Goal: Task Accomplishment & Management: Manage account settings

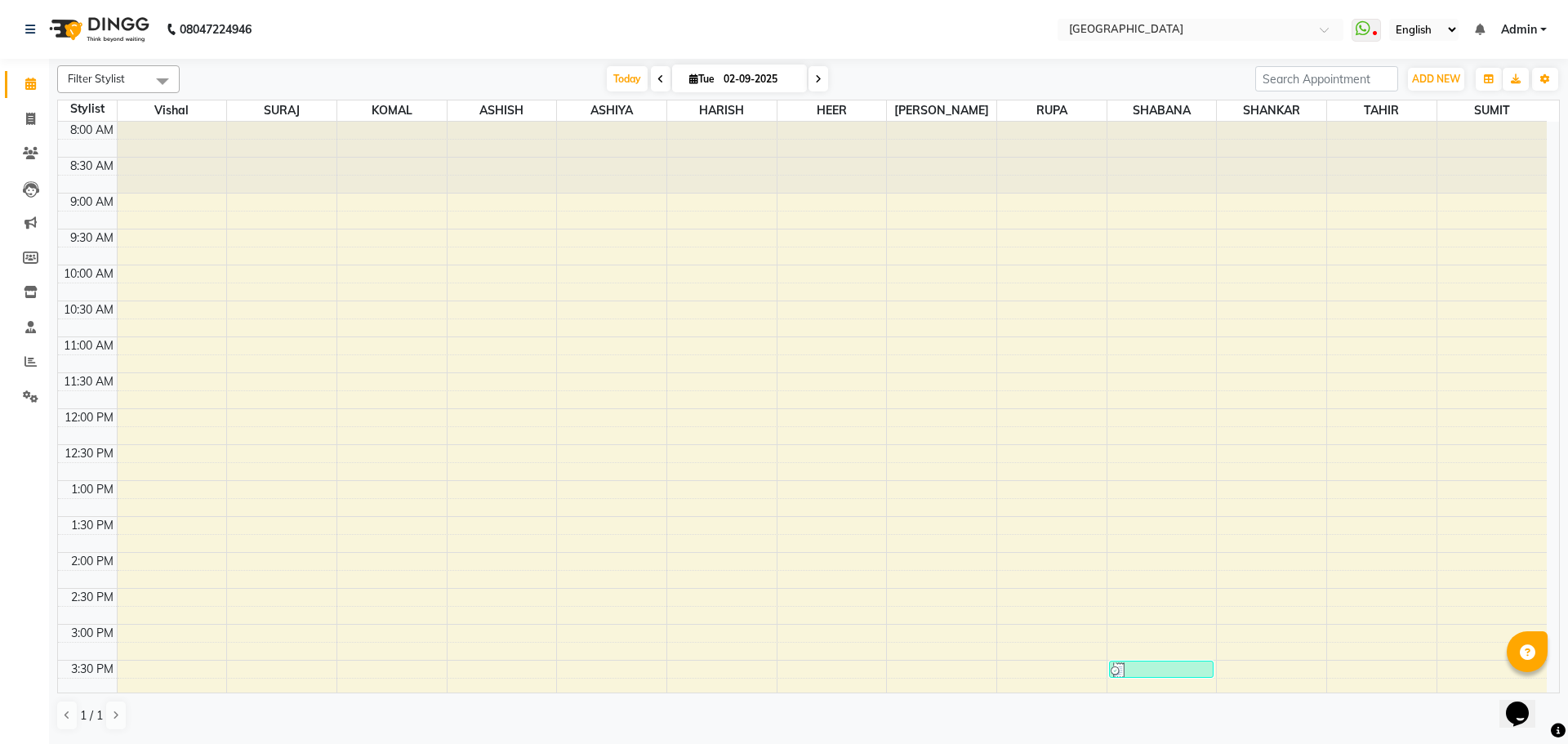
scroll to position [578, 0]
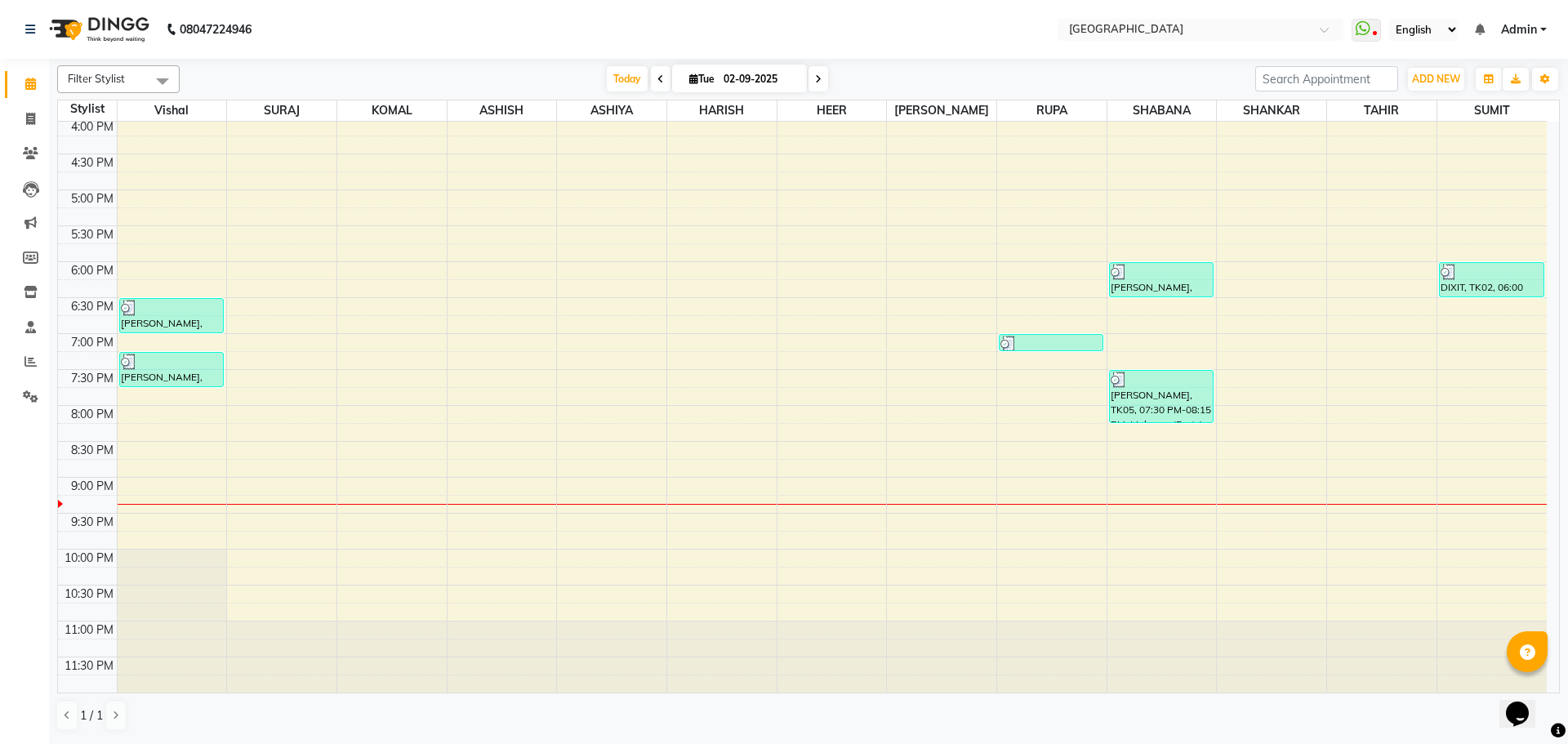
click at [1483, 346] on div "8:00 AM 8:30 AM 9:00 AM 9:30 AM 10:00 AM 10:30 AM 11:00 AM 11:30 AM 12:00 PM 12…" at bounding box center [802, 118] width 1488 height 1149
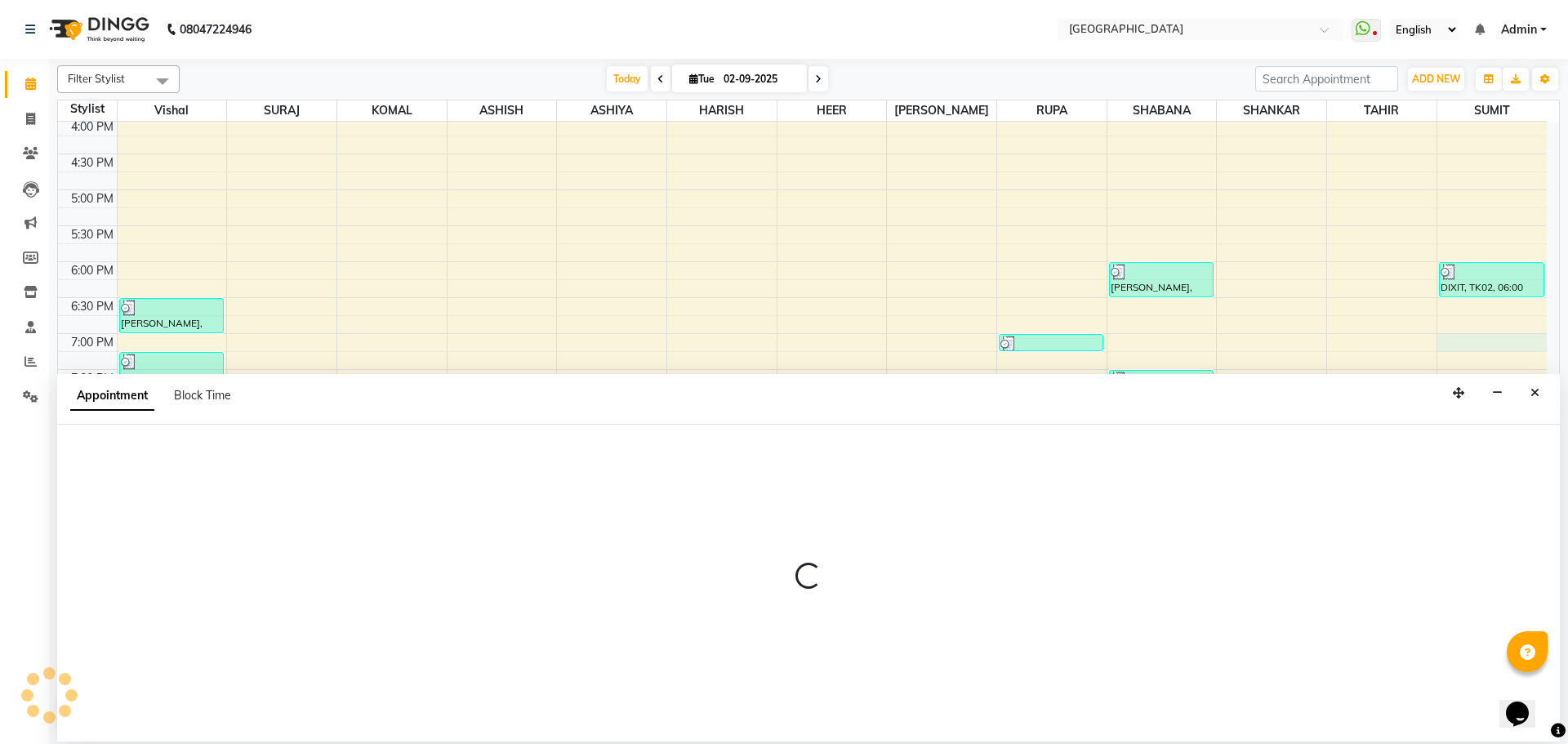
select select "89692"
select select "tentative"
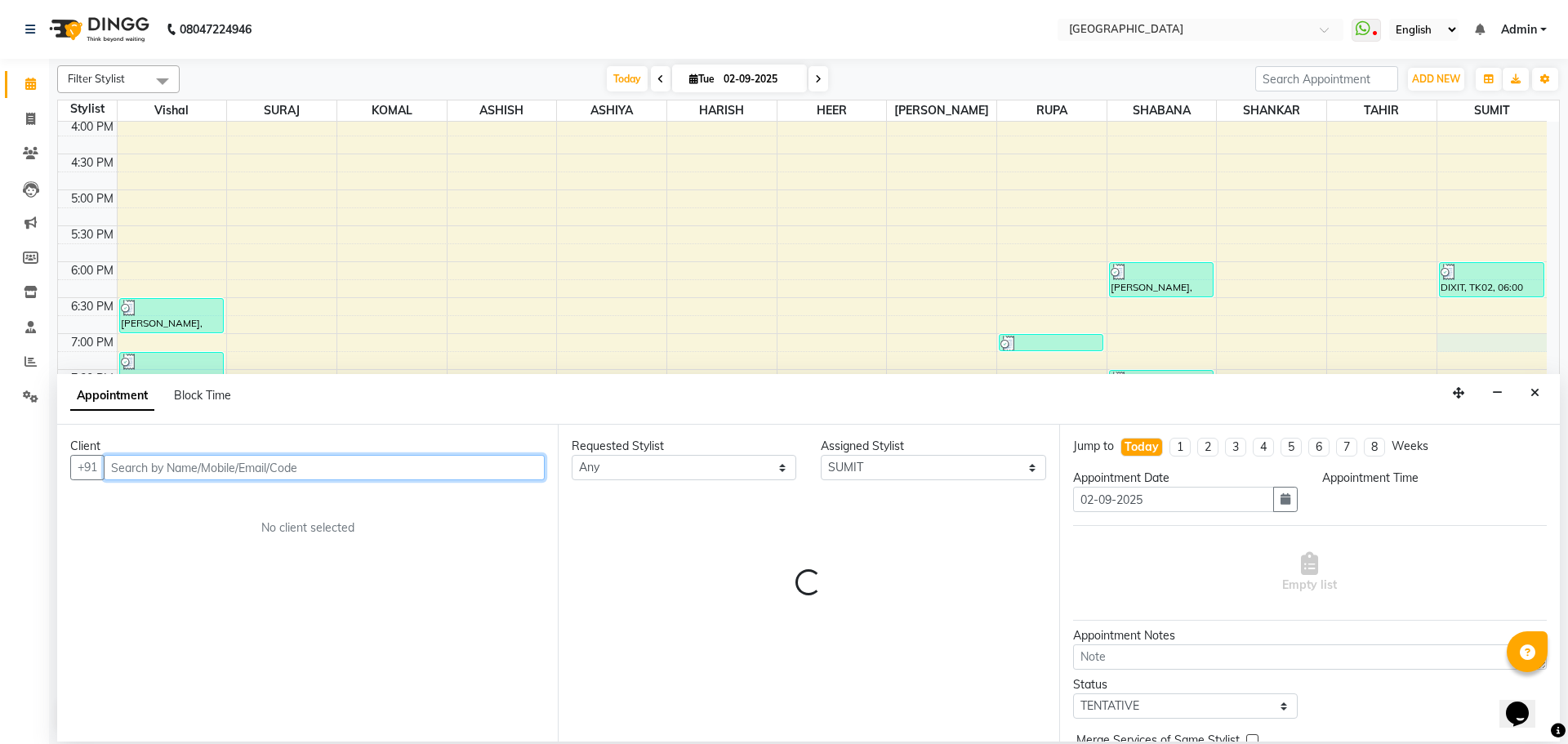
select select "1140"
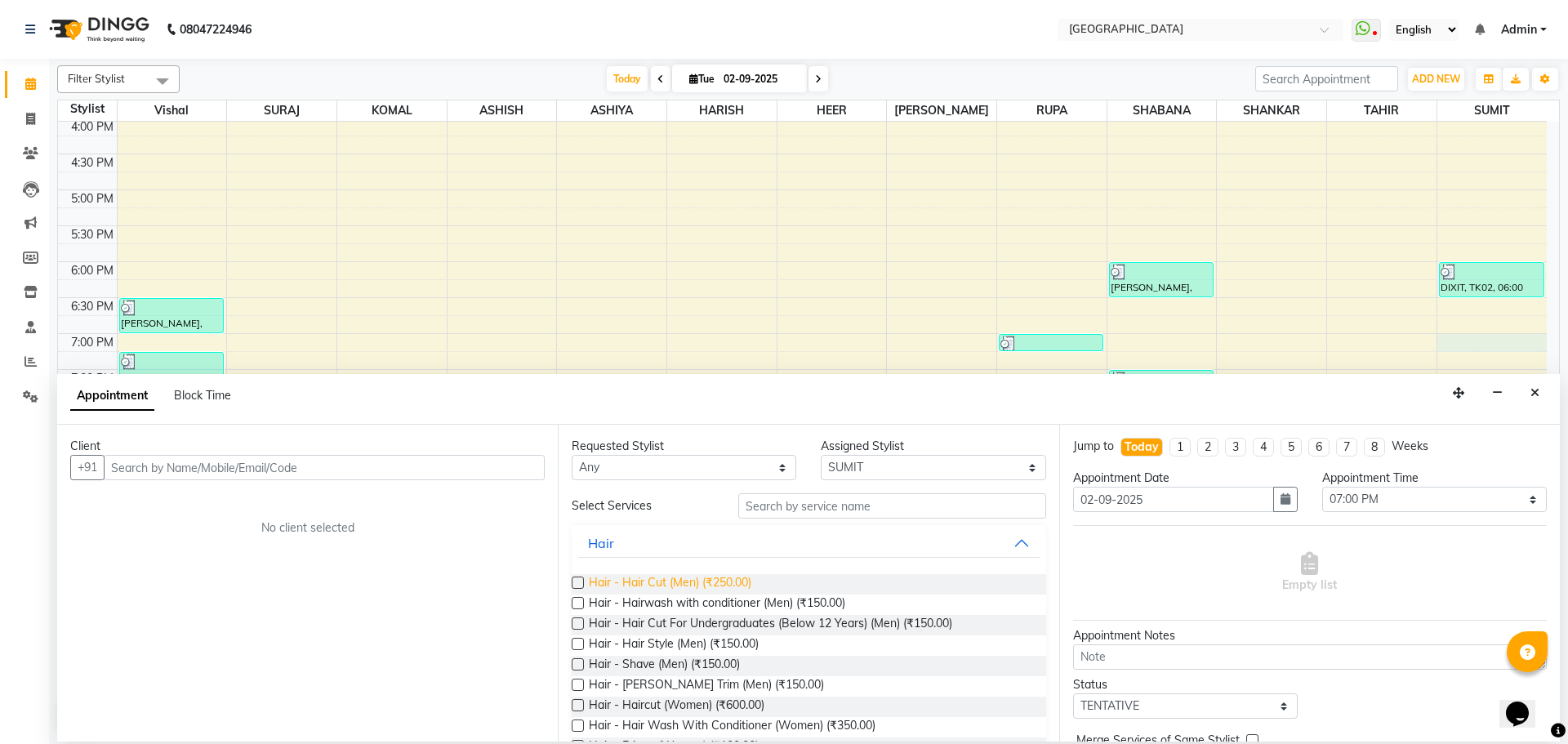
click at [726, 584] on span "Hair - Hair Cut (Men) (₹250.00)" at bounding box center [669, 585] width 162 height 21
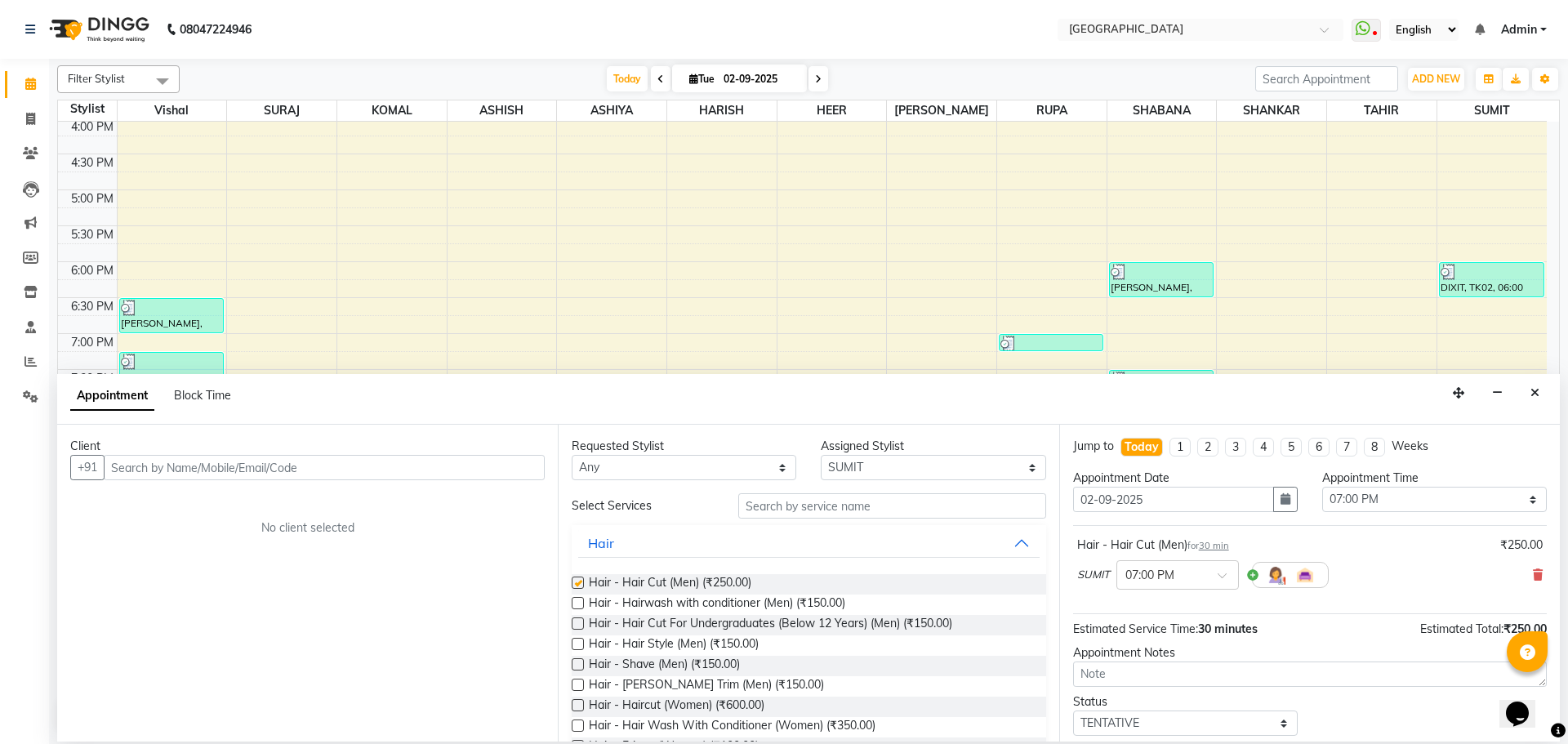
checkbox input "false"
click at [396, 464] on input "text" at bounding box center [323, 467] width 441 height 26
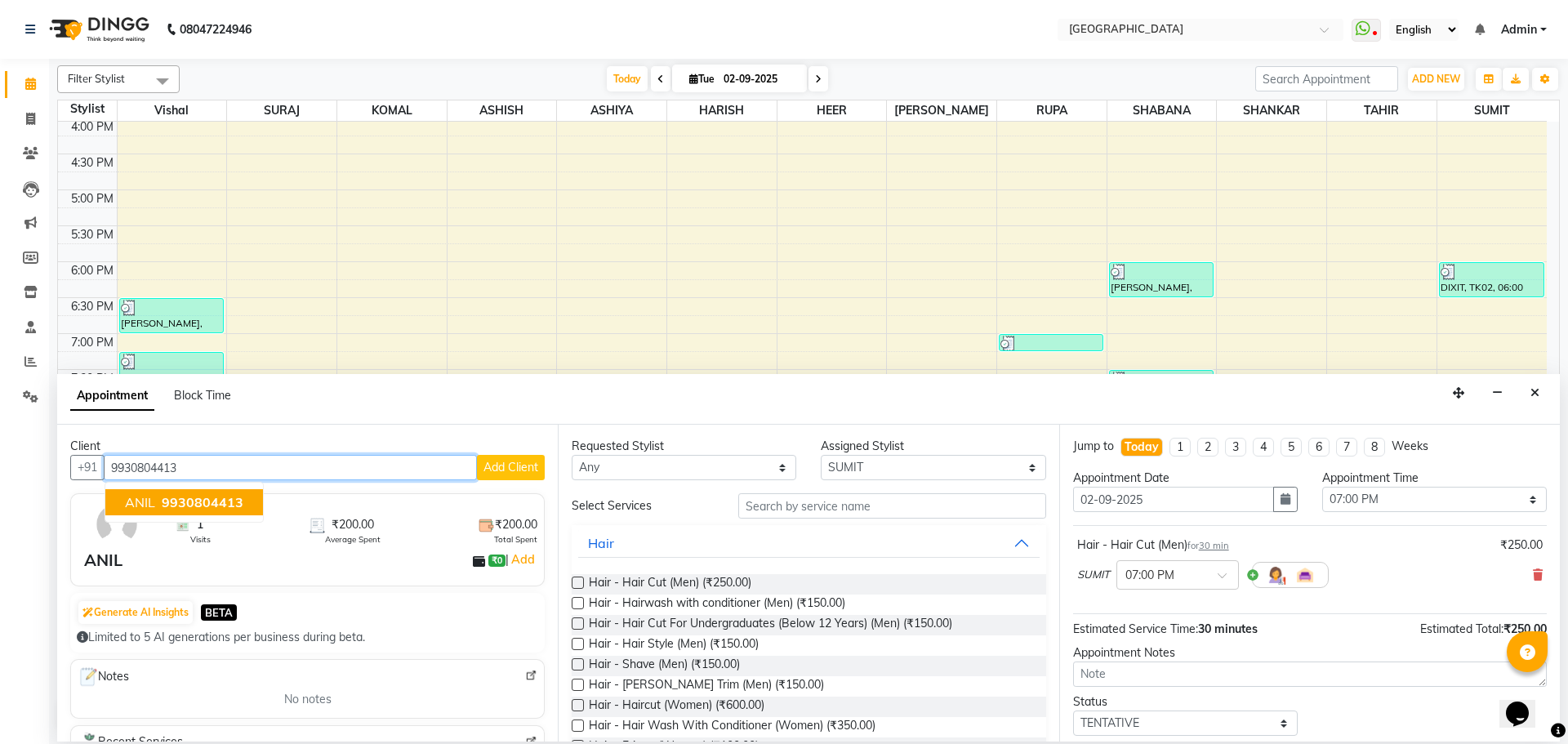
click at [177, 507] on span "9930804413" at bounding box center [203, 501] width 82 height 16
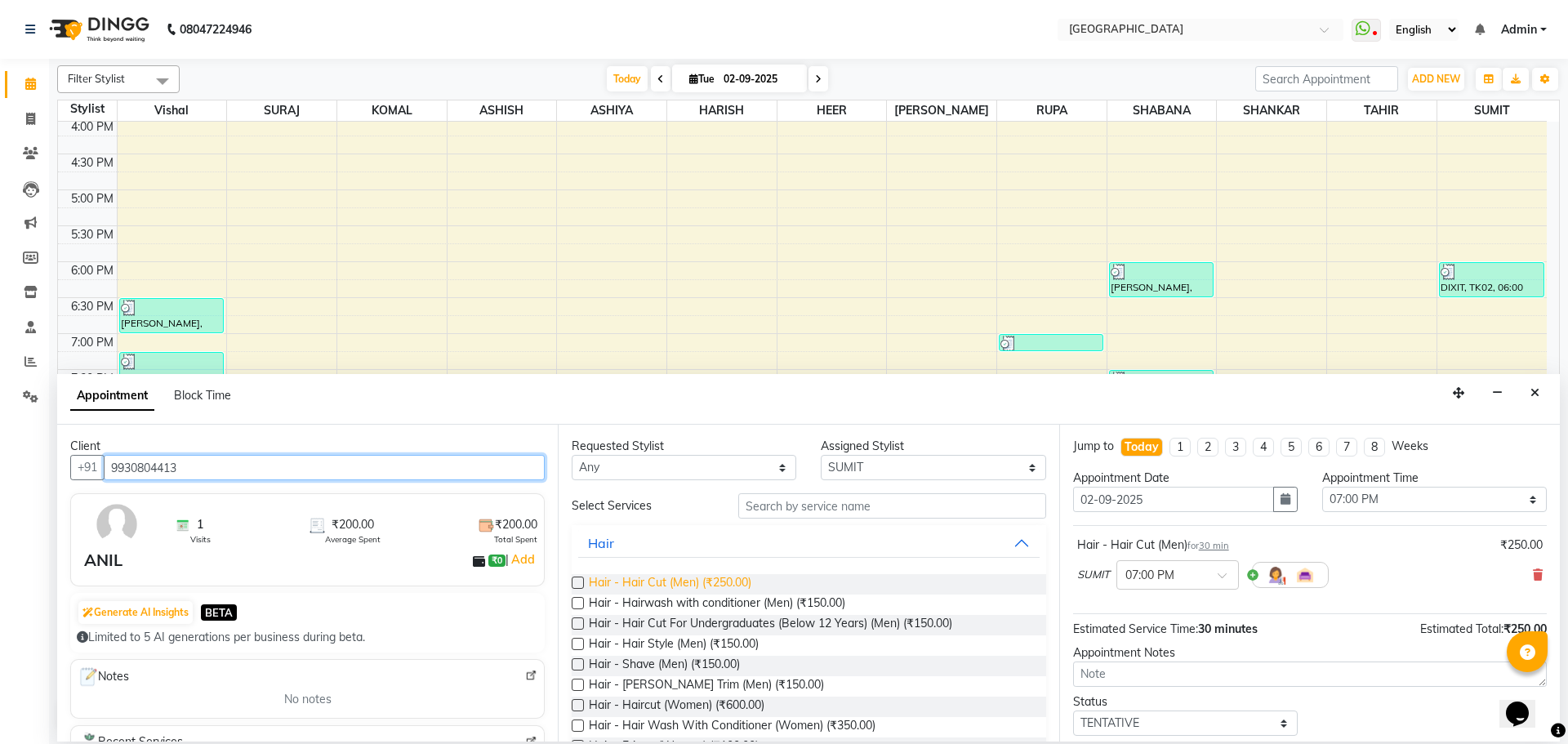
type input "9930804413"
click at [687, 588] on span "Hair - Hair Cut (Men) (₹250.00)" at bounding box center [669, 585] width 162 height 21
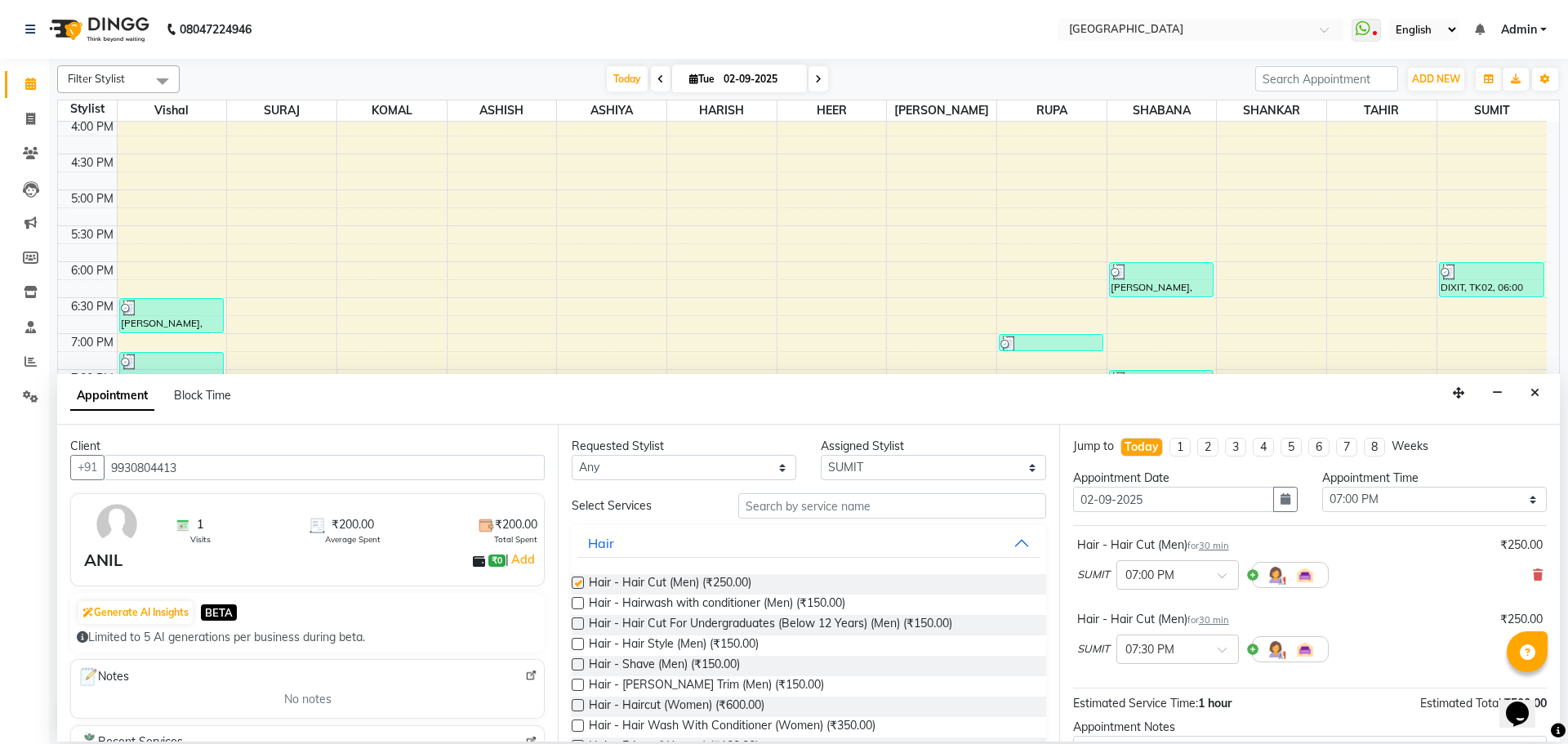
checkbox input "false"
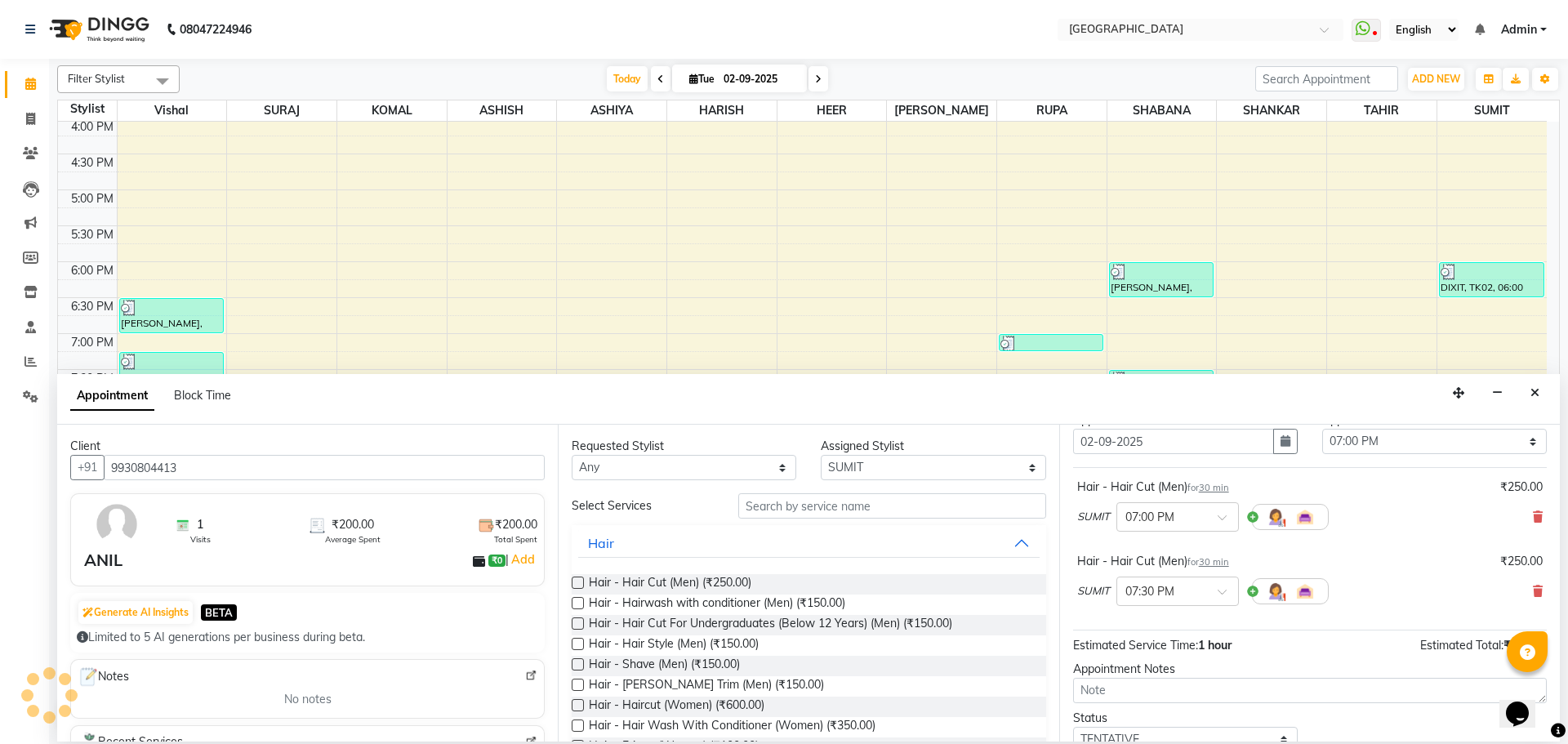
scroll to position [172, 0]
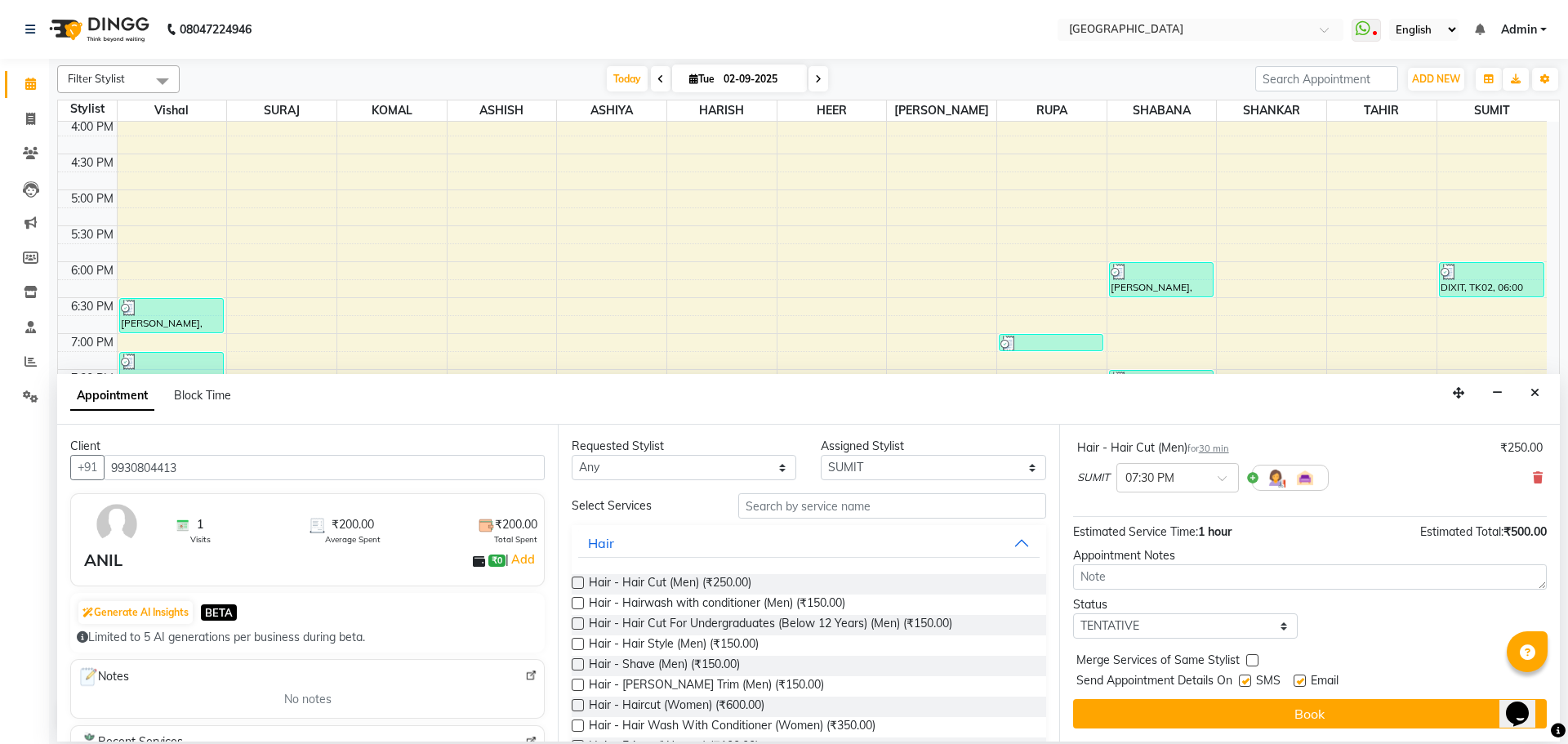
click at [1254, 662] on label at bounding box center [1252, 660] width 12 height 12
click at [1254, 662] on input "checkbox" at bounding box center [1251, 662] width 10 height 10
checkbox input "true"
click at [1533, 478] on icon at bounding box center [1538, 478] width 9 height 11
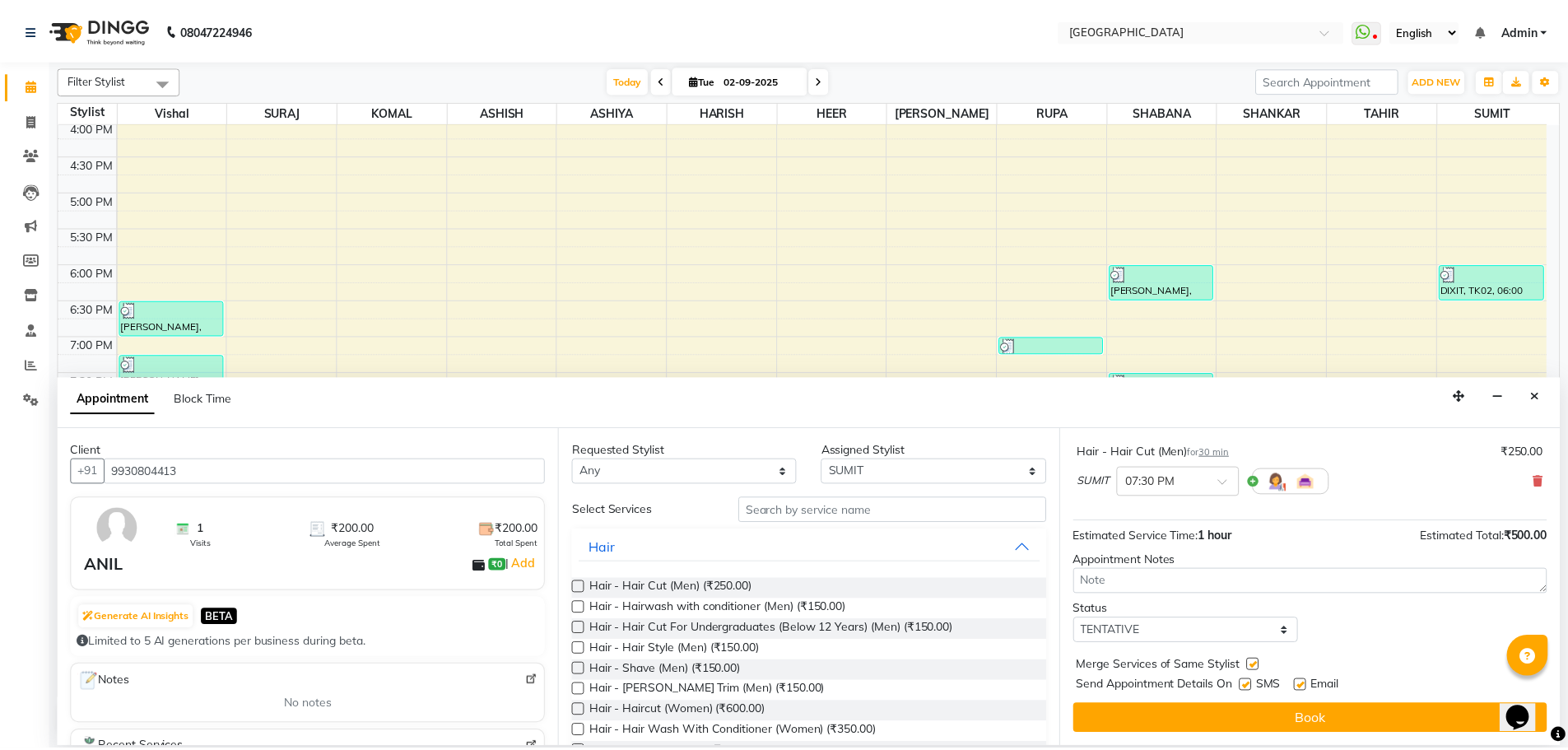
scroll to position [98, 0]
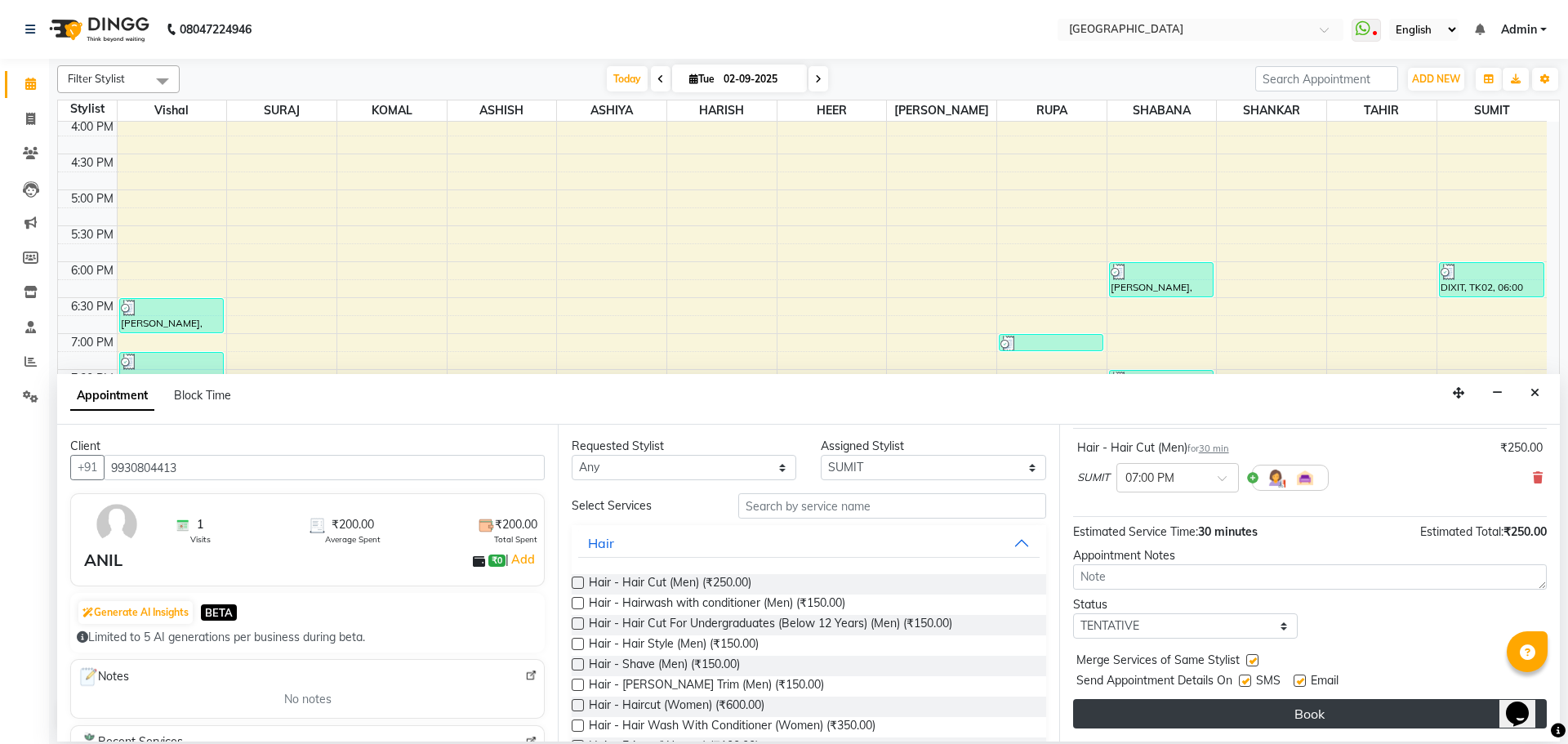
click at [1306, 709] on button "Book" at bounding box center [1310, 713] width 474 height 29
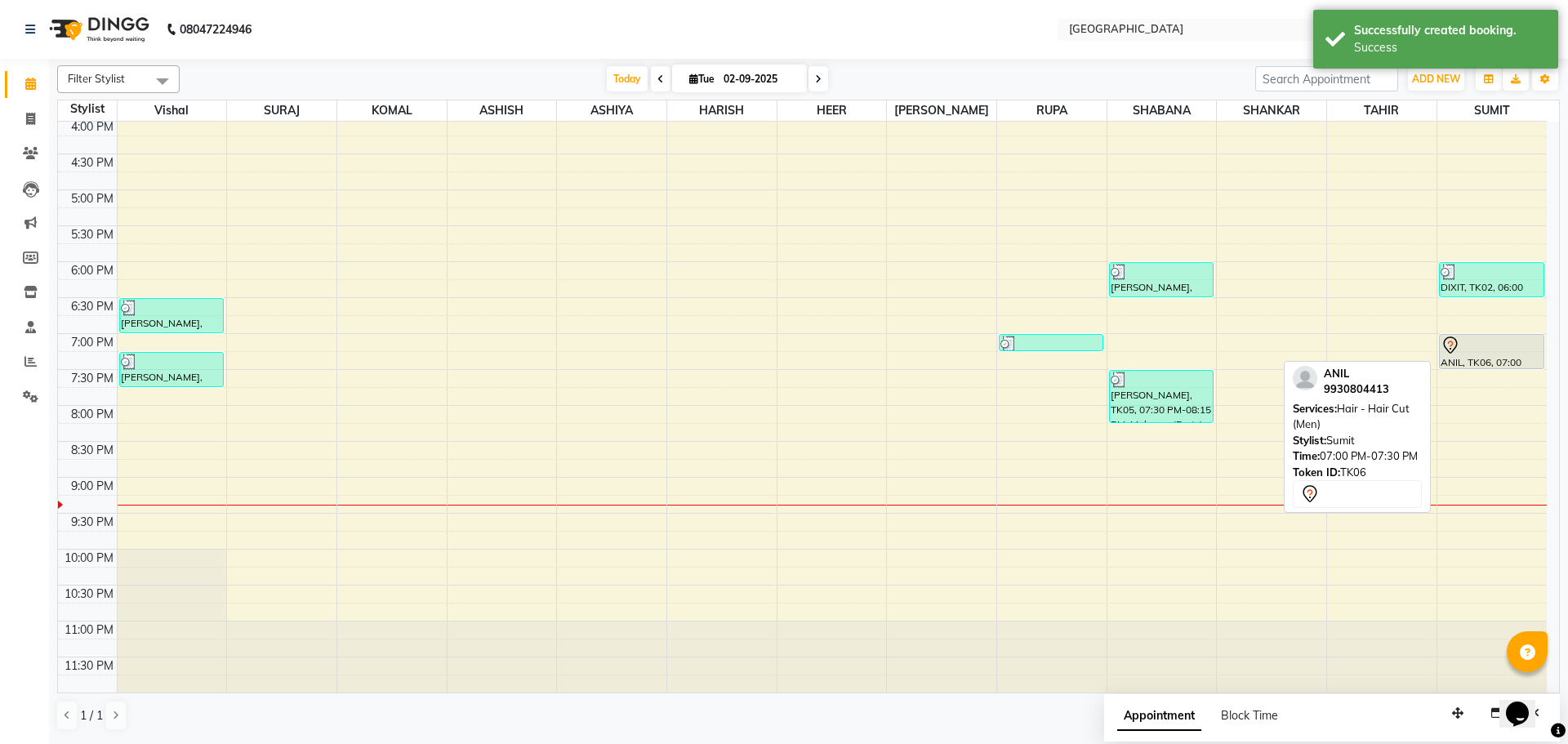
click at [1471, 365] on div at bounding box center [1491, 368] width 103 height 7
select select "7"
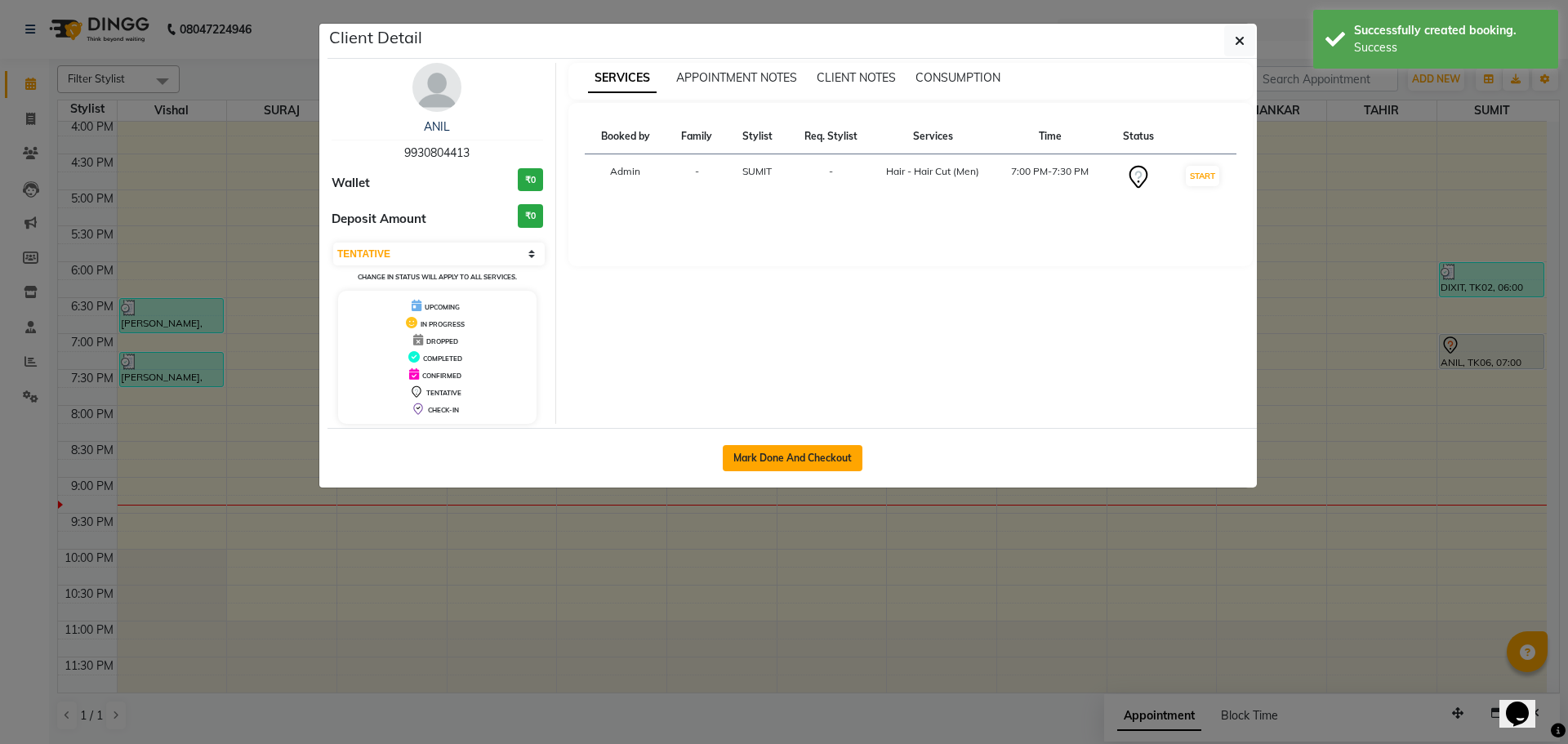
click at [770, 463] on button "Mark Done And Checkout" at bounding box center [792, 459] width 139 height 27
select select "service"
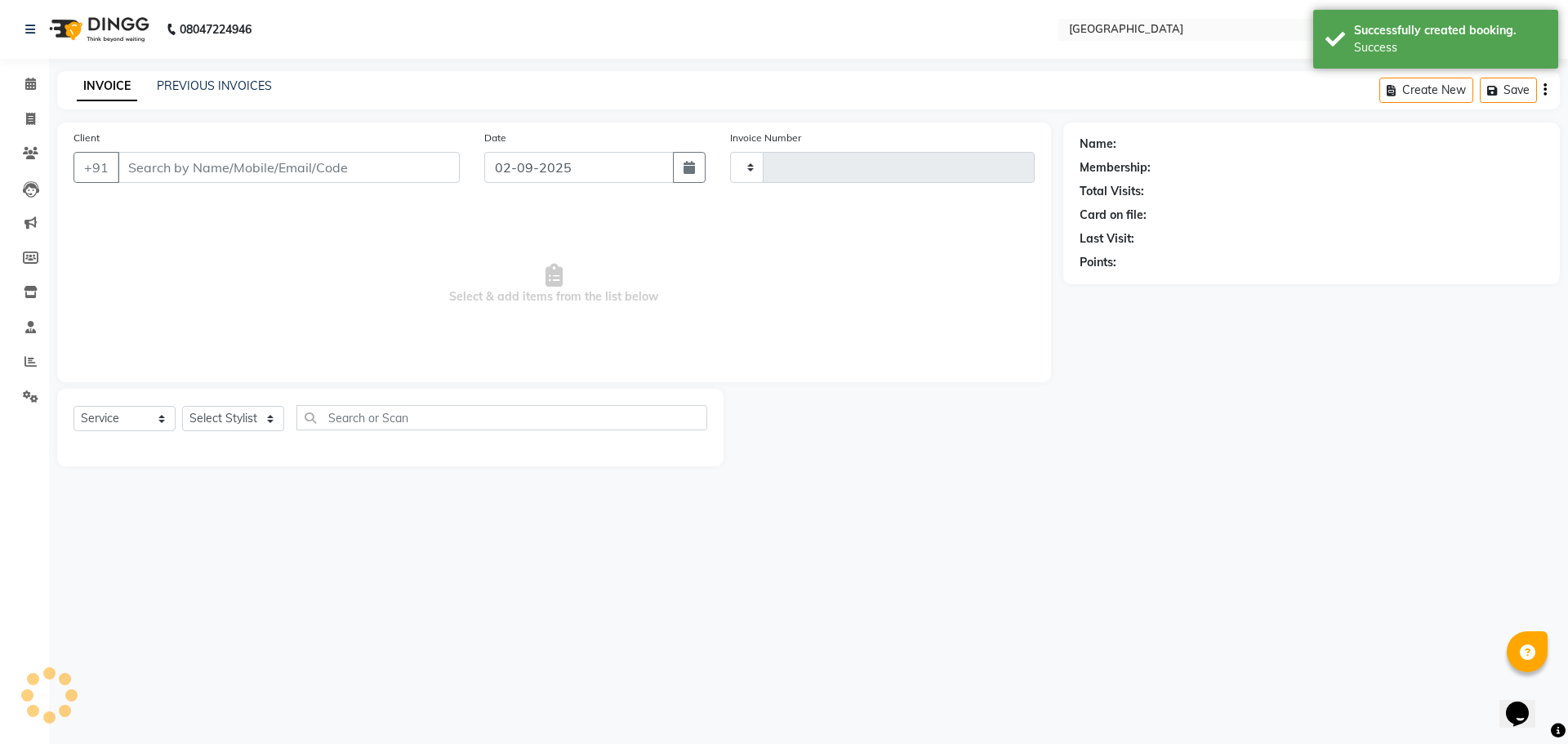
select select "3"
type input "4883"
select select "508"
type input "9930804413"
select select "89692"
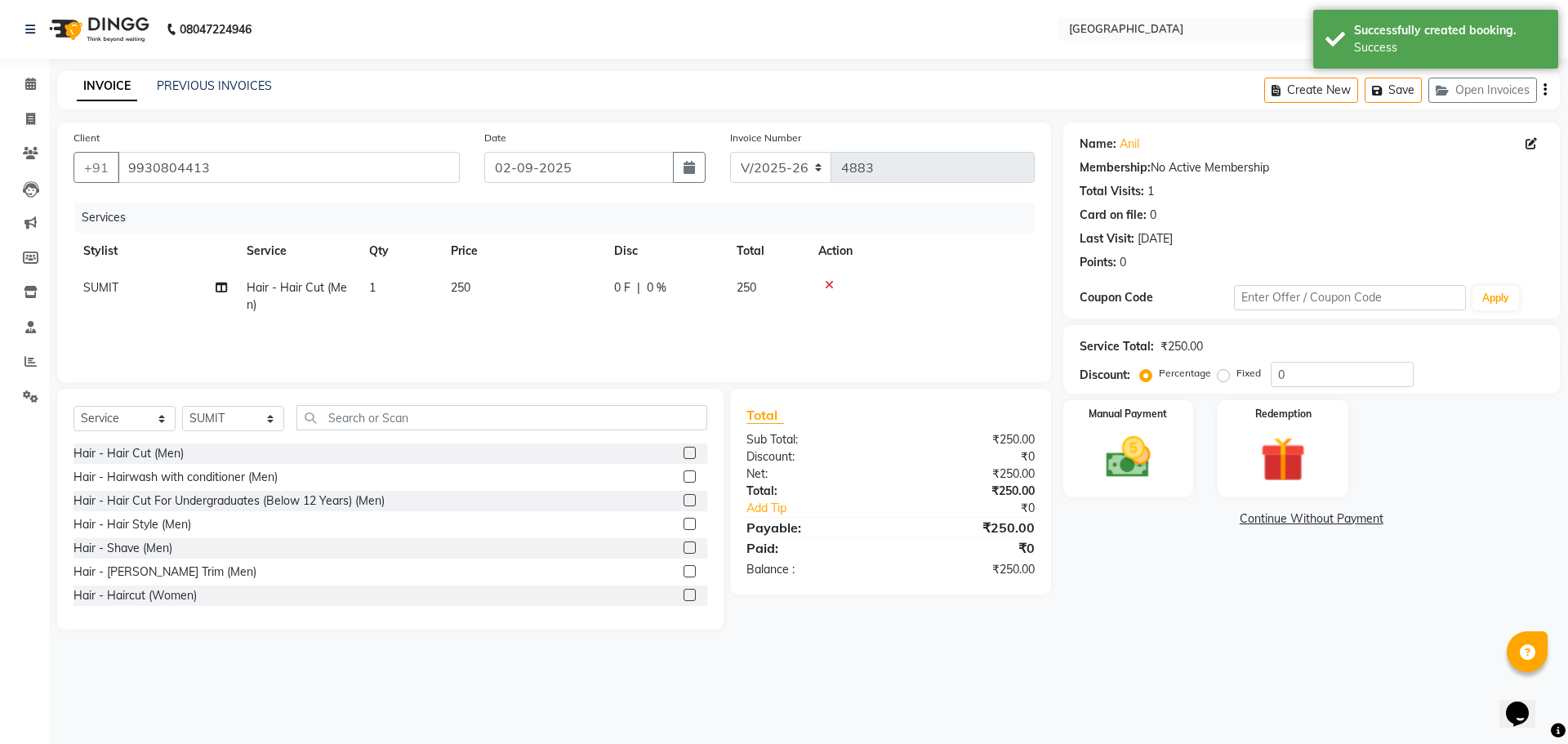
click at [740, 292] on span "250" at bounding box center [746, 287] width 20 height 15
select select "89692"
click at [770, 298] on input "0" at bounding box center [788, 292] width 49 height 26
type input "20"
click at [957, 303] on td at bounding box center [921, 296] width 227 height 54
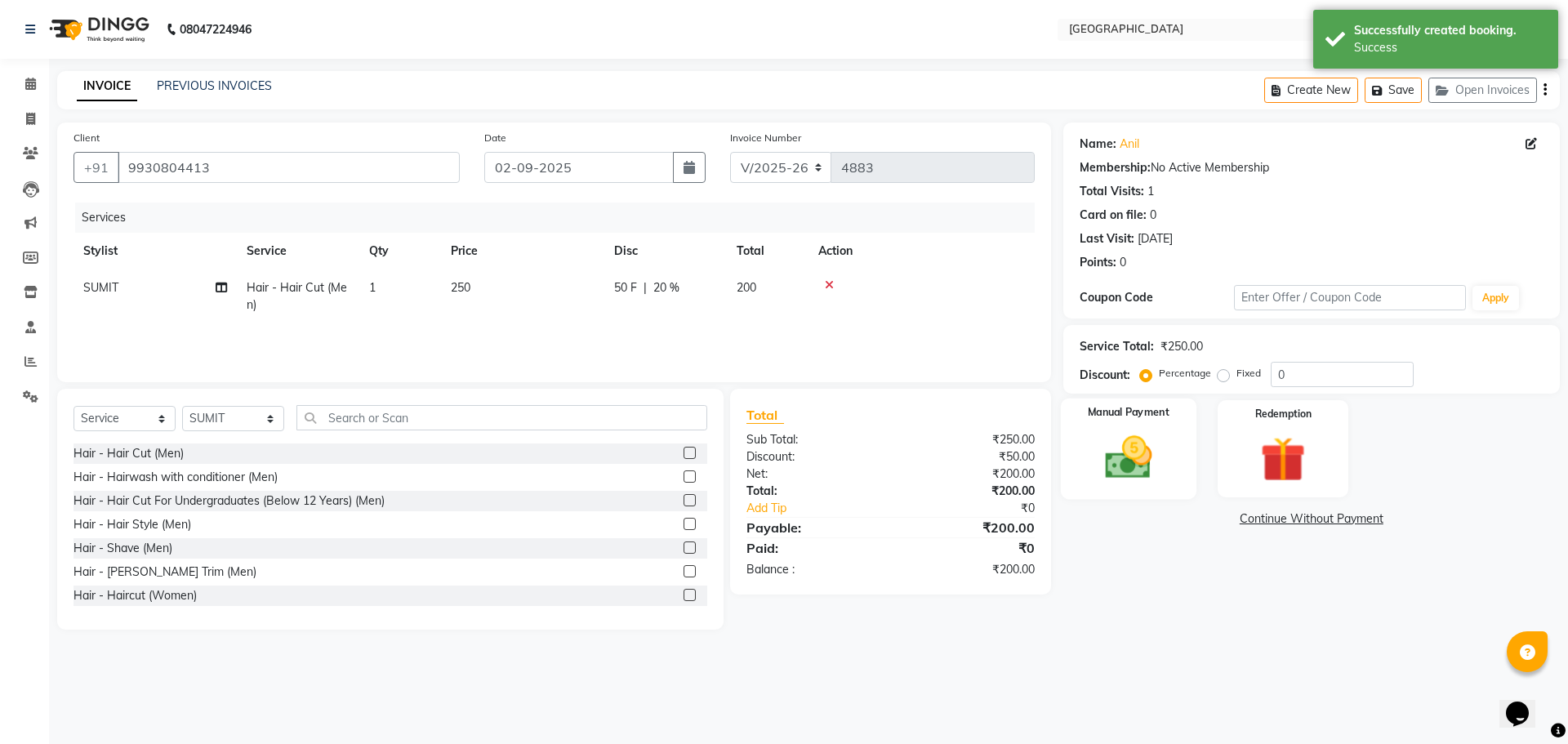
click at [1125, 447] on img at bounding box center [1128, 457] width 76 height 54
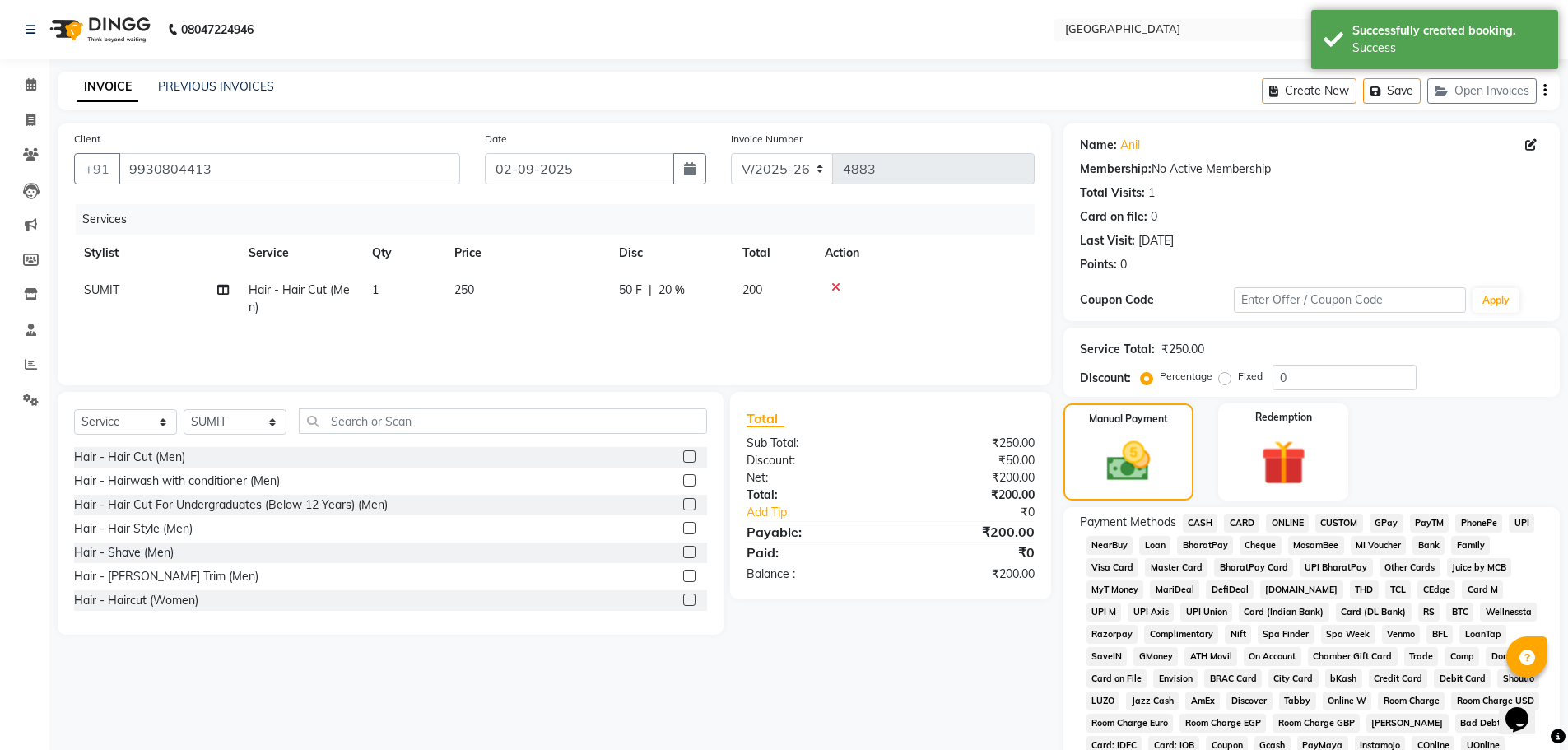
click at [1385, 521] on span "GPay" at bounding box center [1386, 524] width 33 height 19
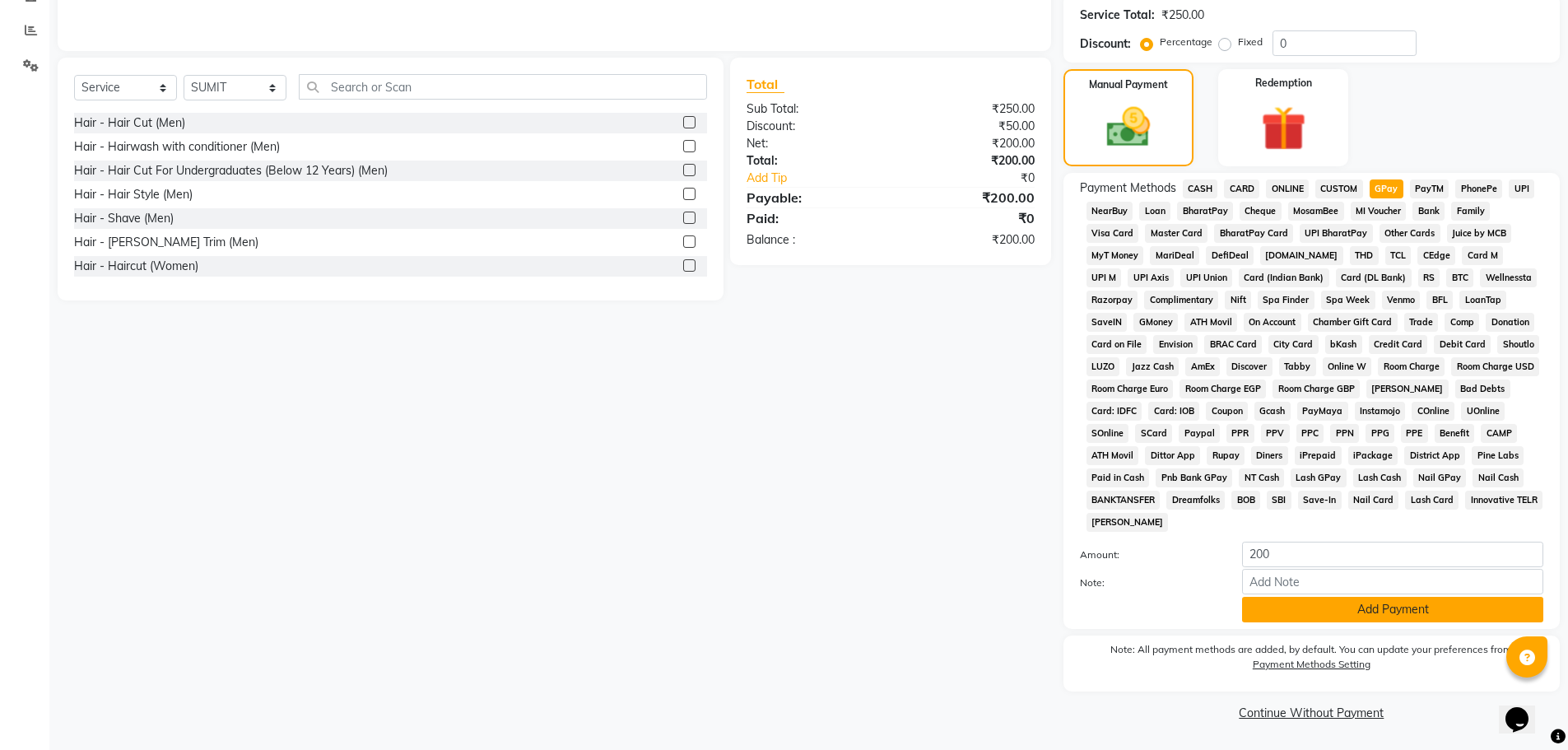
click at [1356, 615] on button "Add Payment" at bounding box center [1392, 610] width 301 height 26
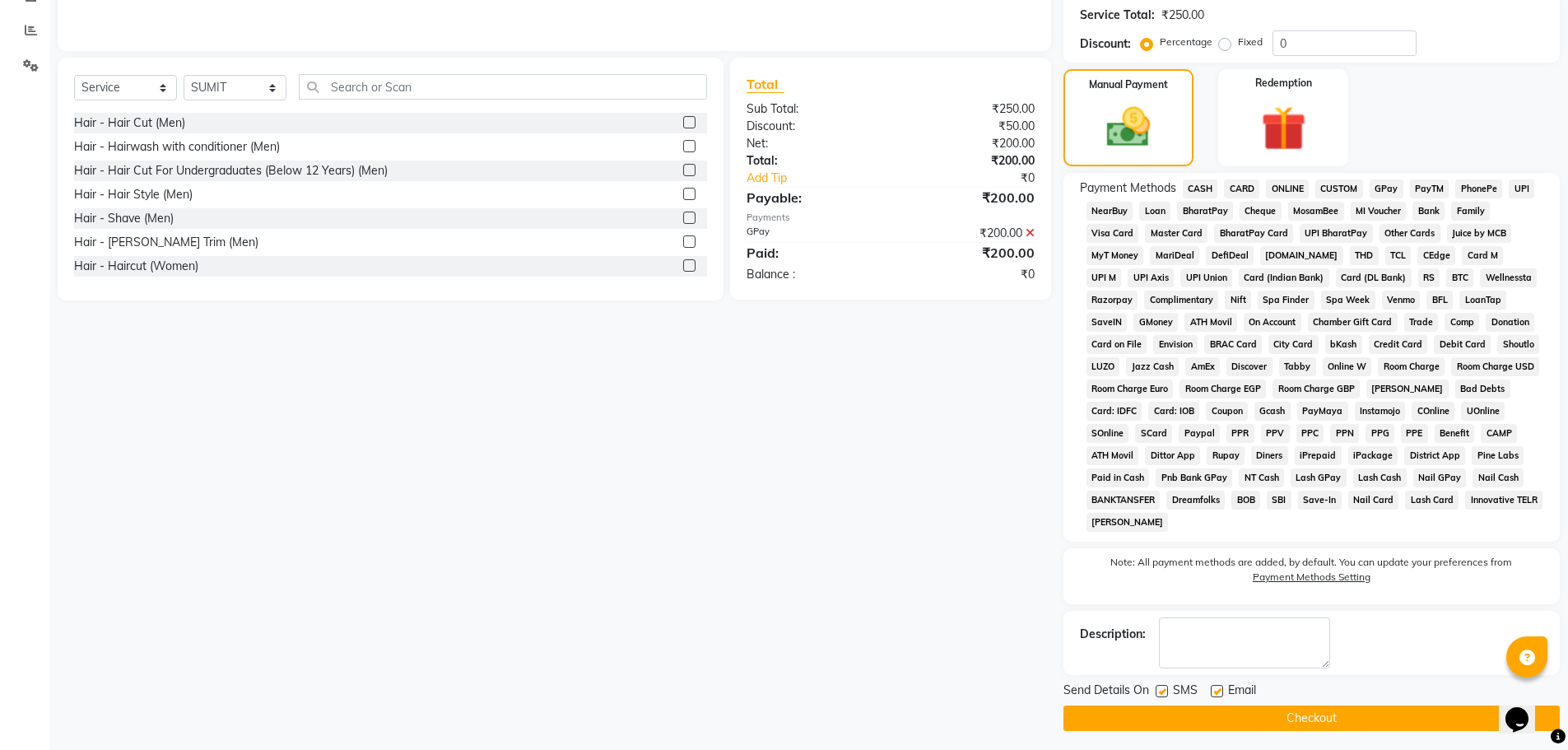
click at [1310, 716] on button "Checkout" at bounding box center [1311, 718] width 496 height 26
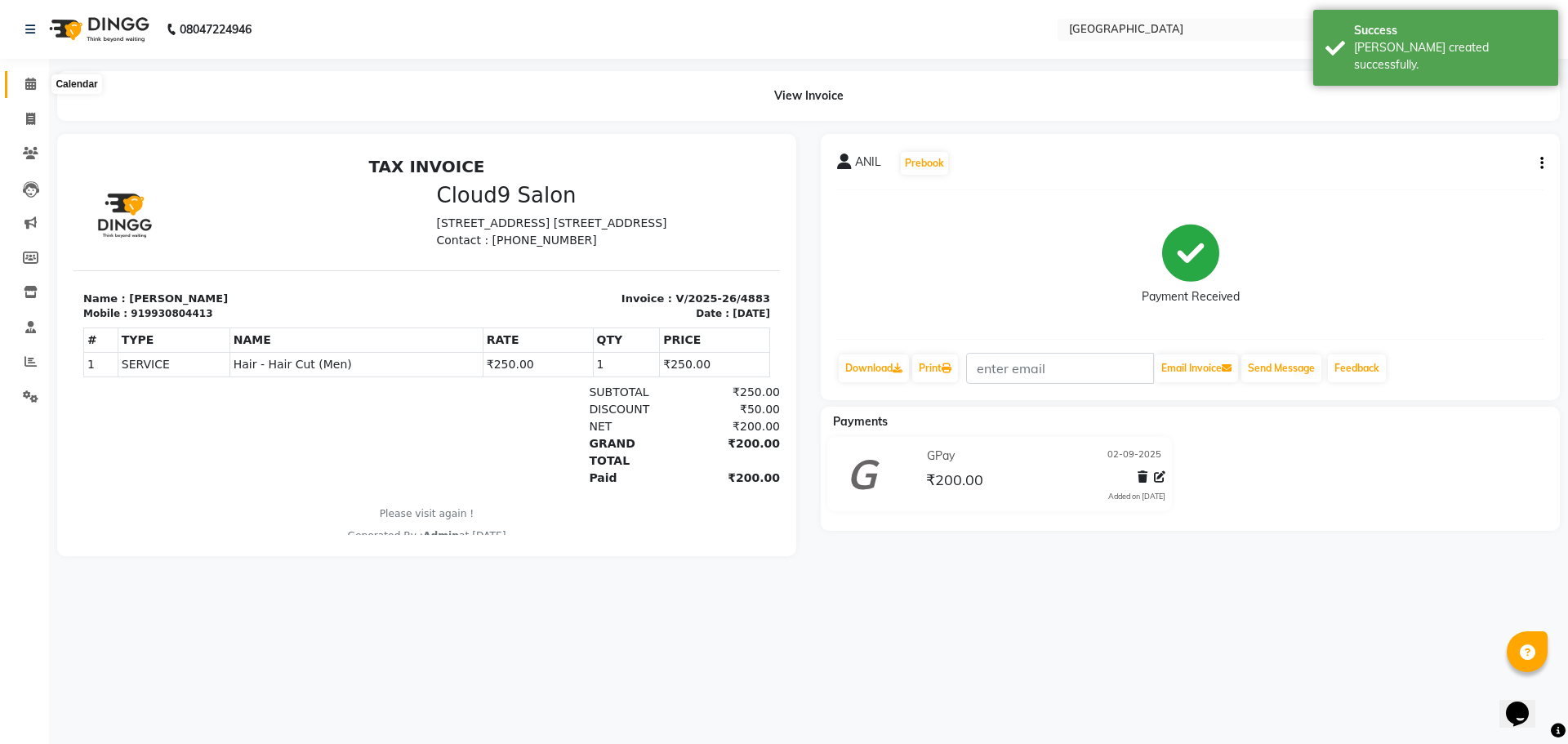
click at [35, 83] on icon at bounding box center [30, 83] width 10 height 12
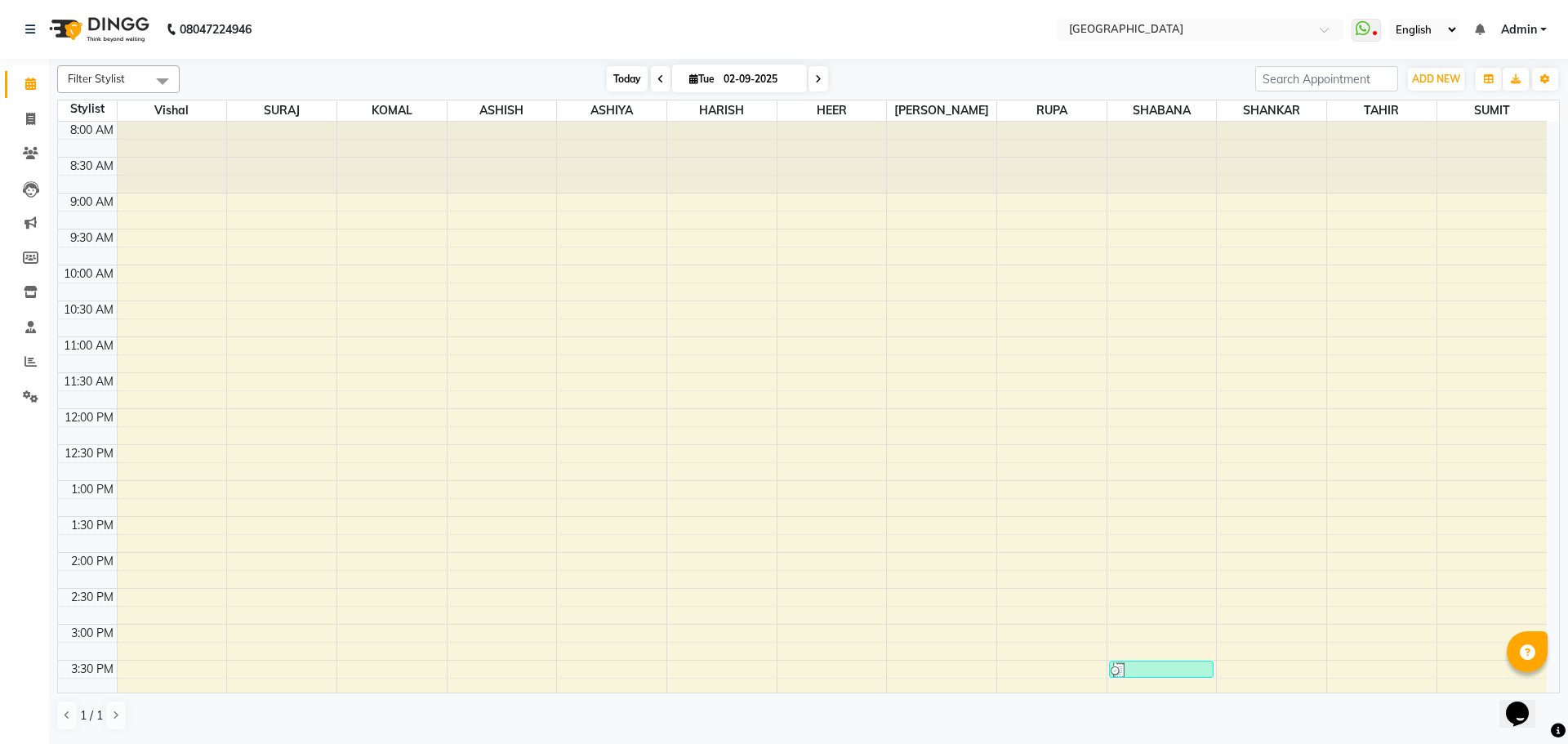
click at [628, 80] on span "Today" at bounding box center [627, 79] width 41 height 26
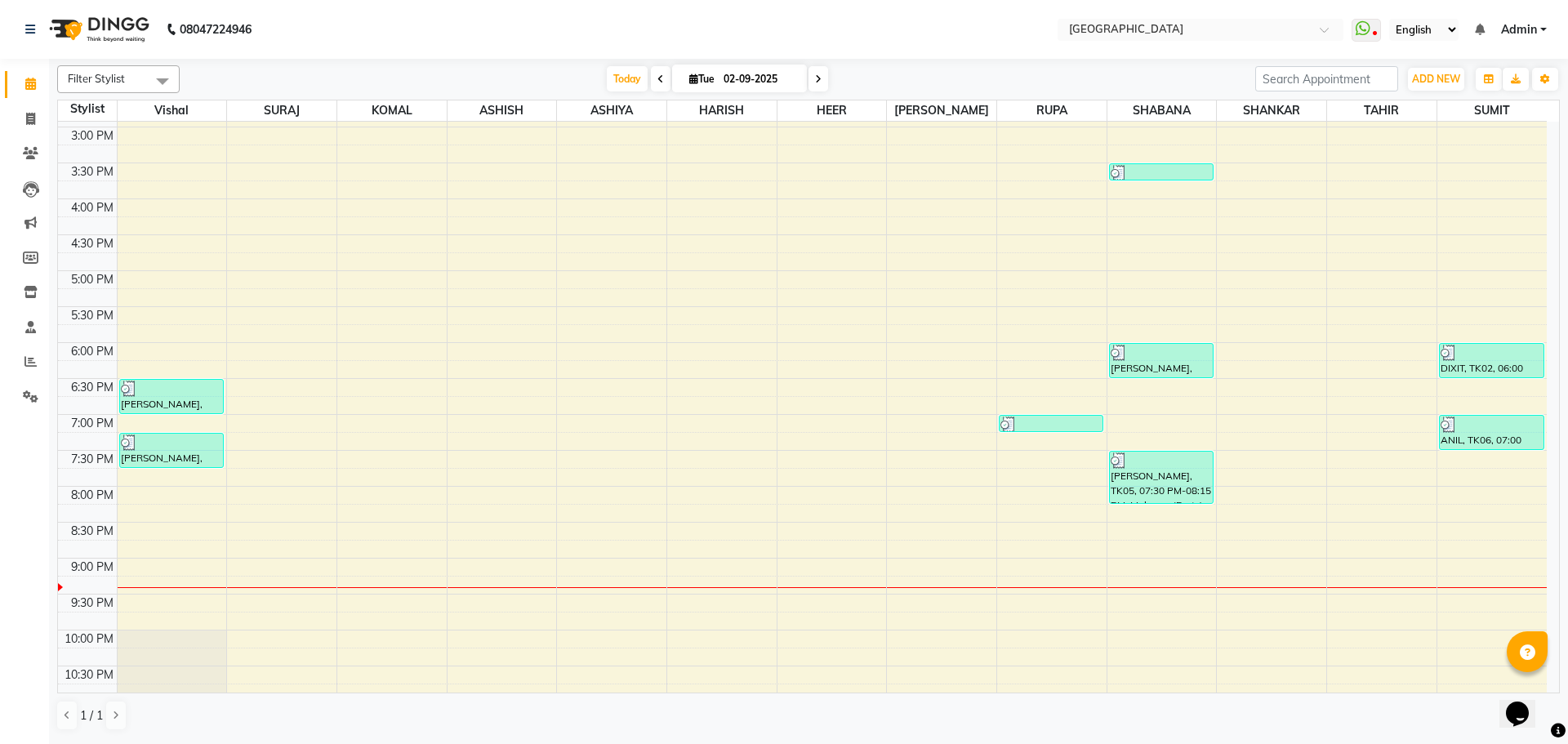
scroll to position [333, 0]
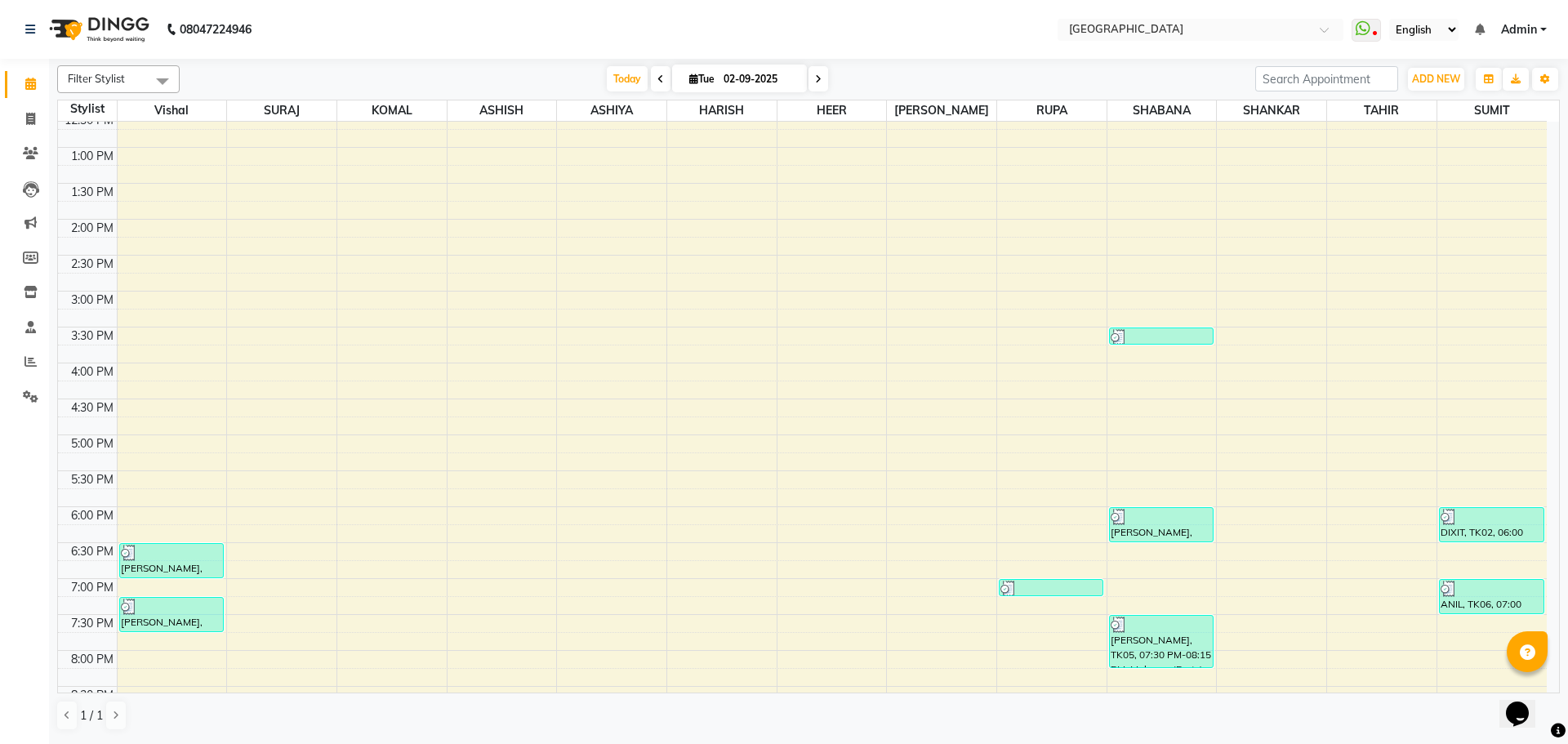
click at [1262, 282] on div "8:00 AM 8:30 AM 9:00 AM 9:30 AM 10:00 AM 10:30 AM 11:00 AM 11:30 AM 12:00 PM 12…" at bounding box center [802, 363] width 1488 height 1149
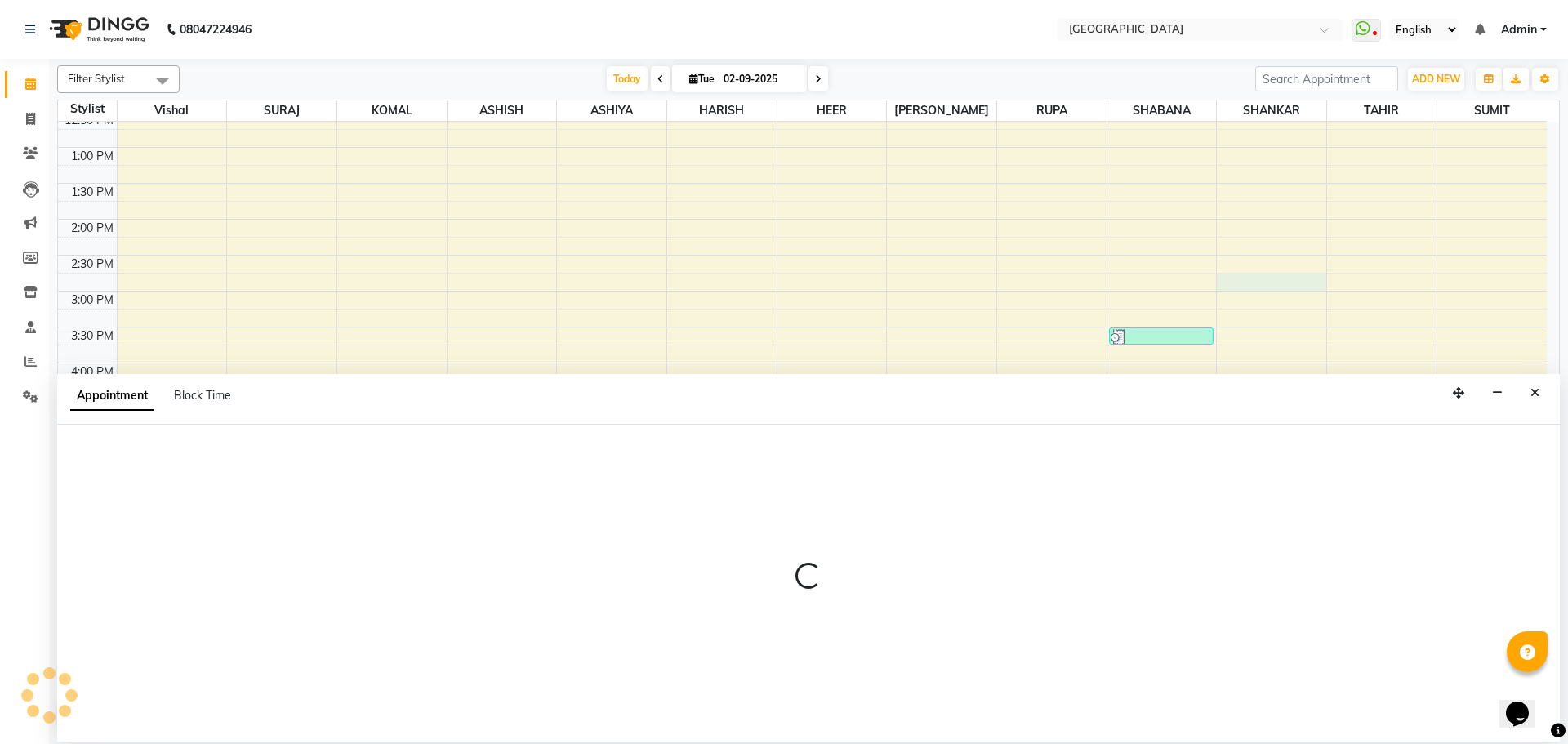
select select "79087"
select select "885"
select select "tentative"
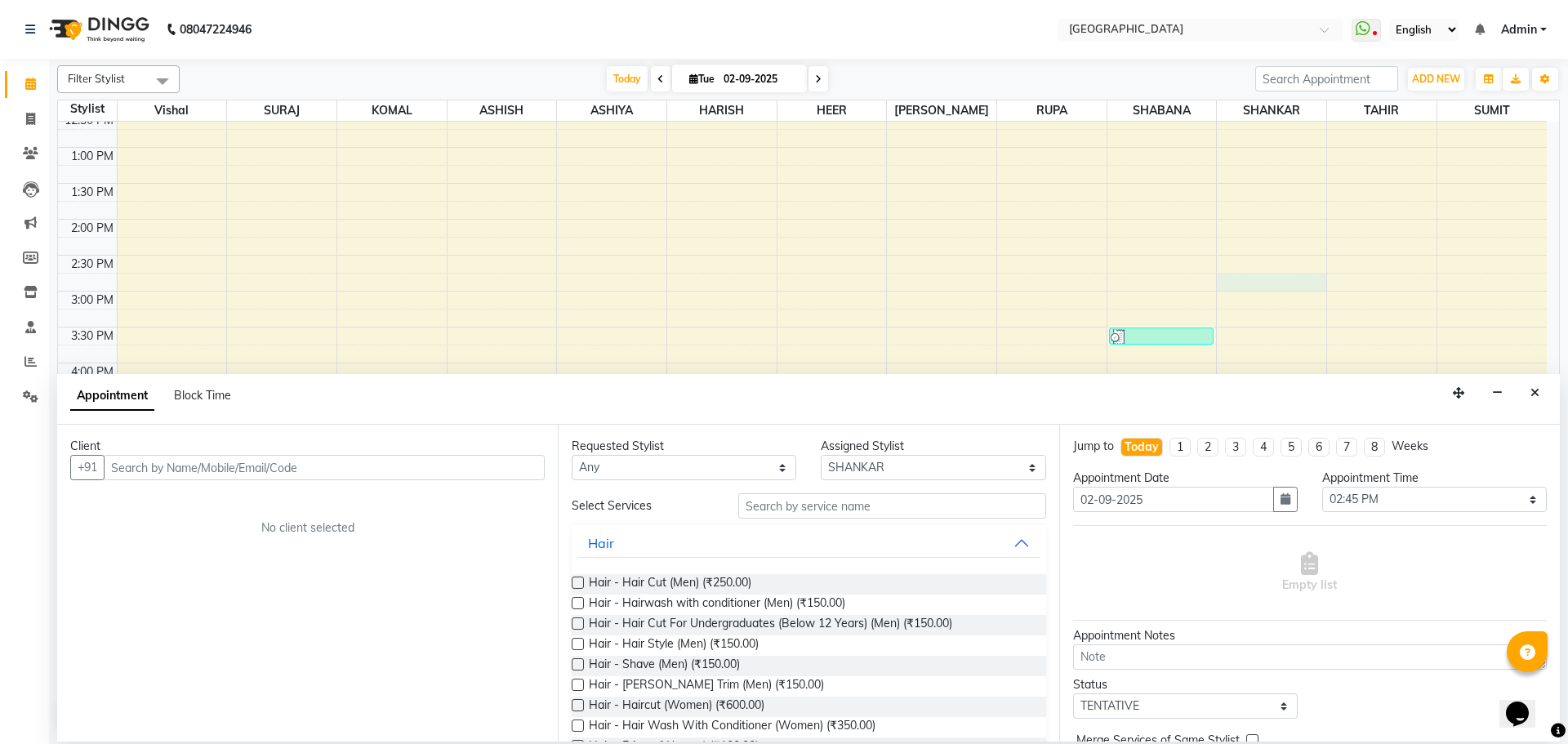
click at [487, 468] on input "text" at bounding box center [323, 467] width 441 height 26
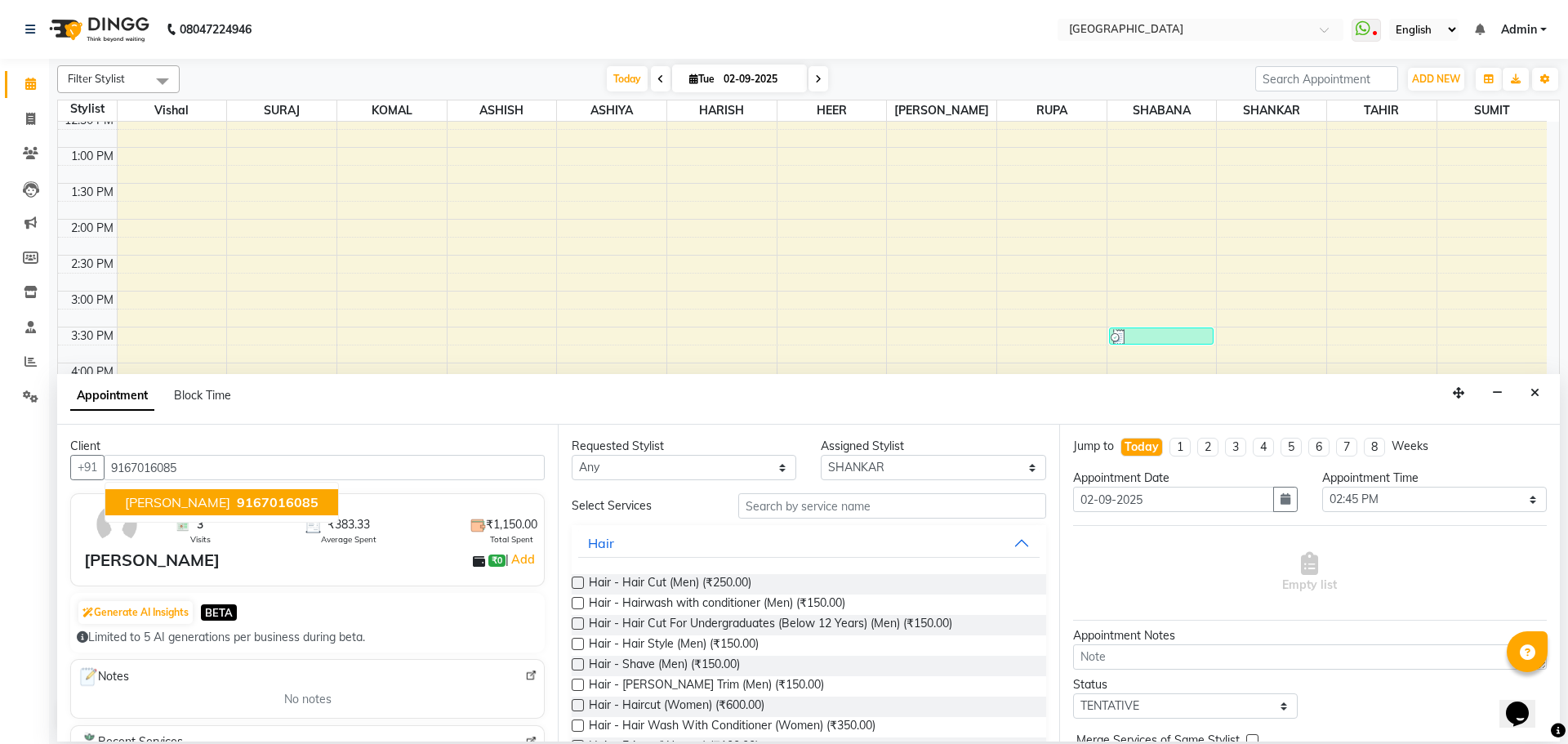
click at [222, 496] on span "[PERSON_NAME]" at bounding box center [177, 501] width 105 height 16
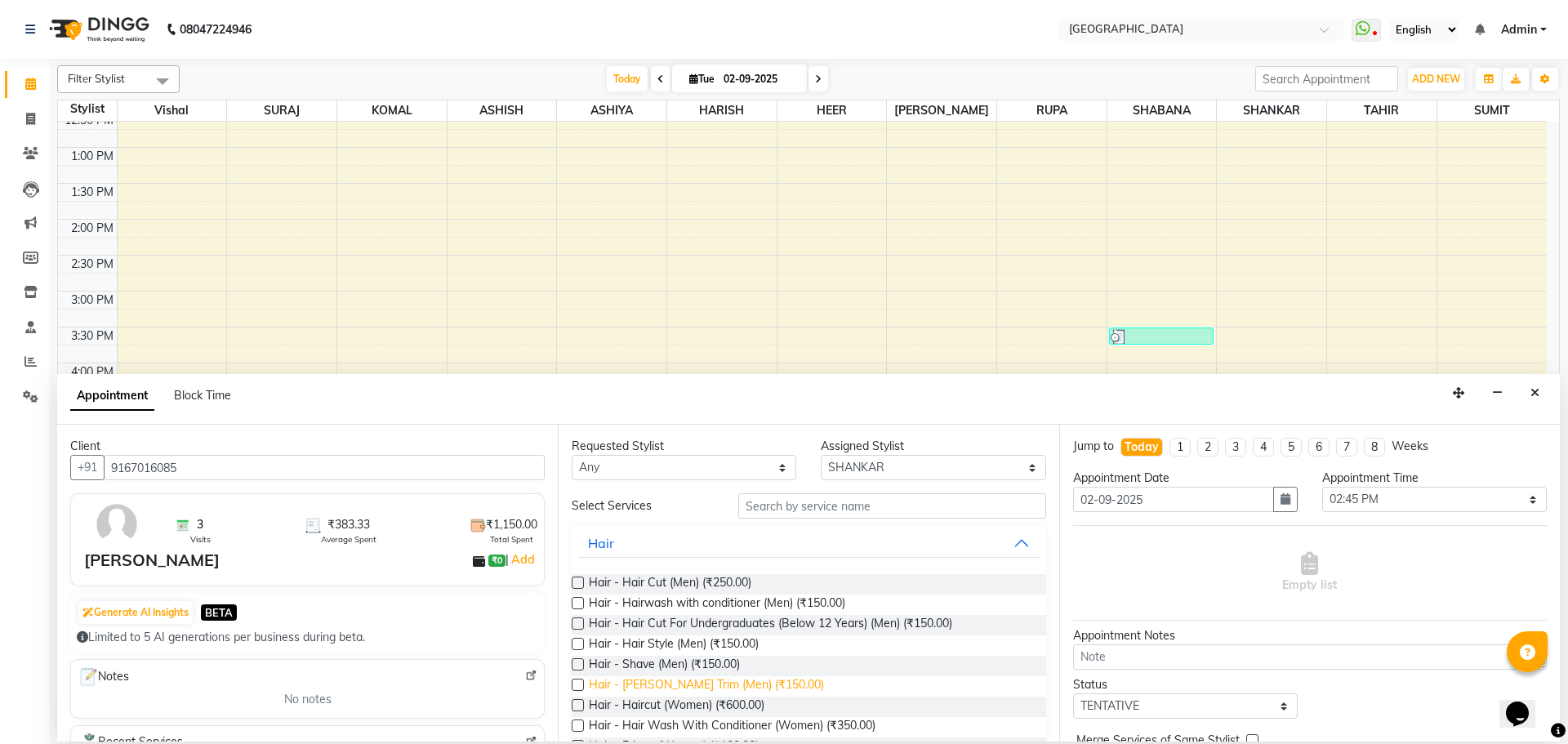
type input "9167016085"
click at [721, 681] on span "Hair - [PERSON_NAME] Trim (Men) (₹150.00)" at bounding box center [706, 686] width 235 height 21
checkbox input "false"
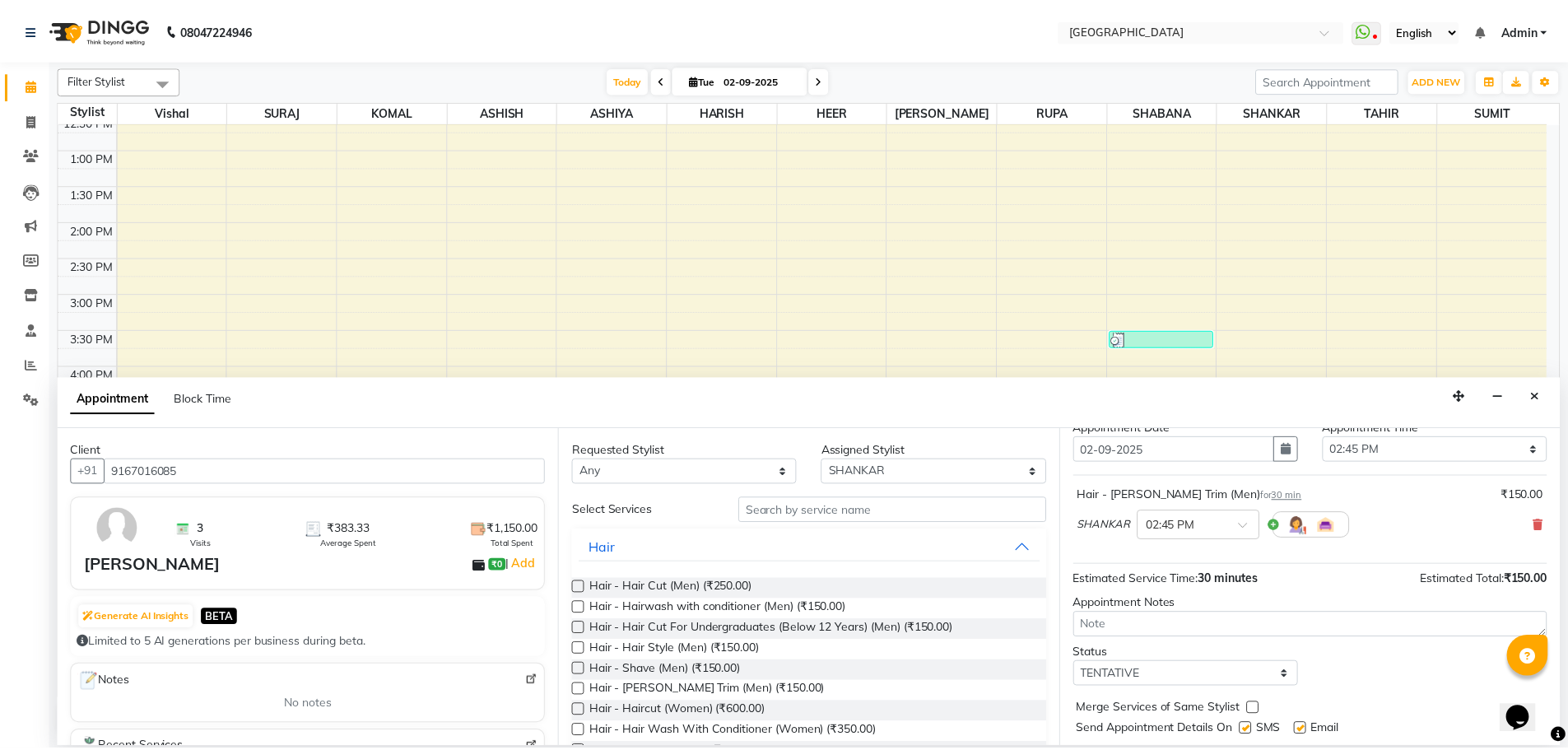
scroll to position [98, 0]
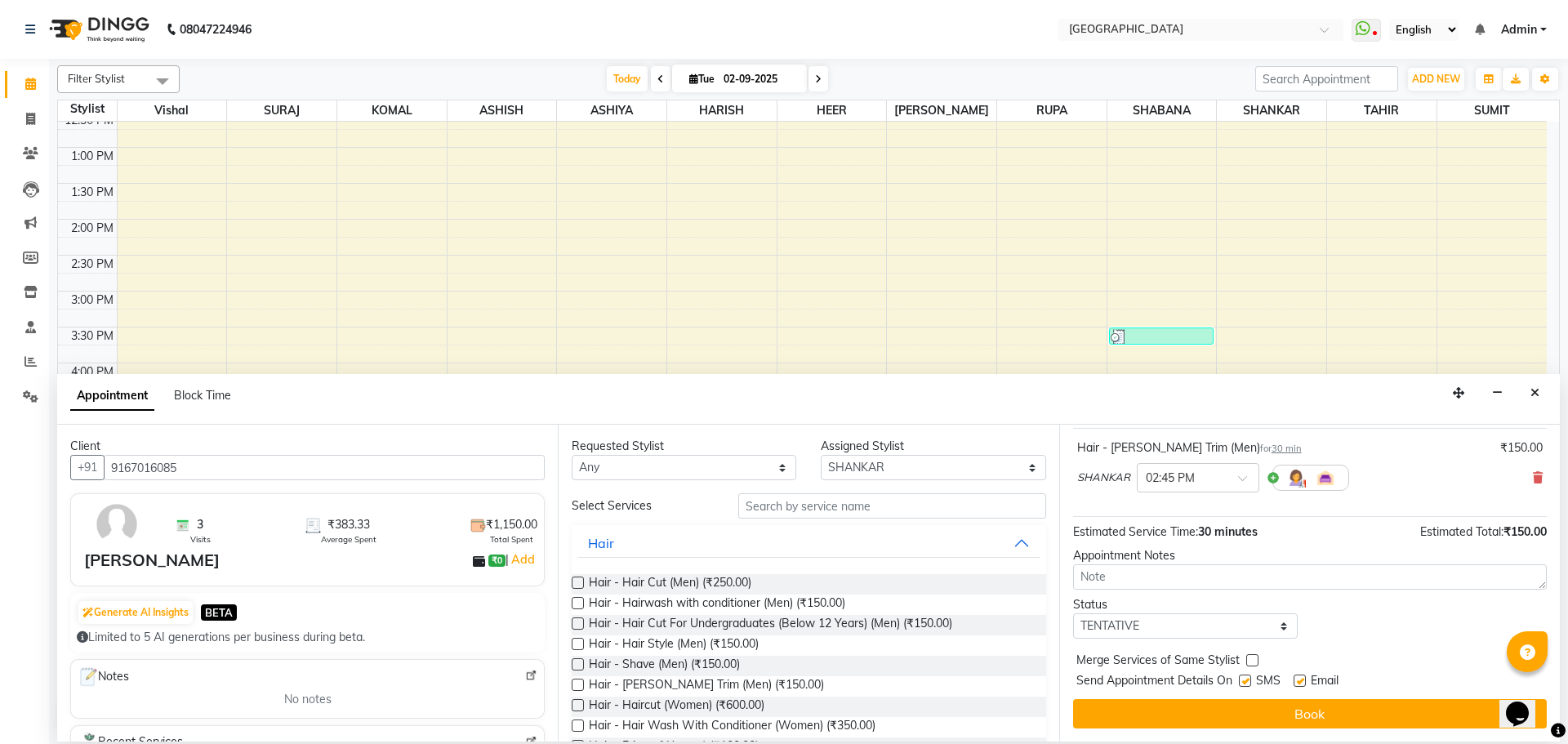
drag, startPoint x: 1249, startPoint y: 663, endPoint x: 1245, endPoint y: 655, distance: 8.9
click at [1249, 663] on label at bounding box center [1252, 660] width 12 height 12
click at [1249, 663] on input "checkbox" at bounding box center [1251, 662] width 10 height 10
checkbox input "true"
drag, startPoint x: 1226, startPoint y: 634, endPoint x: 1152, endPoint y: 613, distance: 76.9
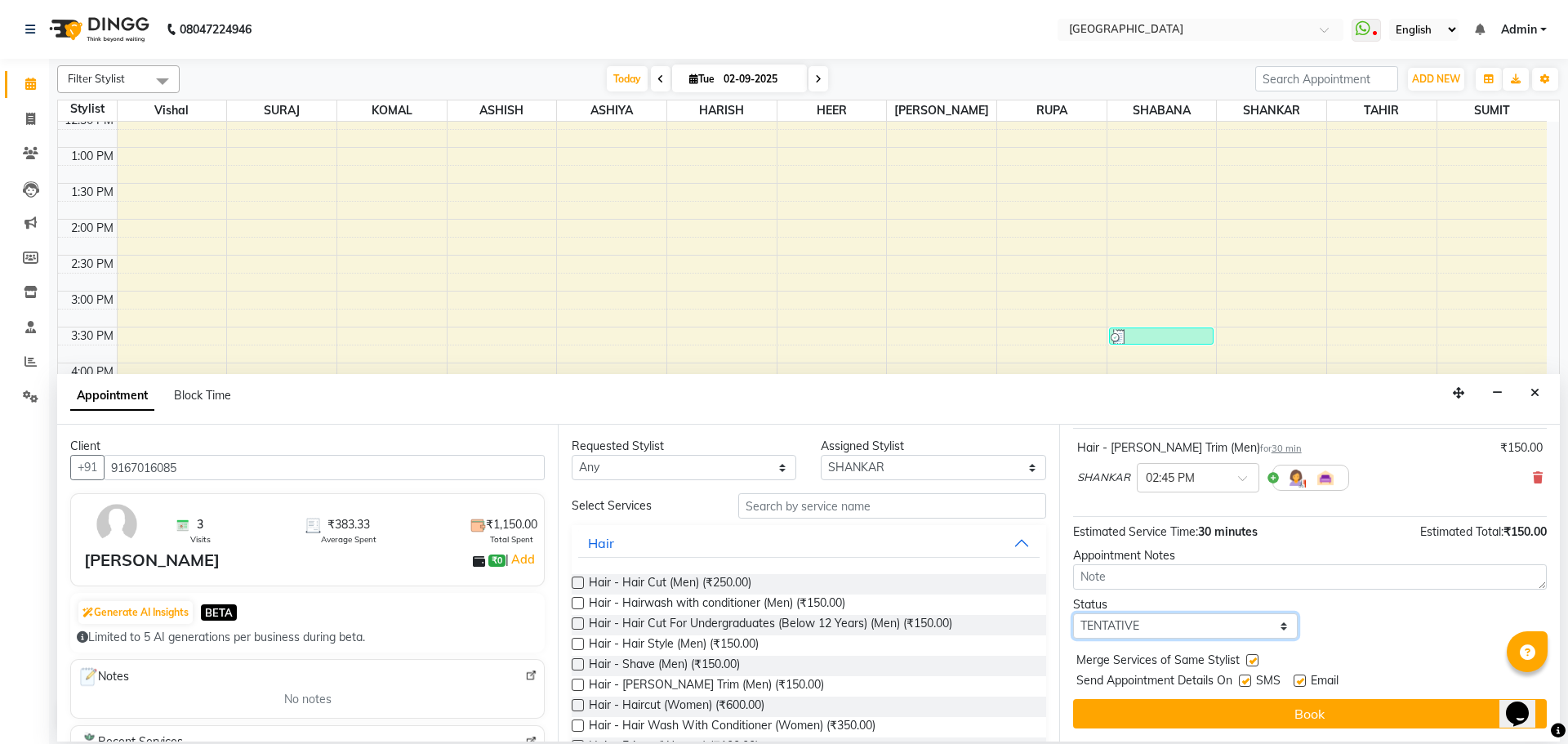
click at [1226, 634] on select "Select TENTATIVE CONFIRM CHECK-IN UPCOMING" at bounding box center [1185, 626] width 225 height 26
select select "check-in"
click at [1073, 613] on select "Select TENTATIVE CONFIRM CHECK-IN UPCOMING" at bounding box center [1185, 626] width 225 height 26
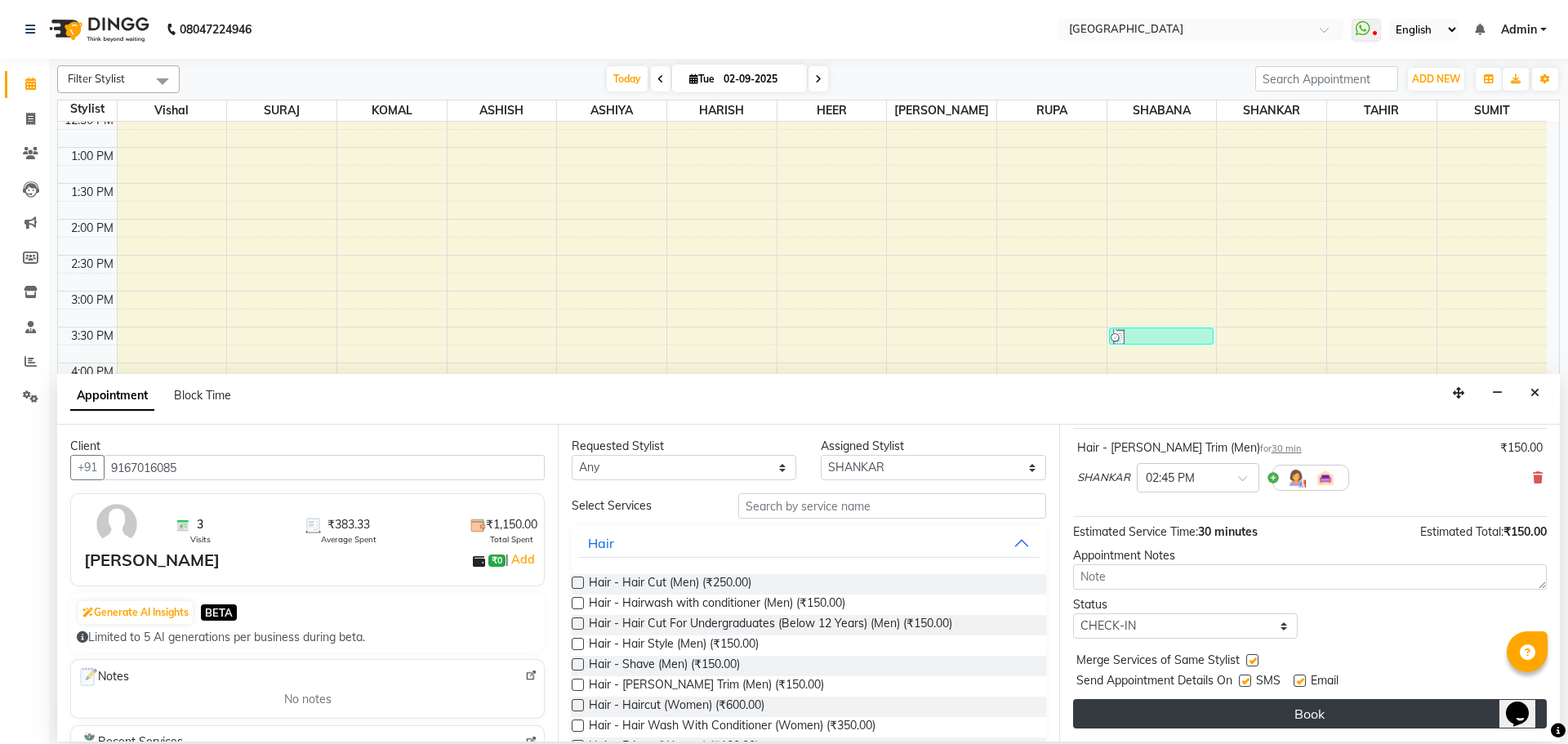
click at [1291, 713] on button "Book" at bounding box center [1310, 713] width 474 height 29
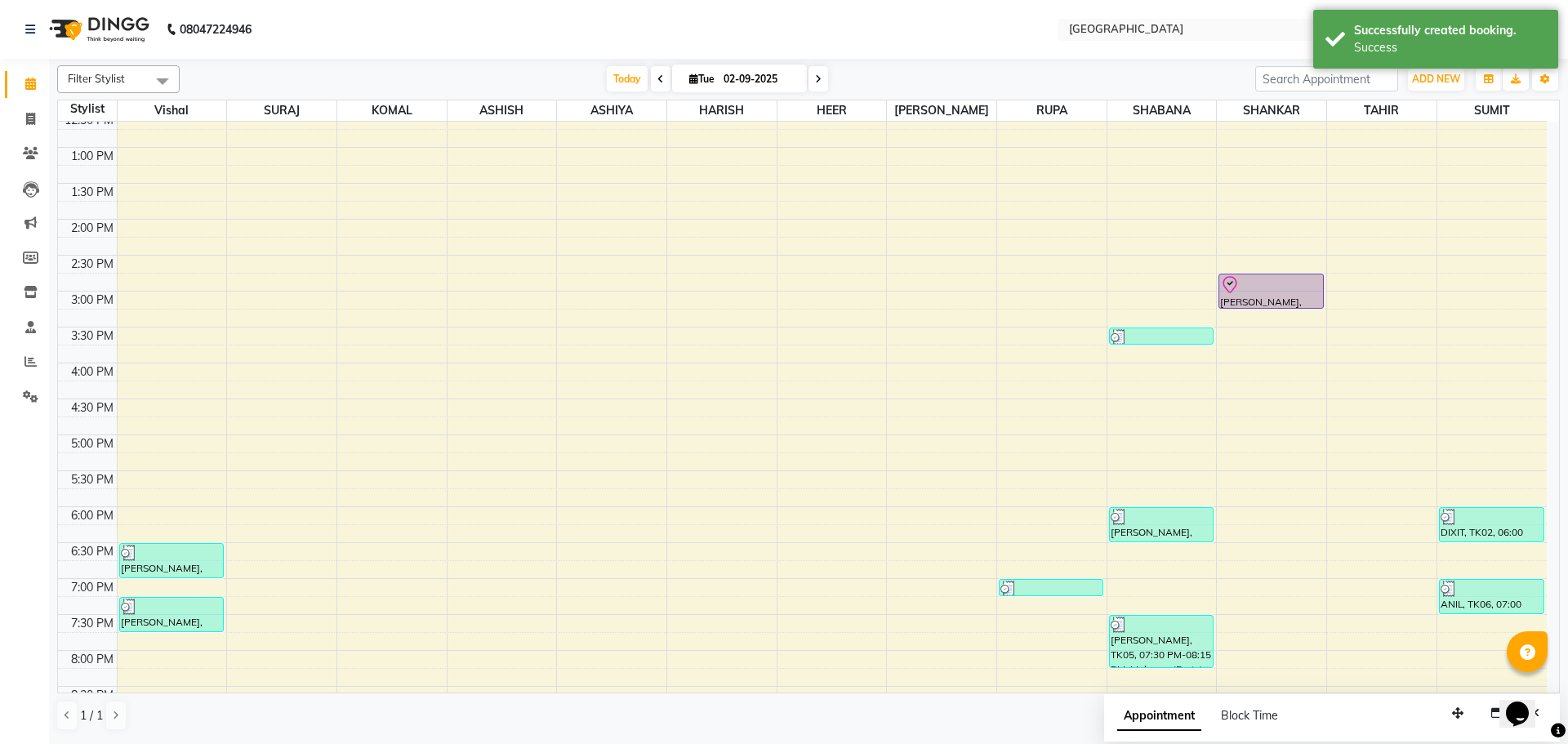
click at [1261, 298] on div "[PERSON_NAME], TK07, 02:45 PM-03:15 PM, Hair - [PERSON_NAME] Trim (Men)" at bounding box center [1270, 290] width 103 height 33
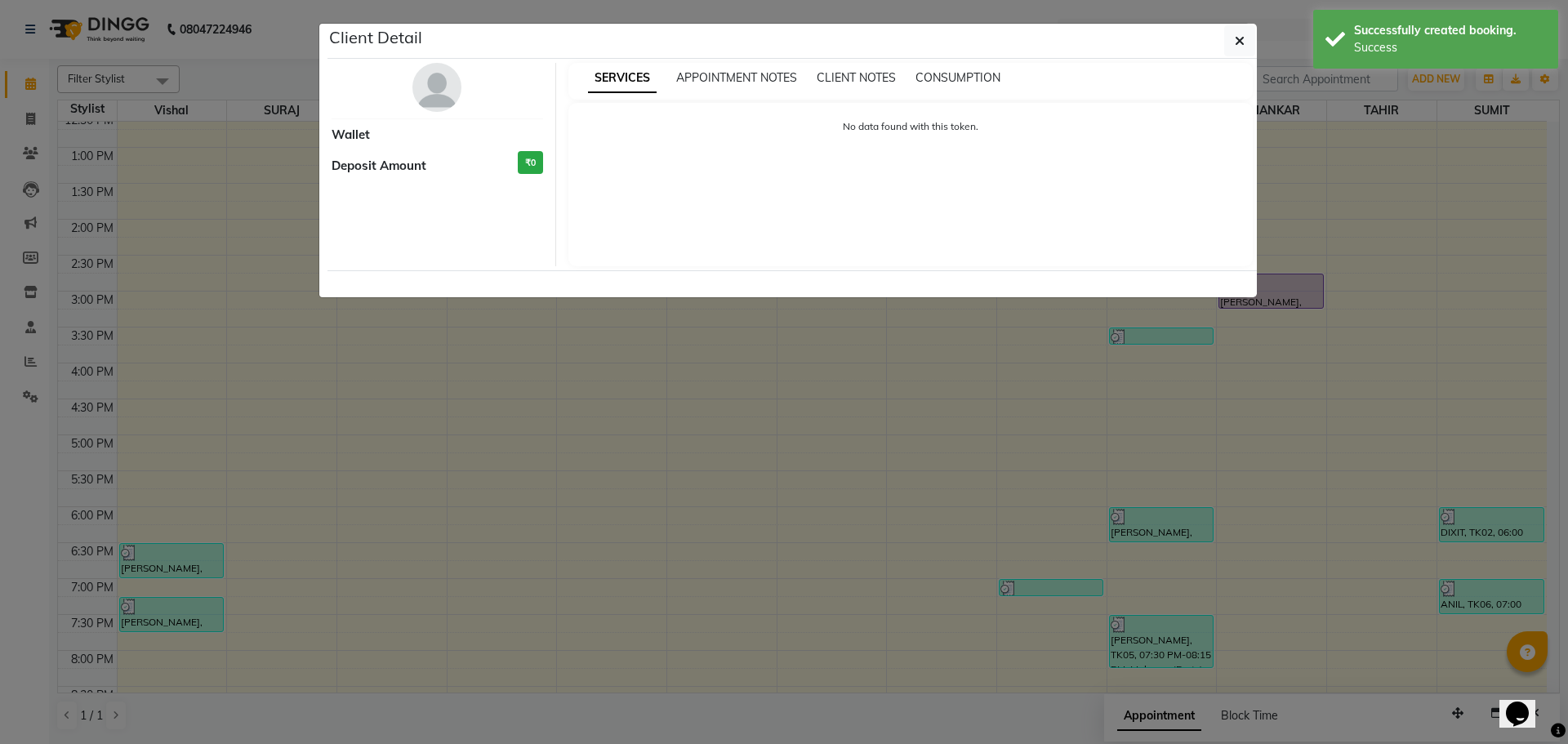
select select "8"
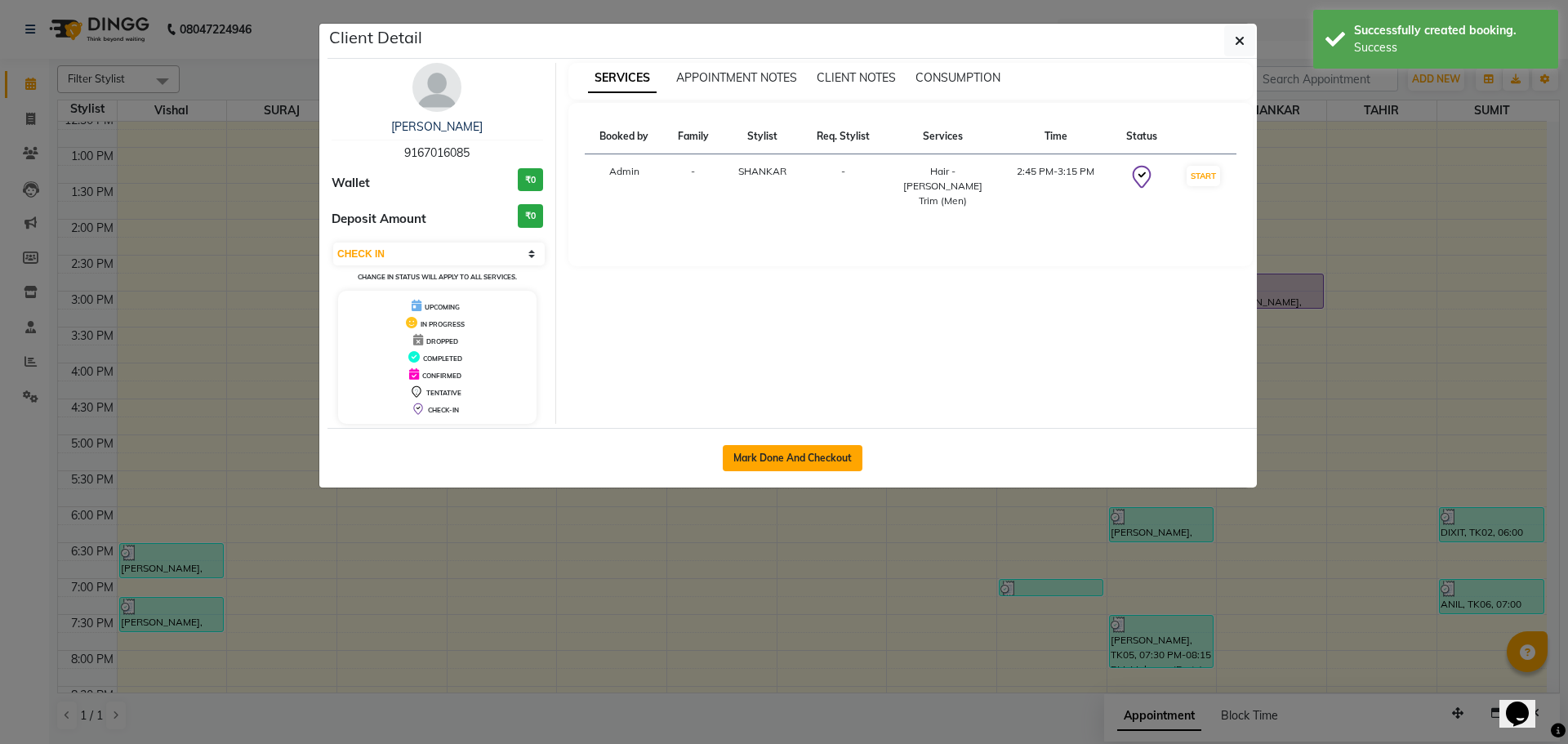
click at [777, 463] on button "Mark Done And Checkout" at bounding box center [792, 459] width 139 height 27
select select "508"
select select "service"
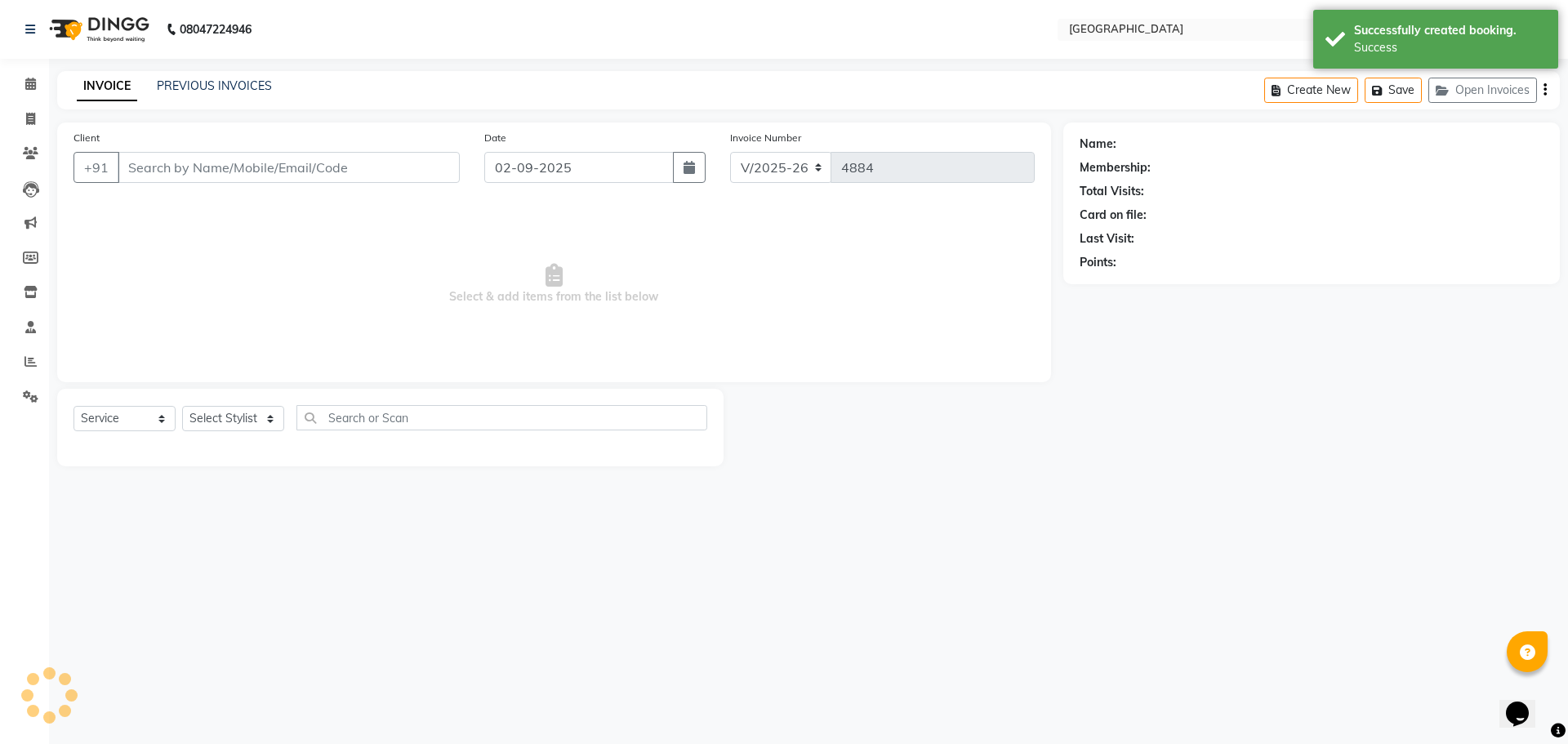
type input "9167016085"
select select "79087"
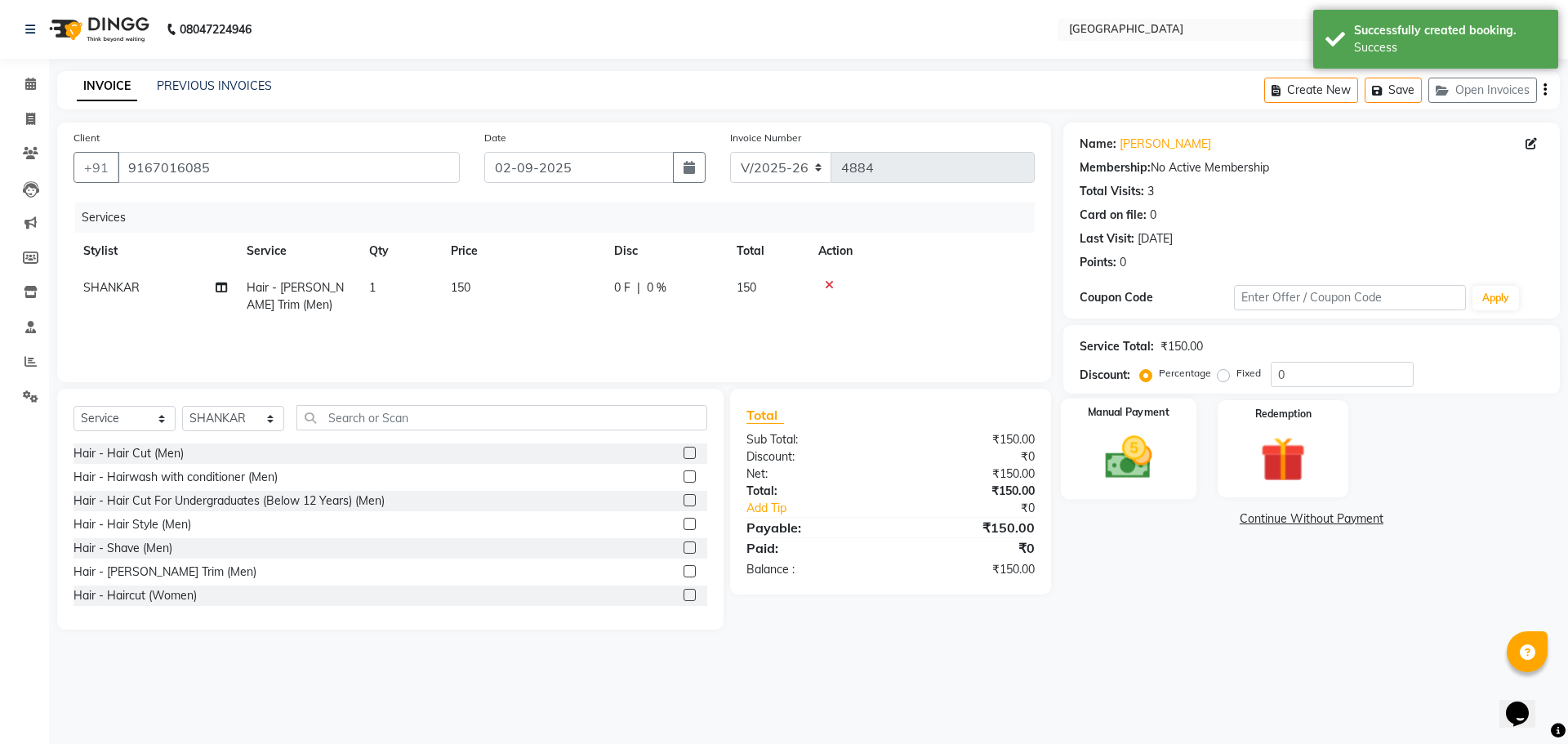
click at [1141, 432] on img at bounding box center [1128, 457] width 76 height 54
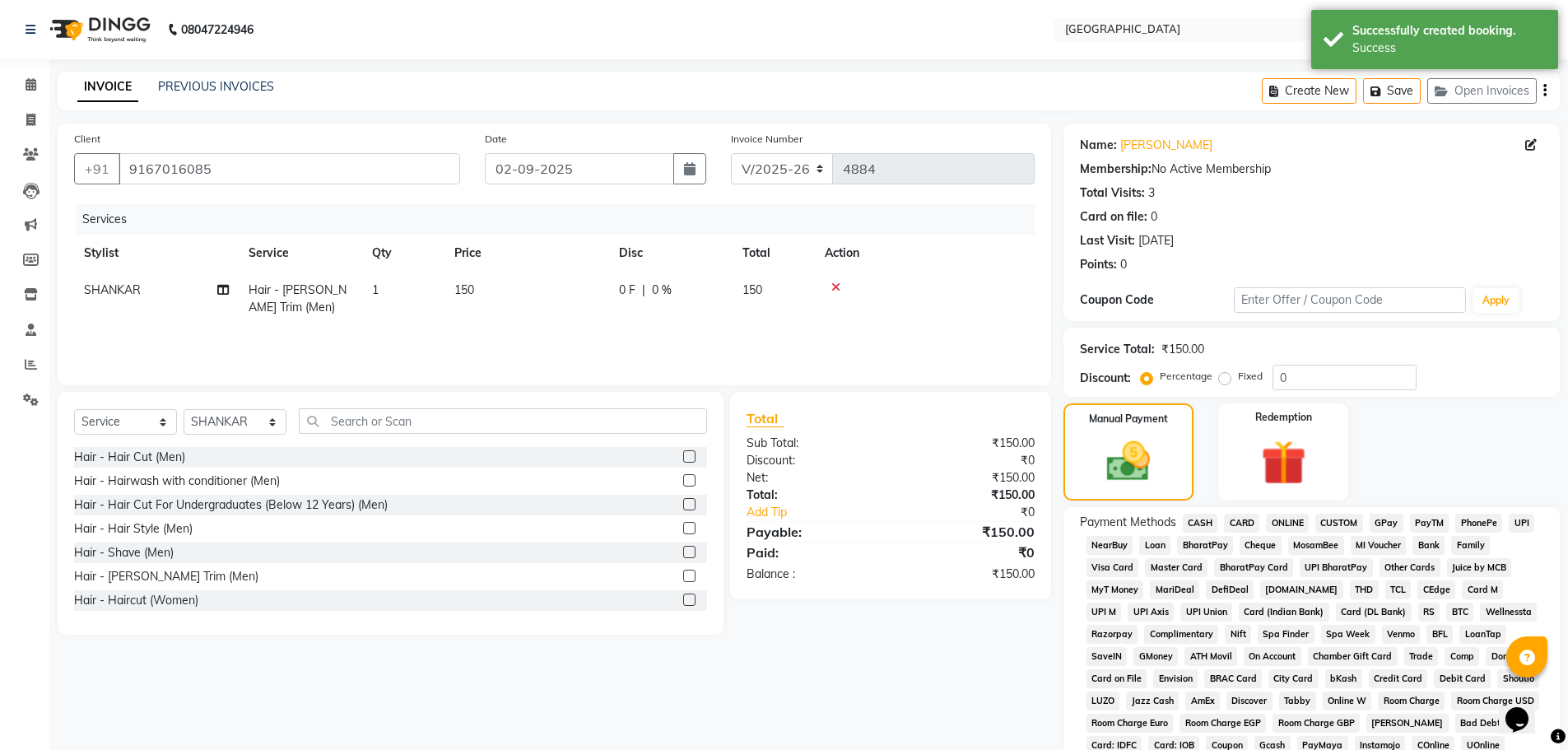
click at [1208, 524] on span "CASH" at bounding box center [1200, 524] width 35 height 19
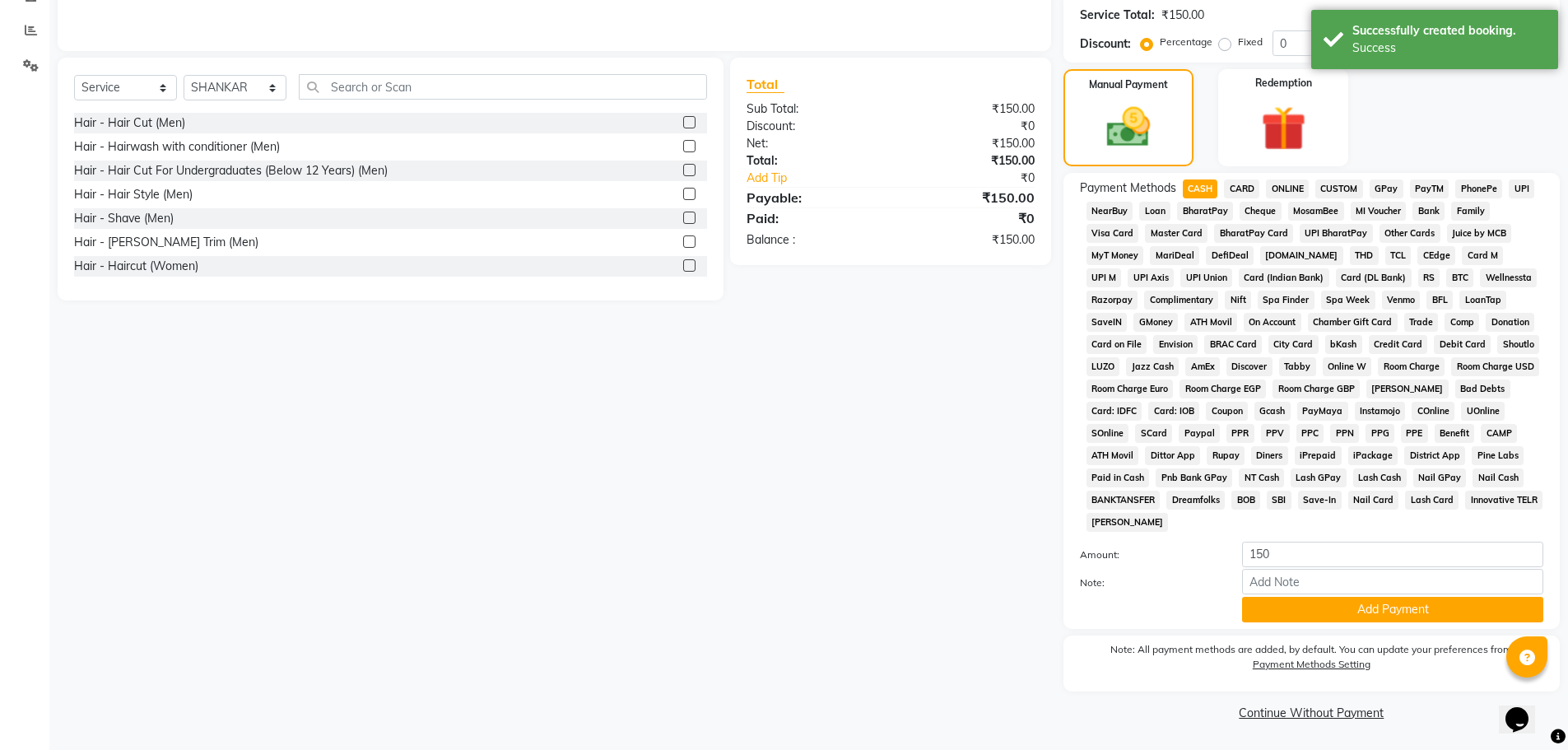
click at [1371, 607] on button "Add Payment" at bounding box center [1392, 610] width 301 height 26
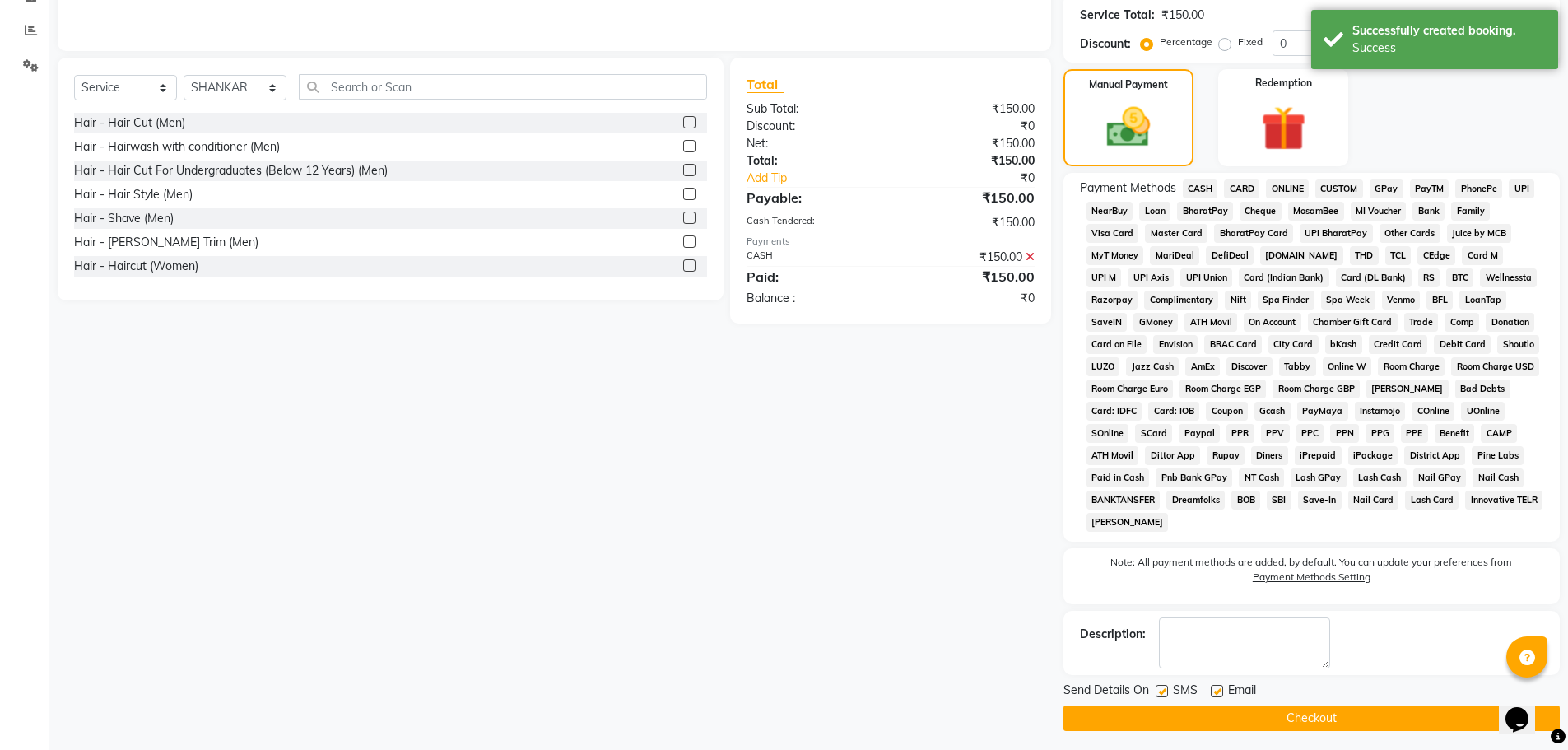
click at [1297, 723] on button "Checkout" at bounding box center [1311, 718] width 496 height 26
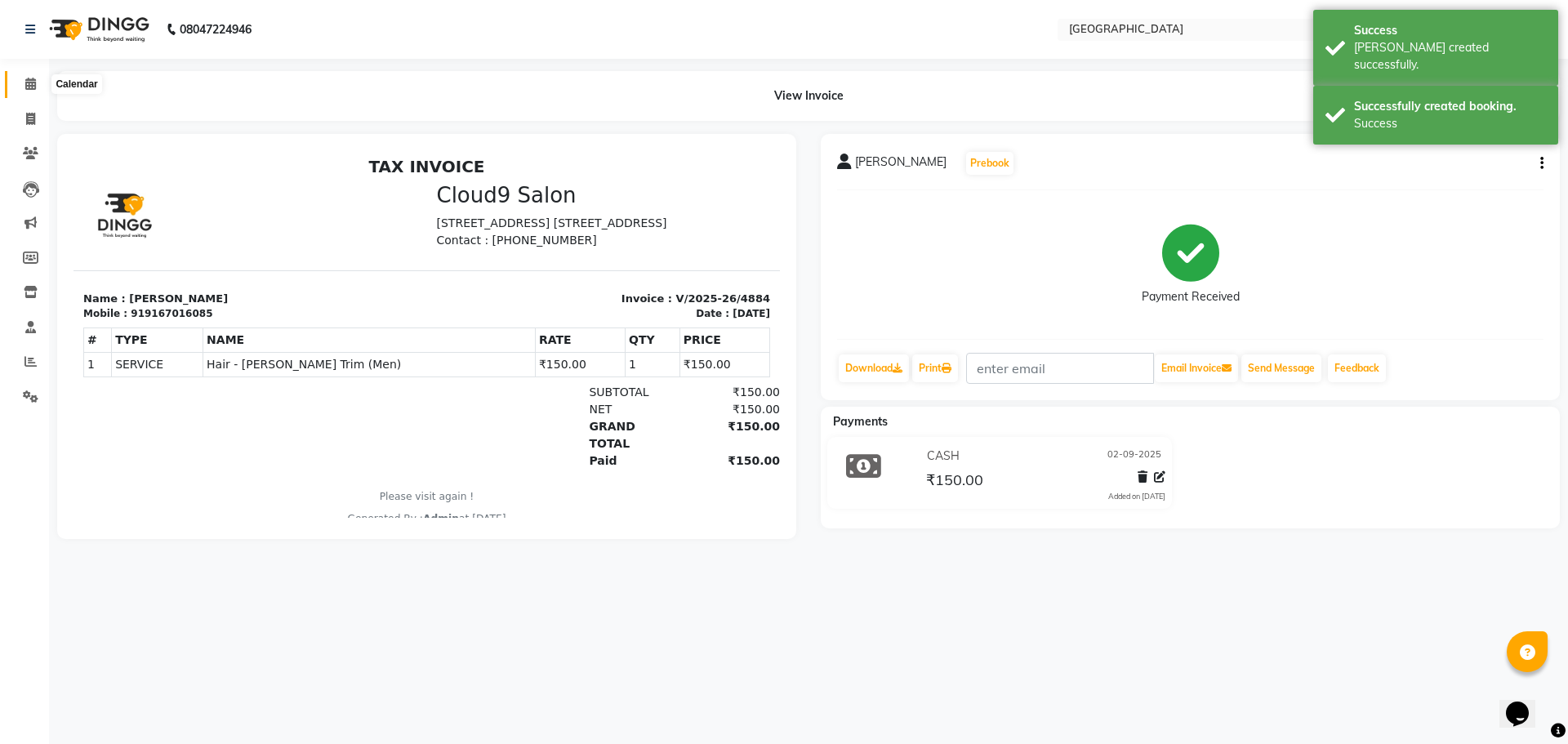
click at [34, 88] on icon at bounding box center [30, 83] width 10 height 12
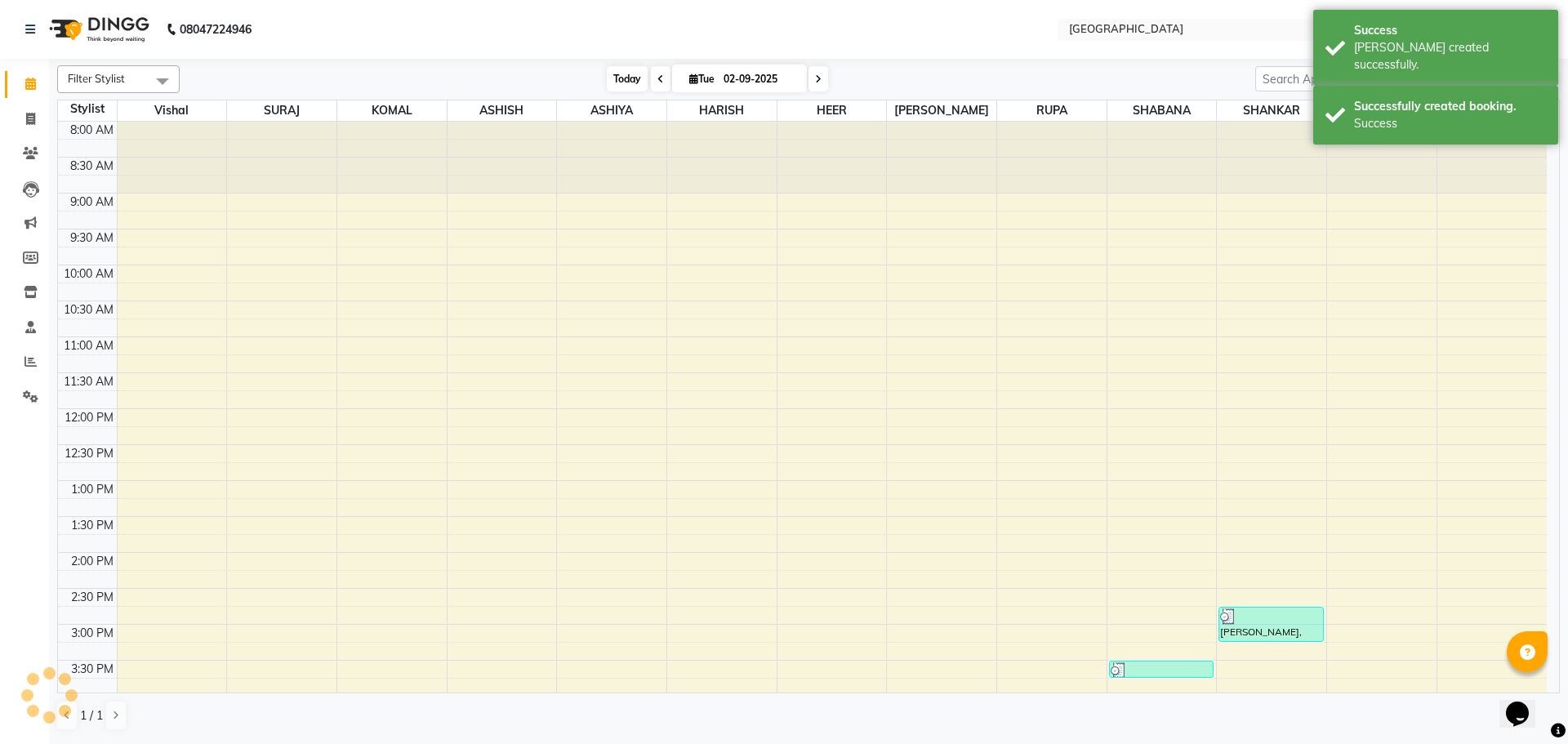
click at [622, 76] on span "Today" at bounding box center [627, 79] width 41 height 26
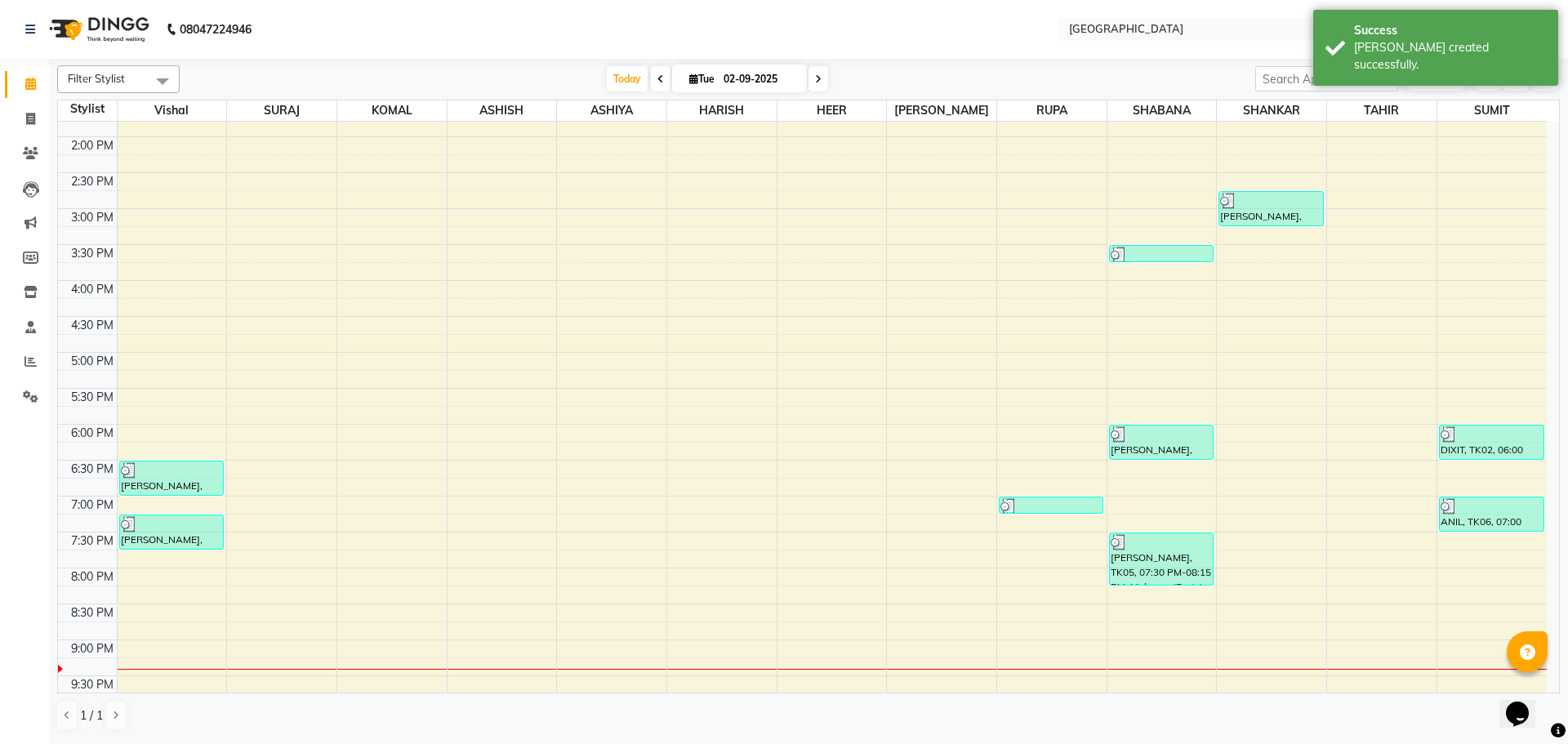
scroll to position [415, 0]
click at [829, 212] on div "8:00 AM 8:30 AM 9:00 AM 9:30 AM 10:00 AM 10:30 AM 11:00 AM 11:30 AM 12:00 PM 12…" at bounding box center [802, 281] width 1488 height 1149
select select "83705"
select select "tentative"
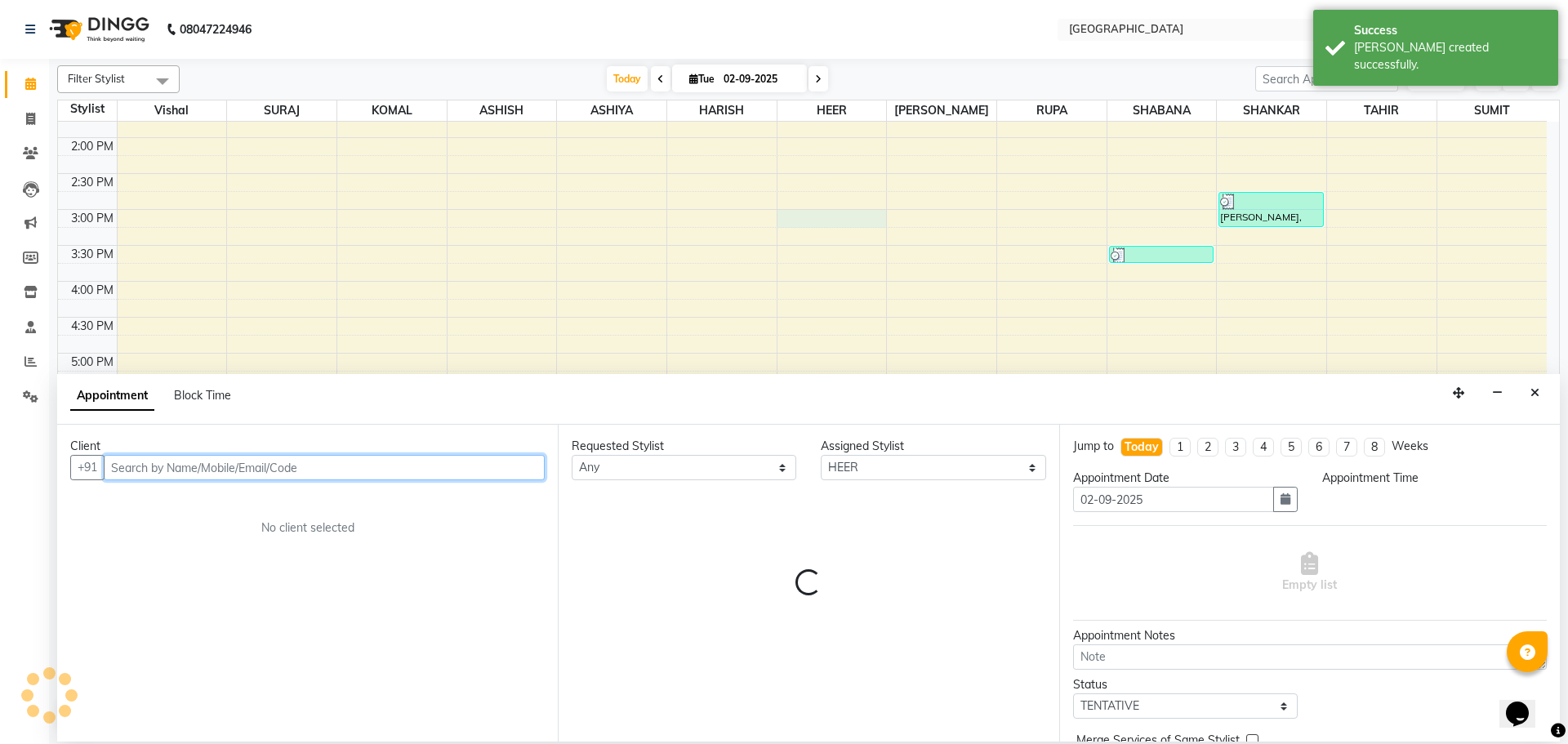
select select "900"
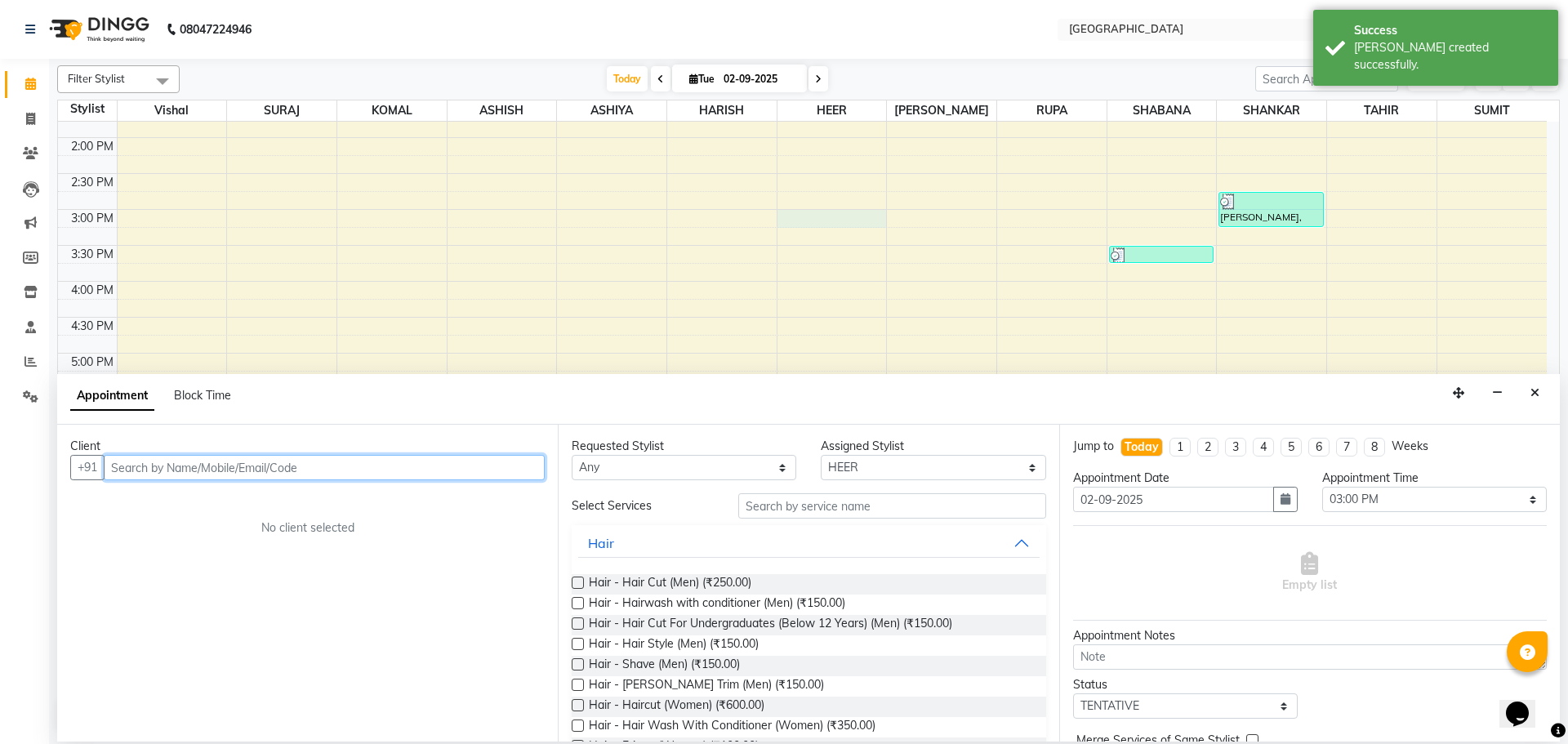
click at [492, 479] on input "text" at bounding box center [323, 467] width 441 height 26
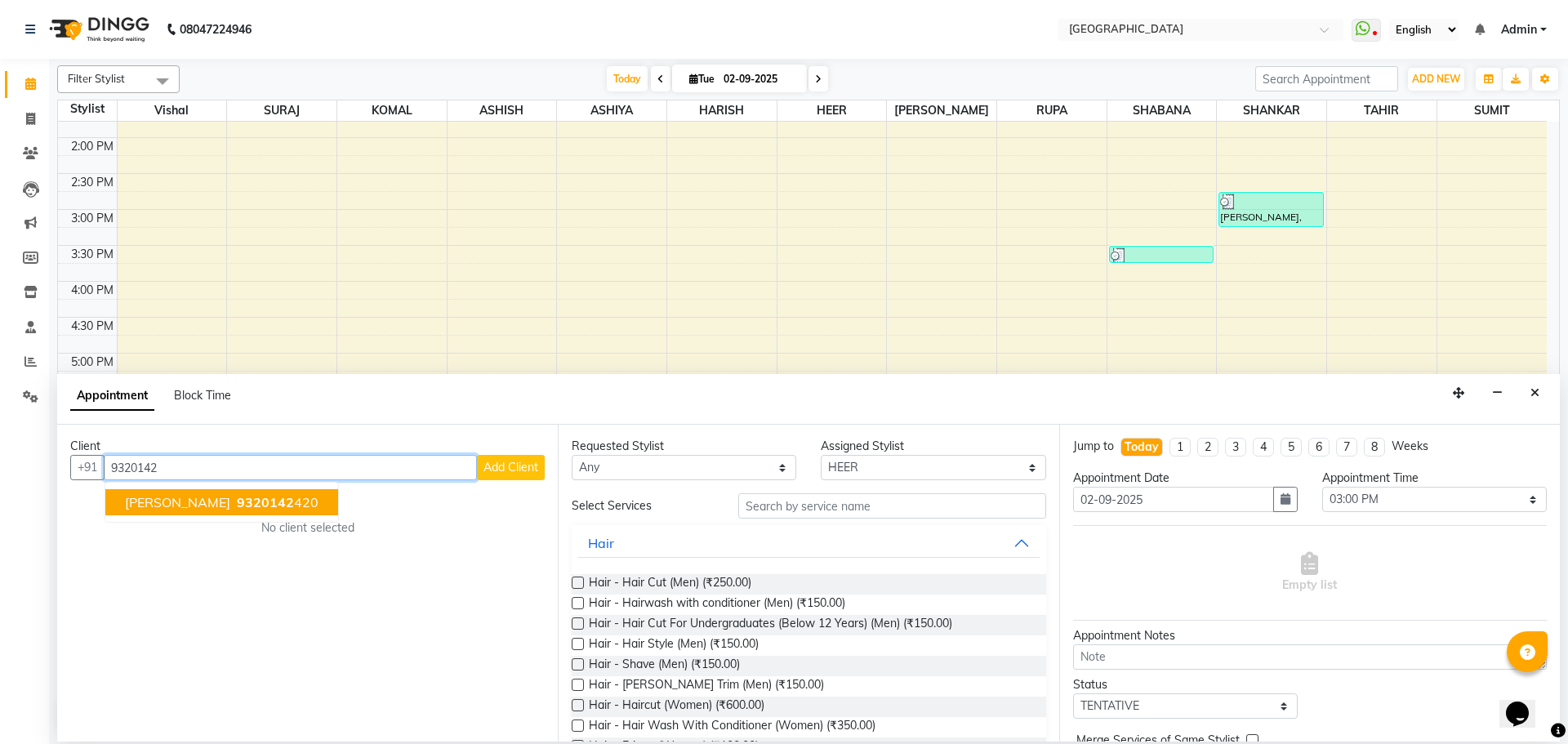
click at [237, 509] on span "9320142" at bounding box center [265, 501] width 57 height 16
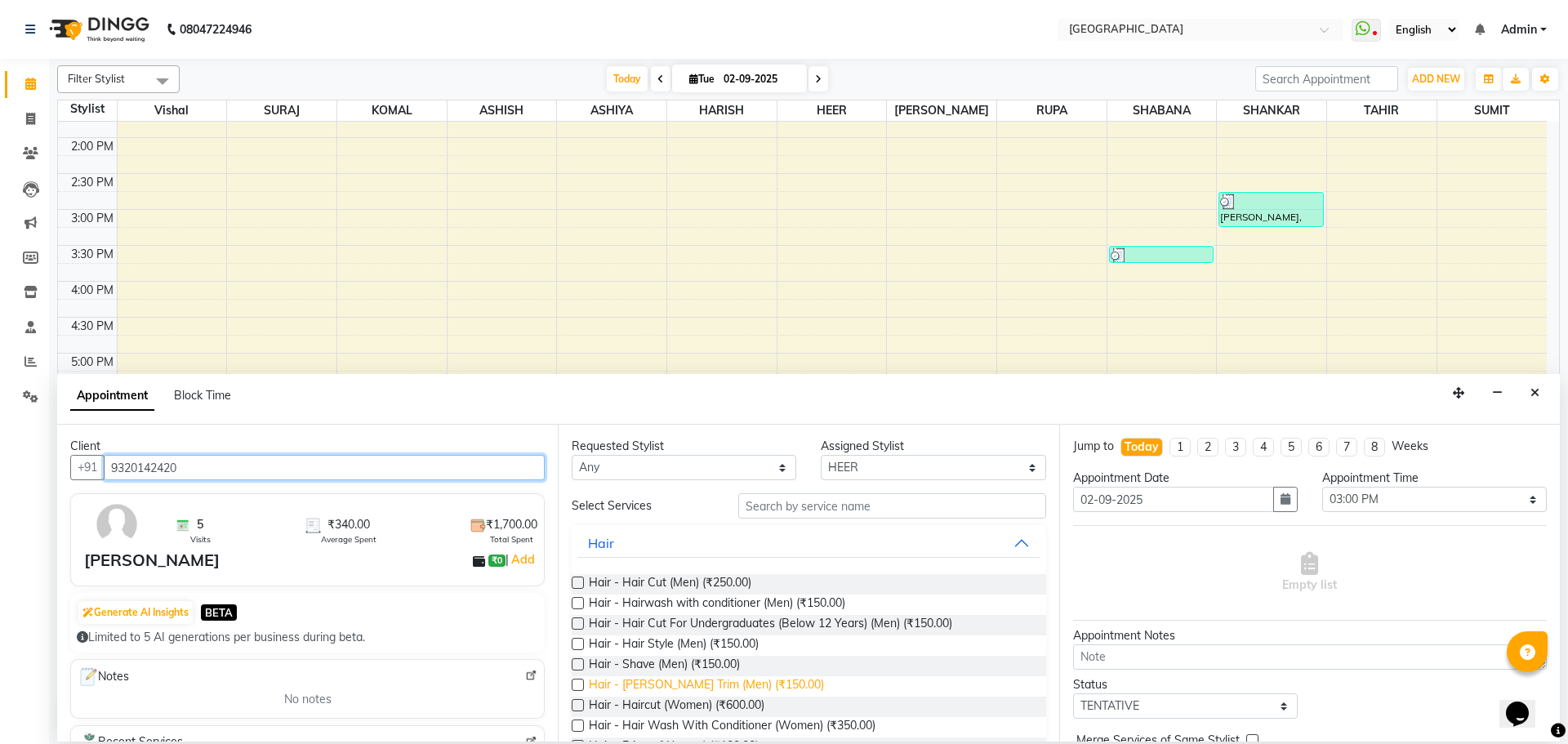
type input "9320142420"
click at [702, 687] on span "Hair - [PERSON_NAME] Trim (Men) (₹150.00)" at bounding box center [706, 686] width 235 height 21
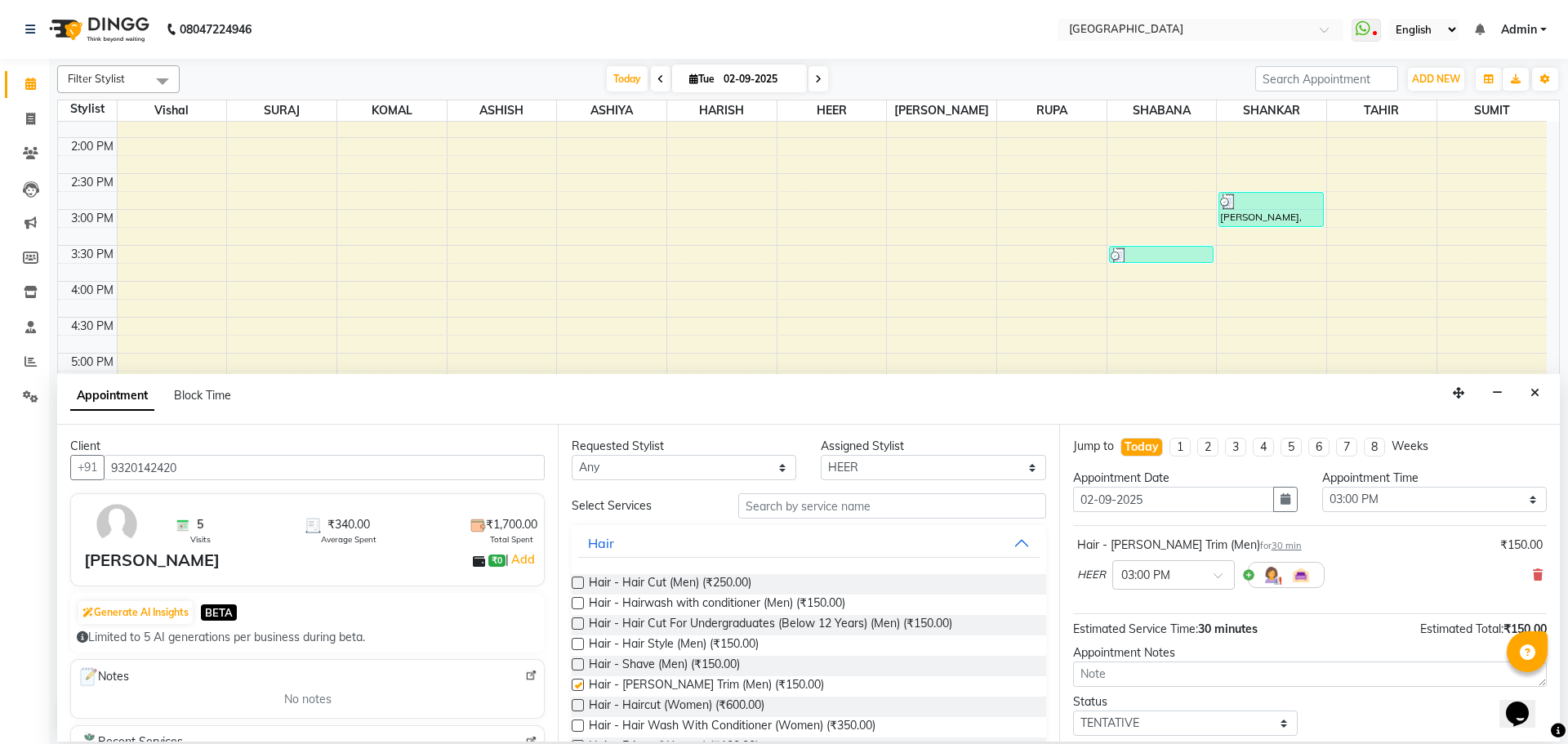
checkbox input "false"
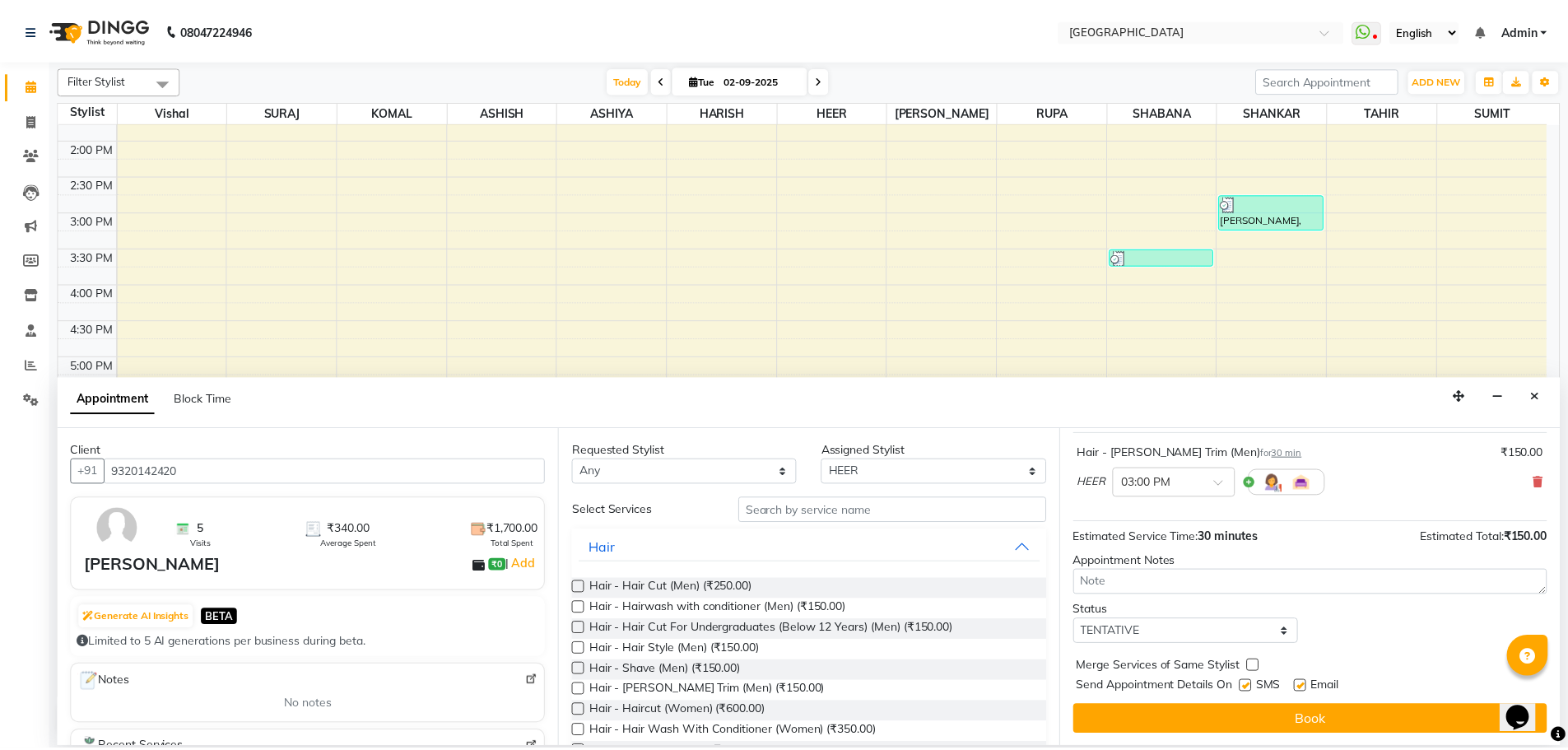
scroll to position [98, 0]
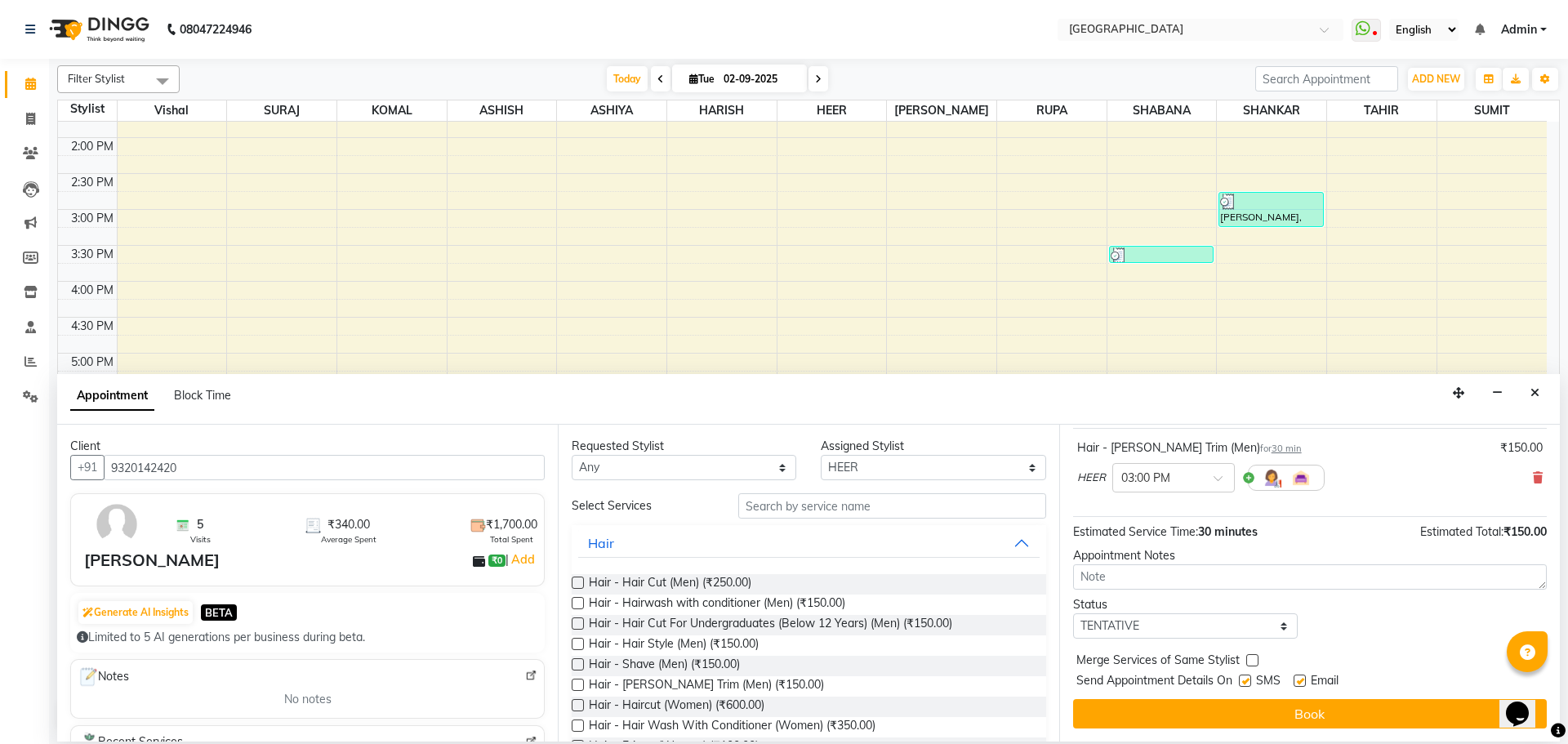
click at [1247, 662] on label at bounding box center [1252, 660] width 12 height 12
click at [1247, 662] on input "checkbox" at bounding box center [1251, 662] width 10 height 10
checkbox input "true"
click at [1245, 636] on select "Select TENTATIVE CONFIRM CHECK-IN UPCOMING" at bounding box center [1185, 626] width 225 height 26
select select "check-in"
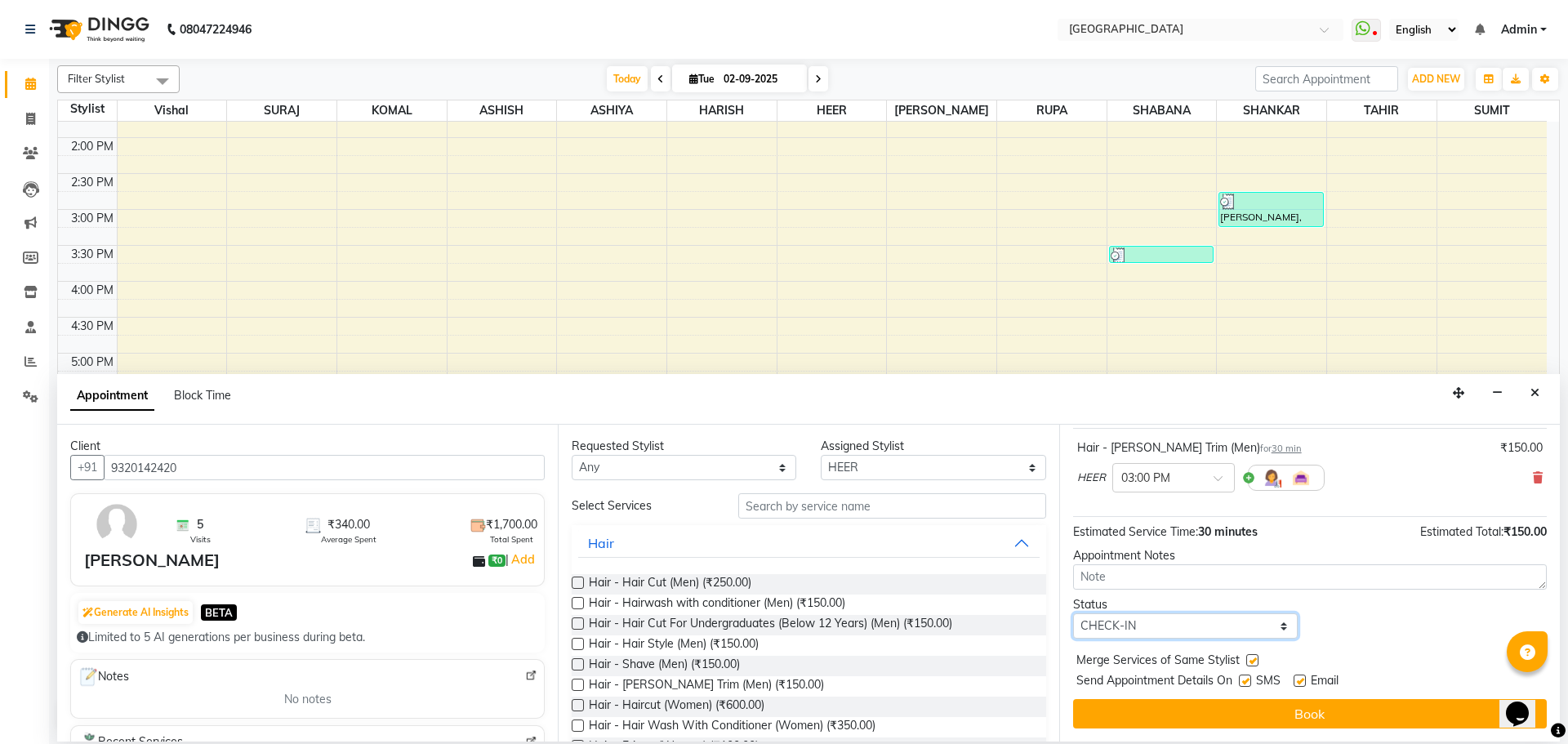
click at [1073, 613] on select "Select TENTATIVE CONFIRM CHECK-IN UPCOMING" at bounding box center [1185, 626] width 225 height 26
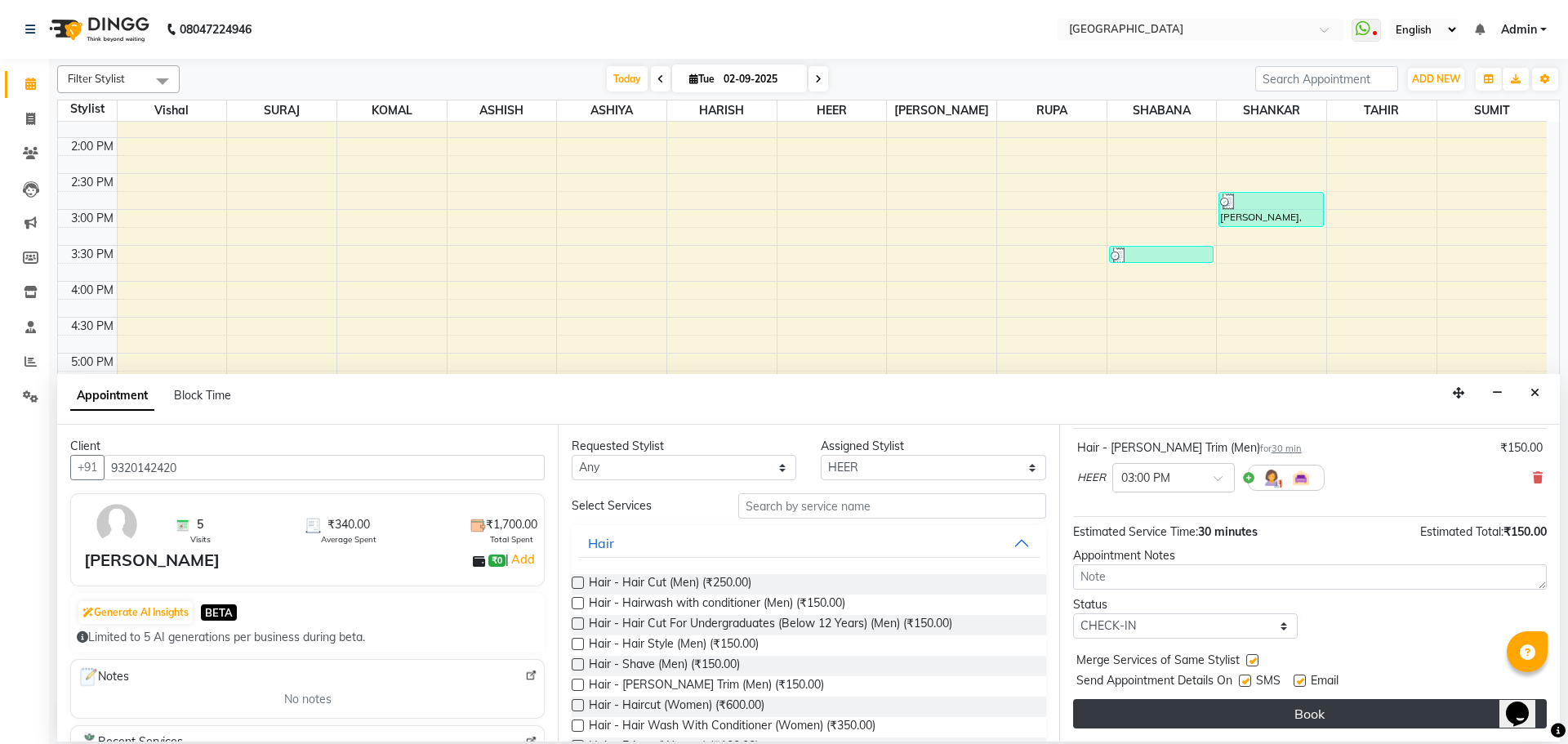
click at [1322, 710] on button "Book" at bounding box center [1310, 713] width 474 height 29
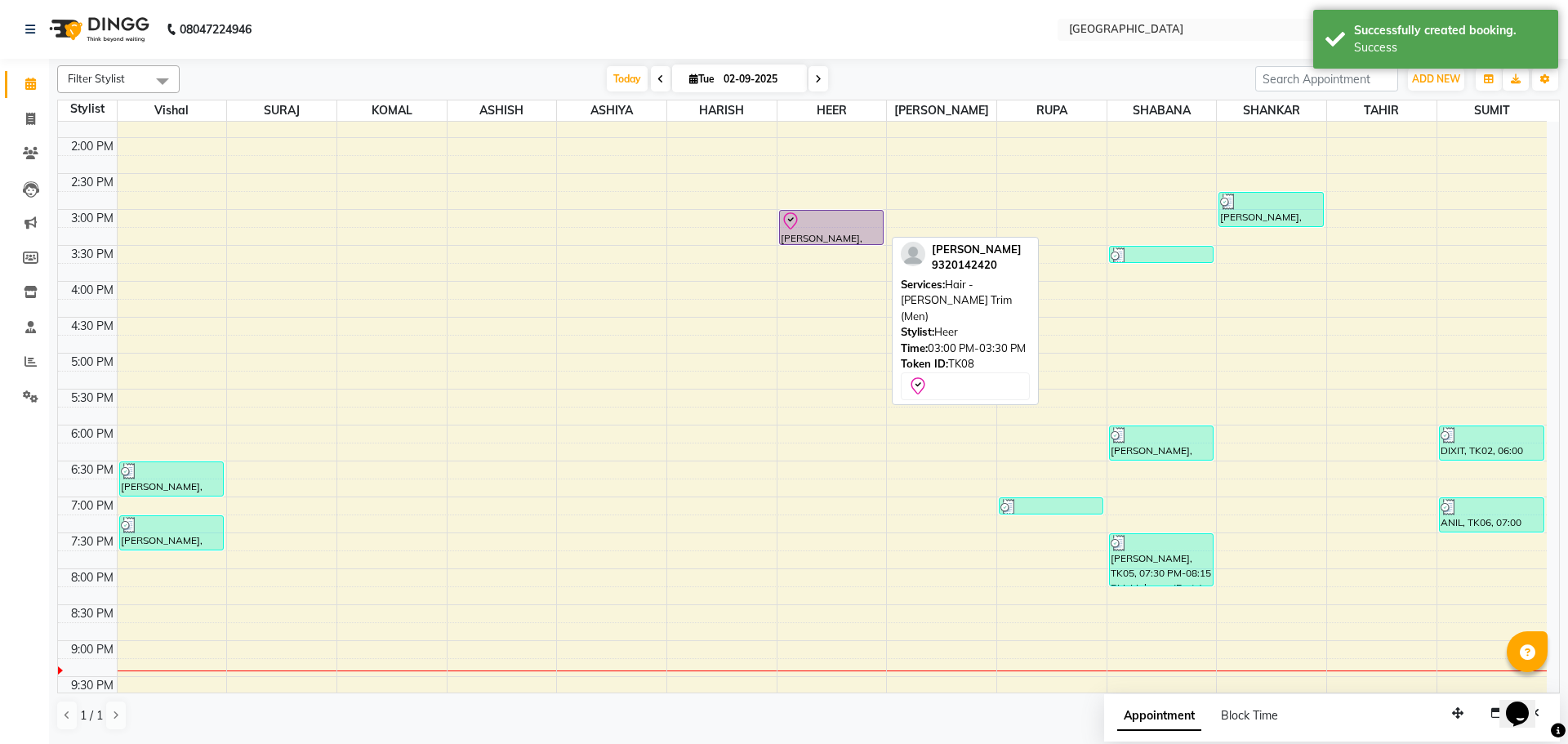
click at [852, 227] on div at bounding box center [831, 221] width 101 height 20
select select "8"
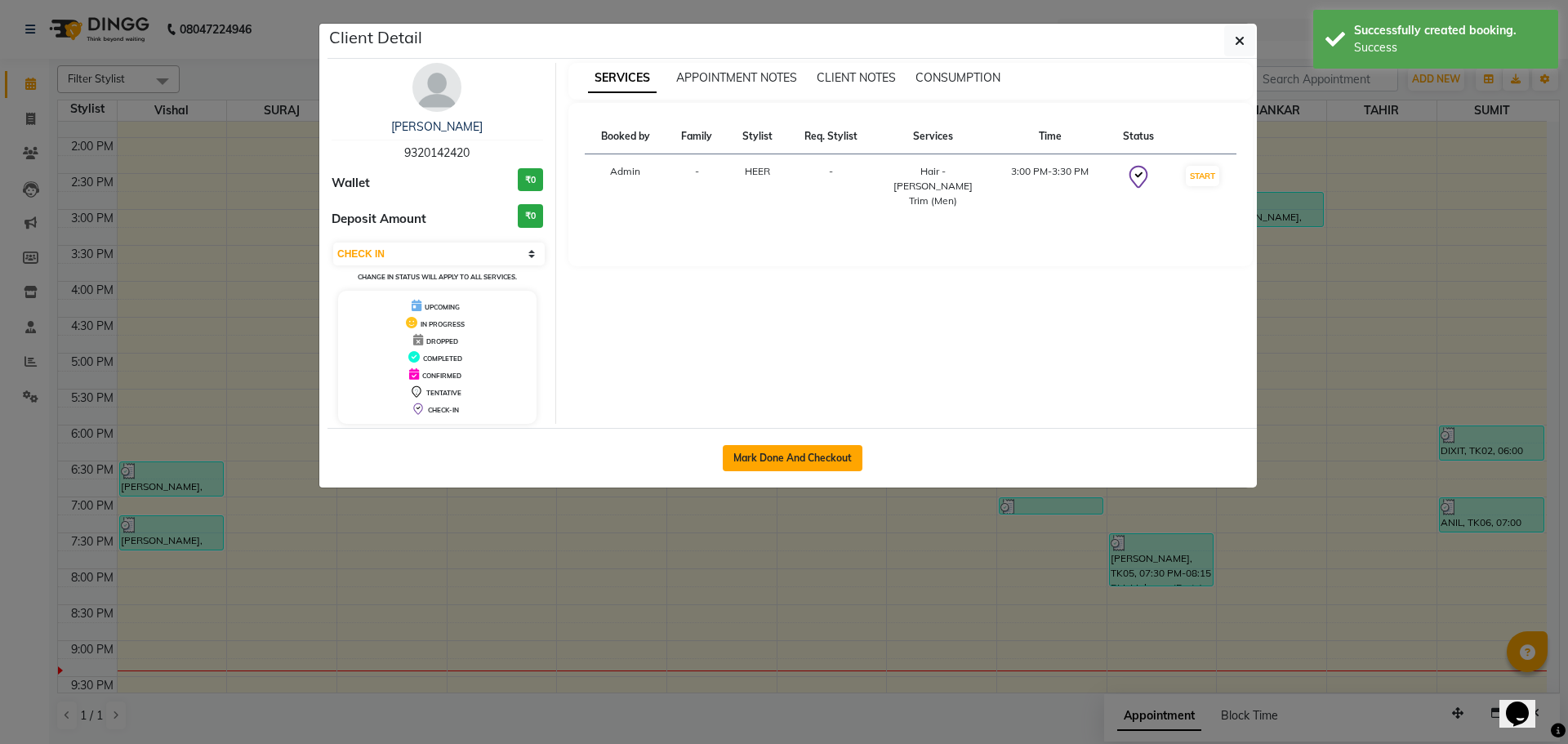
click at [775, 466] on button "Mark Done And Checkout" at bounding box center [792, 459] width 139 height 27
select select "service"
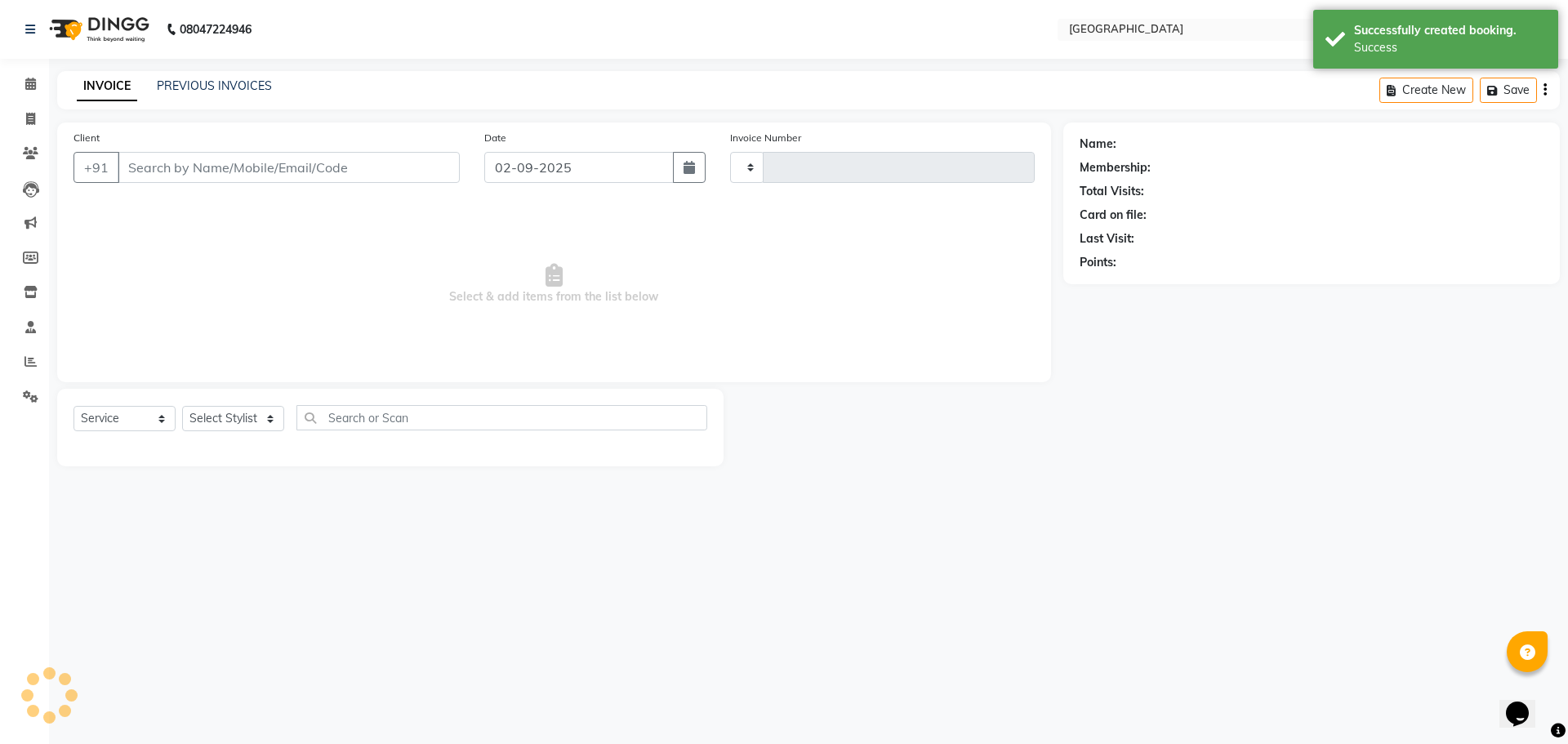
type input "4885"
select select "508"
type input "9320142420"
select select "83705"
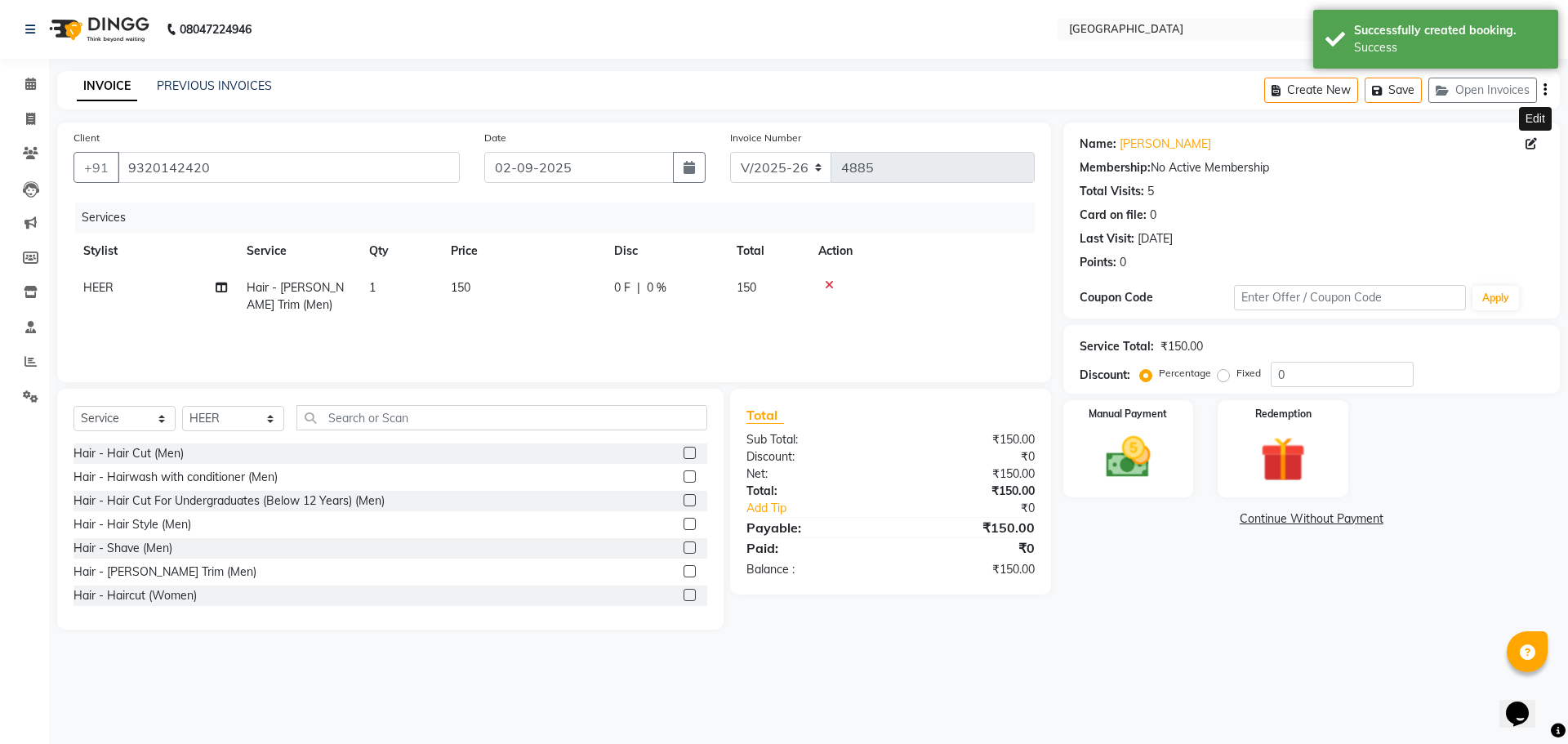
click at [1526, 143] on icon at bounding box center [1531, 144] width 11 height 11
select select "[DEMOGRAPHIC_DATA]"
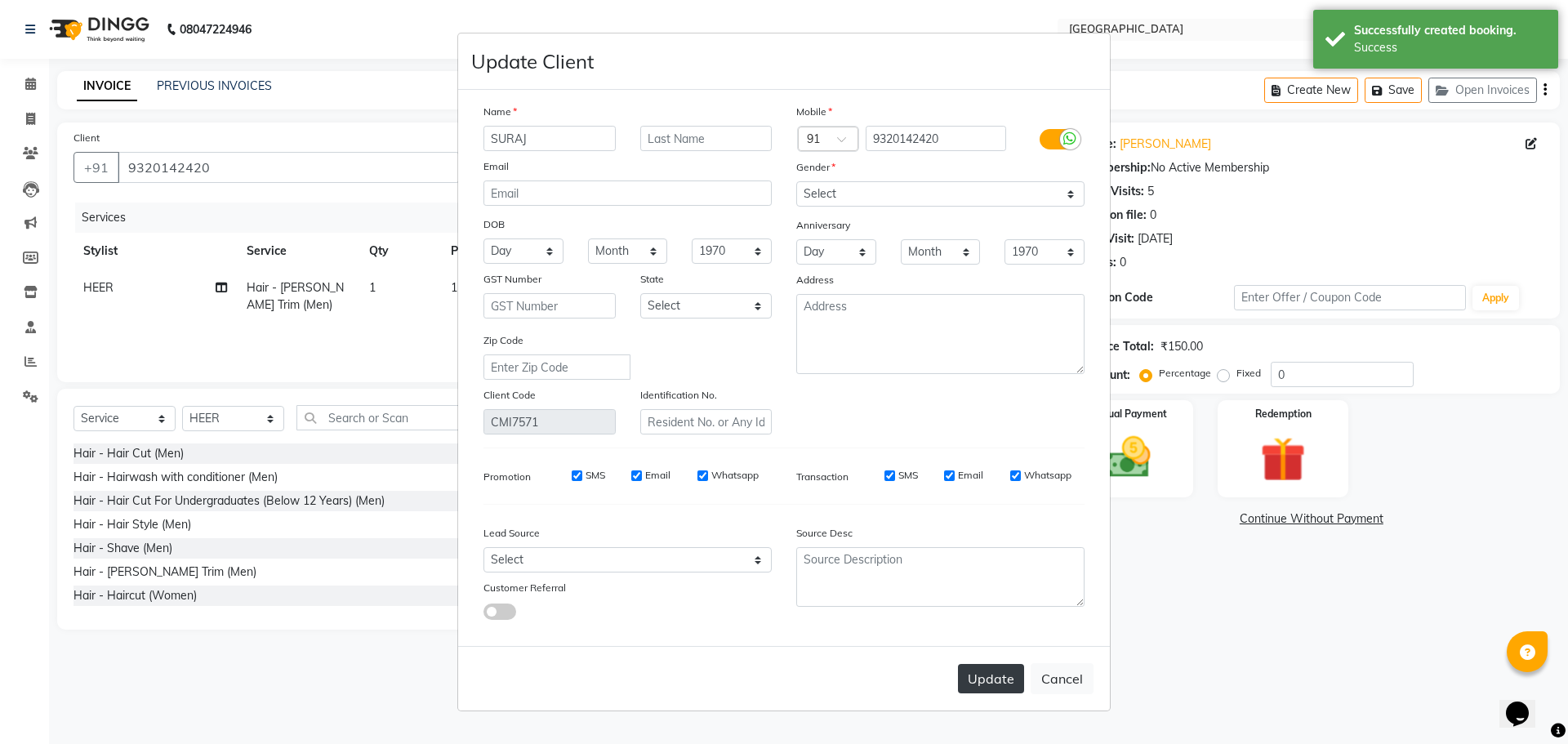
type input "SURAJ"
click at [992, 680] on button "Update" at bounding box center [992, 678] width 66 height 29
select select
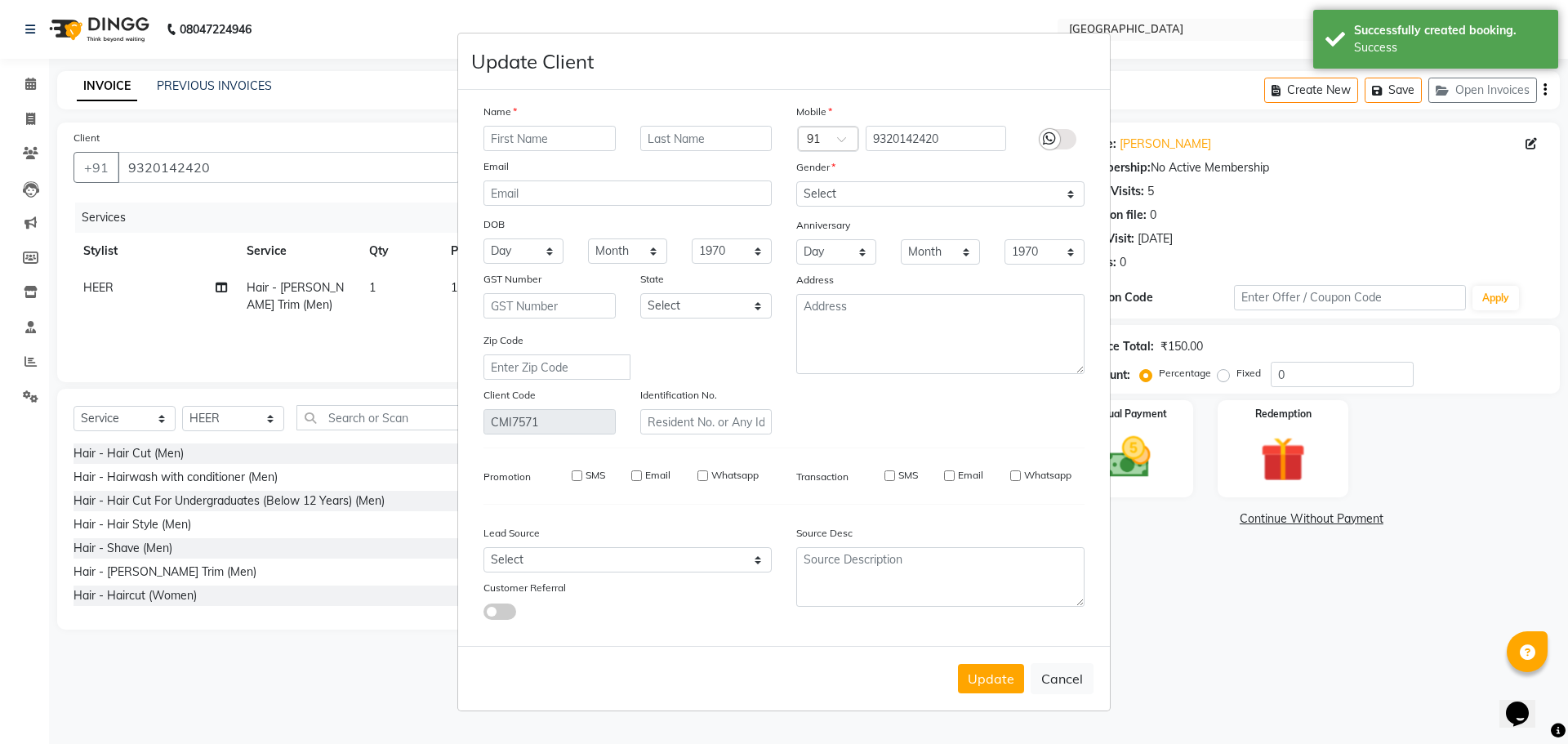
select select
checkbox input "false"
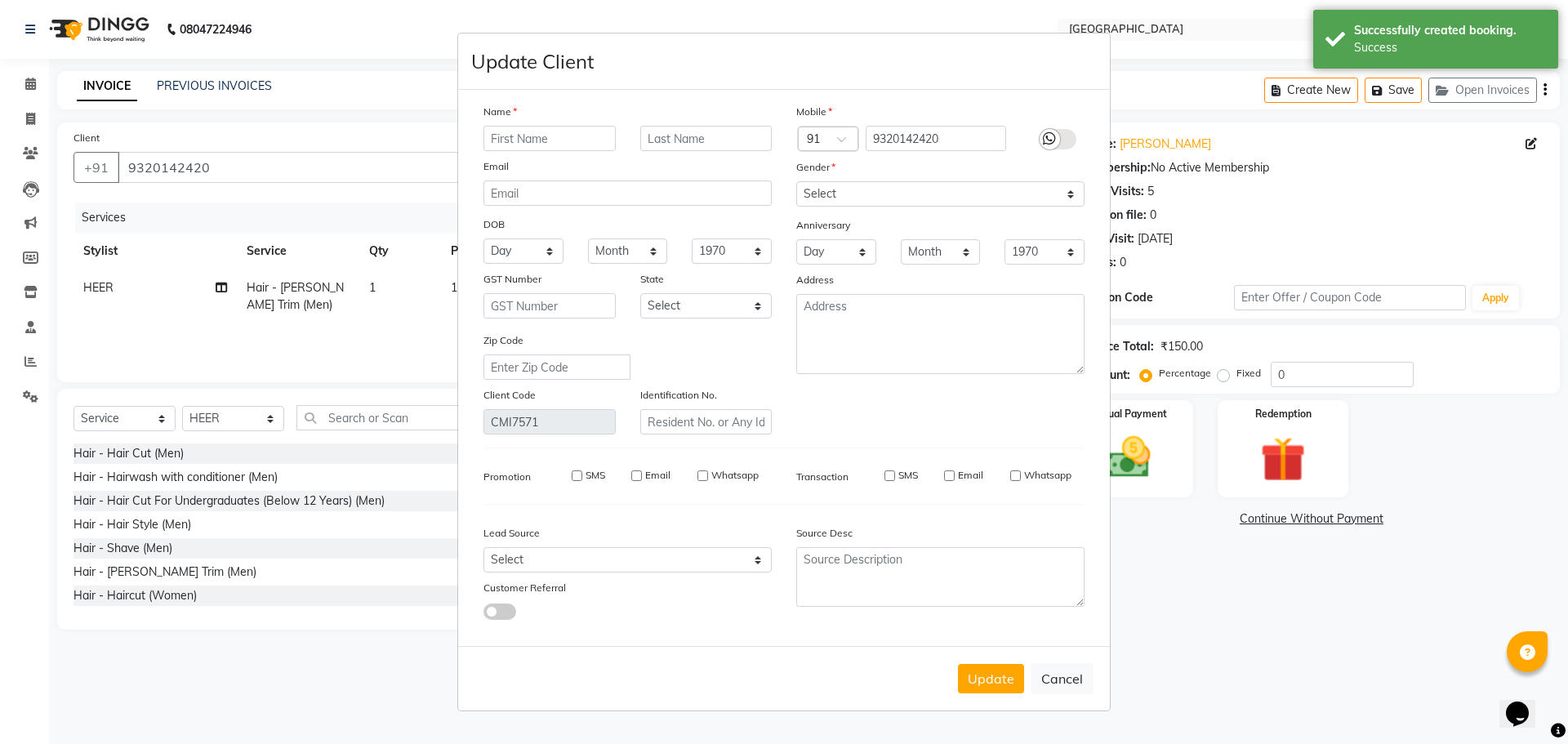
checkbox input "false"
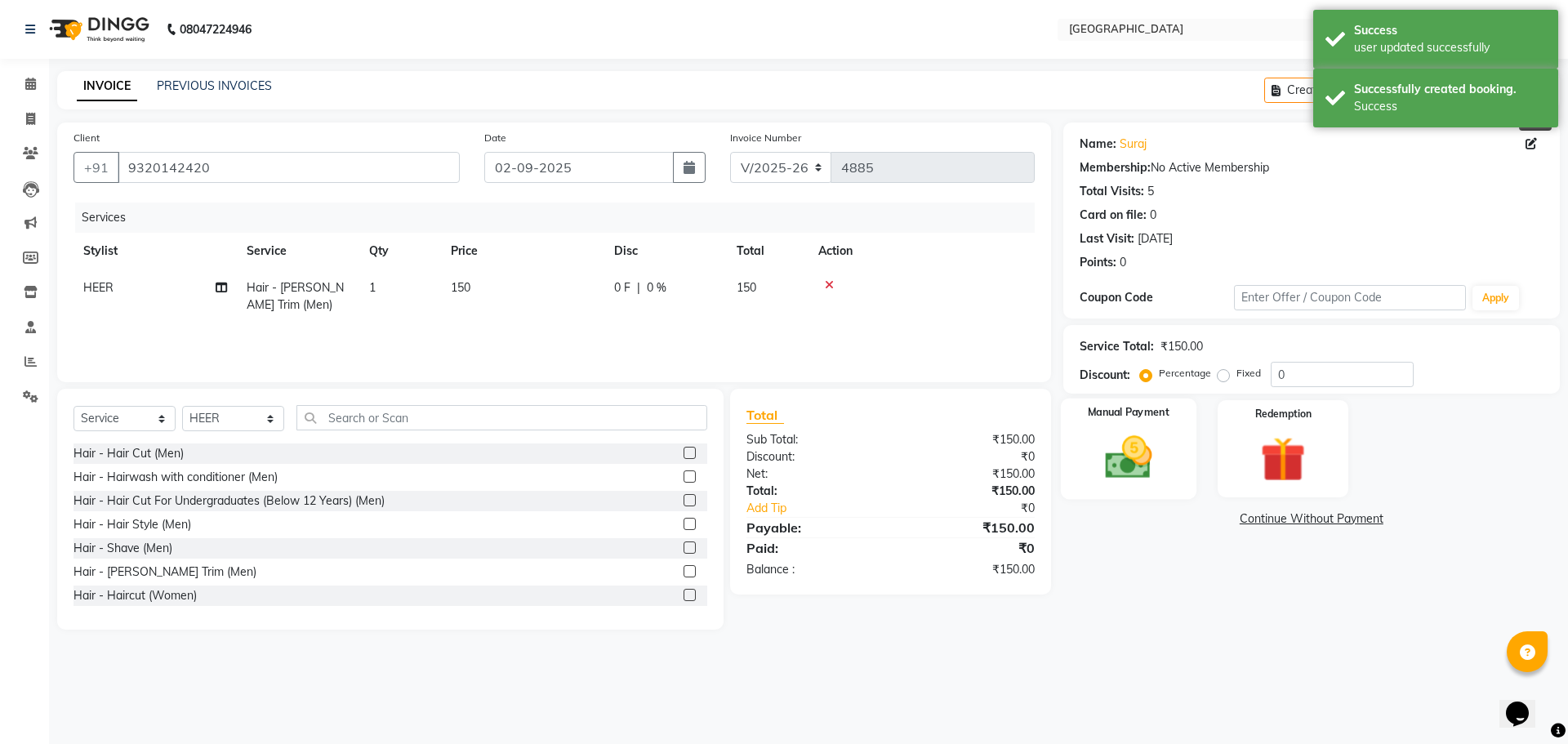
click at [1135, 473] on img at bounding box center [1128, 457] width 76 height 54
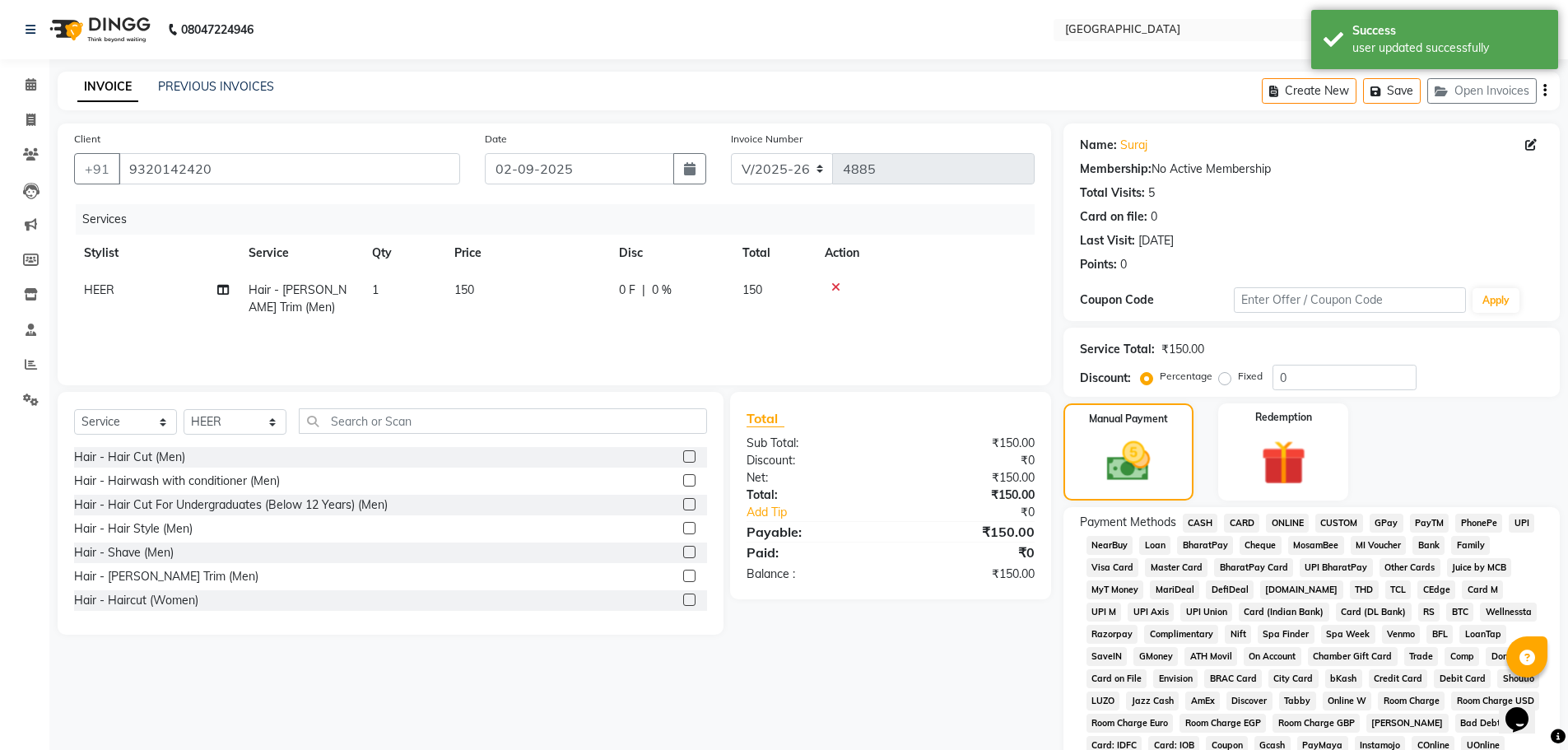
click at [1382, 524] on span "GPay" at bounding box center [1386, 524] width 33 height 19
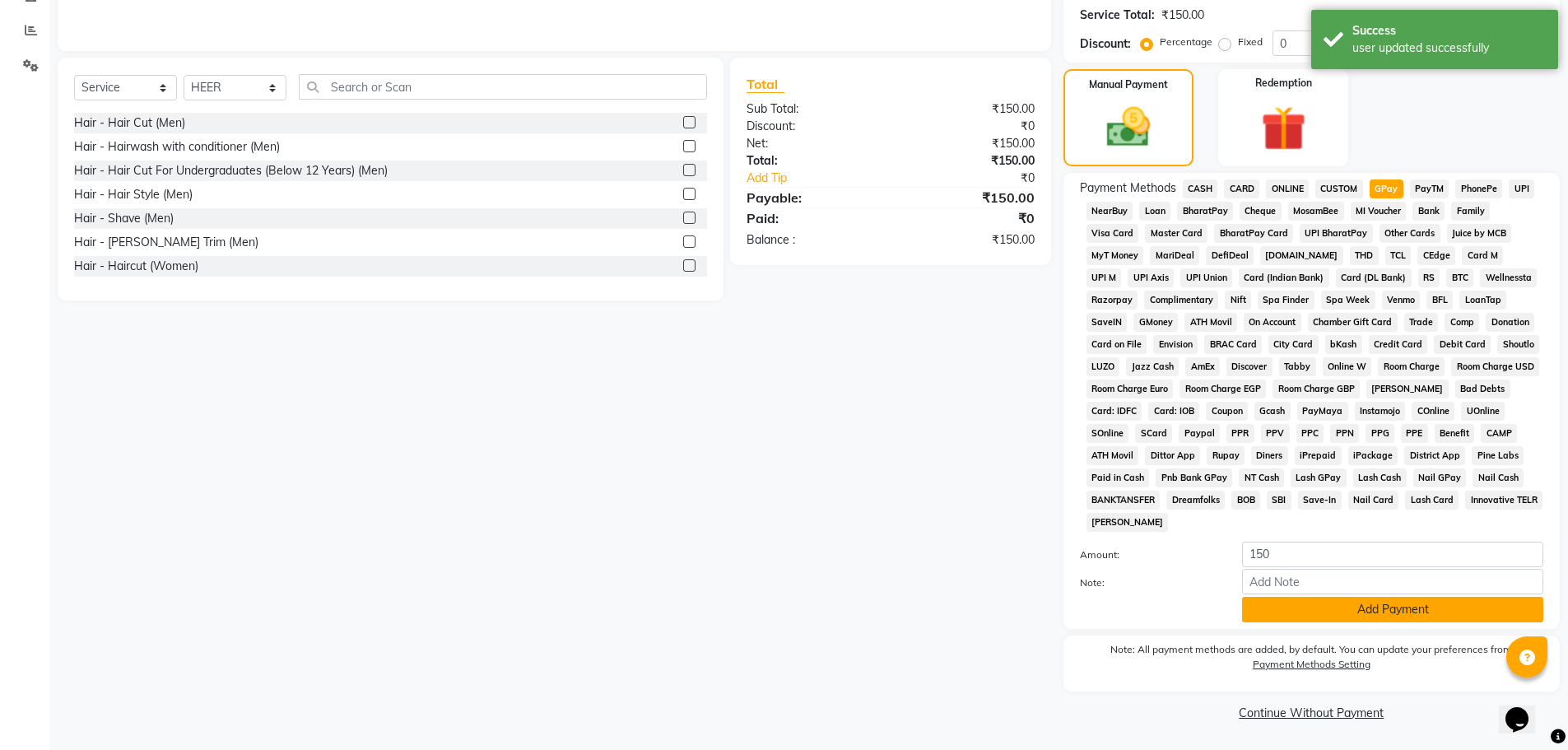
click at [1372, 611] on button "Add Payment" at bounding box center [1392, 610] width 301 height 26
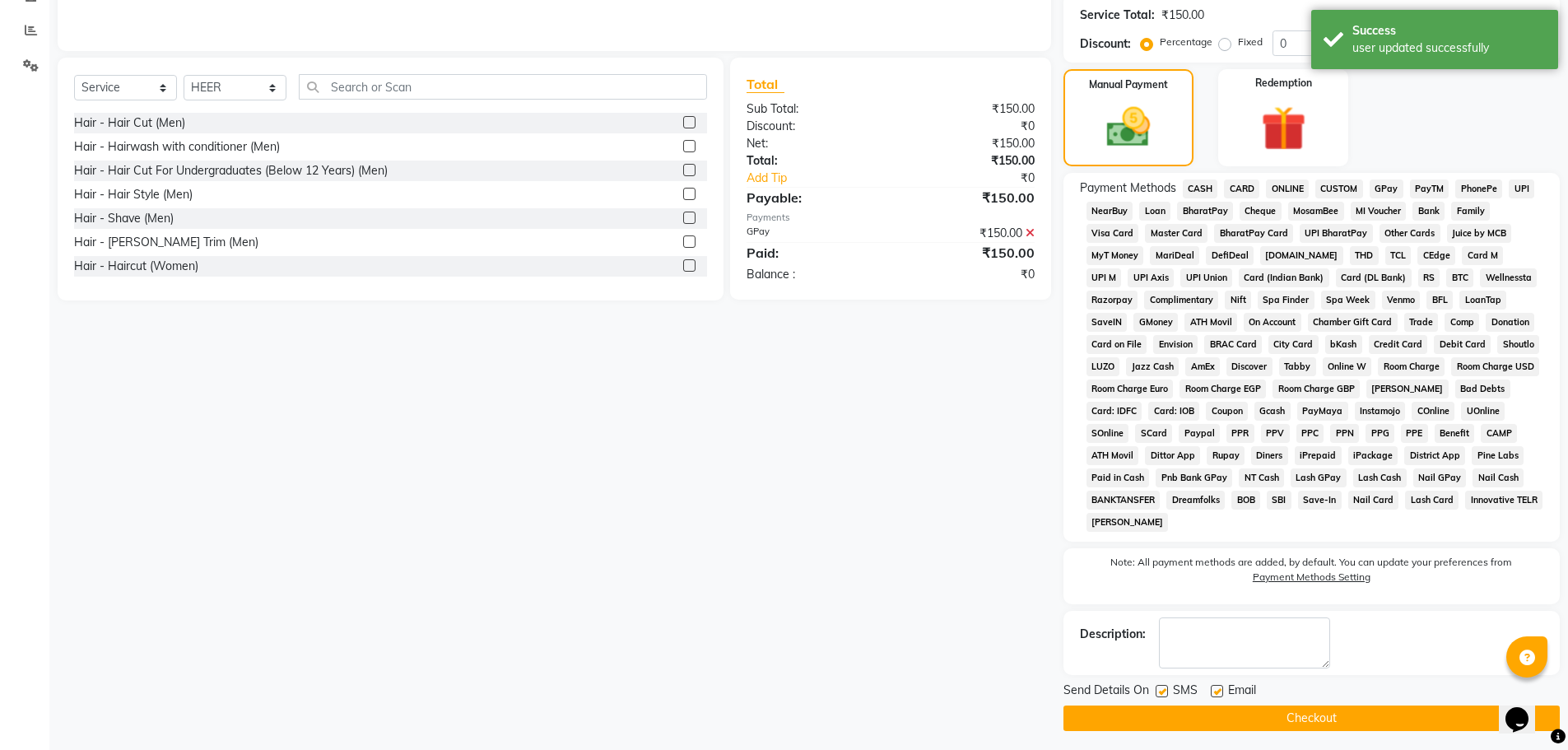
click at [1305, 716] on button "Checkout" at bounding box center [1311, 718] width 496 height 26
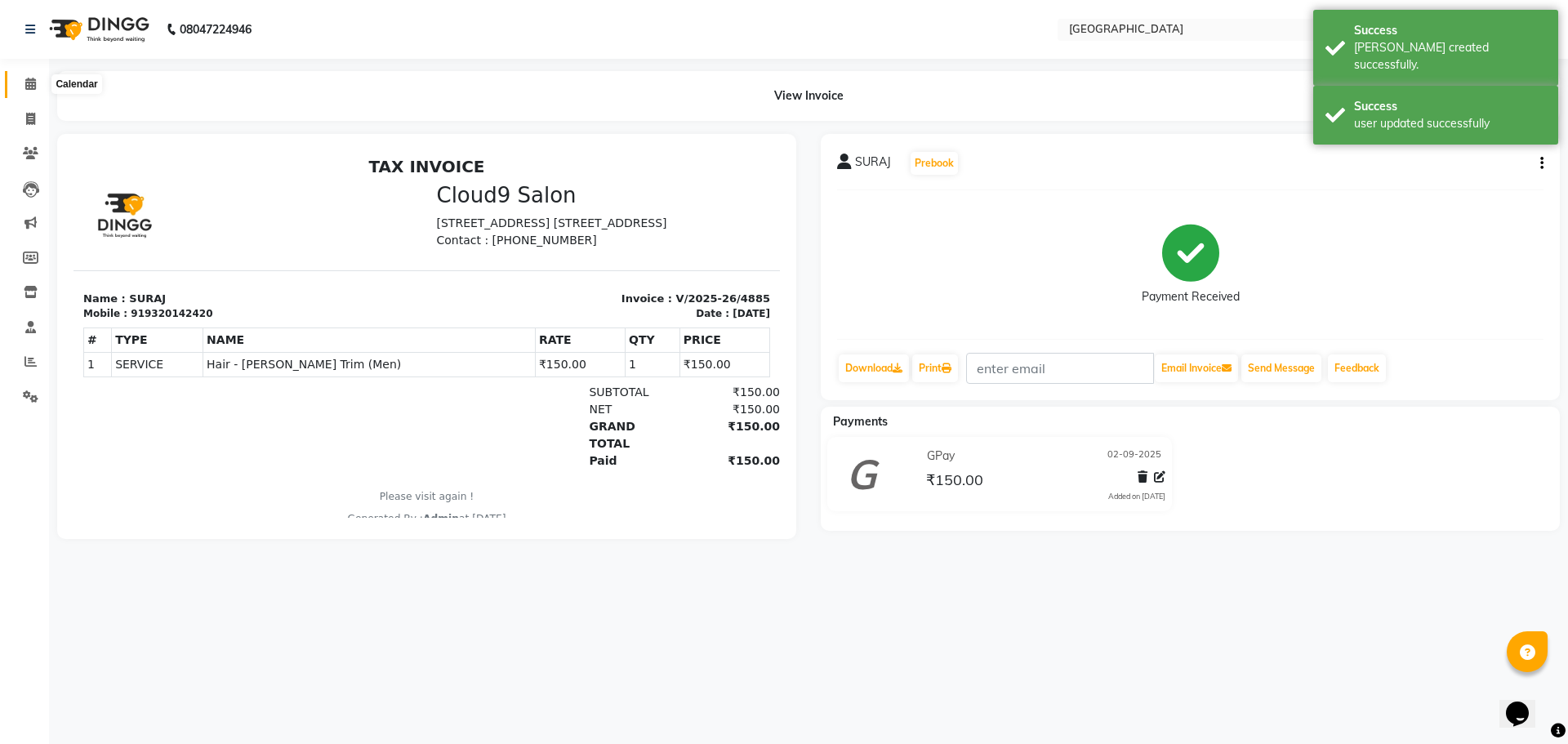
click at [26, 84] on icon at bounding box center [30, 83] width 10 height 12
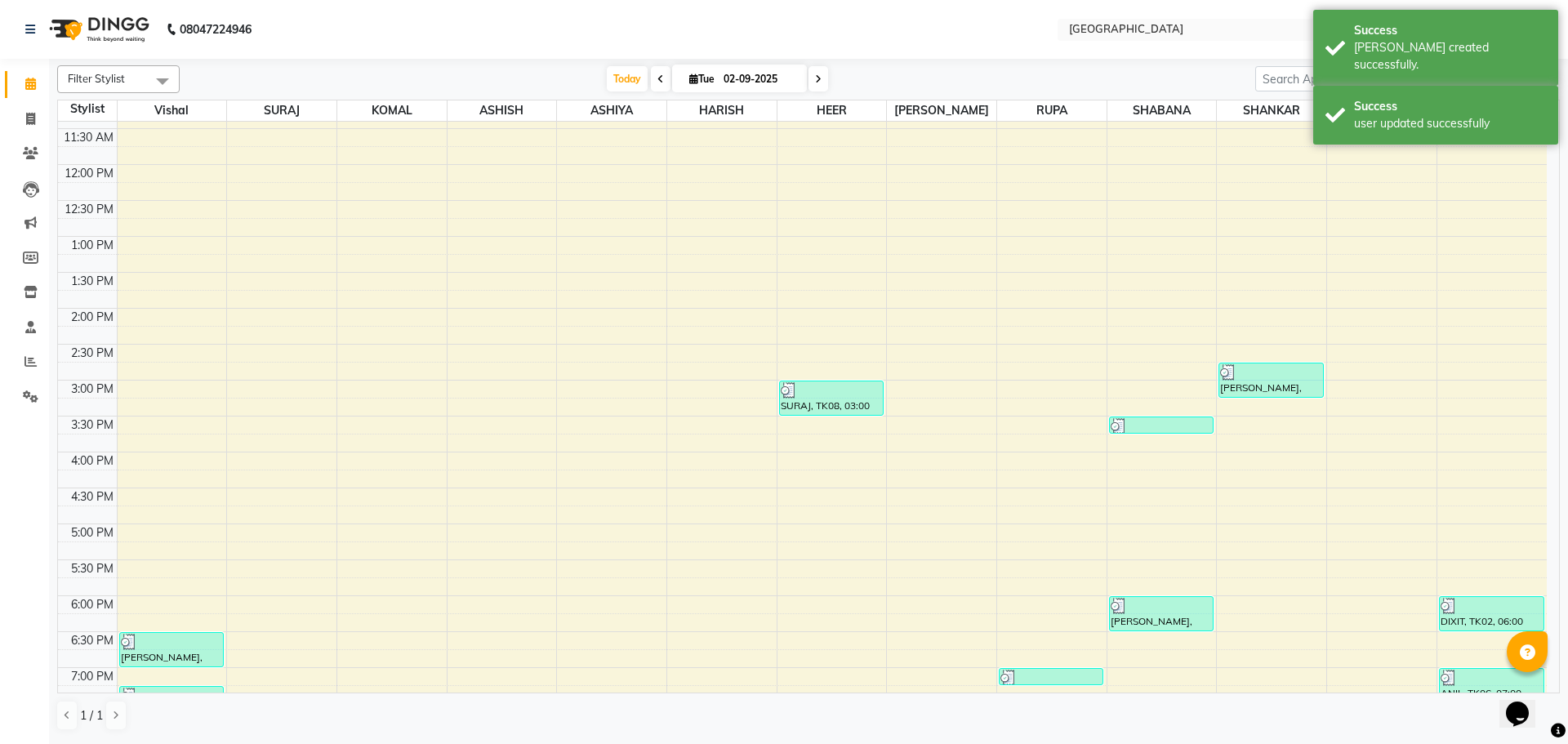
scroll to position [245, 0]
click at [1241, 424] on div "8:00 AM 8:30 AM 9:00 AM 9:30 AM 10:00 AM 10:30 AM 11:00 AM 11:30 AM 12:00 PM 12…" at bounding box center [802, 451] width 1488 height 1149
select select "79087"
select select "tentative"
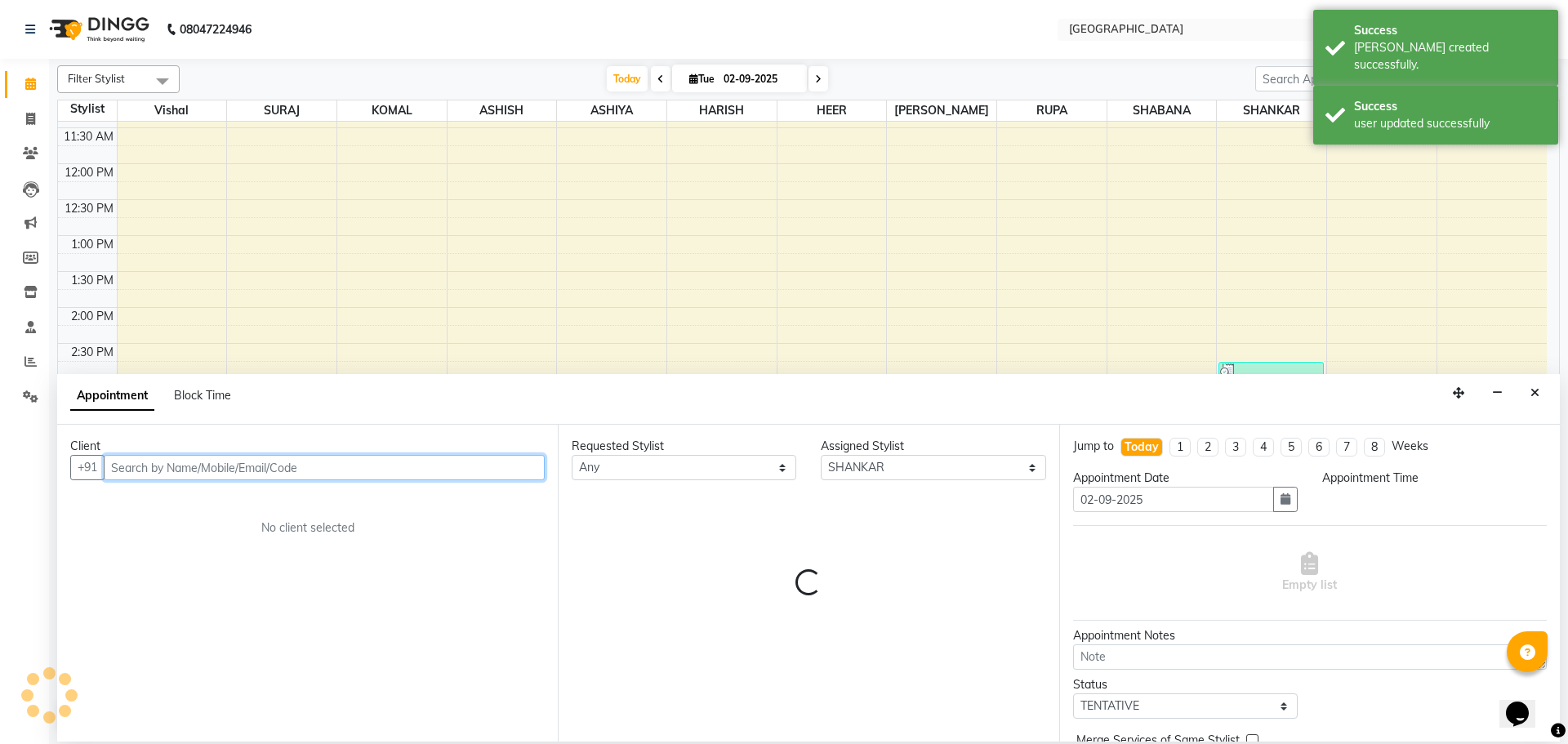
select select "930"
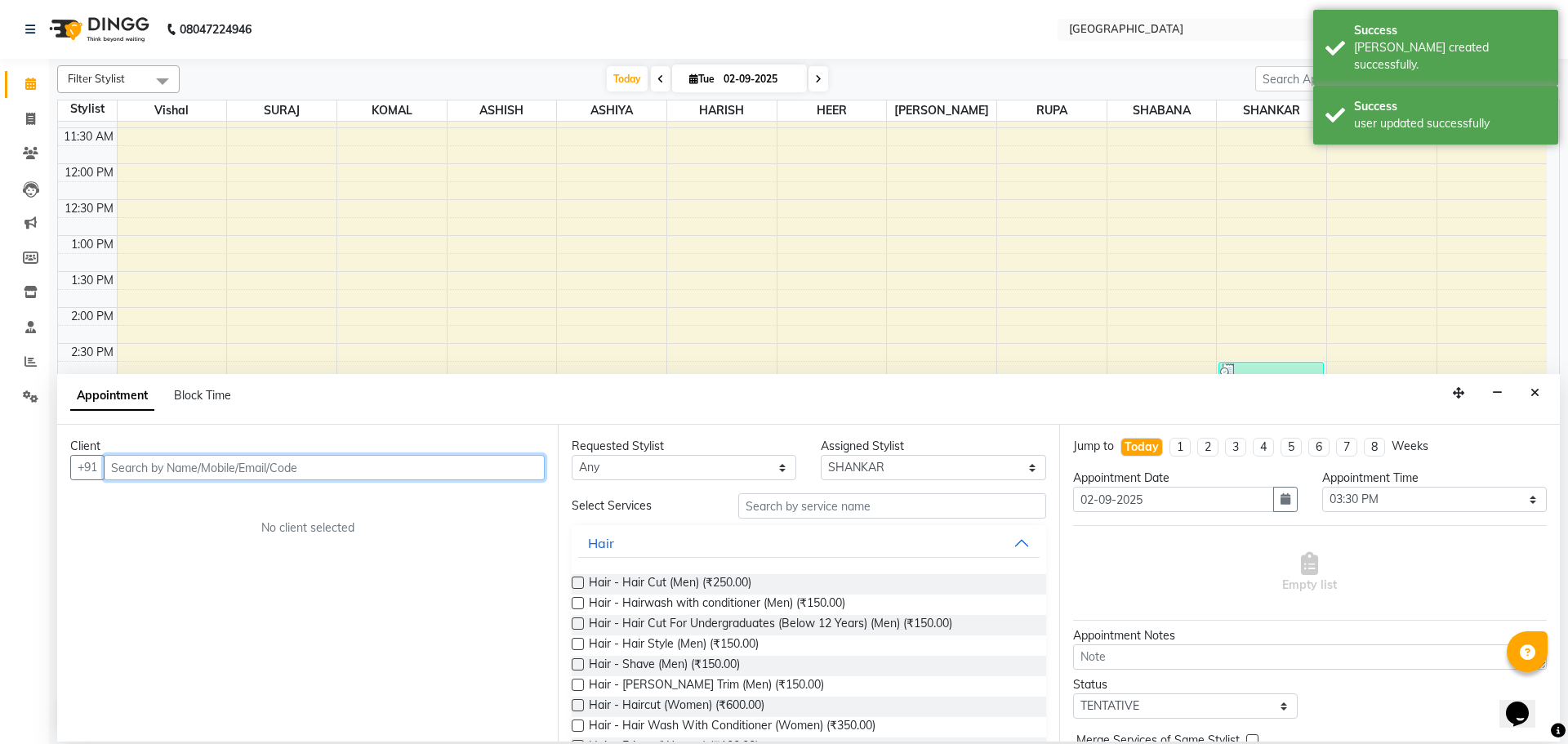
click at [513, 475] on input "text" at bounding box center [323, 467] width 441 height 26
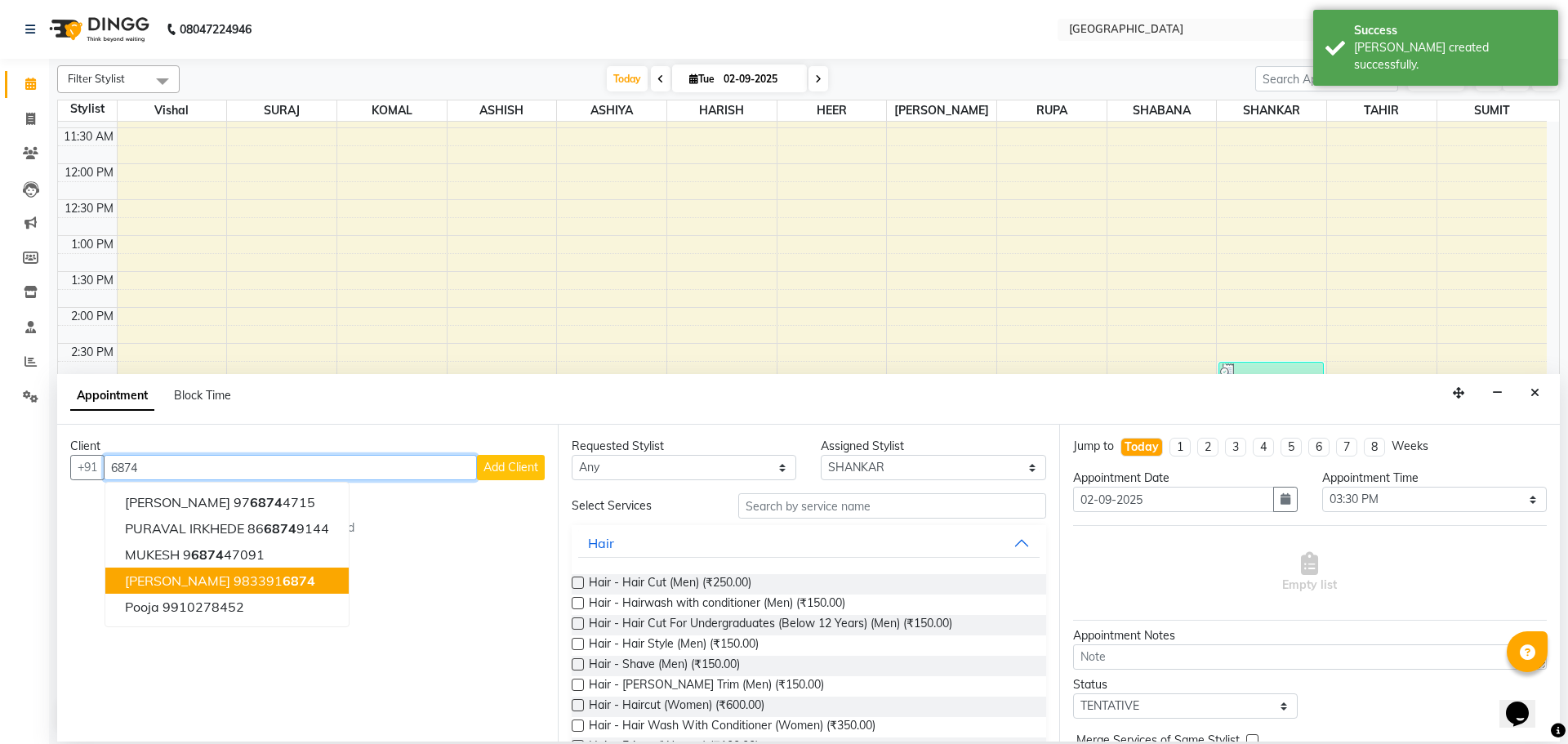
click at [233, 587] on ngb-highlight "983391 6874" at bounding box center [274, 580] width 82 height 16
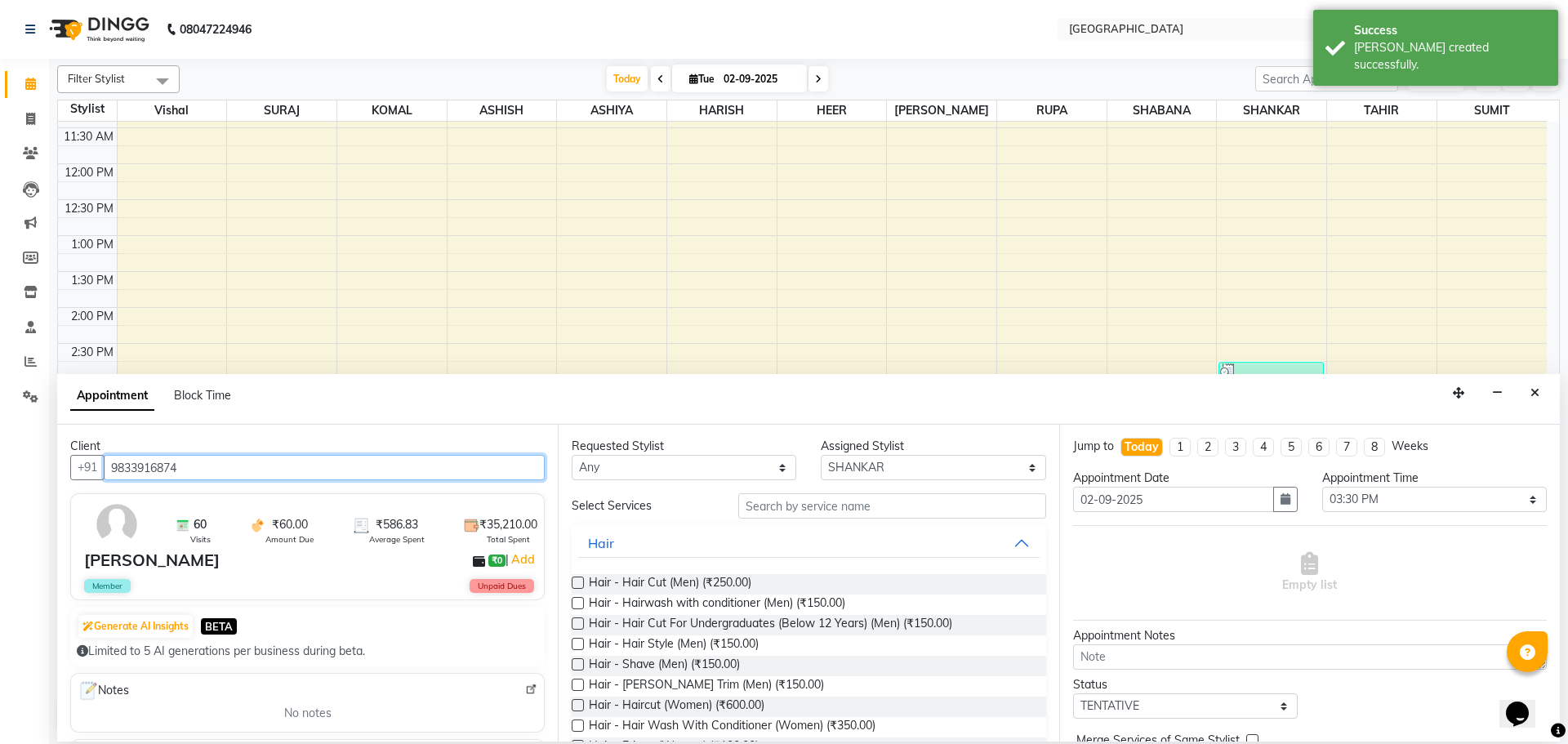
type input "9833916874"
click at [811, 504] on input "text" at bounding box center [892, 505] width 308 height 26
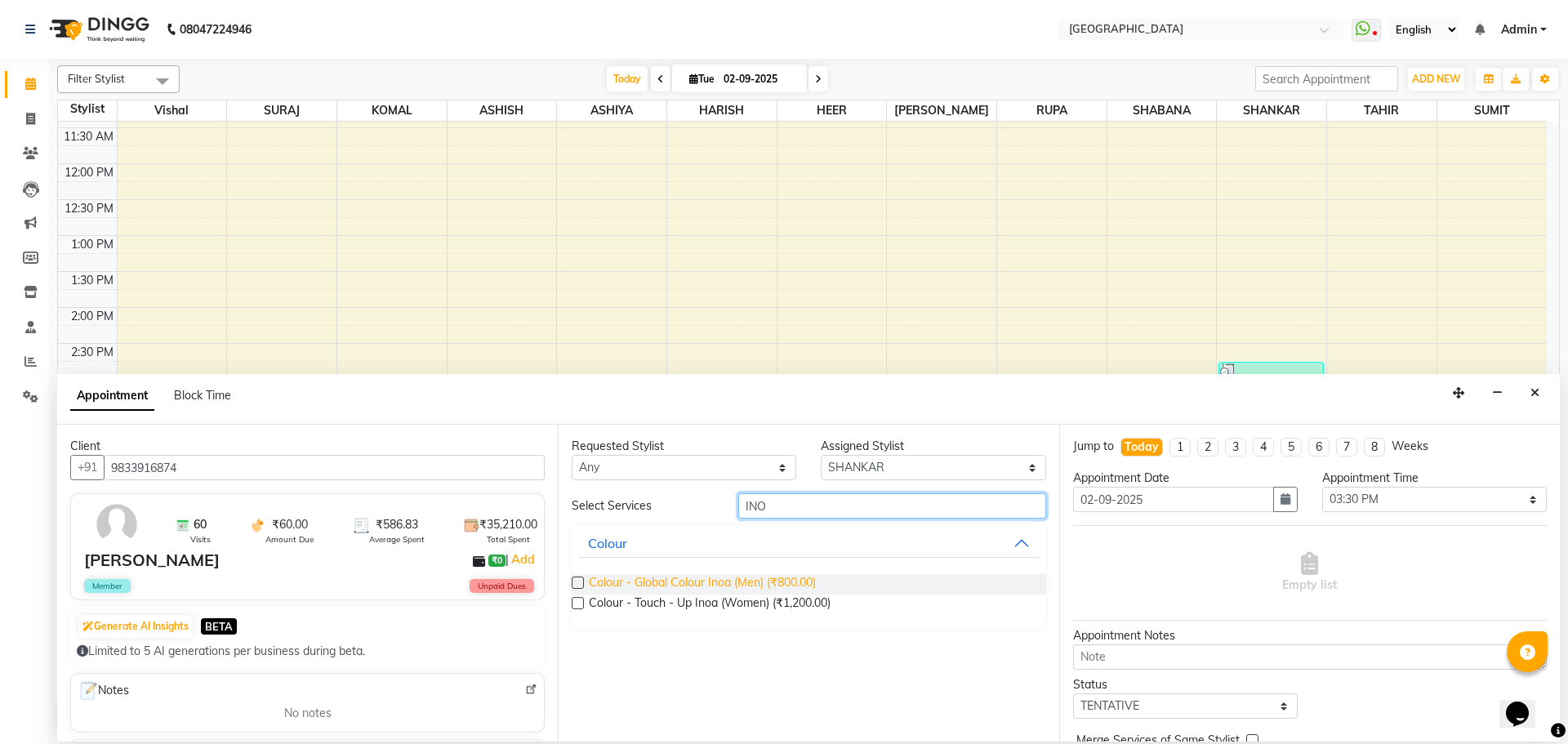
type input "INO"
click at [797, 578] on span "Colour - Global Colour Inoa (Men) (₹800.00)" at bounding box center [702, 585] width 227 height 21
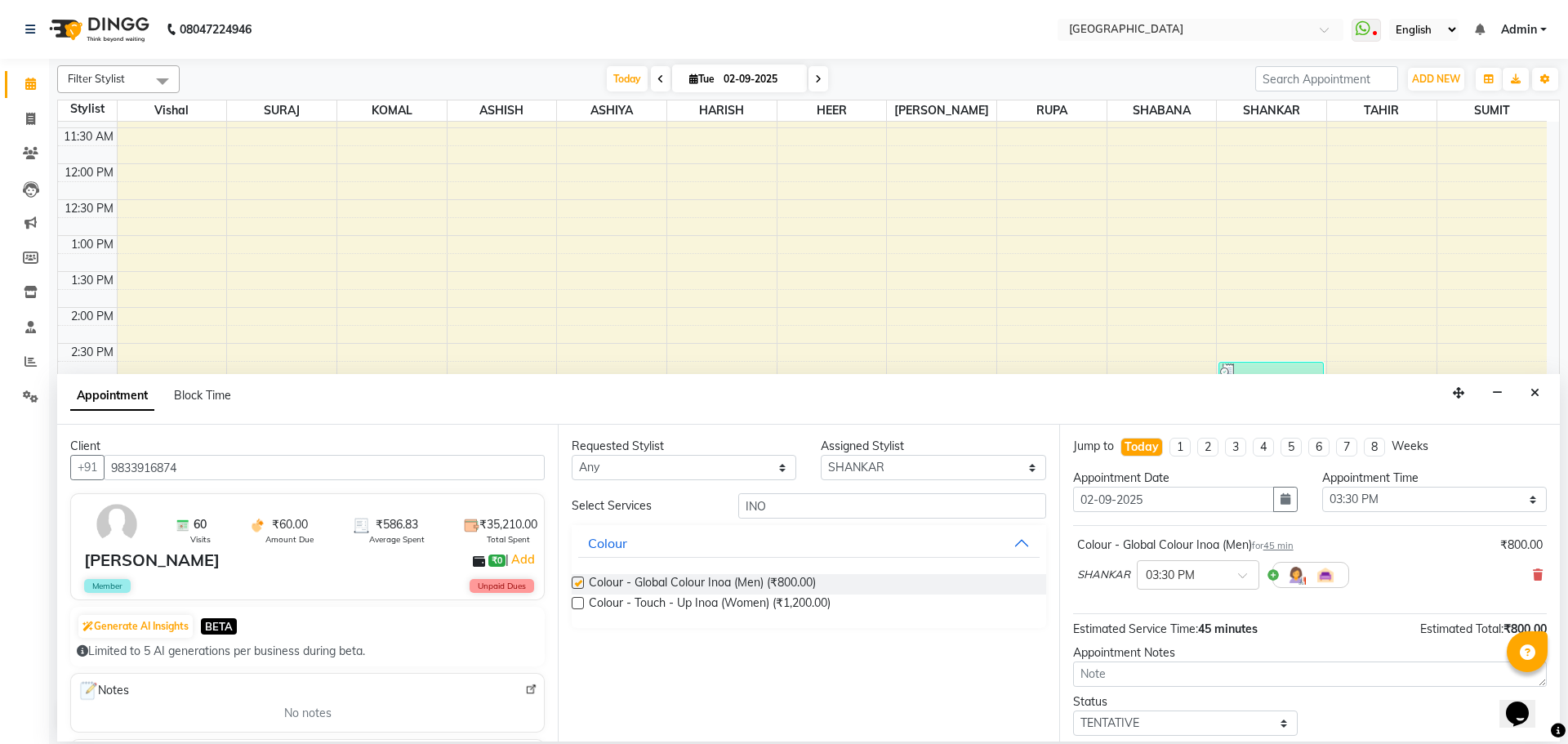
checkbox input "false"
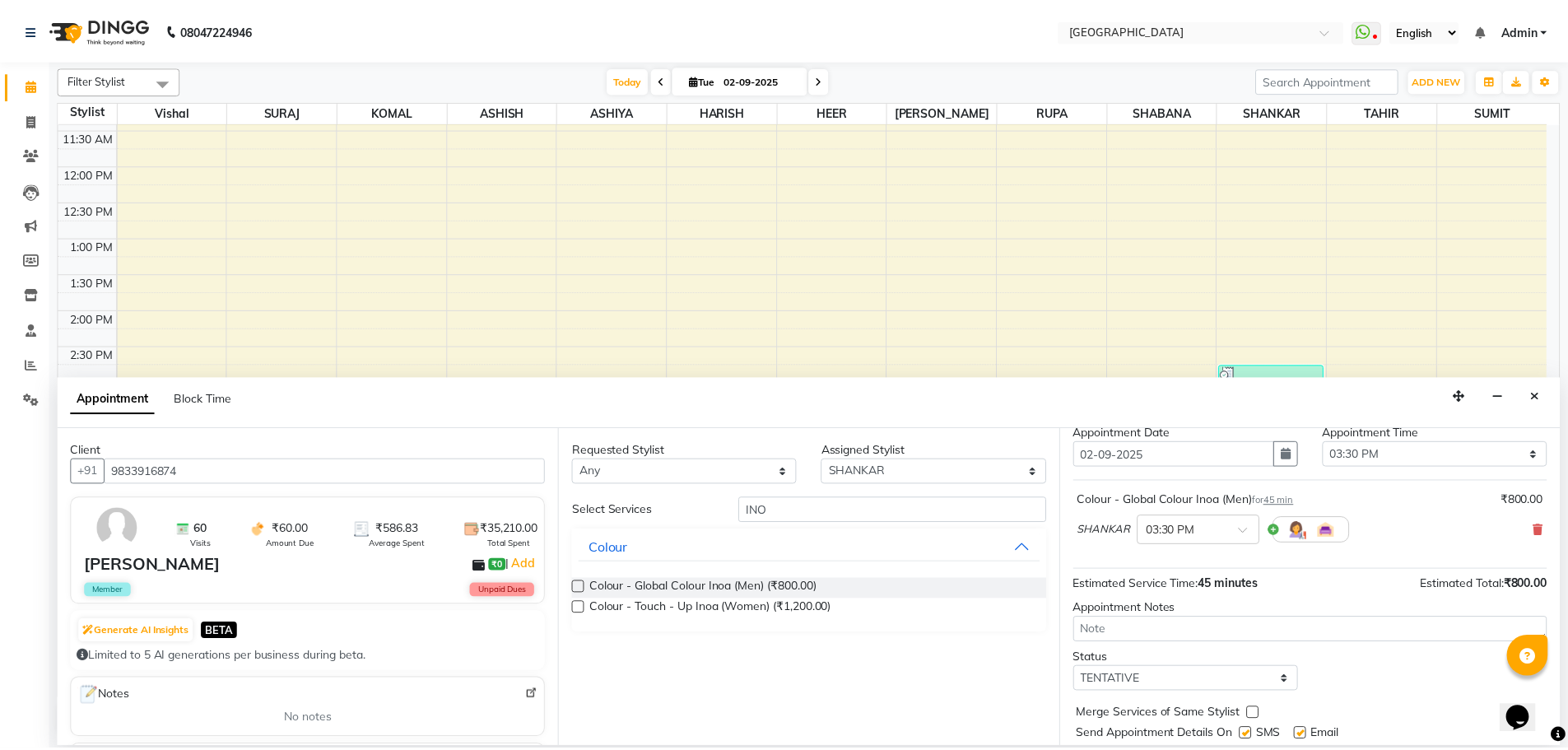
scroll to position [98, 0]
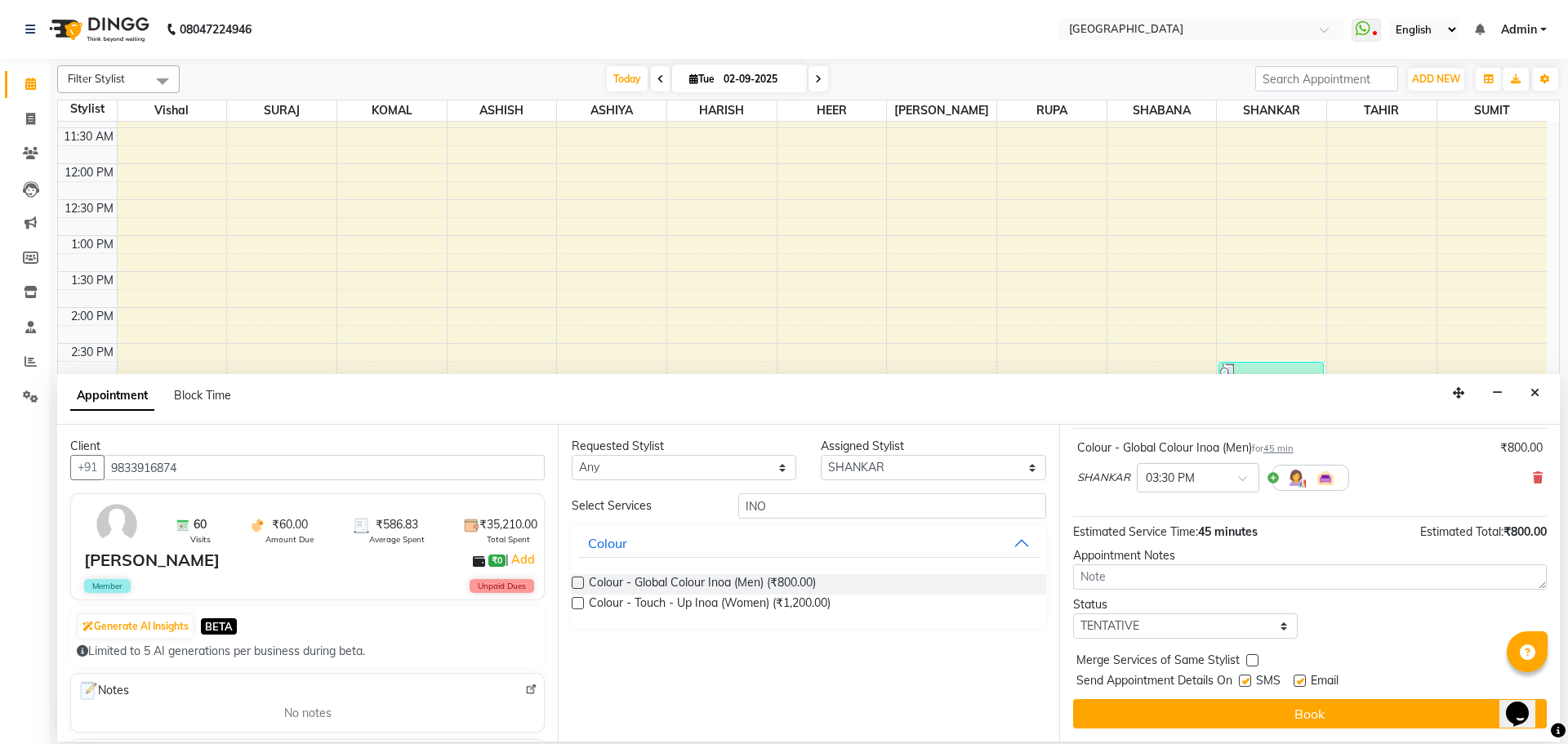
click at [1249, 657] on label at bounding box center [1252, 660] width 12 height 12
click at [1249, 657] on input "checkbox" at bounding box center [1251, 662] width 10 height 10
checkbox input "true"
drag, startPoint x: 1249, startPoint y: 627, endPoint x: 1186, endPoint y: 613, distance: 64.5
click at [1249, 627] on select "Select TENTATIVE CONFIRM CHECK-IN UPCOMING" at bounding box center [1185, 626] width 225 height 26
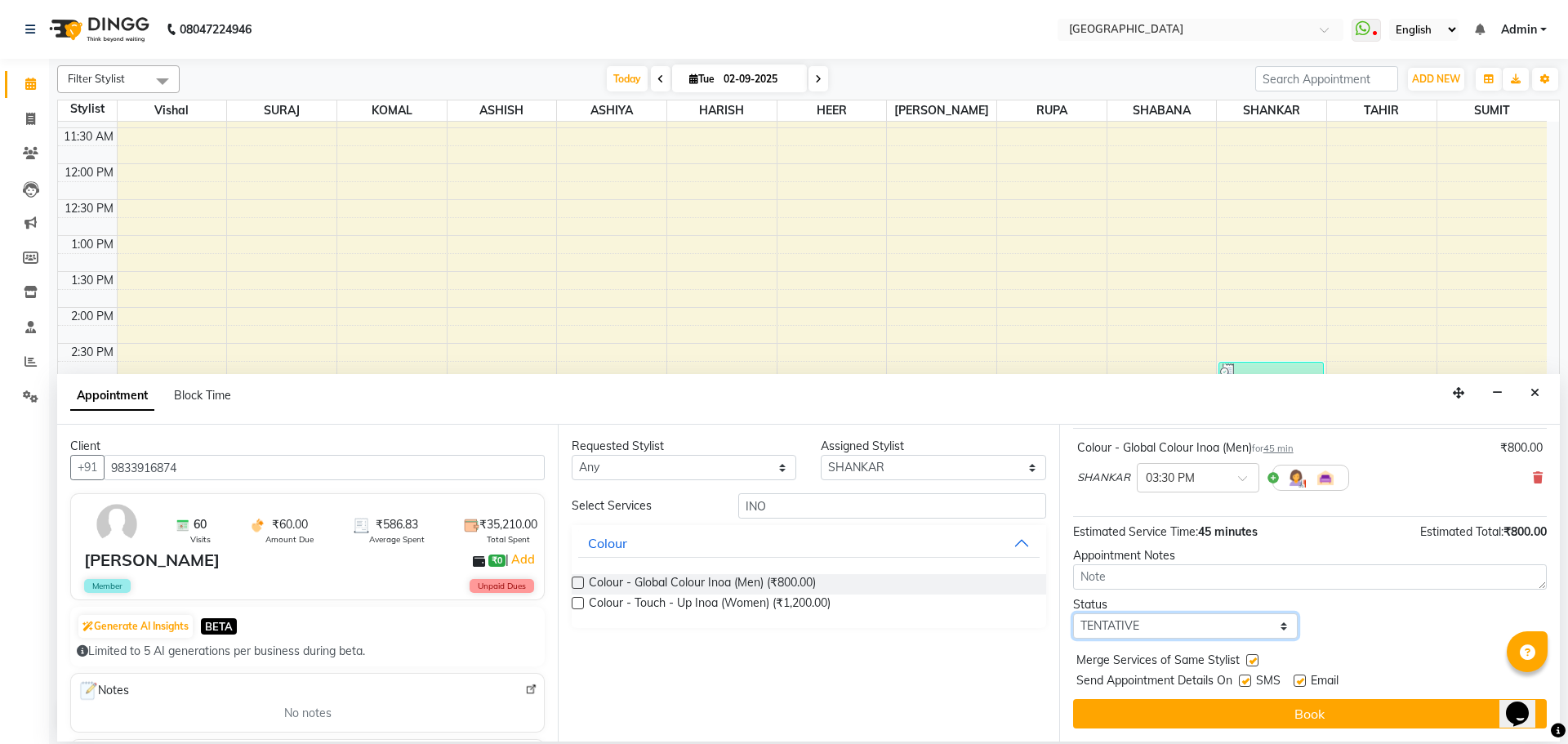
select select "check-in"
click at [1073, 613] on select "Select TENTATIVE CONFIRM CHECK-IN UPCOMING" at bounding box center [1185, 626] width 225 height 26
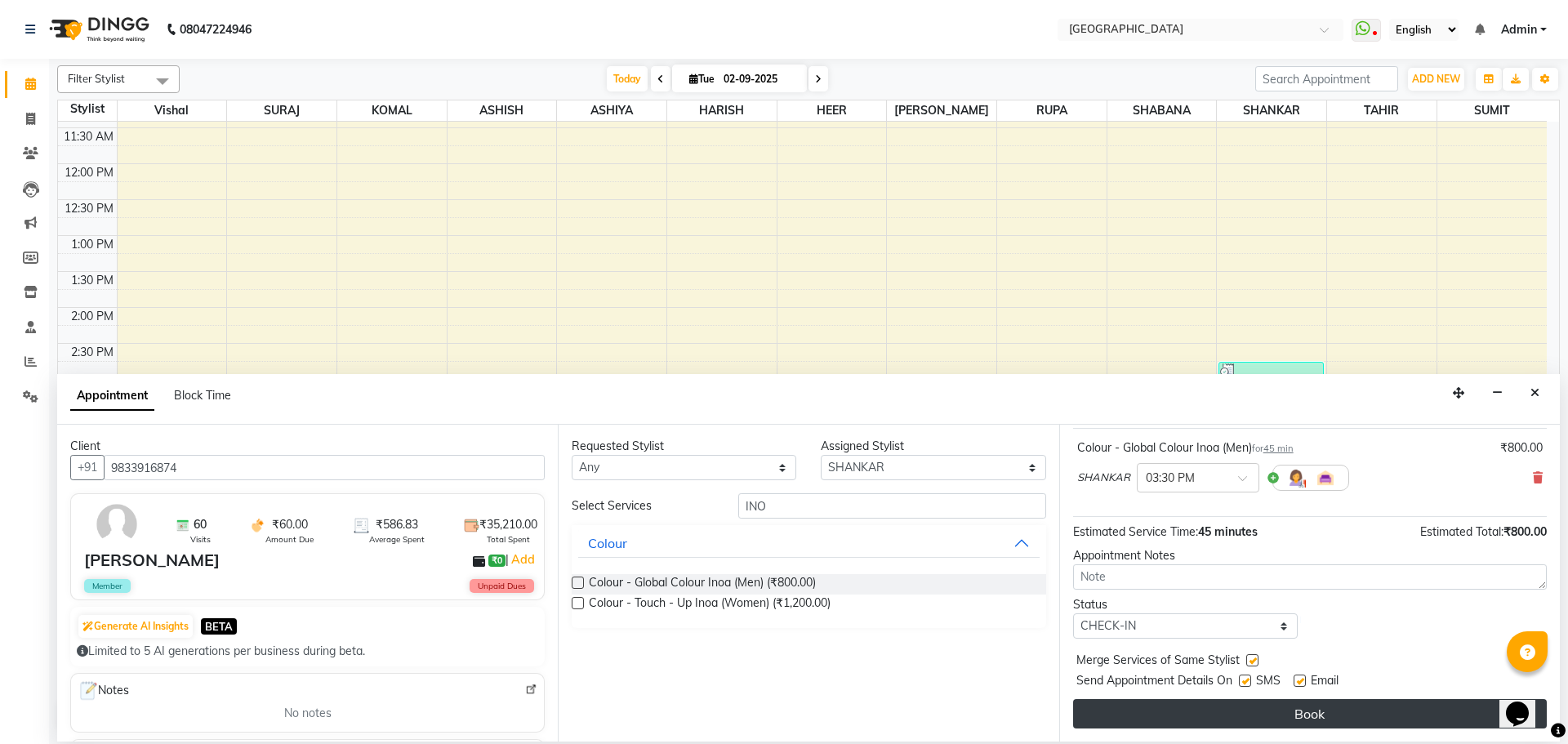
click at [1286, 710] on button "Book" at bounding box center [1310, 713] width 474 height 29
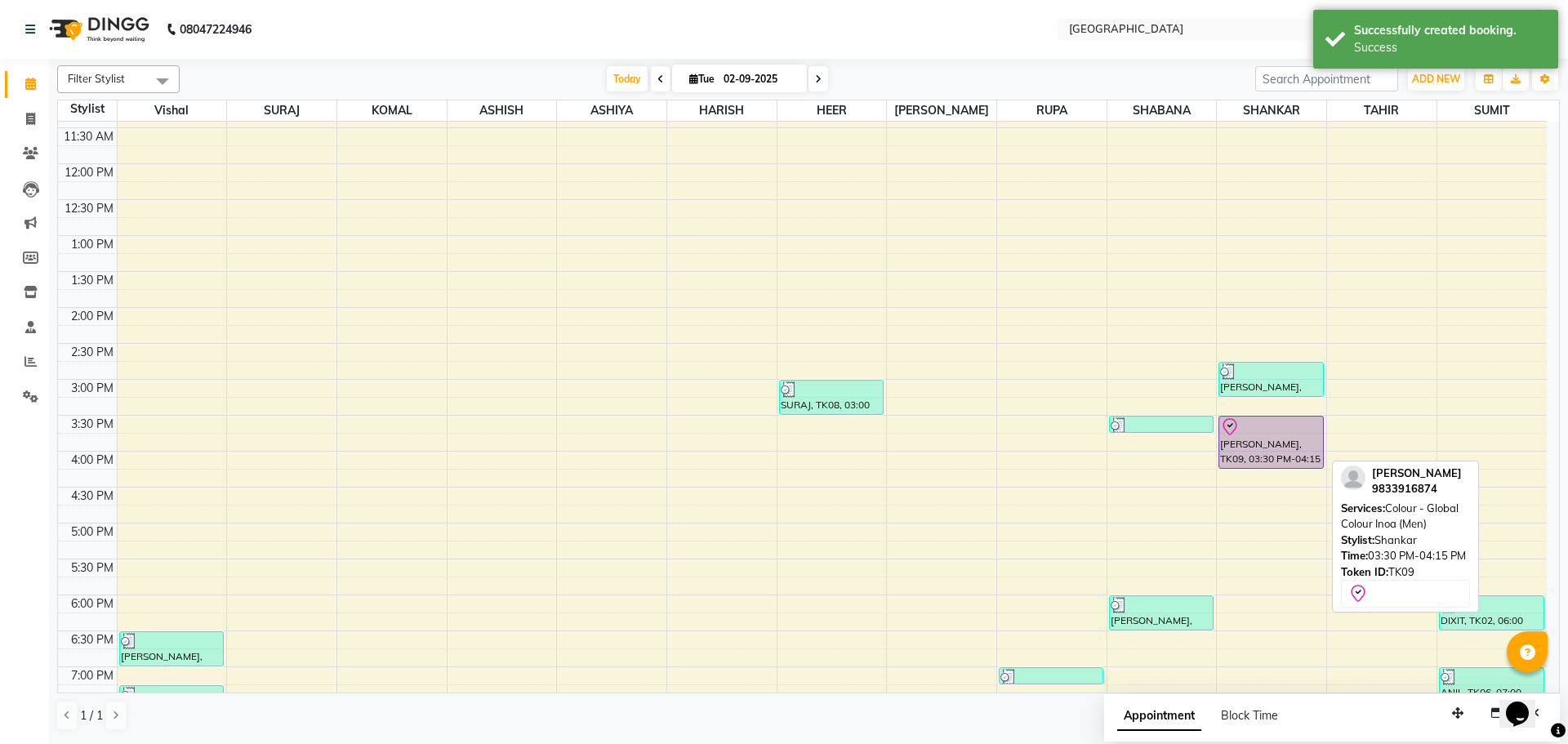
click at [1292, 453] on div "[PERSON_NAME], TK09, 03:30 PM-04:15 PM, Colour - Global Colour Inoa (Men)" at bounding box center [1270, 442] width 103 height 51
select select "8"
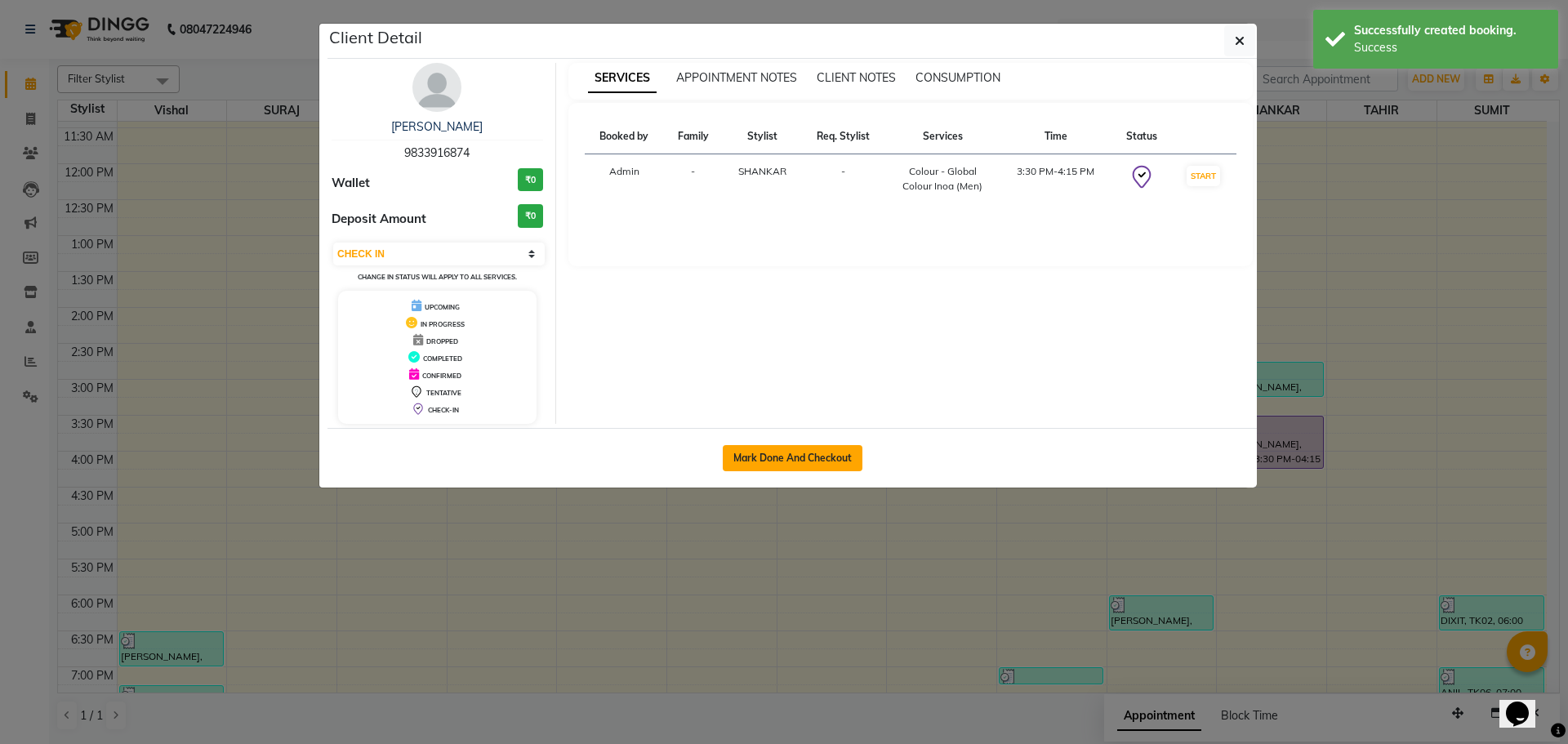
click at [793, 459] on button "Mark Done And Checkout" at bounding box center [792, 459] width 139 height 27
select select "service"
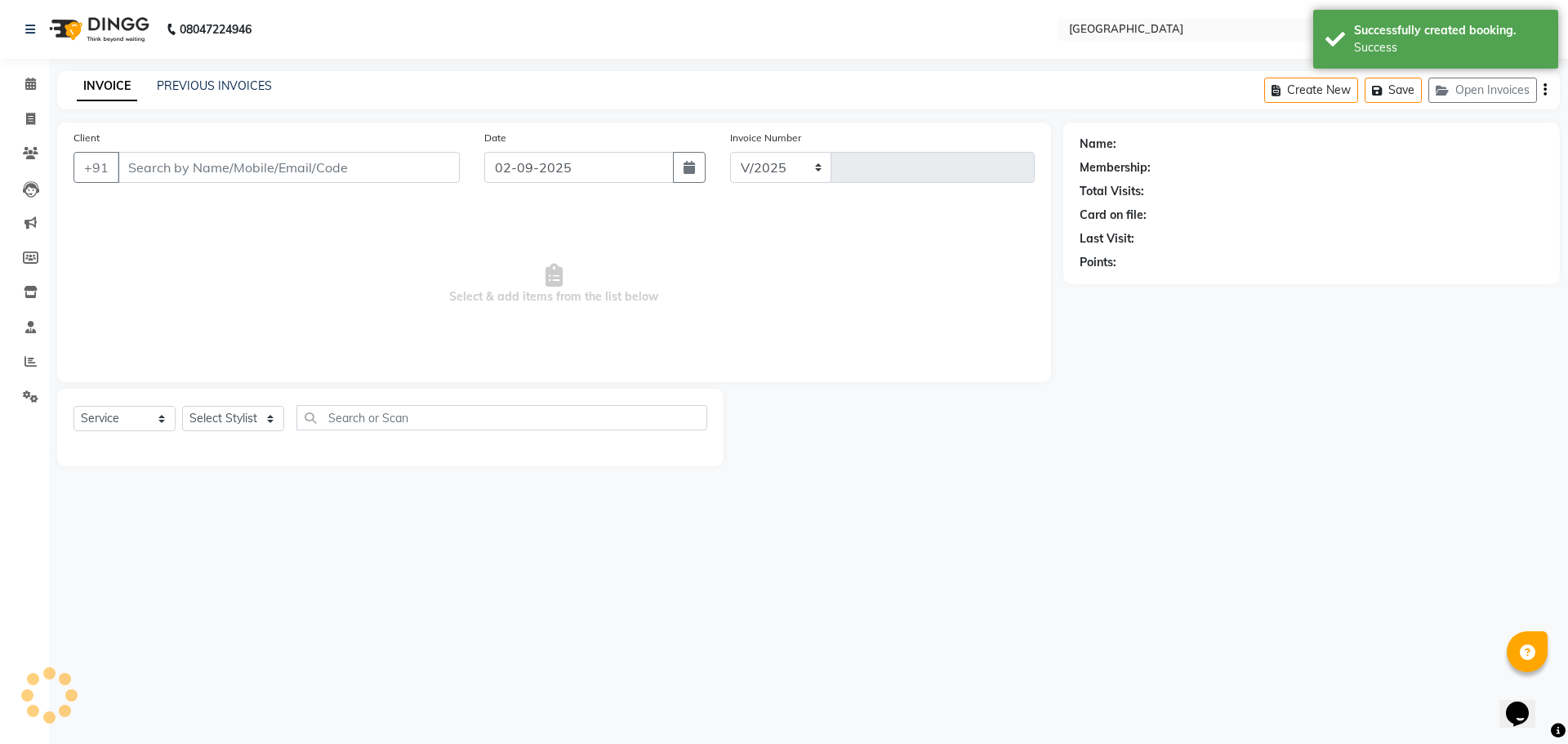
select select "508"
type input "4886"
type input "9833916874"
select select "79087"
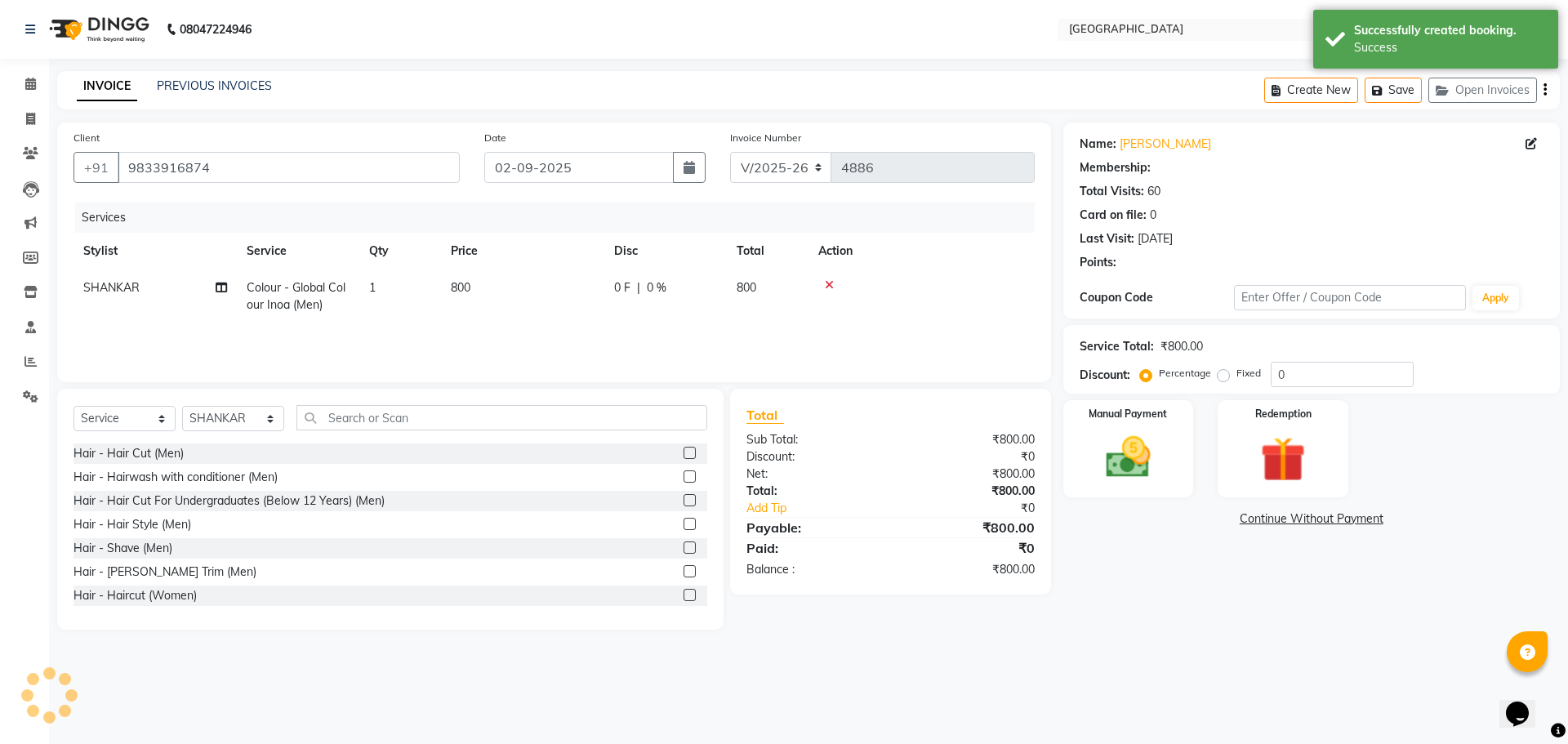
select select "1: Object"
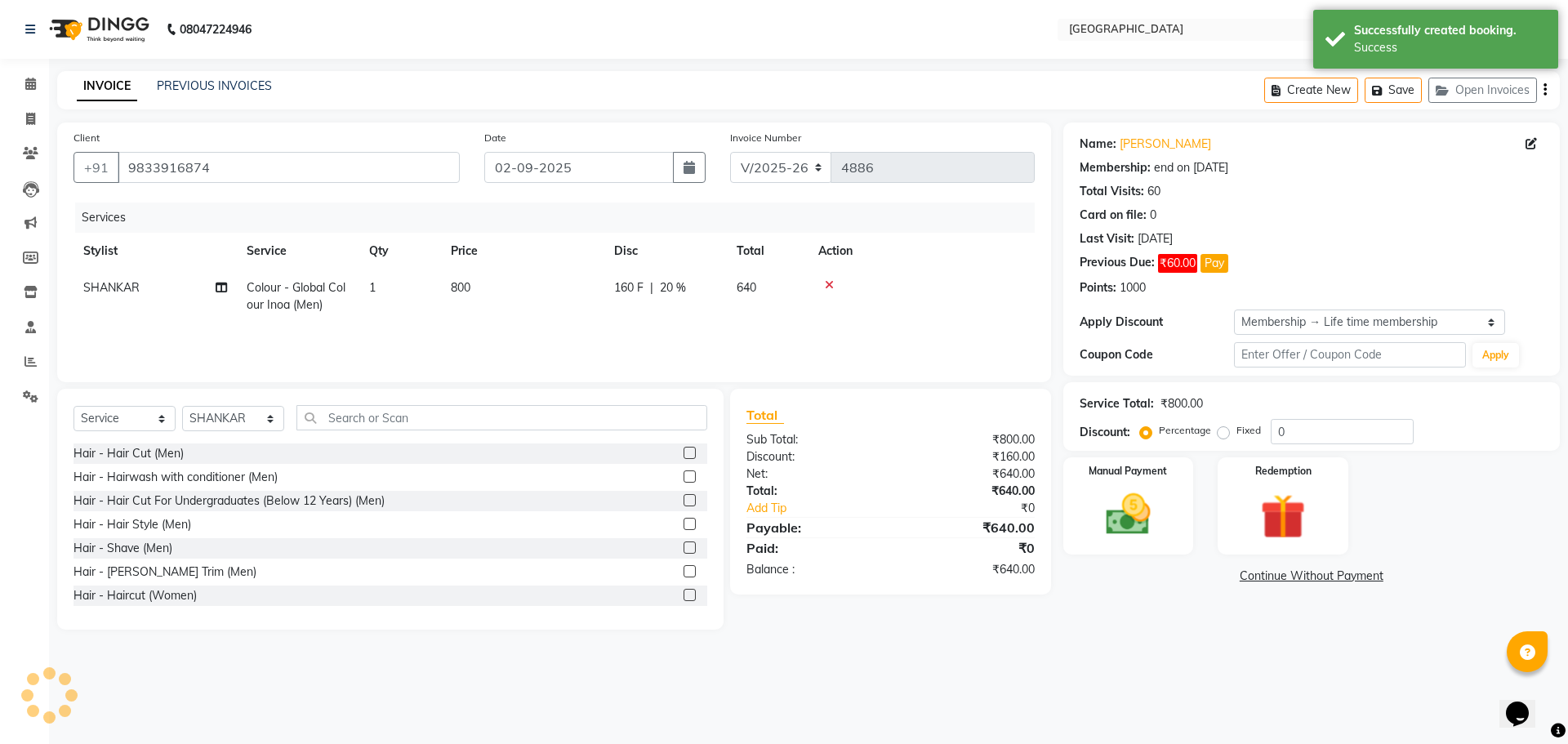
type input "20"
click at [1121, 516] on img at bounding box center [1128, 514] width 76 height 54
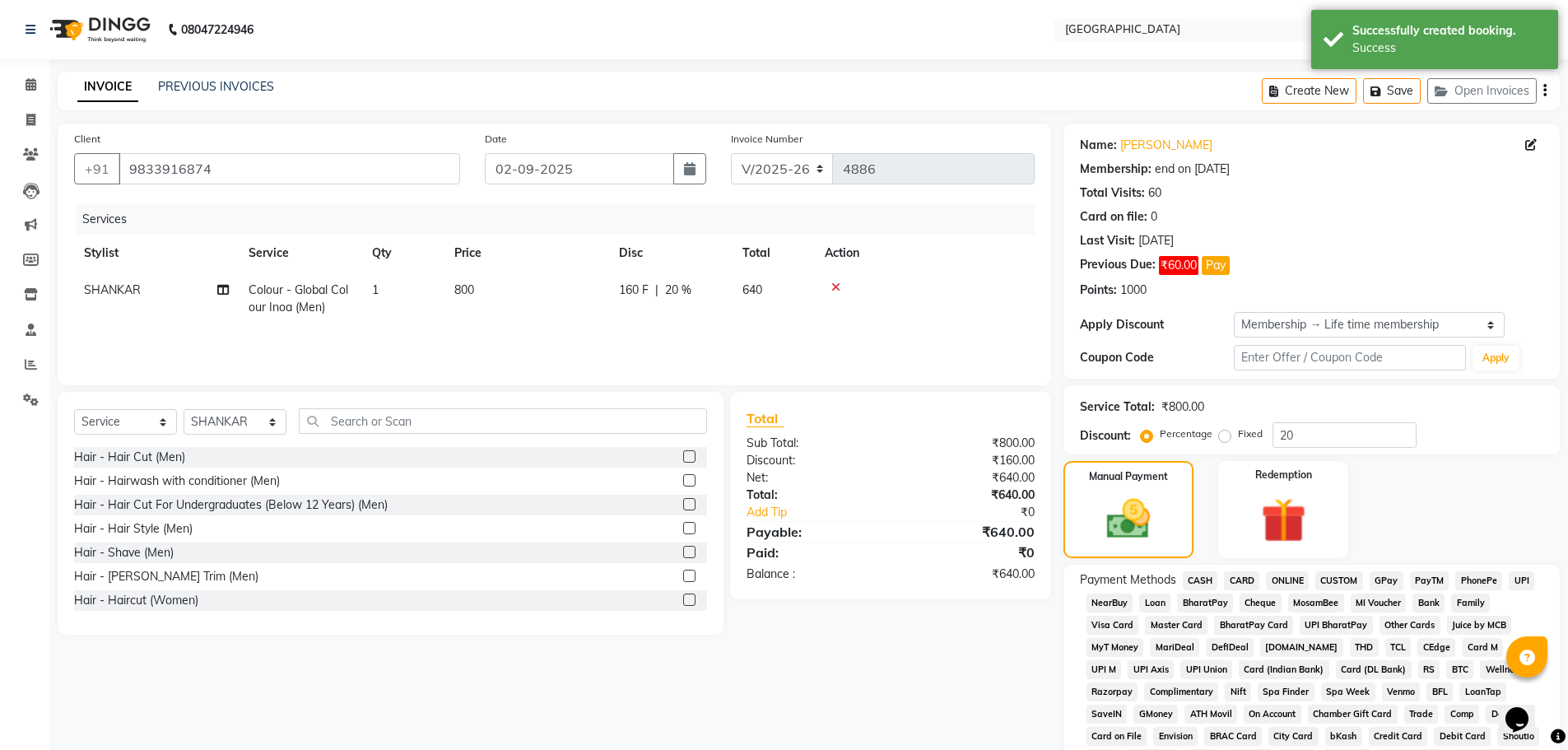
click at [1387, 577] on span "GPay" at bounding box center [1386, 581] width 33 height 19
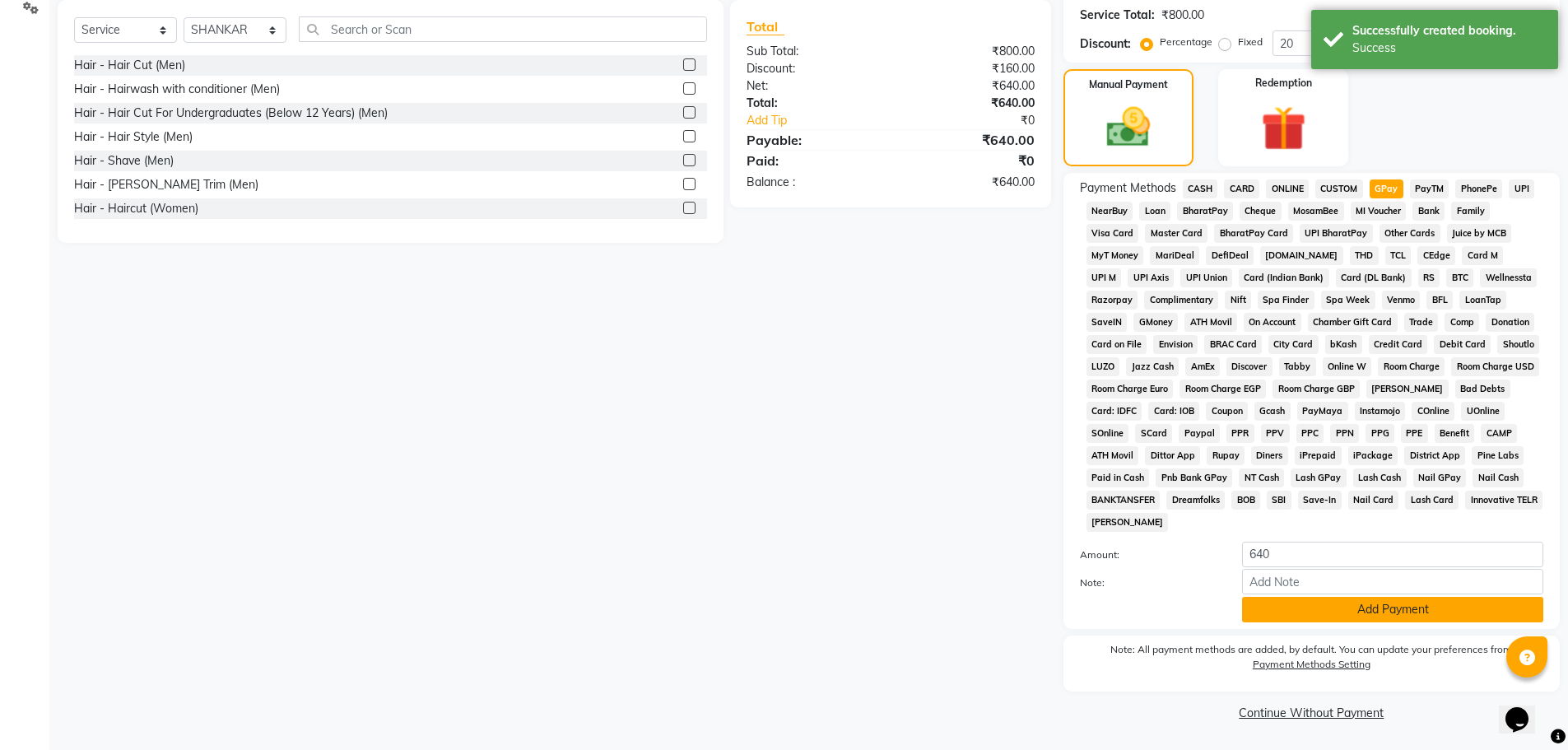
click at [1379, 607] on button "Add Payment" at bounding box center [1392, 610] width 301 height 26
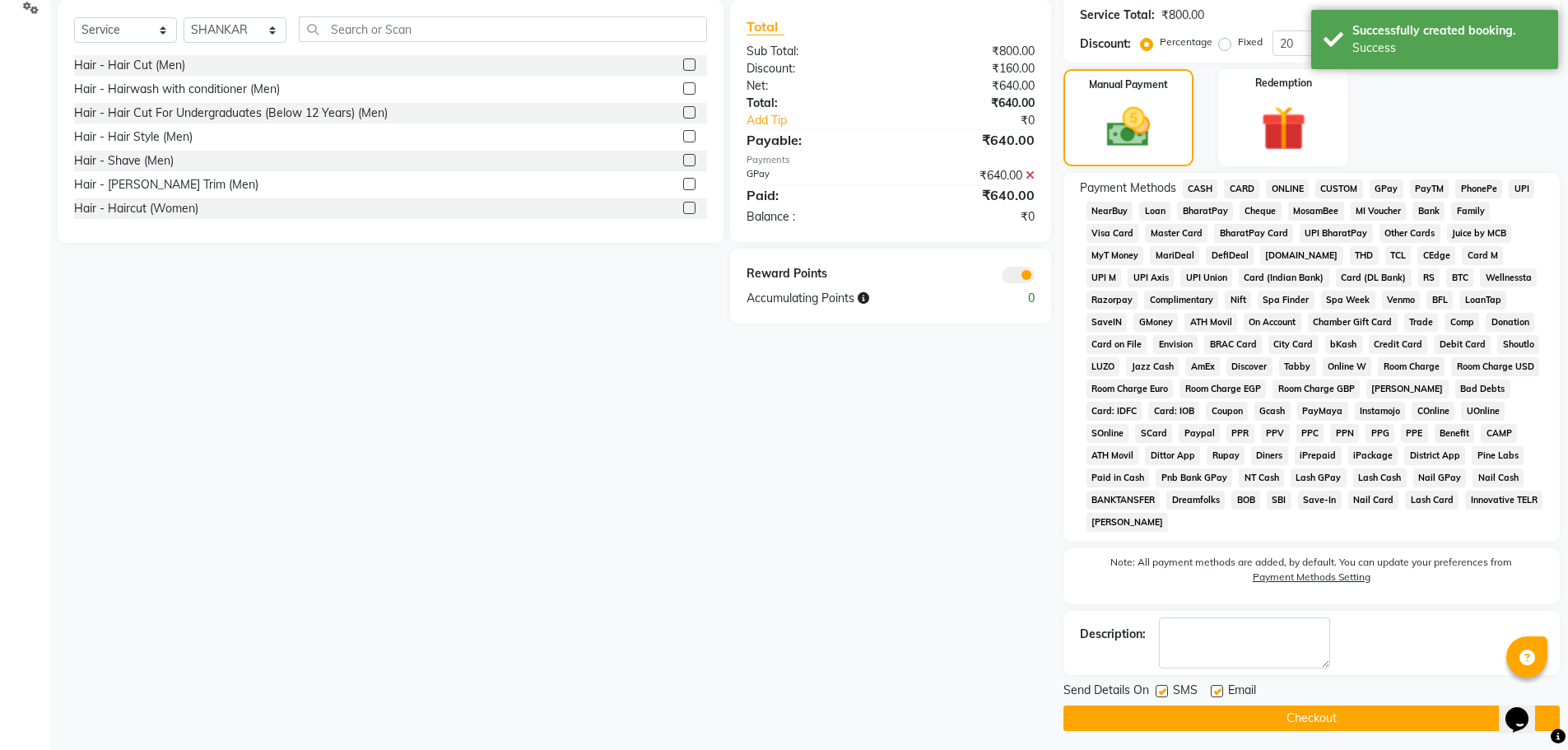
click at [1305, 711] on button "Checkout" at bounding box center [1311, 718] width 496 height 26
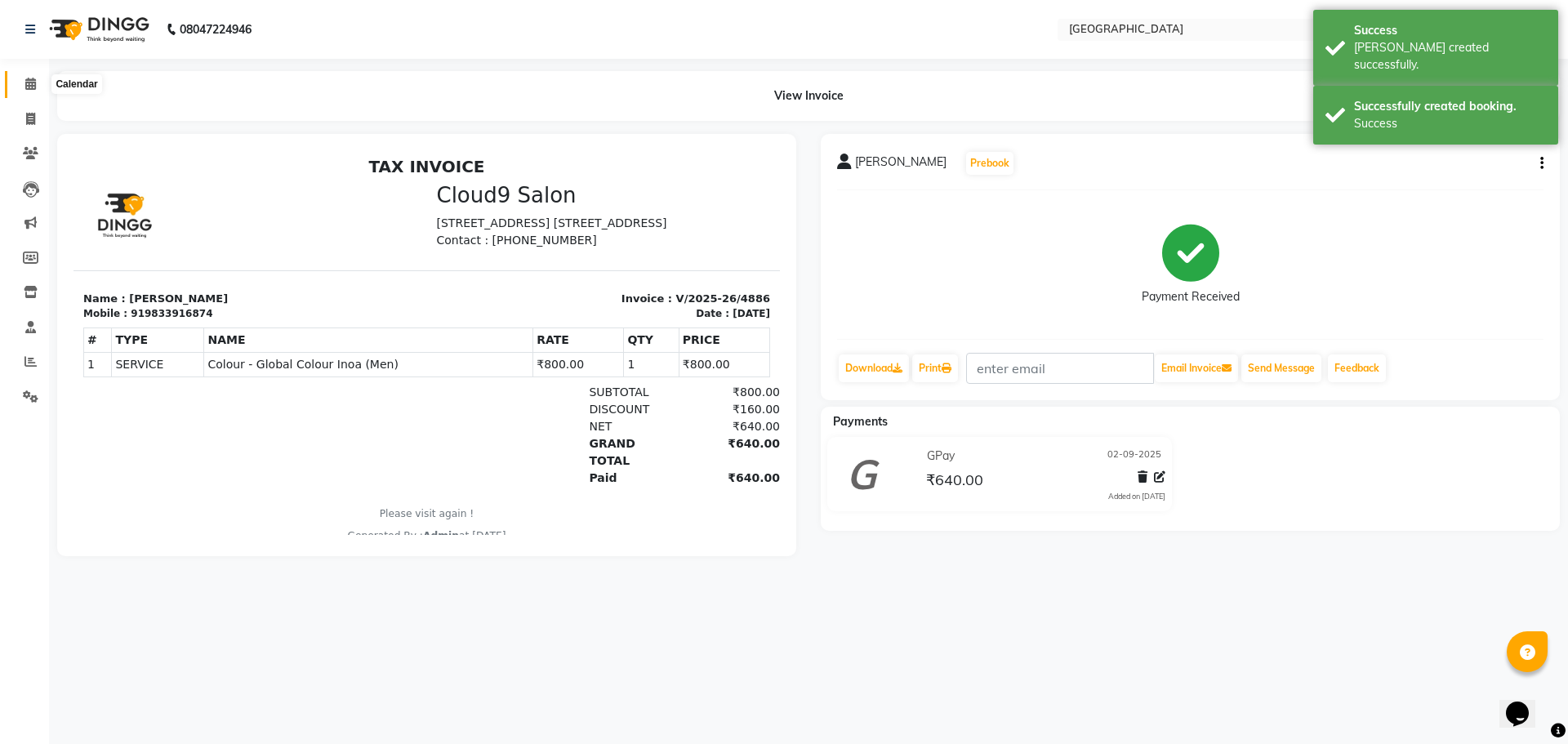
click at [27, 88] on icon at bounding box center [30, 83] width 10 height 12
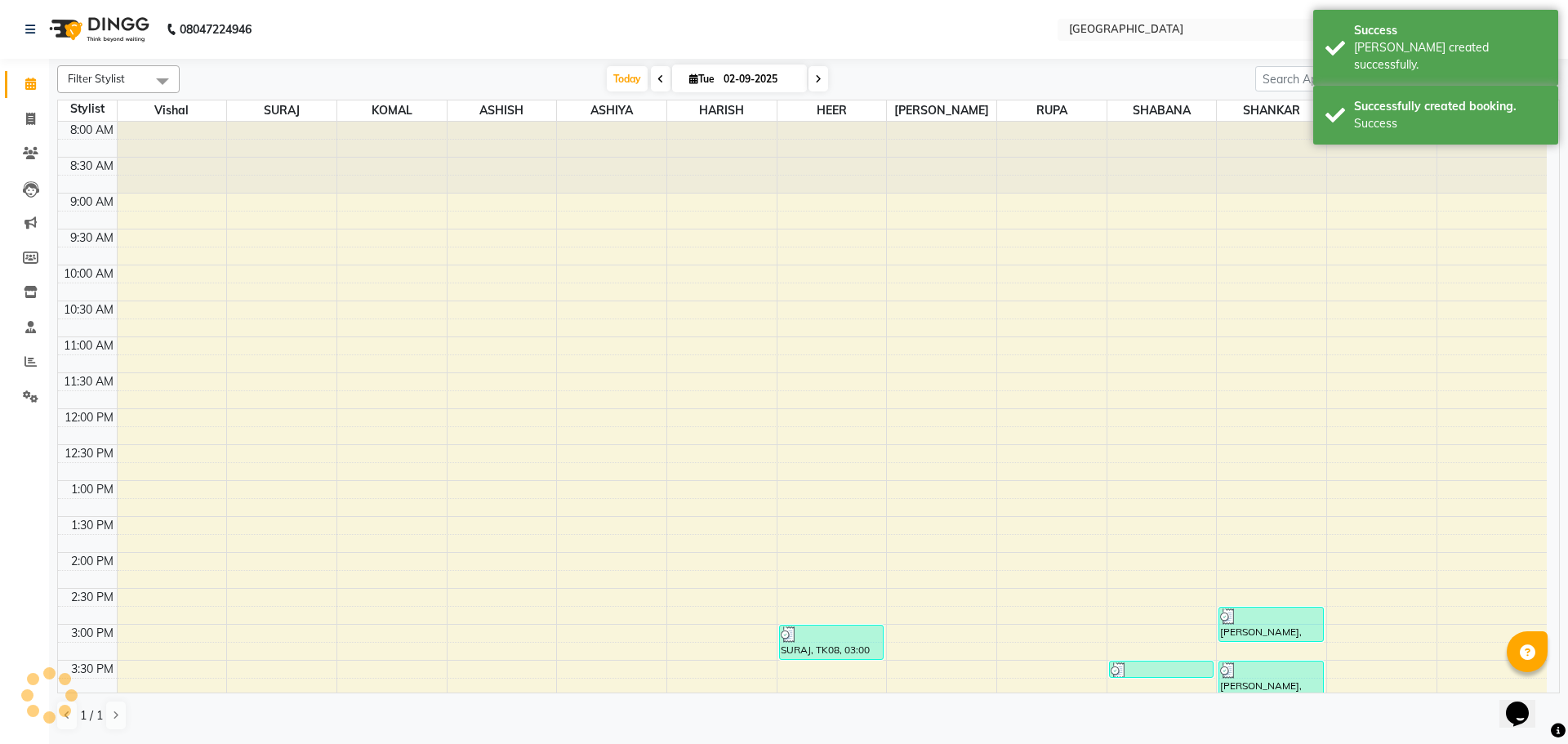
scroll to position [547, 0]
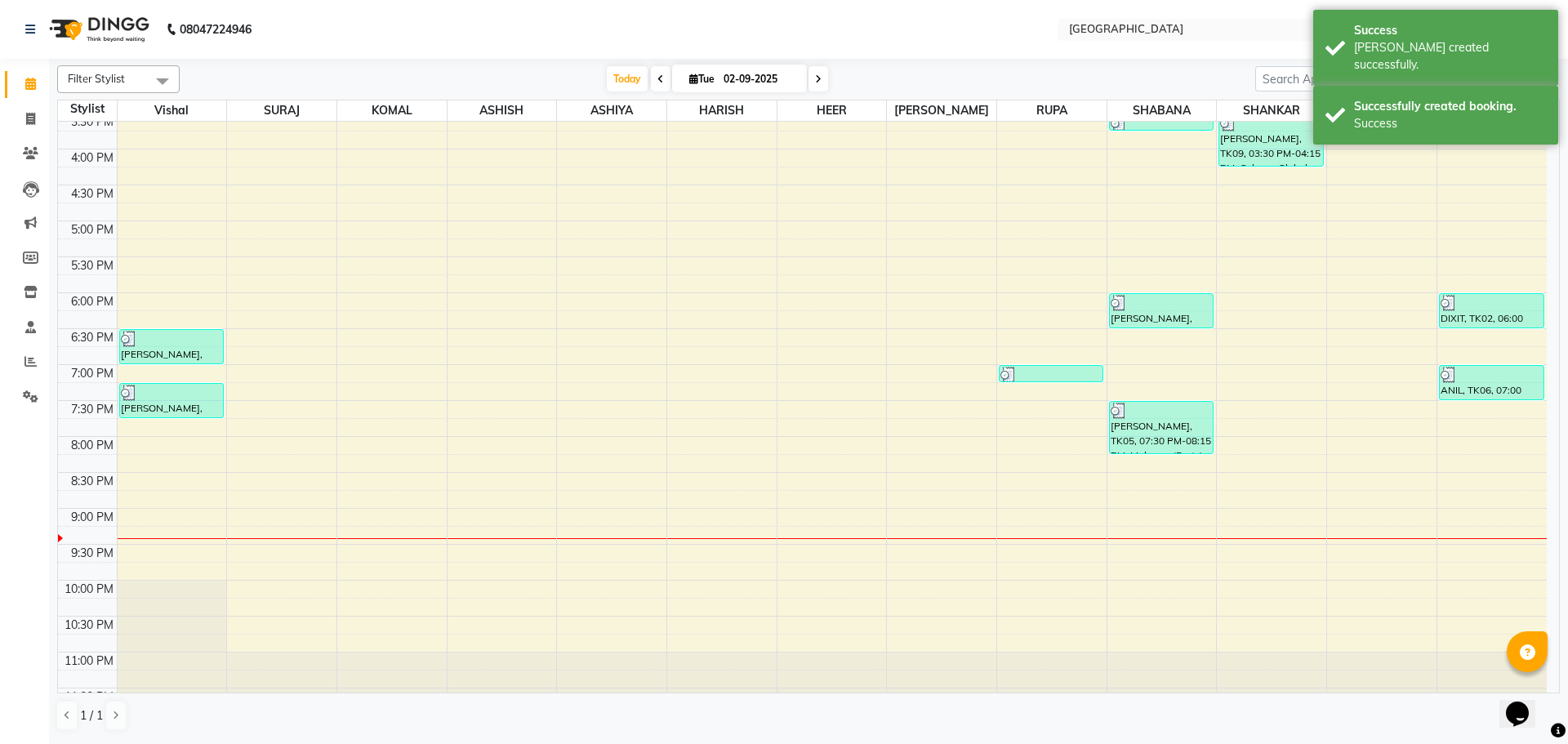
click at [1243, 194] on div "8:00 AM 8:30 AM 9:00 AM 9:30 AM 10:00 AM 10:30 AM 11:00 AM 11:30 AM 12:00 PM 12…" at bounding box center [802, 149] width 1488 height 1149
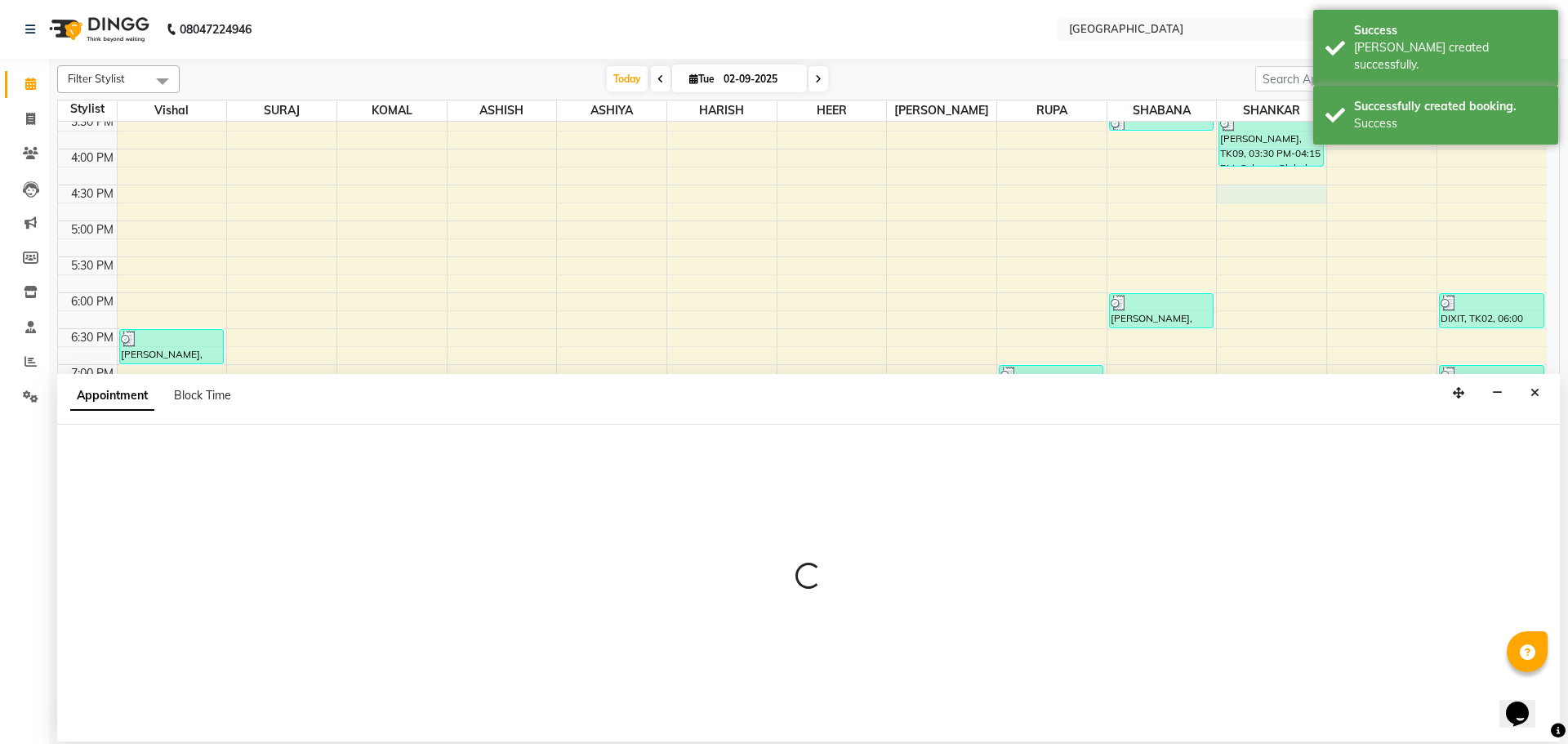
select select "79087"
select select "990"
select select "tentative"
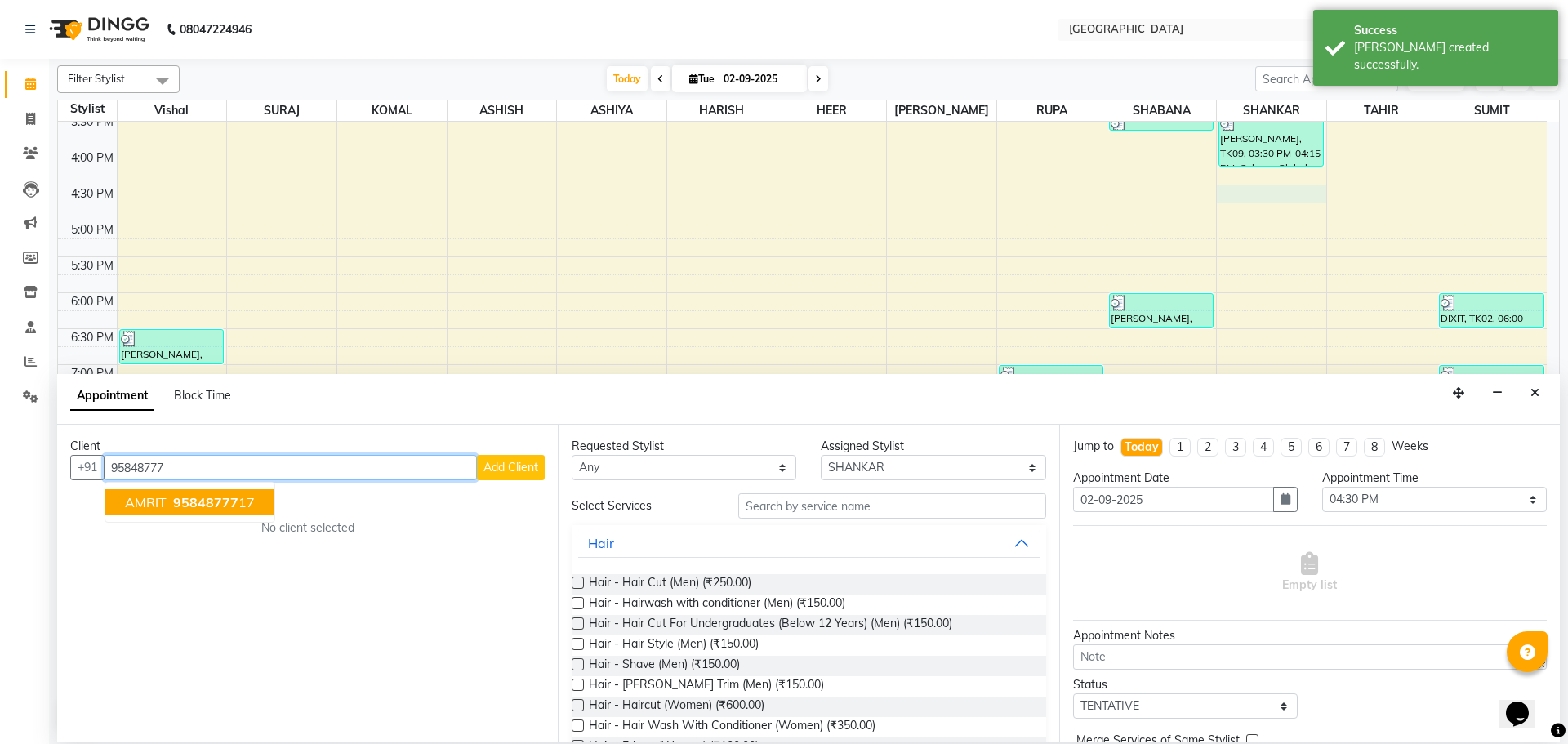
click at [155, 501] on span "AMRIT" at bounding box center [146, 501] width 42 height 16
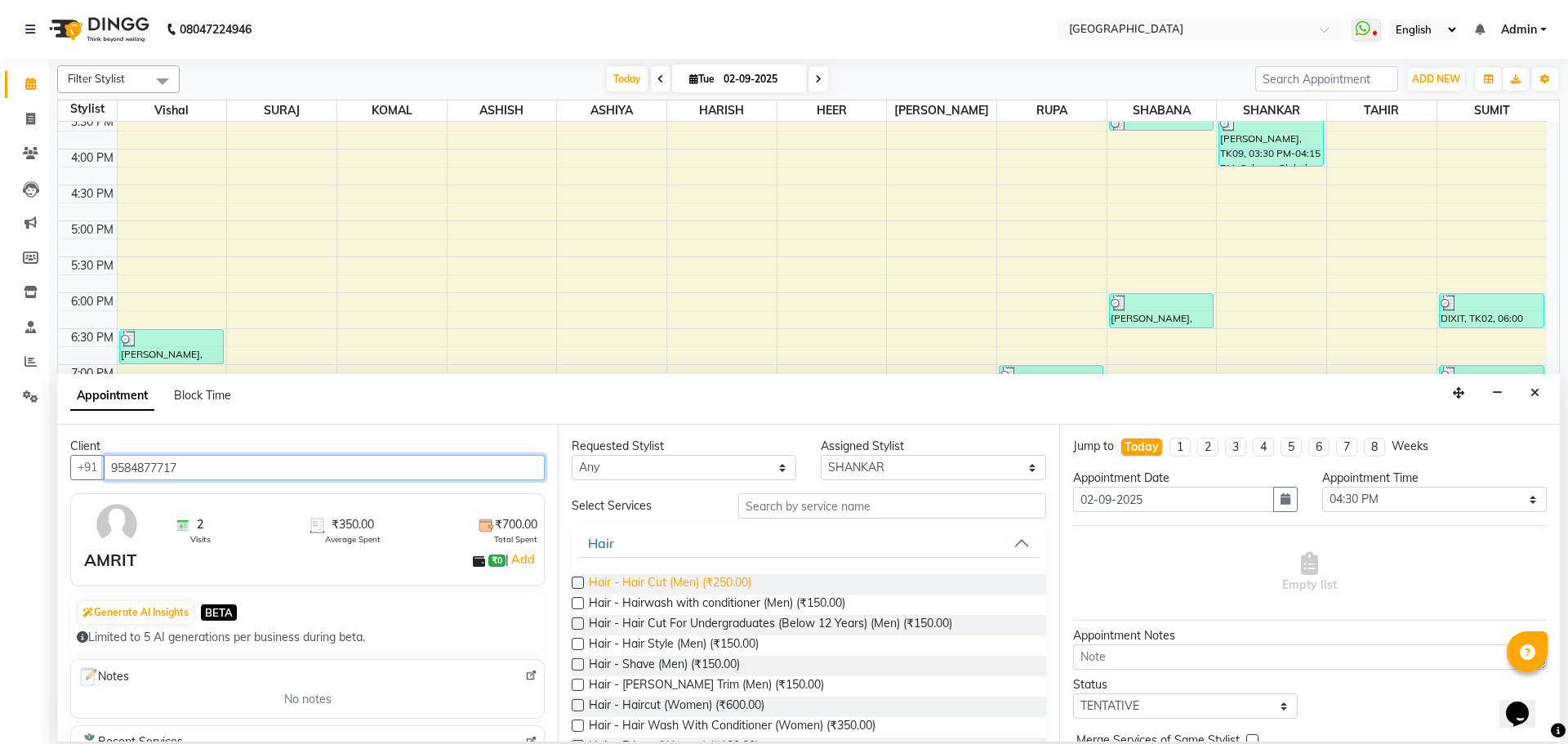
type input "9584877717"
click at [713, 578] on span "Hair - Hair Cut (Men) (₹250.00)" at bounding box center [669, 585] width 162 height 21
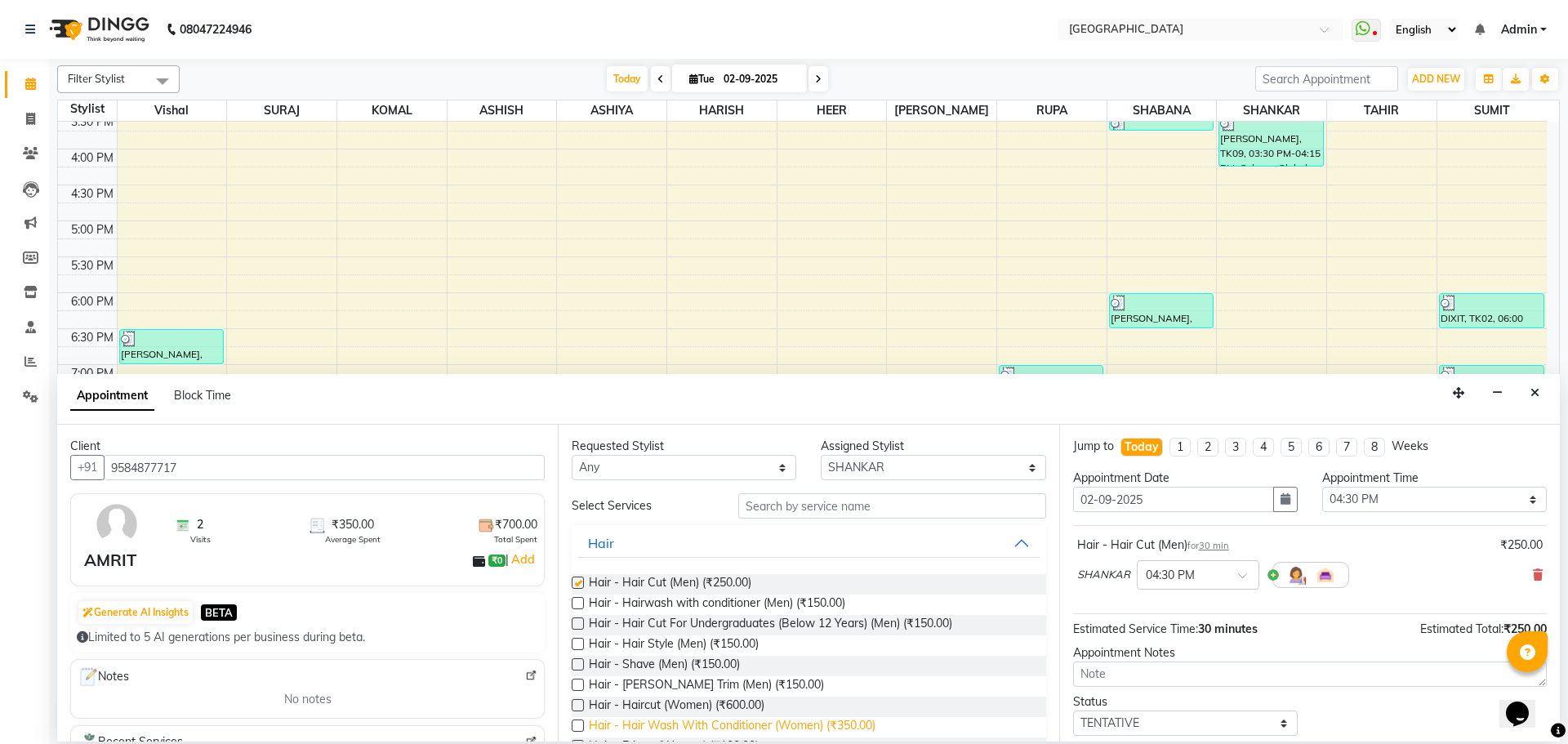
checkbox input "false"
click at [737, 692] on span "Hair - [PERSON_NAME] Trim (Men) (₹150.00)" at bounding box center [706, 686] width 235 height 21
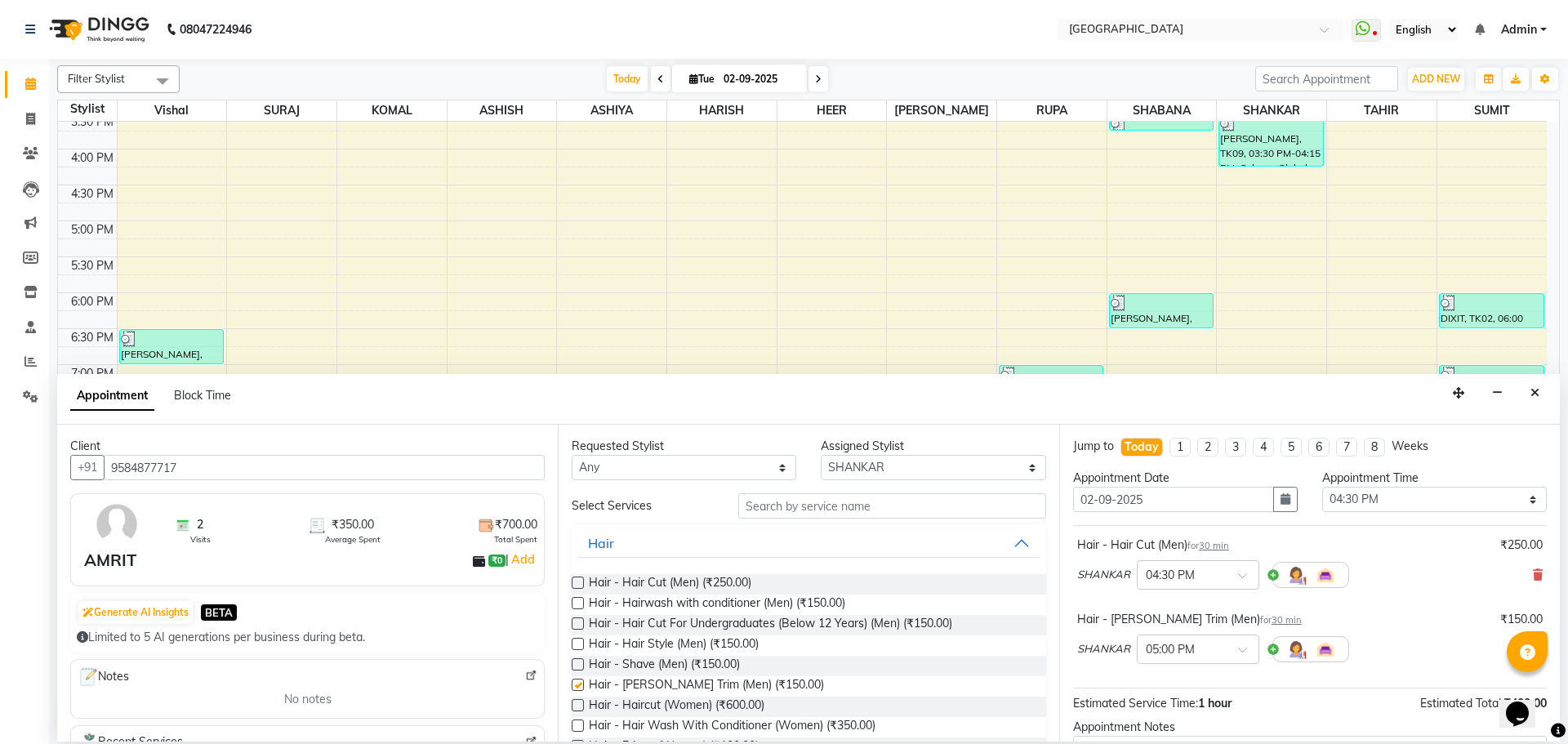
checkbox input "false"
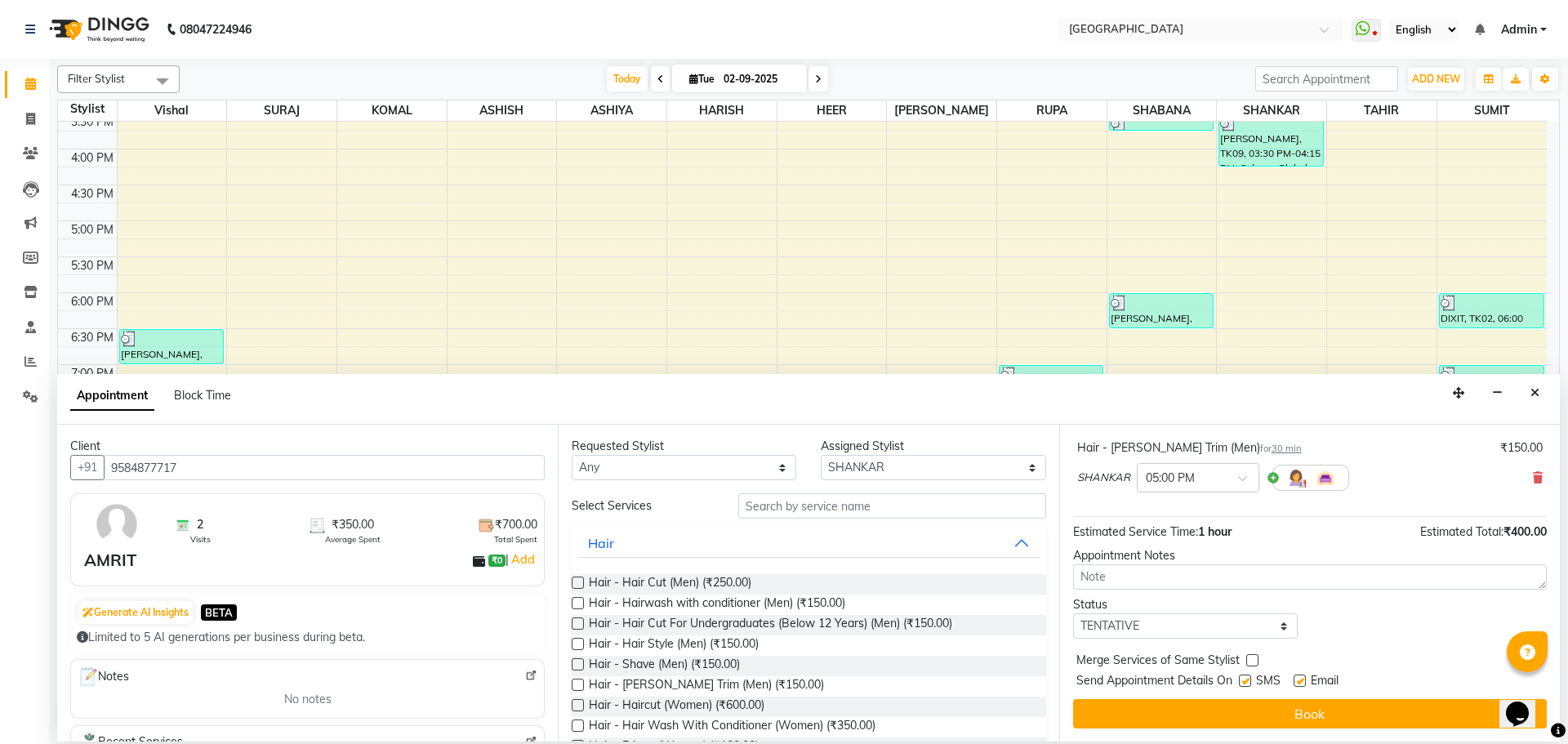
click at [1249, 659] on label at bounding box center [1252, 660] width 12 height 12
click at [1249, 659] on input "checkbox" at bounding box center [1251, 662] width 10 height 10
checkbox input "true"
click at [1255, 633] on select "Select TENTATIVE CONFIRM CHECK-IN UPCOMING" at bounding box center [1185, 626] width 225 height 26
select select "check-in"
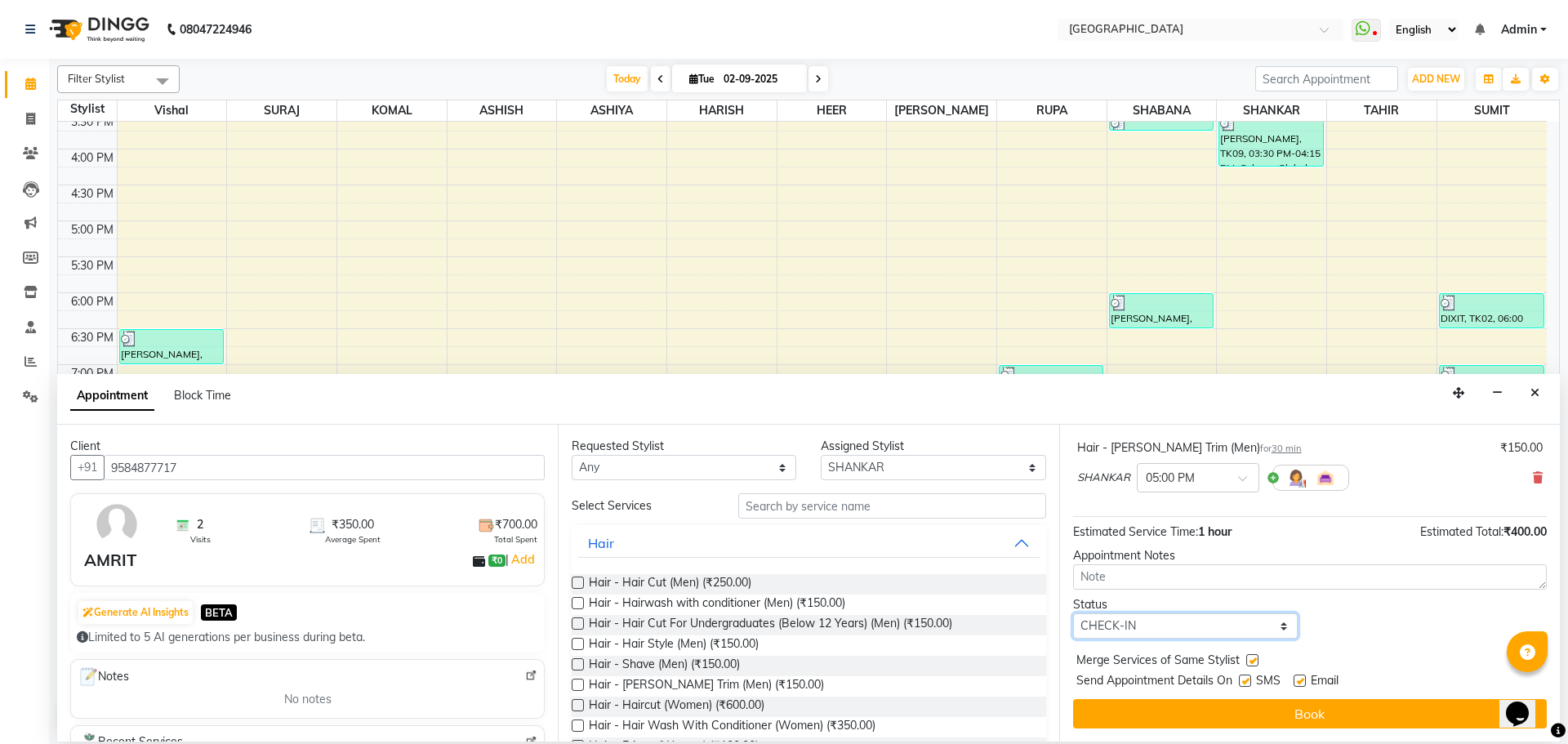
click at [1073, 613] on select "Select TENTATIVE CONFIRM CHECK-IN UPCOMING" at bounding box center [1185, 626] width 225 height 26
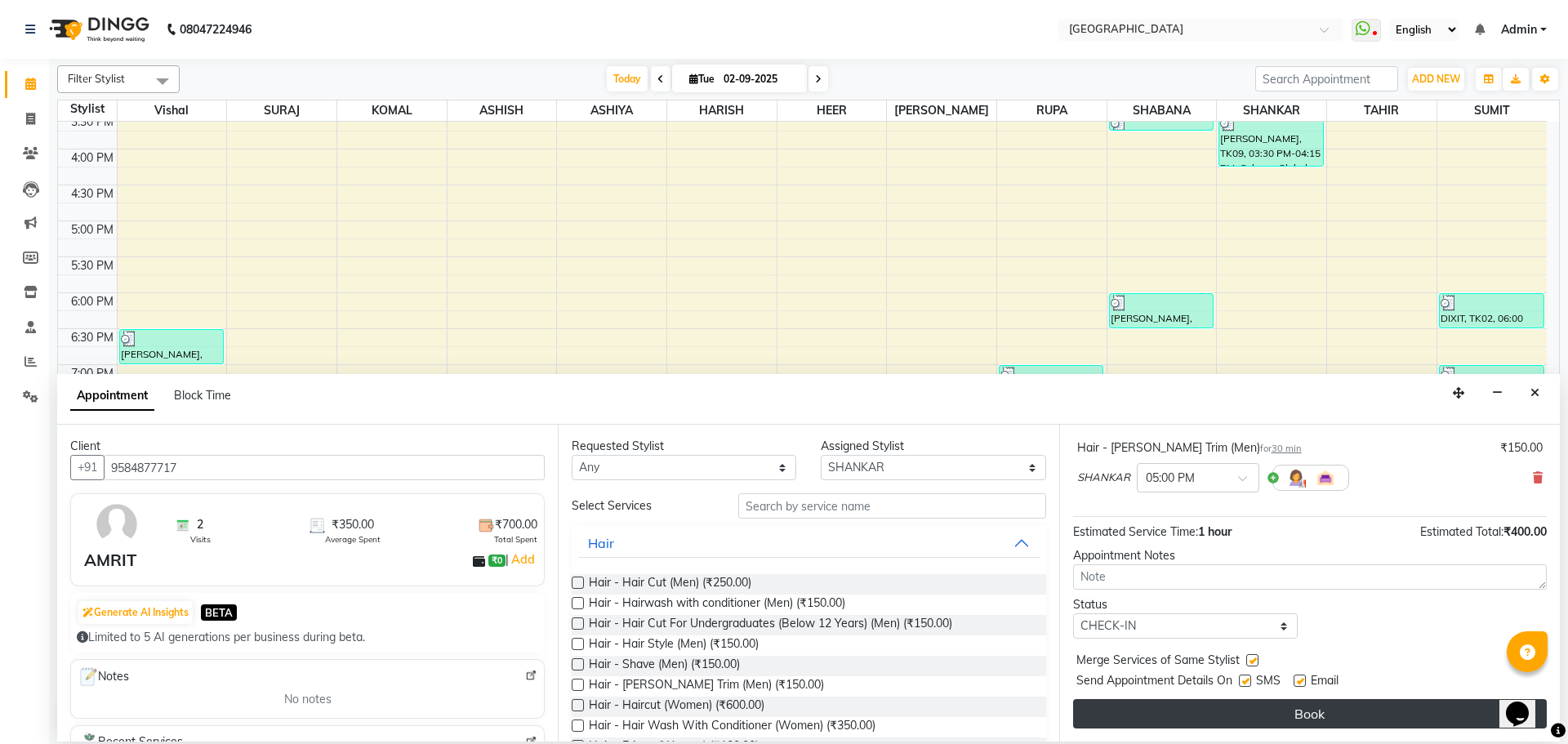
click at [1287, 716] on button "Book" at bounding box center [1310, 713] width 474 height 29
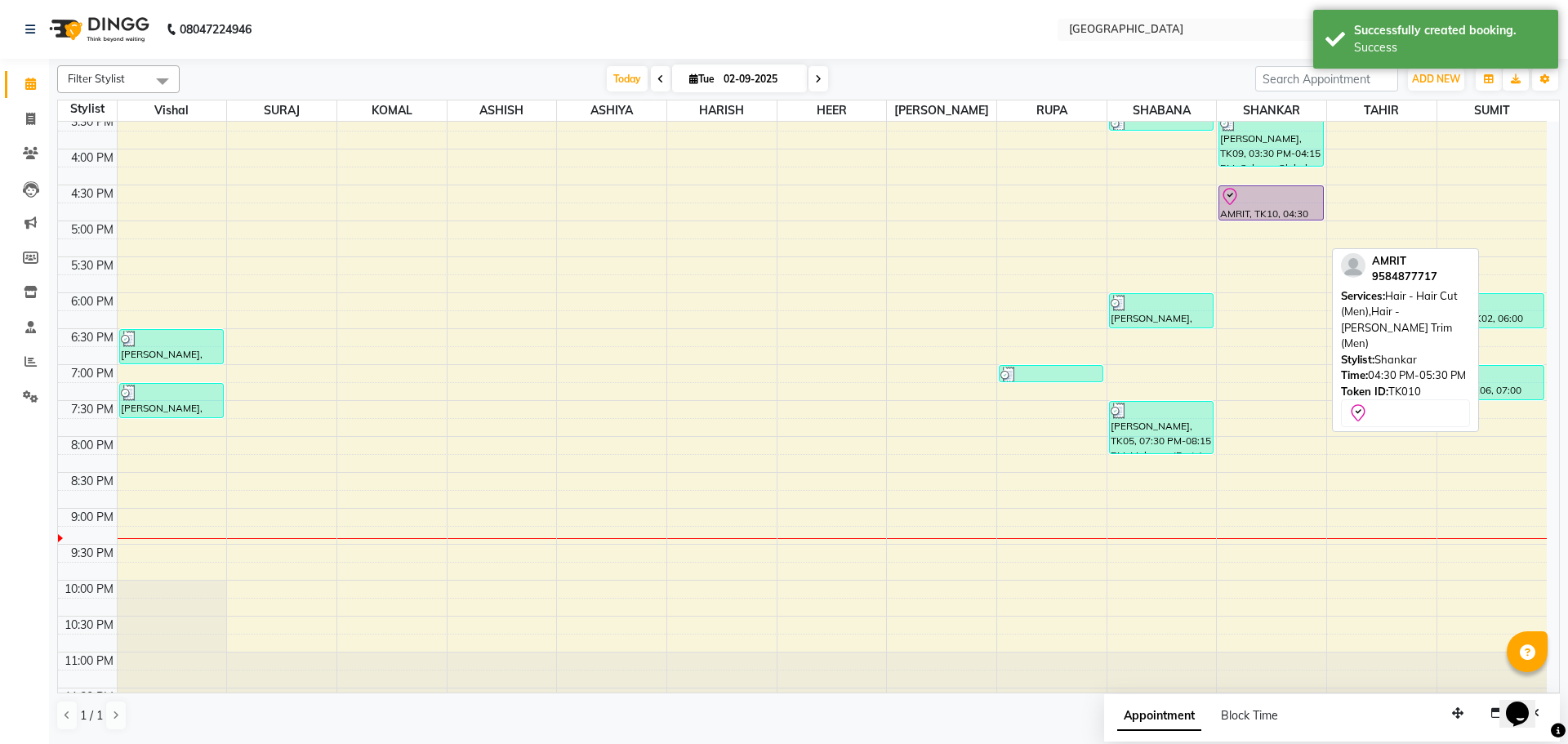
drag, startPoint x: 1260, startPoint y: 255, endPoint x: 1271, endPoint y: 211, distance: 45.4
click at [1271, 211] on div "[PERSON_NAME], TK07, 02:45 PM-03:15 PM, Hair - [PERSON_NAME] Trim (Men) [PERSON…" at bounding box center [1271, 149] width 109 height 1149
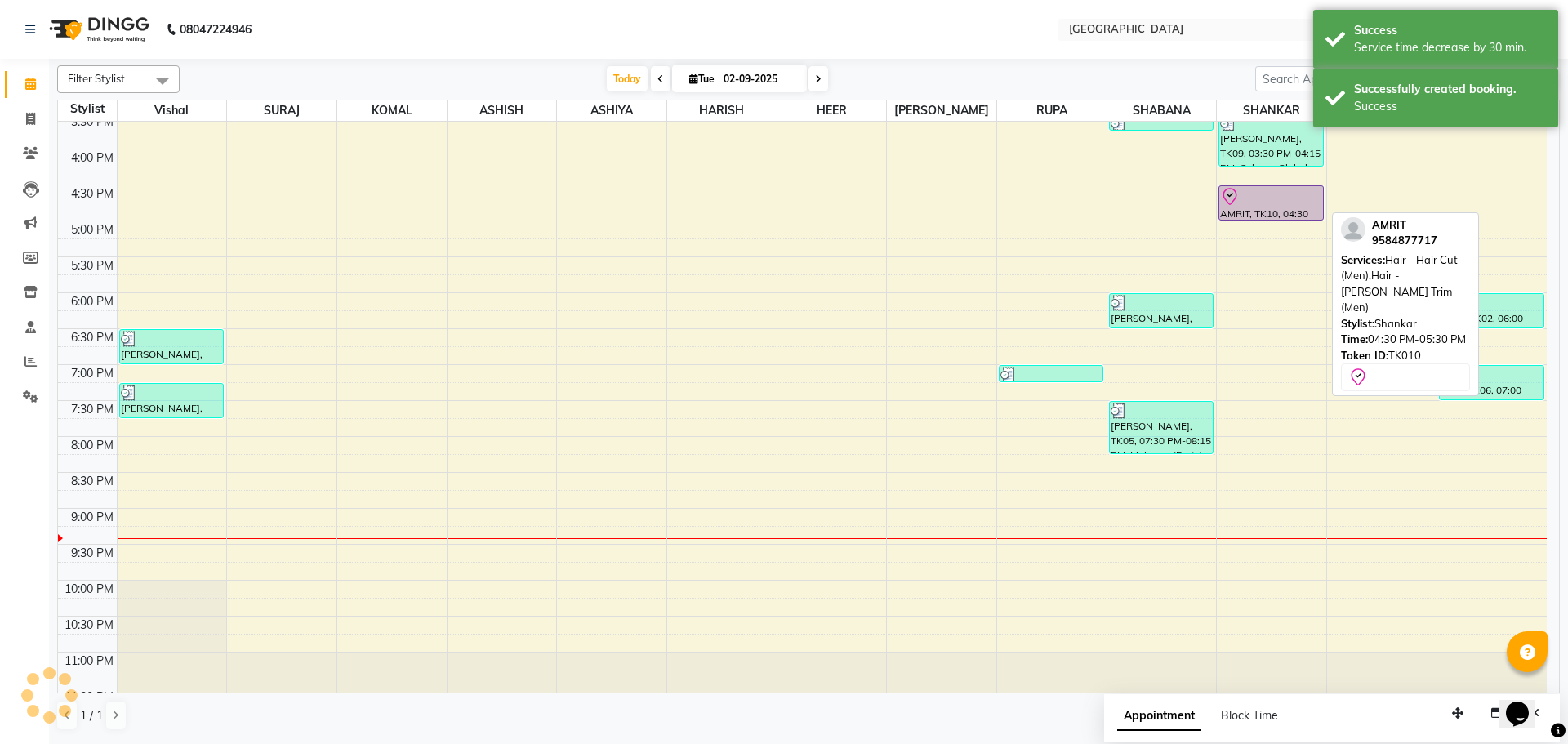
click at [1270, 204] on div at bounding box center [1270, 196] width 101 height 20
select select "8"
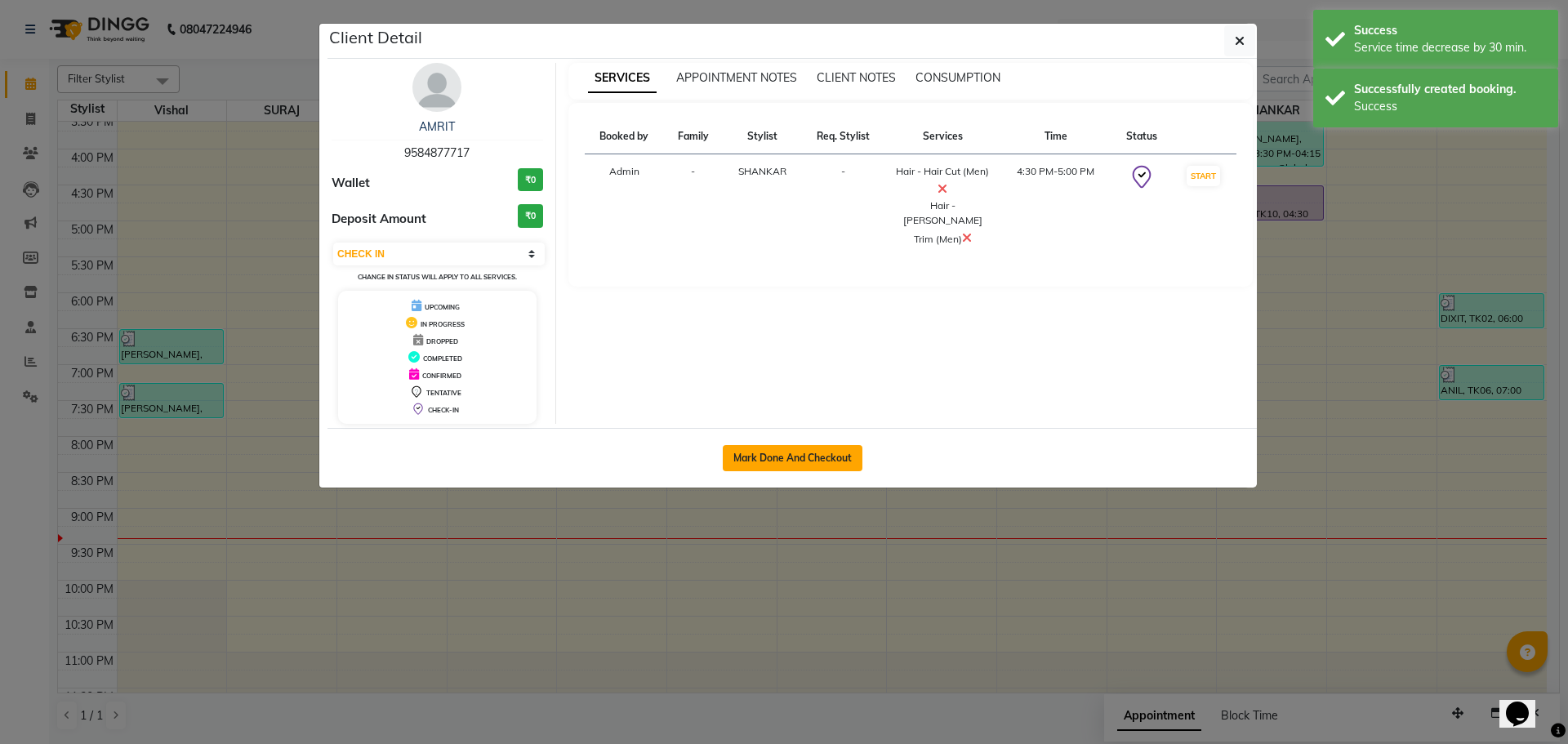
click at [769, 458] on button "Mark Done And Checkout" at bounding box center [792, 459] width 139 height 27
select select "508"
select select "service"
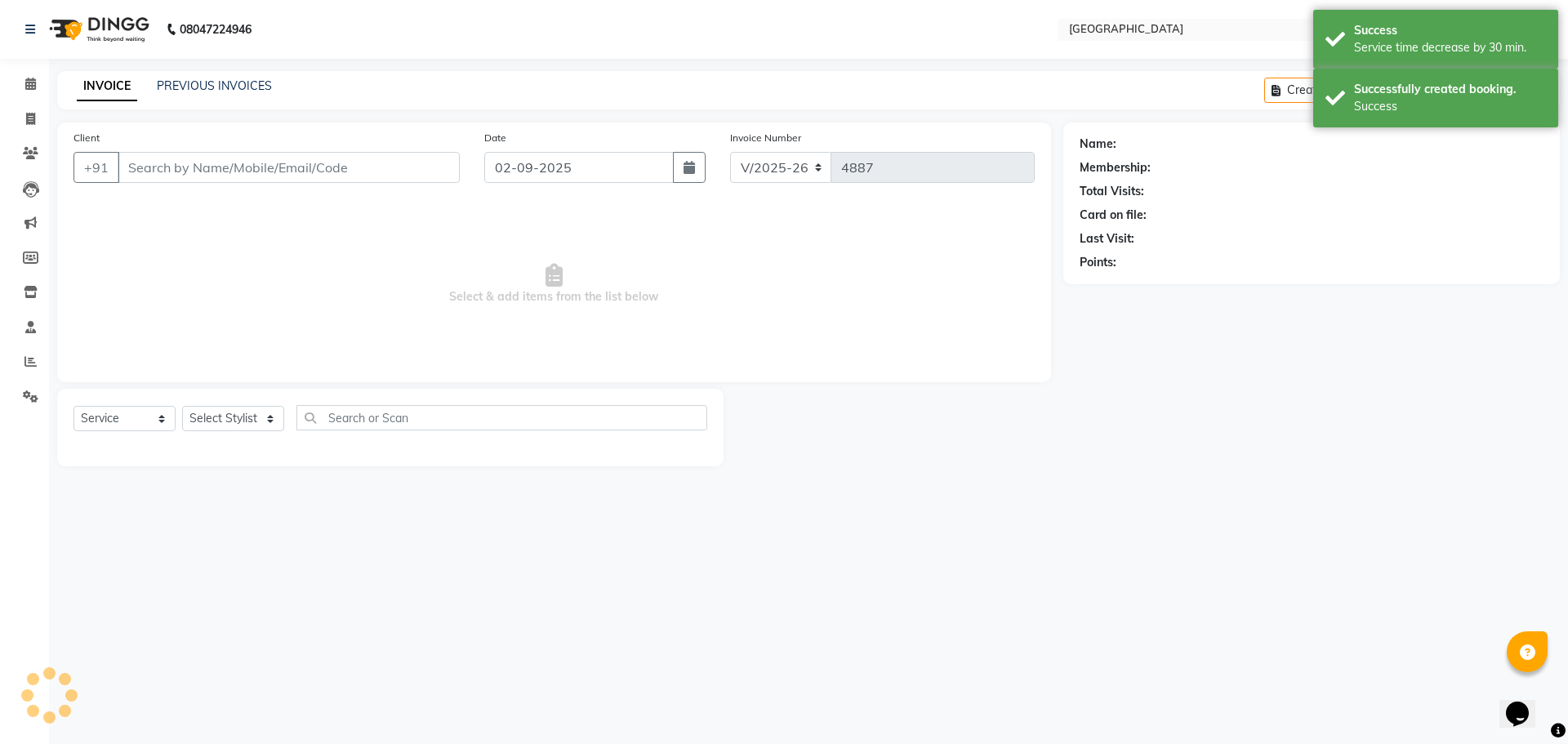
type input "9584877717"
select select "79087"
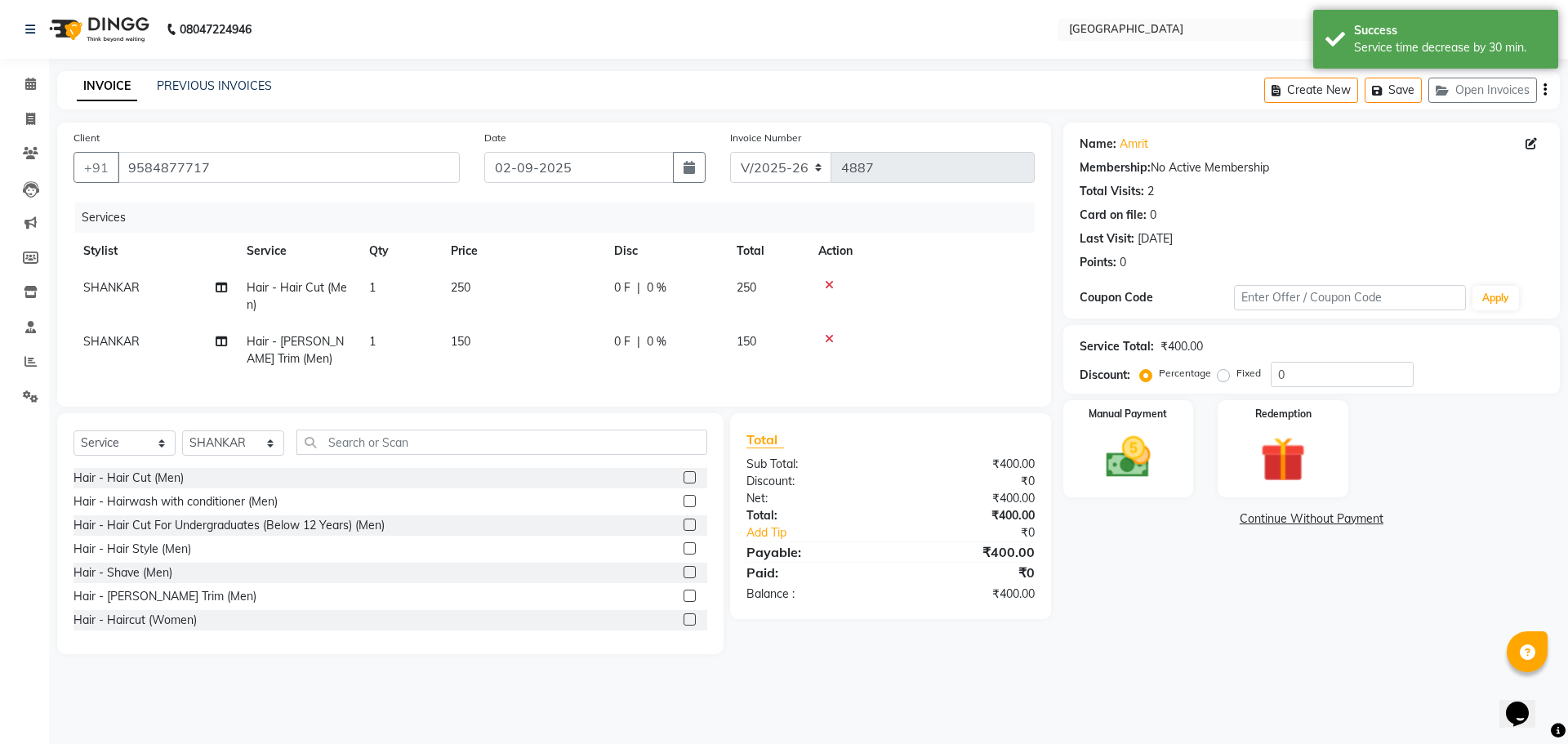
click at [683, 297] on td "0 F | 0 %" at bounding box center [665, 296] width 122 height 54
select select "79087"
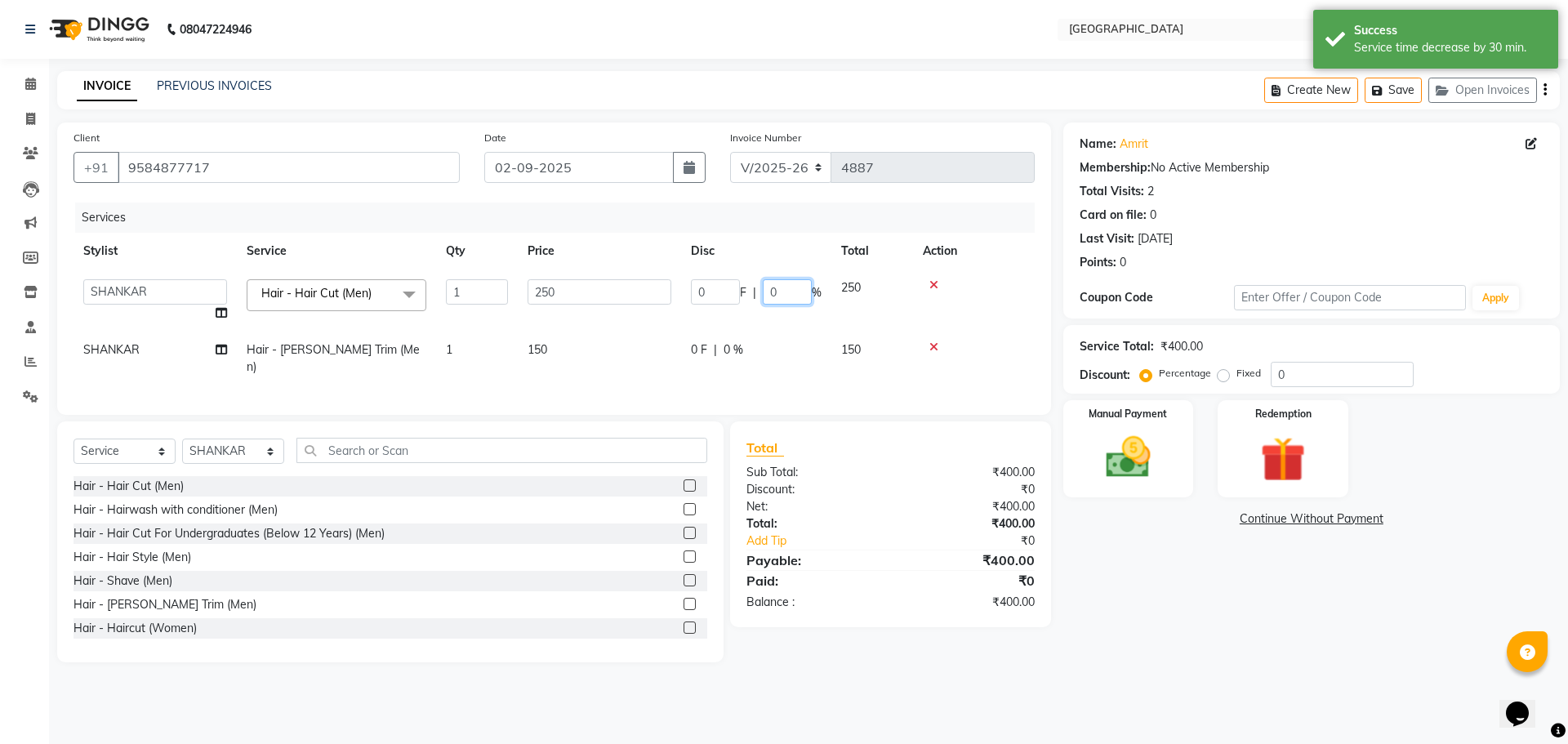
click at [767, 297] on input "0" at bounding box center [788, 292] width 49 height 26
type input "20"
click at [1148, 465] on img at bounding box center [1128, 457] width 76 height 54
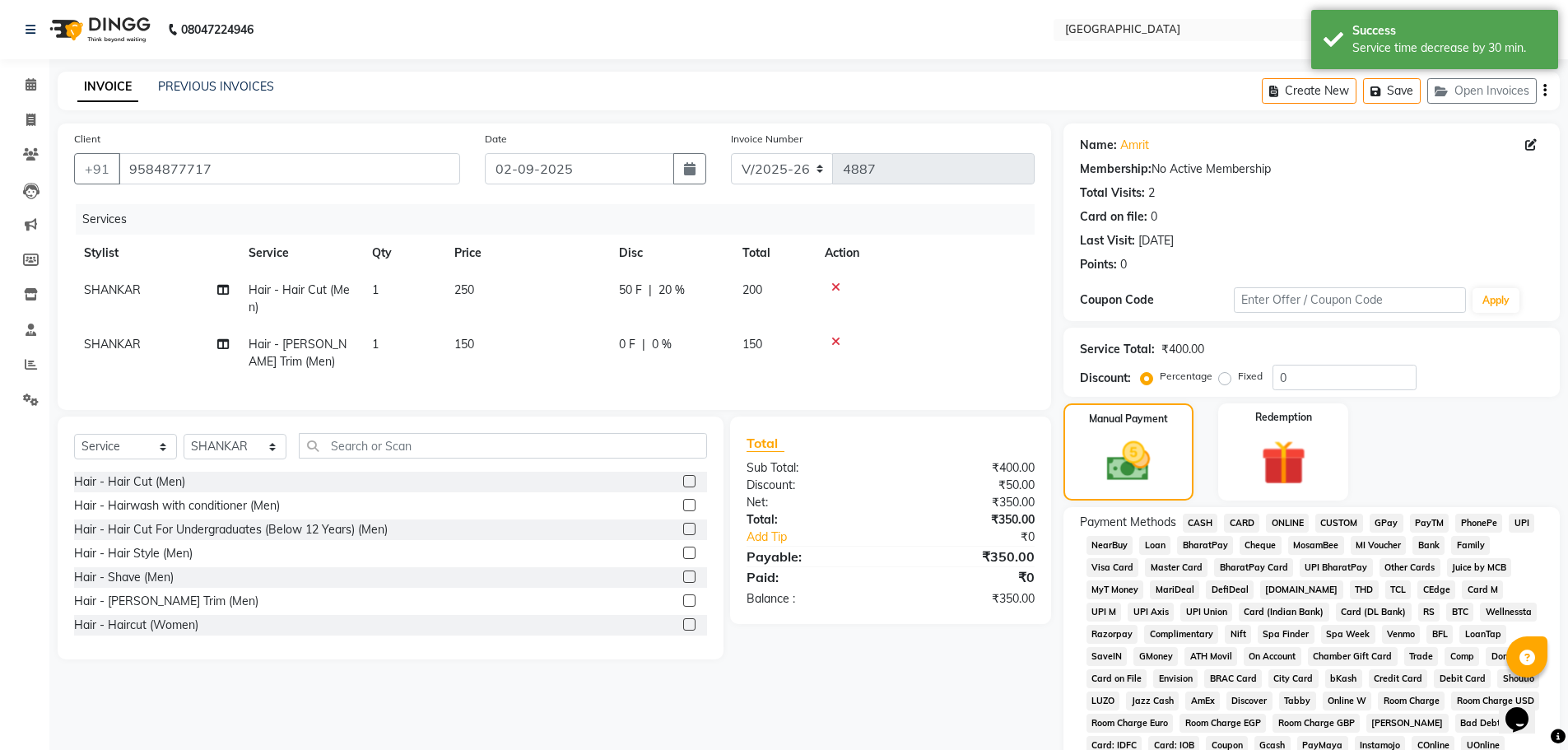
click at [1377, 520] on span "GPay" at bounding box center [1386, 524] width 33 height 19
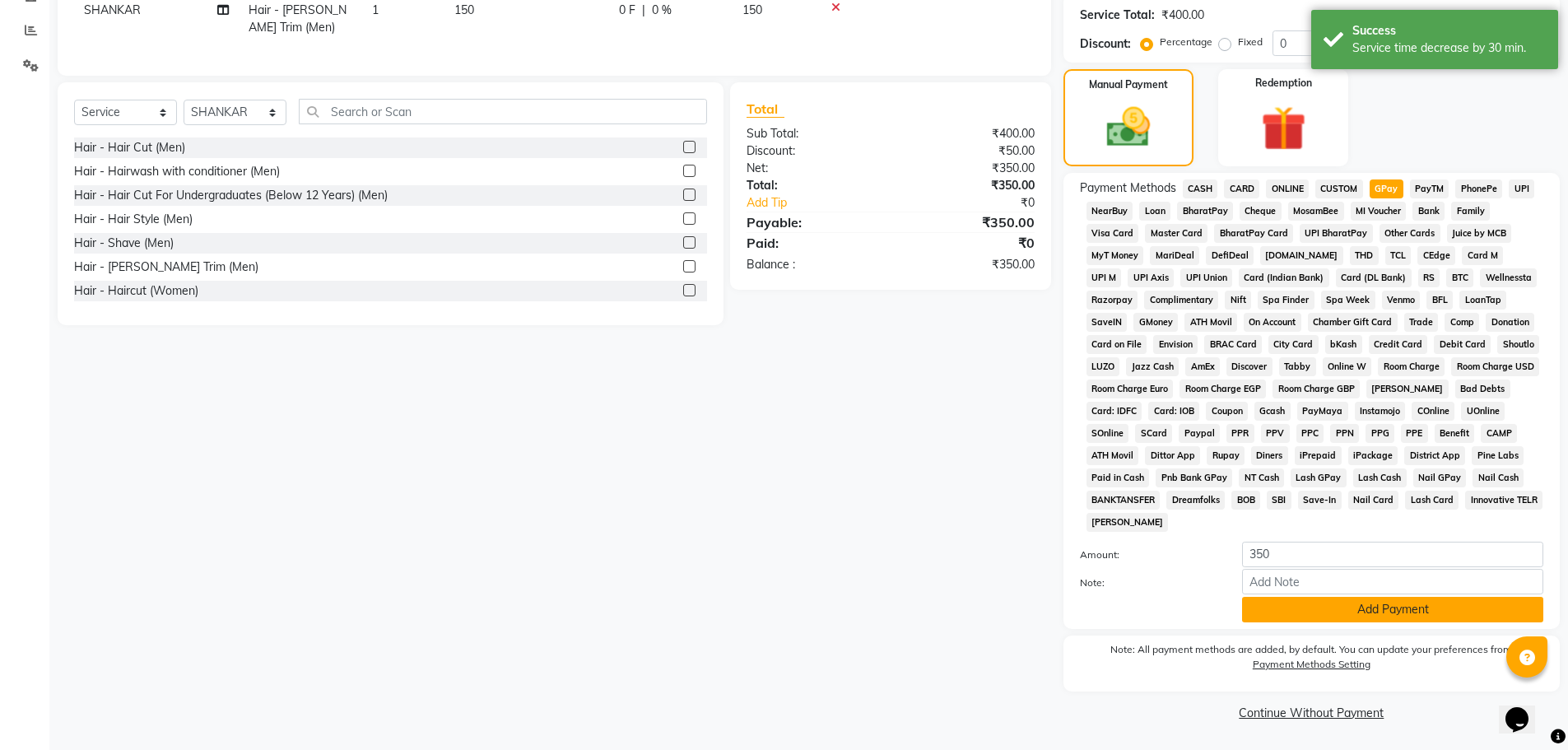
click at [1372, 606] on button "Add Payment" at bounding box center [1392, 610] width 301 height 26
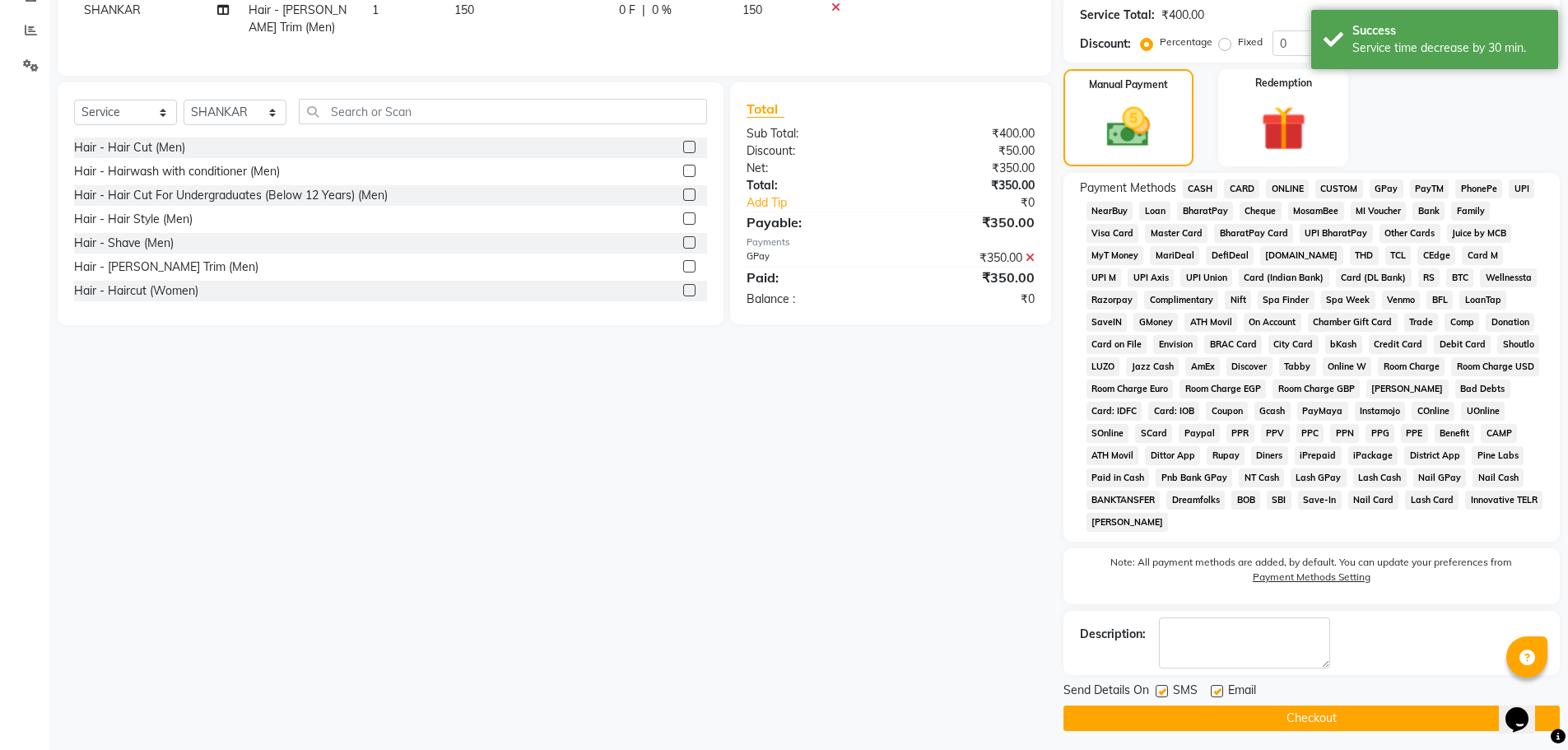
click at [1289, 714] on button "Checkout" at bounding box center [1311, 718] width 496 height 26
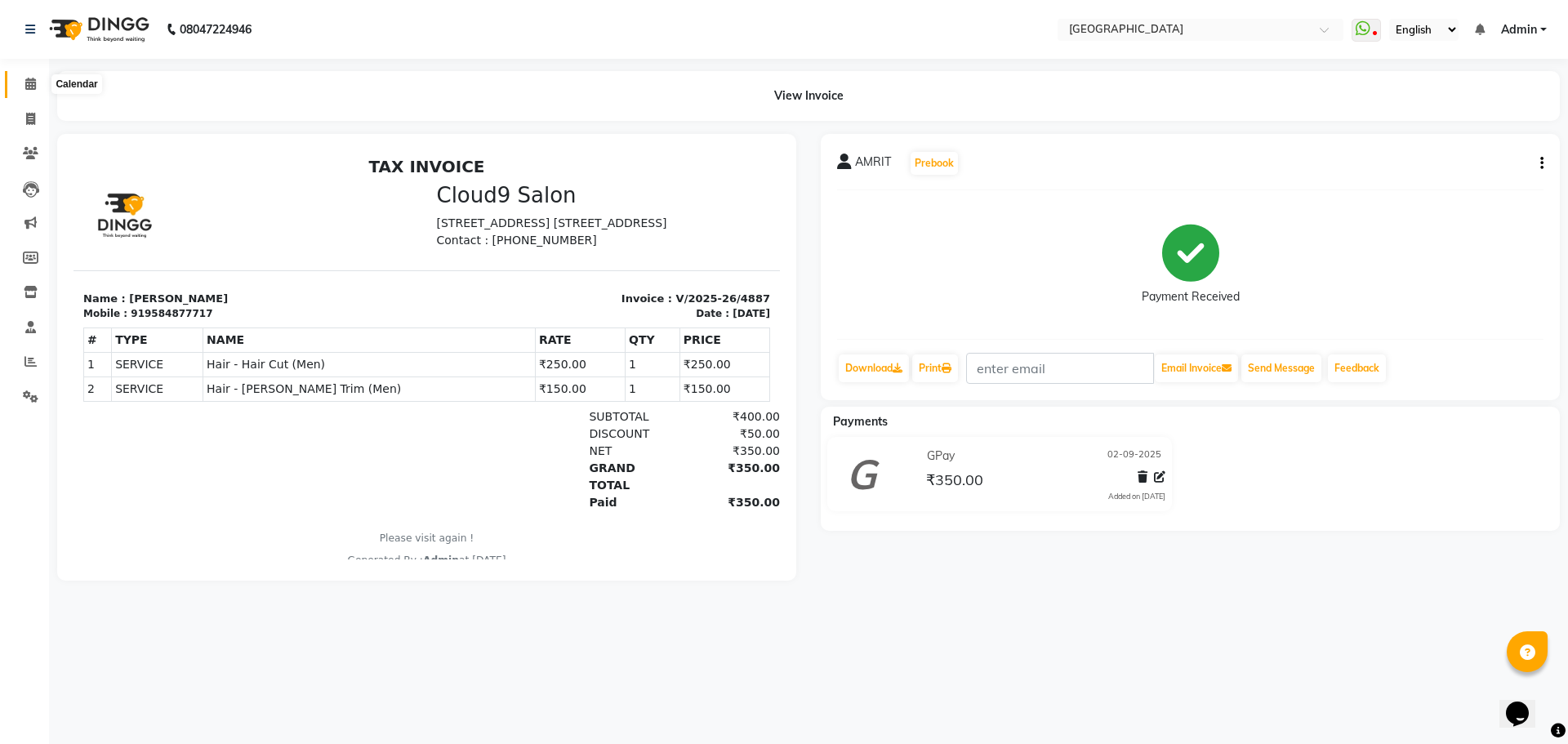
click at [29, 80] on icon at bounding box center [30, 83] width 10 height 12
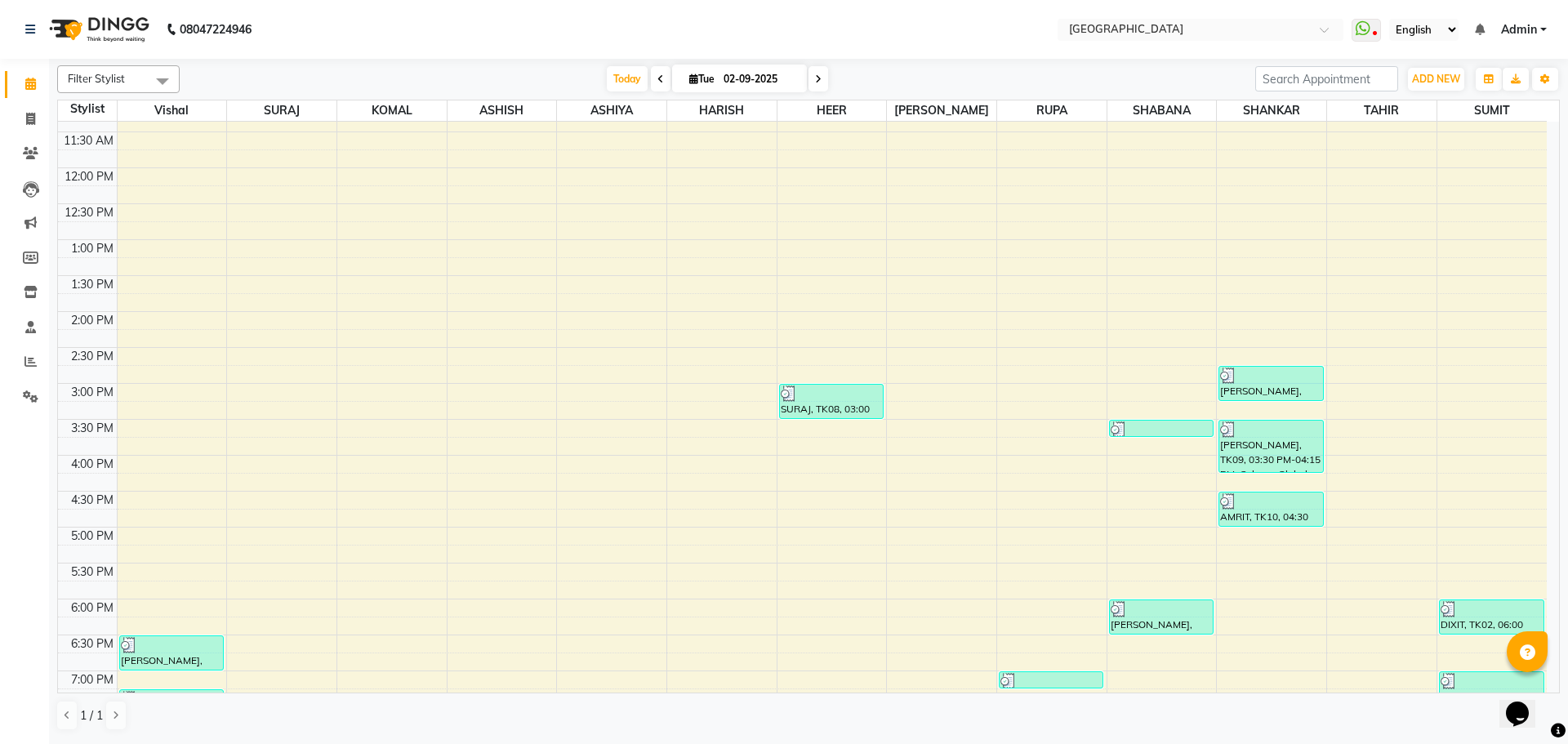
scroll to position [245, 0]
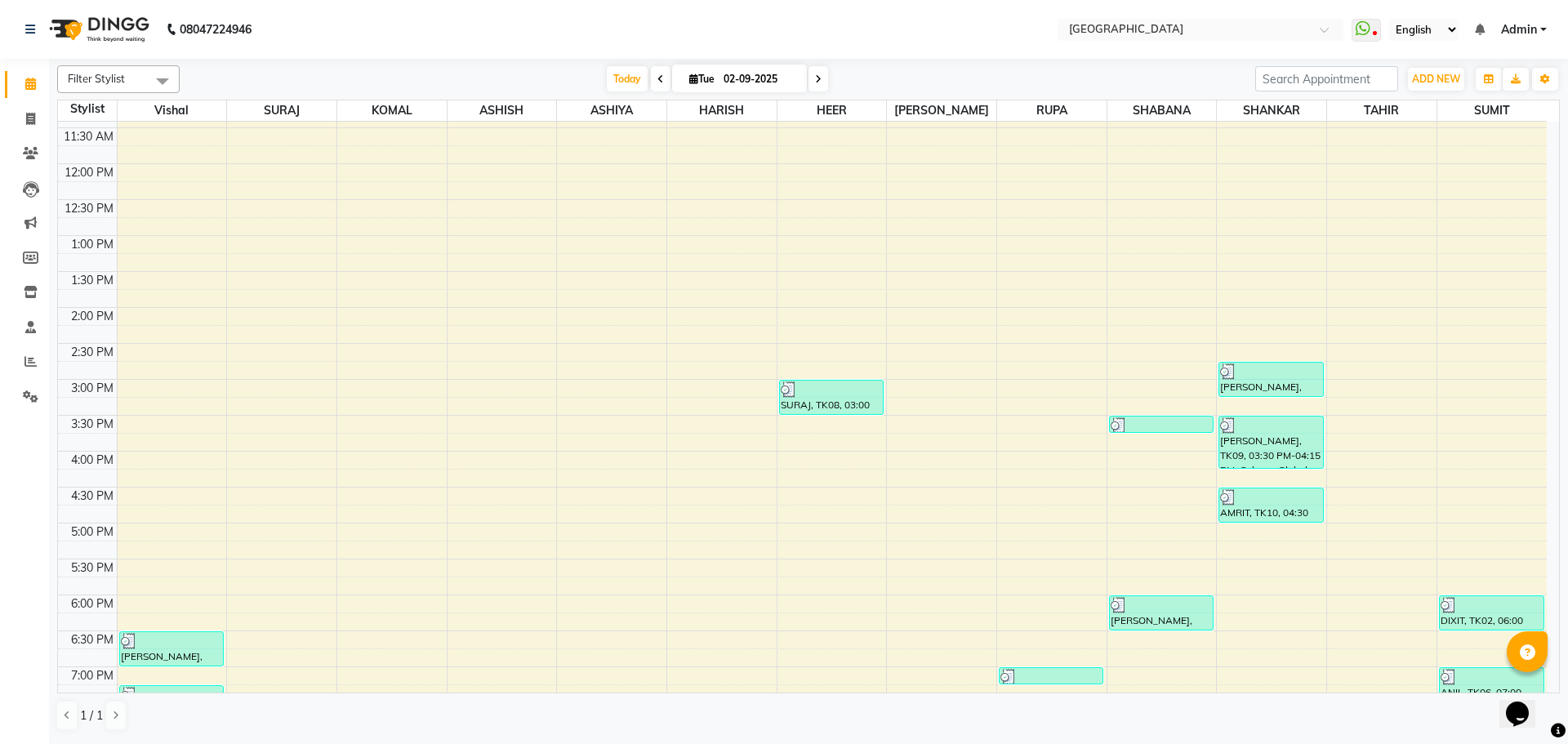
click at [849, 440] on div "8:00 AM 8:30 AM 9:00 AM 9:30 AM 10:00 AM 10:30 AM 11:00 AM 11:30 AM 12:00 PM 12…" at bounding box center [802, 451] width 1488 height 1149
select select "83705"
select select "tentative"
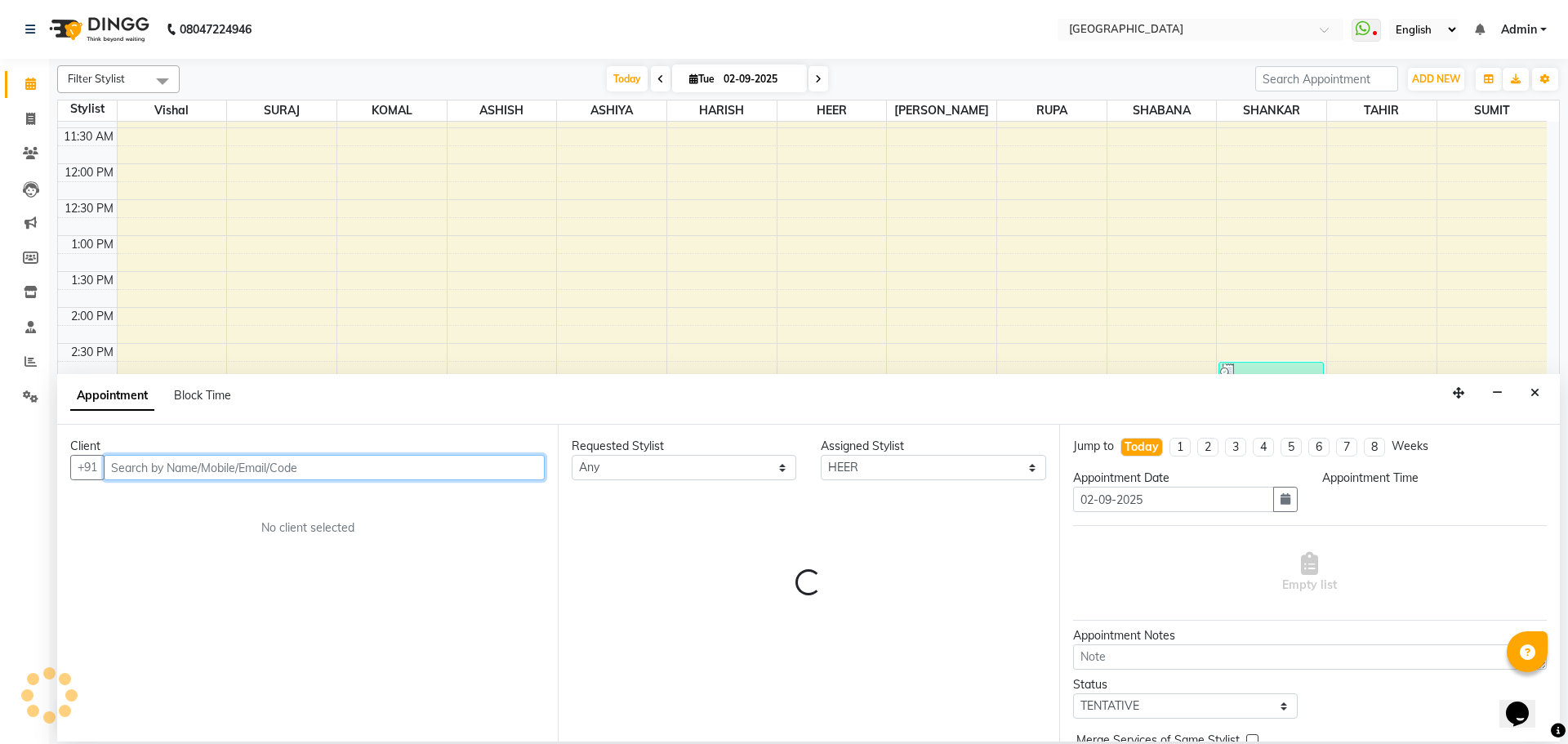
select select "945"
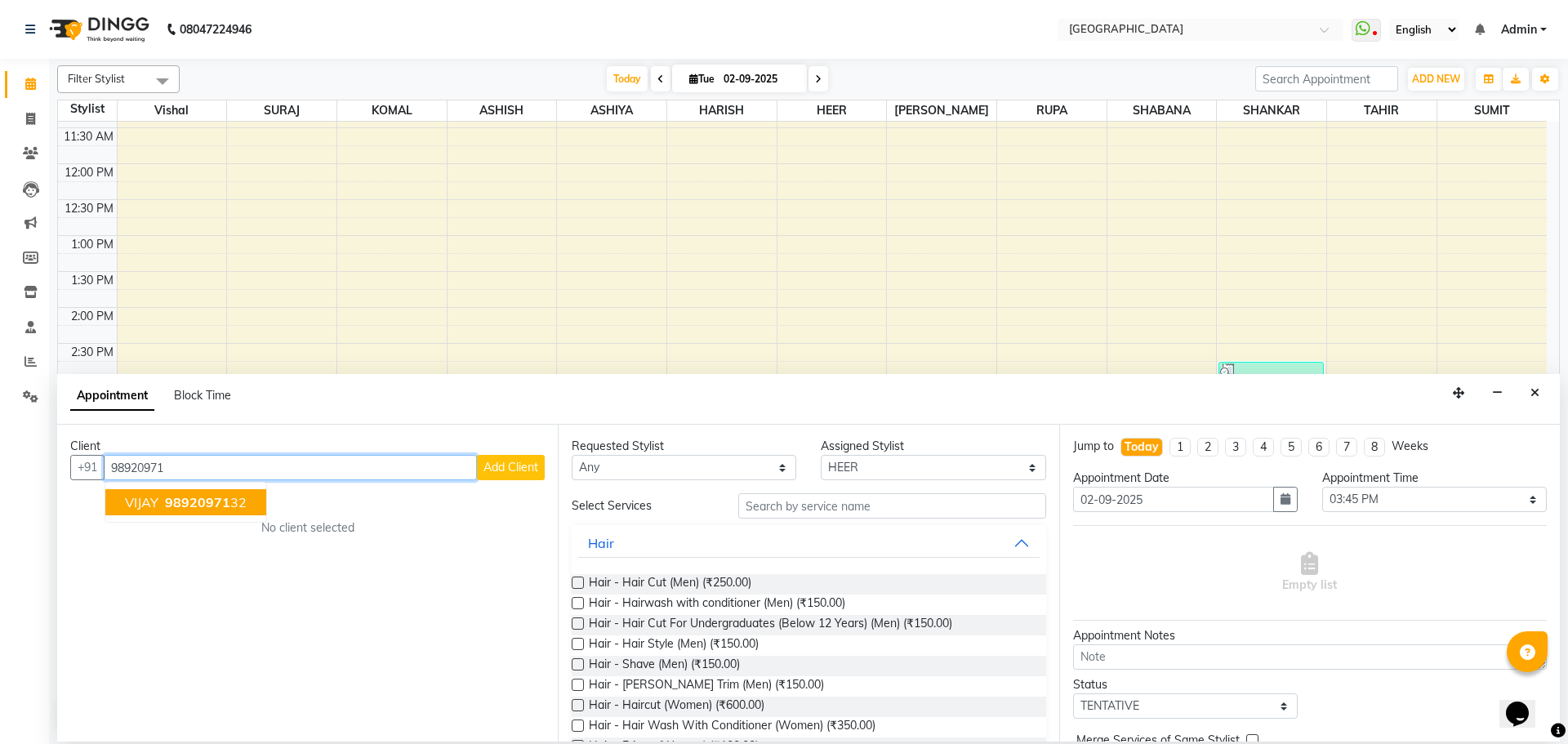
click at [144, 504] on span "VIJAY" at bounding box center [141, 501] width 33 height 16
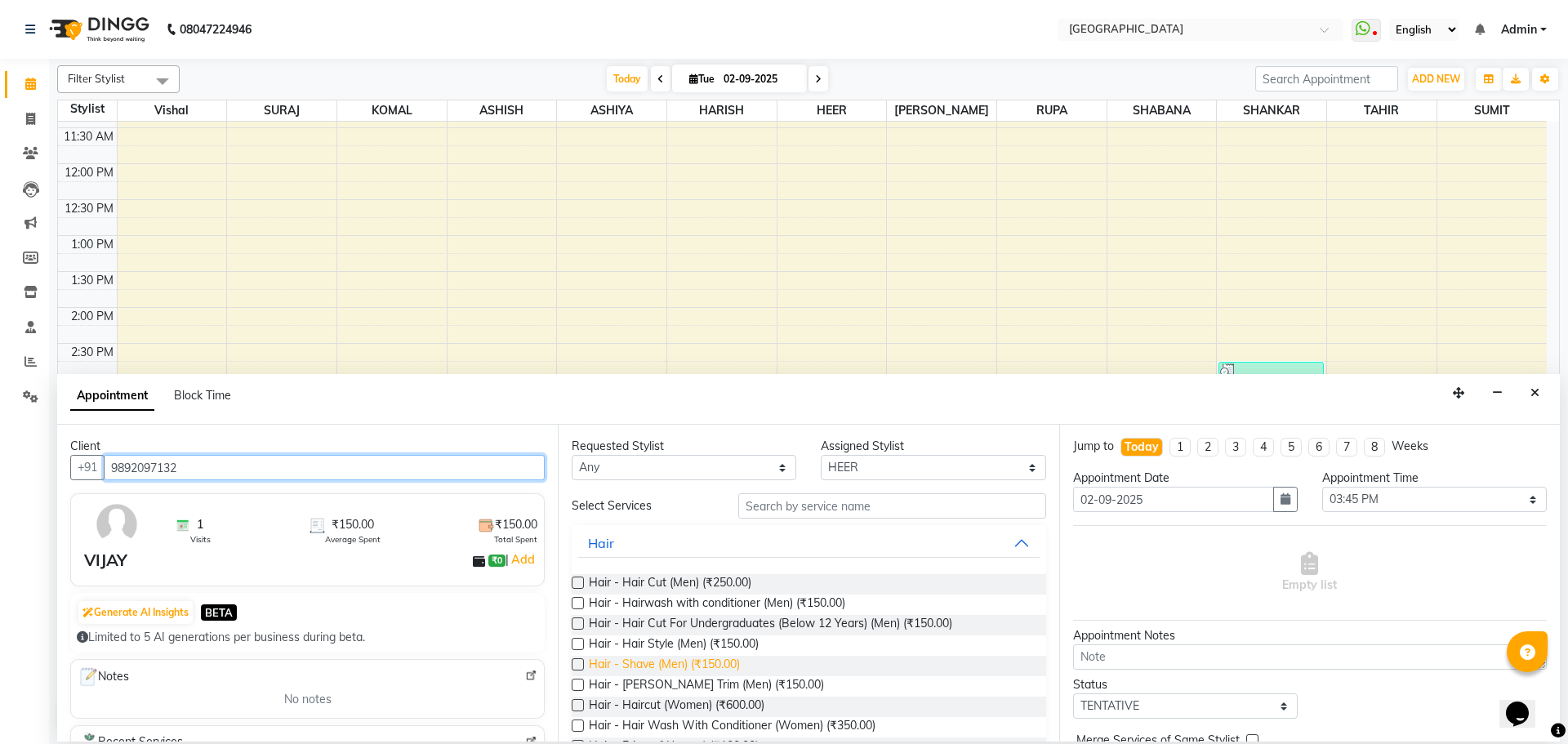
type input "9892097132"
click at [710, 662] on span "Hair - Shave (Men) (₹150.00)" at bounding box center [664, 666] width 151 height 21
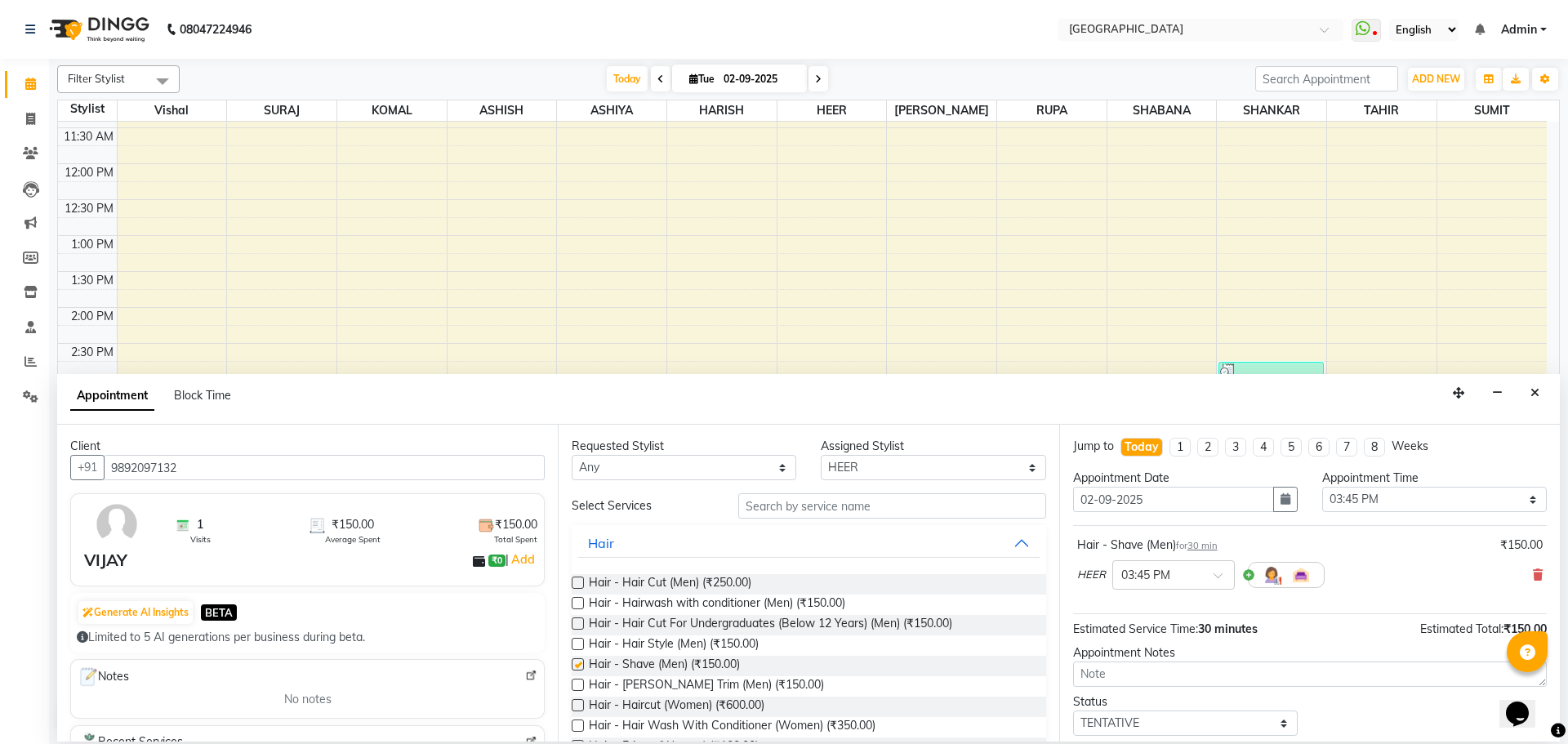
checkbox input "false"
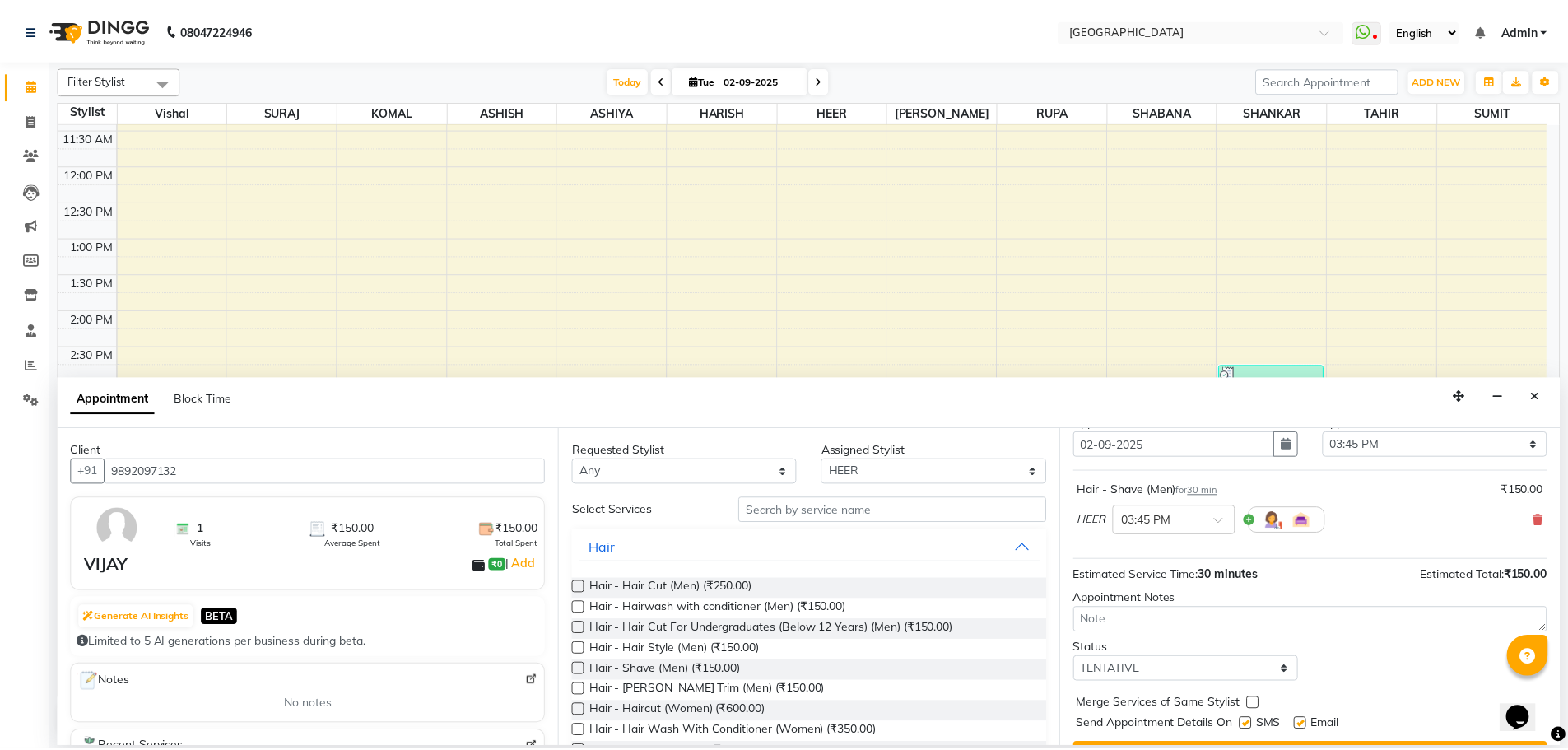
scroll to position [98, 0]
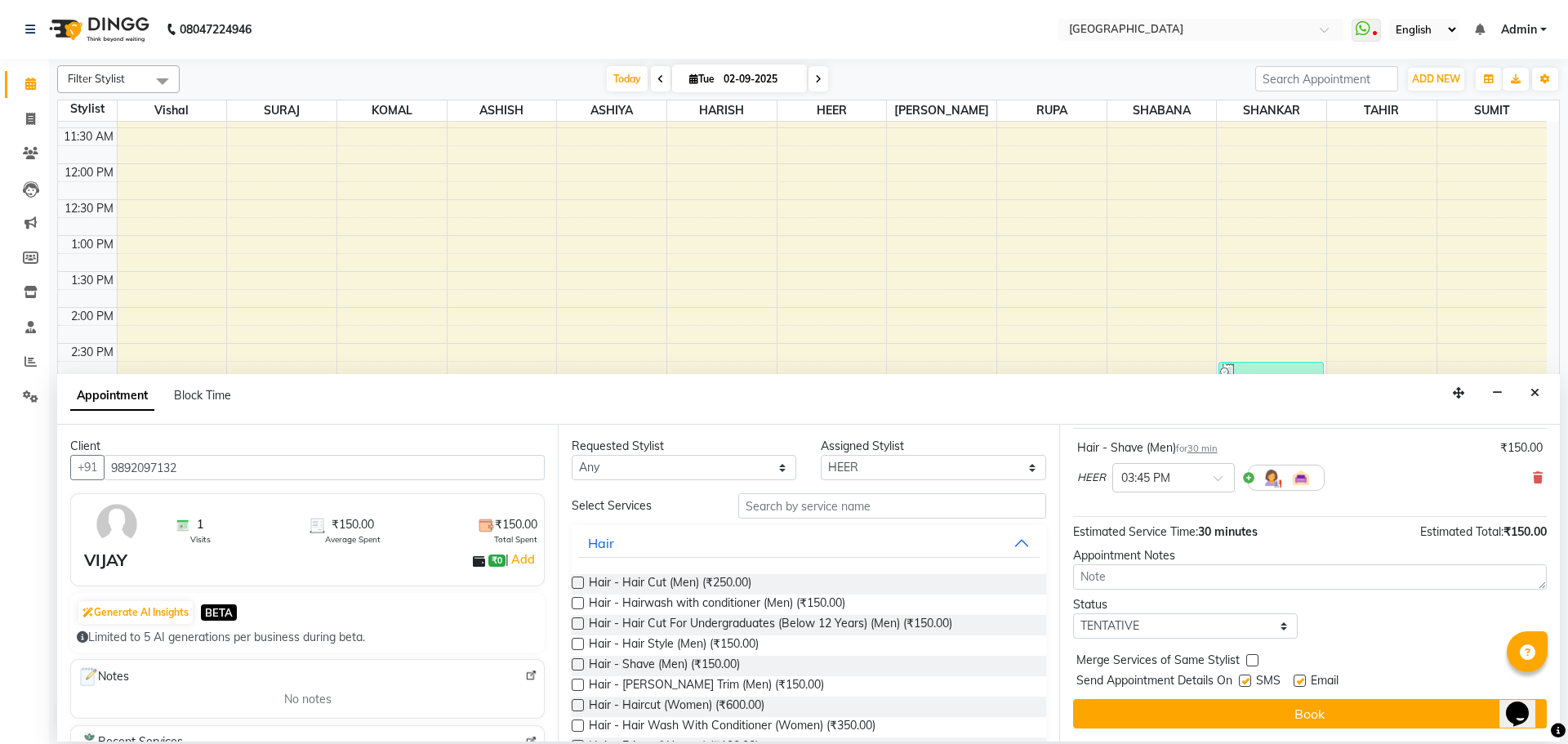
click at [1249, 659] on label at bounding box center [1252, 660] width 12 height 12
click at [1249, 659] on input "checkbox" at bounding box center [1251, 662] width 10 height 10
checkbox input "true"
click at [1254, 635] on select "Select TENTATIVE CONFIRM CHECK-IN UPCOMING" at bounding box center [1185, 626] width 225 height 26
select select "check-in"
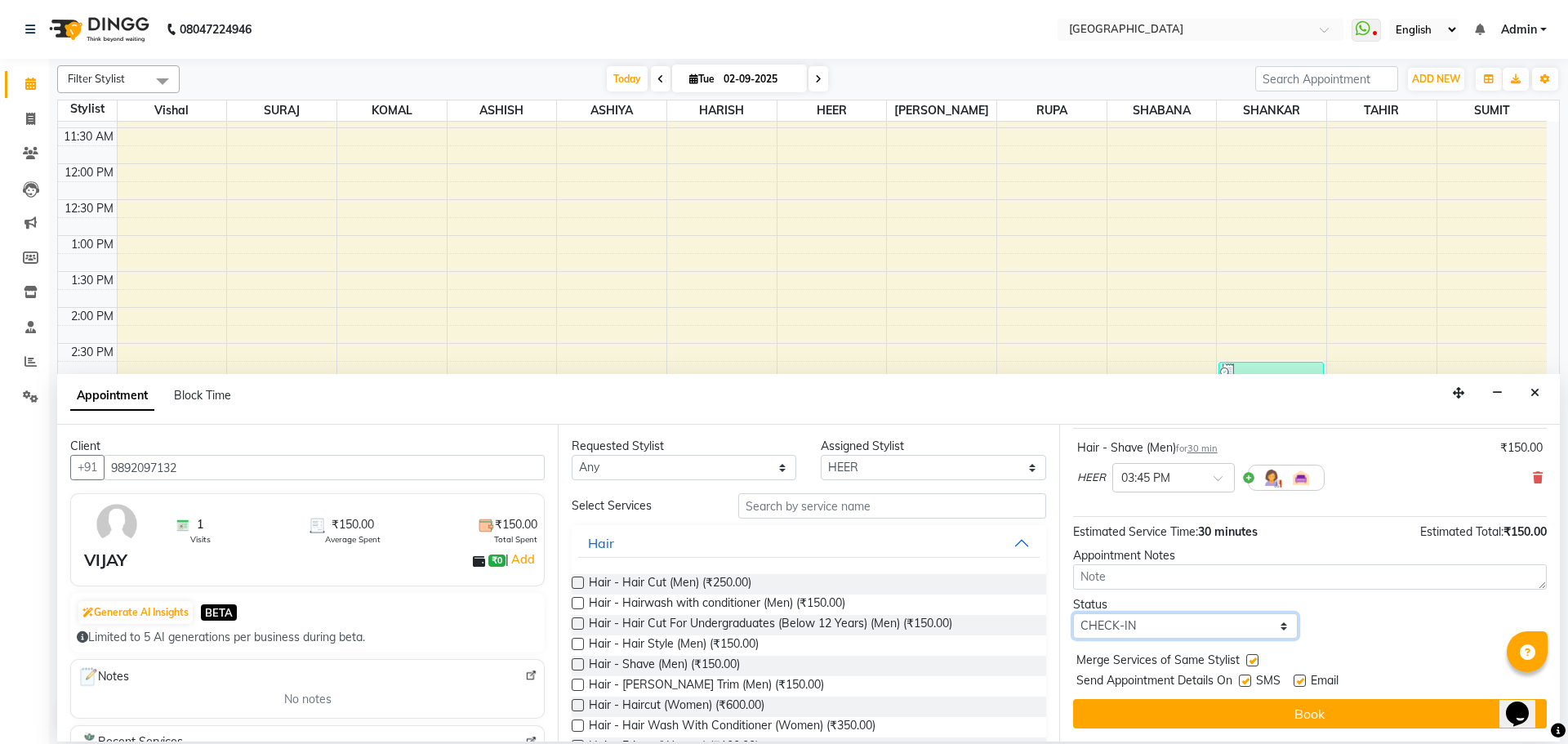
click at [1073, 613] on select "Select TENTATIVE CONFIRM CHECK-IN UPCOMING" at bounding box center [1185, 626] width 225 height 26
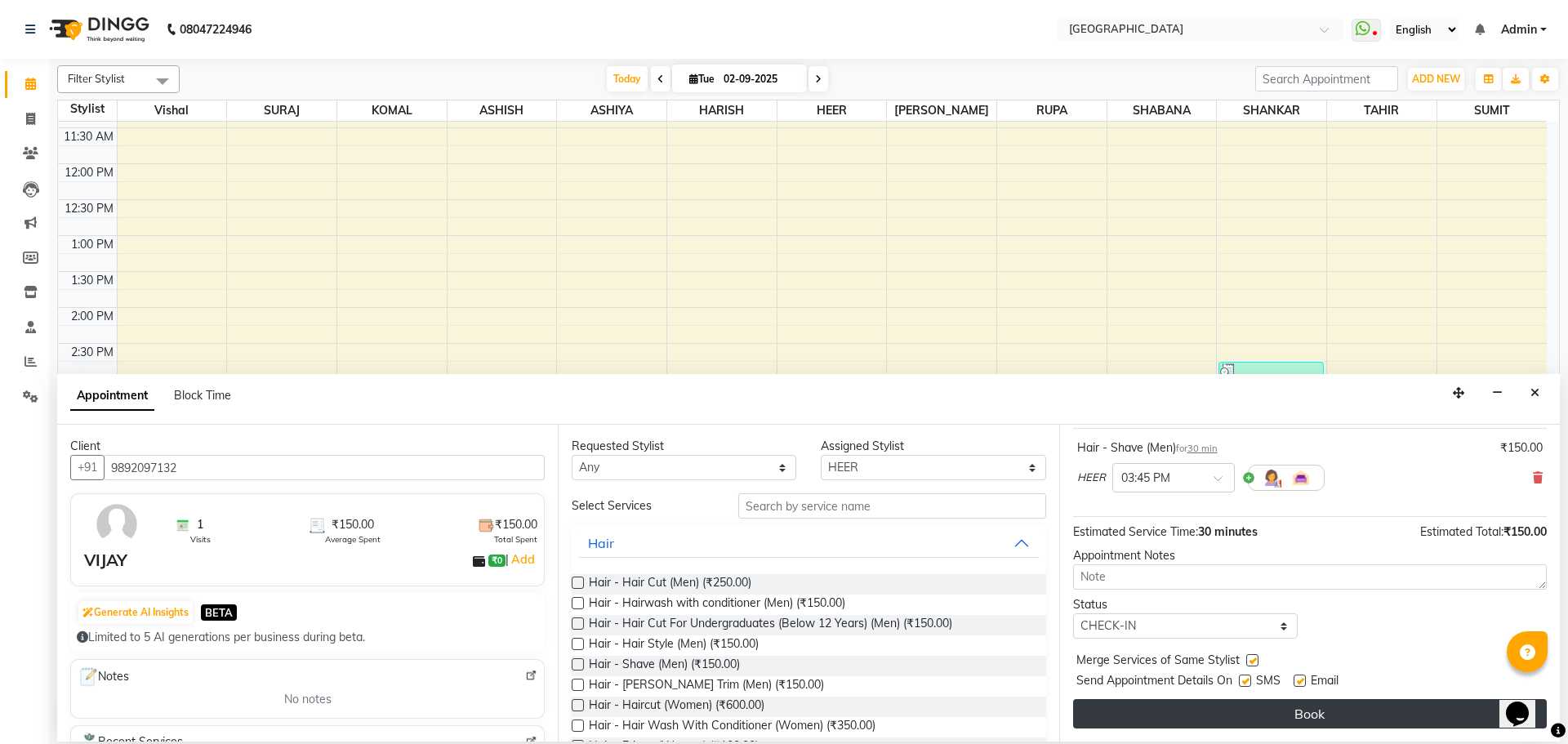
click at [1288, 717] on button "Book" at bounding box center [1310, 713] width 474 height 29
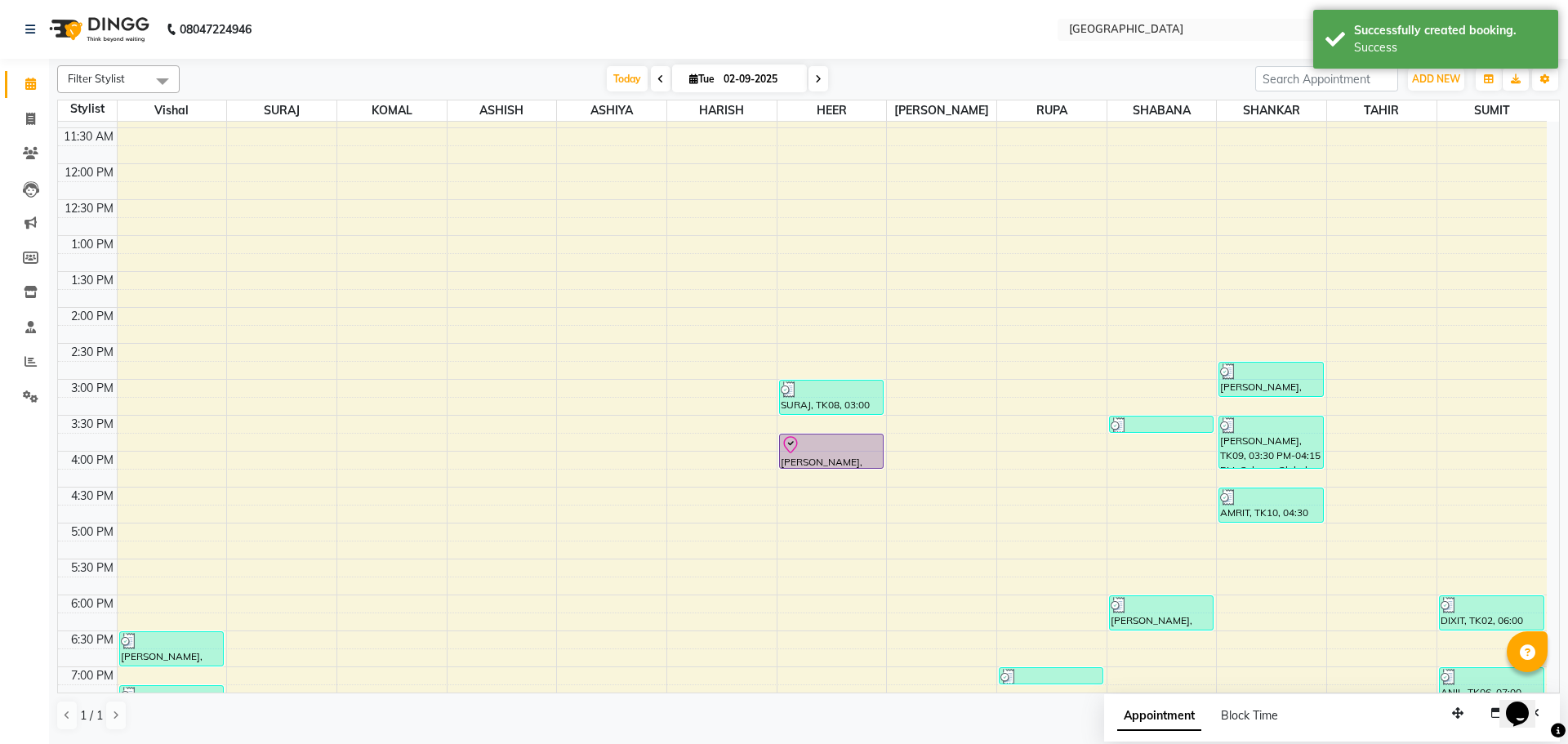
click at [842, 453] on div at bounding box center [831, 445] width 101 height 20
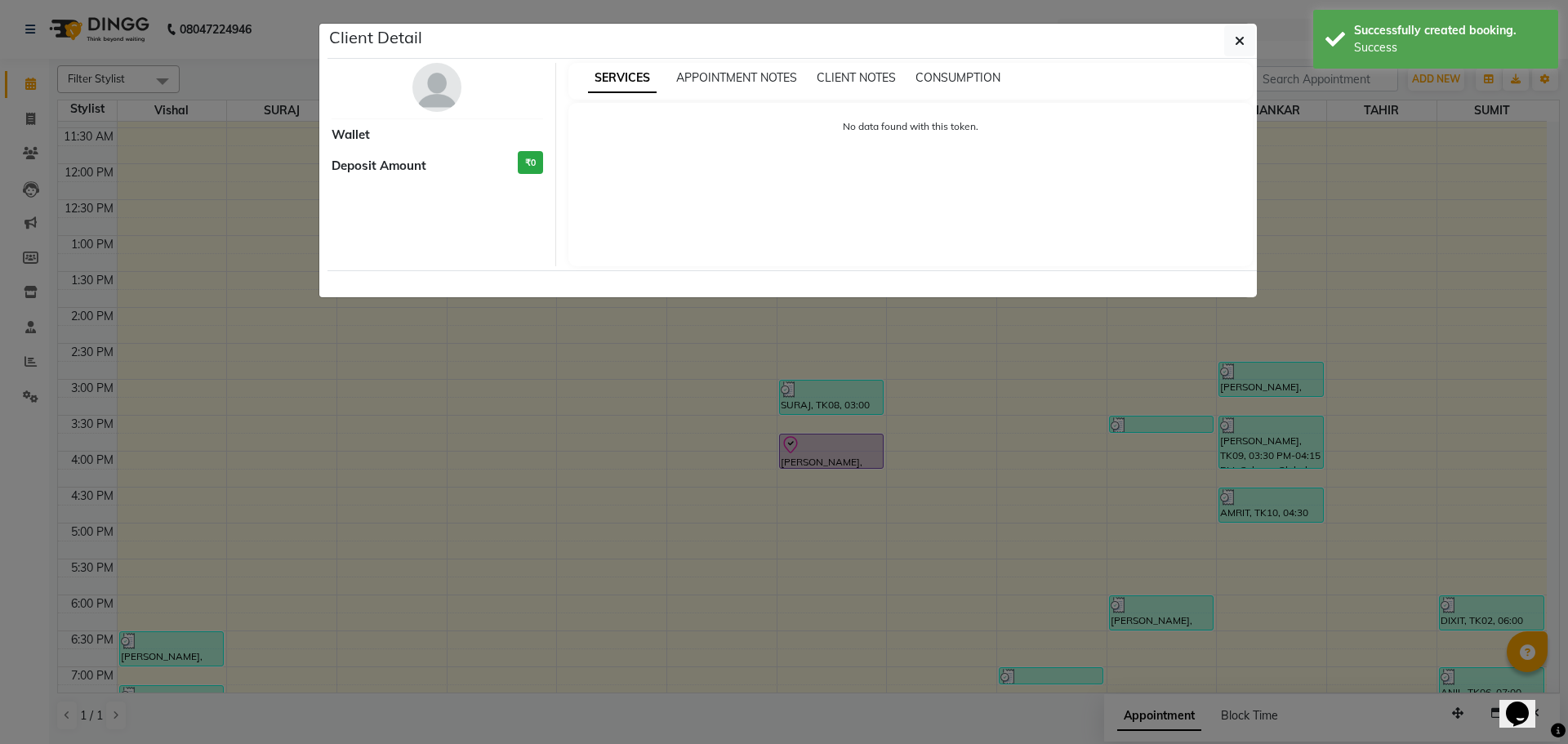
select select "8"
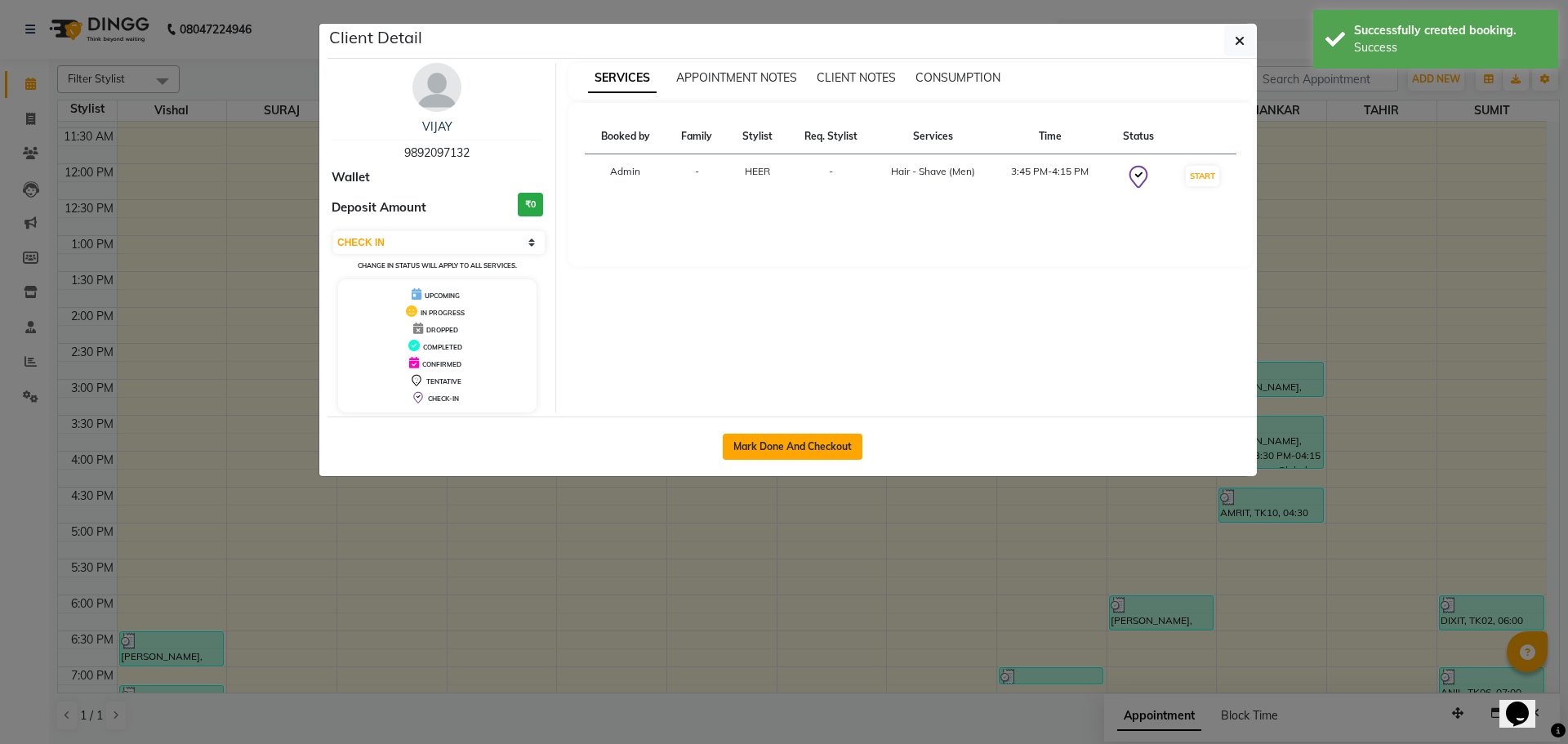
click at [820, 453] on button "Mark Done And Checkout" at bounding box center [792, 446] width 139 height 27
select select "service"
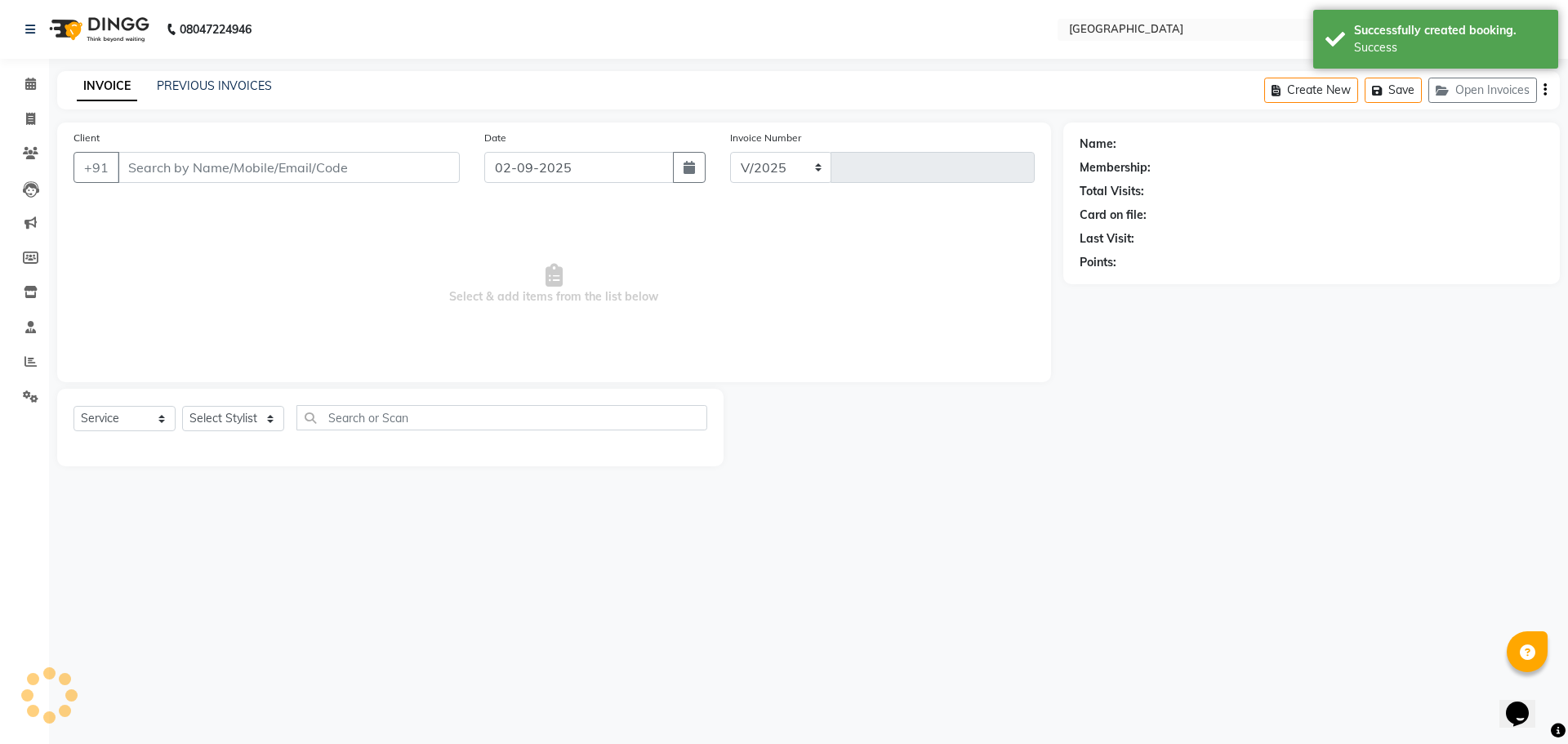
select select "508"
type input "4888"
type input "9892097132"
select select "83705"
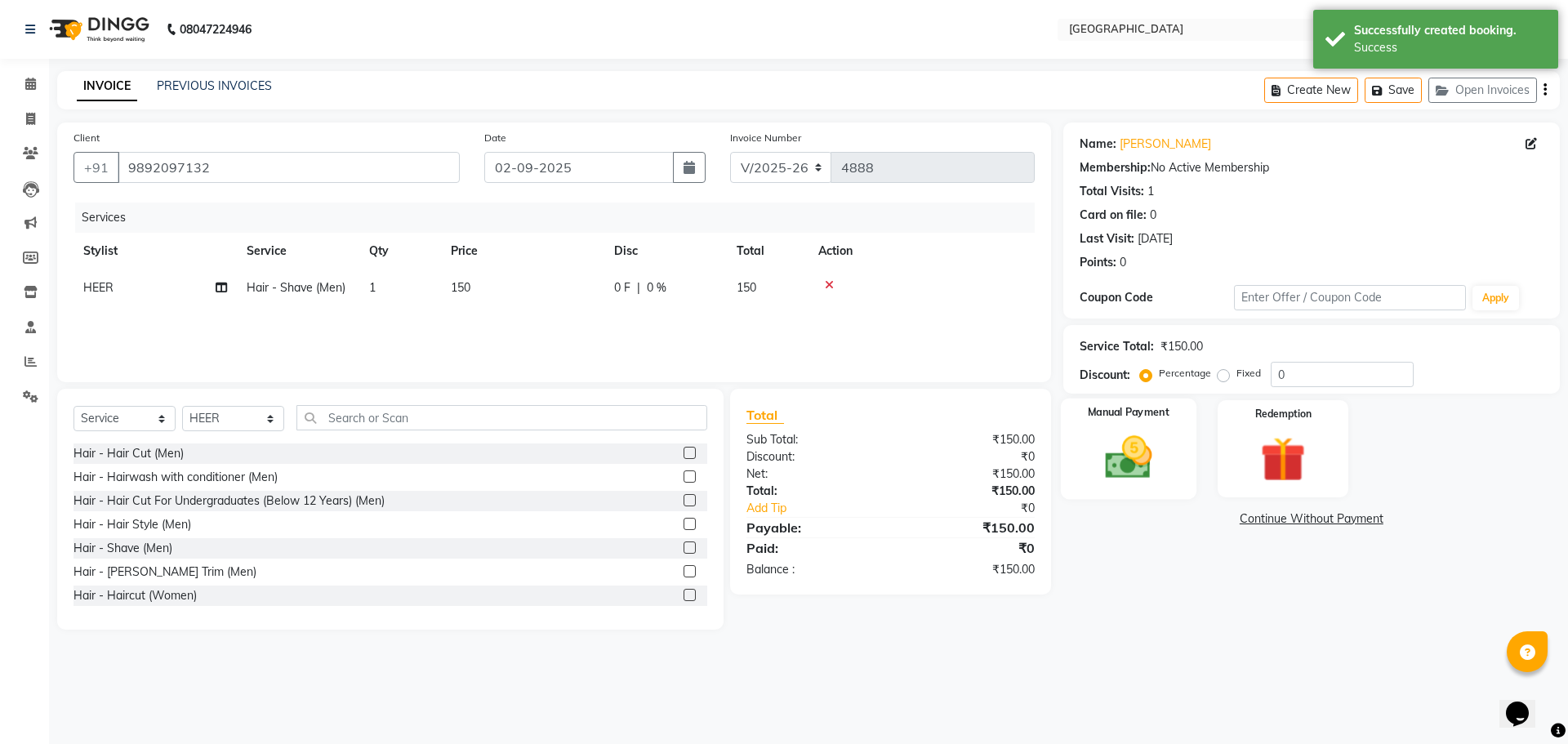
click at [1100, 470] on img at bounding box center [1128, 457] width 76 height 54
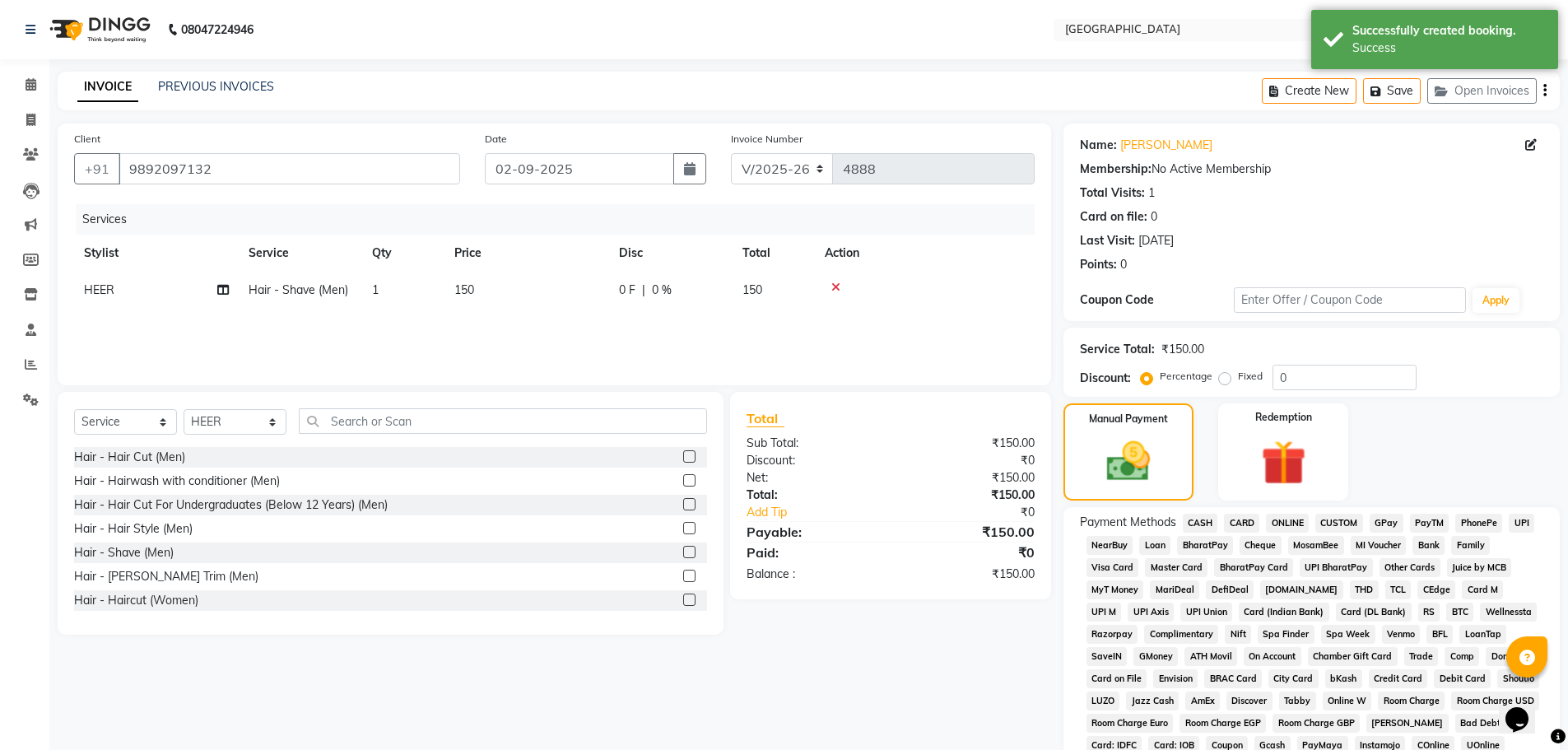
click at [1394, 523] on span "GPay" at bounding box center [1386, 524] width 33 height 19
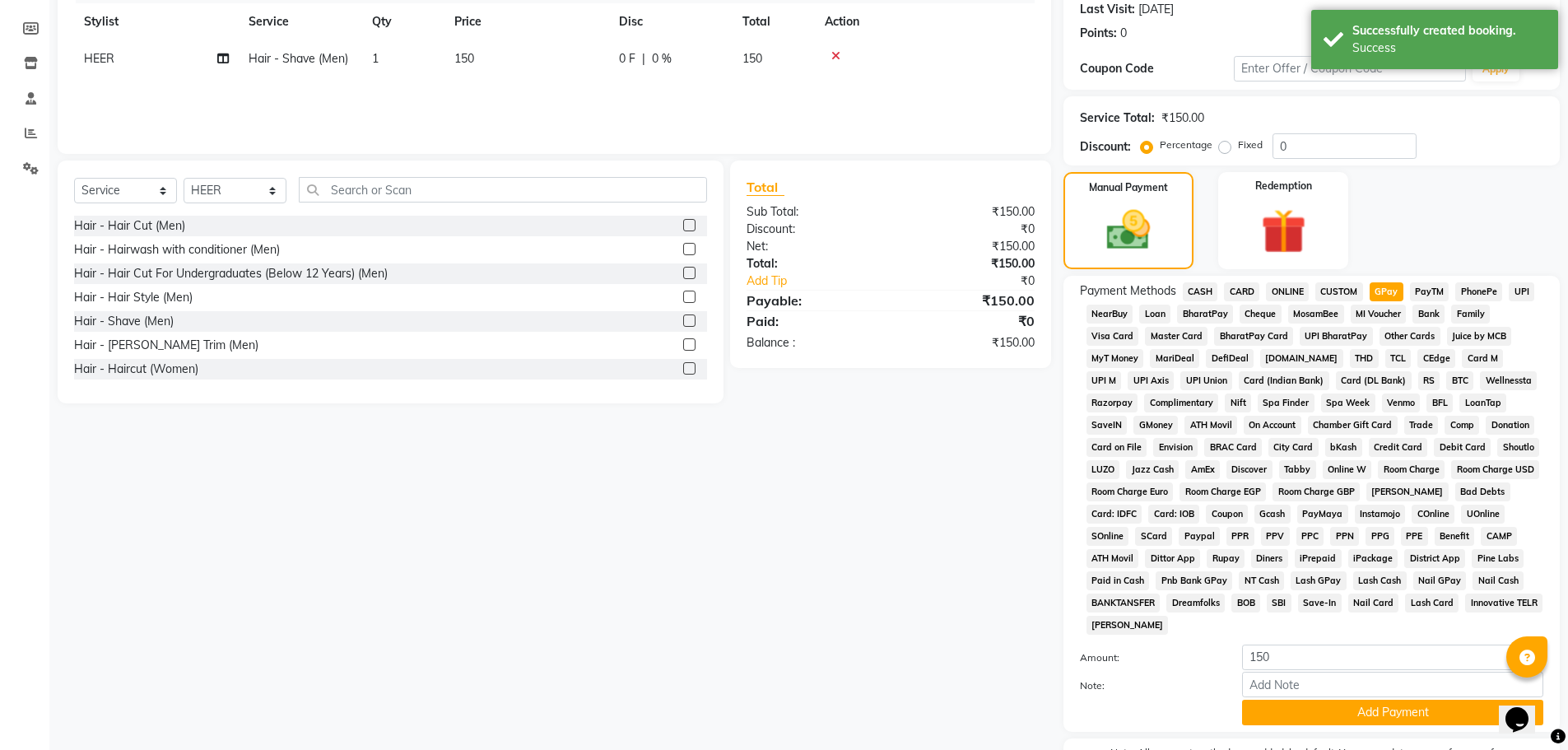
scroll to position [334, 0]
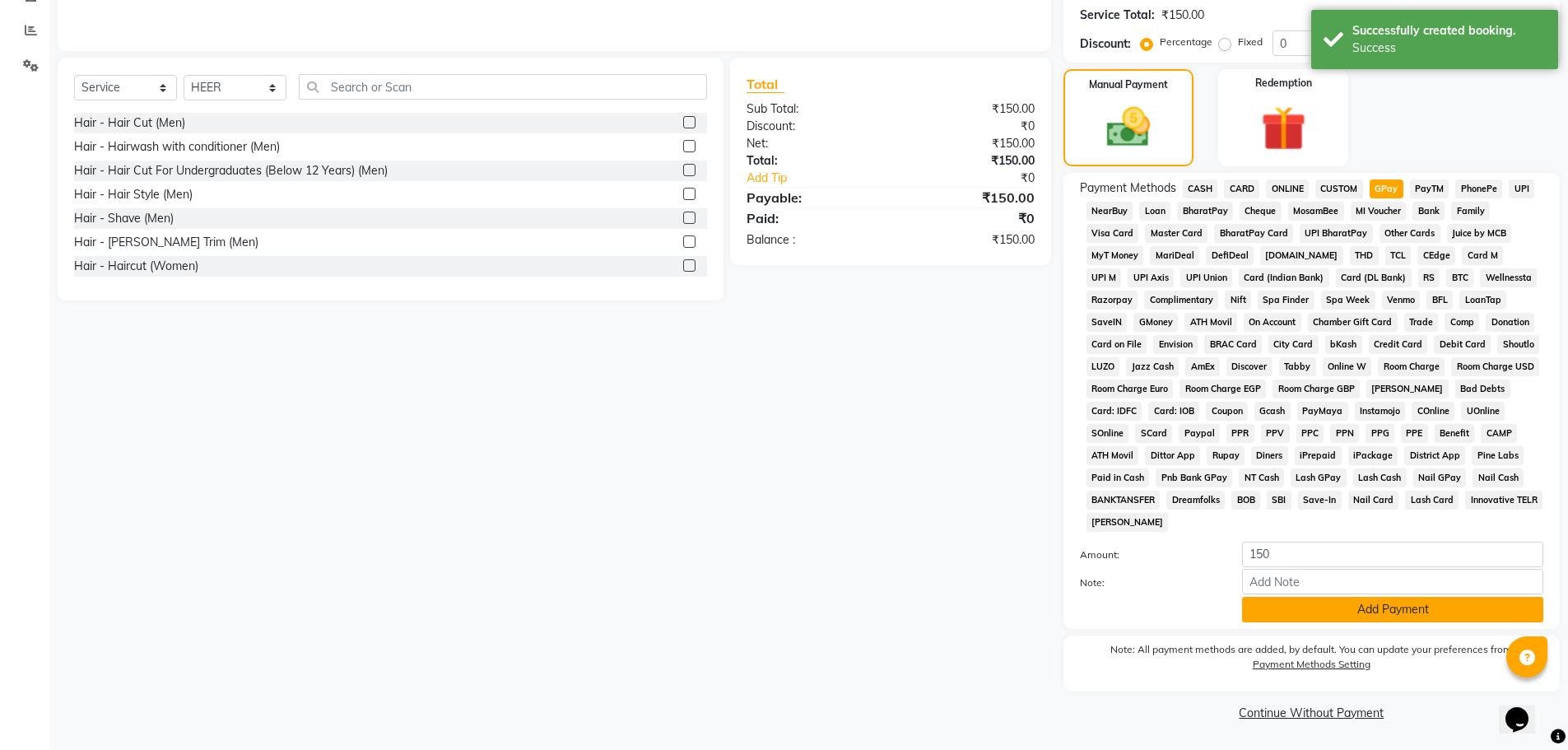
click at [1363, 618] on button "Add Payment" at bounding box center [1392, 610] width 301 height 26
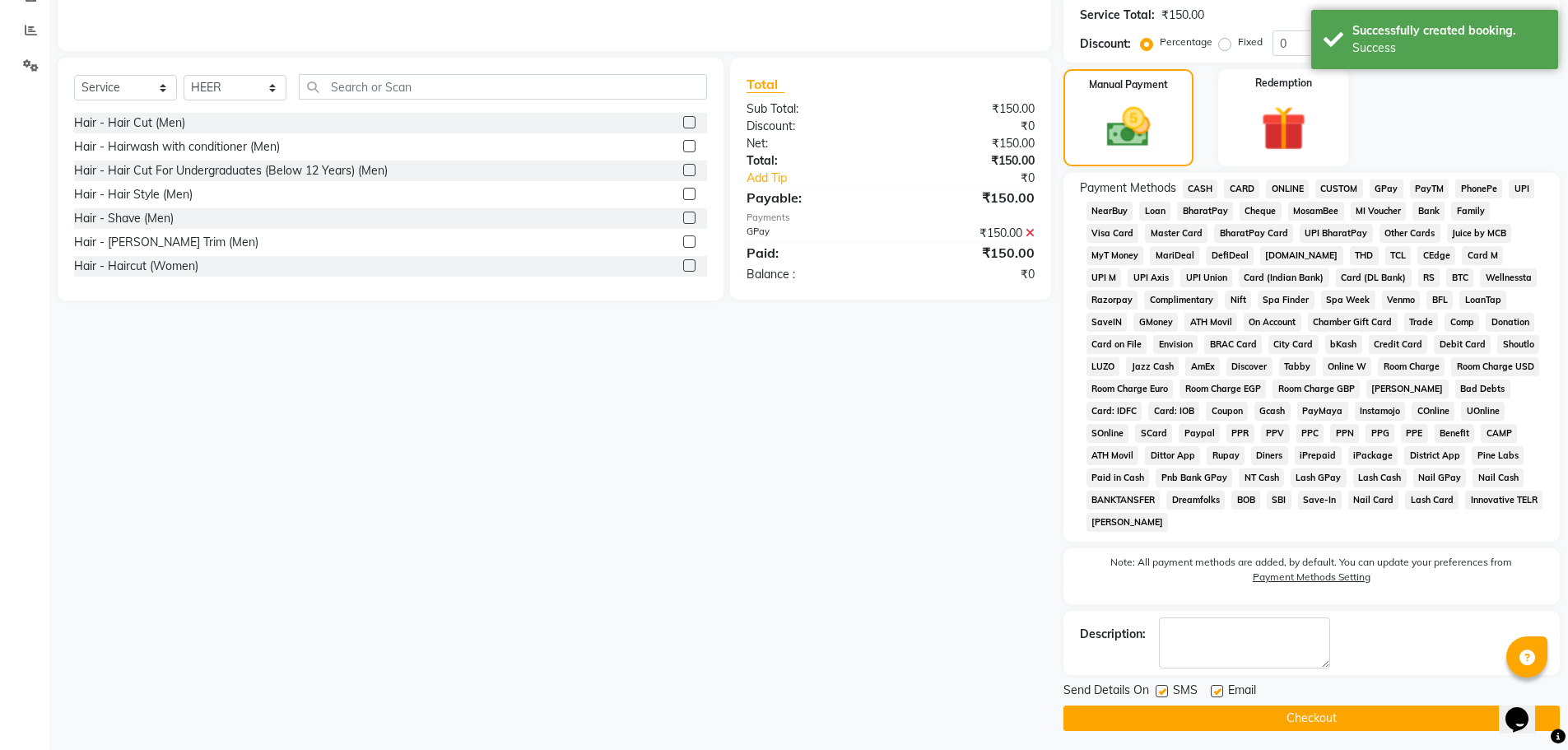
click at [1307, 722] on button "Checkout" at bounding box center [1311, 718] width 496 height 26
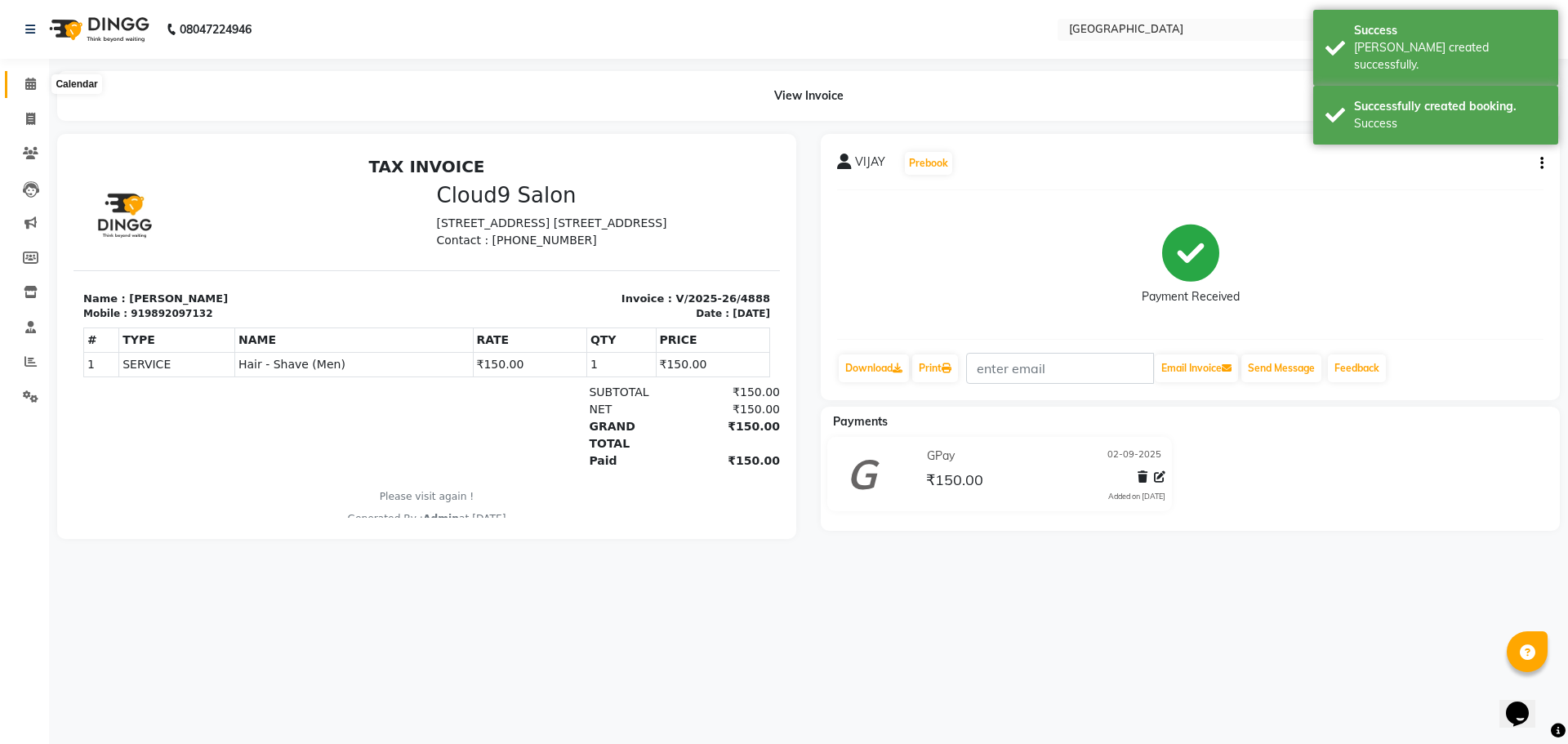
click at [22, 85] on span at bounding box center [30, 84] width 28 height 19
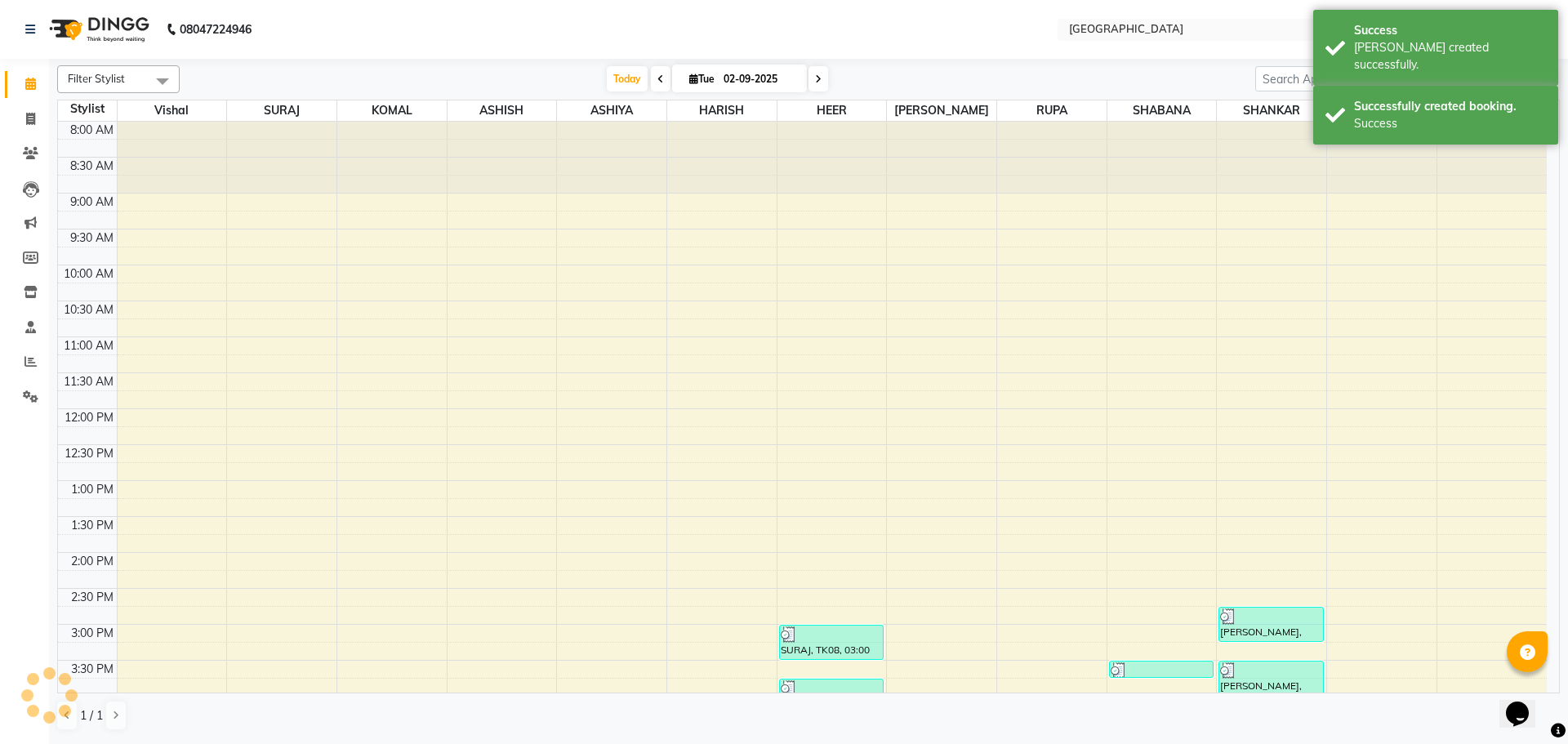
scroll to position [547, 0]
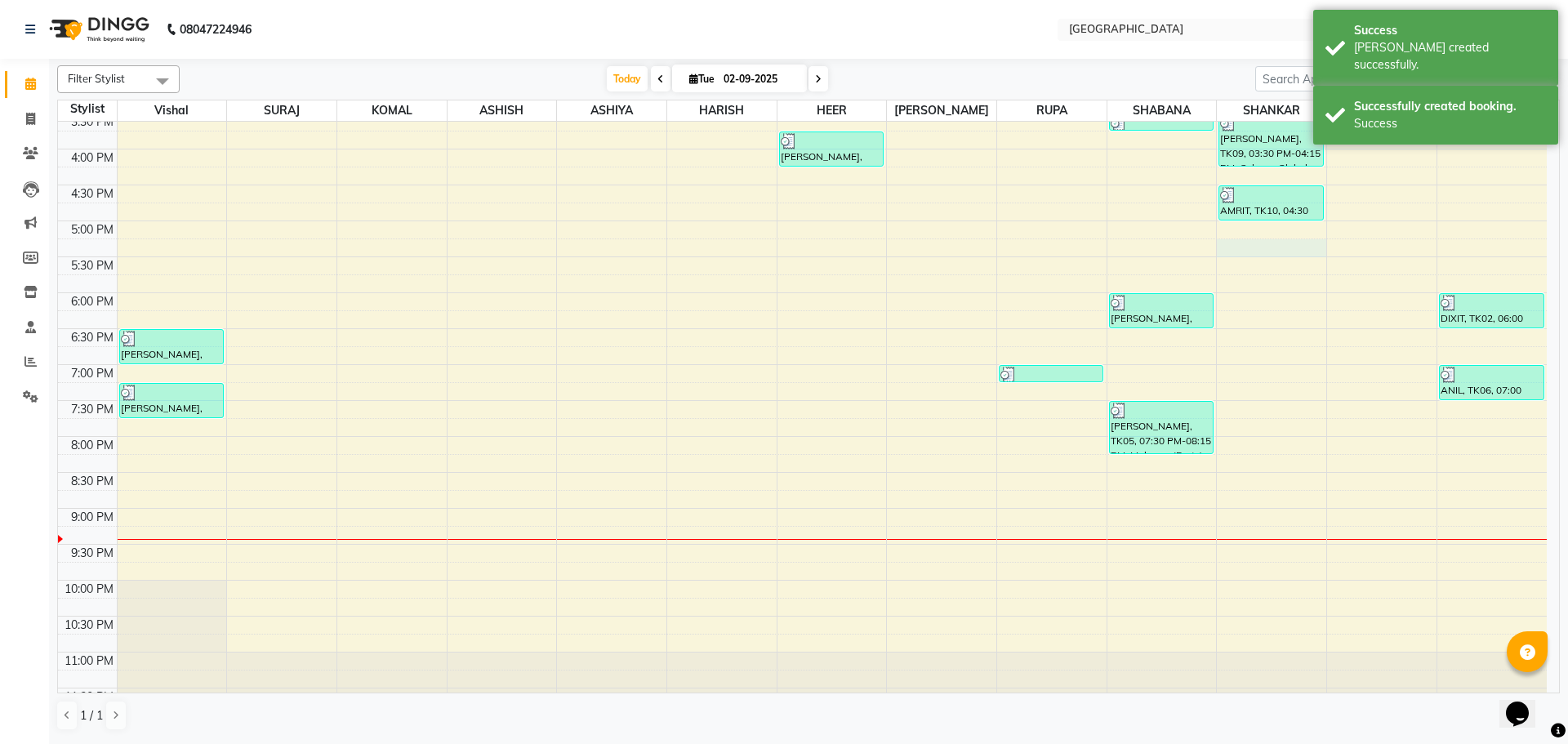
click at [1255, 242] on div "8:00 AM 8:30 AM 9:00 AM 9:30 AM 10:00 AM 10:30 AM 11:00 AM 11:30 AM 12:00 PM 12…" at bounding box center [802, 149] width 1488 height 1149
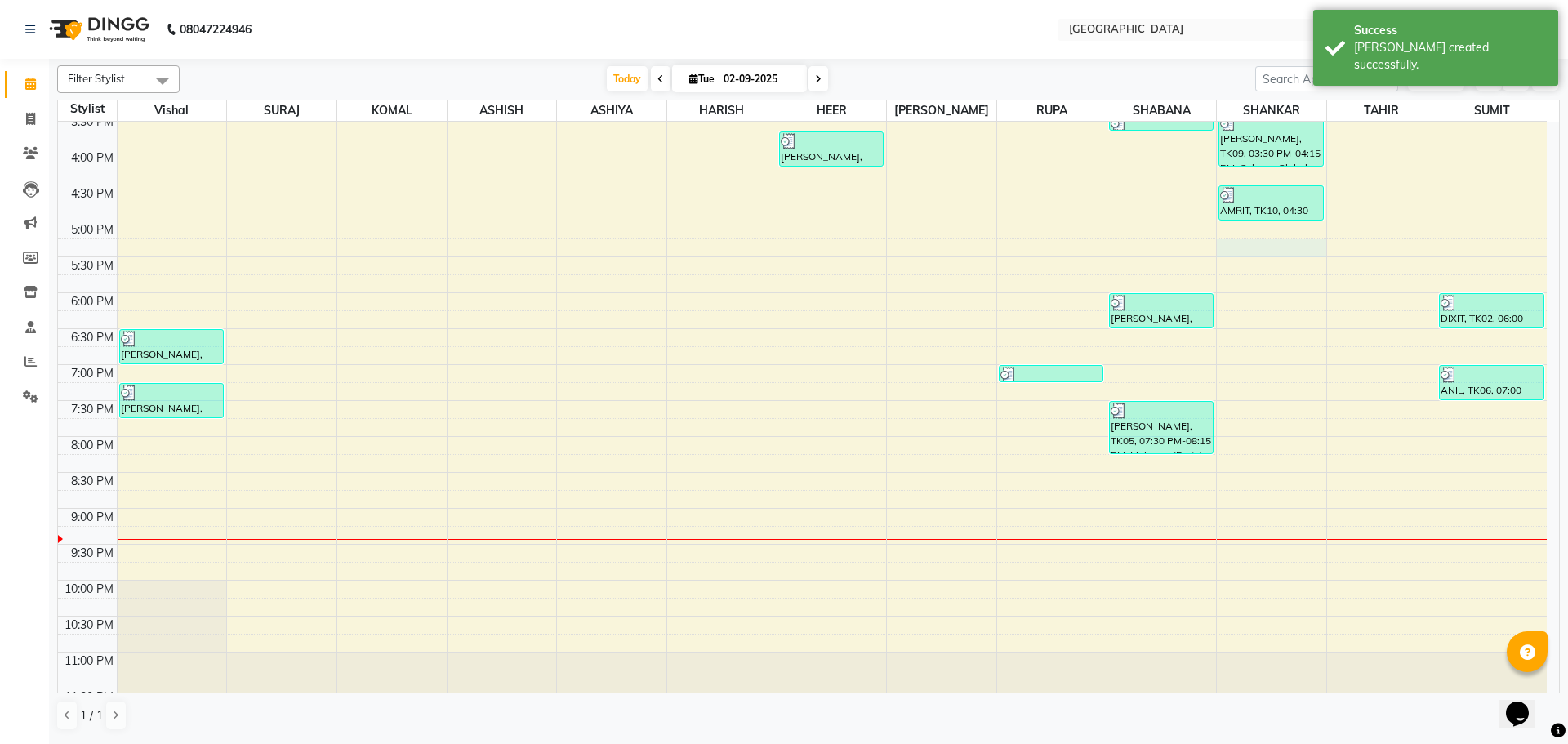
select select "79087"
select select "1035"
select select "tentative"
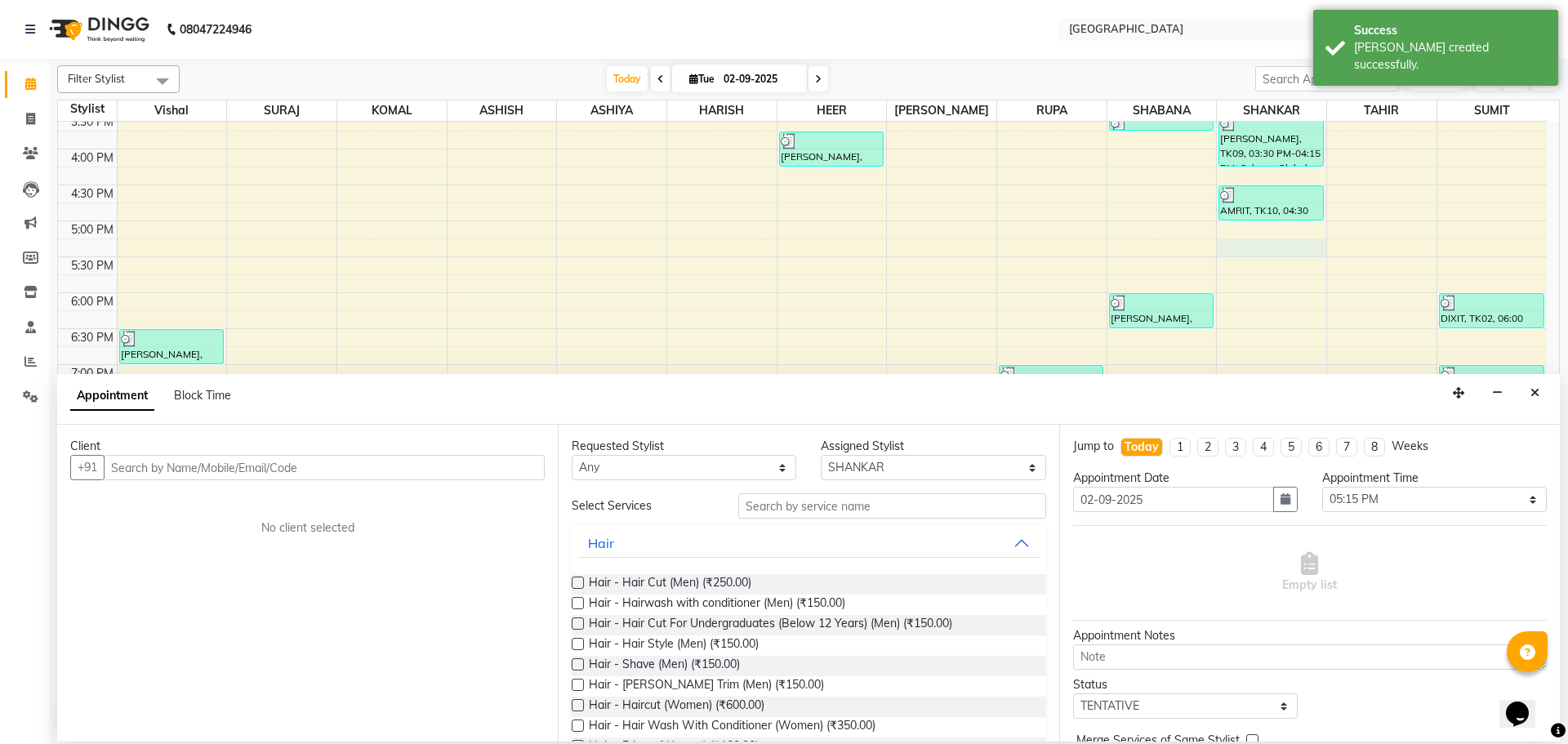
click at [476, 459] on input "text" at bounding box center [323, 467] width 441 height 26
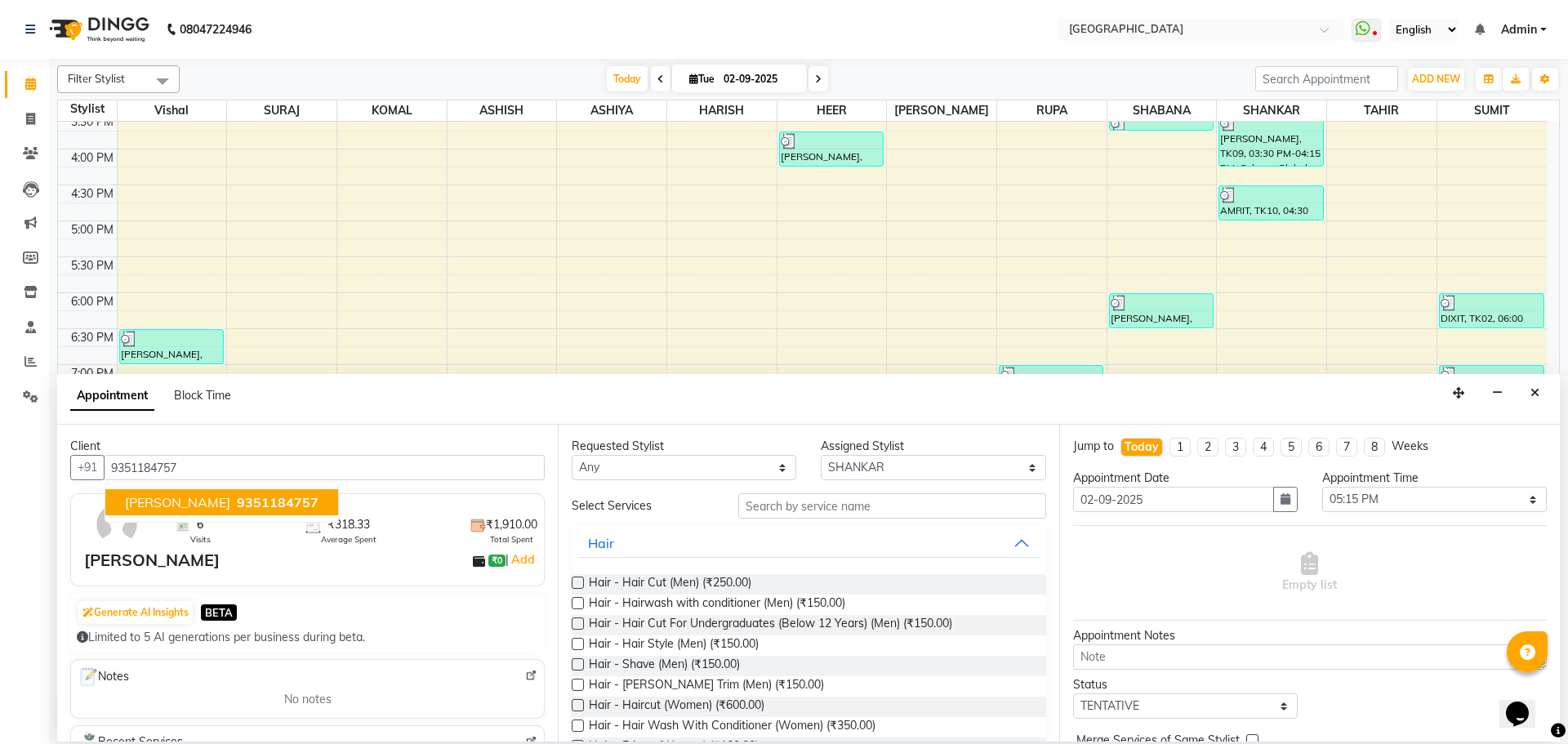
click at [191, 504] on span "[PERSON_NAME]" at bounding box center [177, 501] width 105 height 16
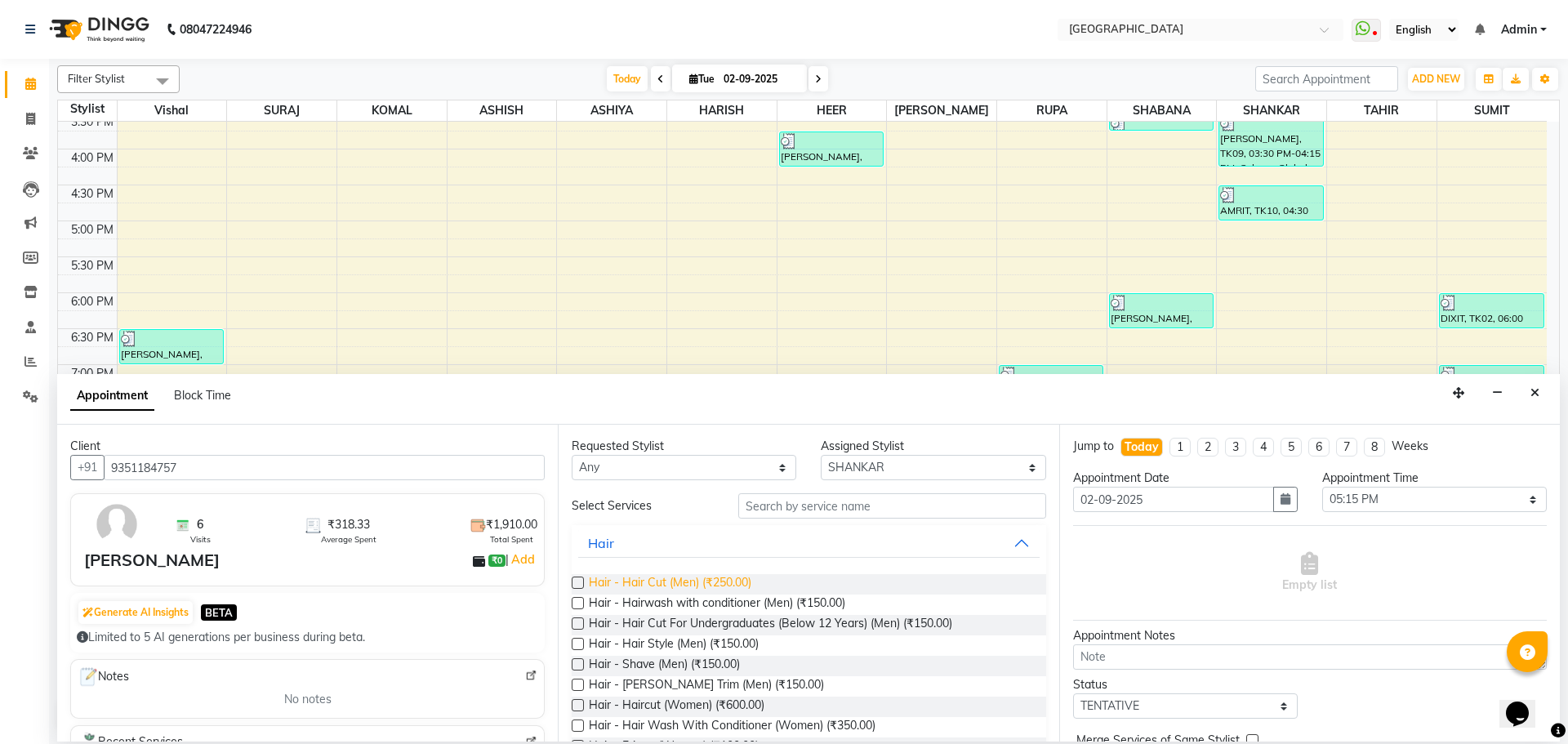
type input "9351184757"
click at [727, 585] on span "Hair - Hair Cut (Men) (₹250.00)" at bounding box center [669, 585] width 162 height 21
checkbox input "false"
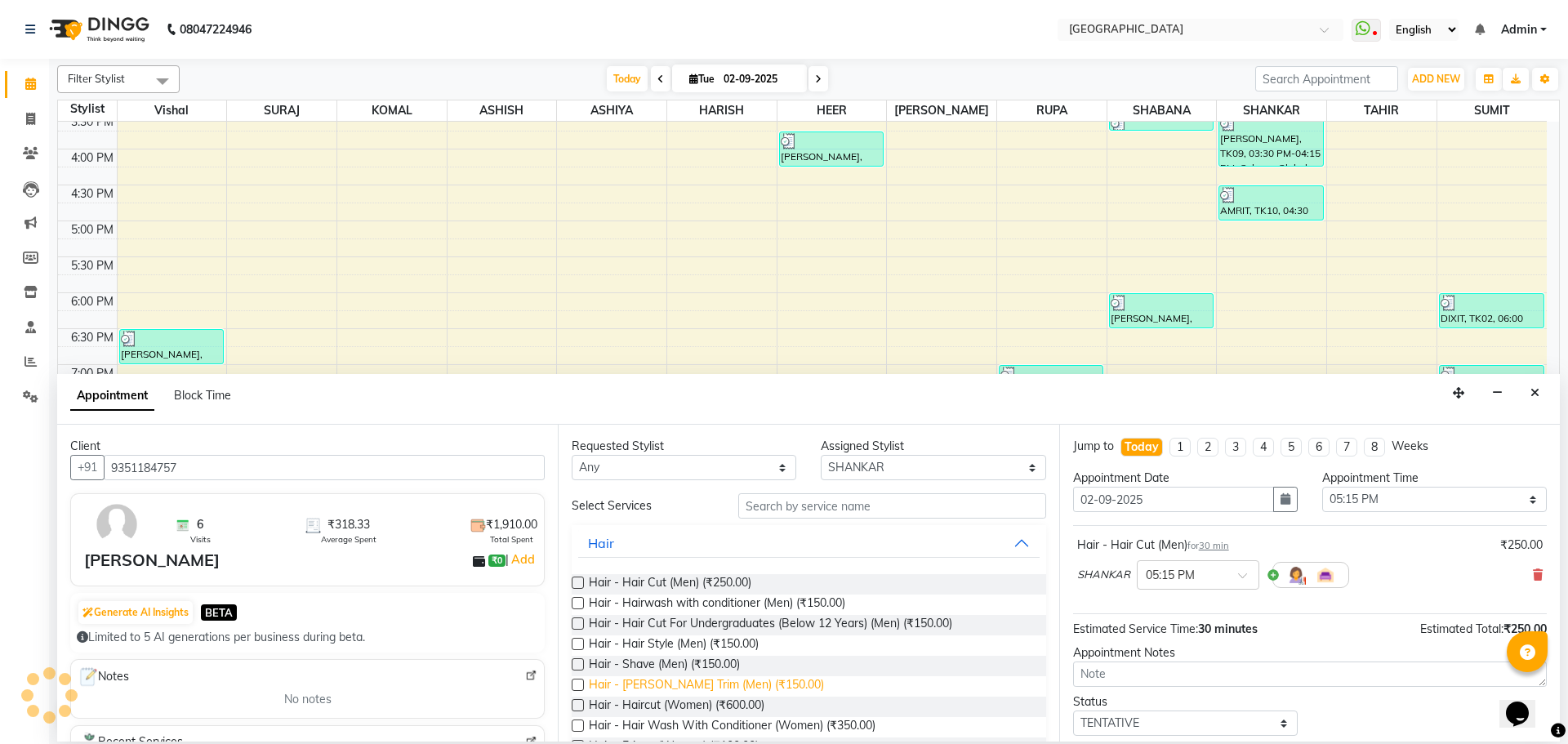
click at [681, 681] on span "Hair - [PERSON_NAME] Trim (Men) (₹150.00)" at bounding box center [706, 686] width 235 height 21
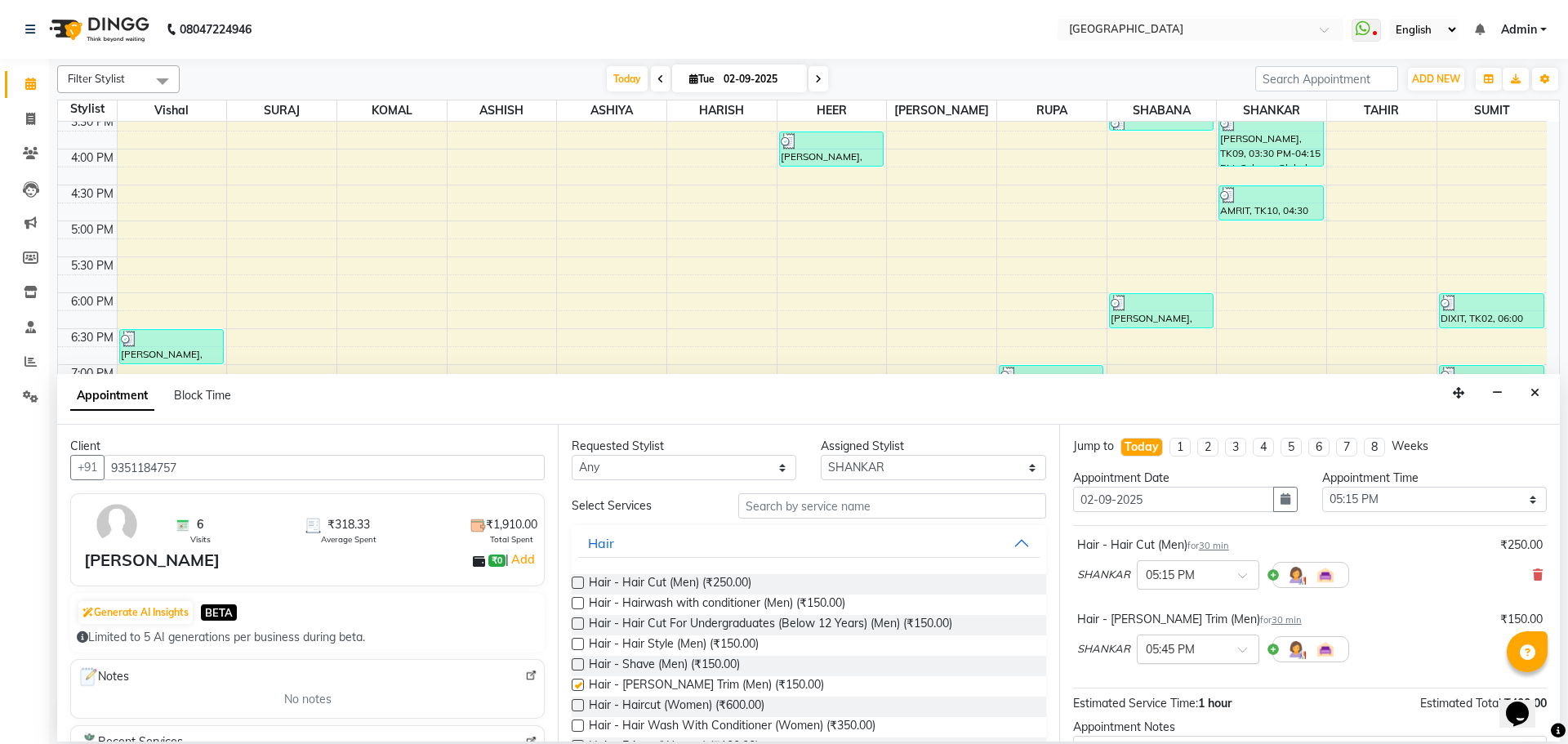
checkbox input "false"
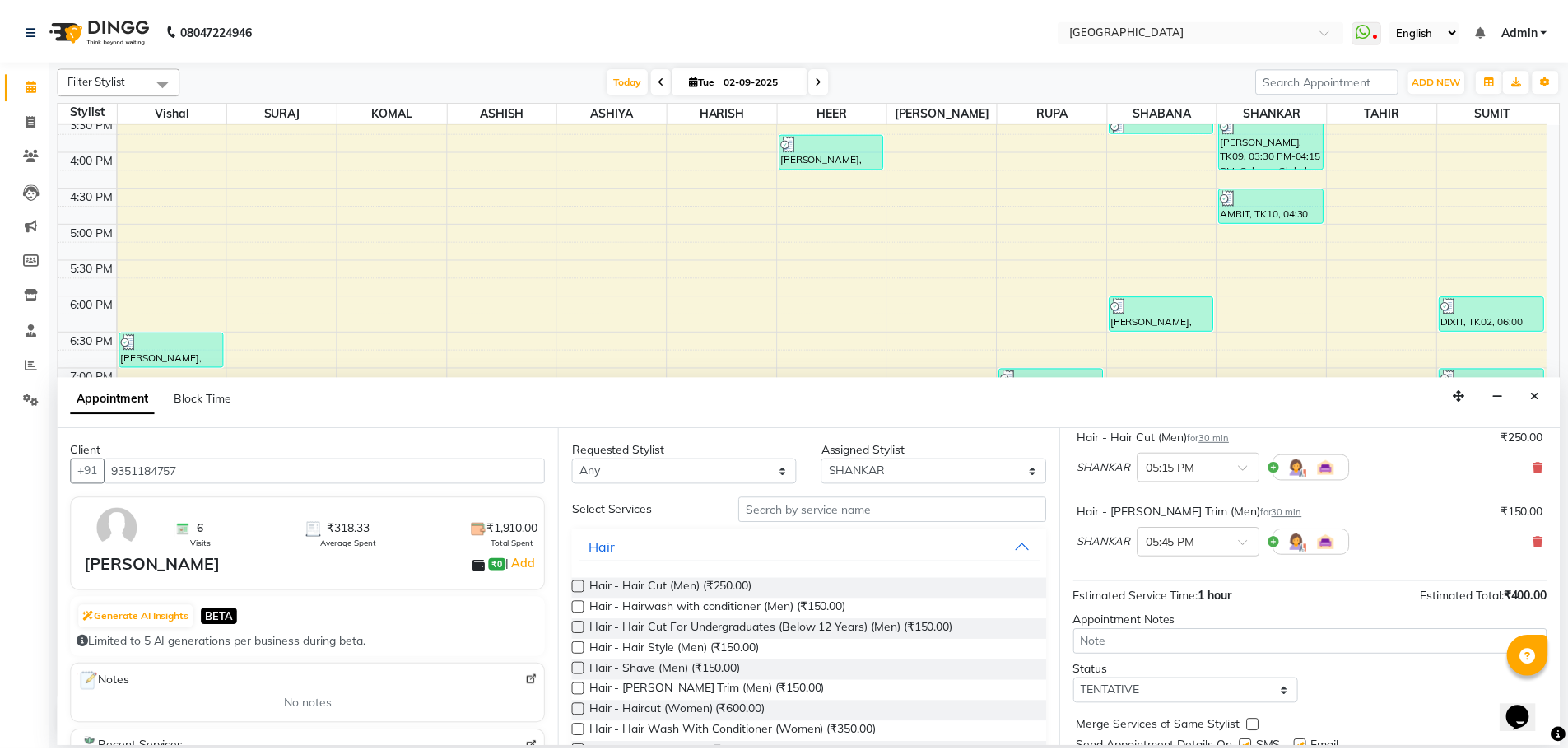
scroll to position [173, 0]
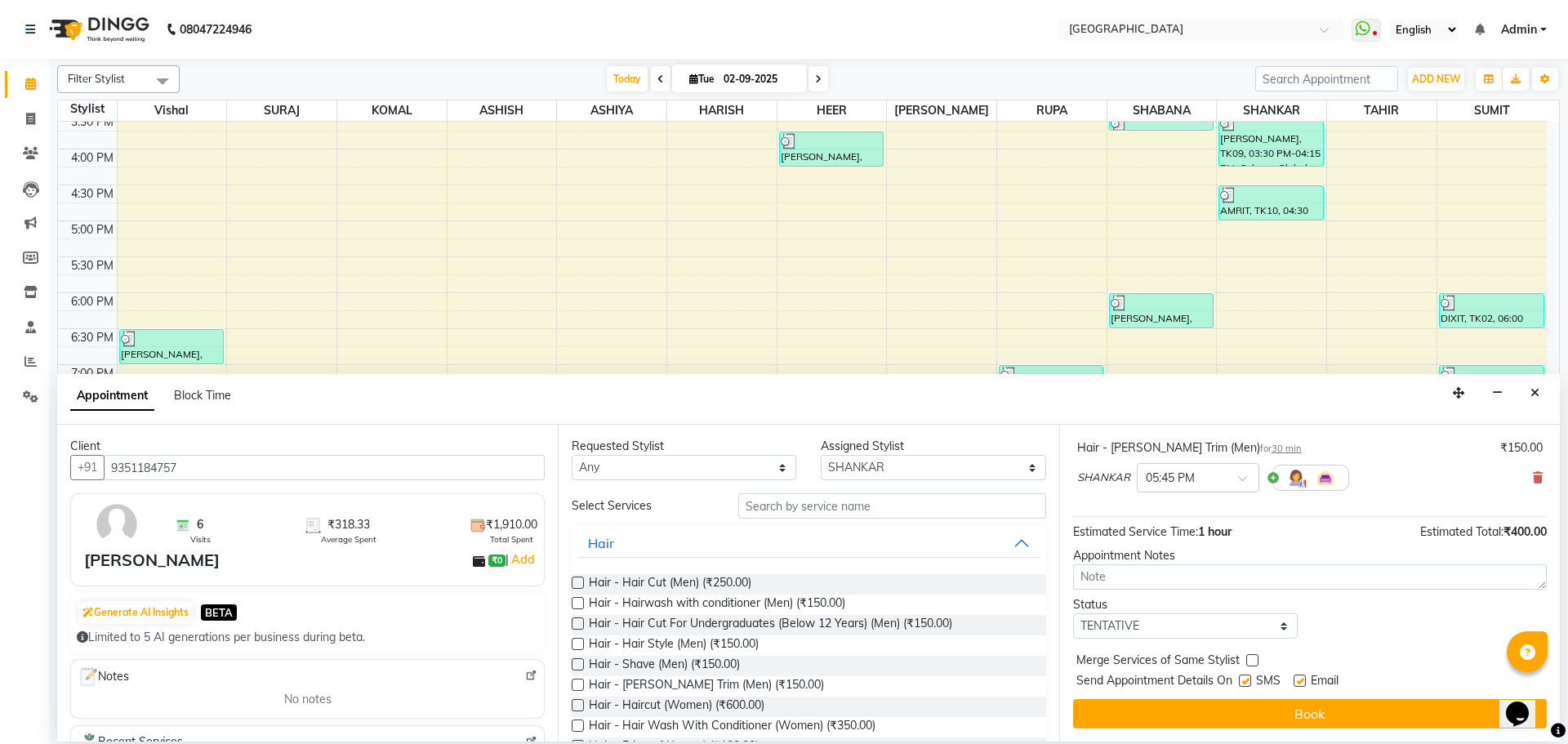
click at [1251, 657] on label at bounding box center [1252, 660] width 12 height 12
click at [1251, 657] on input "checkbox" at bounding box center [1251, 662] width 10 height 10
checkbox input "true"
click at [1249, 634] on select "Select TENTATIVE CONFIRM CHECK-IN UPCOMING" at bounding box center [1185, 626] width 225 height 26
select select "check-in"
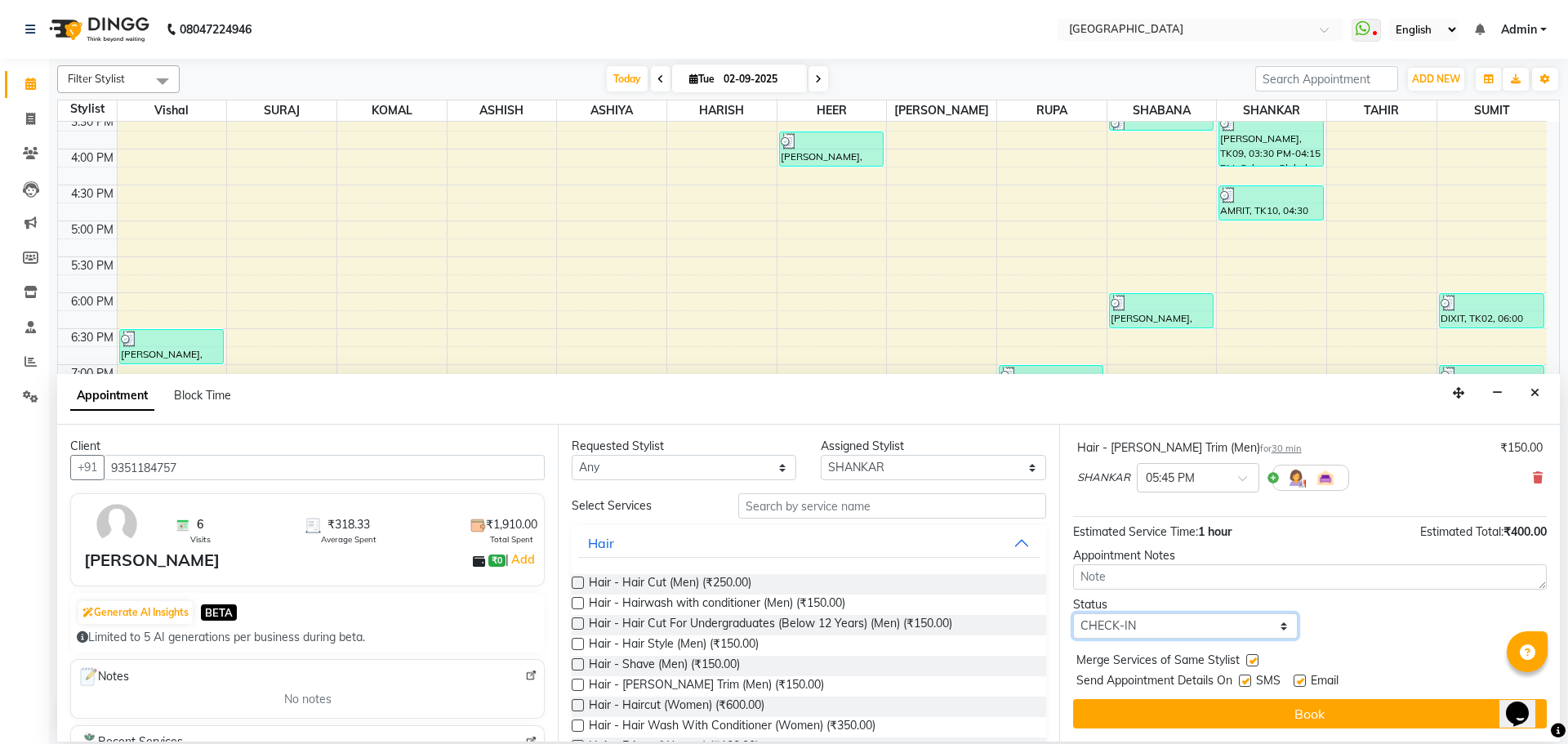
click at [1073, 613] on select "Select TENTATIVE CONFIRM CHECK-IN UPCOMING" at bounding box center [1185, 626] width 225 height 26
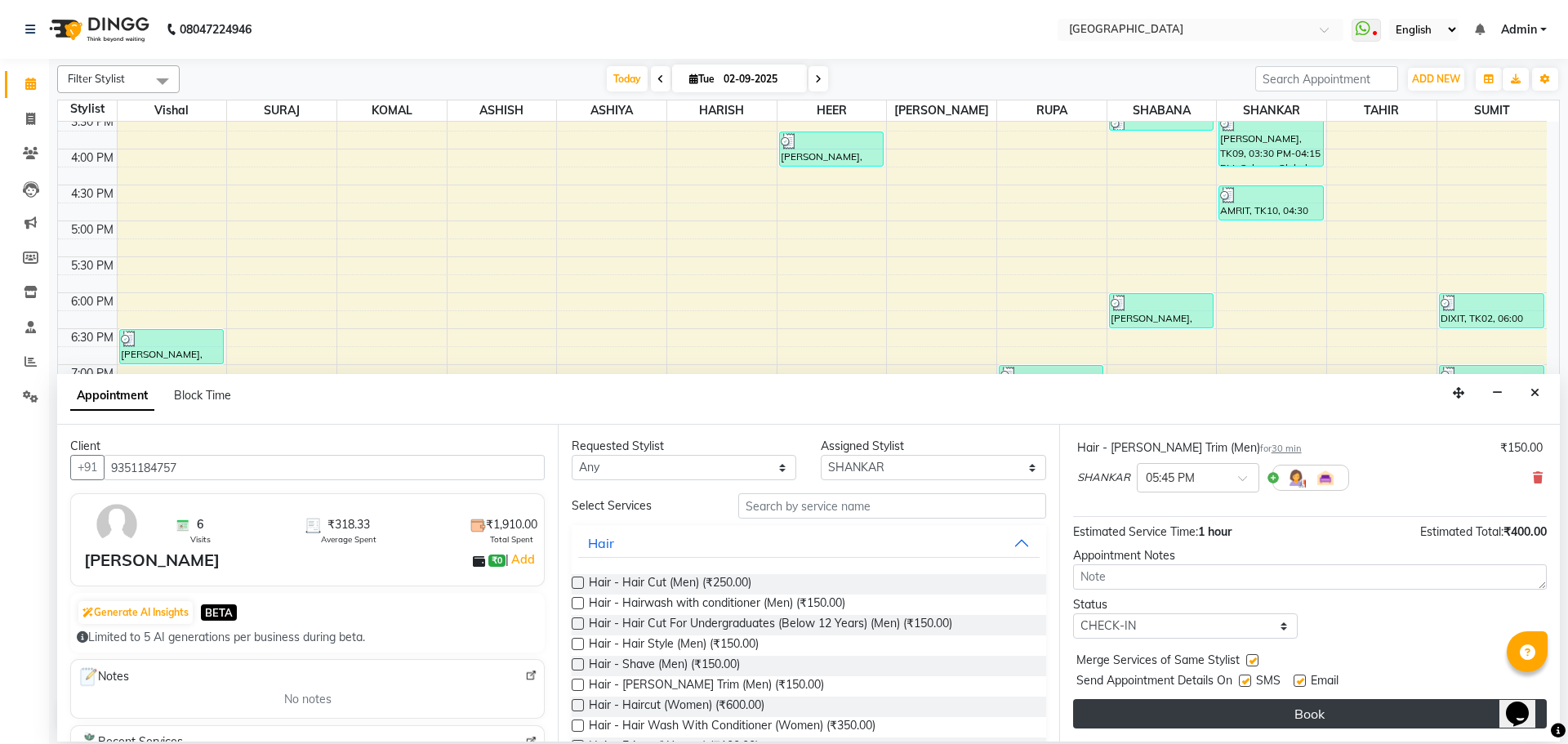
click at [1294, 717] on button "Book" at bounding box center [1310, 713] width 474 height 29
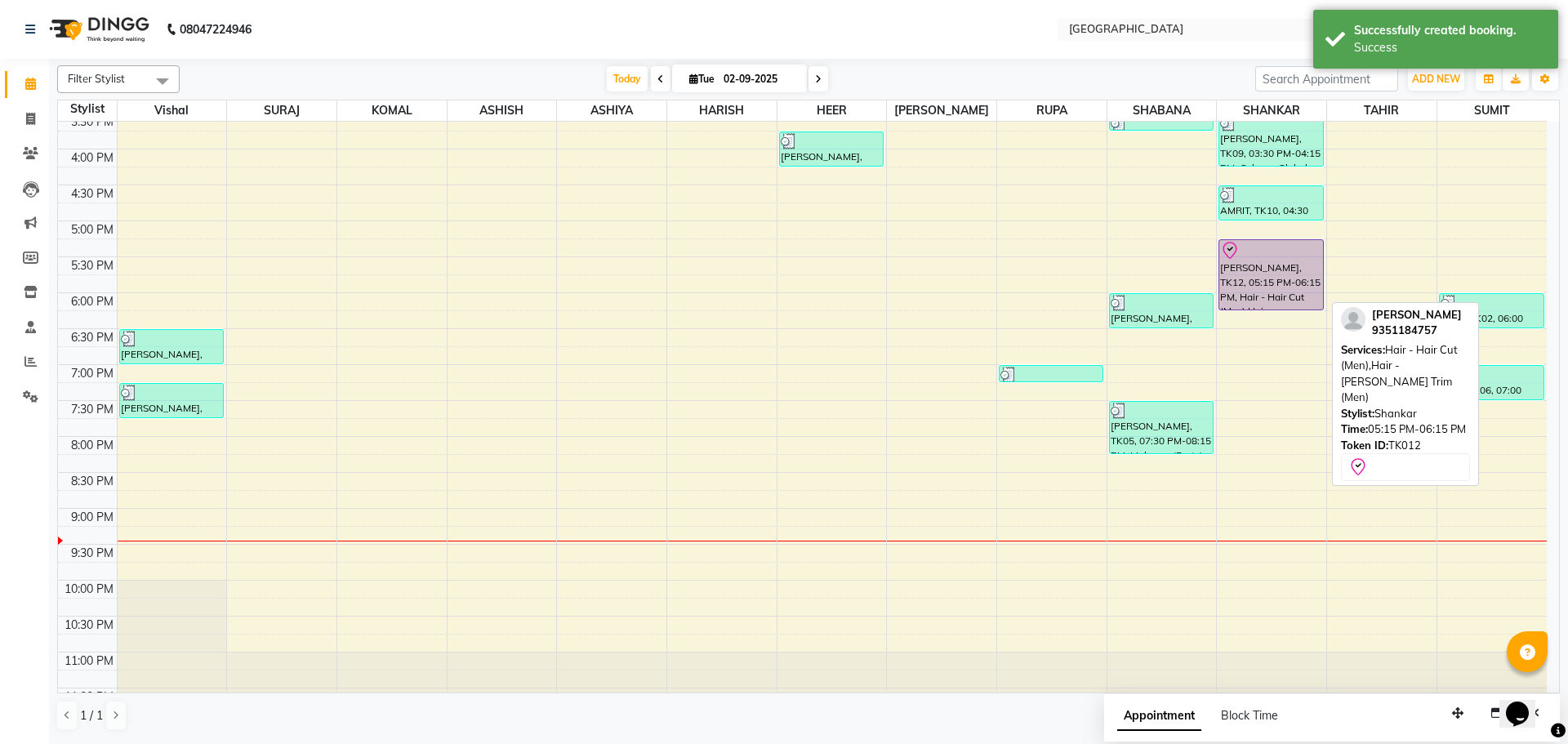
click at [1265, 276] on div "[PERSON_NAME], TK12, 05:15 PM-06:15 PM, Hair - Hair Cut (Men),Hair - [PERSON_NA…" at bounding box center [1270, 274] width 103 height 69
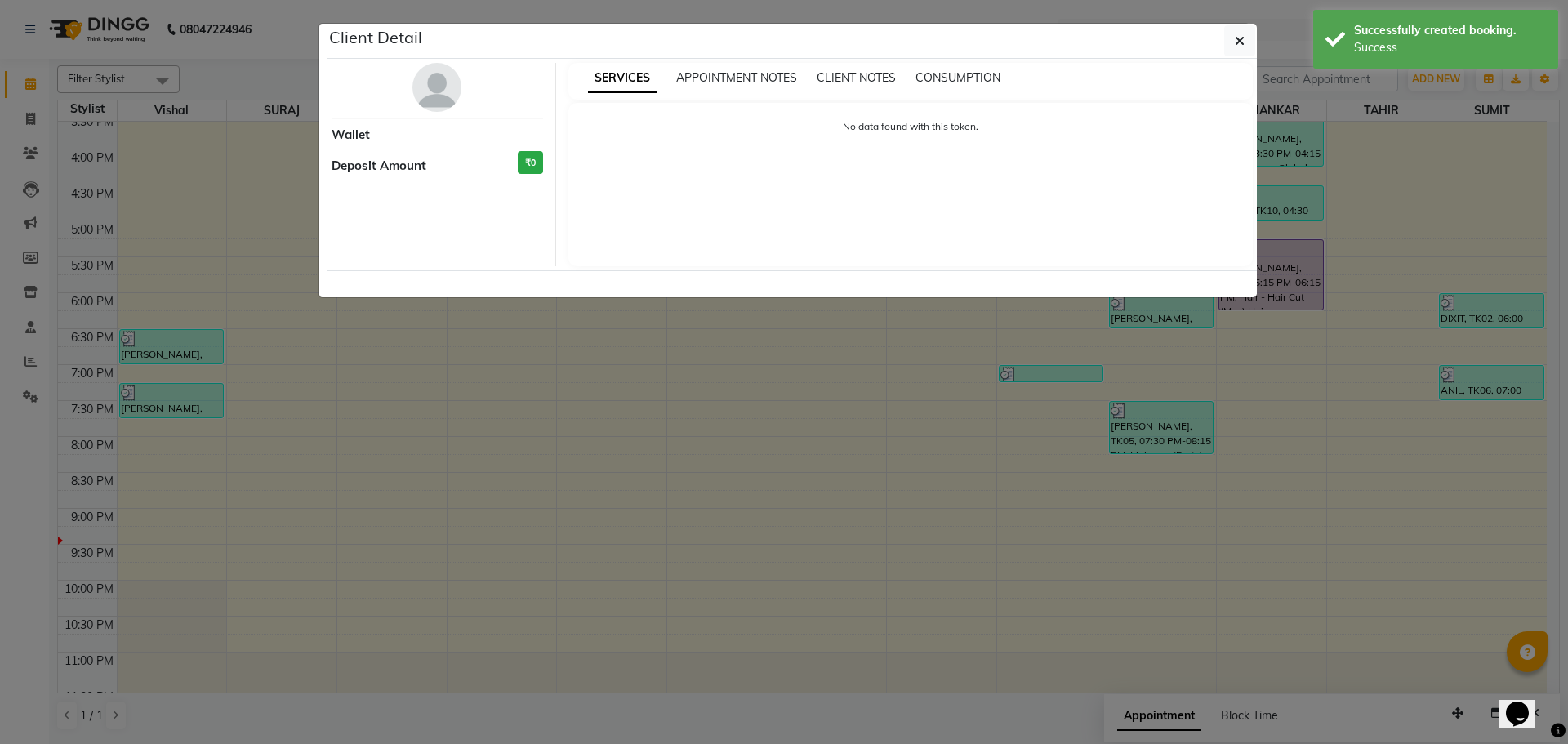
select select "8"
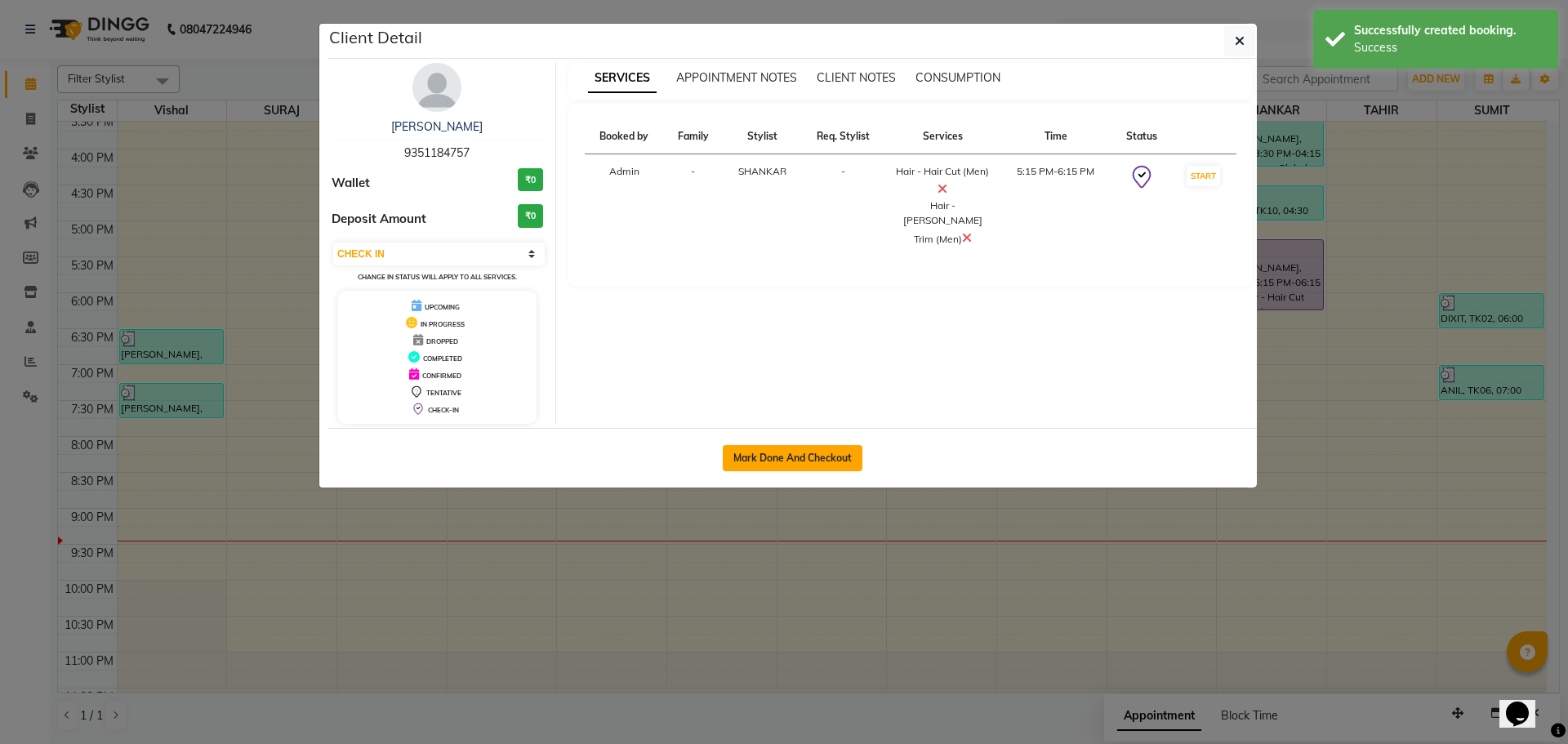
click at [805, 465] on button "Mark Done And Checkout" at bounding box center [792, 459] width 139 height 27
select select "508"
select select "service"
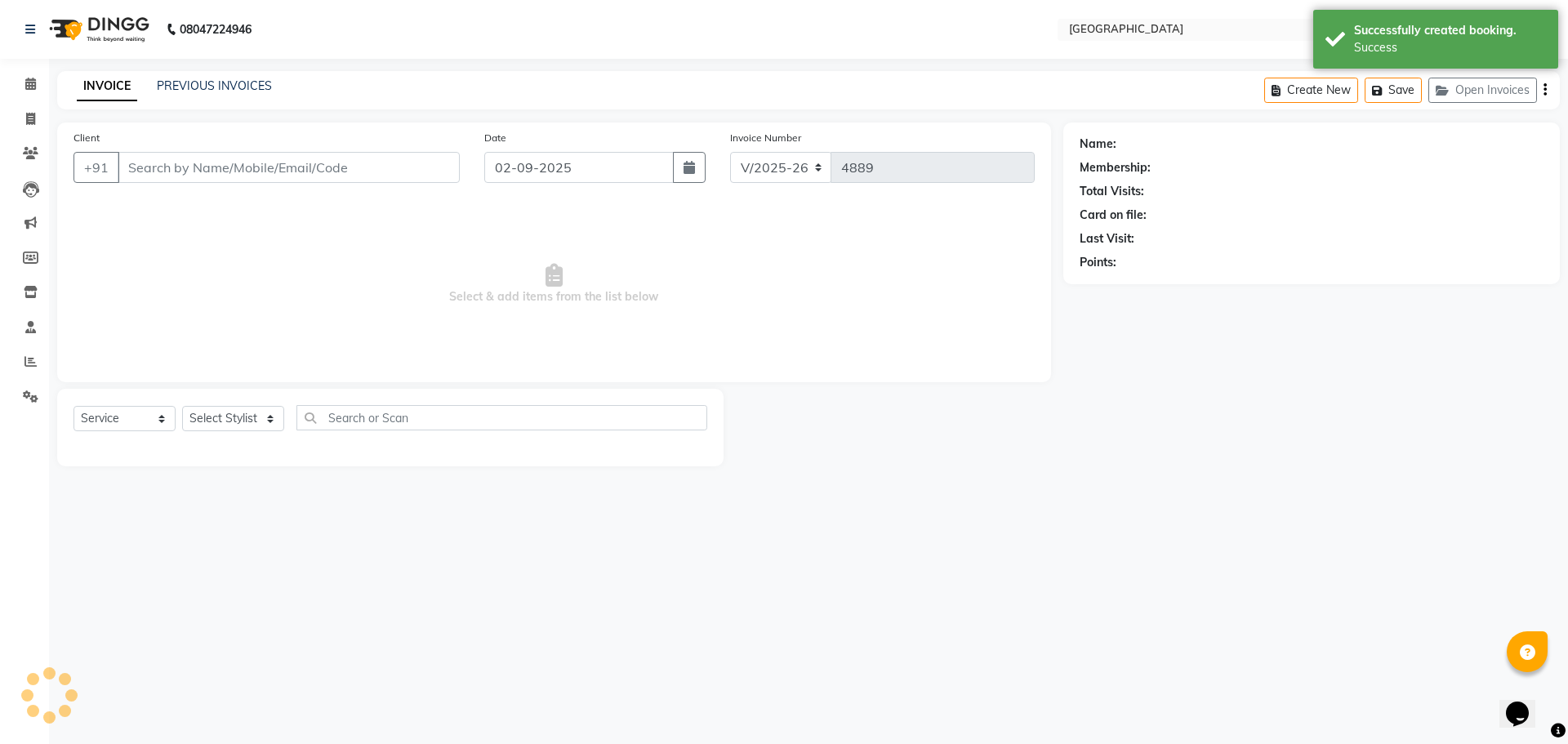
type input "9351184757"
select select "79087"
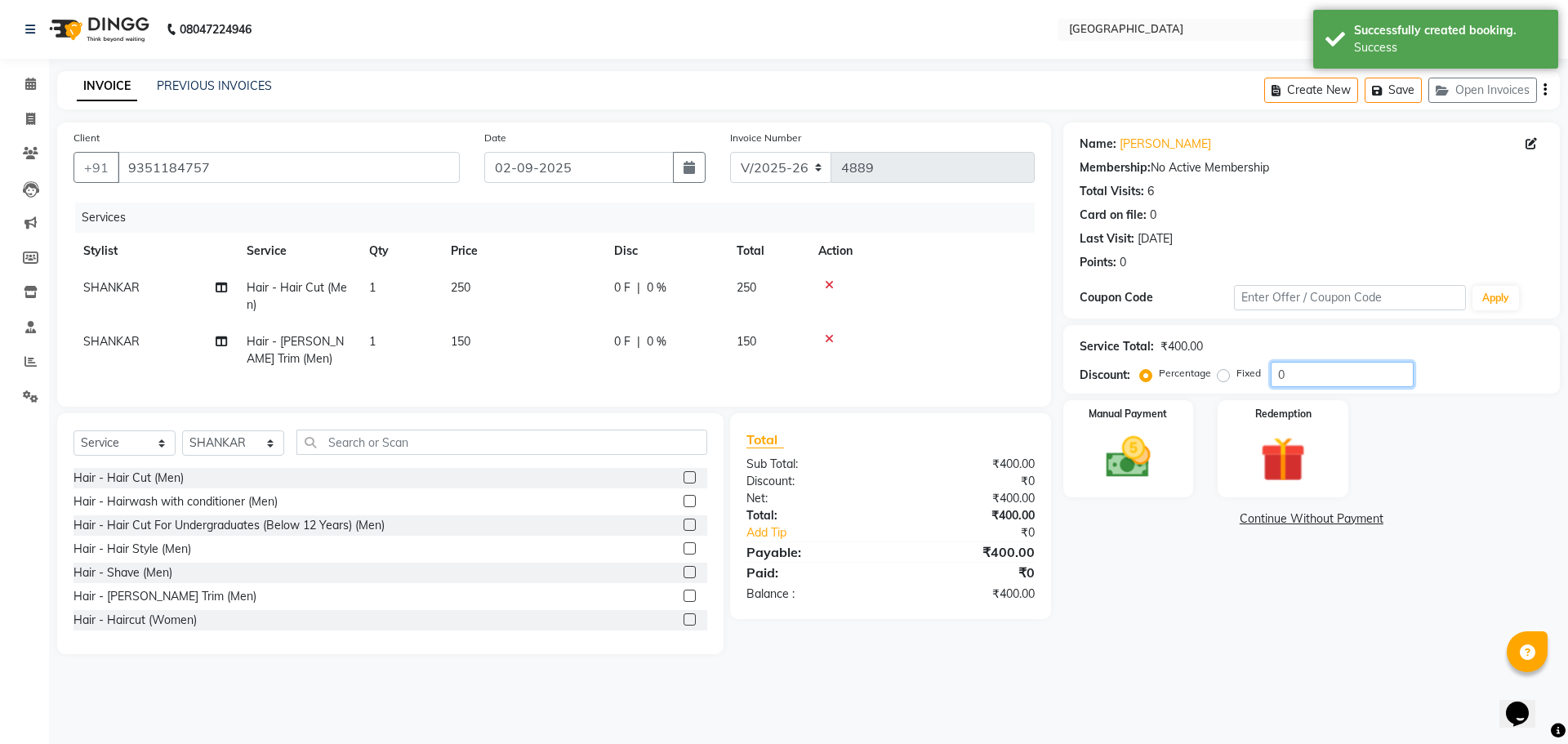
click at [1276, 380] on input "0" at bounding box center [1341, 374] width 143 height 26
type input "30"
click at [1116, 445] on img at bounding box center [1128, 457] width 76 height 54
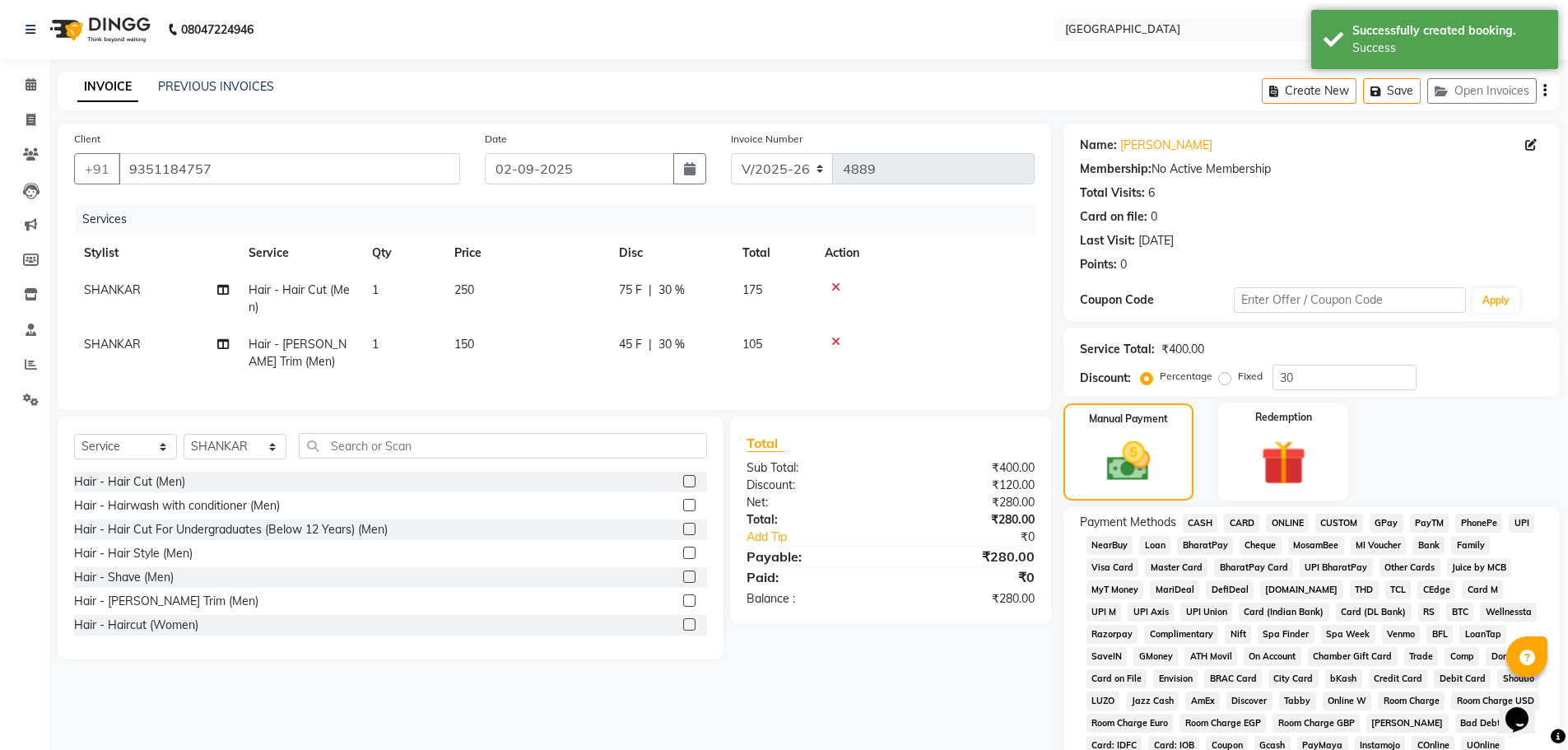
click at [1396, 529] on span "GPay" at bounding box center [1386, 524] width 33 height 19
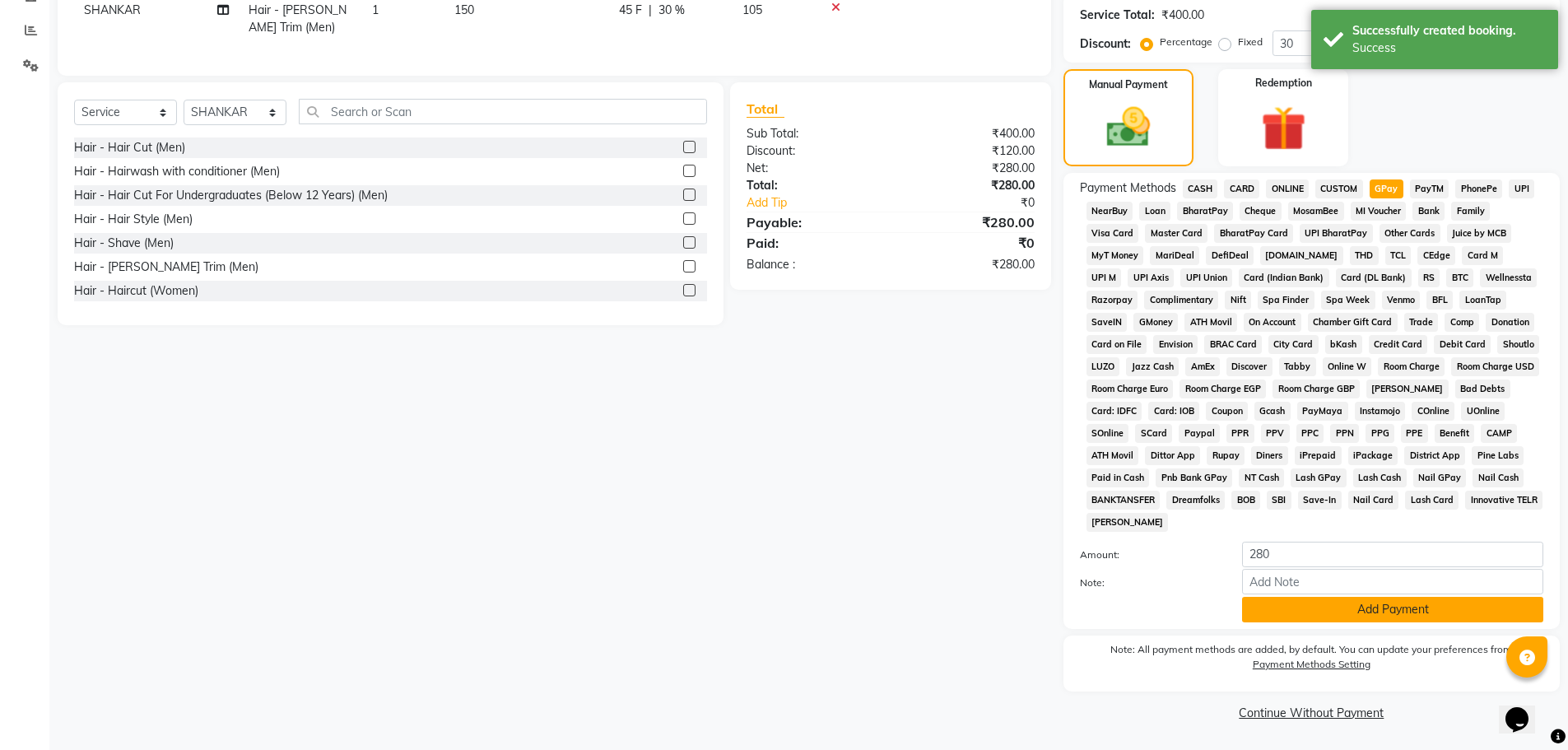
click at [1384, 615] on button "Add Payment" at bounding box center [1392, 610] width 301 height 26
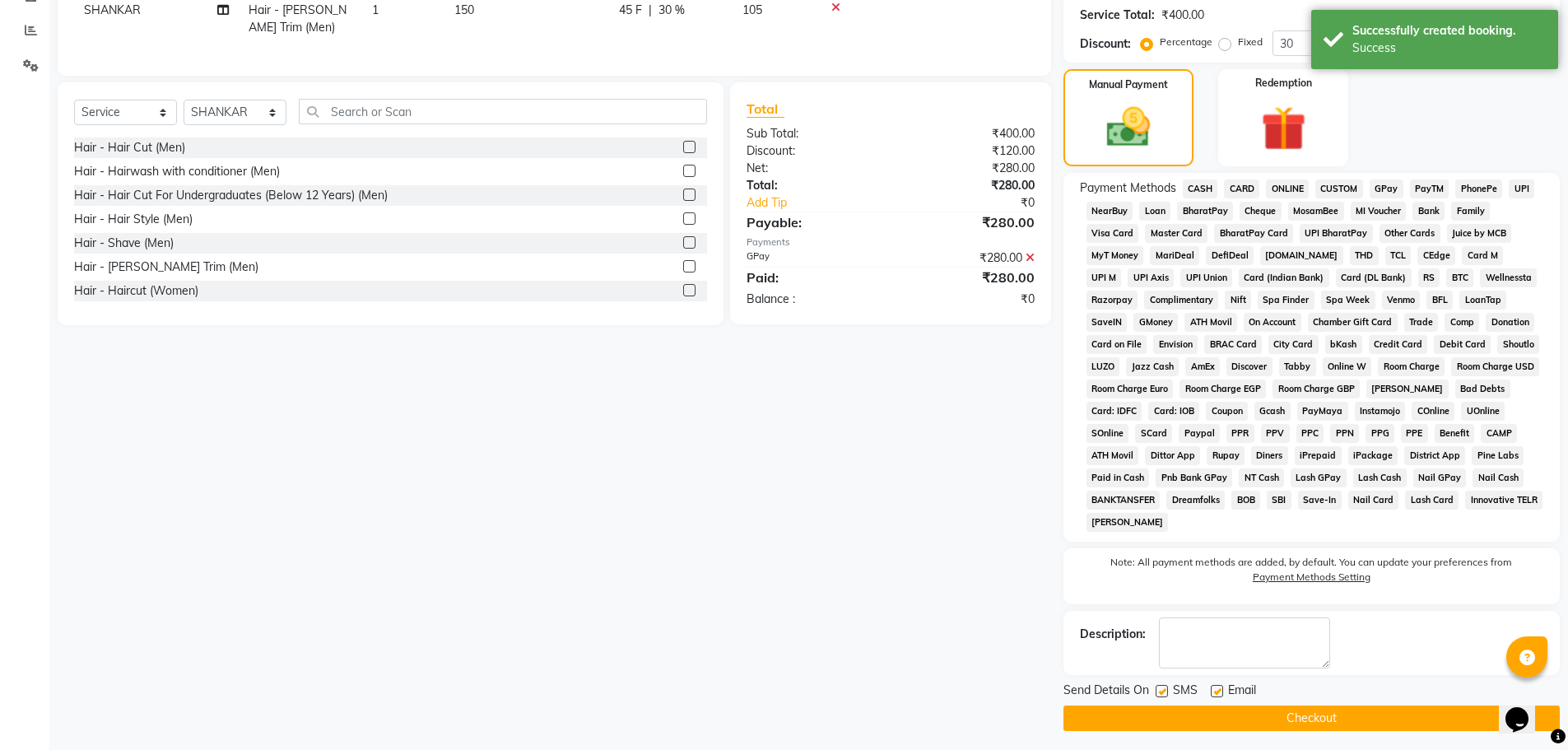
click at [1304, 718] on button "Checkout" at bounding box center [1311, 718] width 496 height 26
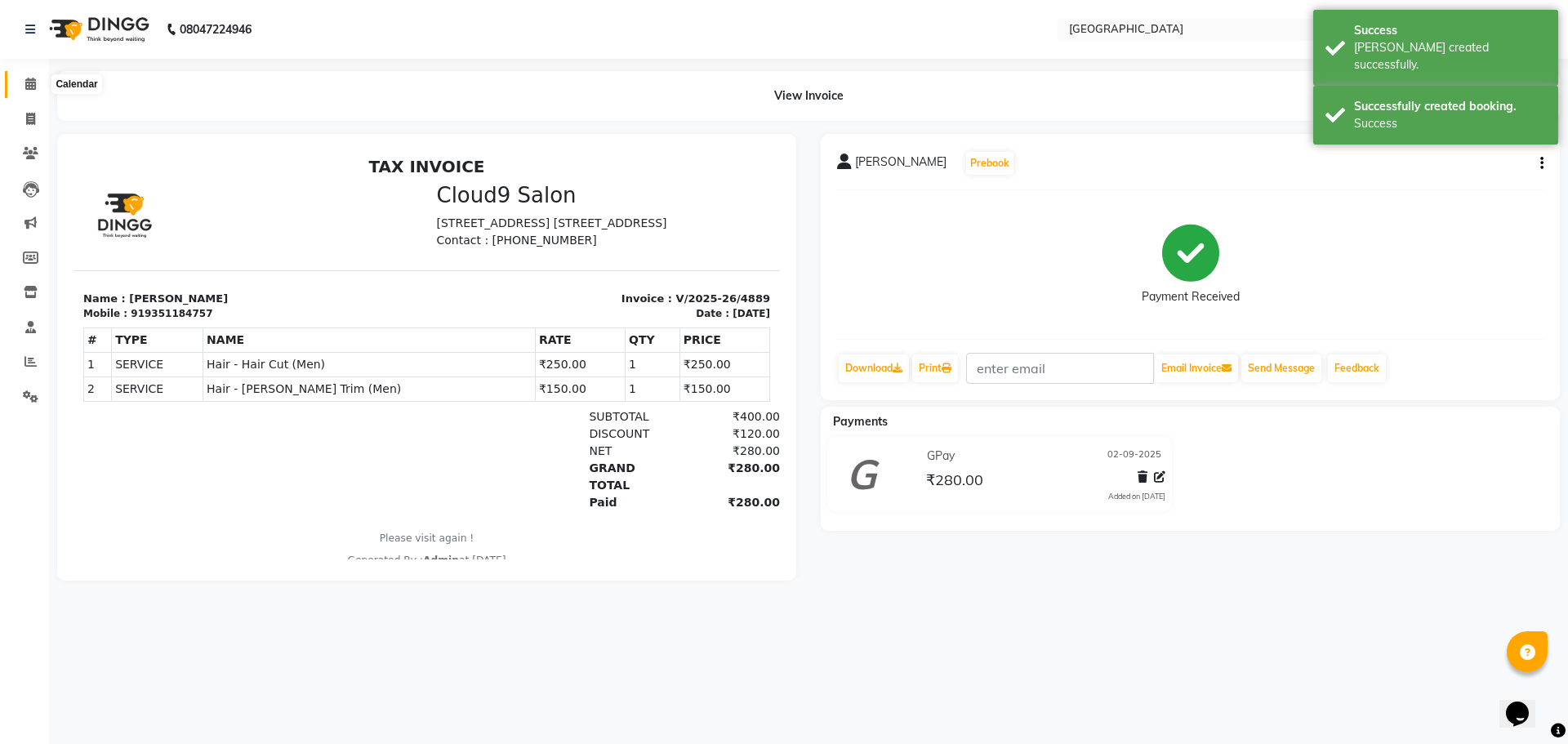
drag, startPoint x: 34, startPoint y: 89, endPoint x: 859, endPoint y: 42, distance: 826.3
click at [34, 89] on icon at bounding box center [30, 83] width 10 height 12
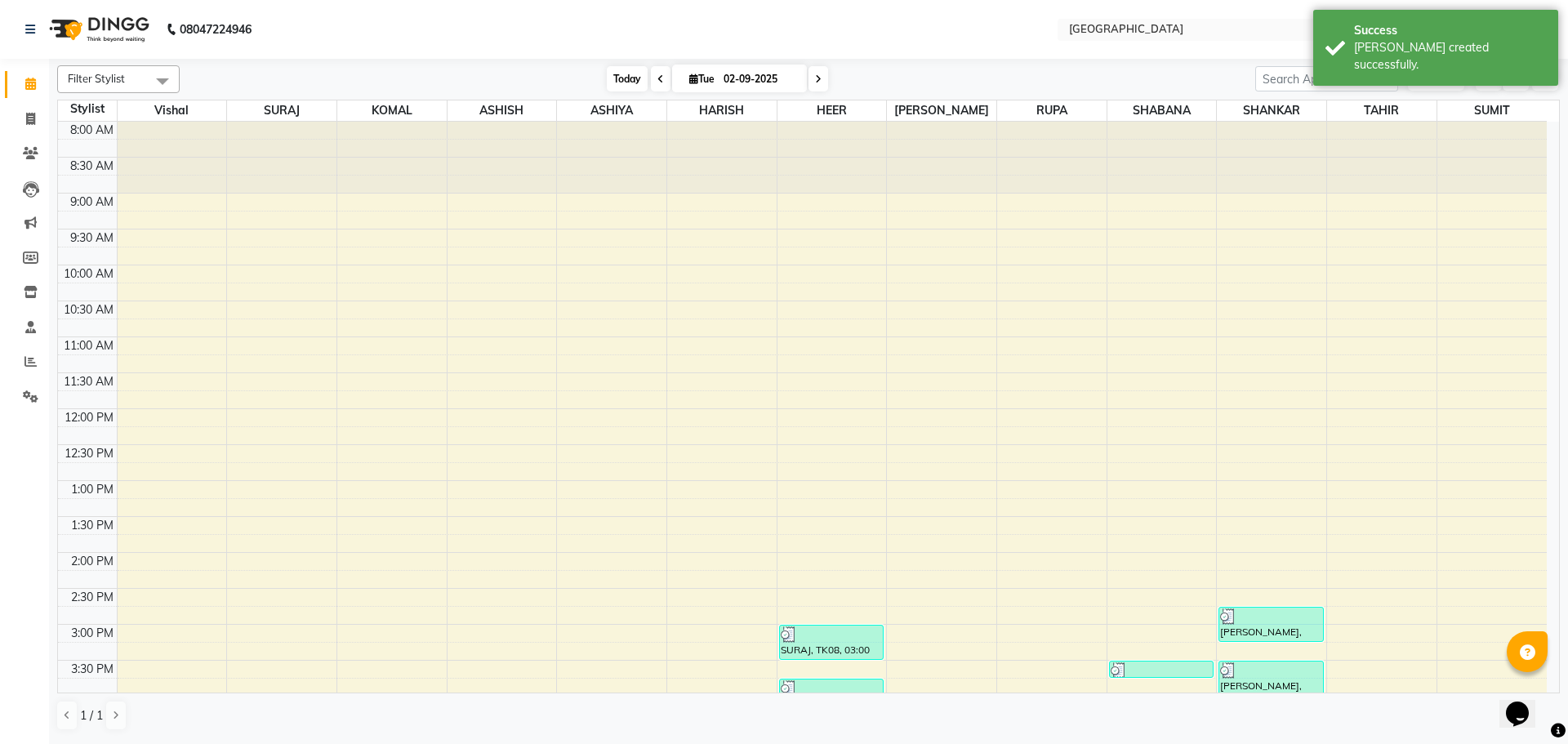
click at [622, 74] on span "Today" at bounding box center [627, 79] width 41 height 26
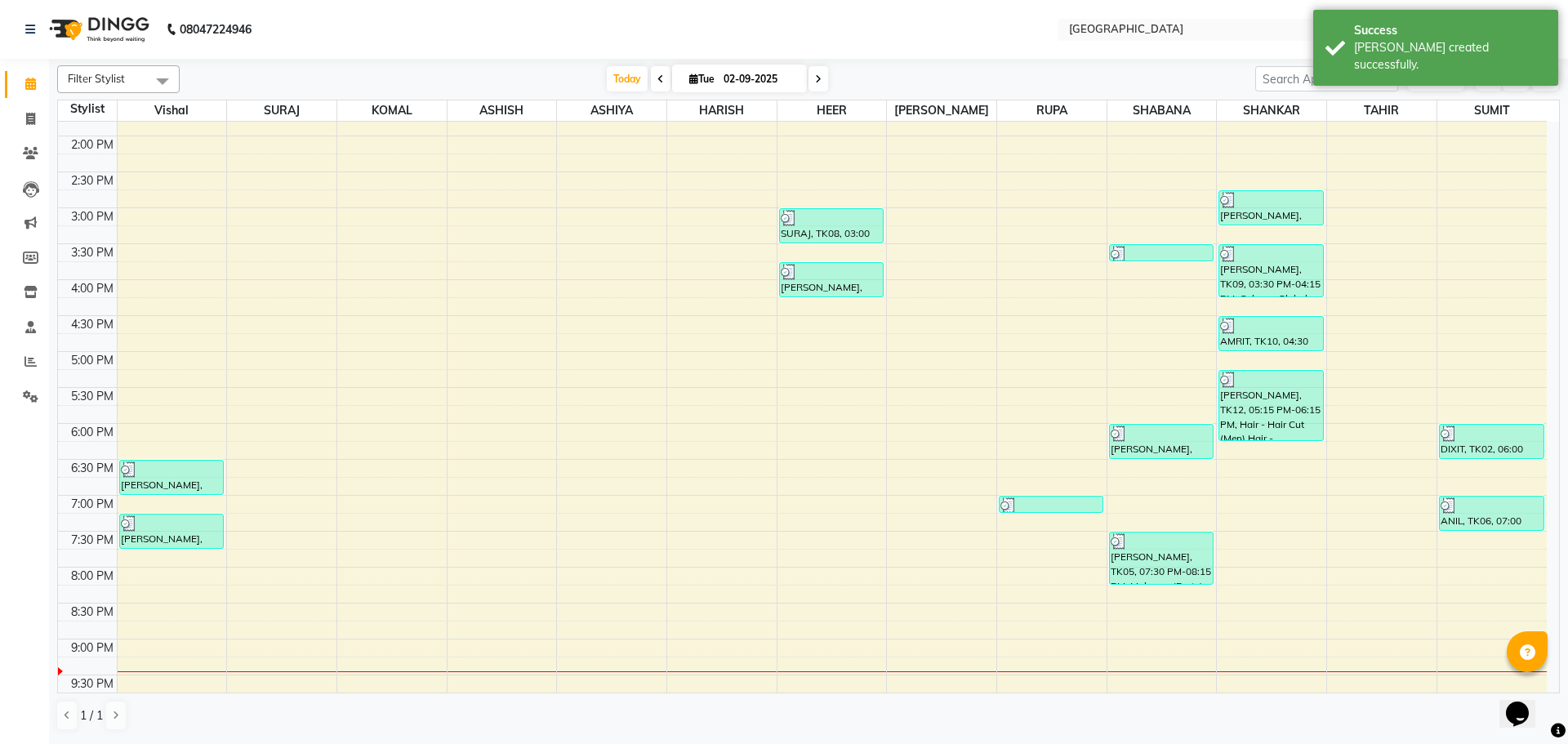
scroll to position [415, 0]
click at [799, 310] on div "8:00 AM 8:30 AM 9:00 AM 9:30 AM 10:00 AM 10:30 AM 11:00 AM 11:30 AM 12:00 PM 12…" at bounding box center [802, 281] width 1488 height 1149
select select "83705"
select select "975"
select select "tentative"
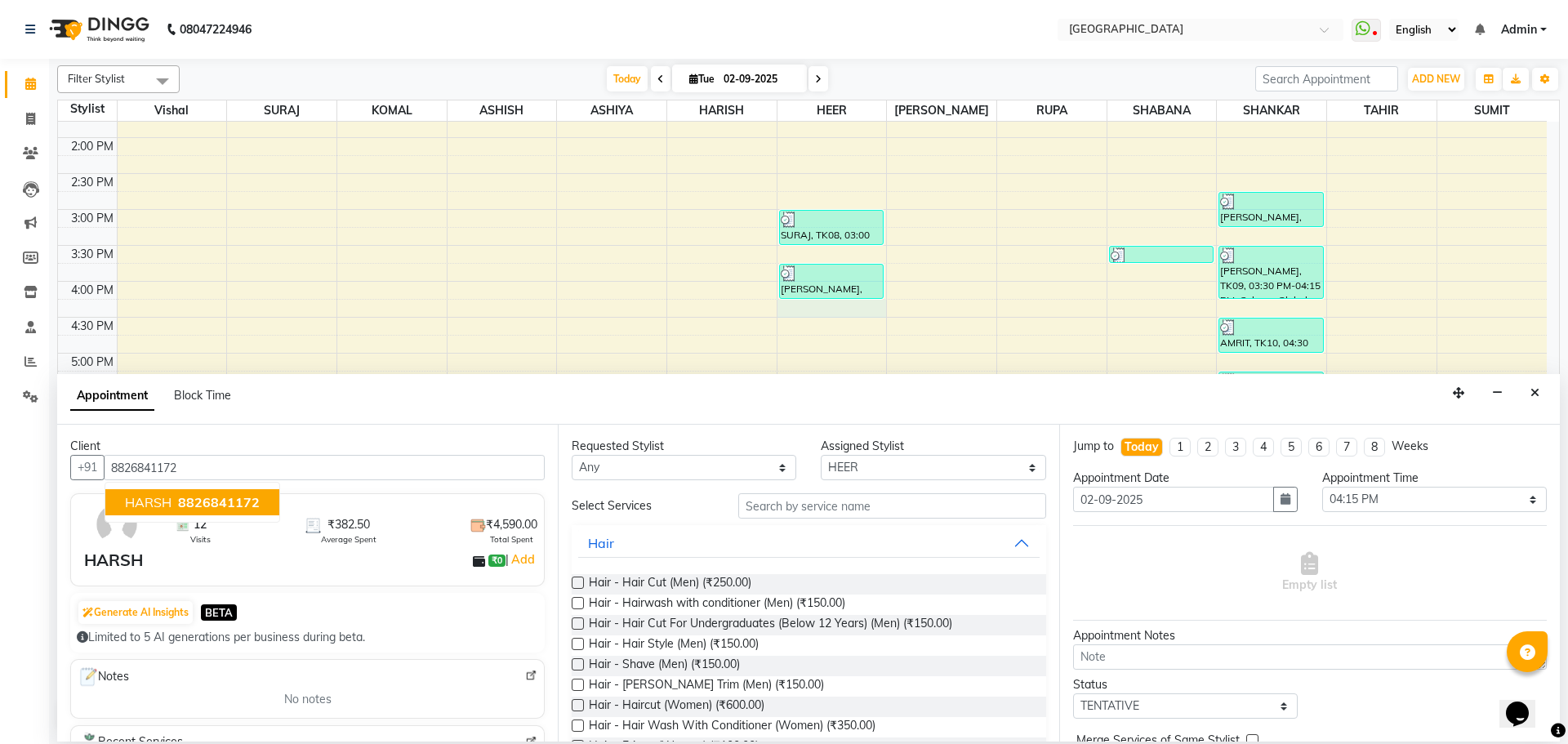
click at [234, 495] on span "8826841172" at bounding box center [219, 501] width 82 height 16
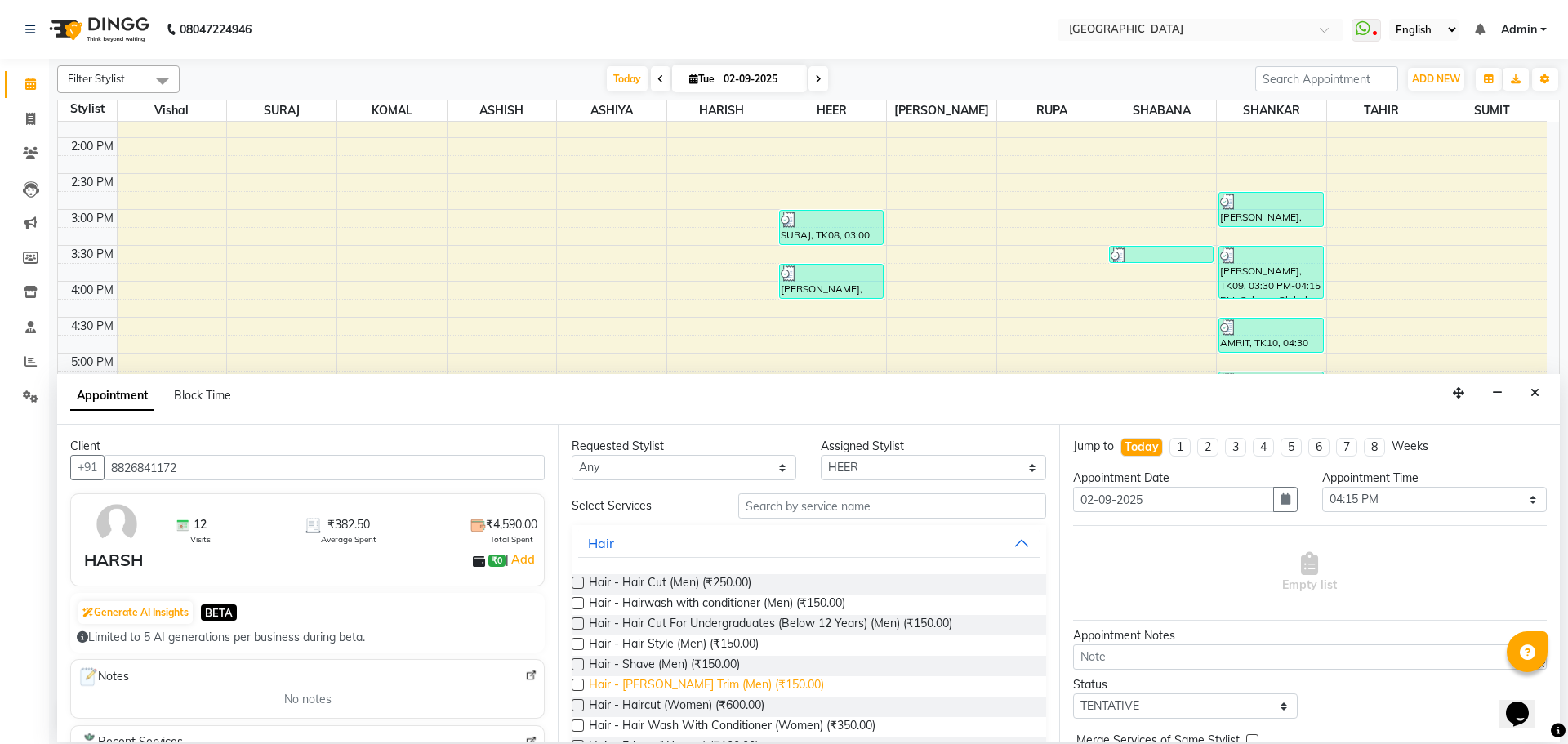
type input "8826841172"
click at [675, 685] on span "Hair - [PERSON_NAME] Trim (Men) (₹150.00)" at bounding box center [706, 686] width 235 height 21
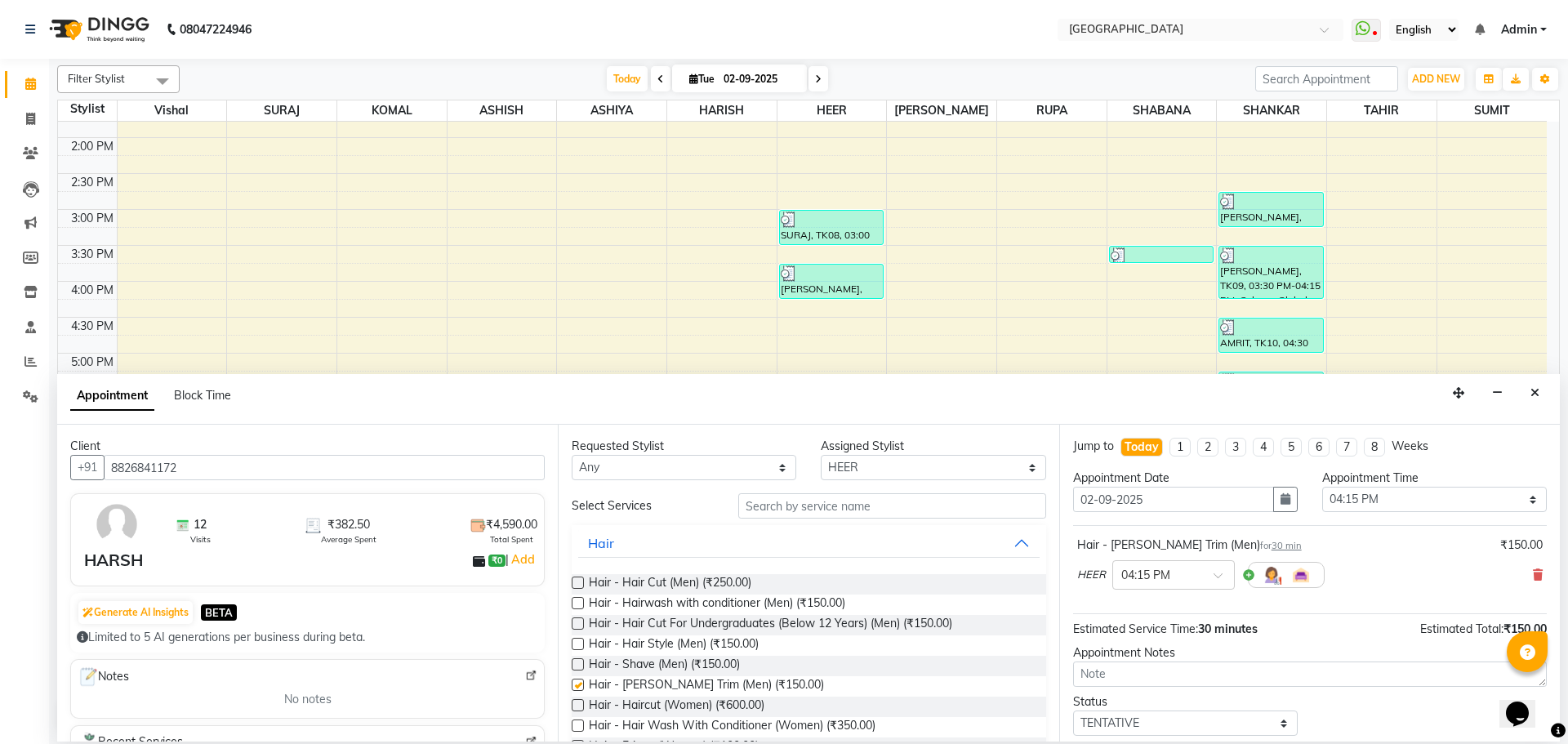
checkbox input "false"
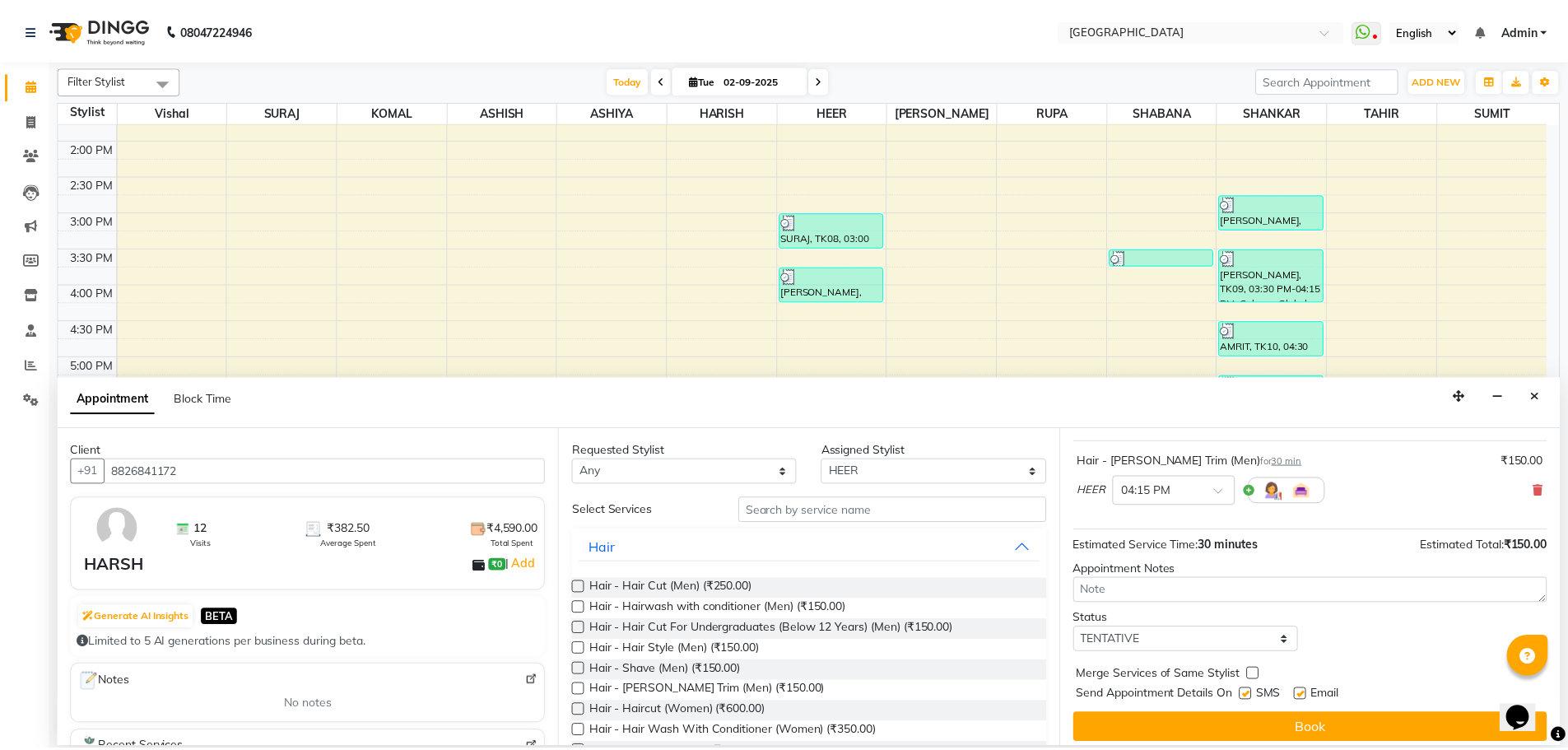
scroll to position [98, 0]
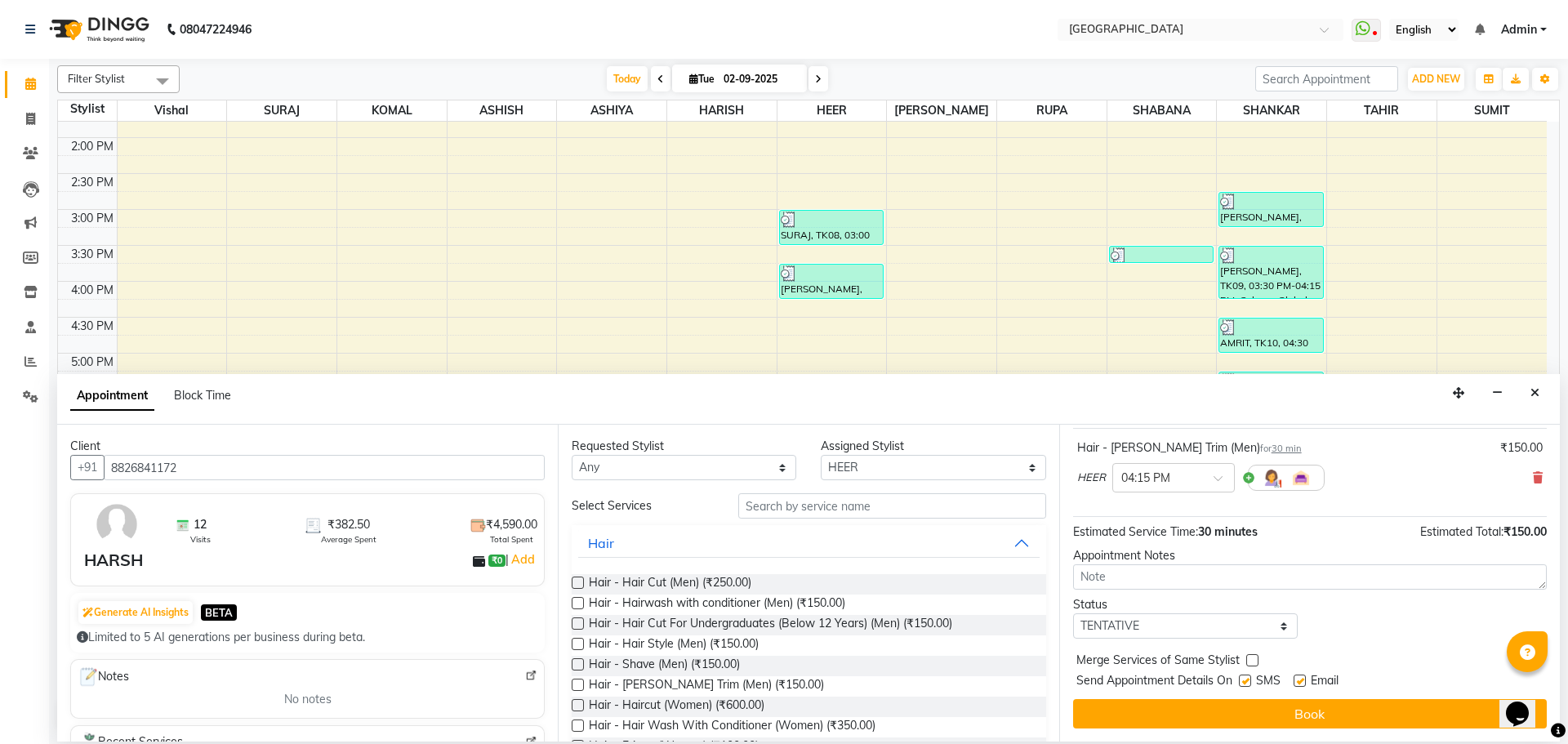
click at [1253, 654] on label at bounding box center [1252, 660] width 12 height 12
click at [1253, 657] on input "checkbox" at bounding box center [1251, 662] width 10 height 10
checkbox input "true"
drag, startPoint x: 1253, startPoint y: 624, endPoint x: 1202, endPoint y: 616, distance: 51.6
click at [1253, 624] on select "Select TENTATIVE CONFIRM CHECK-IN UPCOMING" at bounding box center [1185, 626] width 225 height 26
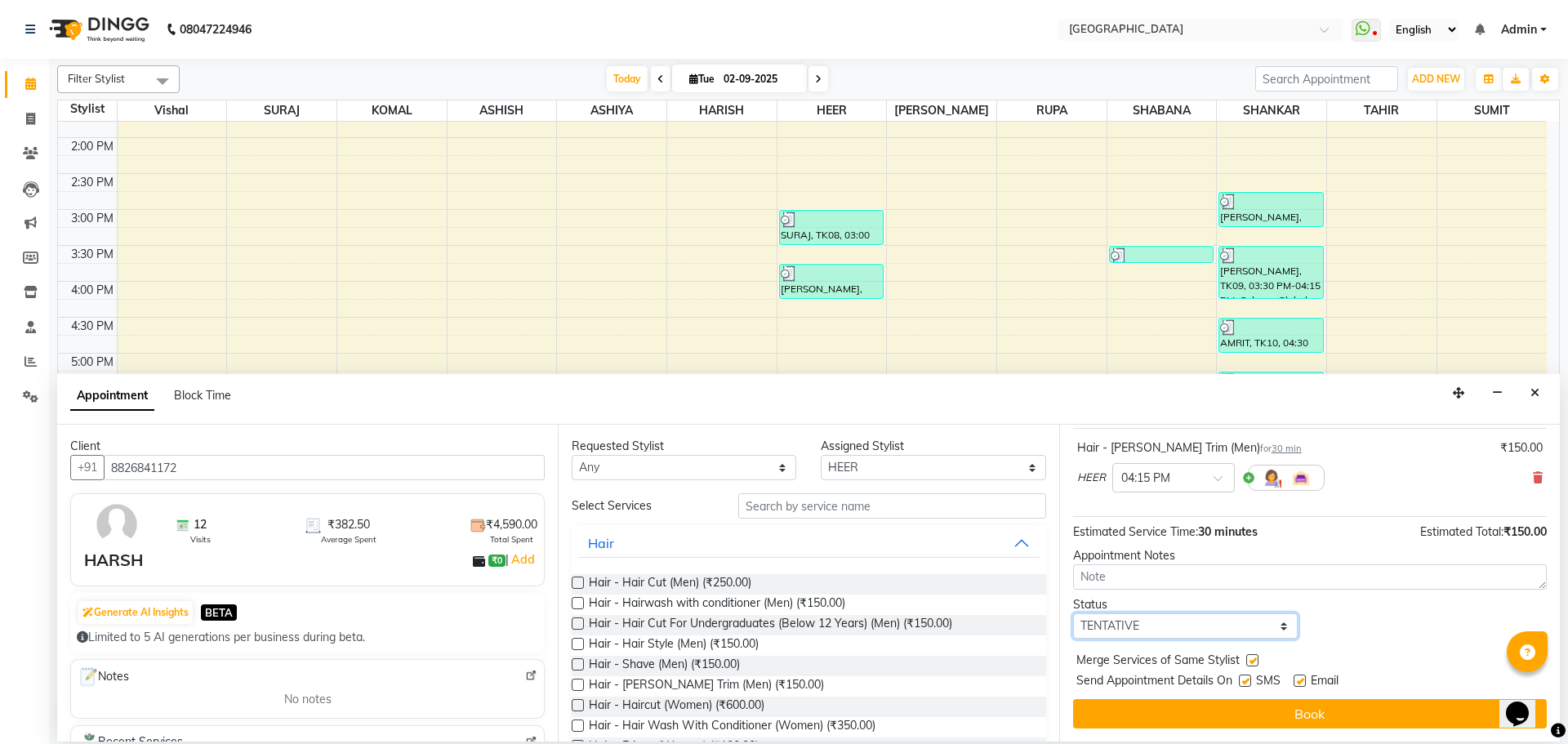
select select "upcoming"
click at [1073, 613] on select "Select TENTATIVE CONFIRM CHECK-IN UPCOMING" at bounding box center [1185, 626] width 225 height 26
click at [1322, 733] on div "Jump to [DATE] 1 2 3 4 5 6 7 8 Weeks Appointment Date [DATE] Appointment Time S…" at bounding box center [1309, 583] width 501 height 317
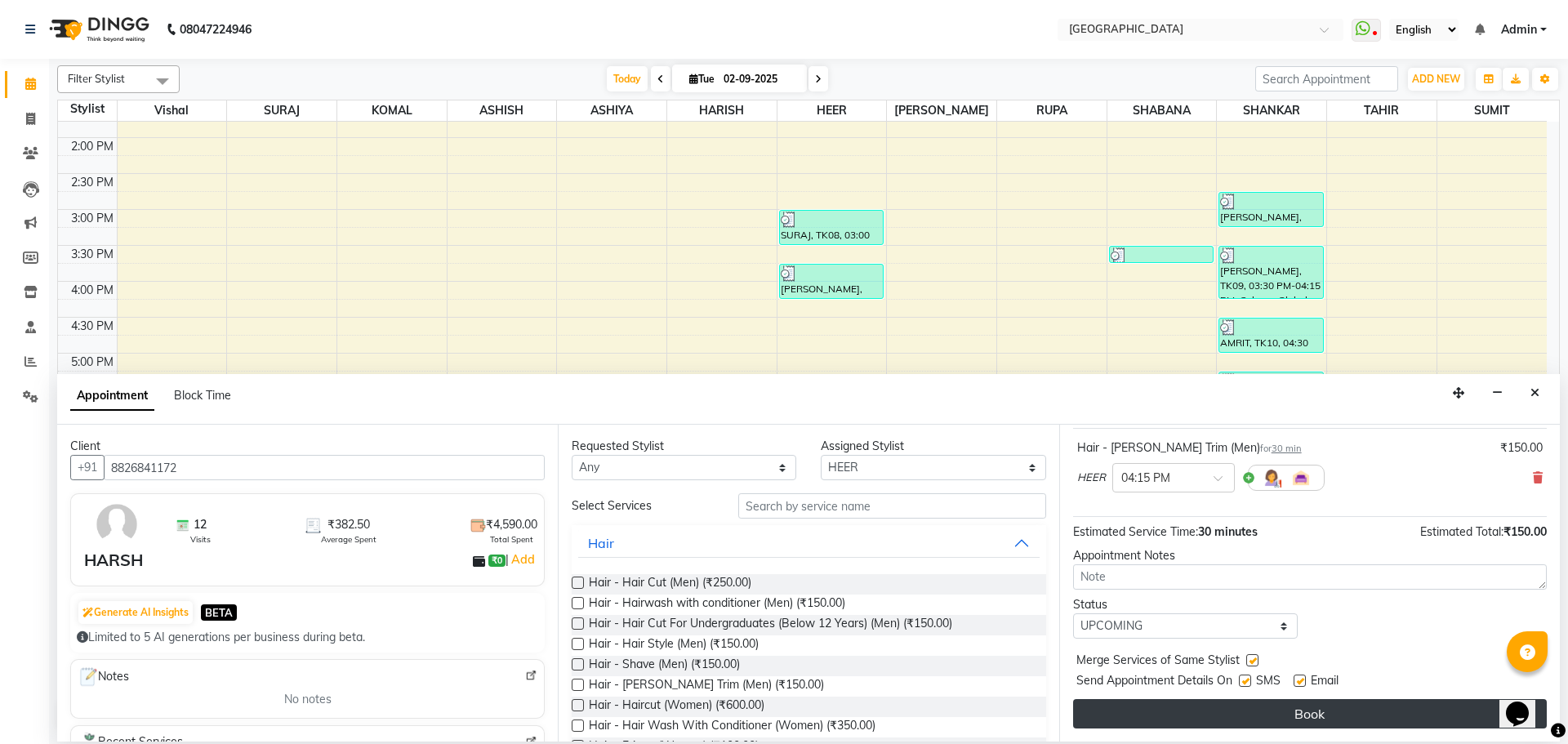
click at [1308, 710] on button "Book" at bounding box center [1310, 713] width 474 height 29
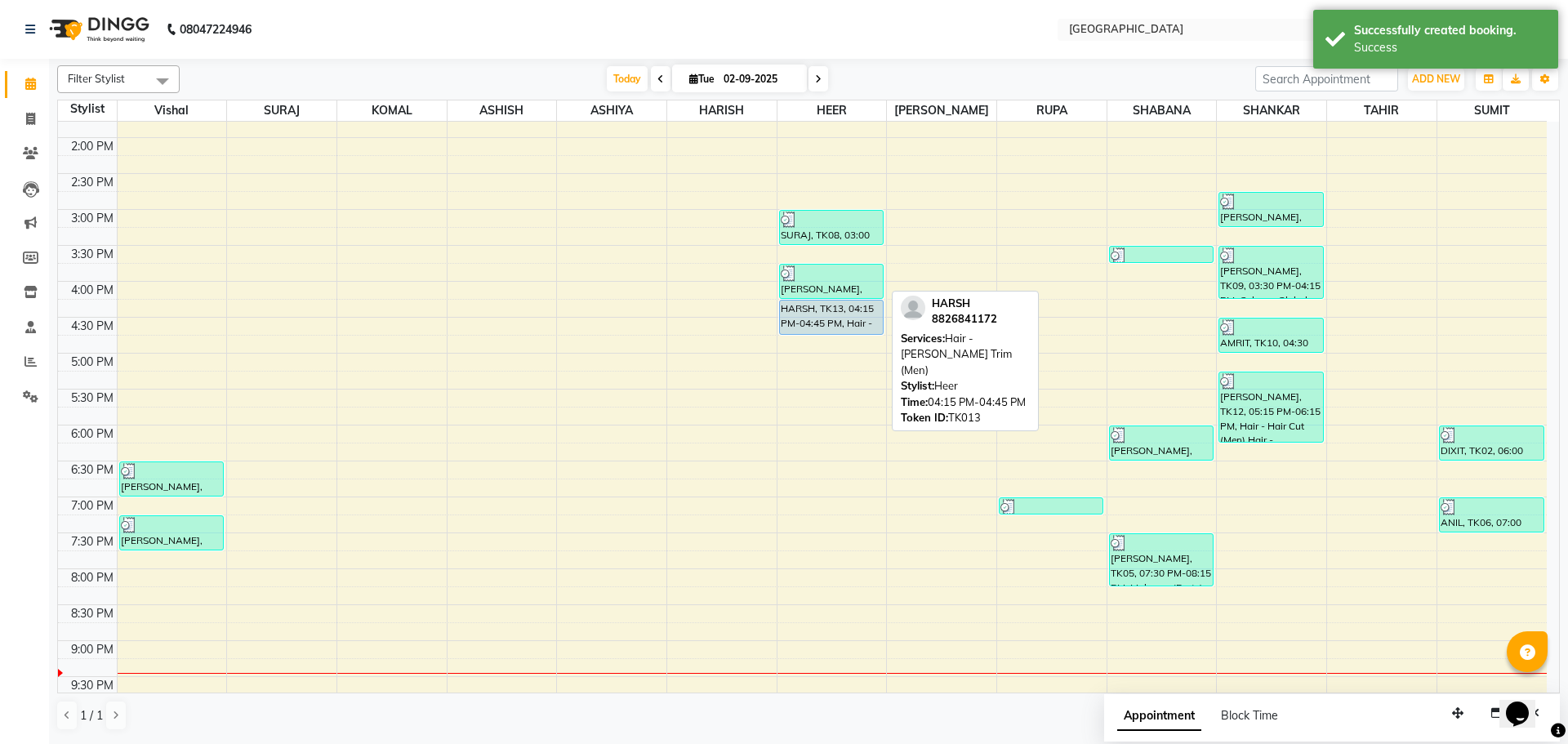
click at [807, 321] on div "HARSH, TK13, 04:15 PM-04:45 PM, Hair - [PERSON_NAME] Trim (Men)" at bounding box center [831, 317] width 103 height 33
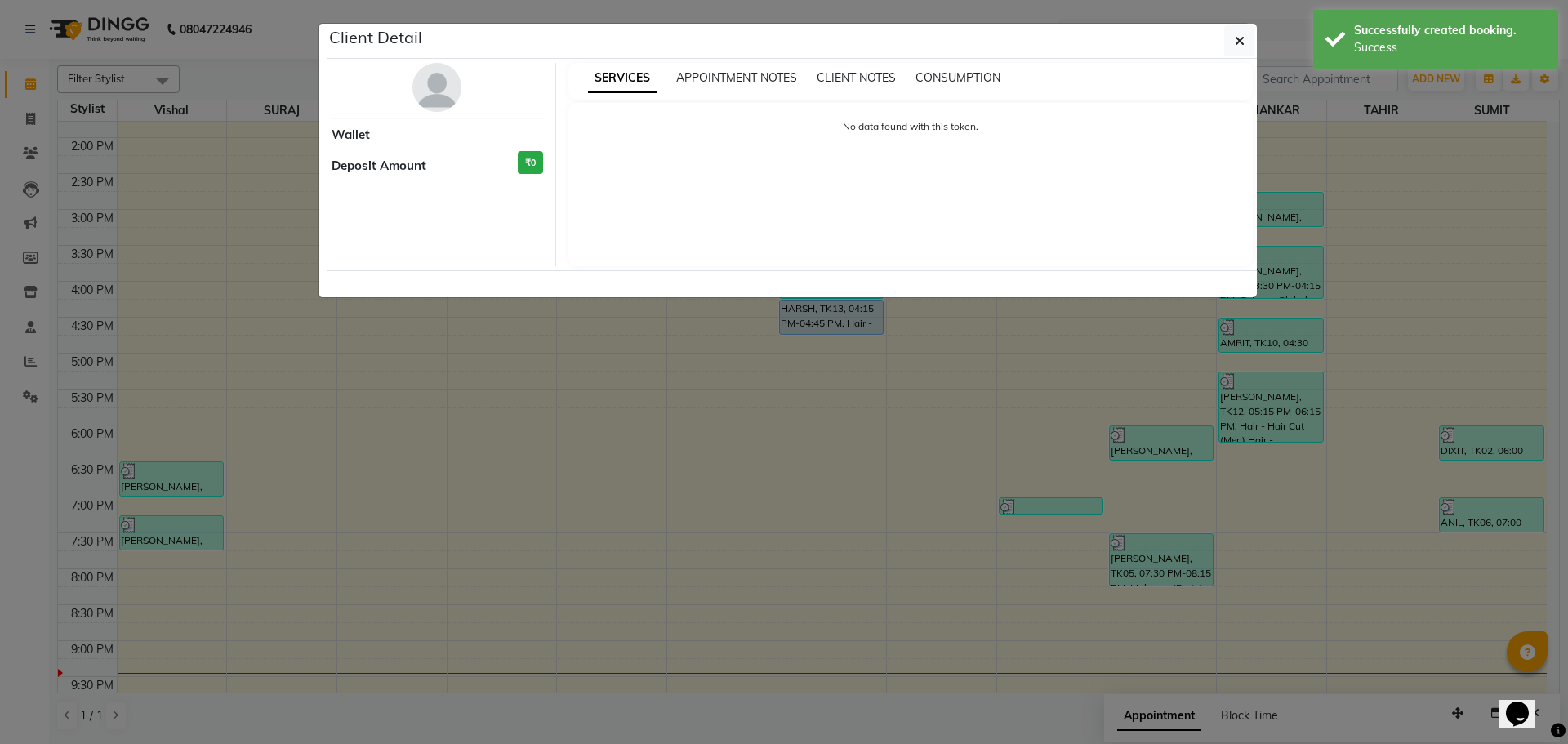
select select "5"
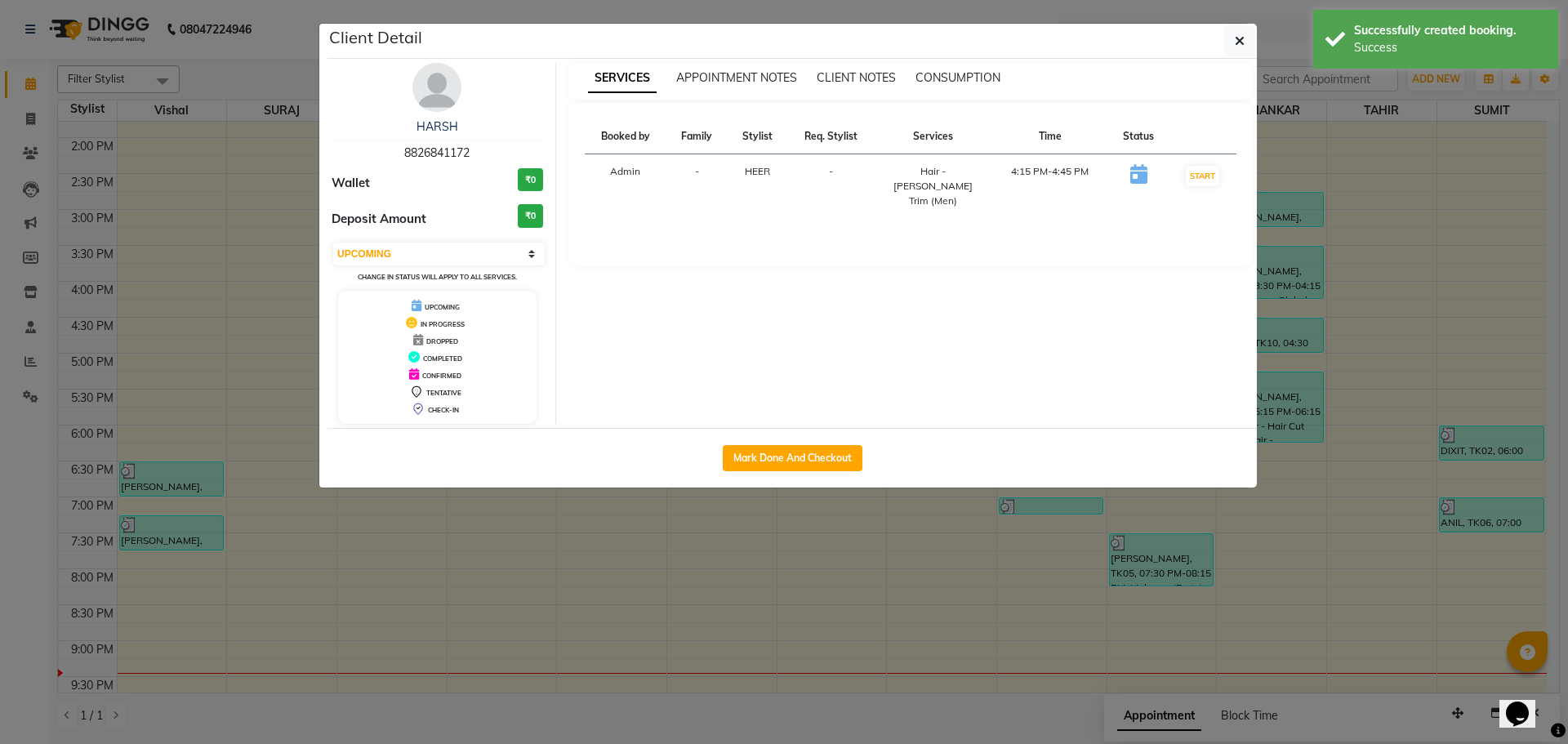
click at [747, 465] on button "Mark Done And Checkout" at bounding box center [792, 459] width 139 height 27
select select "service"
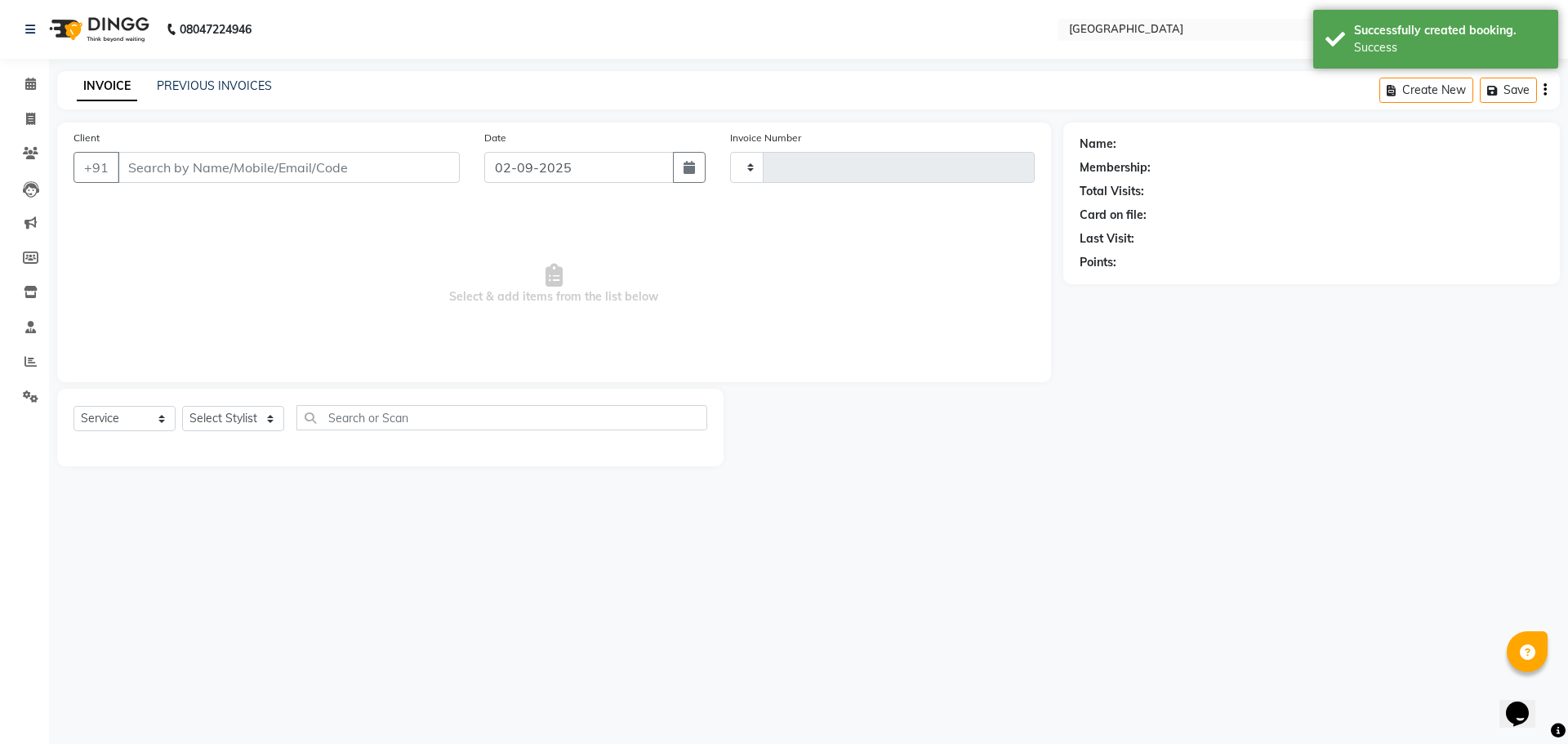
type input "4890"
select select "508"
type input "8826841172"
select select "83705"
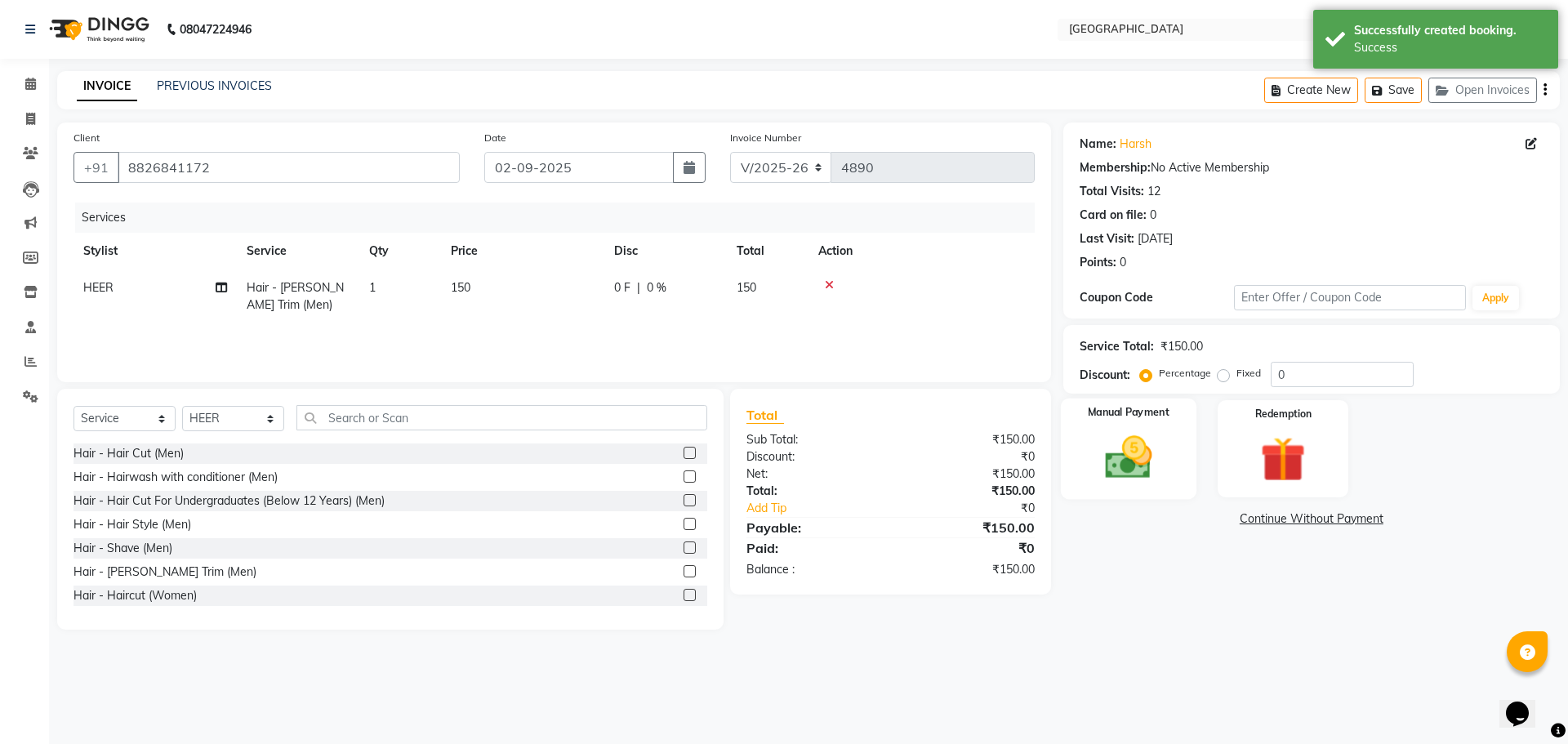
click at [1112, 460] on img at bounding box center [1128, 457] width 76 height 54
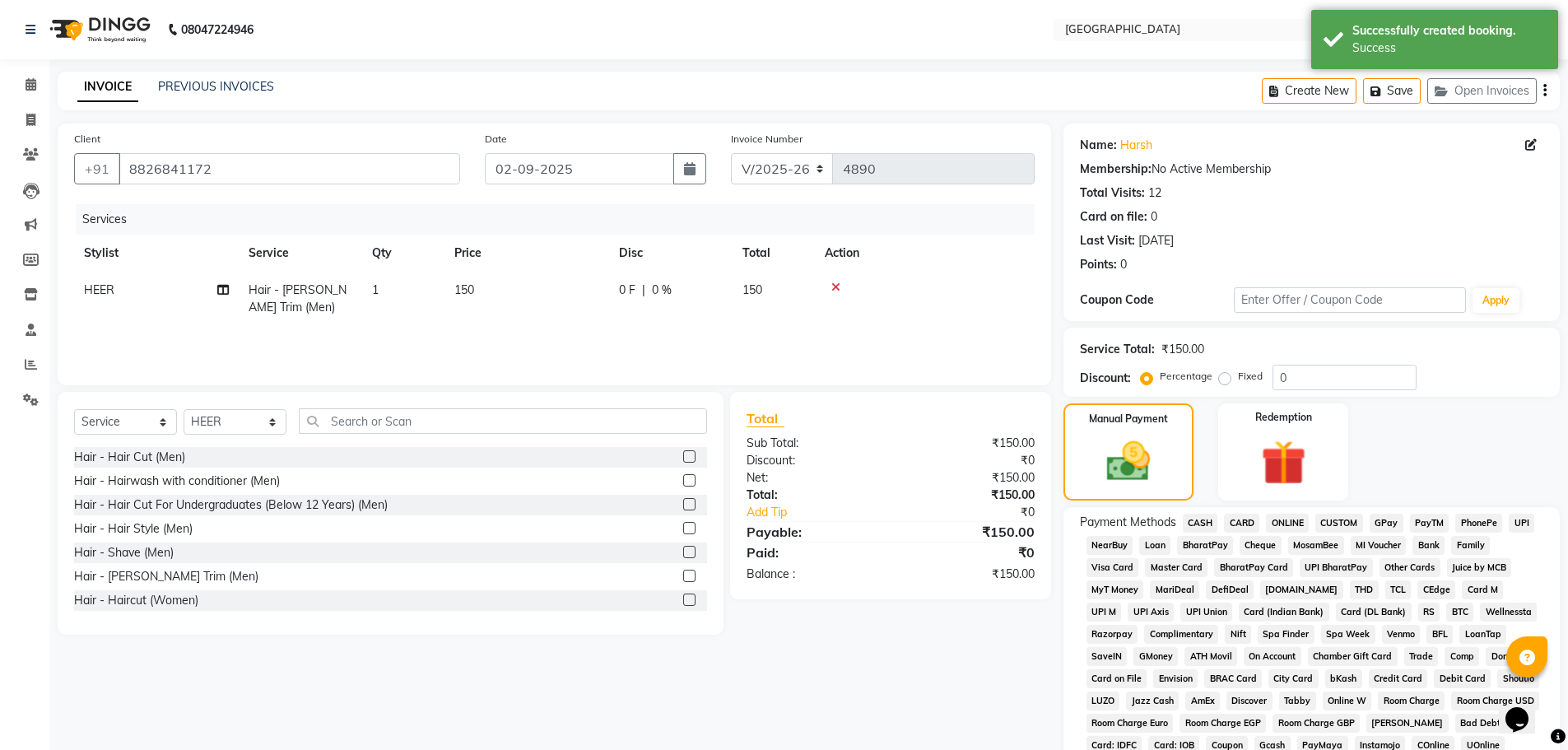
click at [1198, 517] on span "CASH" at bounding box center [1200, 524] width 35 height 19
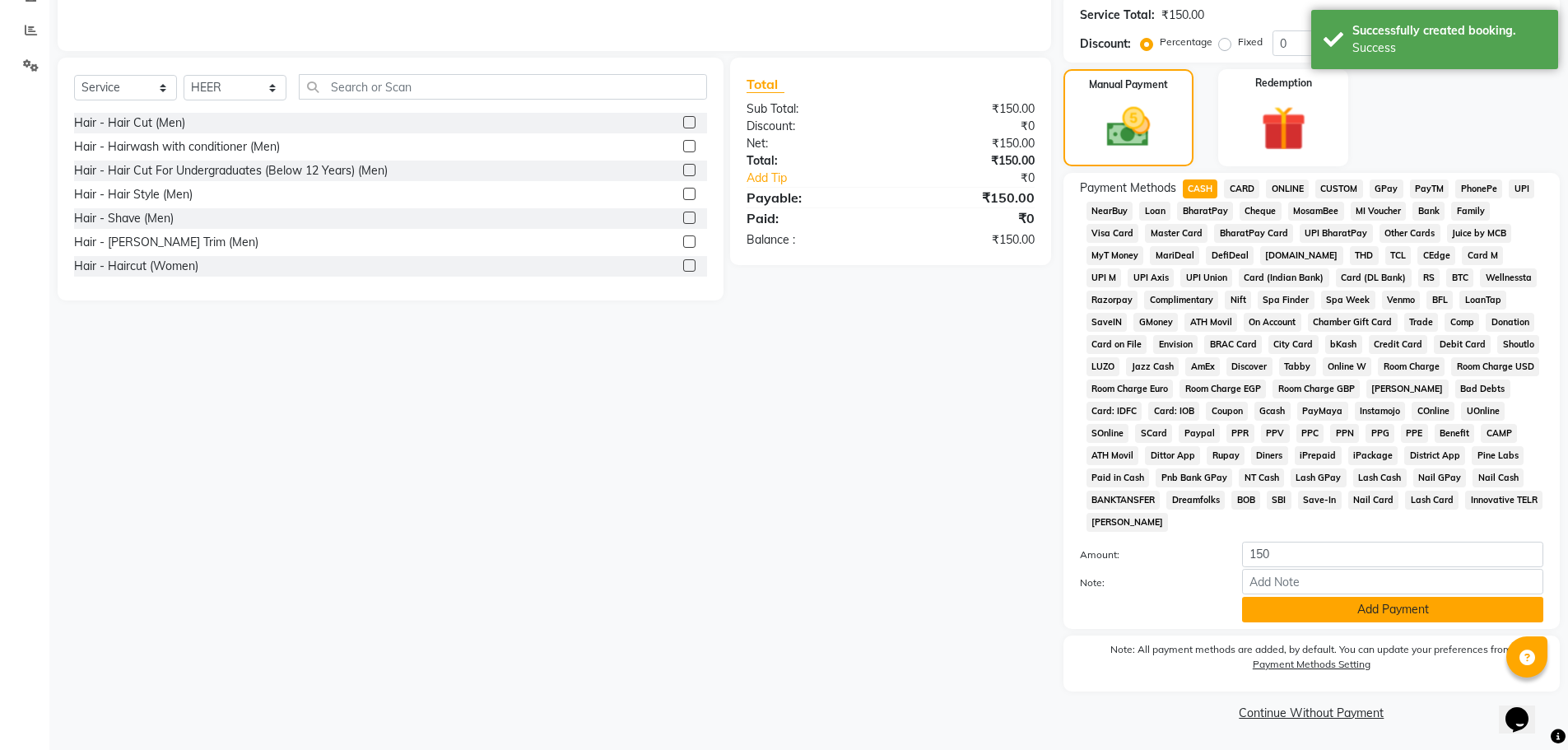
click at [1376, 597] on button "Add Payment" at bounding box center [1392, 610] width 301 height 26
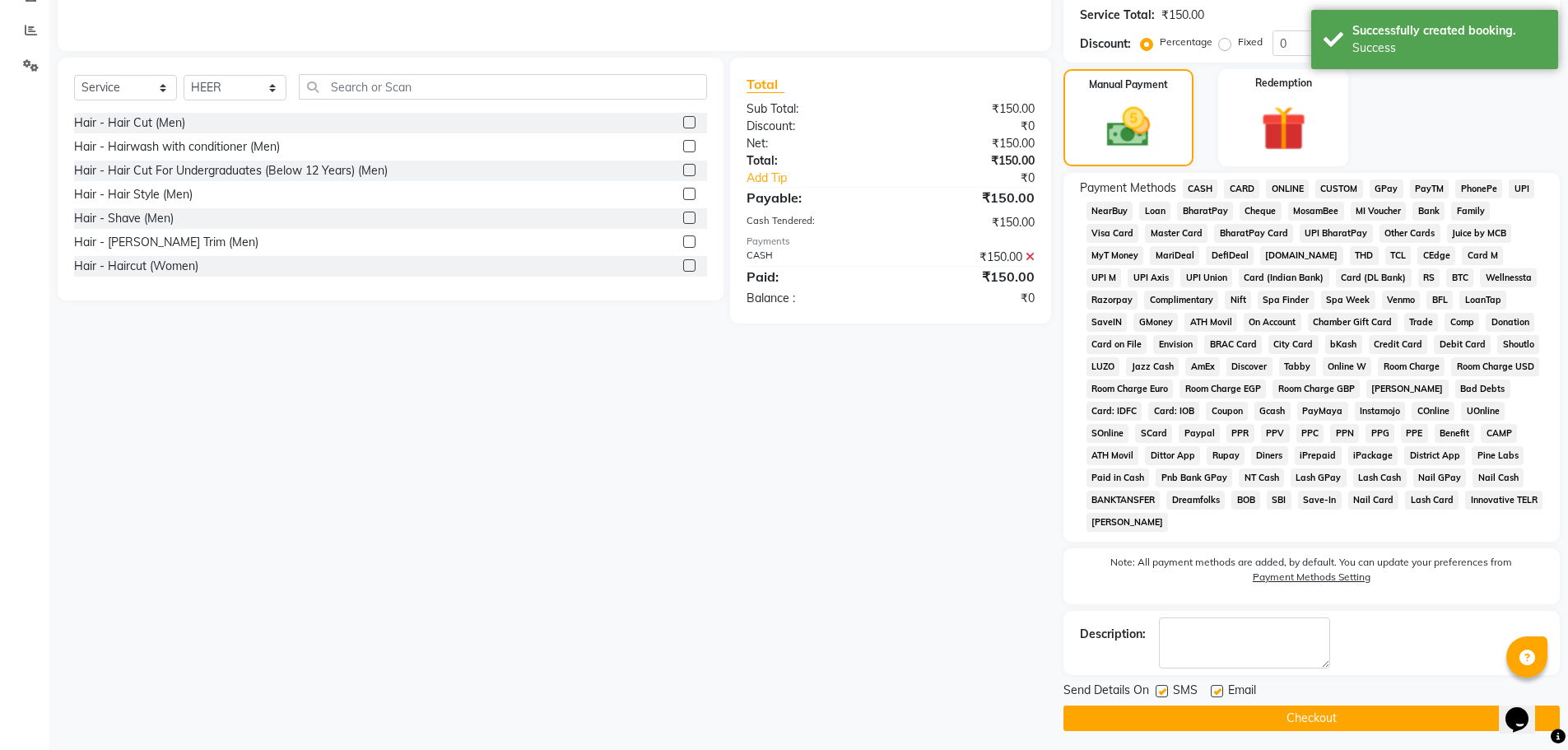
scroll to position [340, 0]
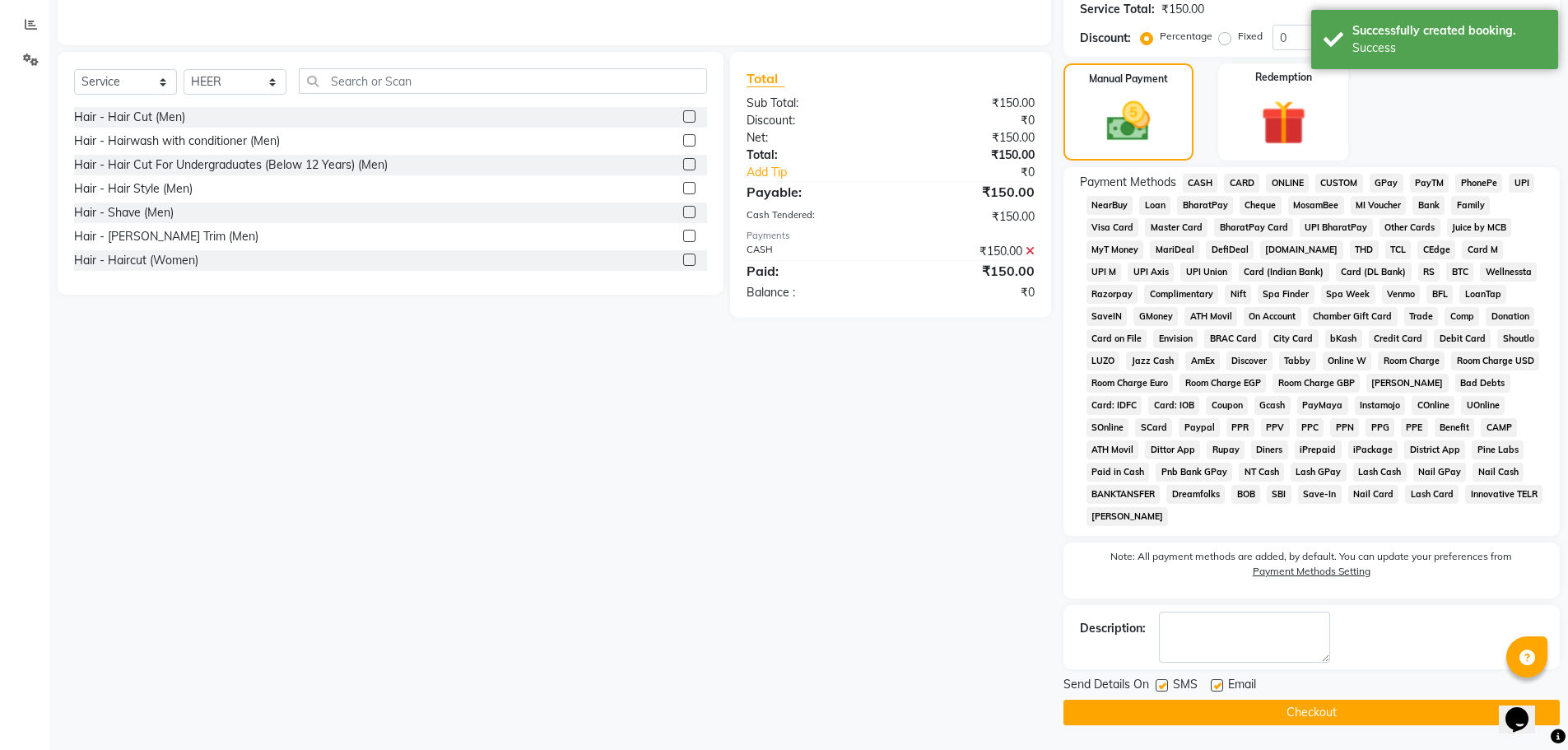
click at [1282, 712] on button "Checkout" at bounding box center [1311, 712] width 496 height 26
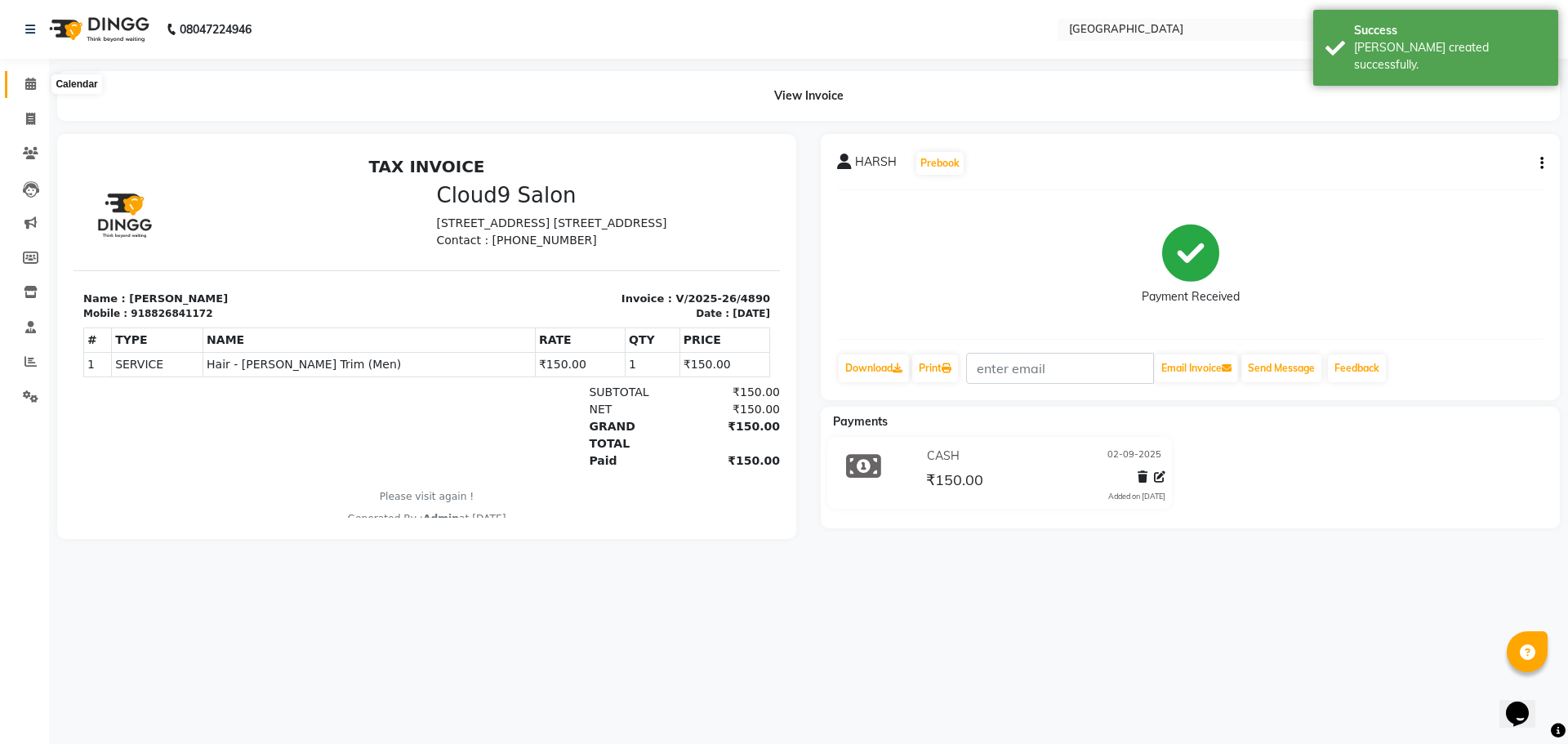
drag, startPoint x: 26, startPoint y: 92, endPoint x: 35, endPoint y: 81, distance: 14.2
click at [26, 92] on span at bounding box center [30, 84] width 28 height 19
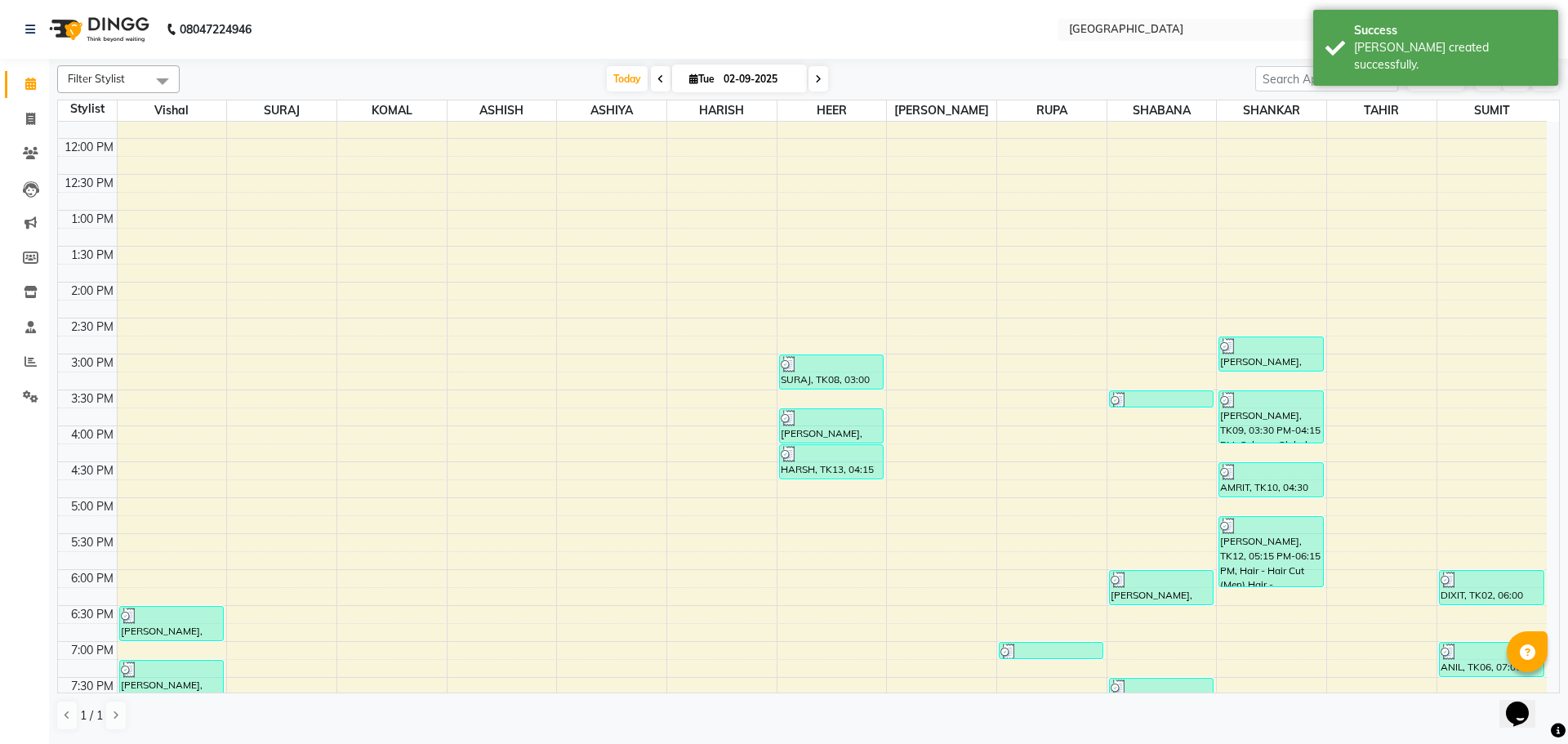
scroll to position [578, 0]
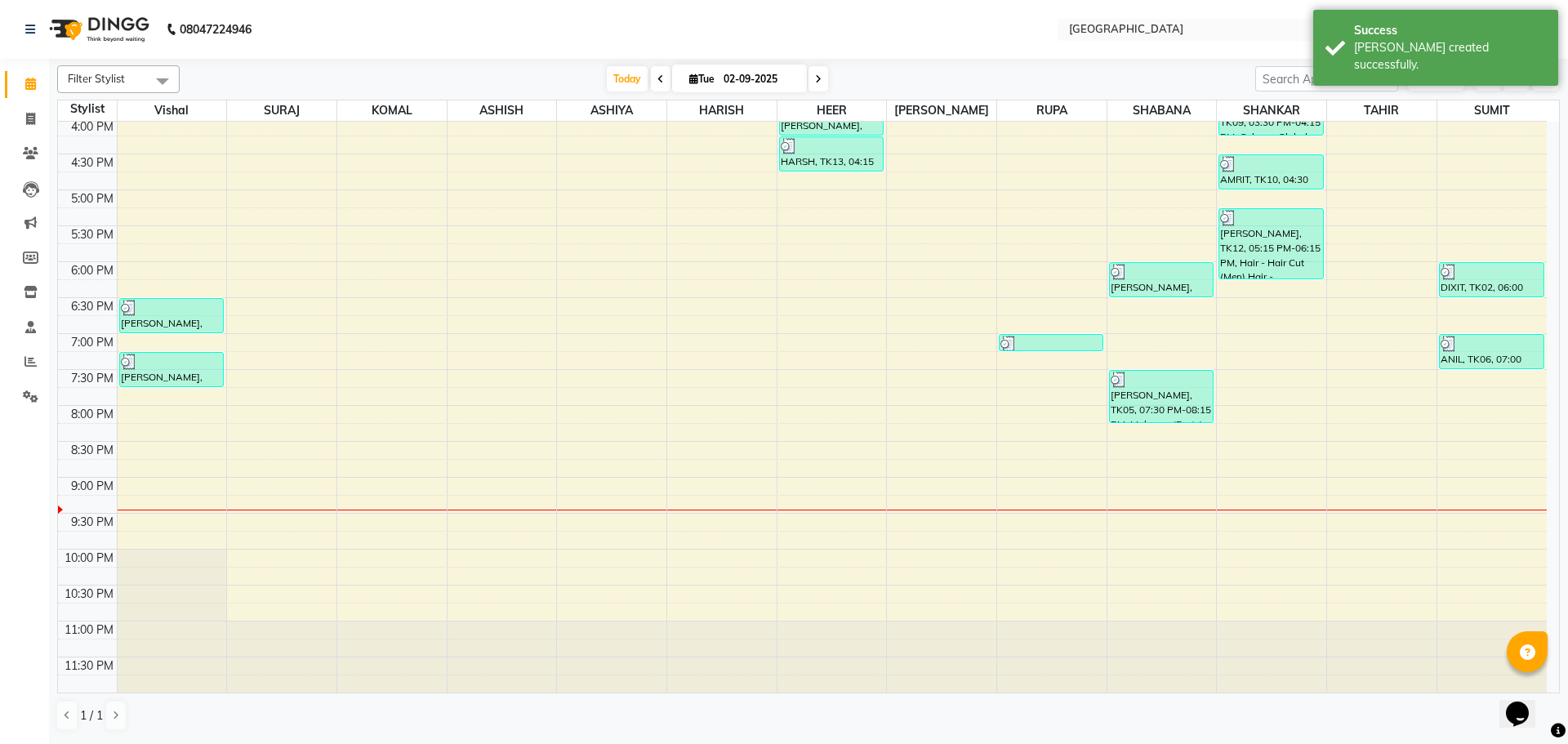
click at [823, 173] on div "8:00 AM 8:30 AM 9:00 AM 9:30 AM 10:00 AM 10:30 AM 11:00 AM 11:30 AM 12:00 PM 12…" at bounding box center [802, 118] width 1488 height 1149
select select "83705"
select select "tentative"
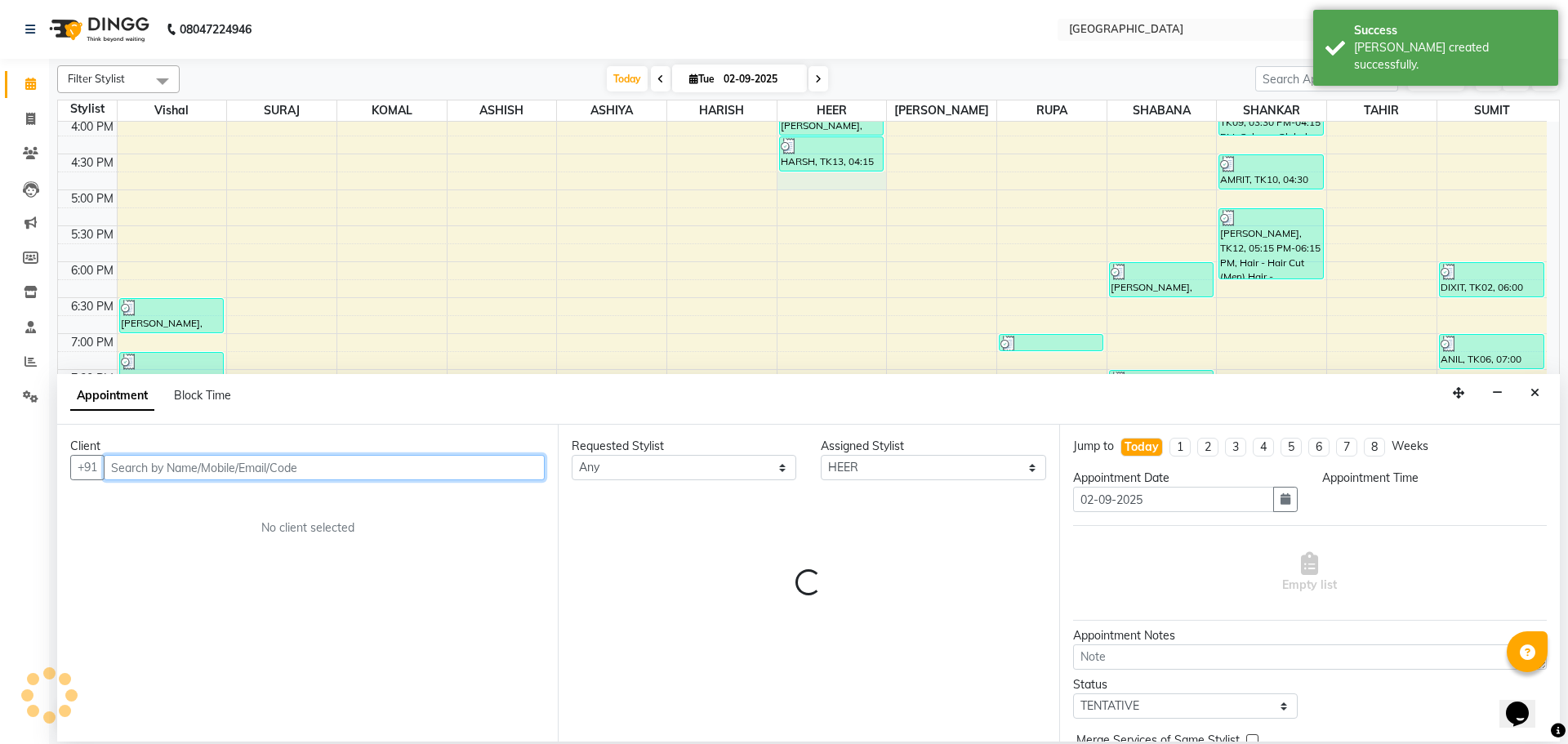
select select "1005"
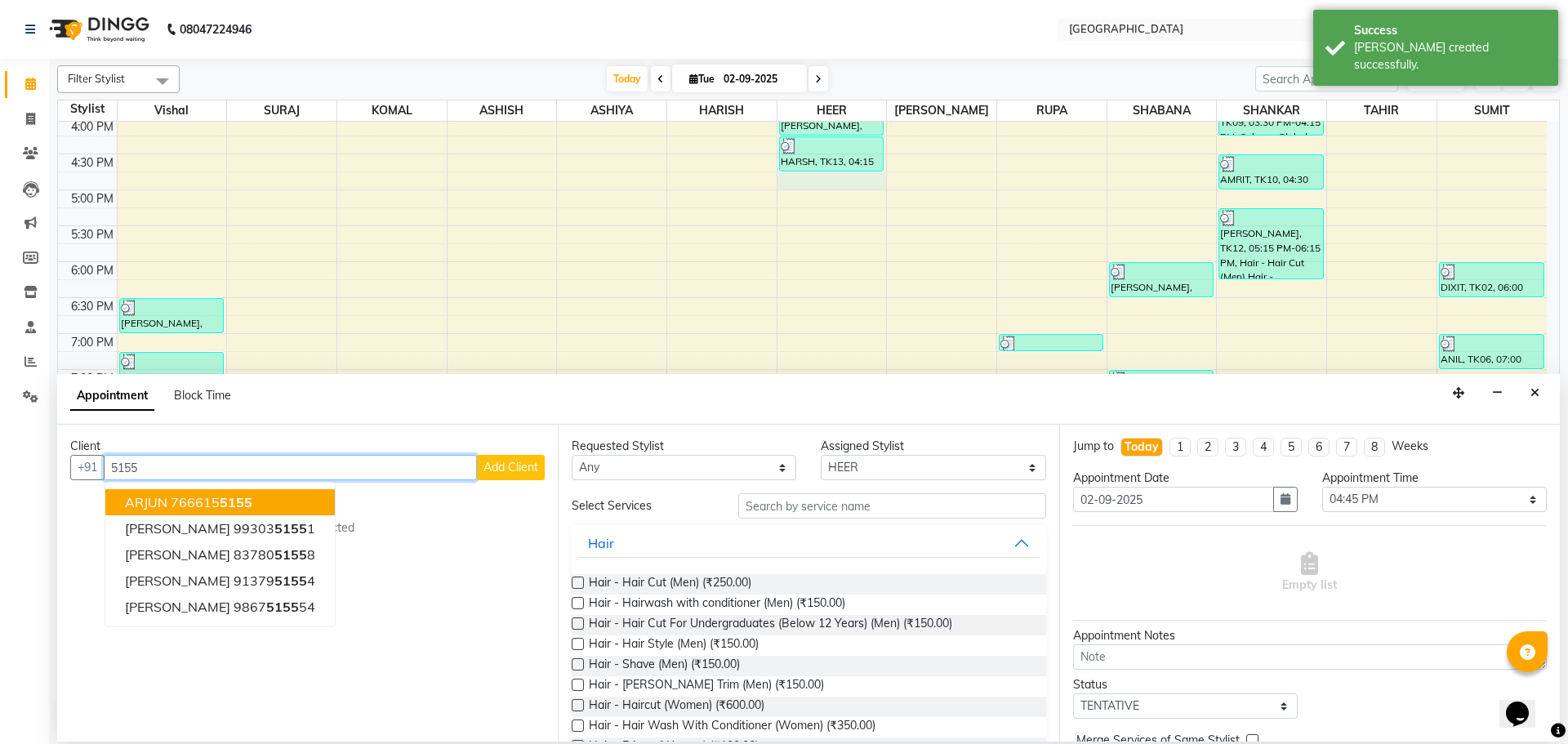
click at [192, 510] on button "ARJUN 766615 5155" at bounding box center [220, 502] width 229 height 27
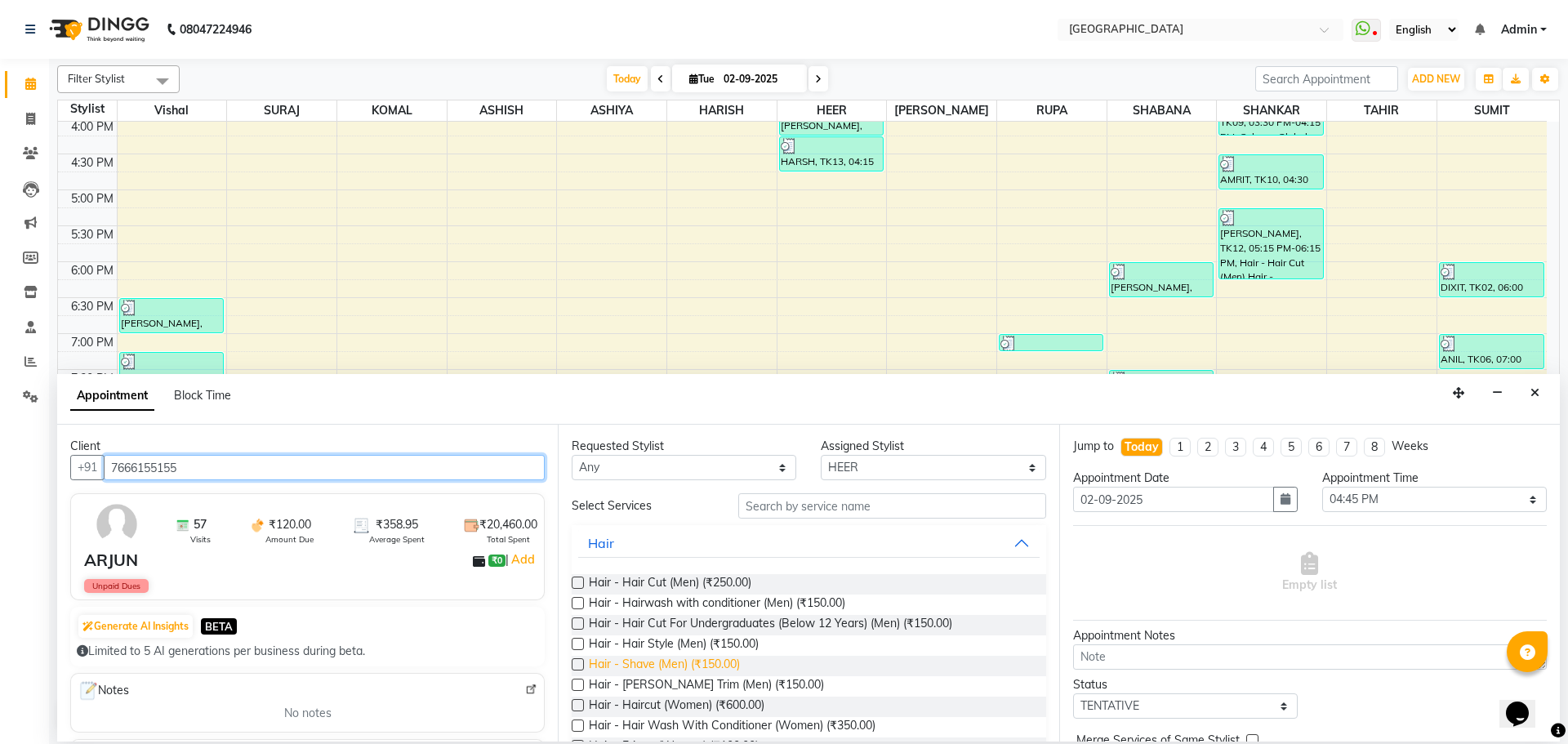
type input "7666155155"
click at [693, 664] on span "Hair - Shave (Men) (₹150.00)" at bounding box center [664, 666] width 151 height 21
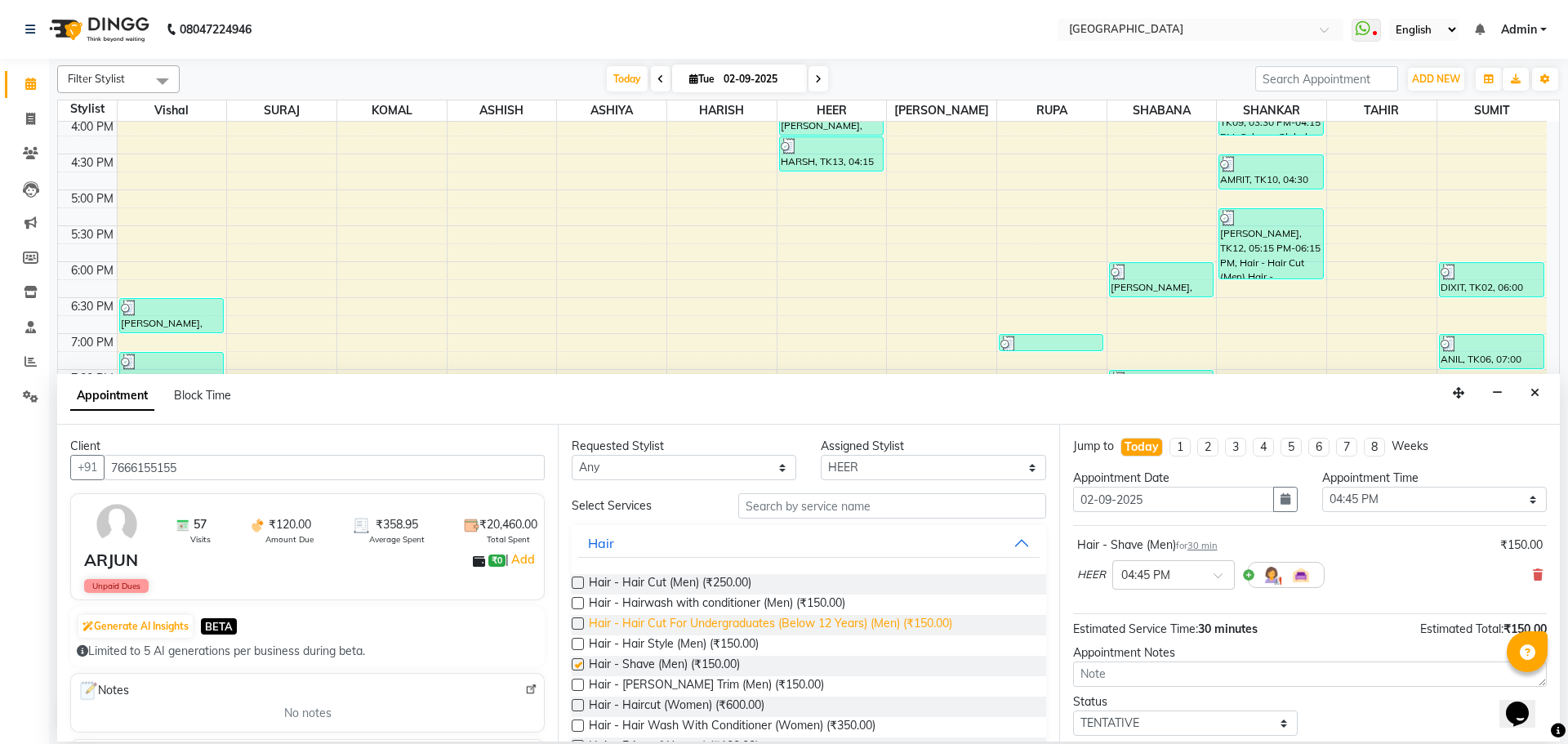
checkbox input "false"
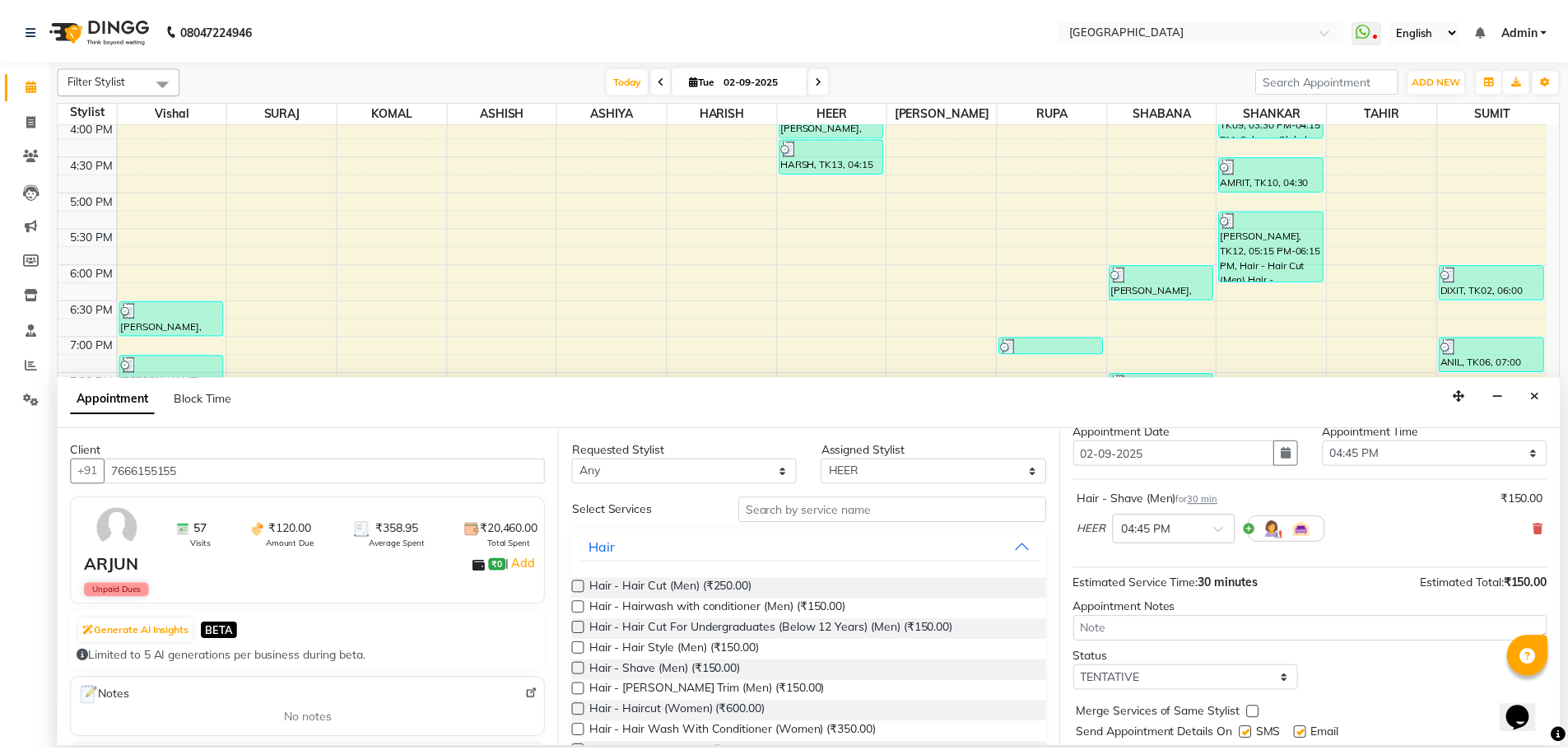
scroll to position [98, 0]
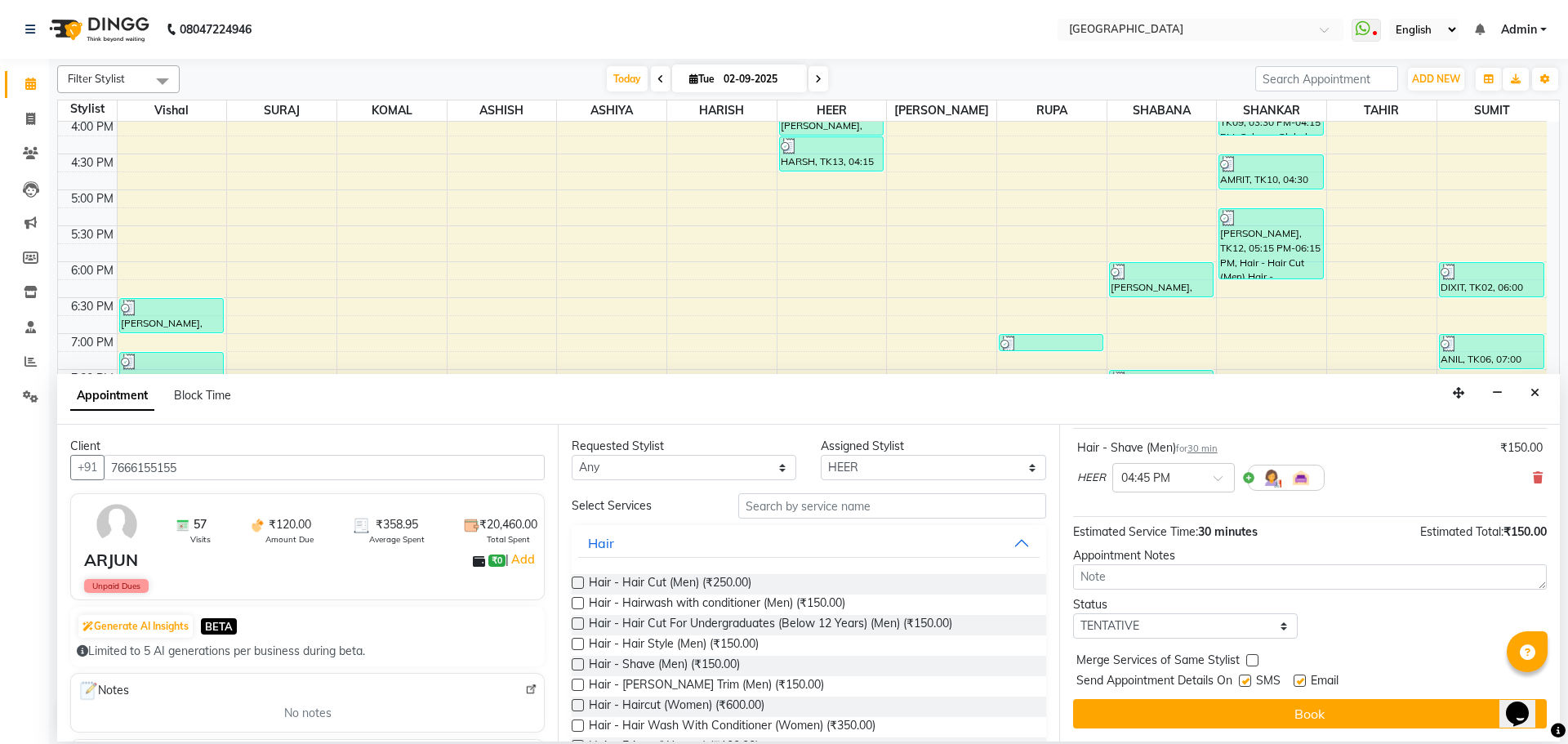
click at [1251, 662] on label at bounding box center [1252, 660] width 12 height 12
click at [1251, 662] on input "checkbox" at bounding box center [1251, 662] width 10 height 10
checkbox input "true"
drag, startPoint x: 1249, startPoint y: 629, endPoint x: 1220, endPoint y: 618, distance: 31.0
click at [1249, 629] on select "Select TENTATIVE CONFIRM CHECK-IN UPCOMING" at bounding box center [1185, 626] width 225 height 26
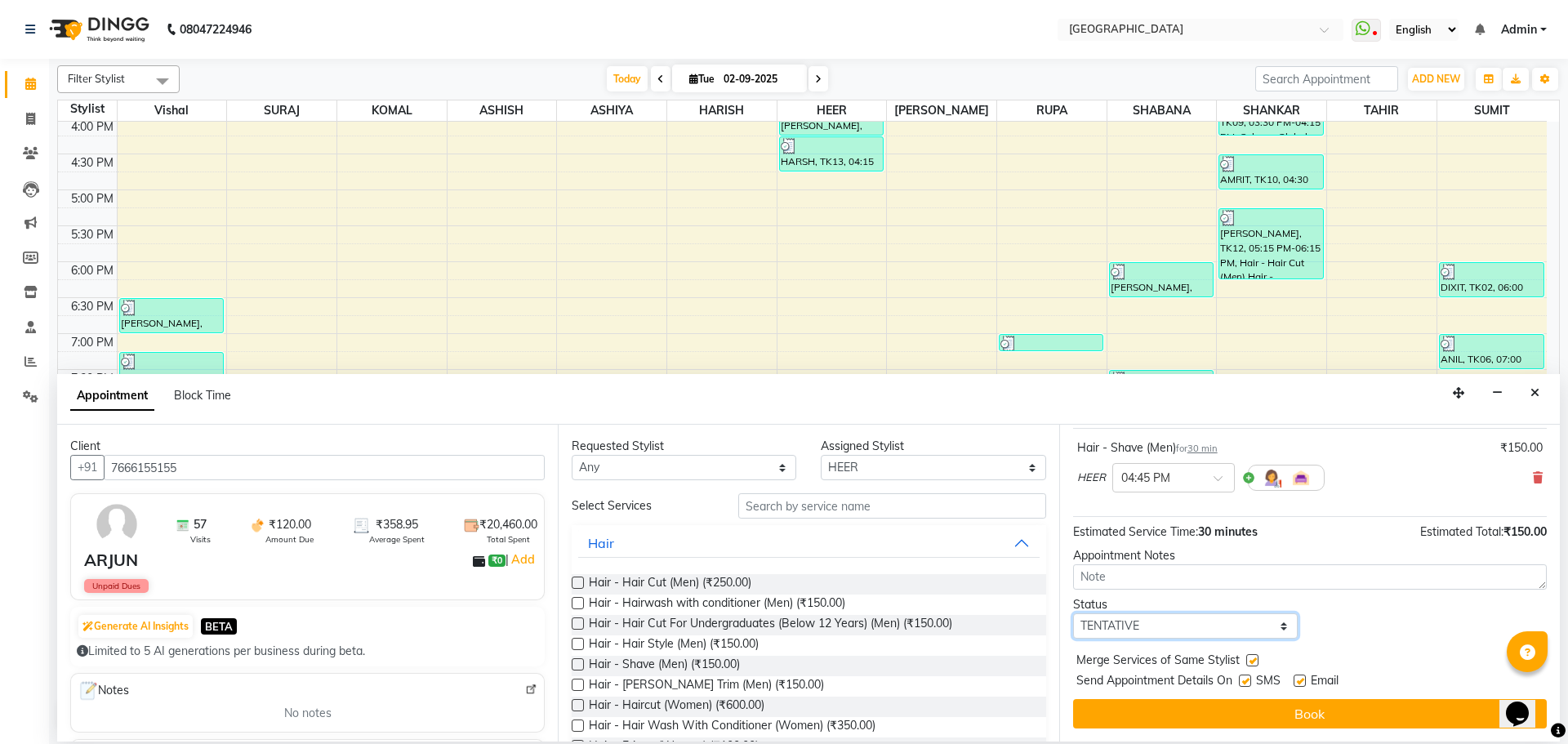
select select "check-in"
click at [1073, 613] on select "Select TENTATIVE CONFIRM CHECK-IN UPCOMING" at bounding box center [1185, 626] width 225 height 26
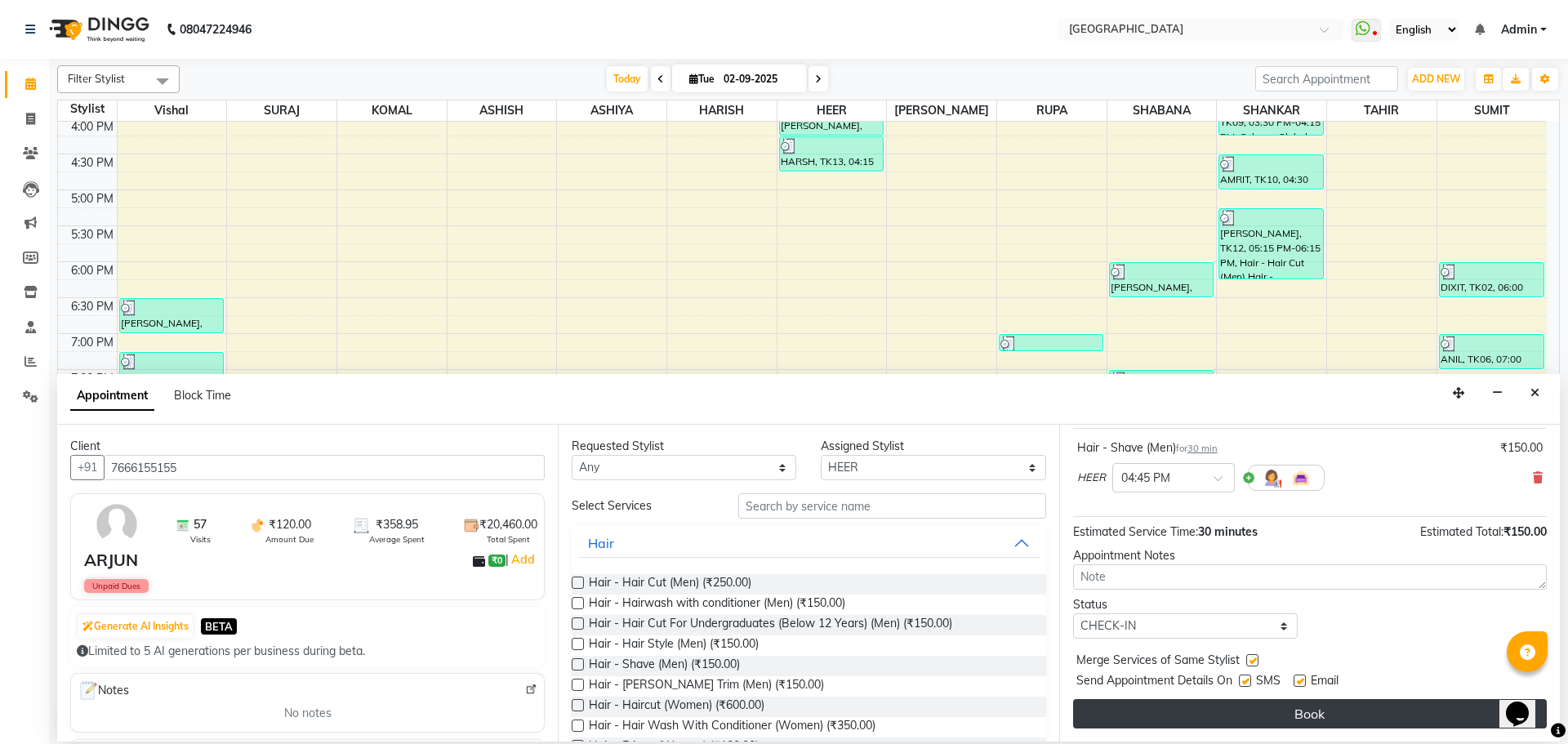
click at [1316, 723] on button "Book" at bounding box center [1310, 713] width 474 height 29
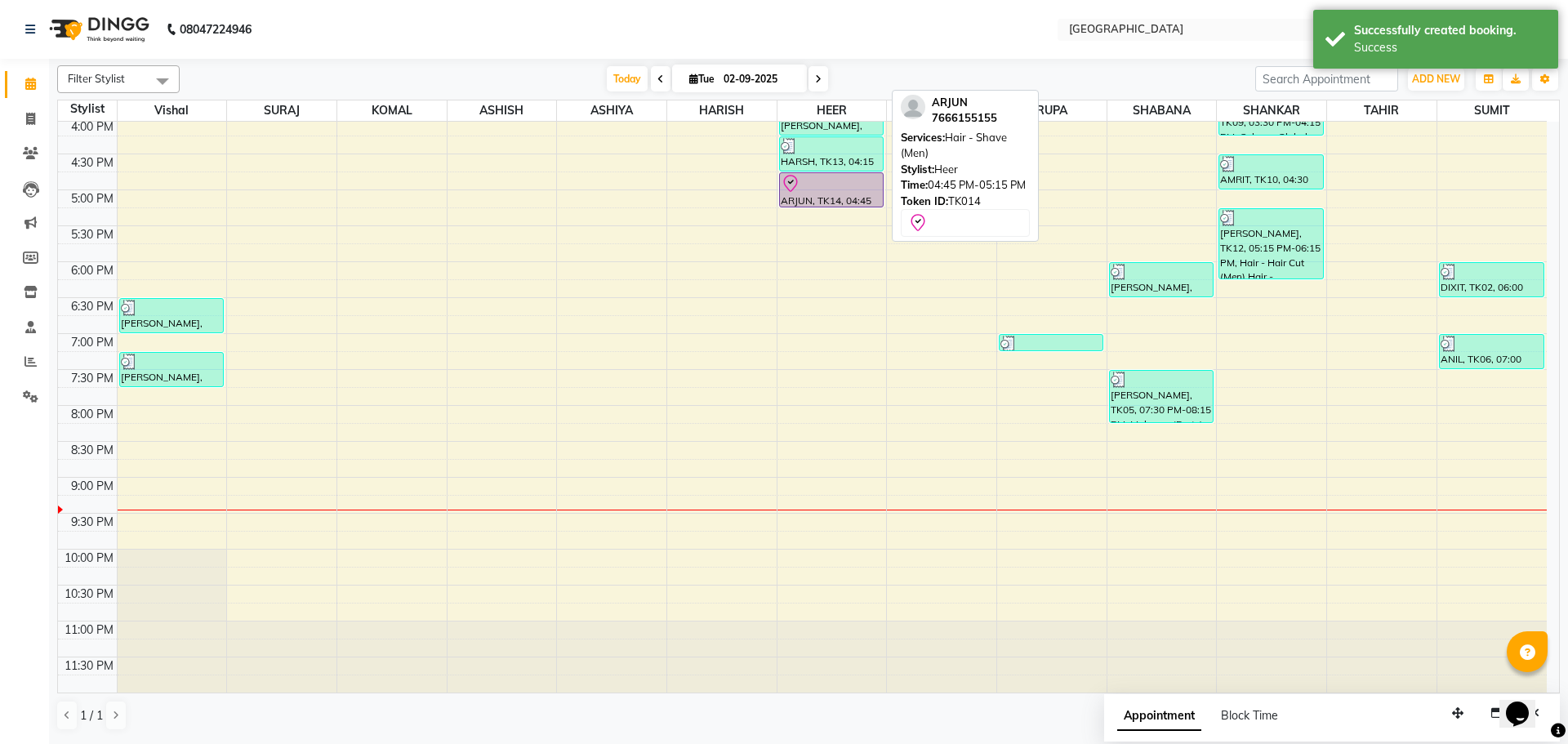
click at [830, 188] on div at bounding box center [831, 183] width 101 height 20
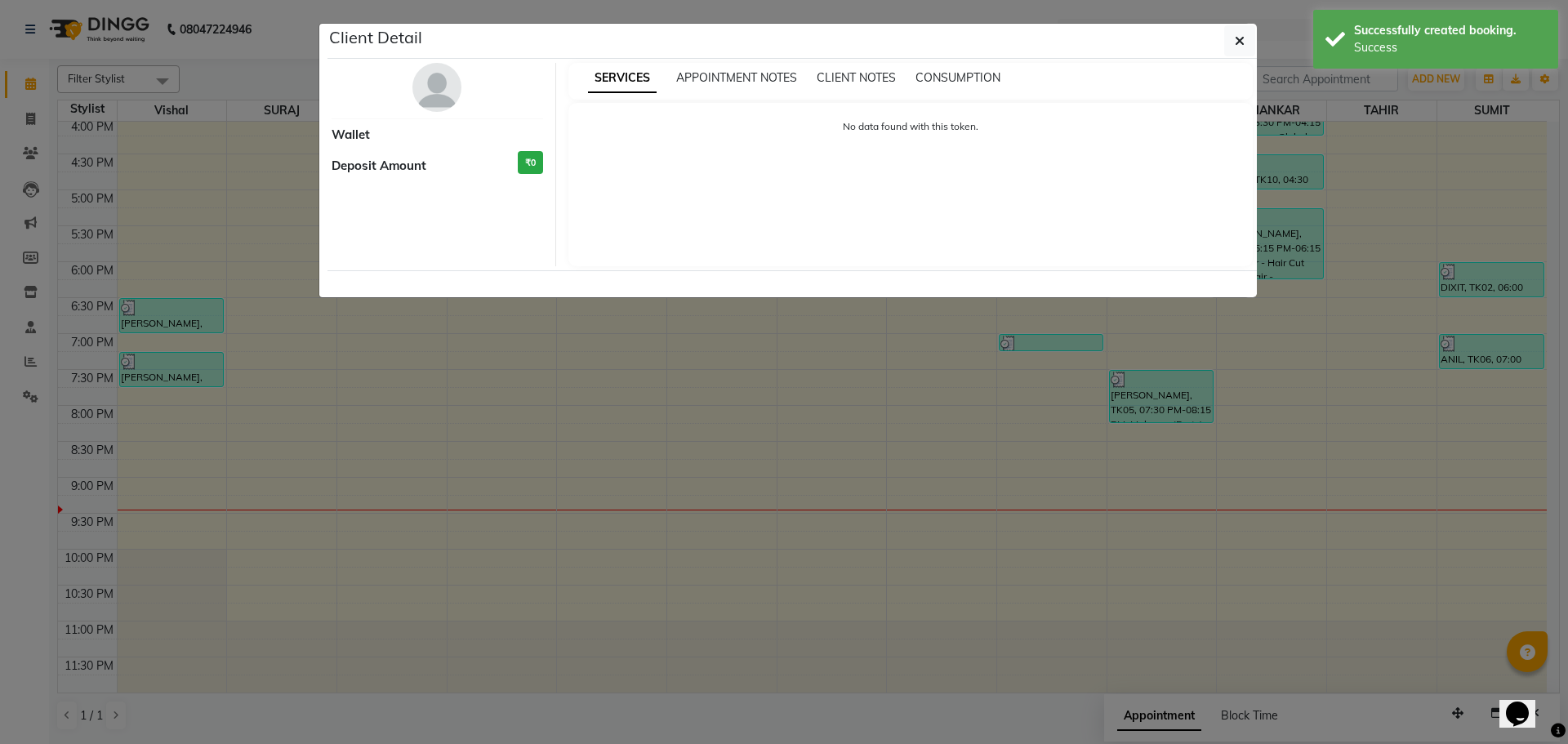
select select "8"
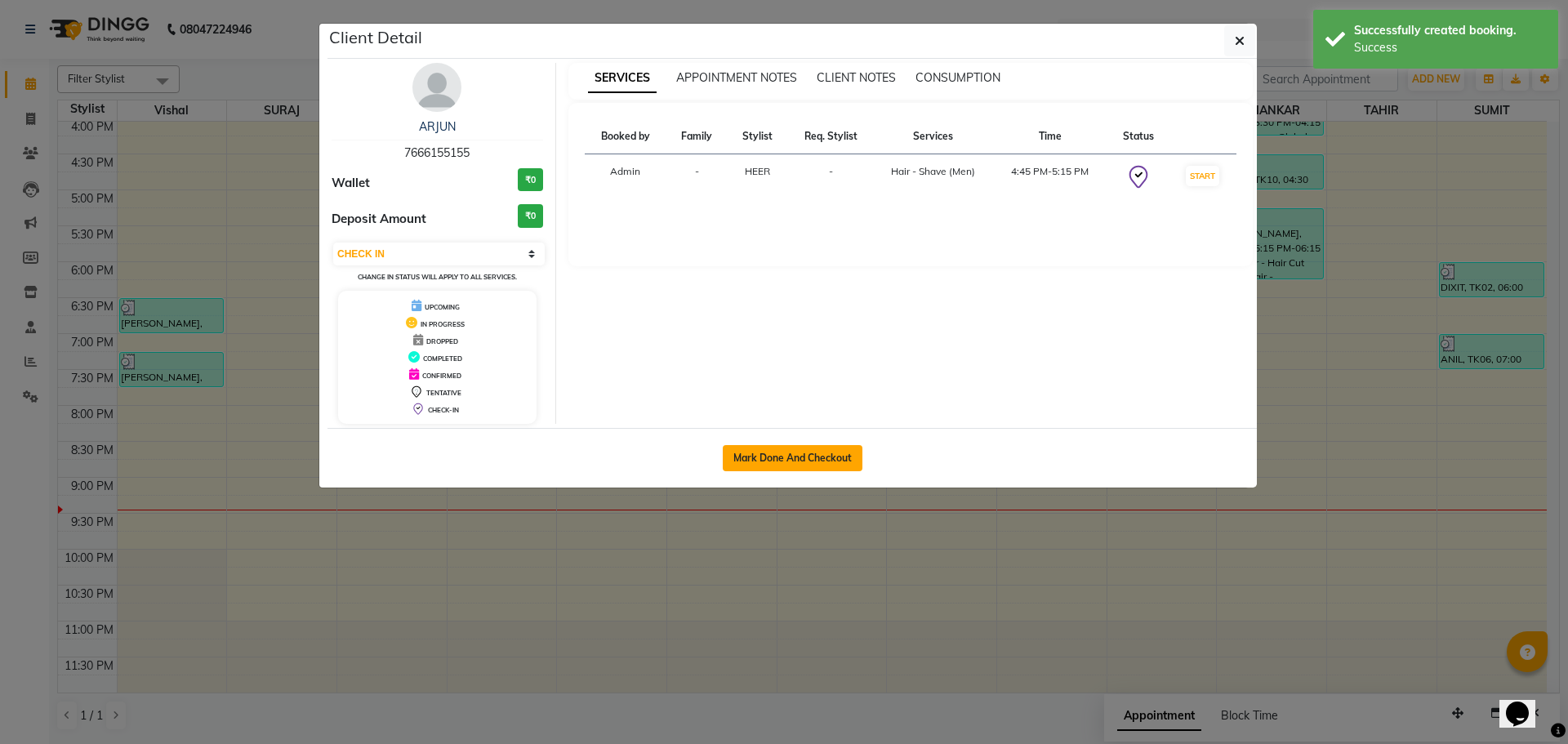
click at [809, 462] on button "Mark Done And Checkout" at bounding box center [792, 459] width 139 height 27
select select "service"
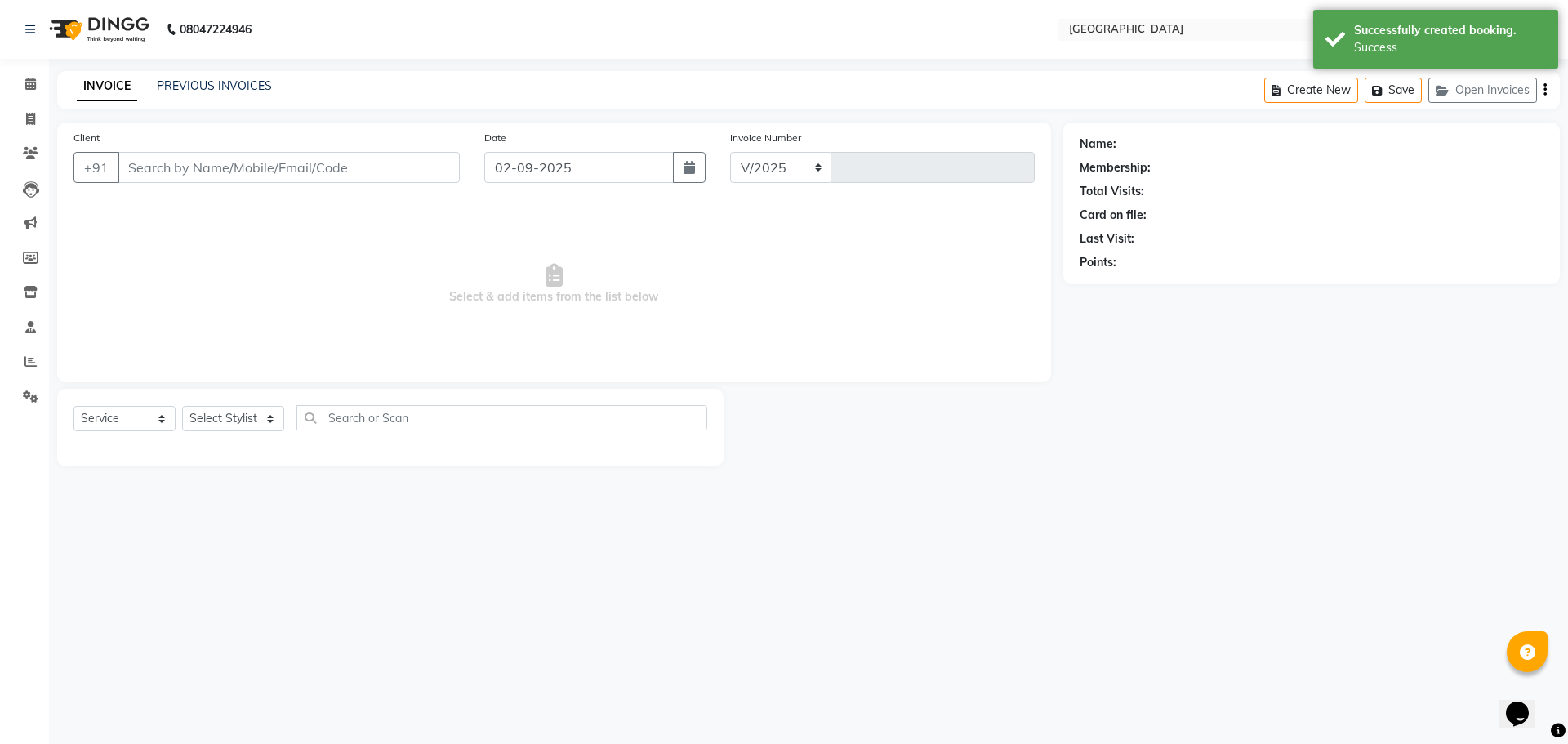
select select "508"
type input "4891"
type input "7666155155"
select select "83705"
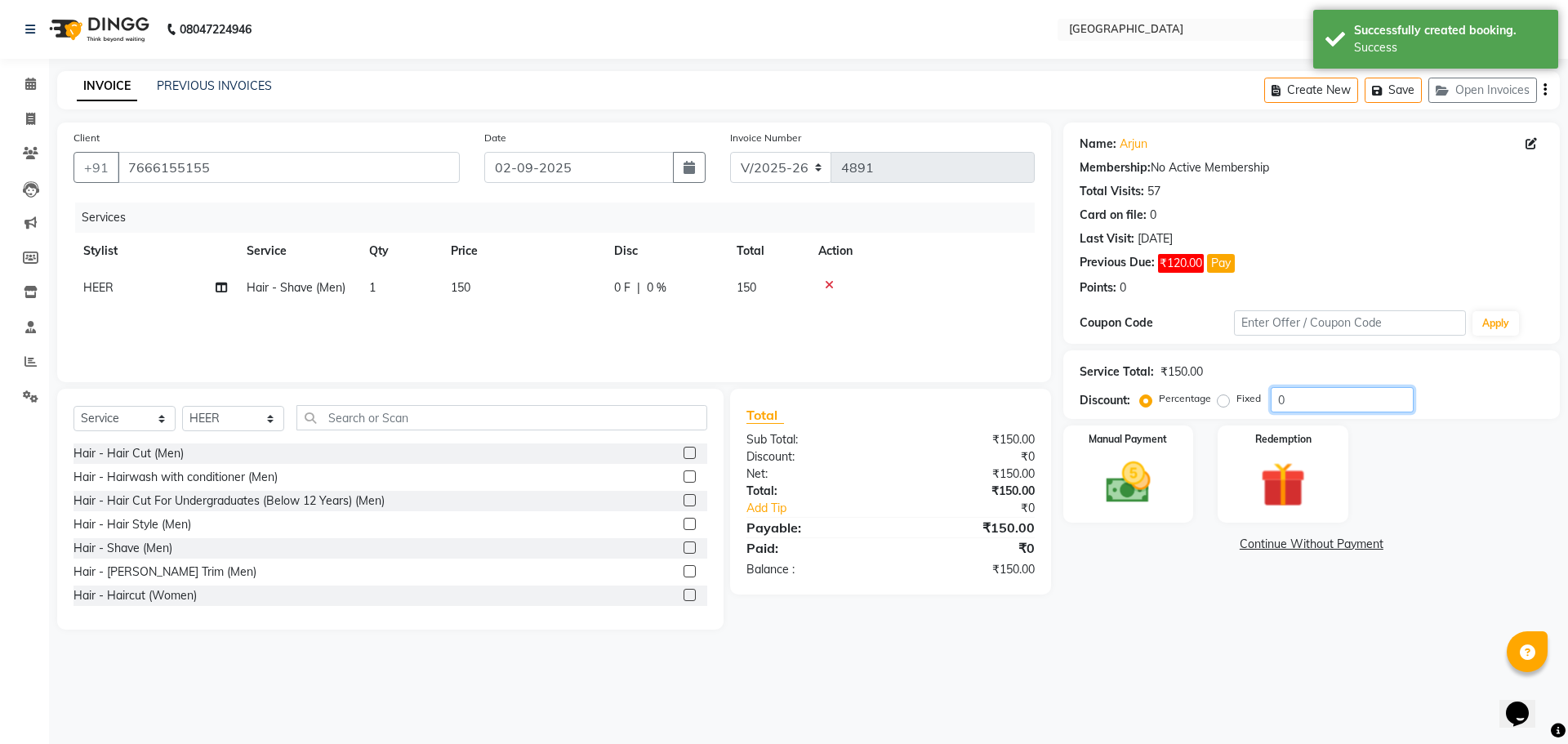
click at [1278, 398] on input "0" at bounding box center [1341, 399] width 143 height 26
type input "20"
drag, startPoint x: 1089, startPoint y: 486, endPoint x: 1118, endPoint y: 494, distance: 30.1
click at [1088, 486] on div "Manual Payment" at bounding box center [1127, 474] width 136 height 100
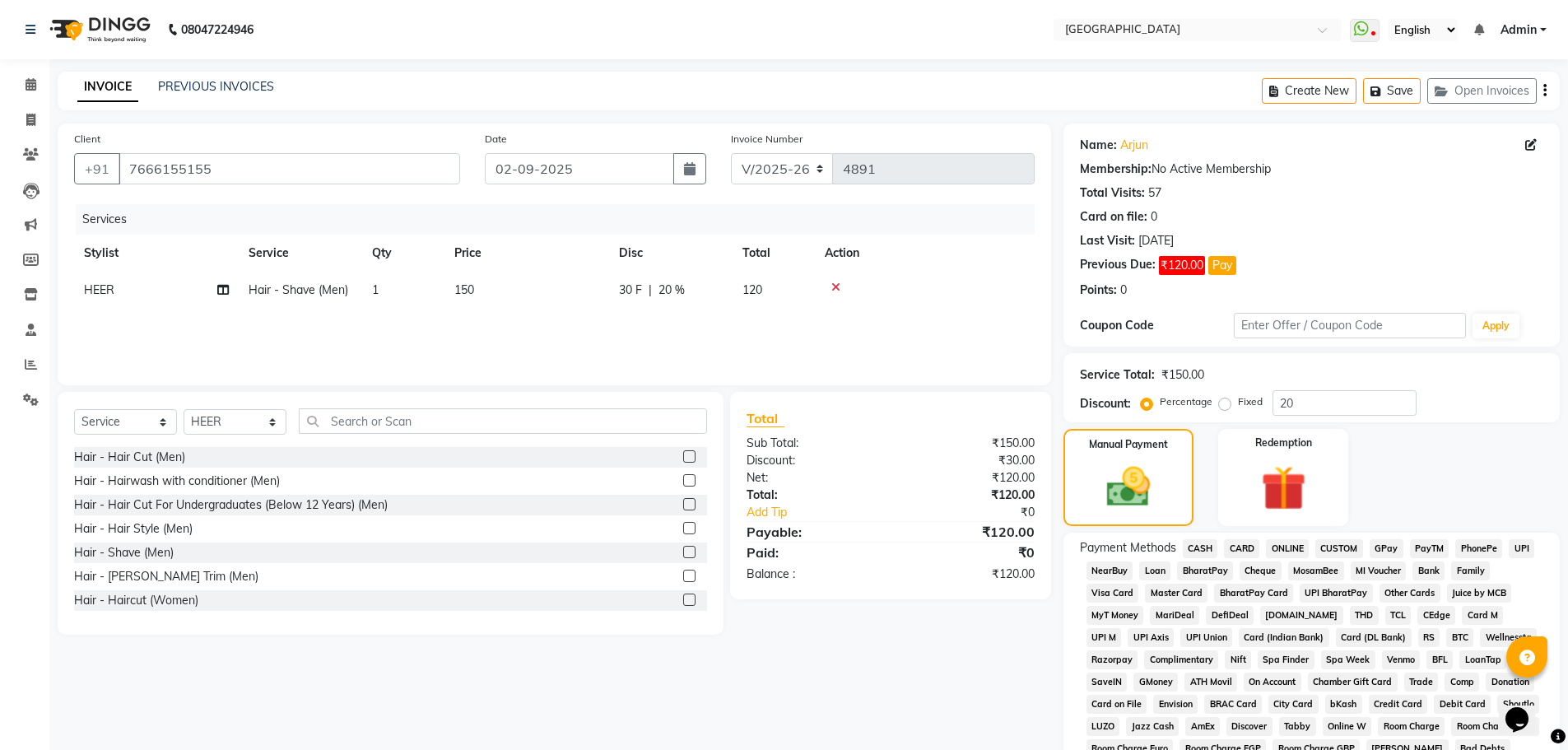
click at [1386, 545] on span "GPay" at bounding box center [1386, 548] width 33 height 19
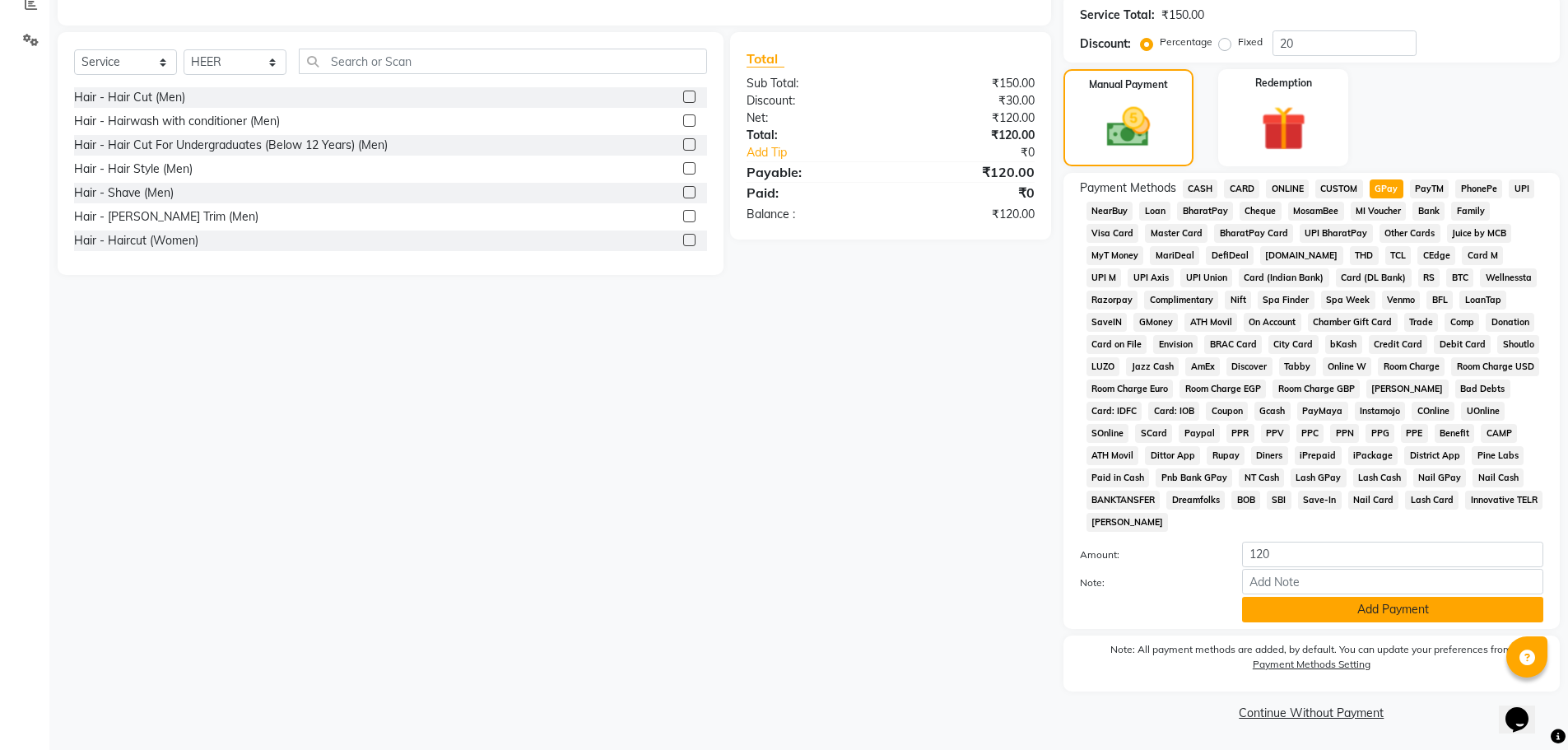
click at [1375, 612] on button "Add Payment" at bounding box center [1392, 610] width 301 height 26
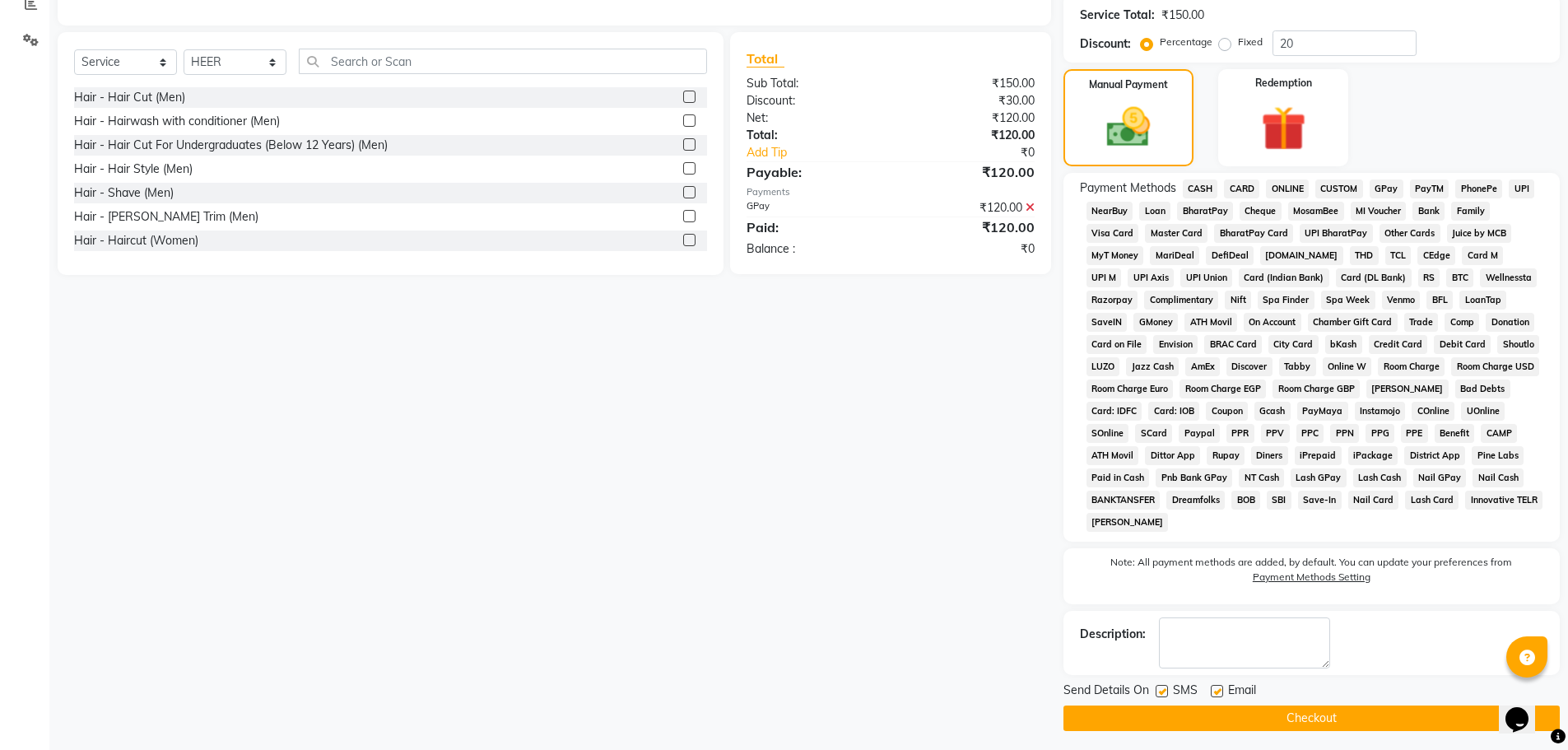
click at [1290, 723] on button "Checkout" at bounding box center [1311, 718] width 496 height 26
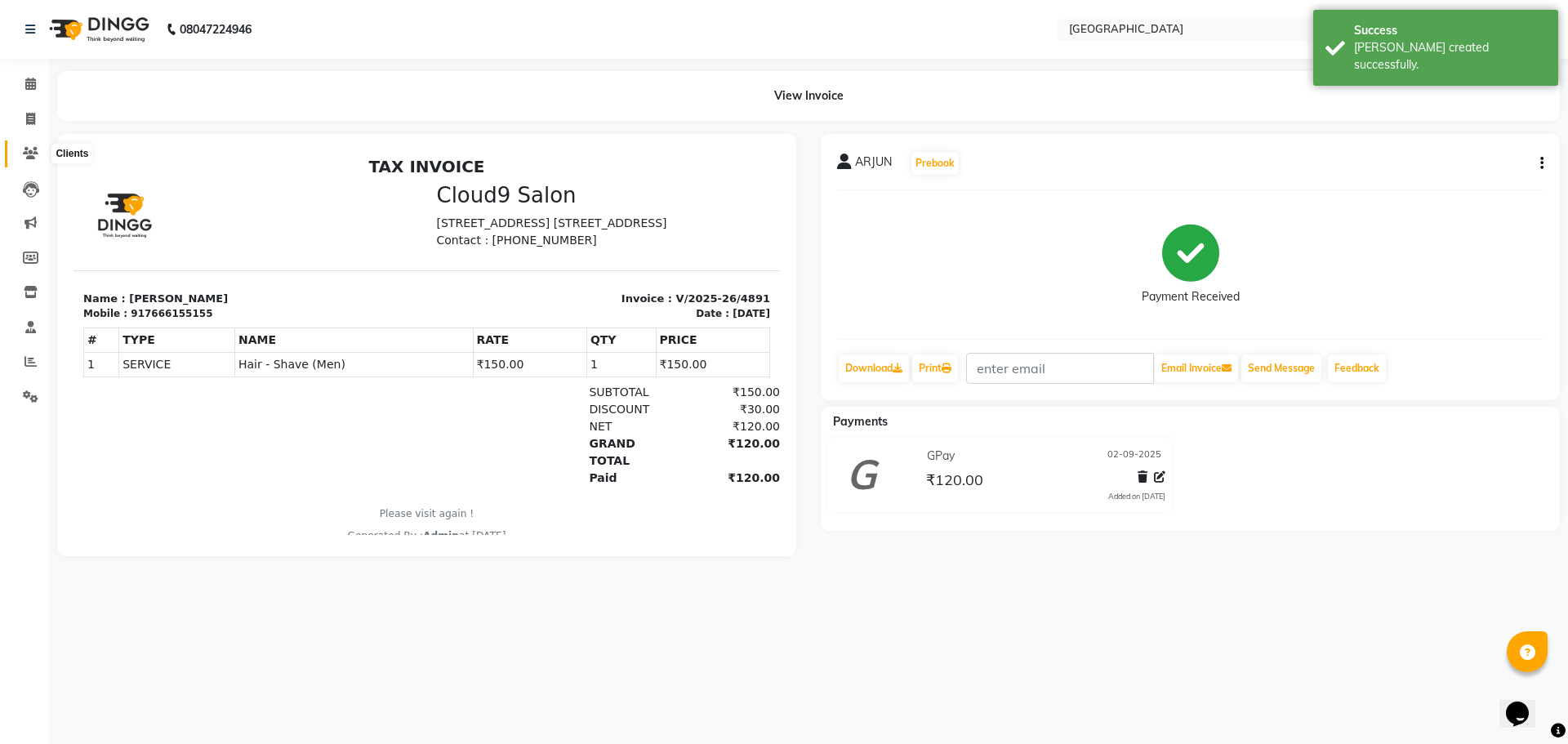
click at [33, 150] on icon at bounding box center [30, 153] width 15 height 12
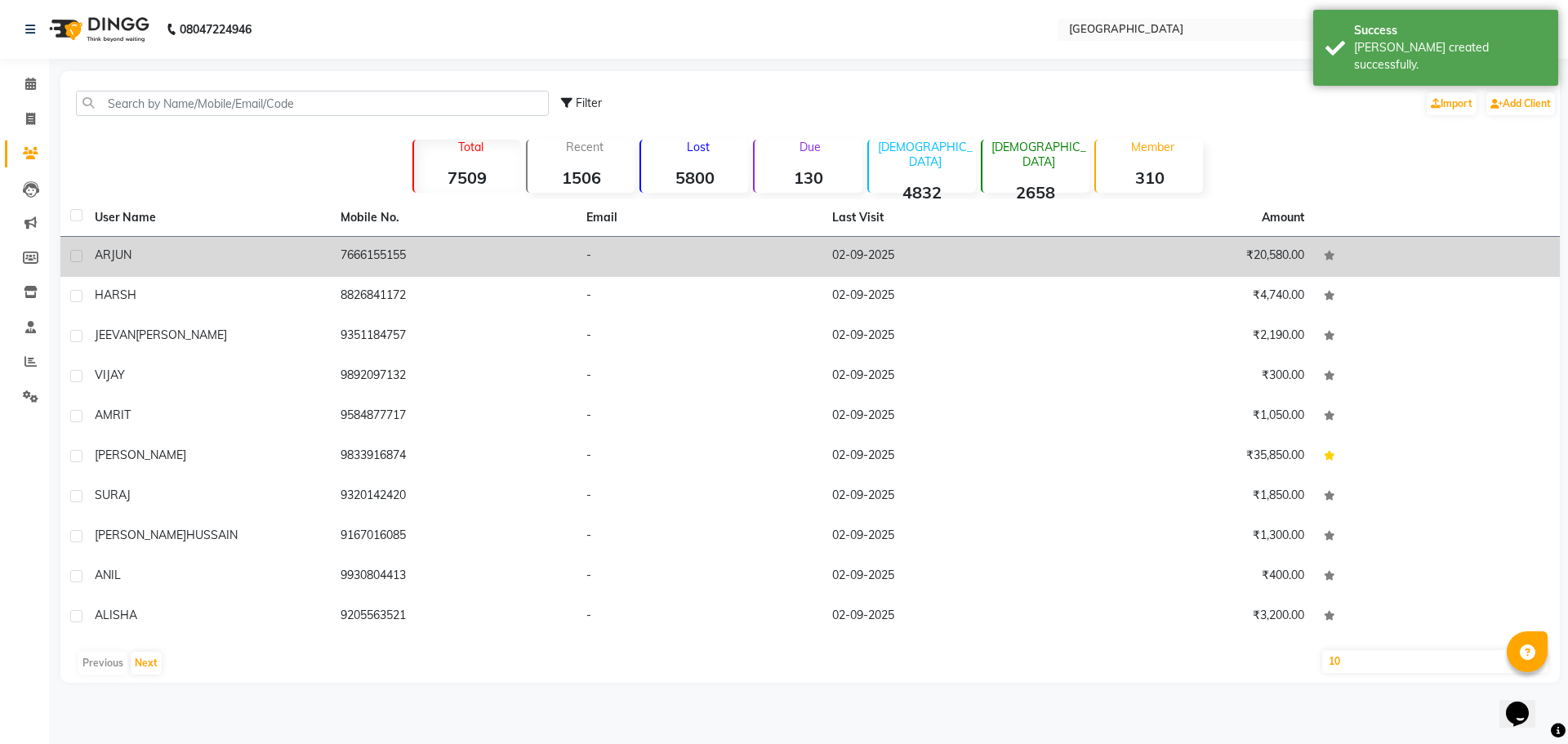
click at [180, 249] on div "ARJUN" at bounding box center [208, 255] width 227 height 17
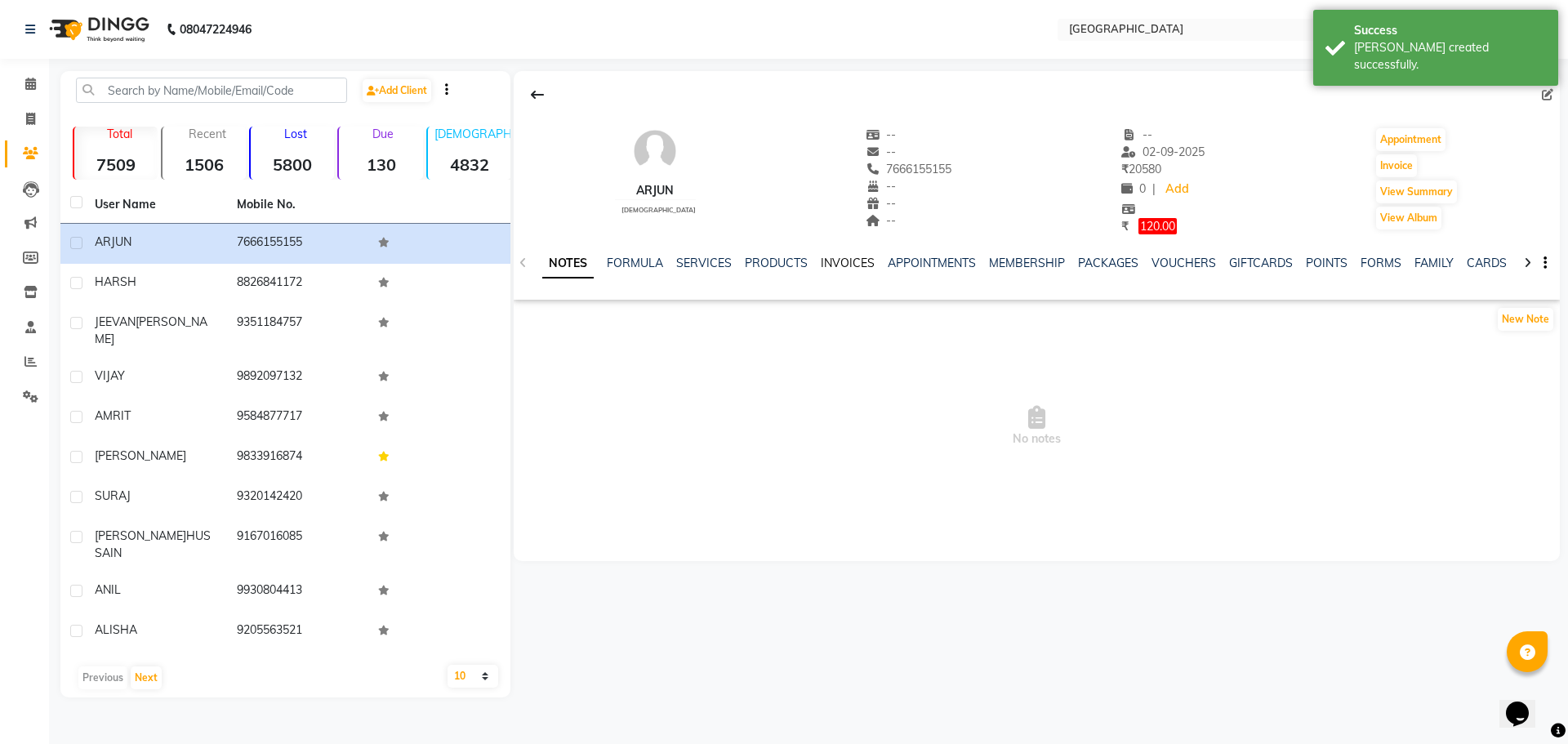
click at [839, 261] on link "INVOICES" at bounding box center [848, 263] width 54 height 15
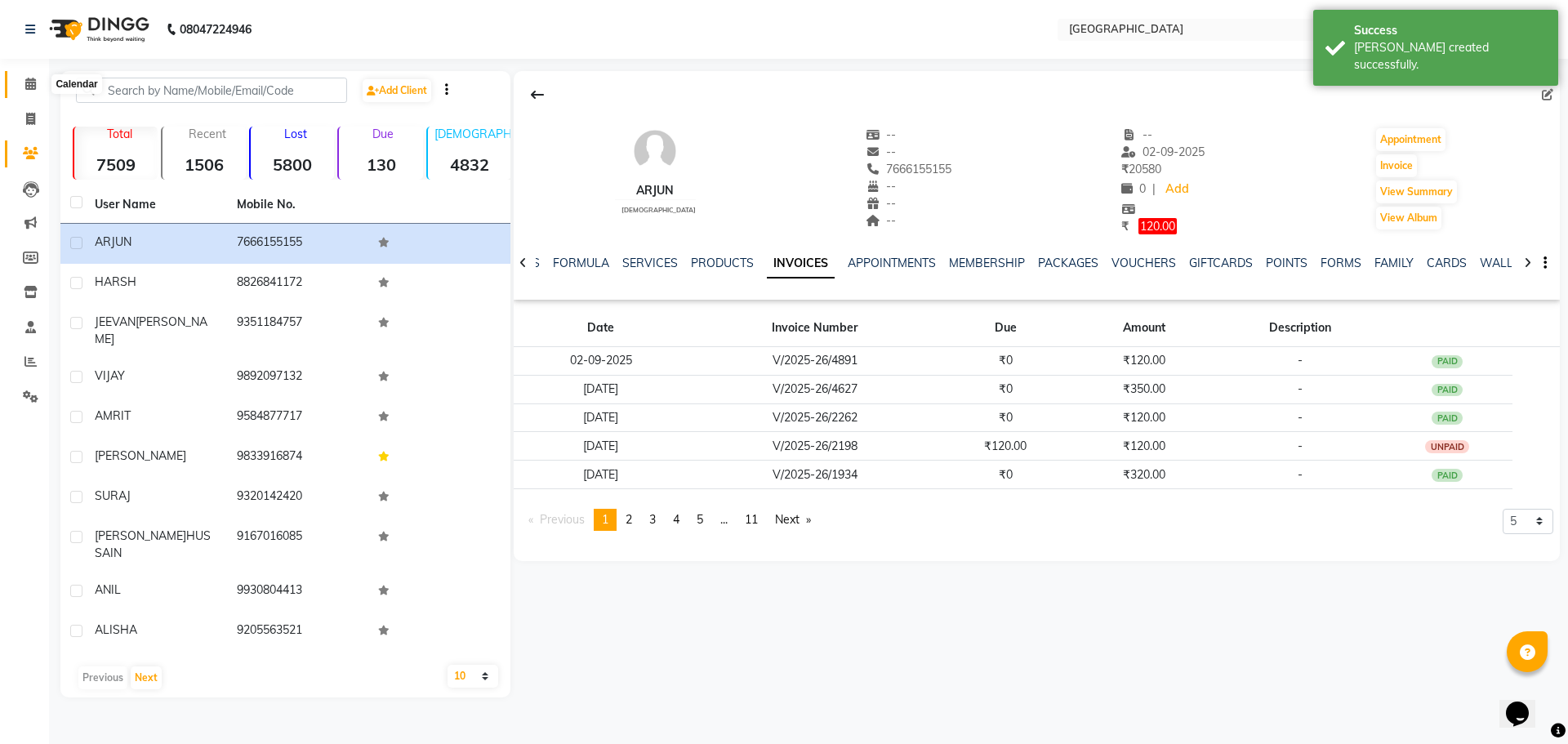
click at [30, 87] on icon at bounding box center [30, 83] width 10 height 12
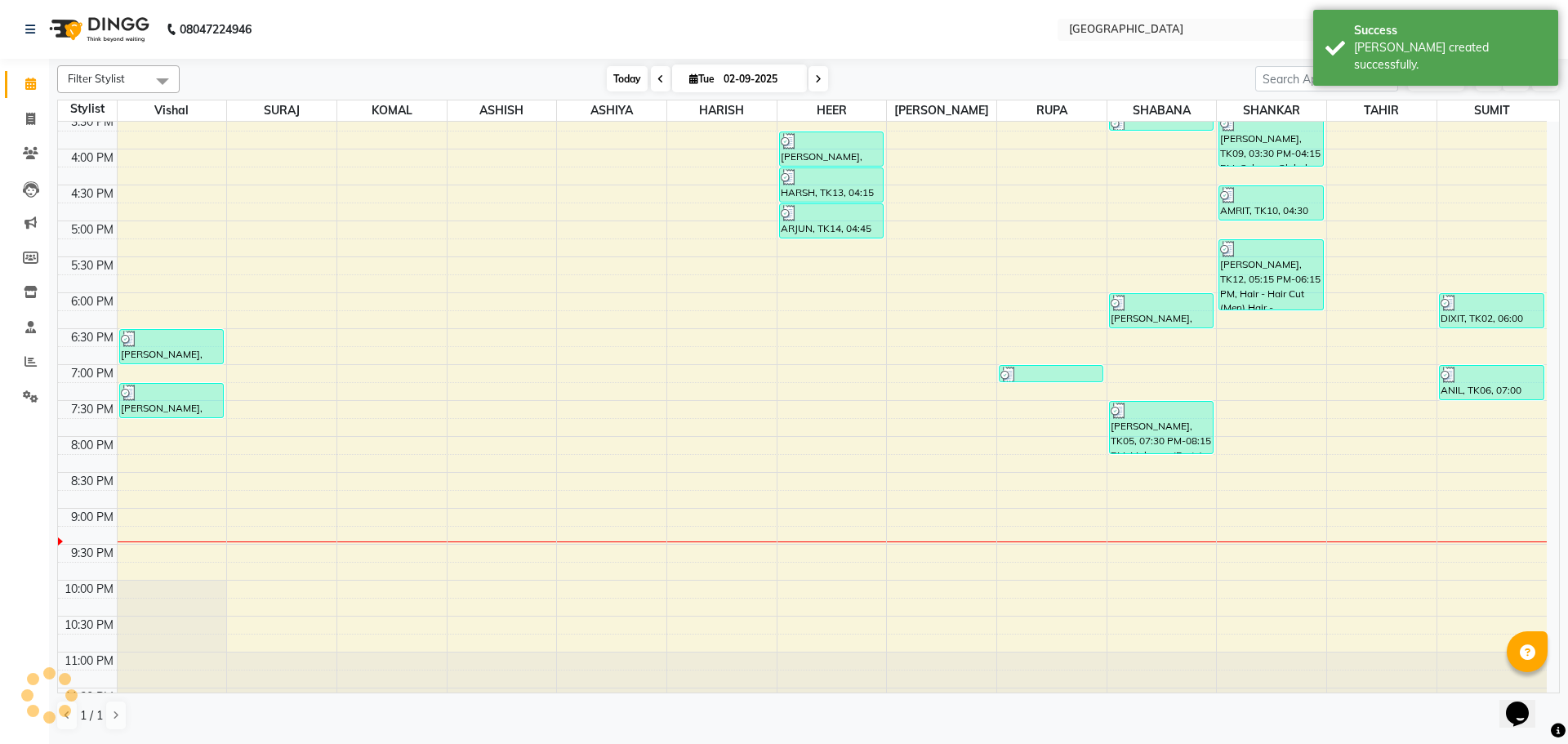
click at [622, 74] on span "Today" at bounding box center [627, 79] width 41 height 26
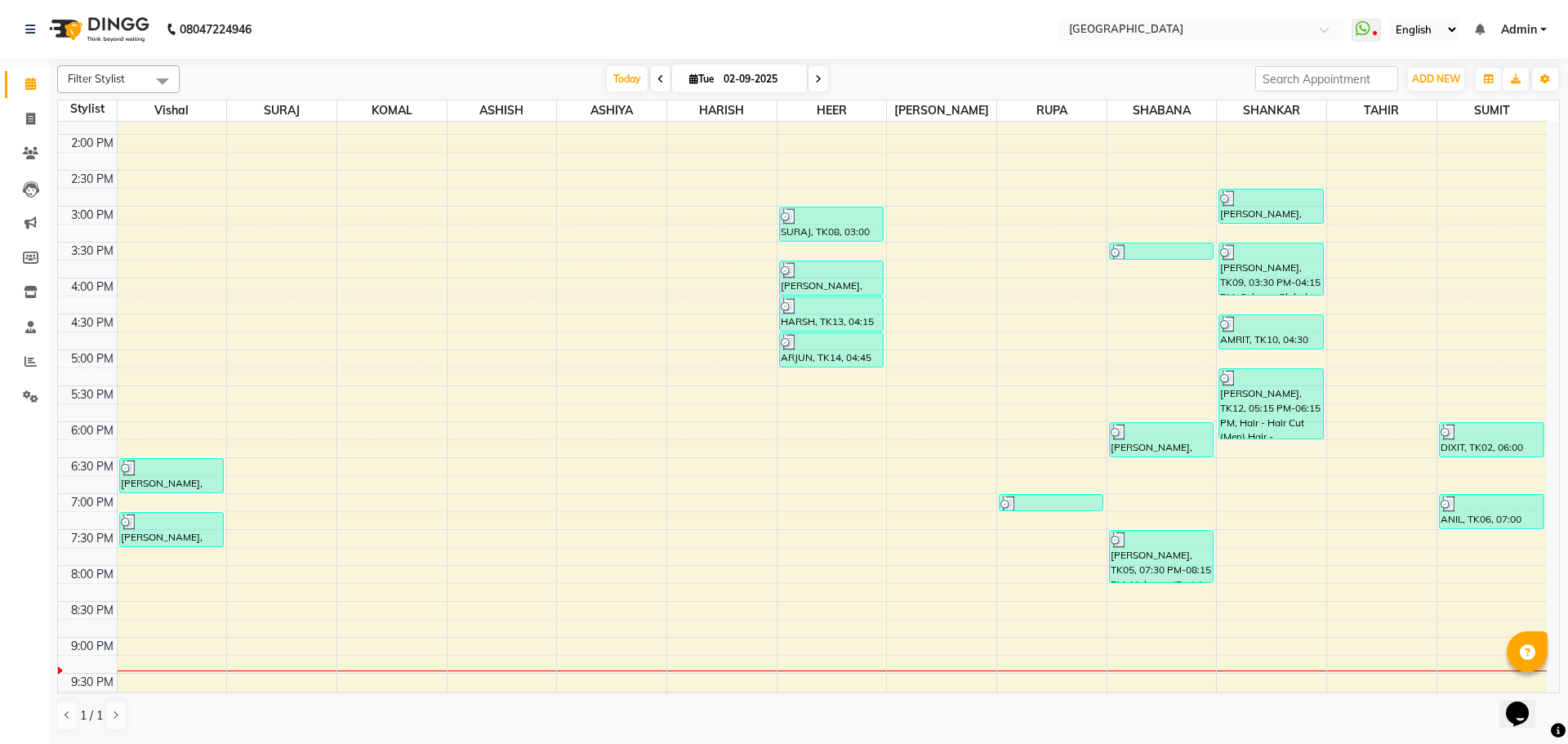
scroll to position [415, 0]
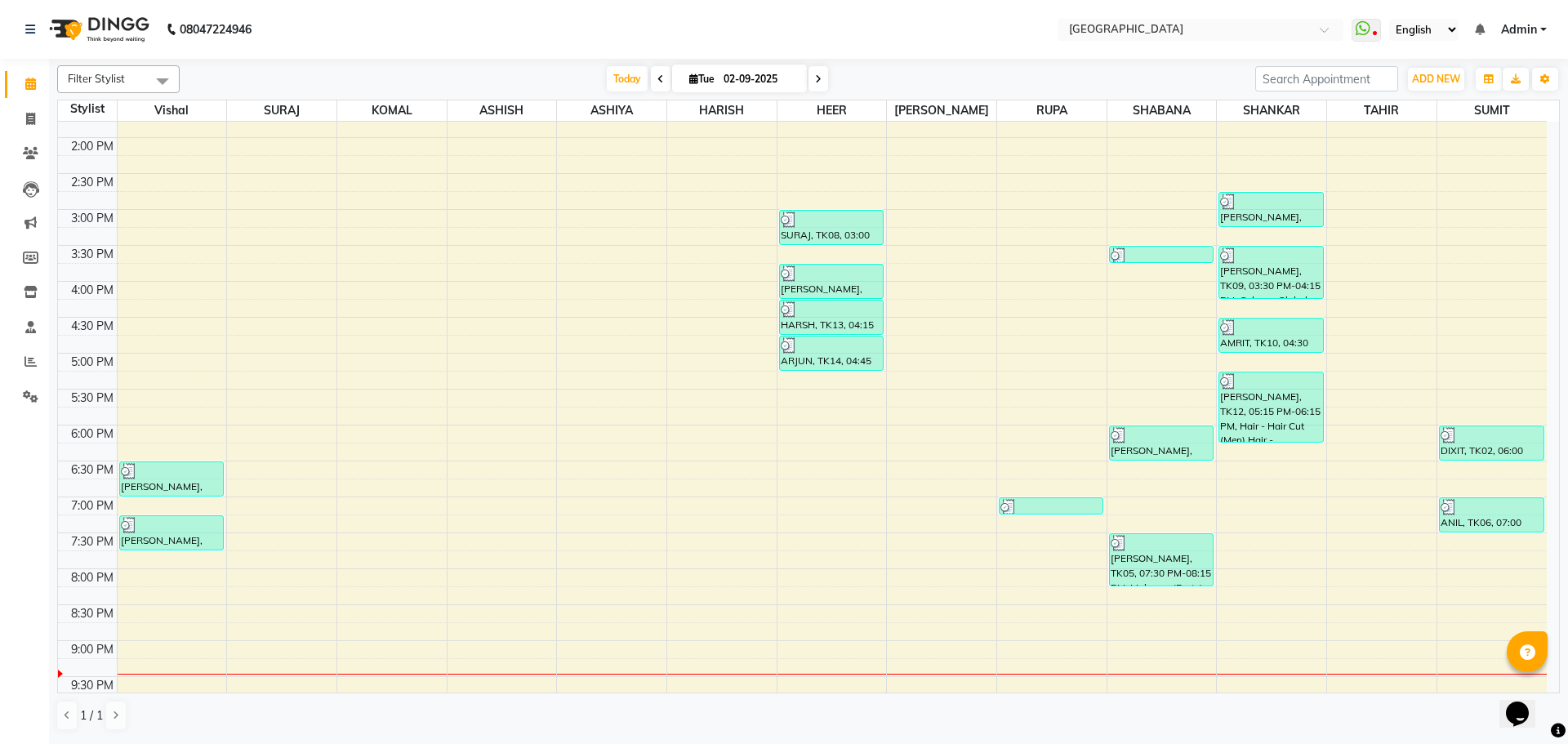
click at [1269, 460] on div "8:00 AM 8:30 AM 9:00 AM 9:30 AM 10:00 AM 10:30 AM 11:00 AM 11:30 AM 12:00 PM 12…" at bounding box center [802, 281] width 1488 height 1149
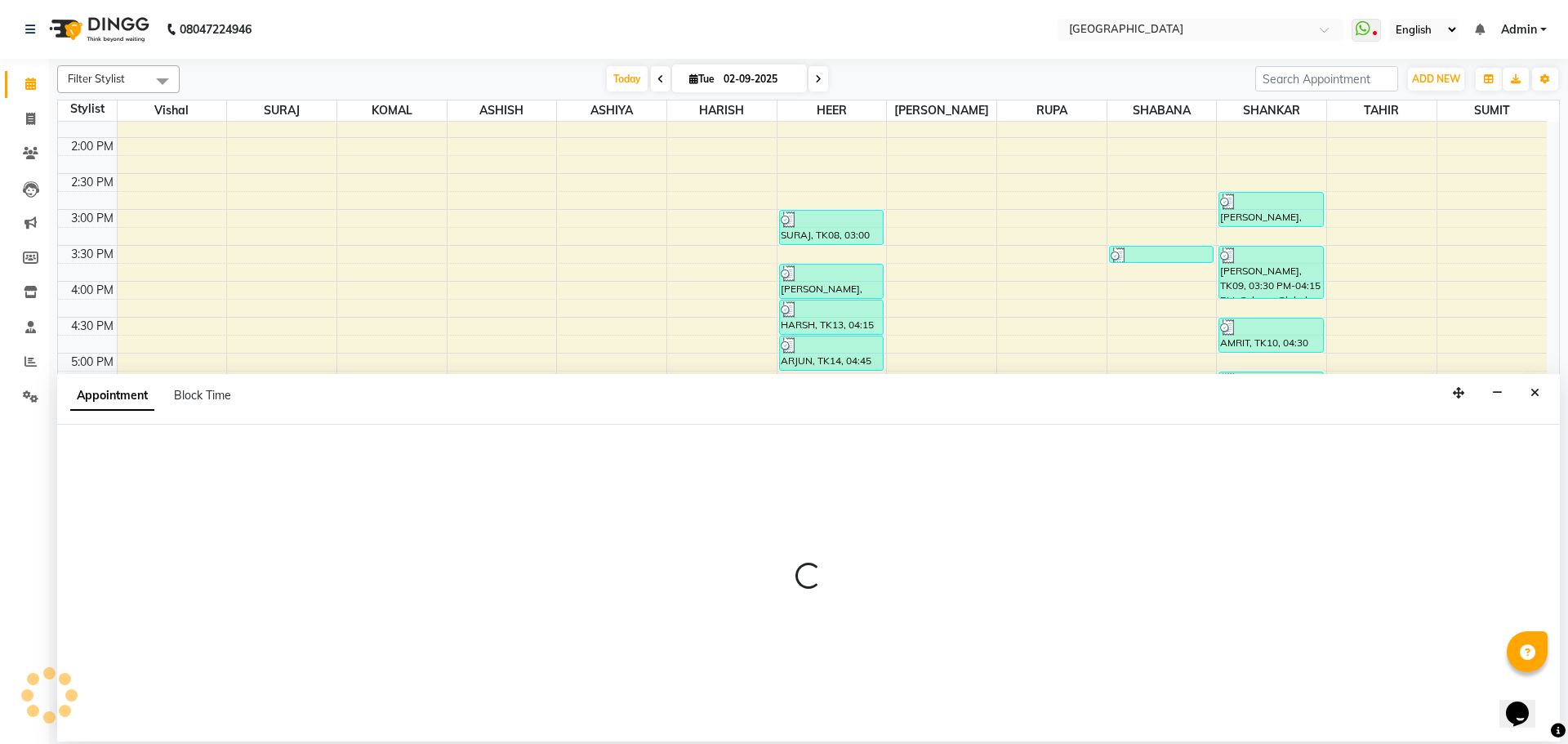
select select "79087"
select select "tentative"
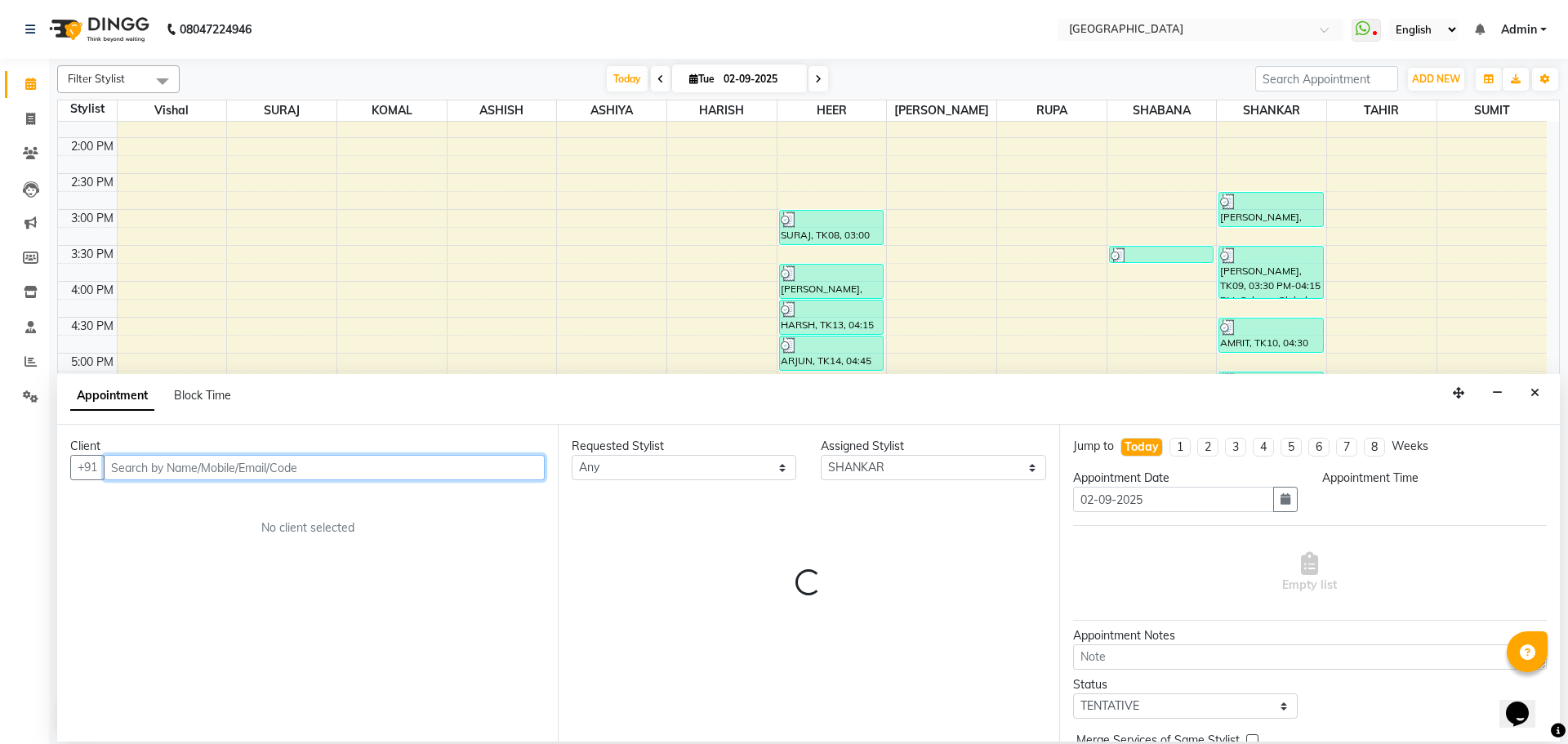
select select "1095"
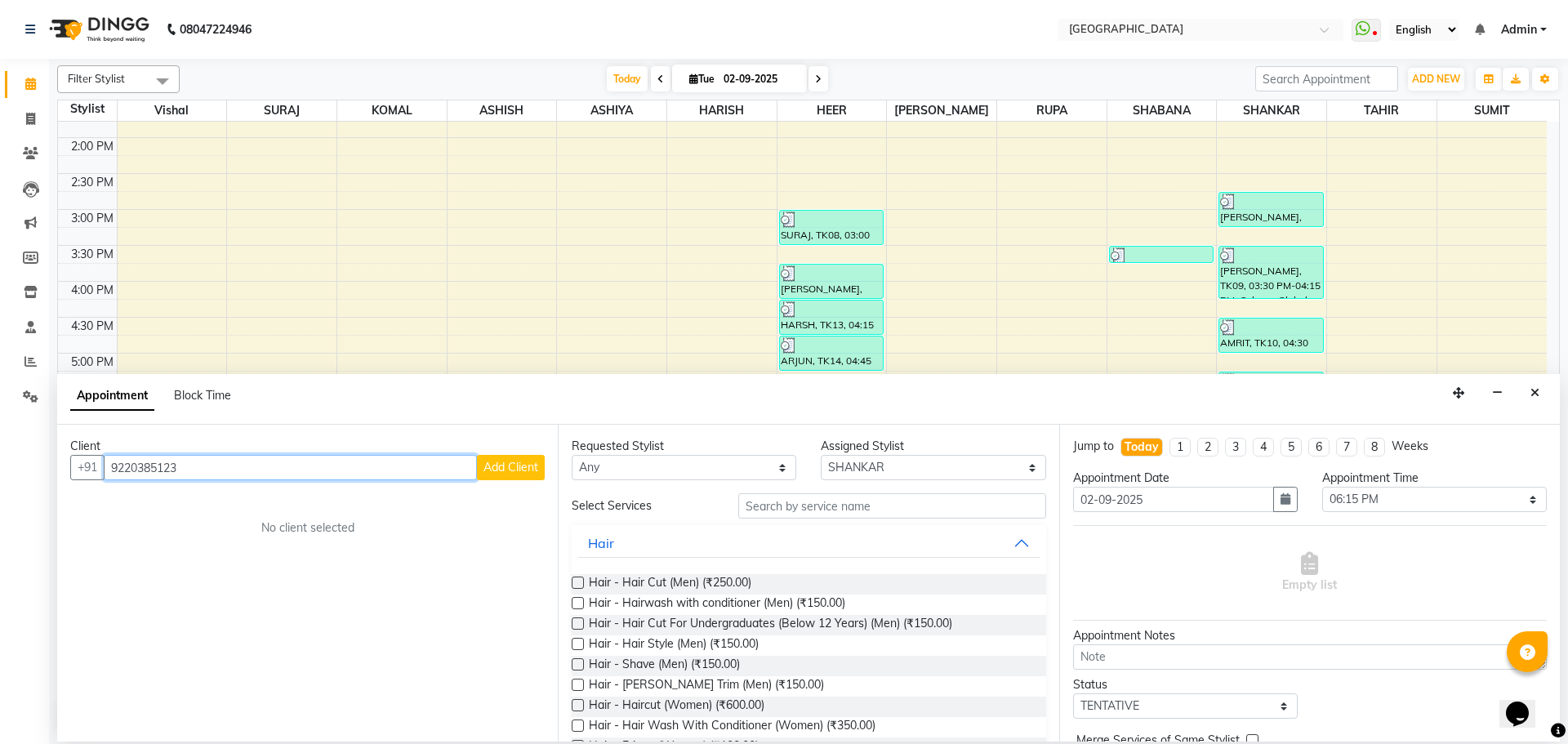
type input "9220385123"
click at [520, 459] on button "Add Client" at bounding box center [511, 467] width 68 height 26
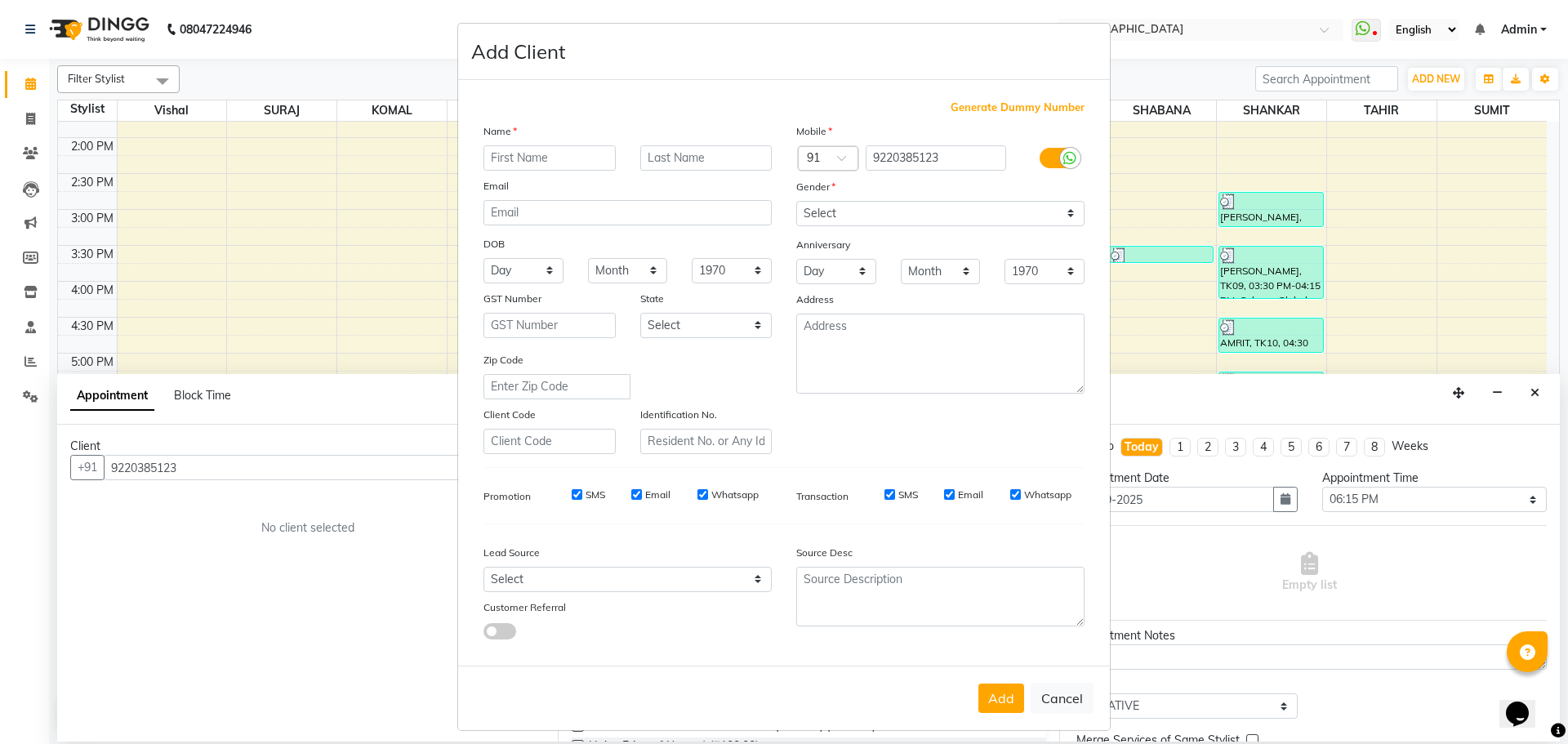
click at [551, 160] on input "text" at bounding box center [550, 157] width 133 height 26
type input "TARUN"
click at [896, 216] on select "Select [DEMOGRAPHIC_DATA] [DEMOGRAPHIC_DATA] Other Prefer Not To Say" at bounding box center [940, 213] width 288 height 26
select select "[DEMOGRAPHIC_DATA]"
click at [796, 201] on select "Select [DEMOGRAPHIC_DATA] [DEMOGRAPHIC_DATA] Other Prefer Not To Say" at bounding box center [940, 213] width 288 height 26
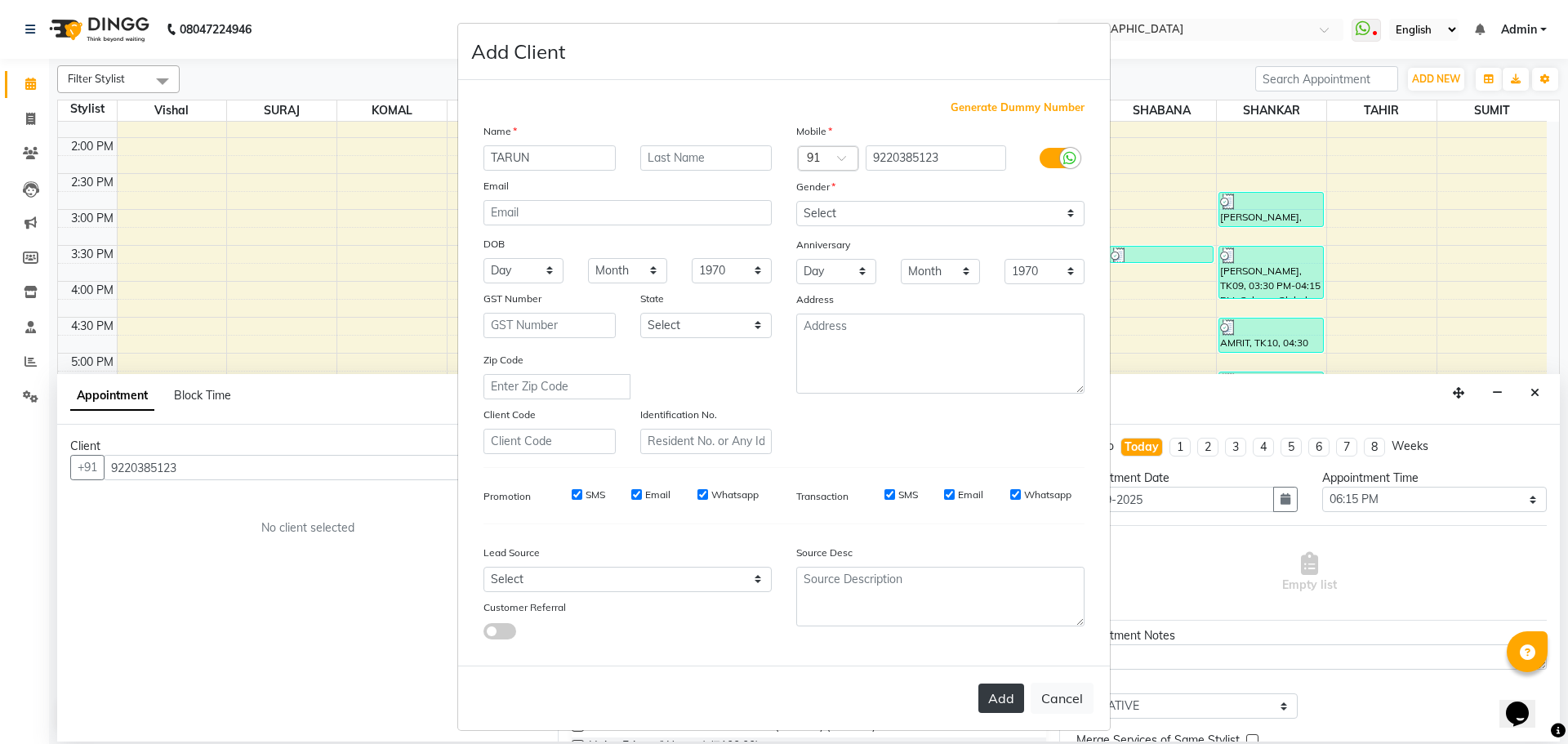
click at [1012, 704] on button "Add" at bounding box center [1001, 698] width 46 height 29
select select
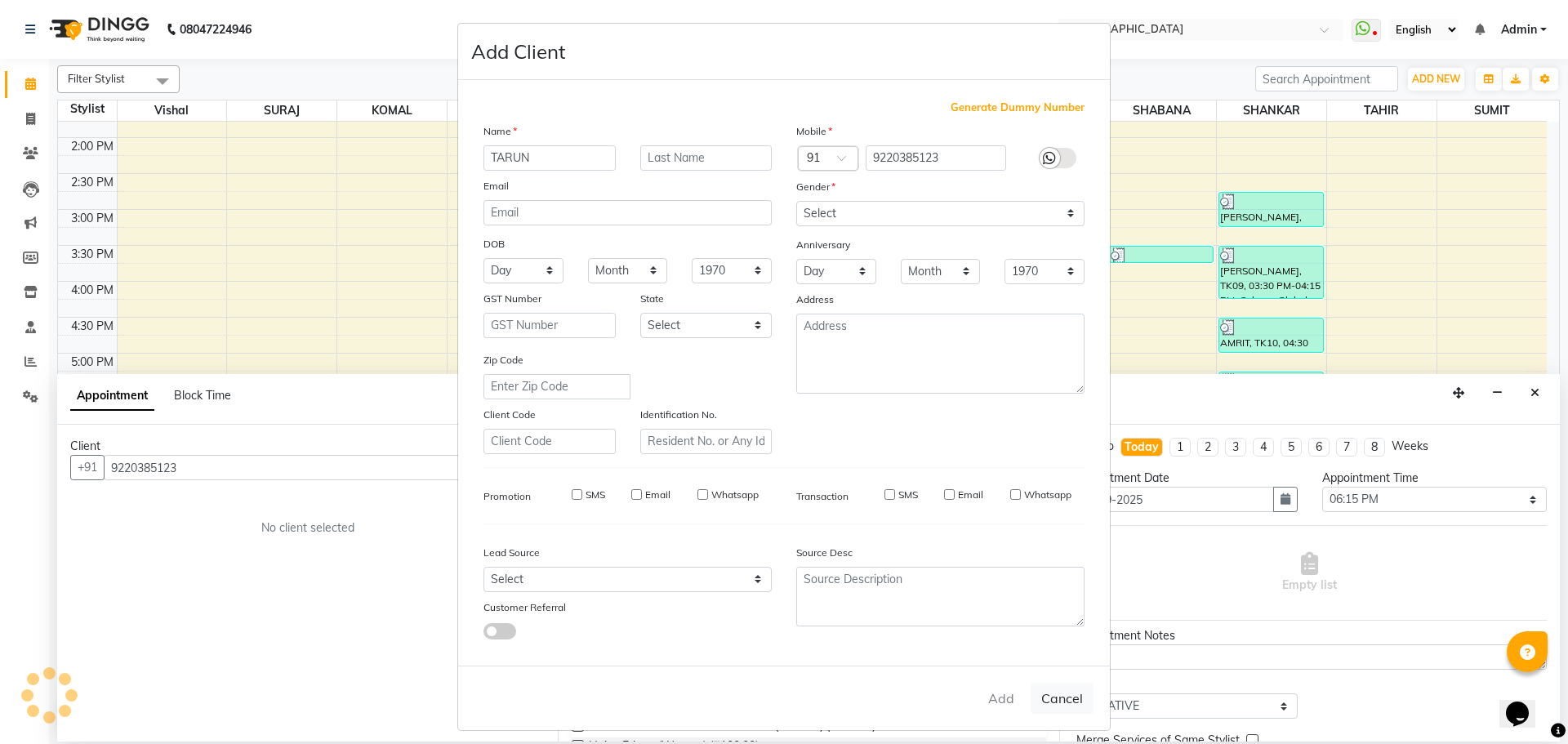
select select
checkbox input "false"
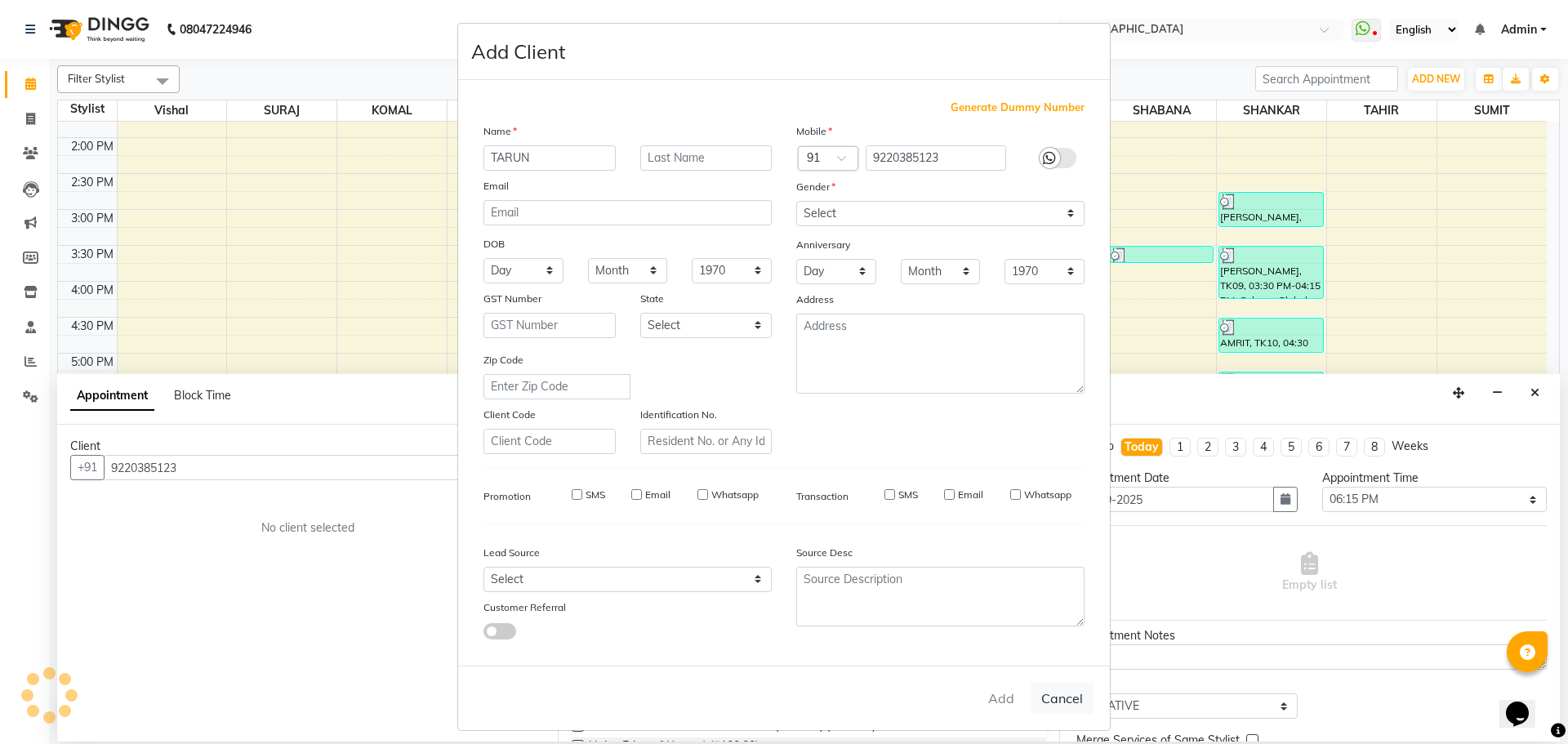
checkbox input "false"
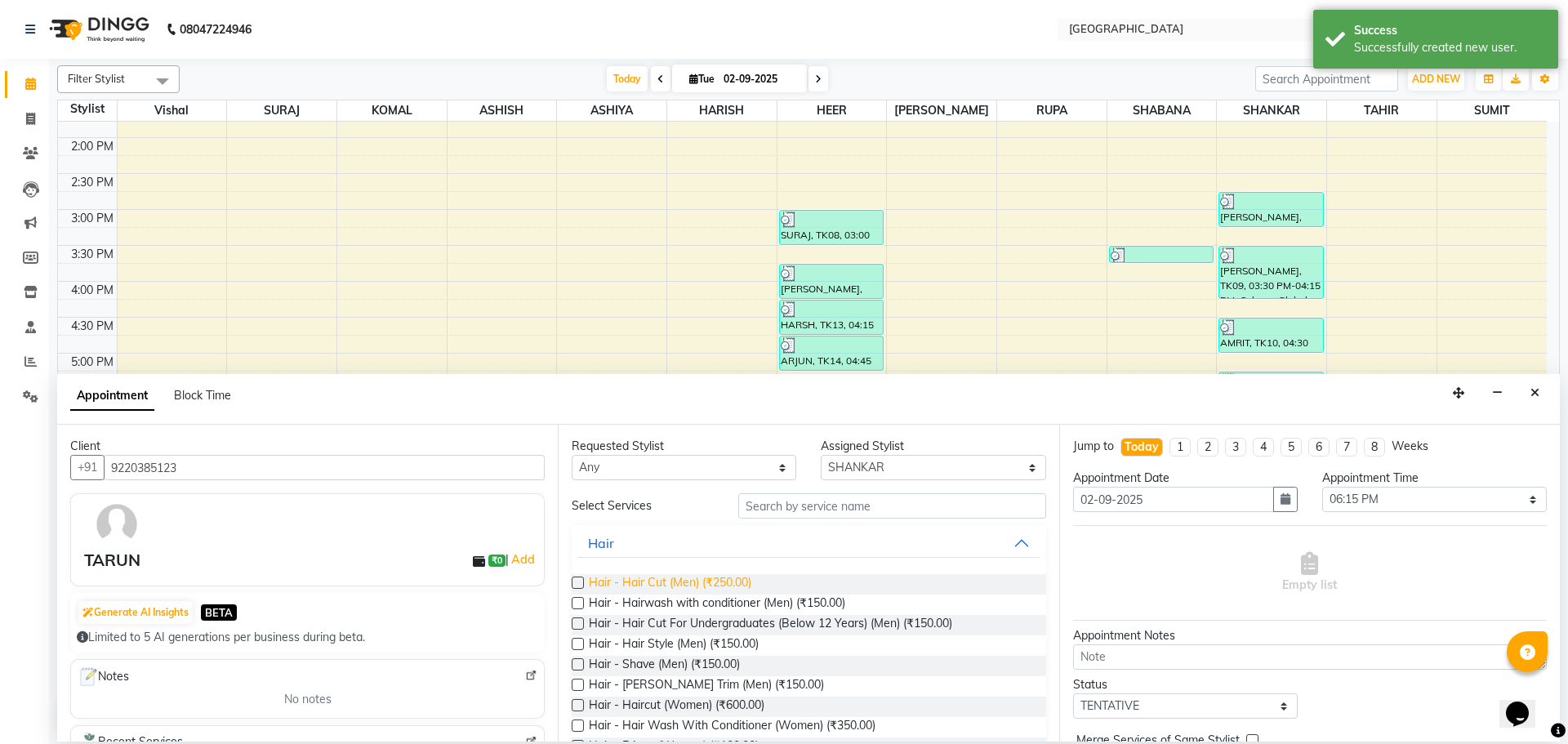
click at [693, 587] on span "Hair - Hair Cut (Men) (₹250.00)" at bounding box center [669, 585] width 162 height 21
checkbox input "false"
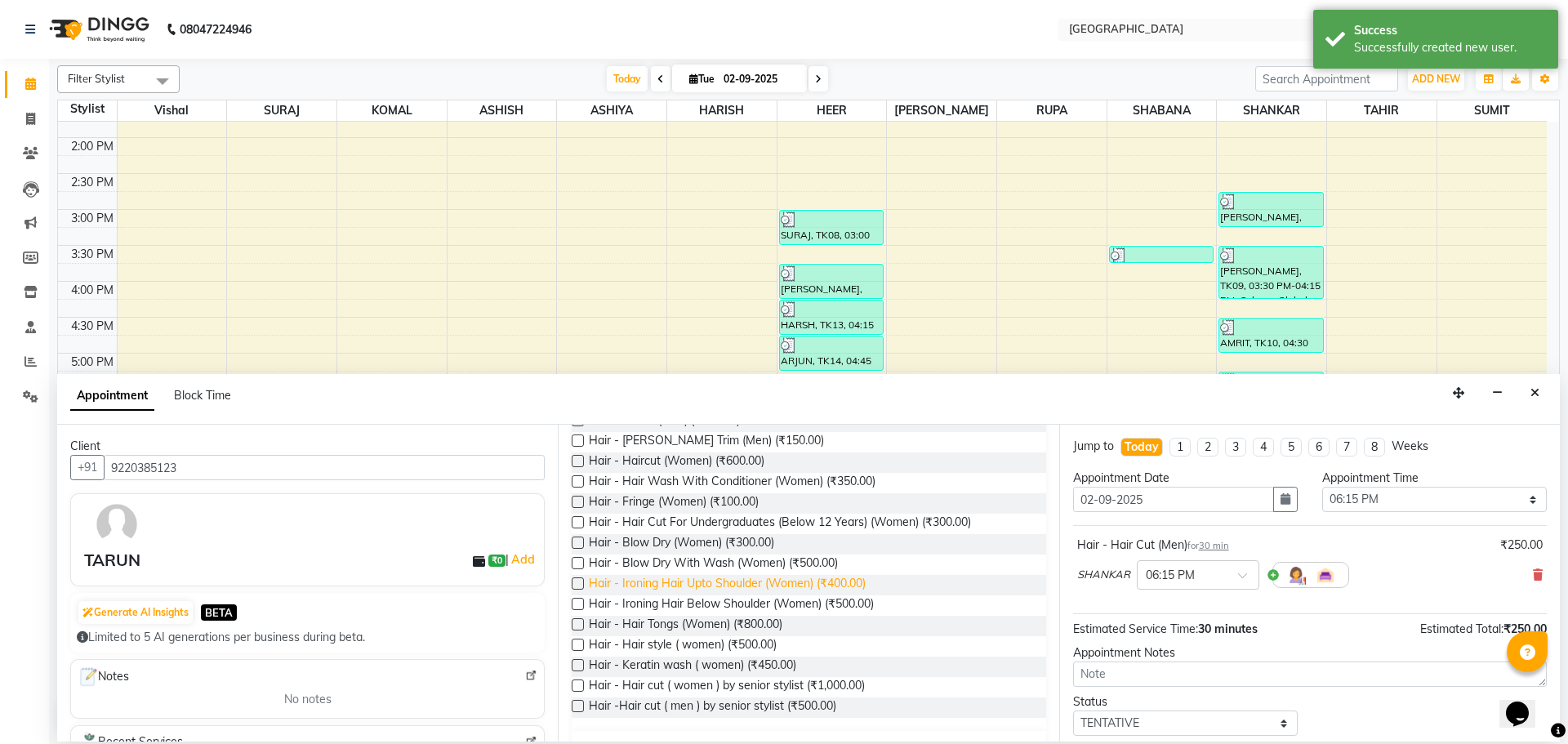
scroll to position [245, 0]
click at [1533, 575] on icon at bounding box center [1538, 574] width 9 height 11
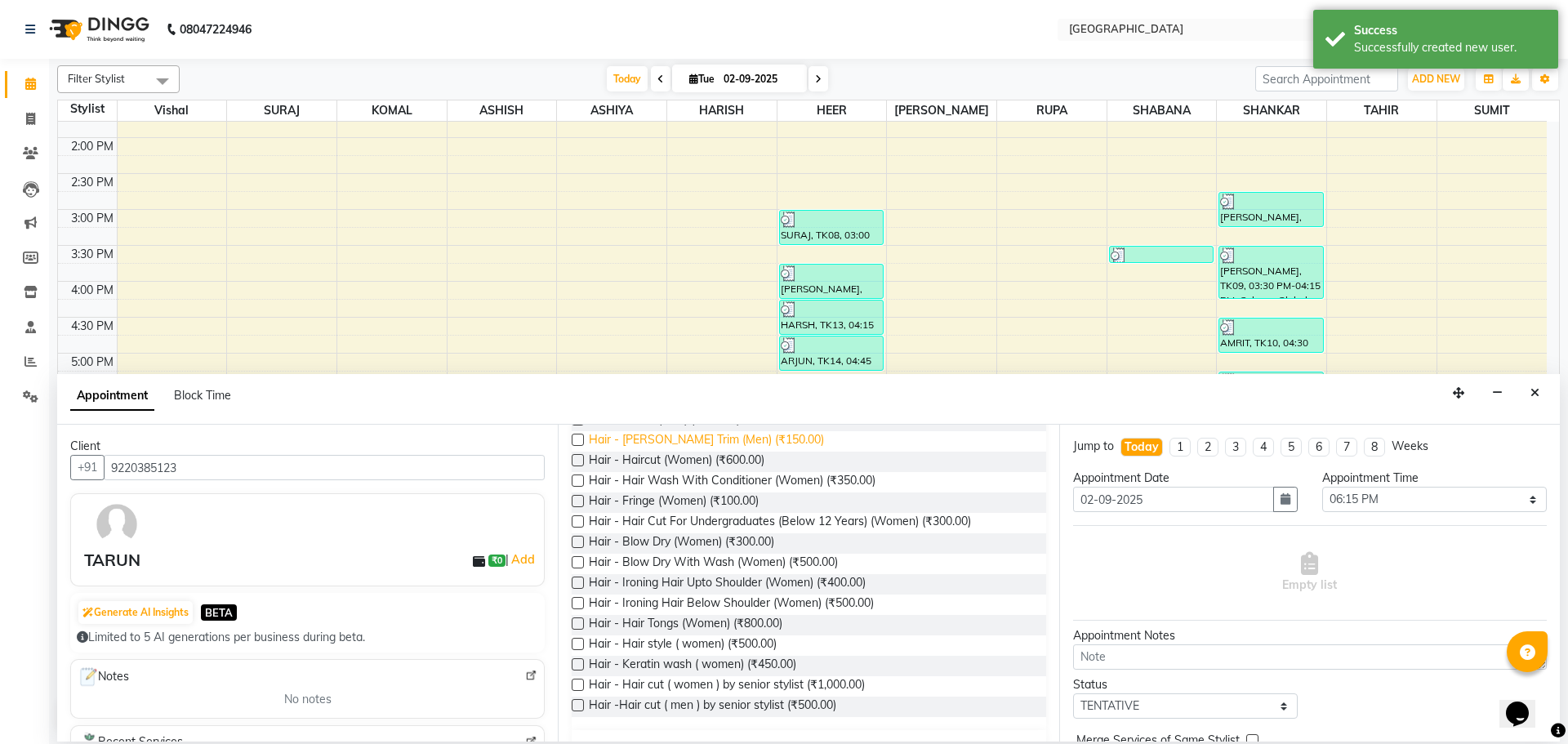
click at [726, 444] on span "Hair - [PERSON_NAME] Trim (Men) (₹150.00)" at bounding box center [706, 442] width 235 height 21
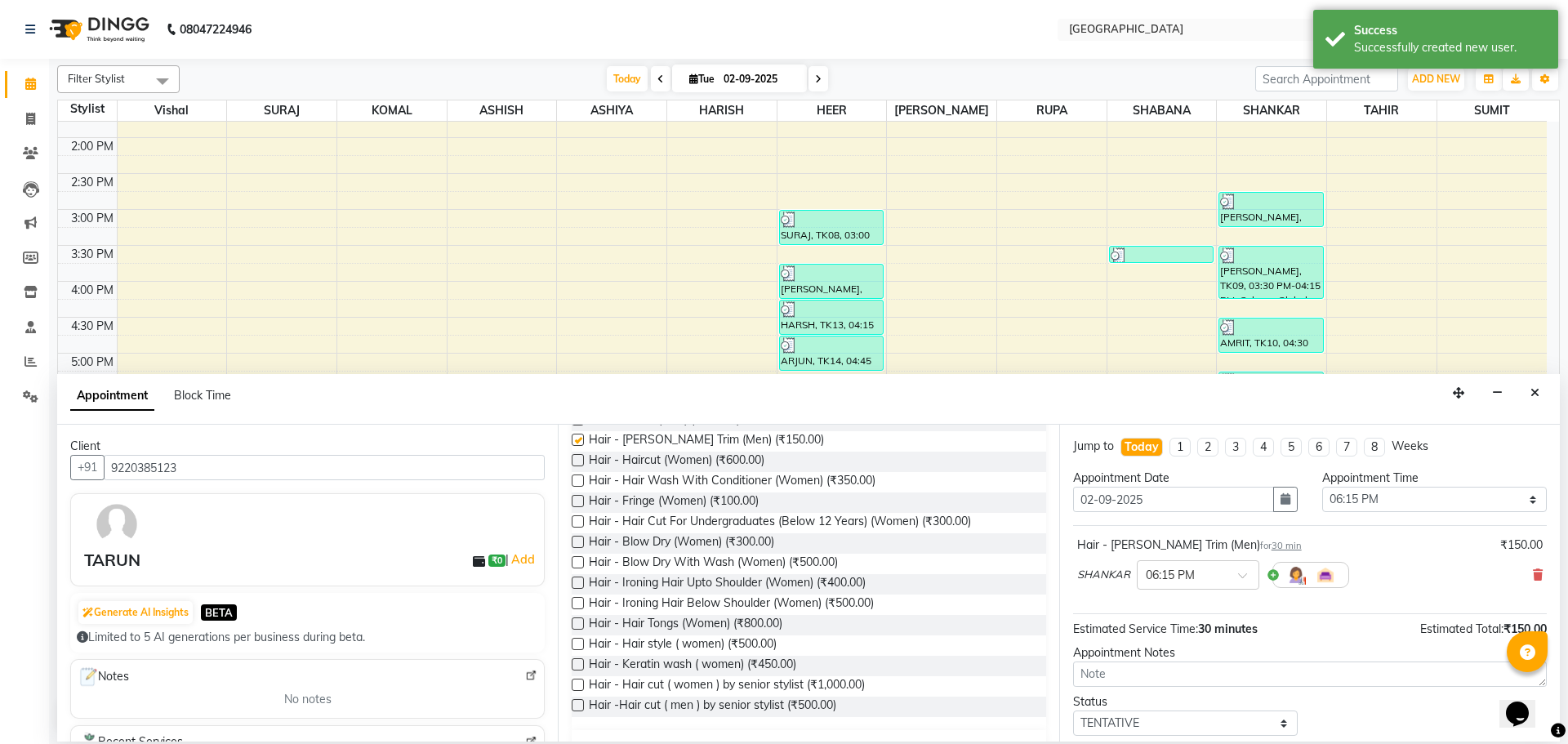
checkbox input "false"
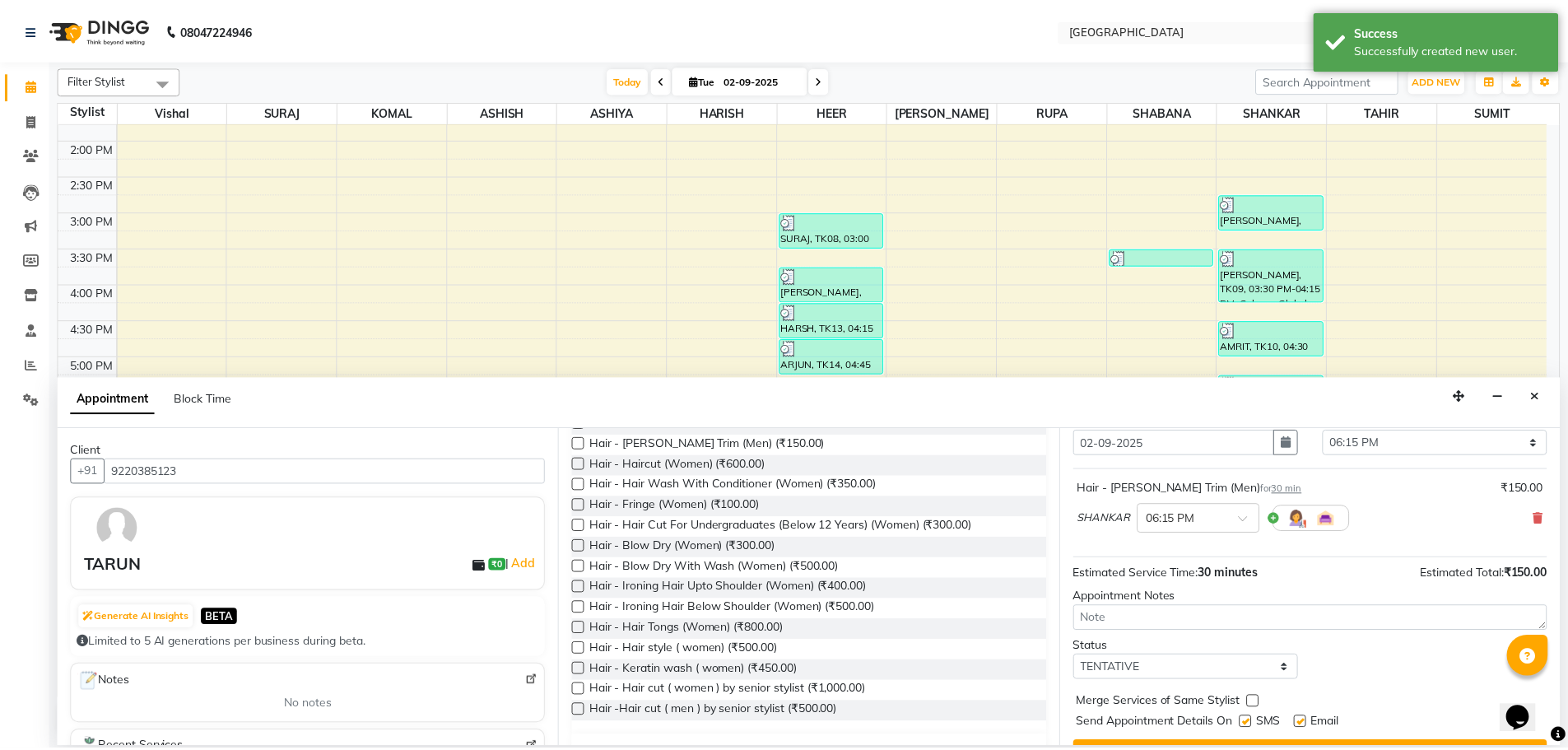
scroll to position [98, 0]
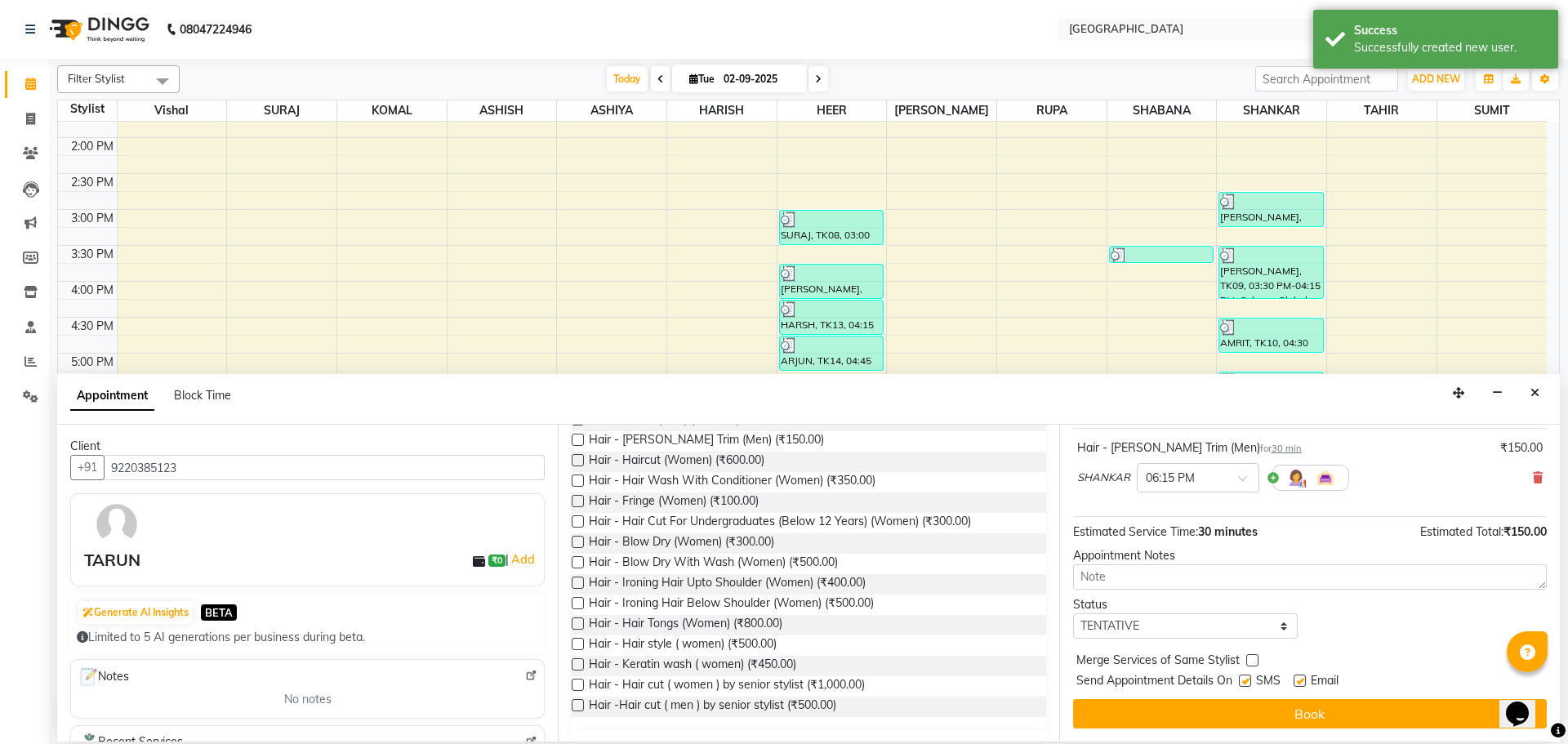
click at [1253, 659] on label at bounding box center [1252, 660] width 12 height 12
click at [1253, 659] on input "checkbox" at bounding box center [1251, 662] width 10 height 10
checkbox input "true"
click at [1253, 627] on select "Select TENTATIVE CONFIRM CHECK-IN UPCOMING" at bounding box center [1185, 626] width 225 height 26
select select "check-in"
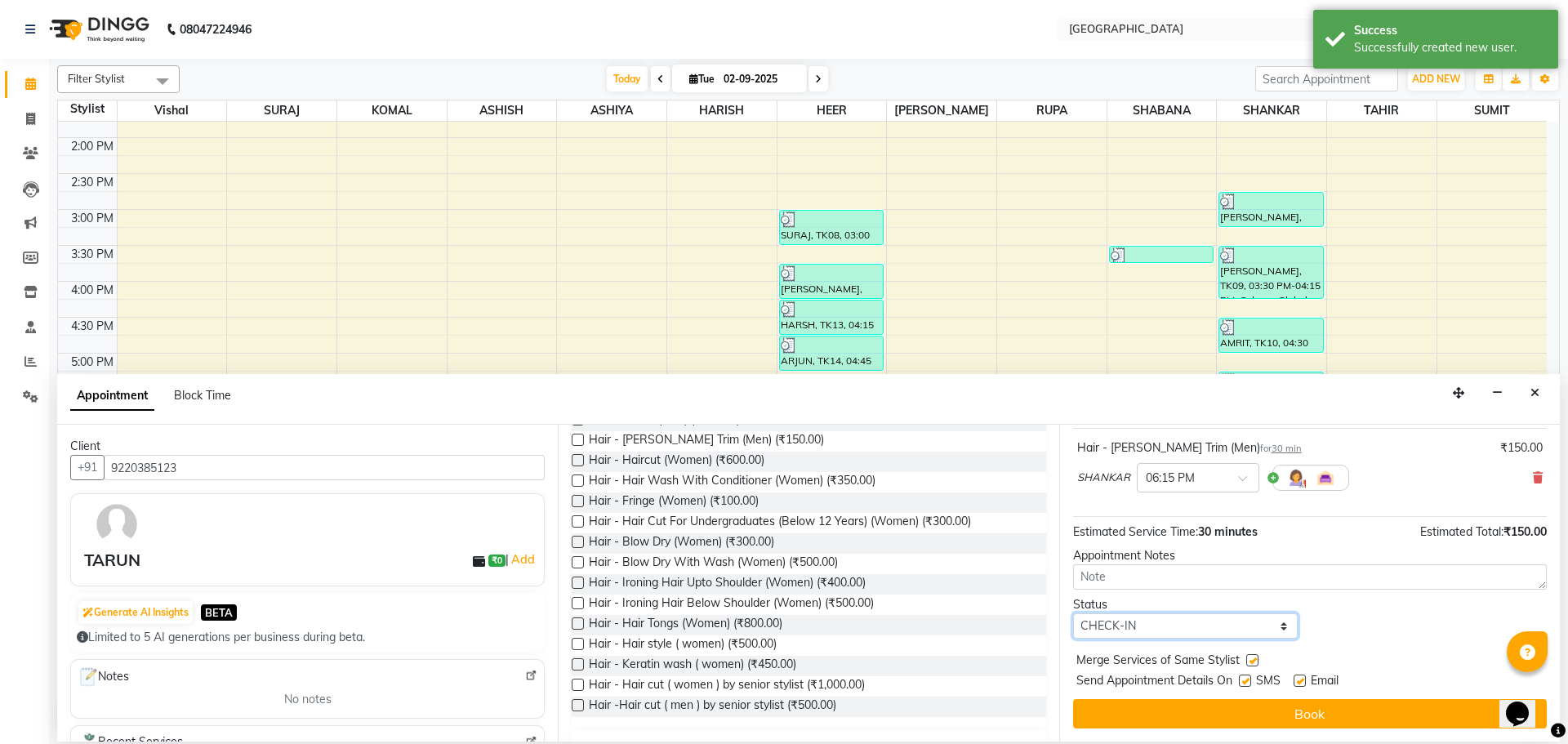
click at [1073, 613] on select "Select TENTATIVE CONFIRM CHECK-IN UPCOMING" at bounding box center [1185, 626] width 225 height 26
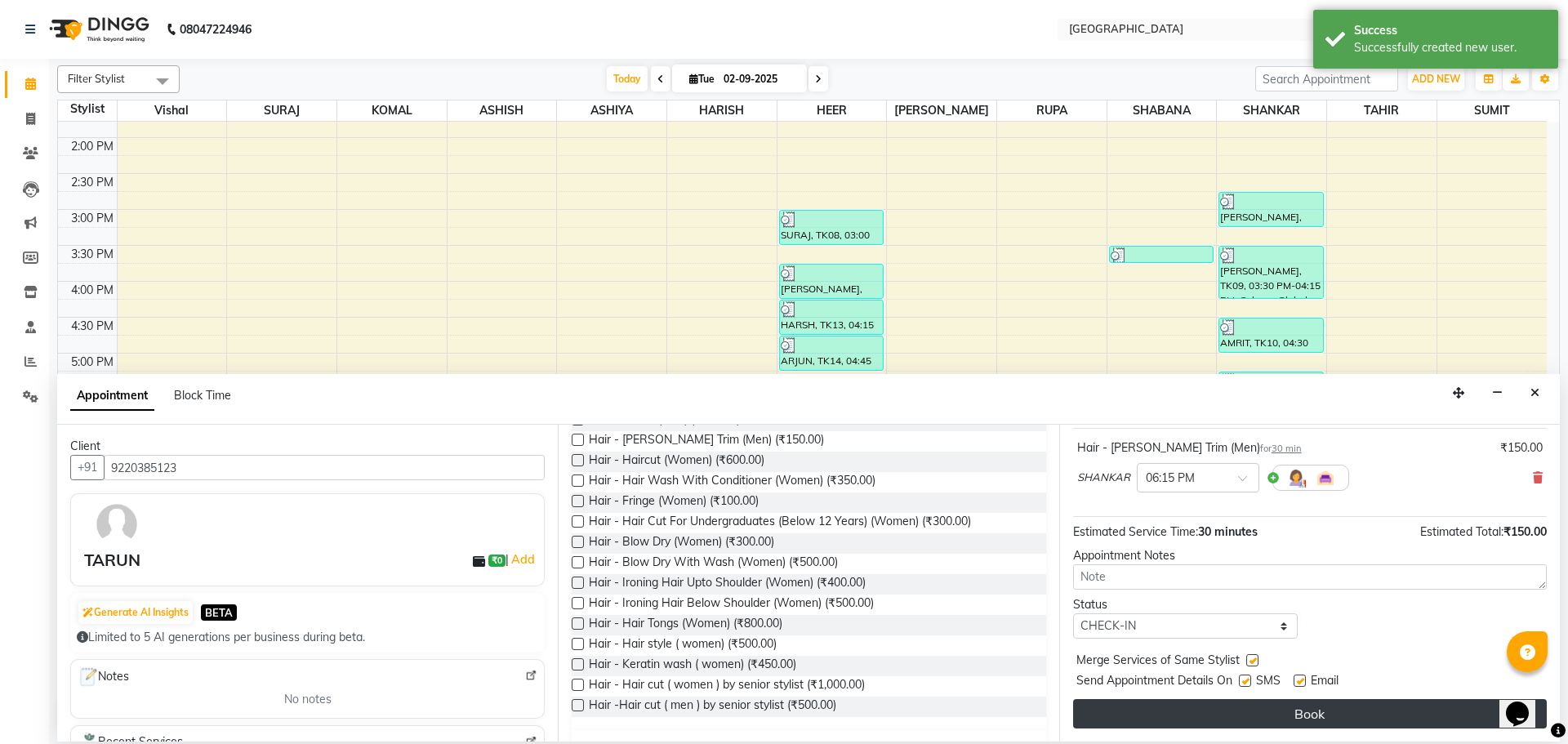
click at [1285, 707] on button "Book" at bounding box center [1310, 713] width 474 height 29
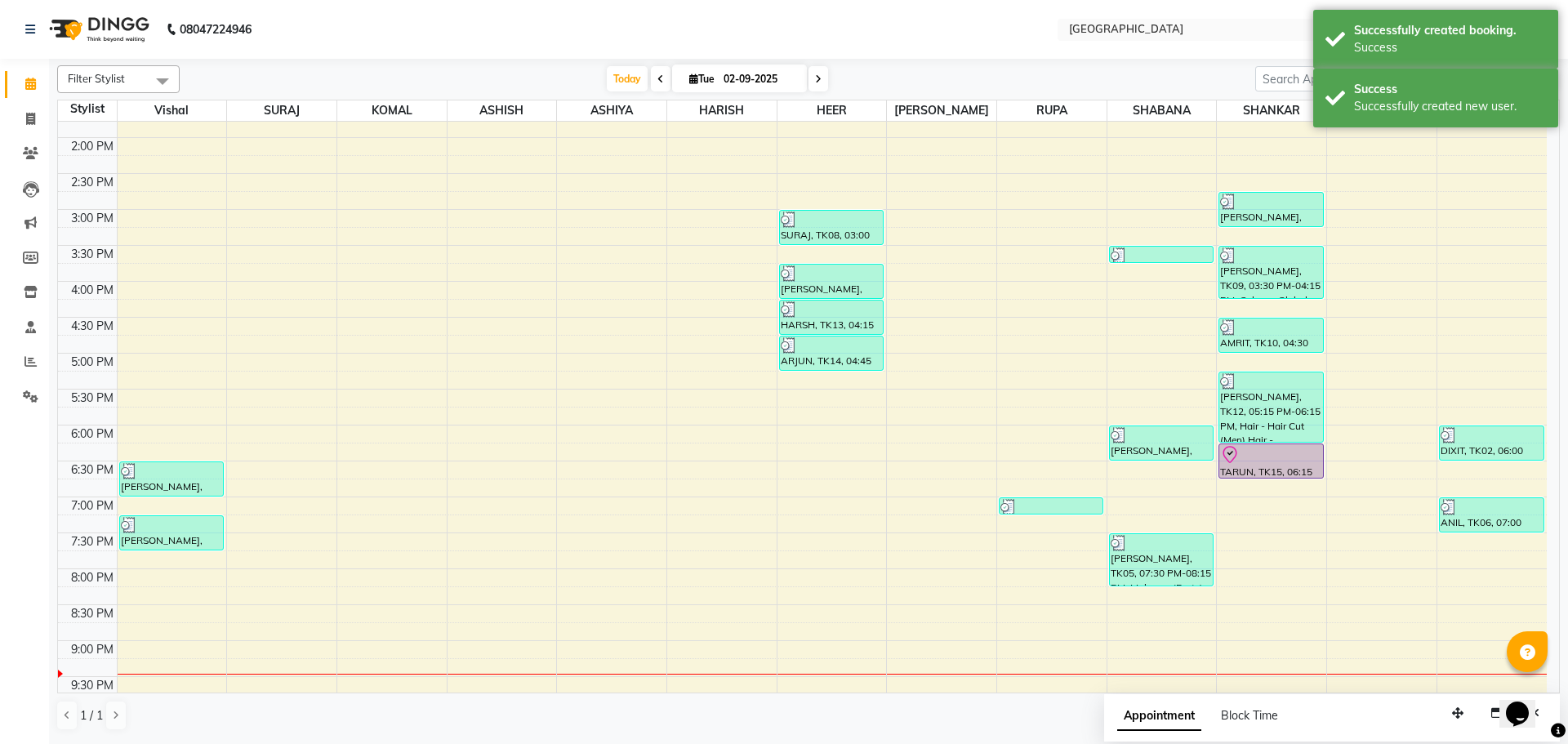
click at [1265, 466] on div "TARUN, TK15, 06:15 PM-06:45 PM, Hair - [PERSON_NAME] Trim (Men)" at bounding box center [1270, 461] width 103 height 33
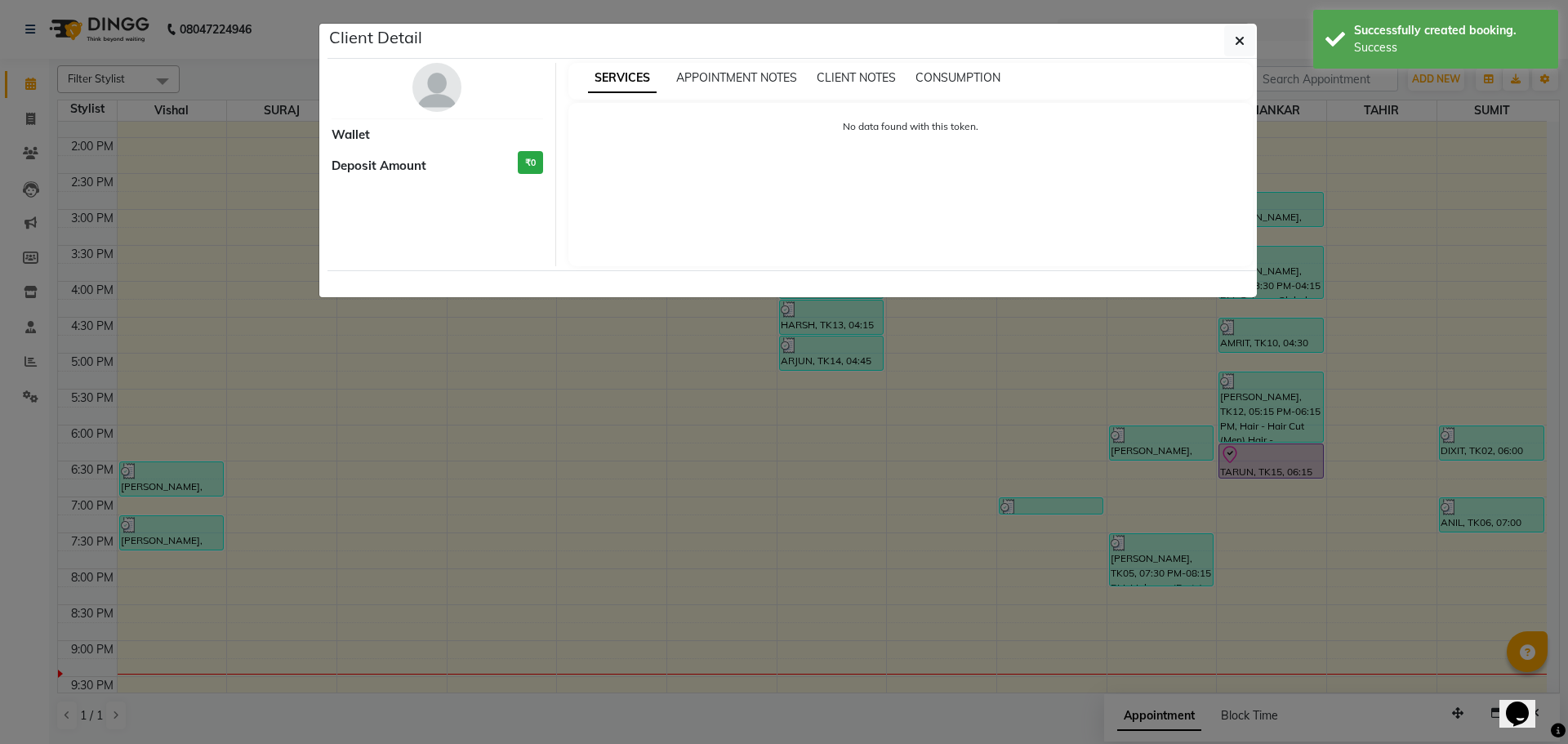
select select "8"
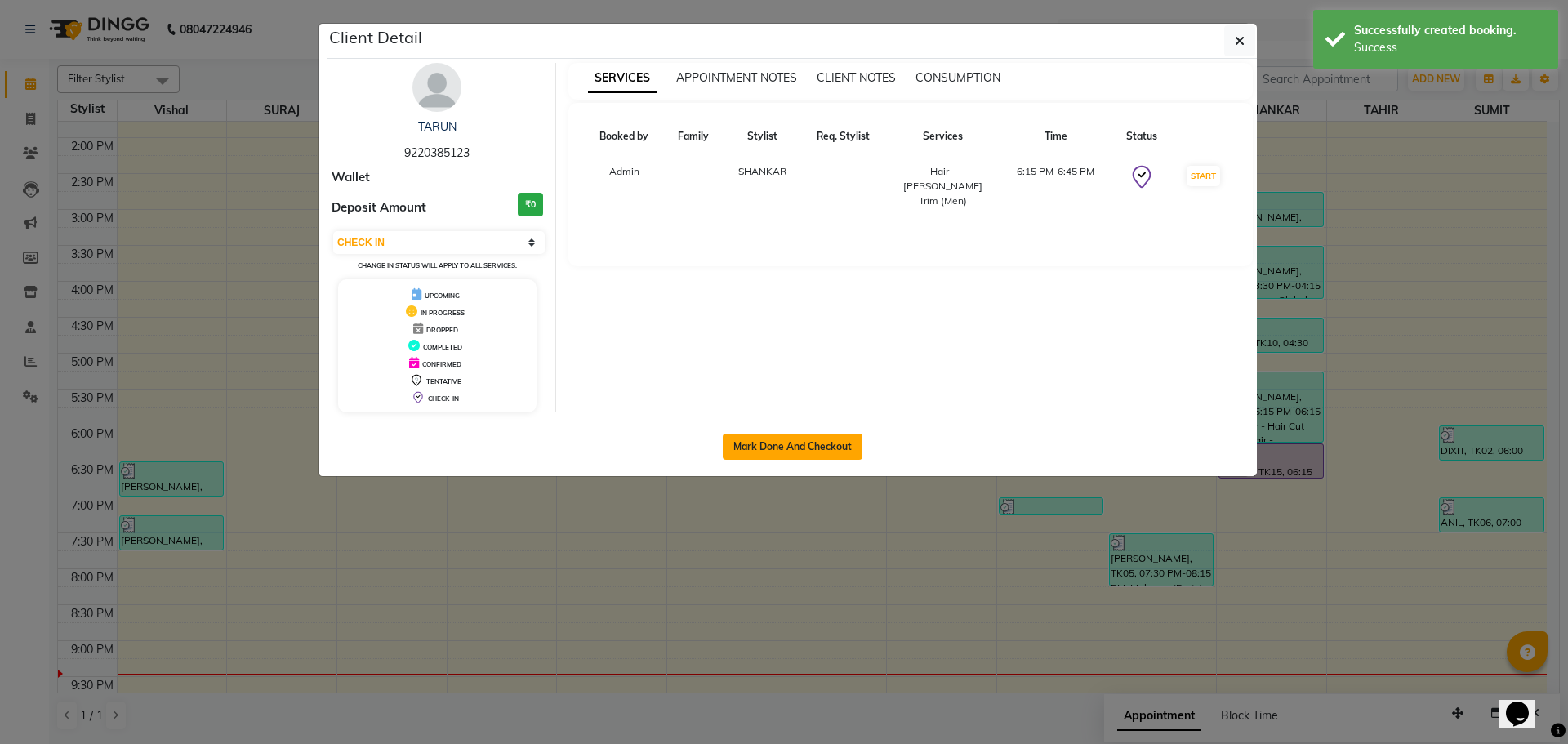
click at [808, 451] on button "Mark Done And Checkout" at bounding box center [792, 446] width 139 height 27
select select "508"
select select "service"
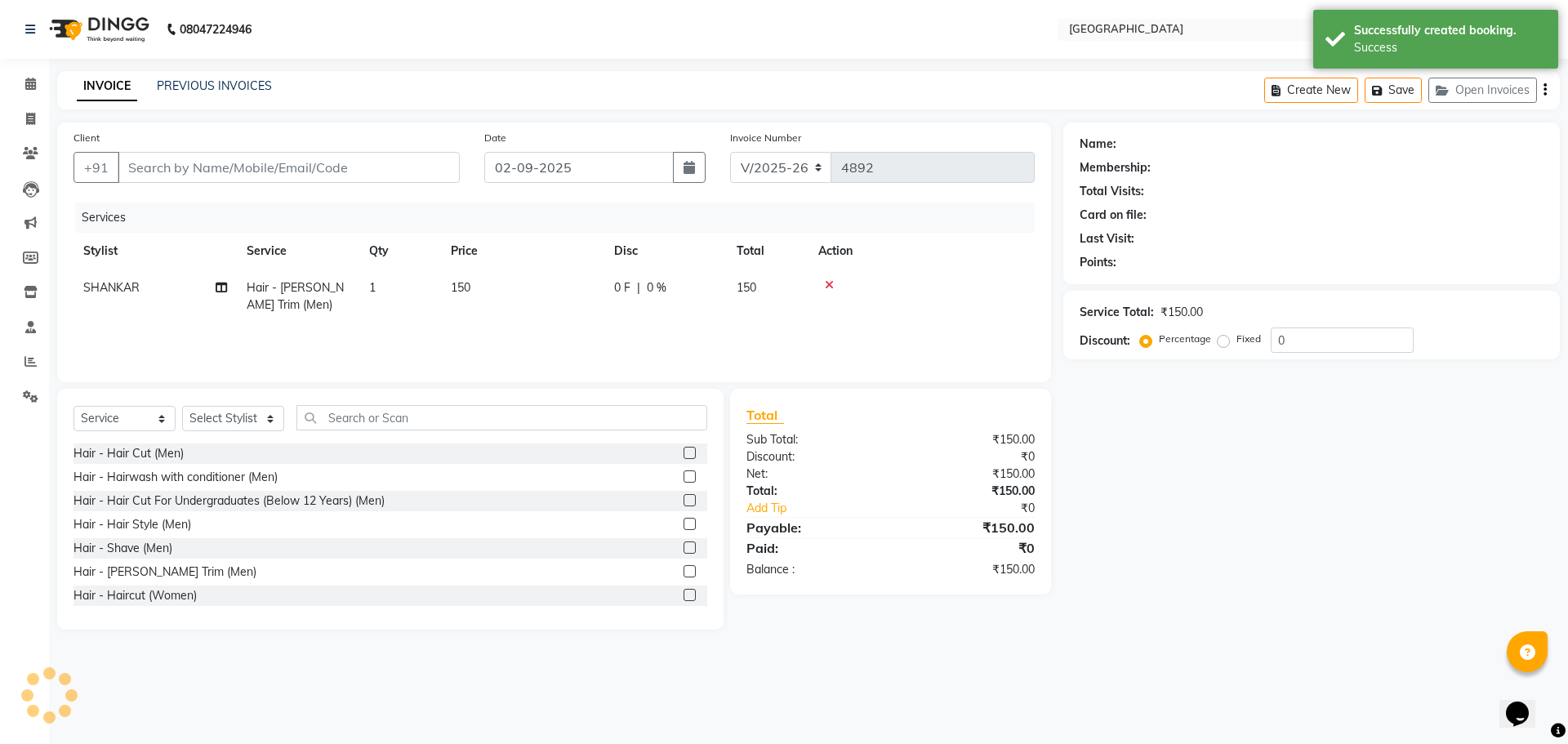
type input "9220385123"
select select "79087"
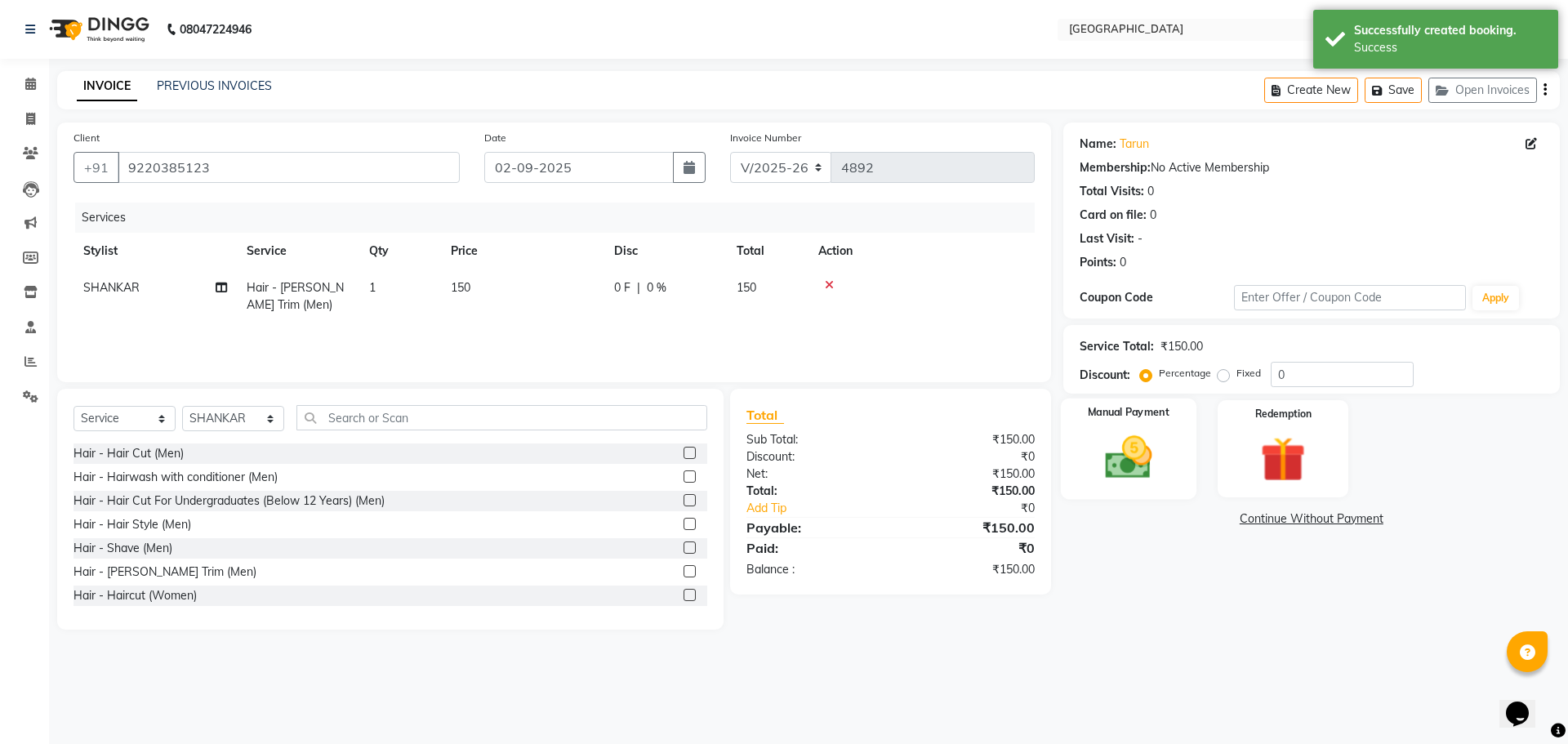
click at [1102, 450] on img at bounding box center [1128, 457] width 76 height 54
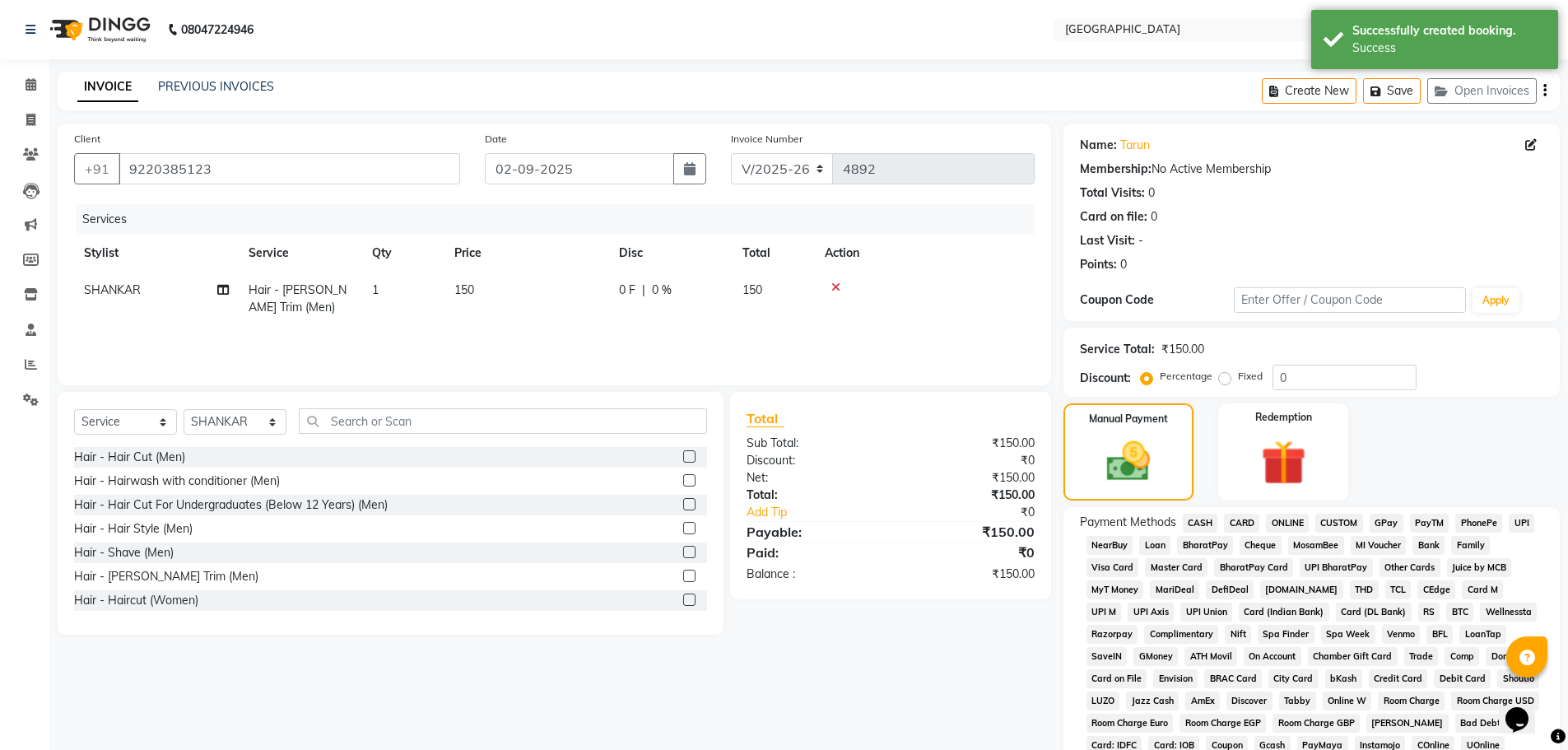
click at [1398, 525] on span "GPay" at bounding box center [1386, 524] width 33 height 19
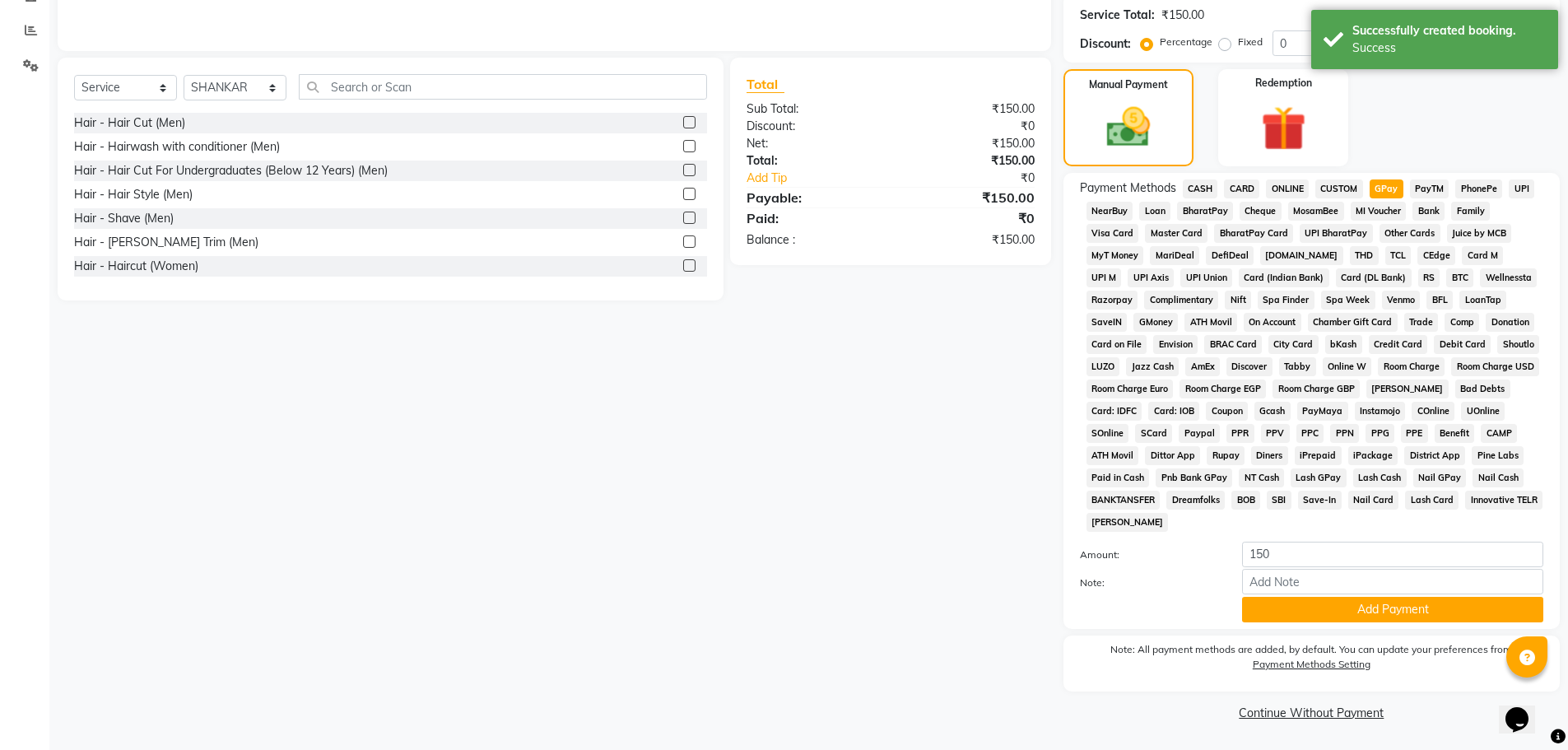
click at [1191, 182] on span "CASH" at bounding box center [1200, 189] width 35 height 19
click at [1368, 615] on button "Add Payment" at bounding box center [1392, 610] width 301 height 26
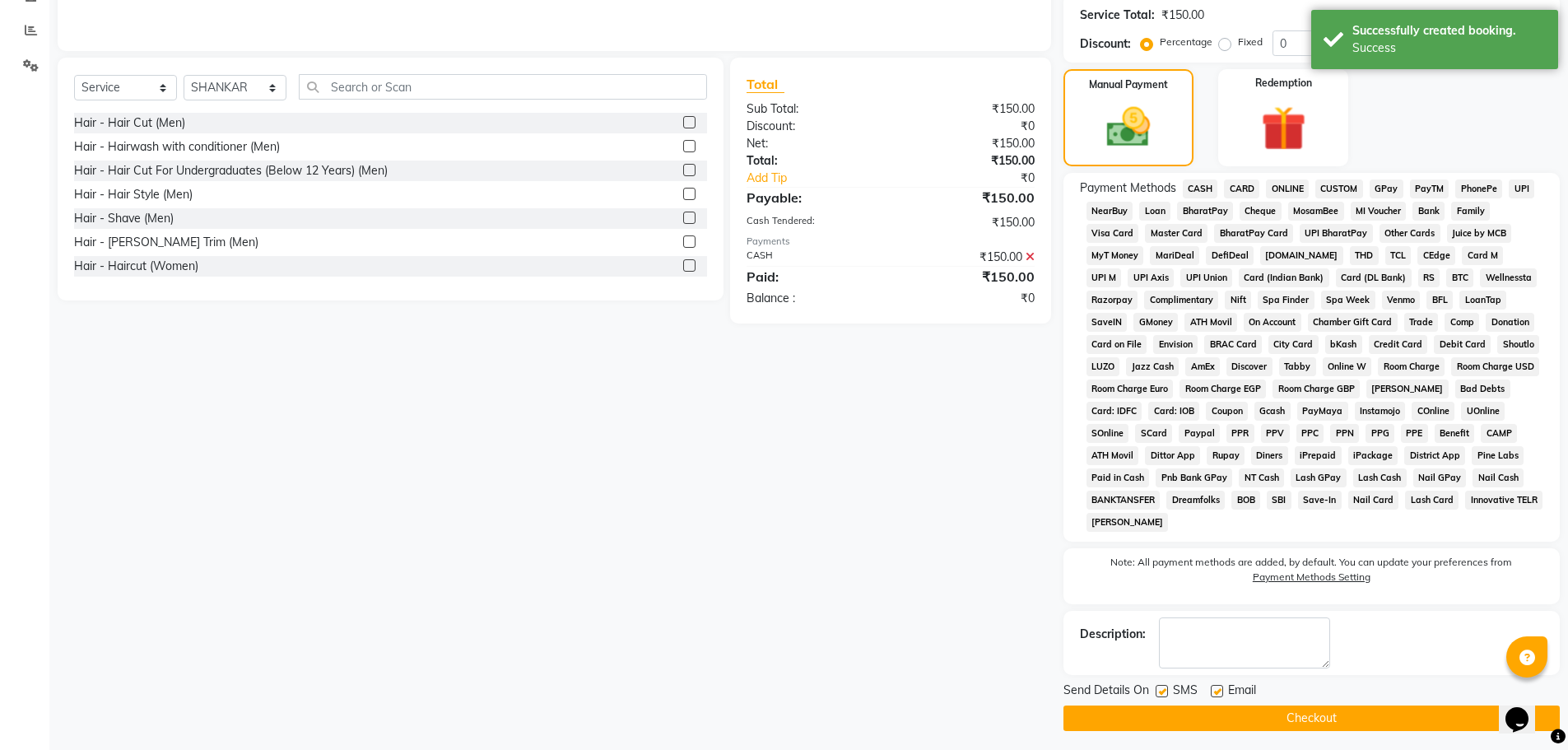
click at [1295, 718] on button "Checkout" at bounding box center [1311, 718] width 496 height 26
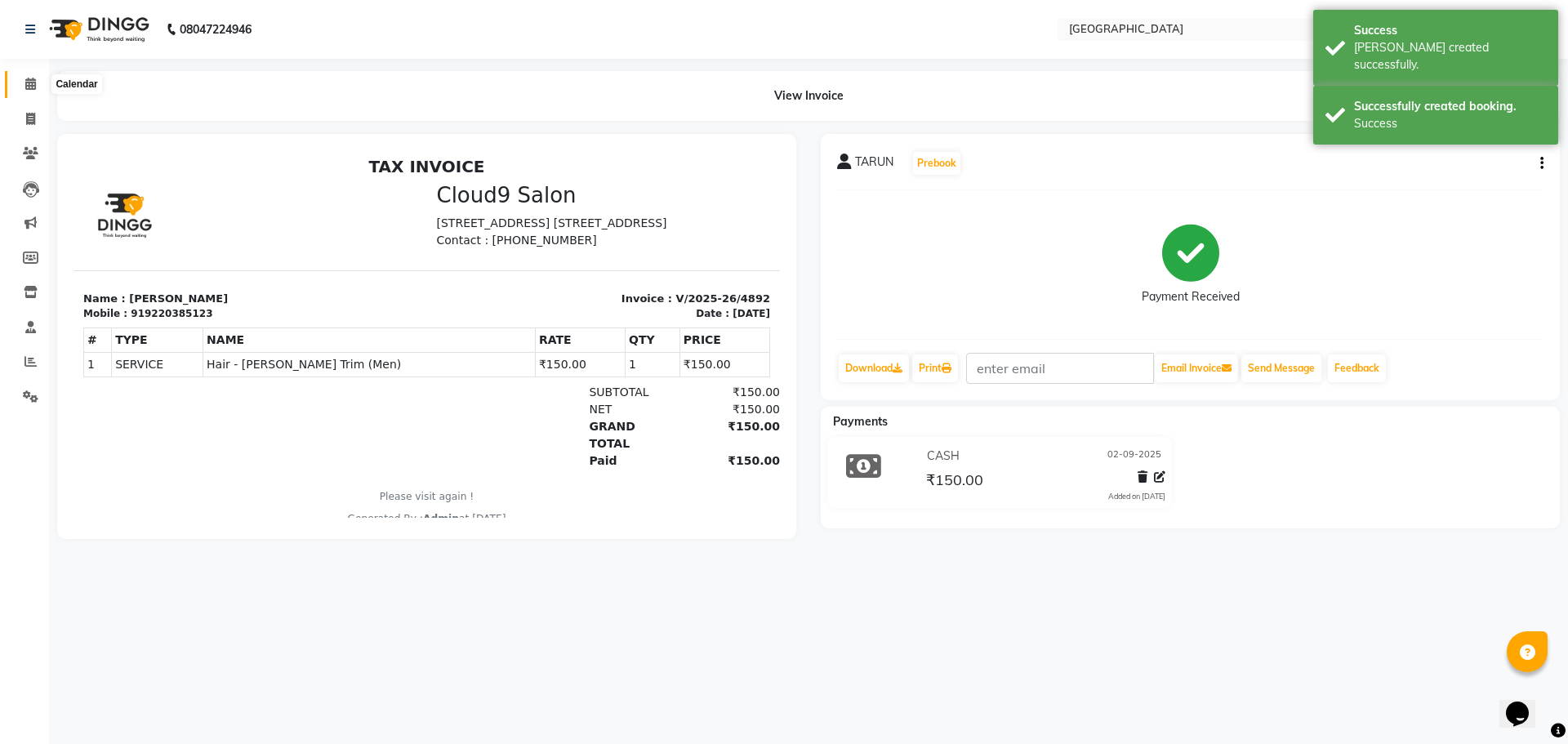
drag, startPoint x: 29, startPoint y: 82, endPoint x: 710, endPoint y: 50, distance: 681.8
click at [29, 82] on icon at bounding box center [30, 83] width 10 height 12
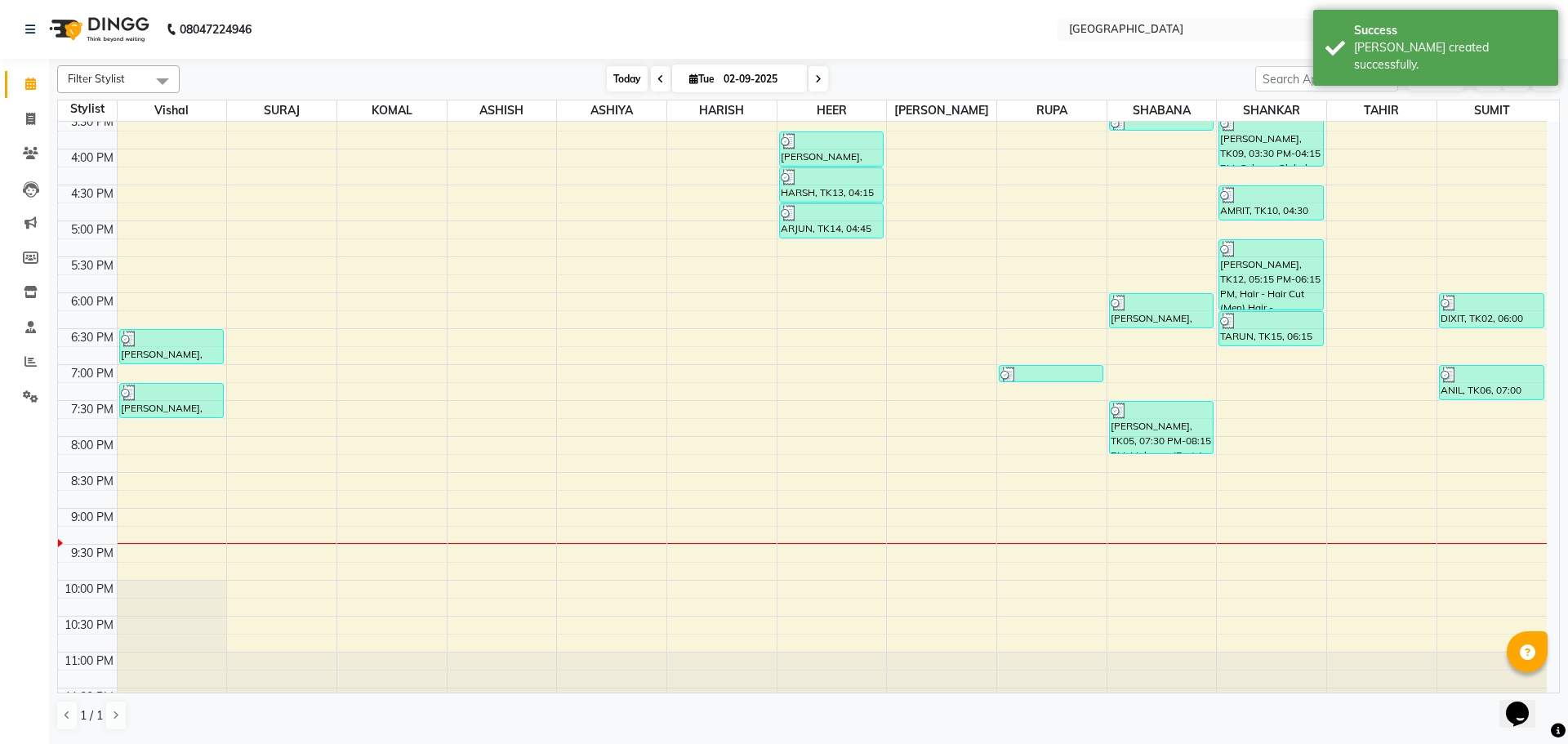
click at [616, 79] on span "Today" at bounding box center [627, 79] width 41 height 26
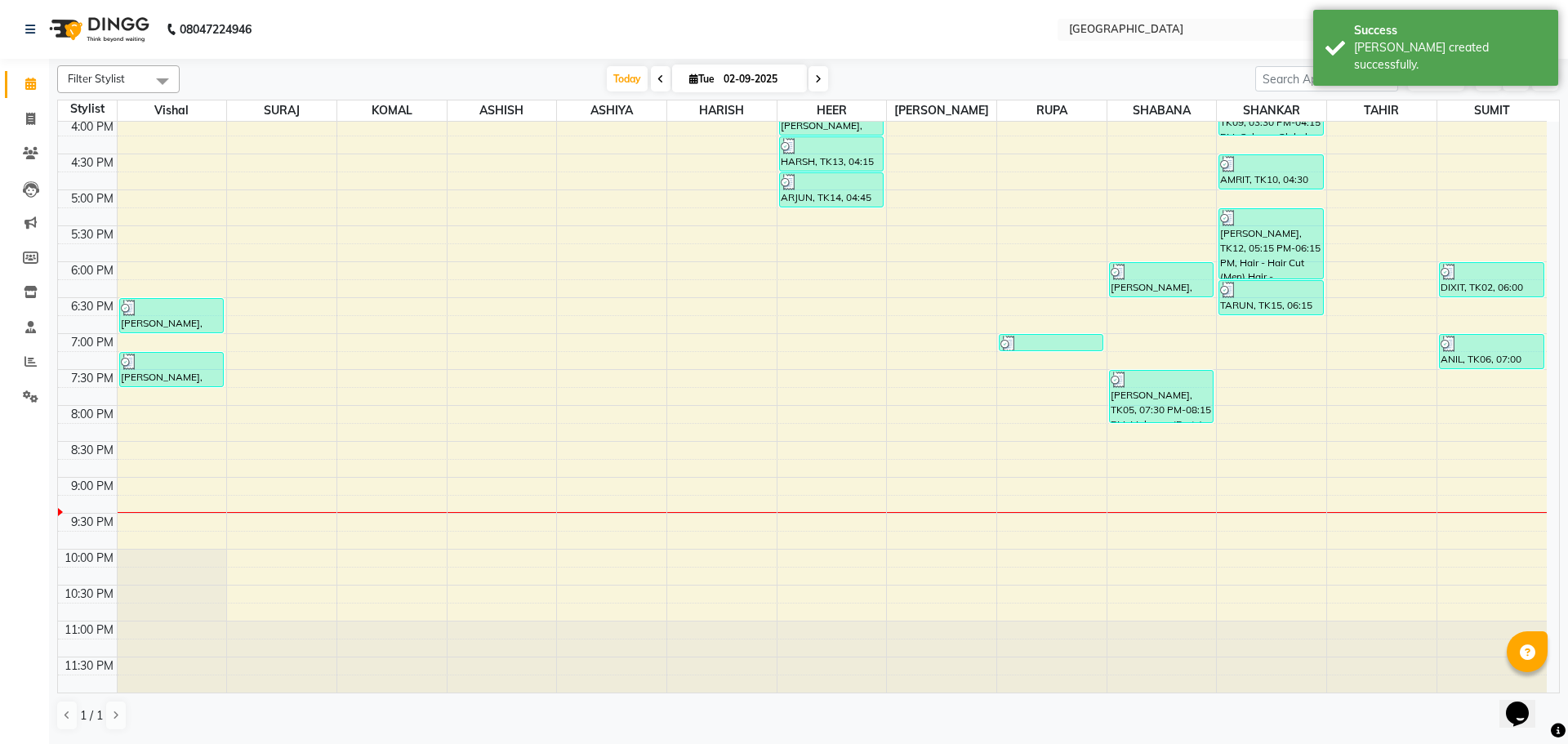
click at [1248, 328] on div "8:00 AM 8:30 AM 9:00 AM 9:30 AM 10:00 AM 10:30 AM 11:00 AM 11:30 AM 12:00 PM 12…" at bounding box center [802, 118] width 1488 height 1149
select select "79087"
select select "1125"
select select "tentative"
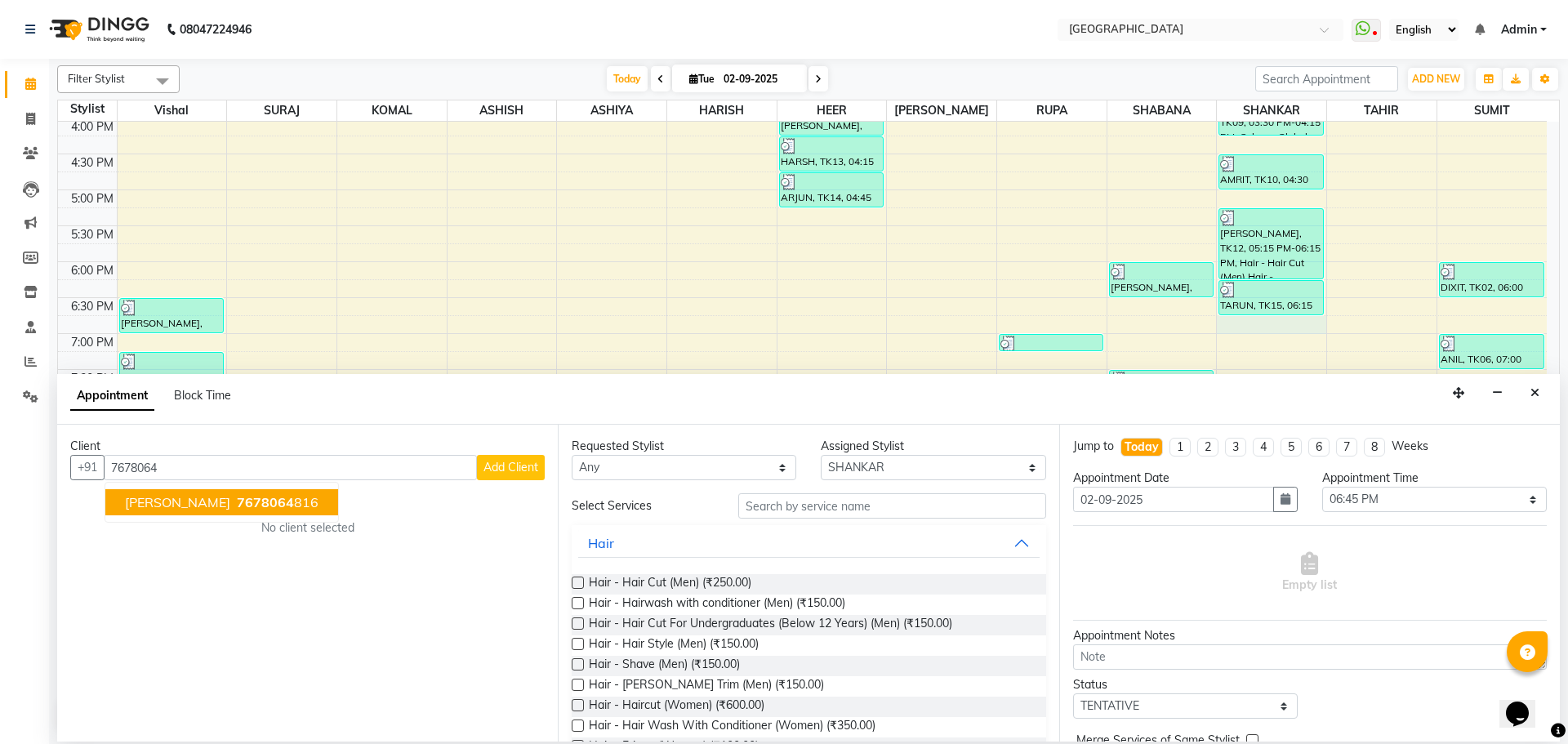
click at [213, 509] on span "[PERSON_NAME]" at bounding box center [177, 501] width 105 height 16
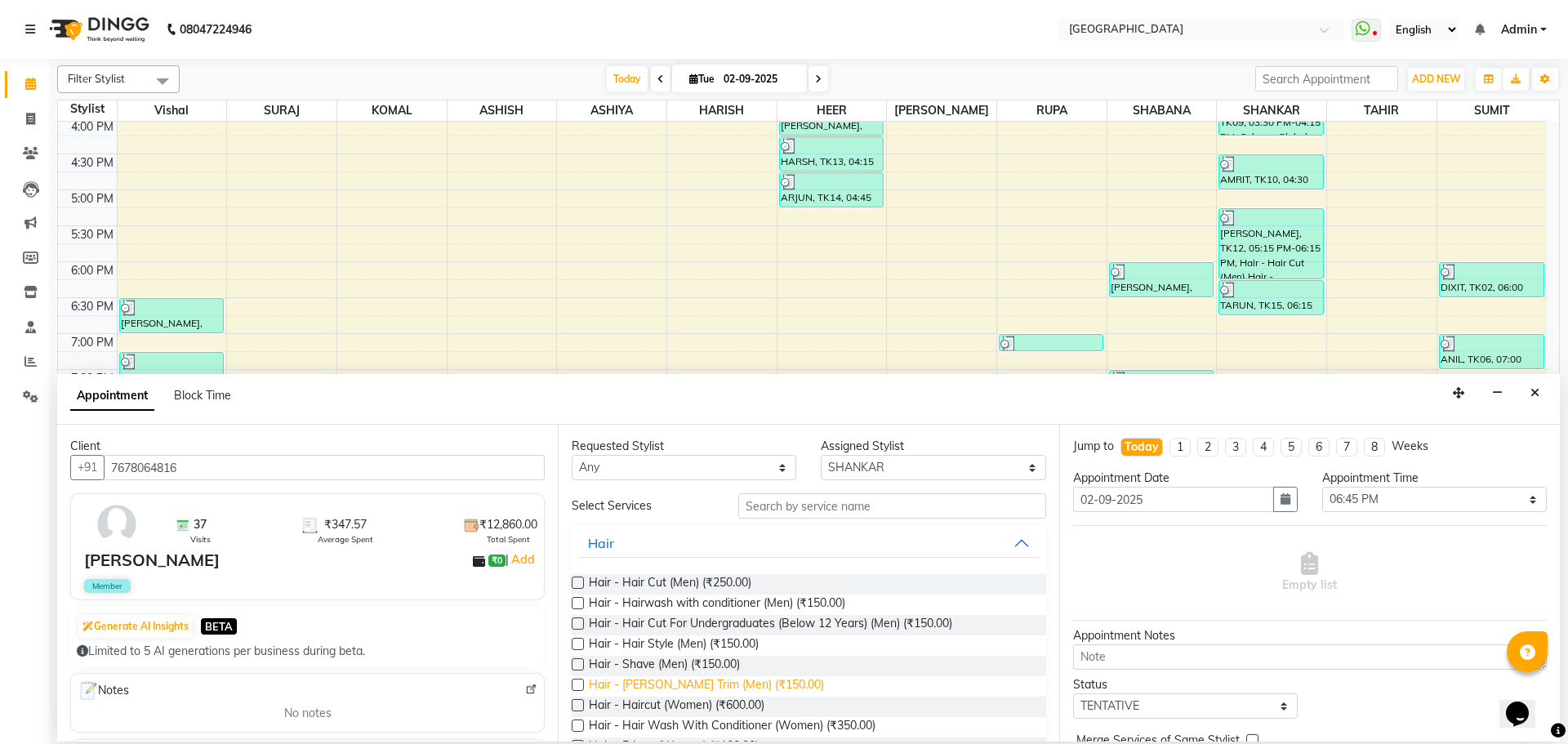
type input "7678064816"
click at [711, 690] on span "Hair - [PERSON_NAME] Trim (Men) (₹150.00)" at bounding box center [706, 686] width 235 height 21
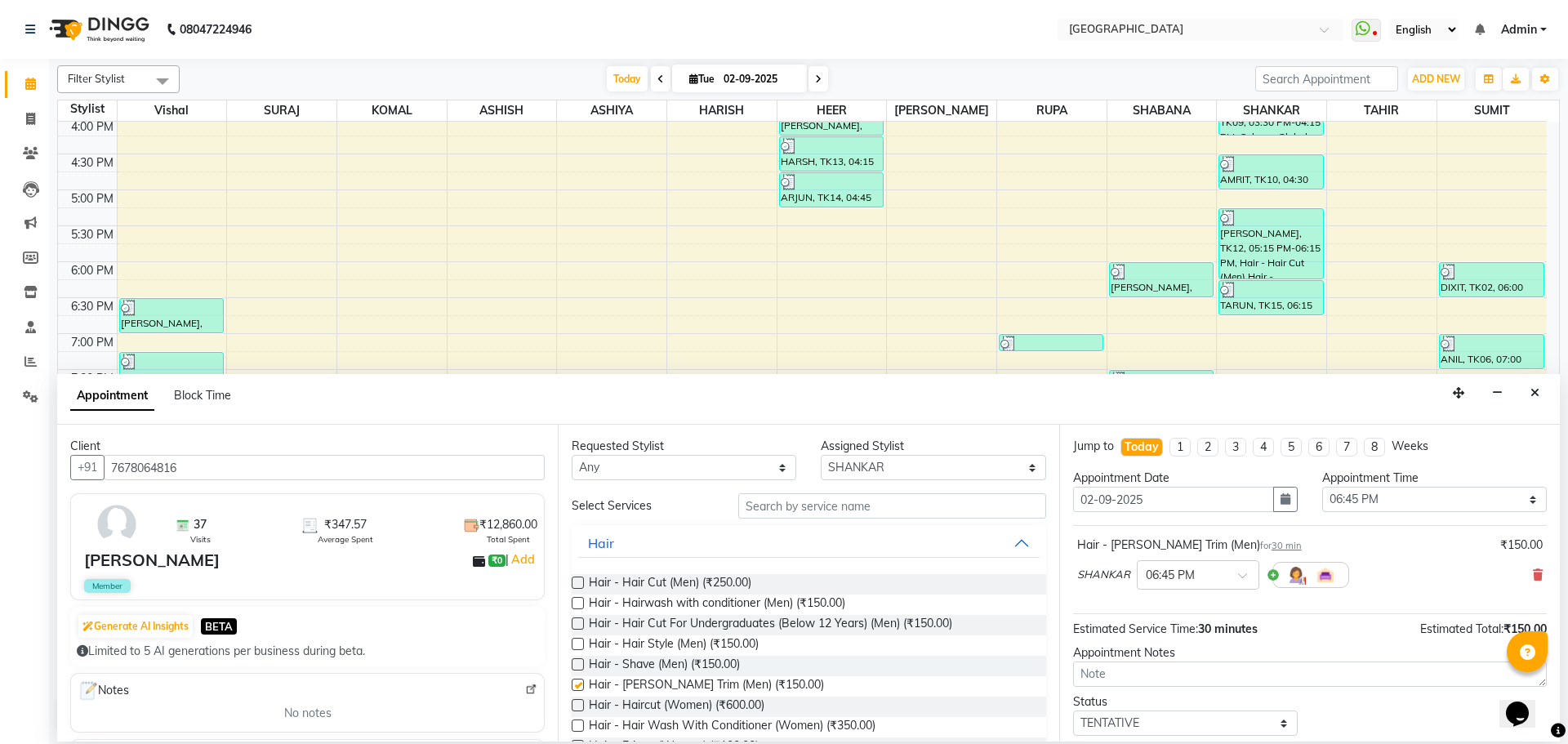
checkbox input "false"
click at [789, 506] on input "text" at bounding box center [892, 505] width 308 height 26
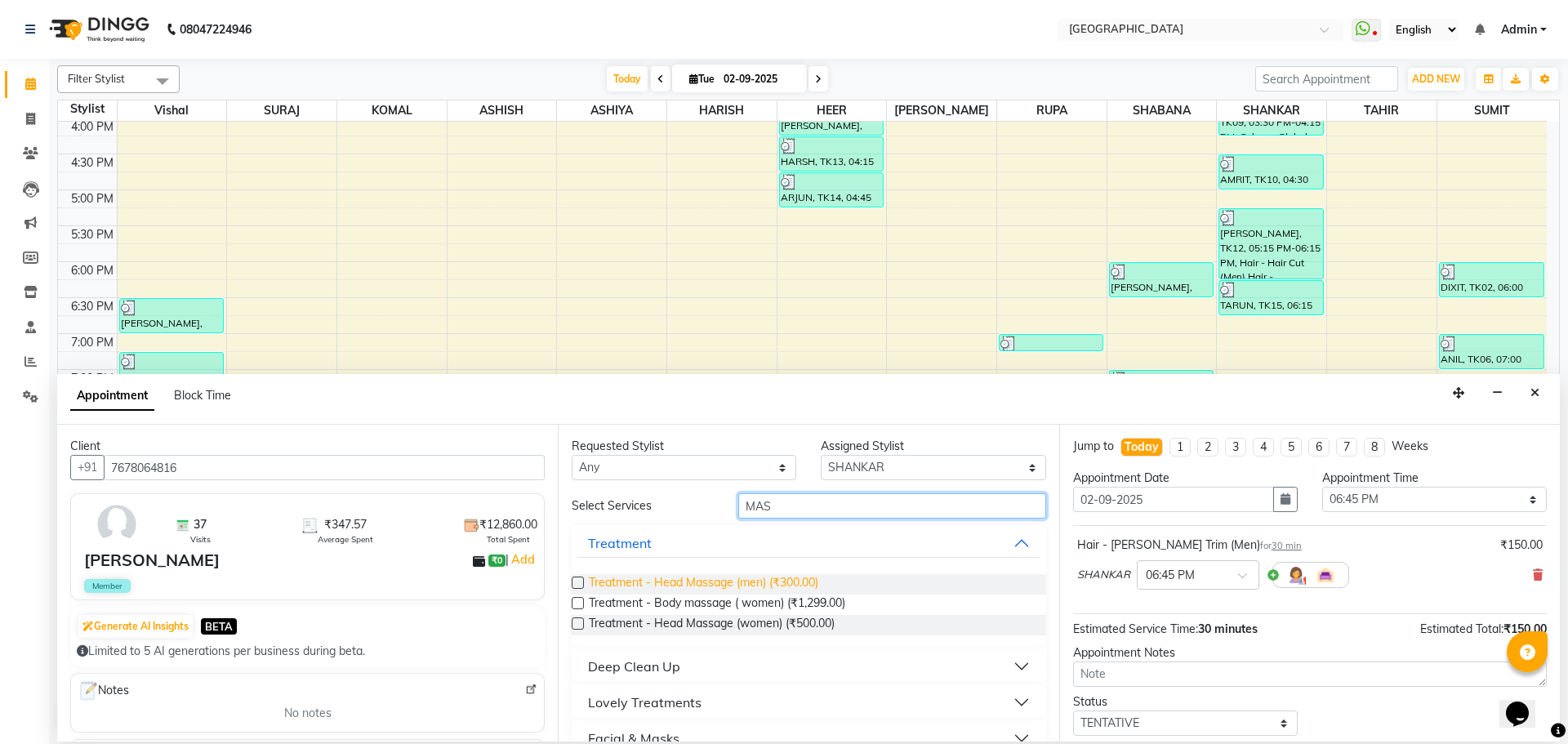
type input "MAS"
click at [790, 587] on span "Treatment - Head Massage (men) (₹300.00)" at bounding box center [703, 585] width 229 height 21
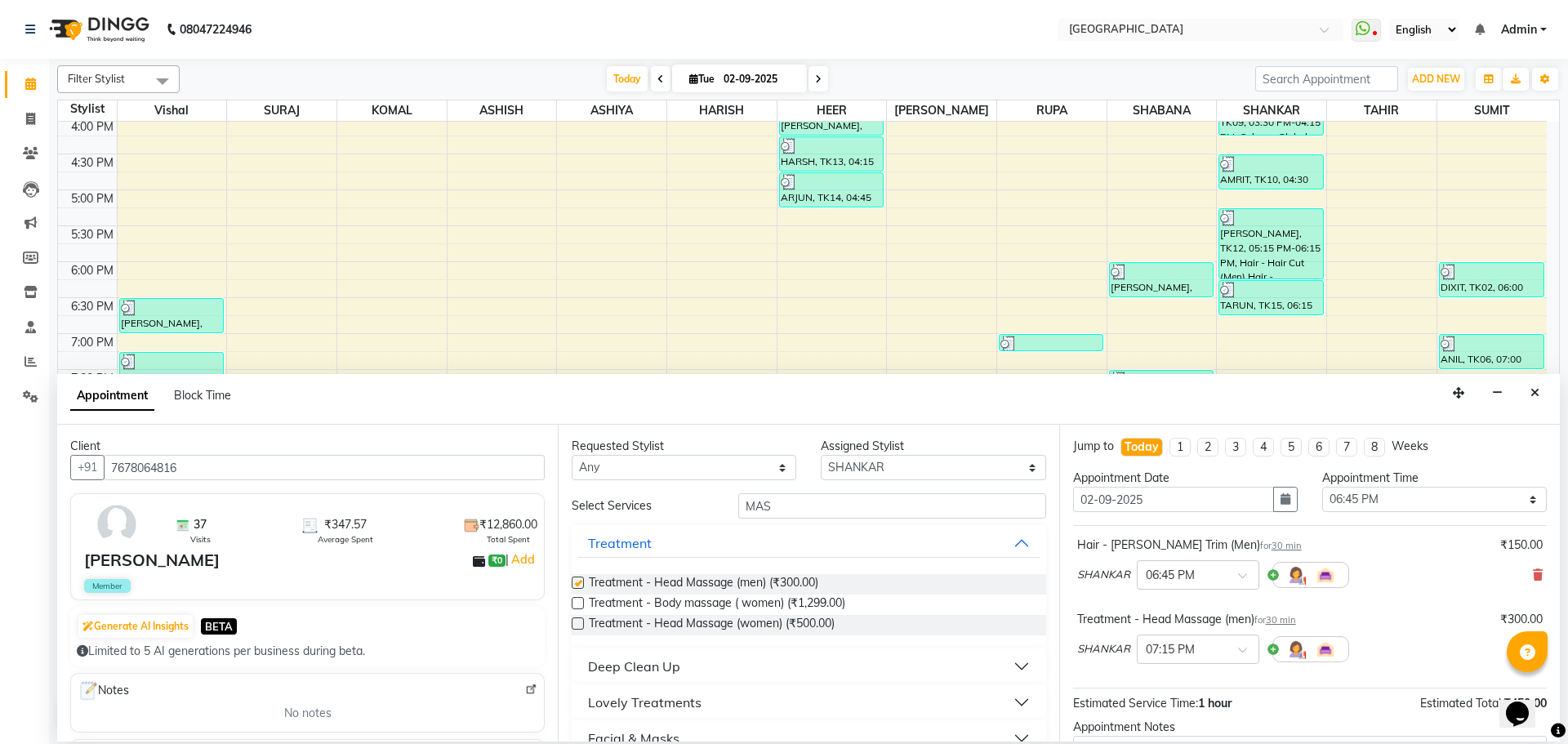
checkbox input "false"
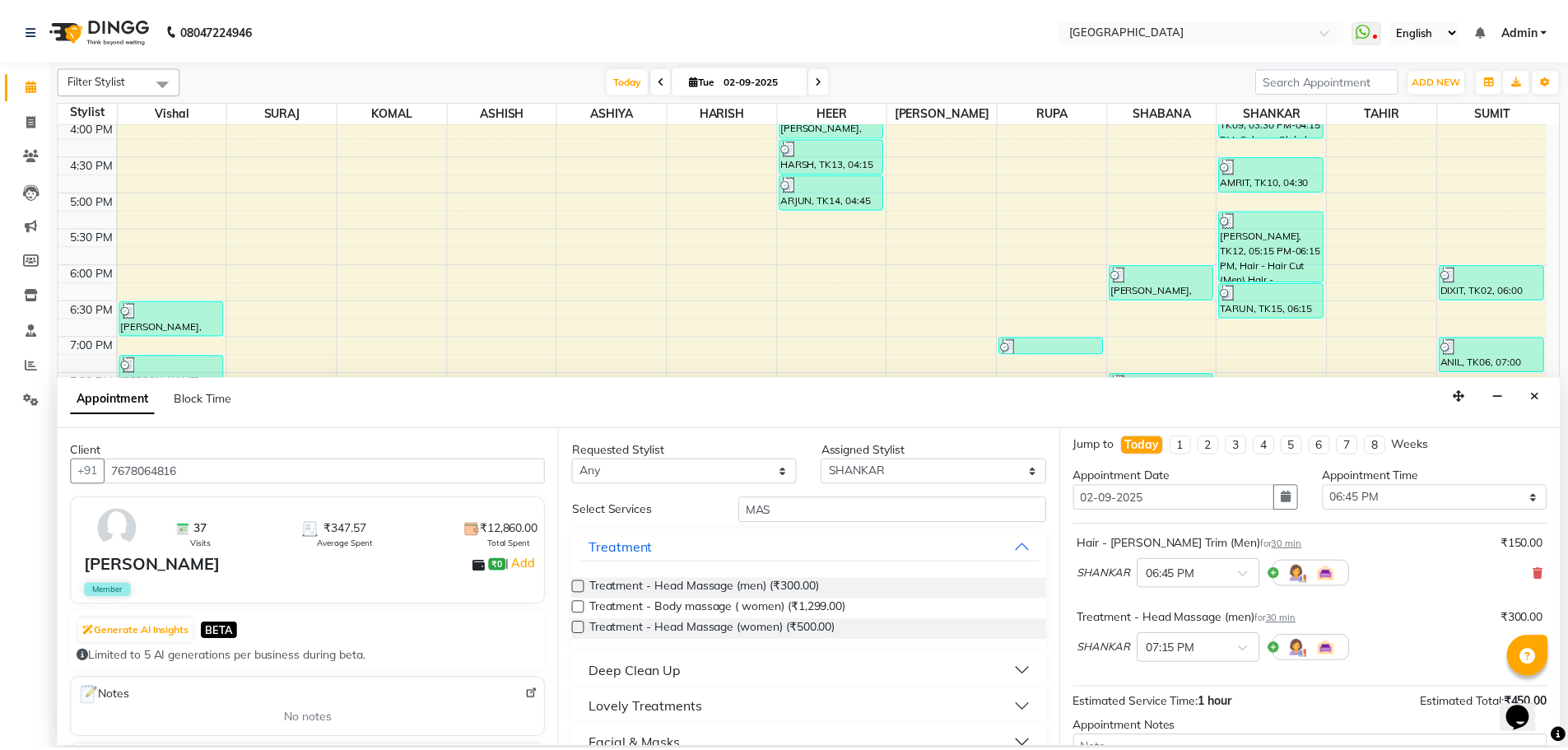
scroll to position [173, 0]
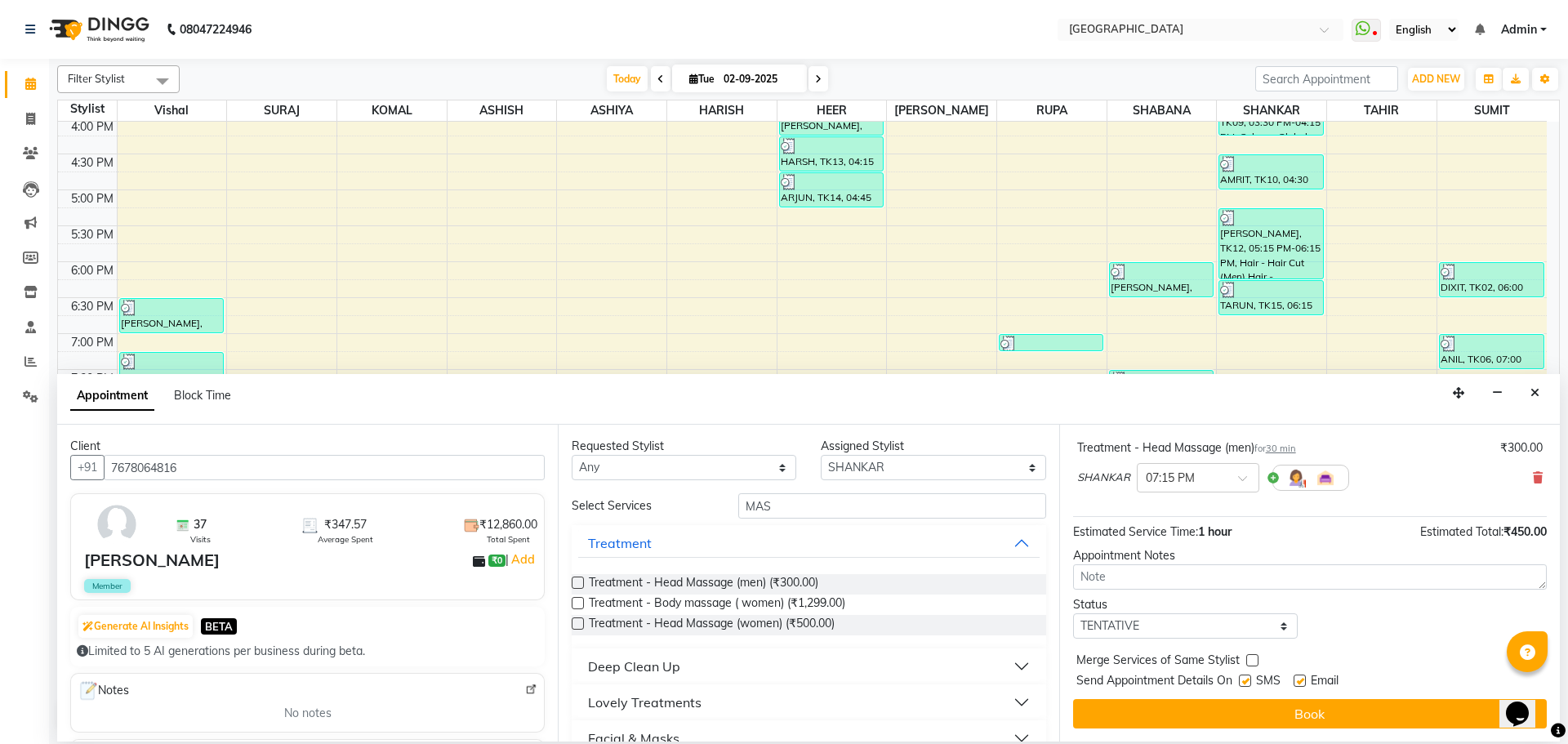
click at [1249, 663] on label at bounding box center [1252, 660] width 12 height 12
click at [1249, 663] on input "checkbox" at bounding box center [1251, 662] width 10 height 10
checkbox input "true"
drag, startPoint x: 1219, startPoint y: 635, endPoint x: 1207, endPoint y: 635, distance: 12.0
click at [1219, 635] on select "Select TENTATIVE CONFIRM CHECK-IN UPCOMING" at bounding box center [1185, 626] width 225 height 26
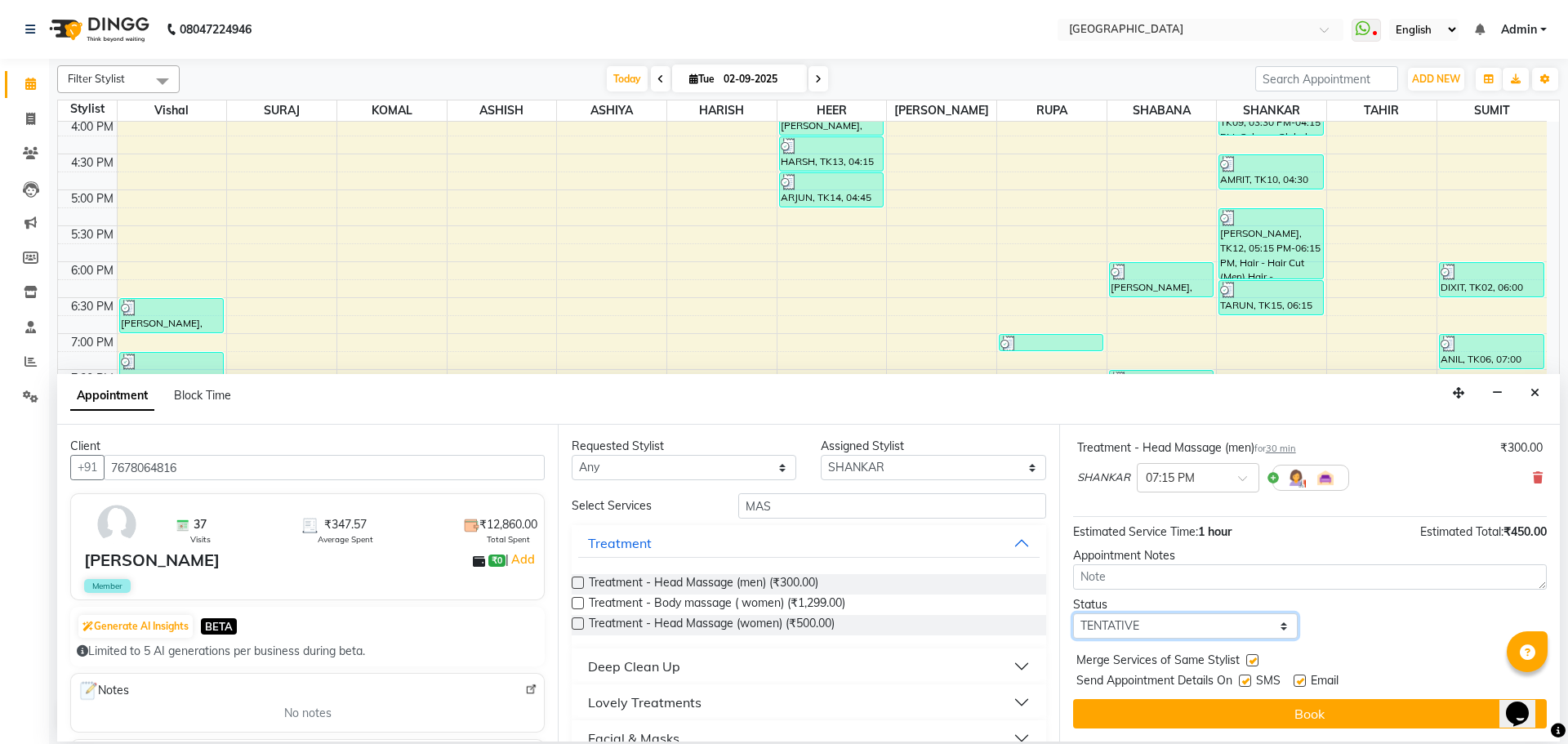
select select "check-in"
click at [1073, 613] on select "Select TENTATIVE CONFIRM CHECK-IN UPCOMING" at bounding box center [1185, 626] width 225 height 26
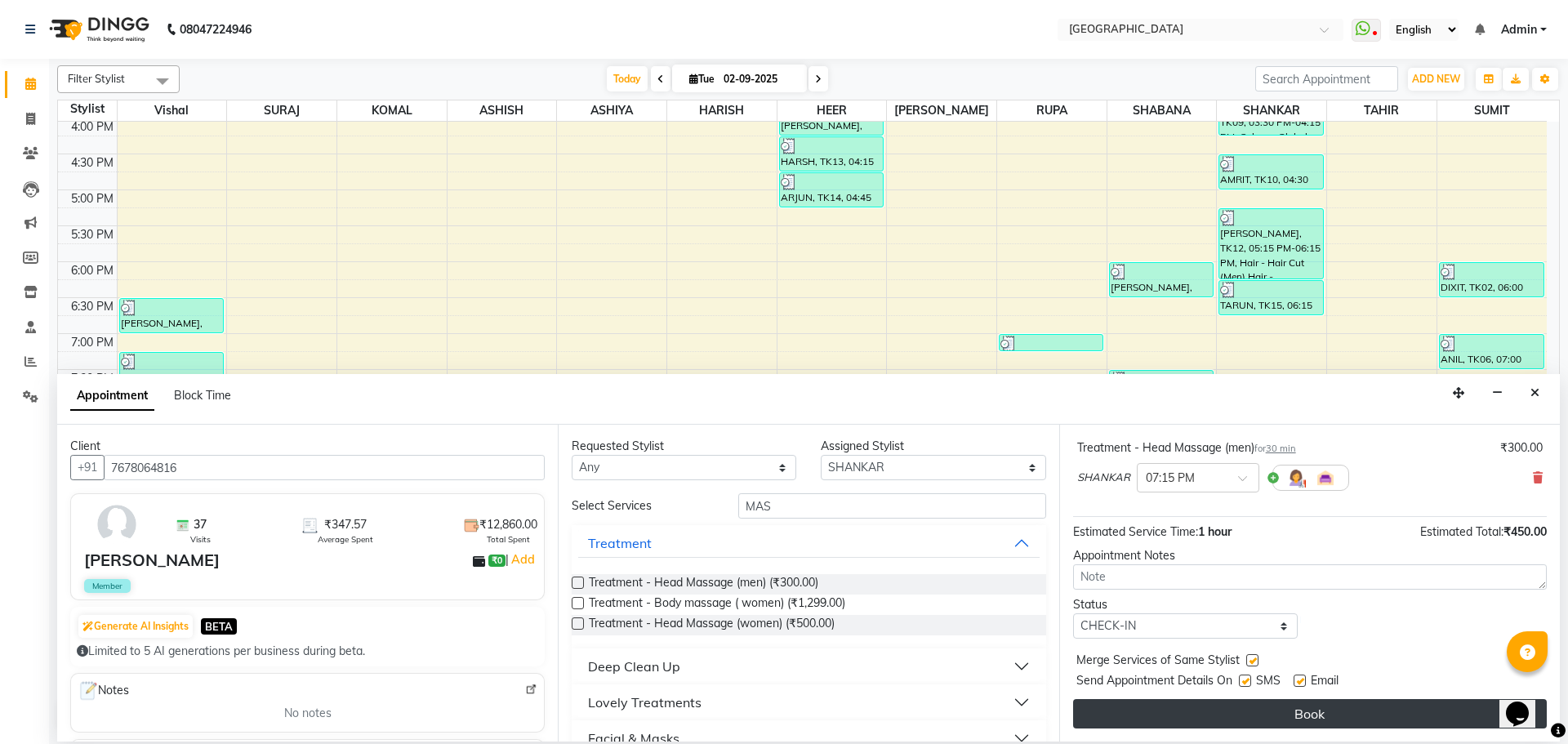
click at [1291, 710] on button "Book" at bounding box center [1310, 713] width 474 height 29
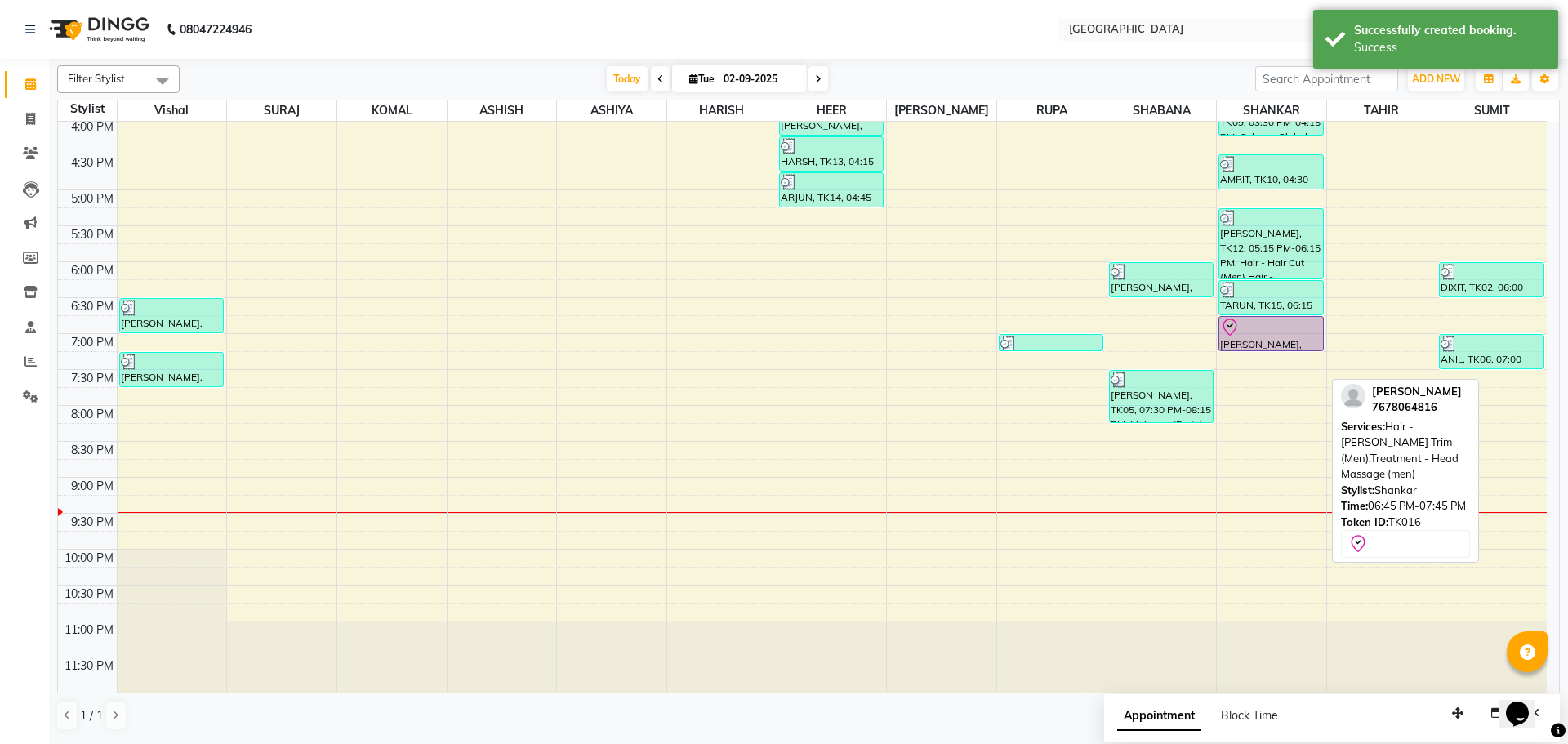
drag, startPoint x: 1262, startPoint y: 385, endPoint x: 1262, endPoint y: 339, distance: 46.0
click at [1262, 339] on div "[PERSON_NAME], TK07, 02:45 PM-03:15 PM, Hair - [PERSON_NAME] Trim (Men) [PERSON…" at bounding box center [1271, 118] width 109 height 1149
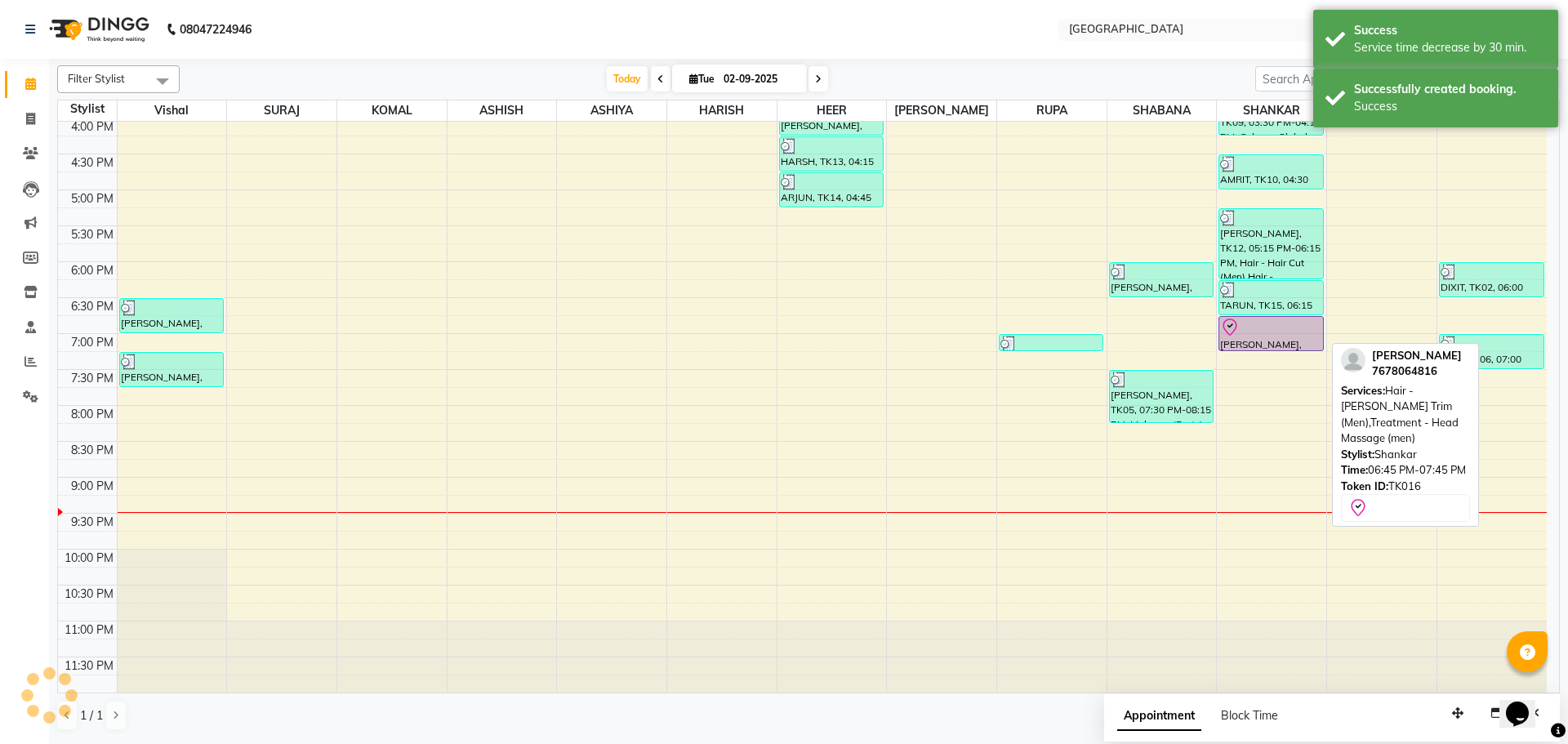
click at [1262, 334] on div at bounding box center [1270, 327] width 101 height 20
select select "8"
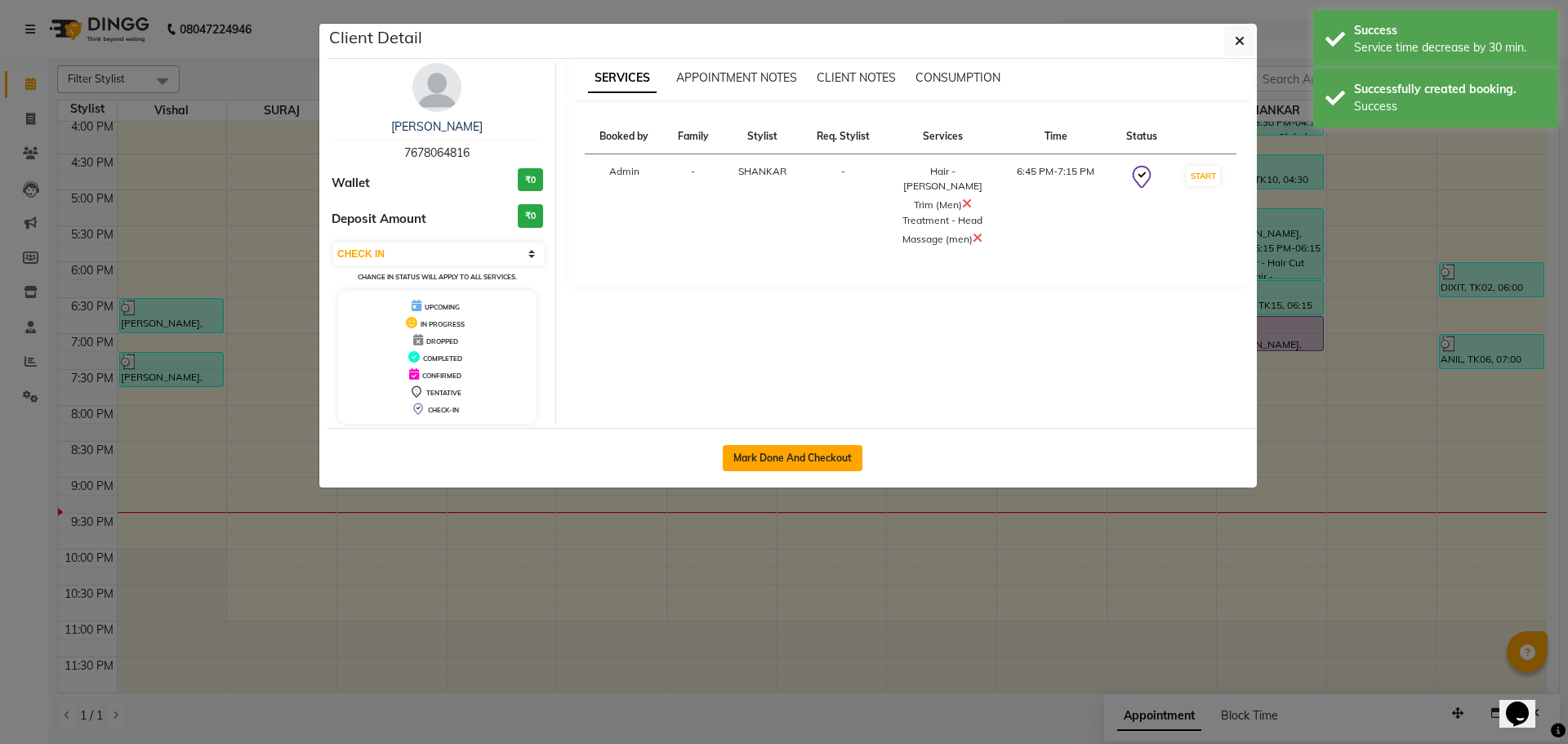
click at [786, 459] on button "Mark Done And Checkout" at bounding box center [792, 459] width 139 height 27
select select "508"
select select "service"
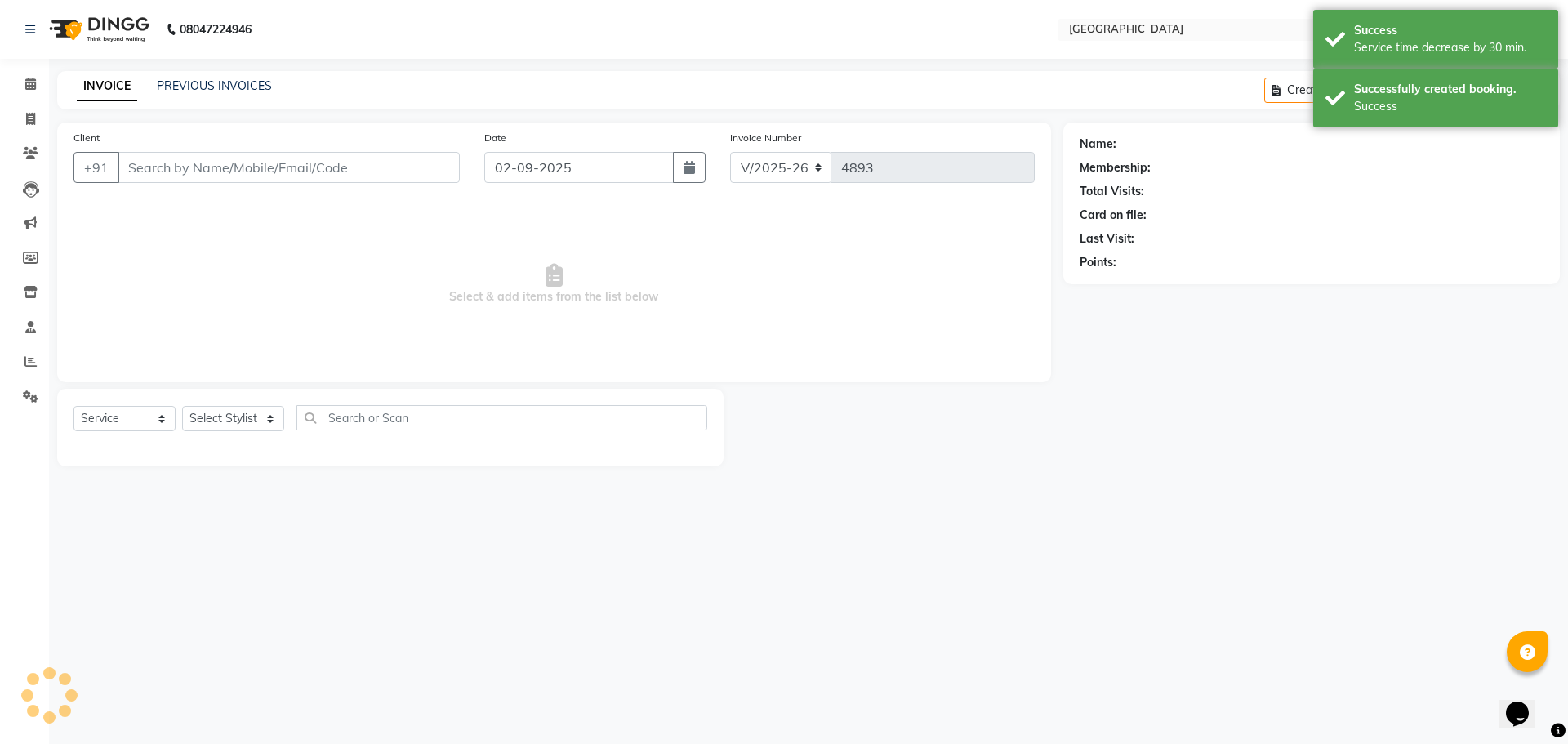
type input "7678064816"
select select "79087"
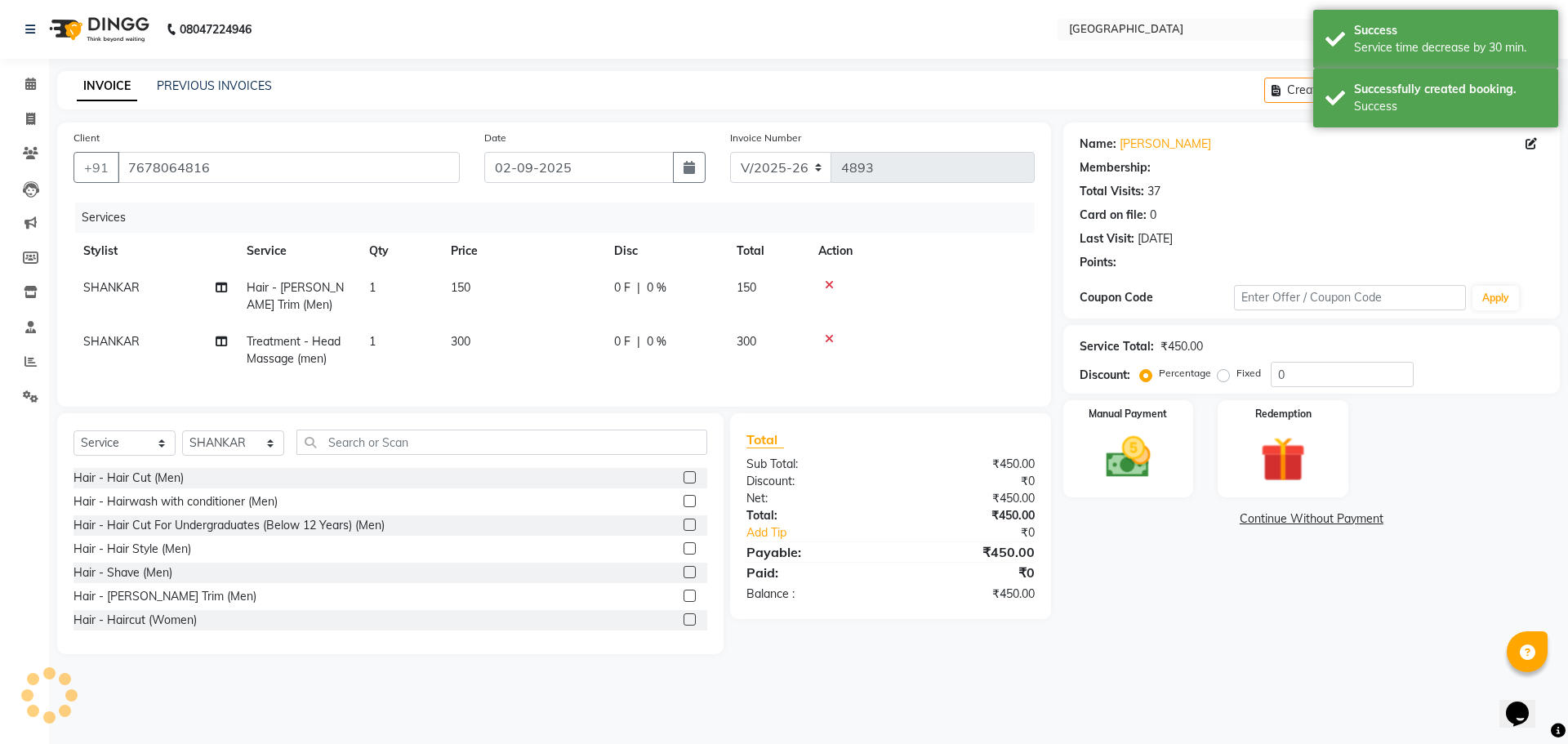
select select "1: Object"
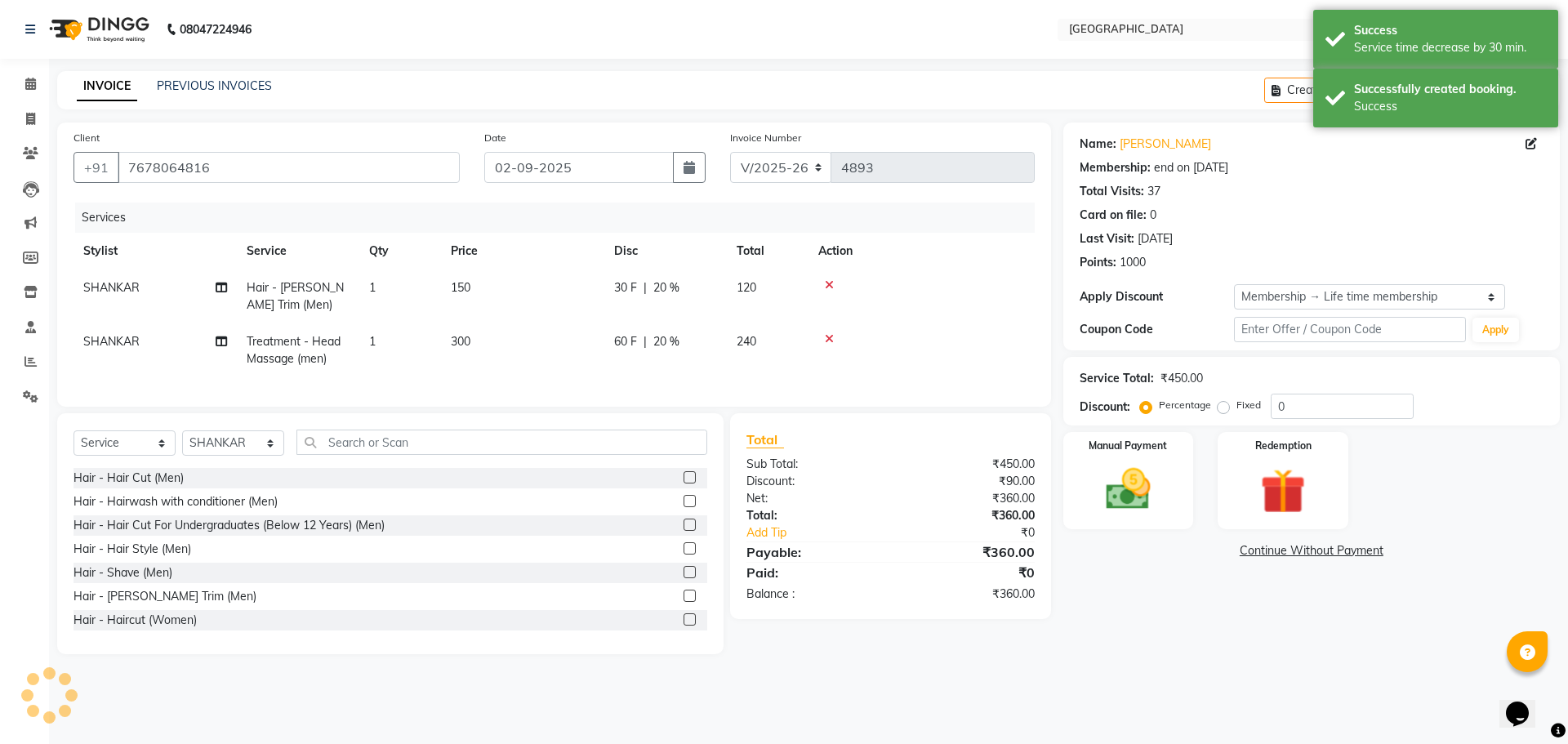
type input "20"
click at [1158, 491] on img at bounding box center [1128, 489] width 76 height 54
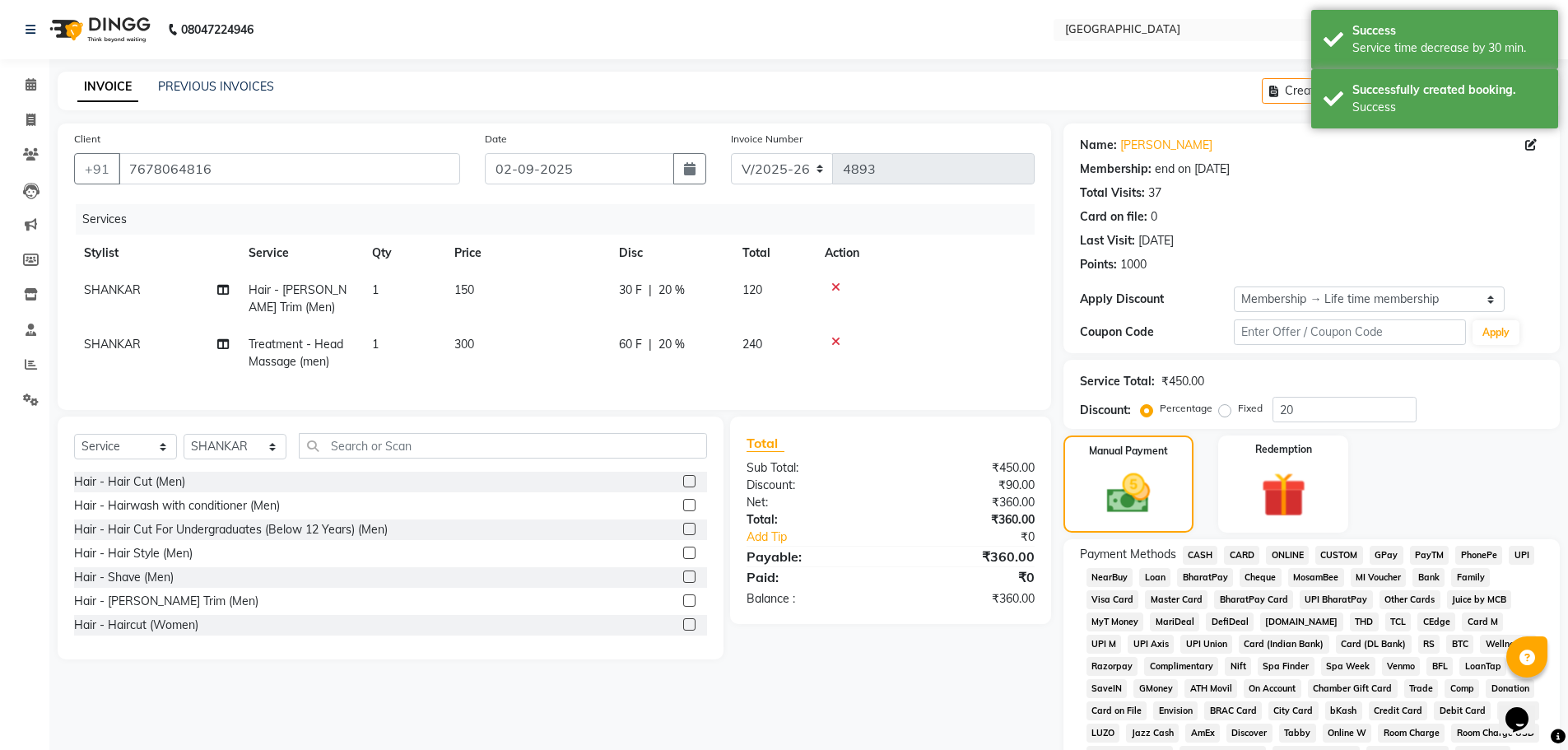
click at [1371, 549] on span "GPay" at bounding box center [1386, 555] width 33 height 19
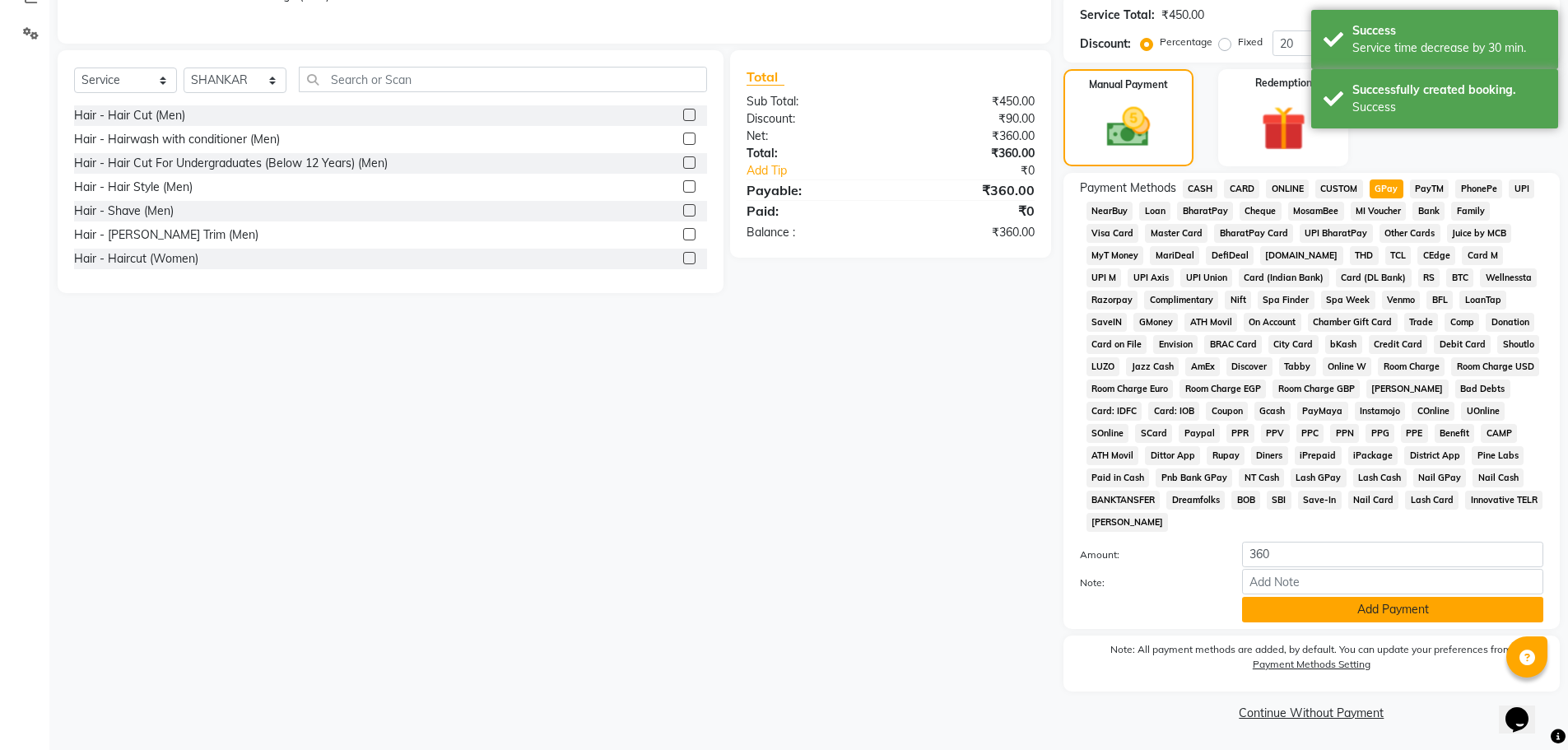
click at [1387, 609] on button "Add Payment" at bounding box center [1392, 610] width 301 height 26
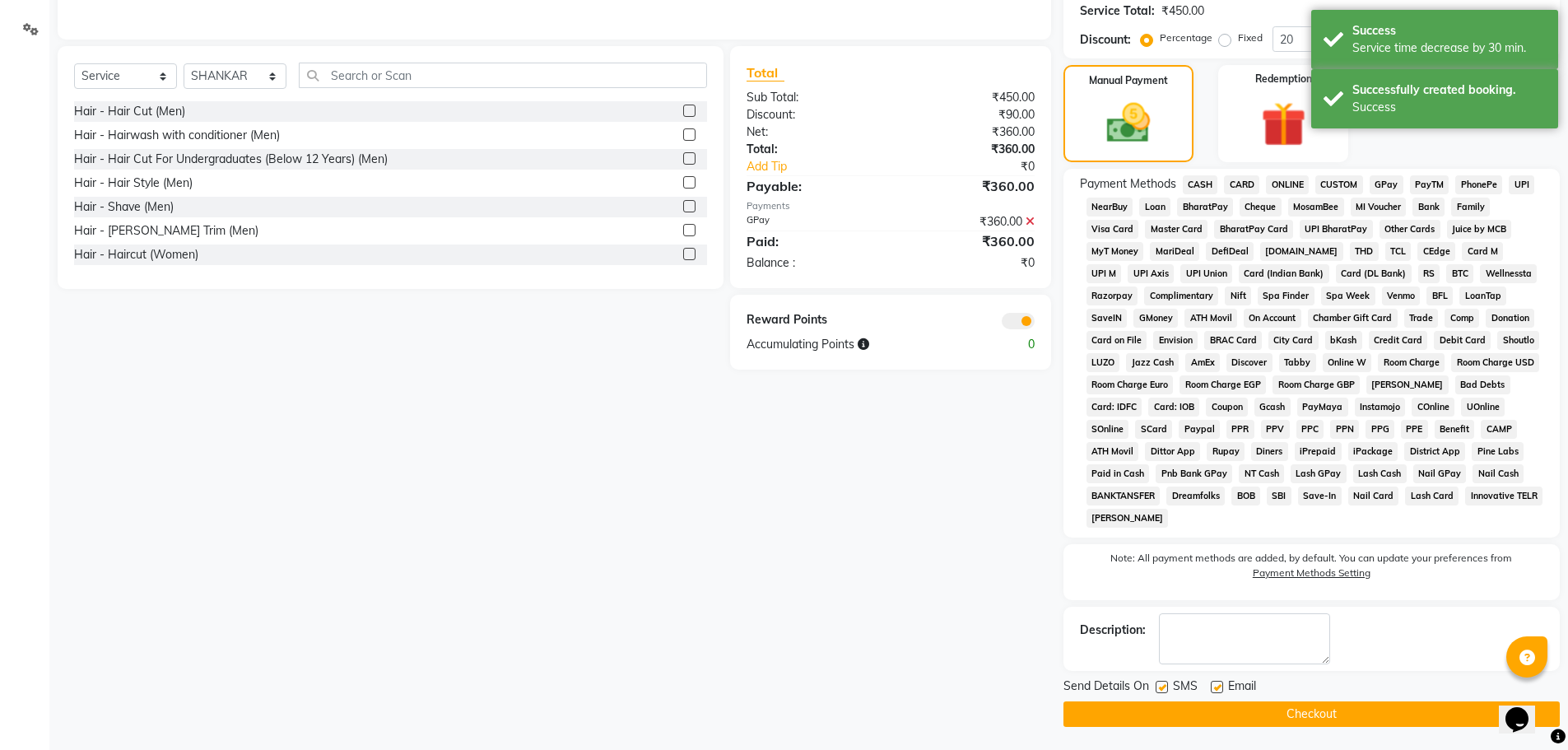
scroll to position [372, 0]
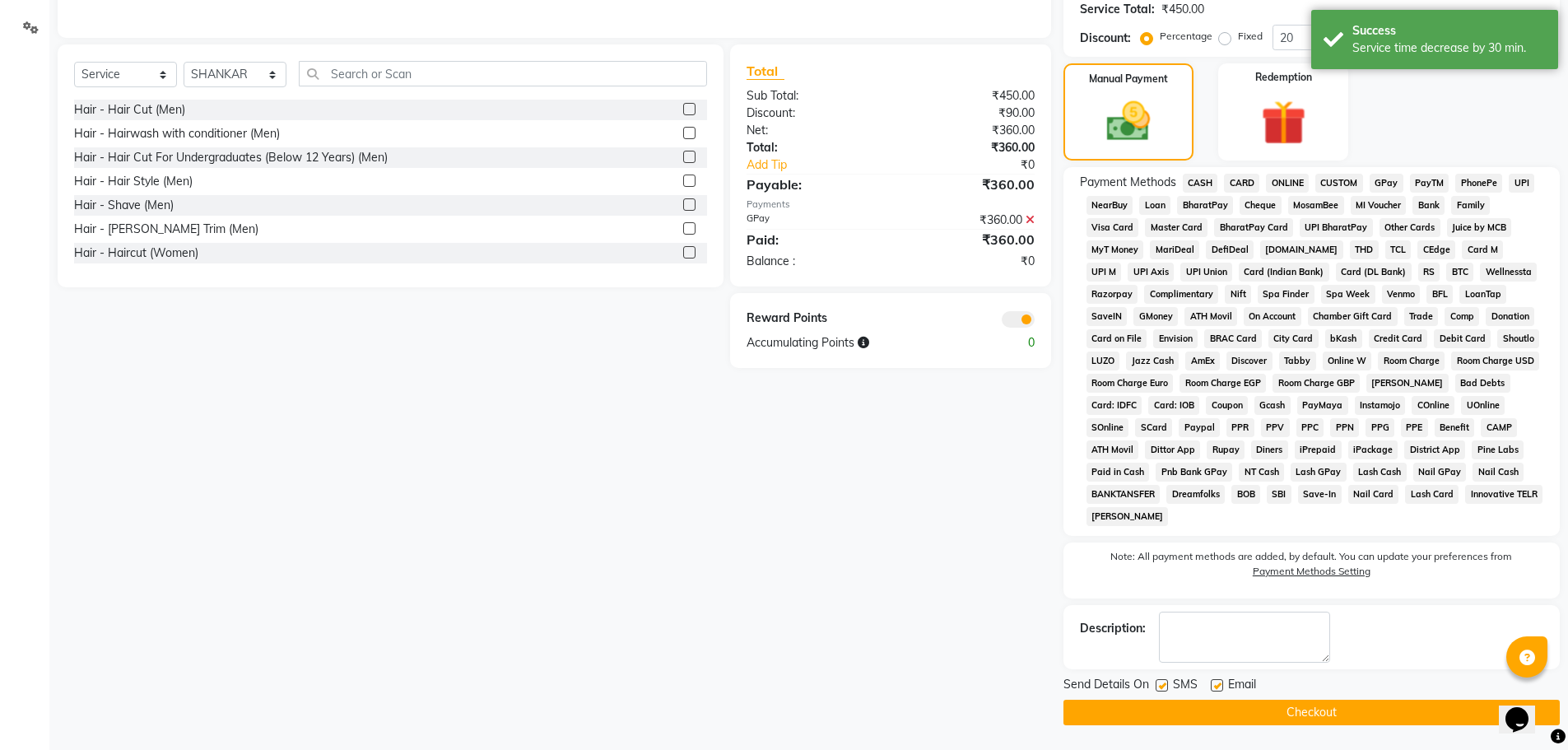
click at [1275, 713] on button "Checkout" at bounding box center [1311, 712] width 496 height 26
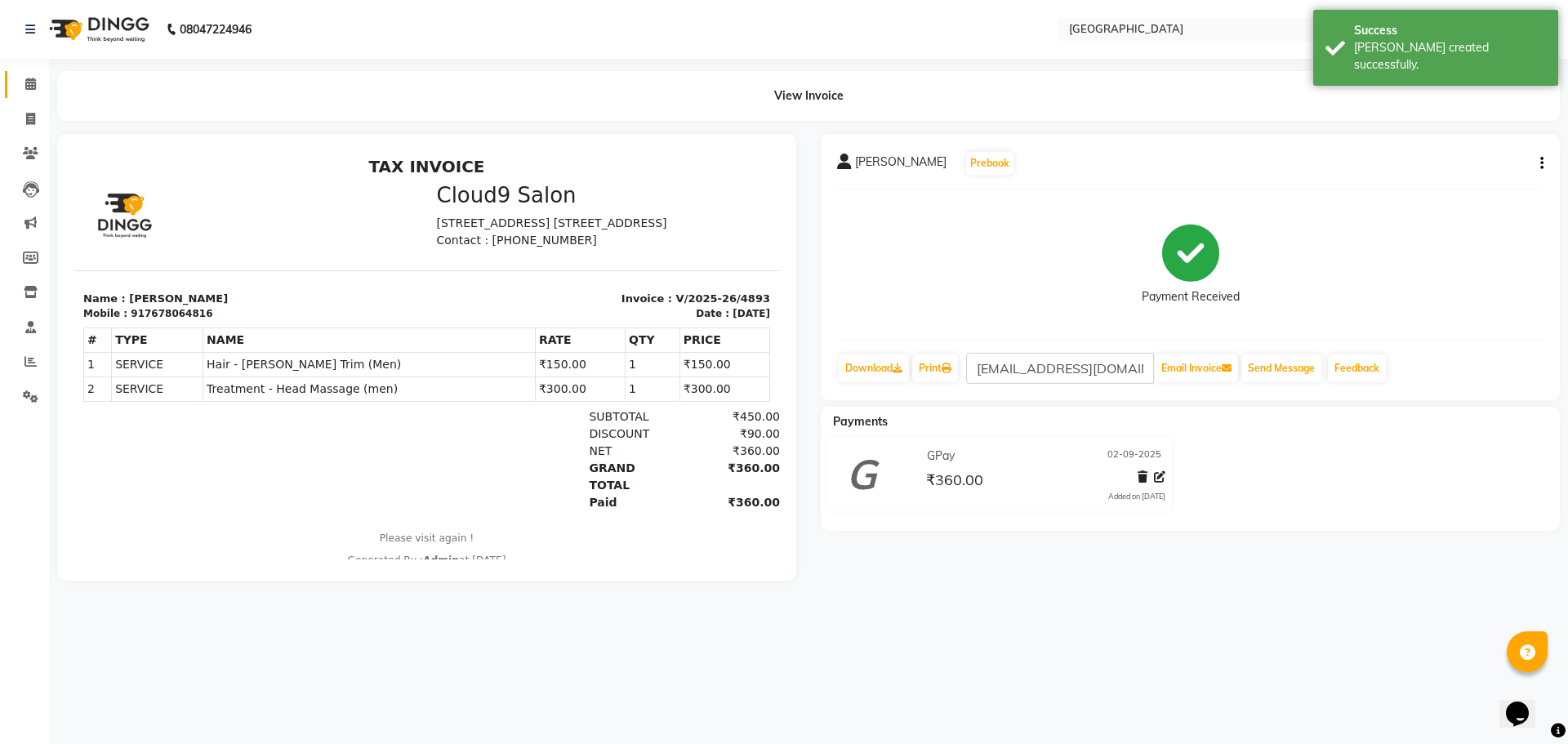
click at [32, 88] on icon at bounding box center [30, 83] width 10 height 12
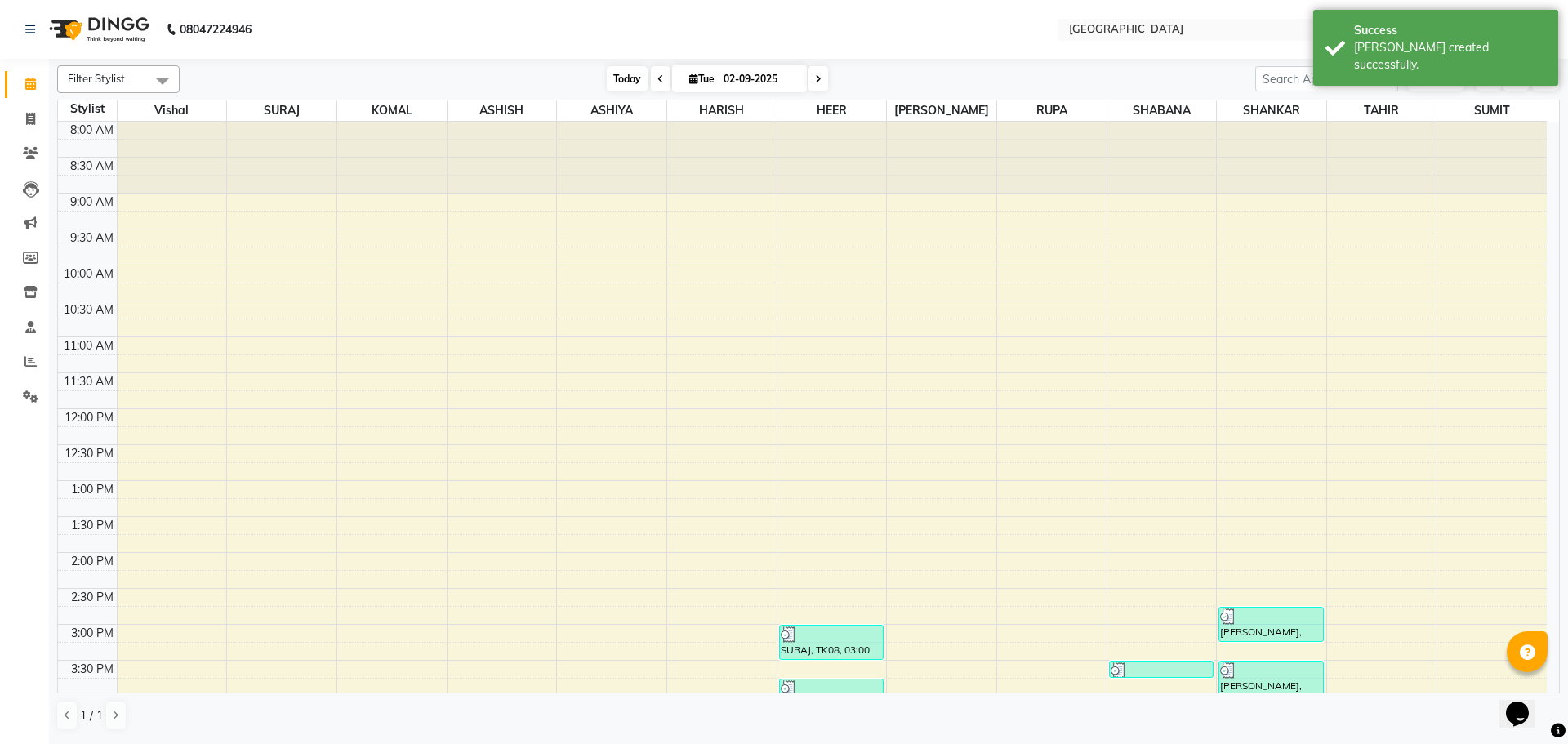
click at [629, 85] on span "Today" at bounding box center [627, 79] width 41 height 26
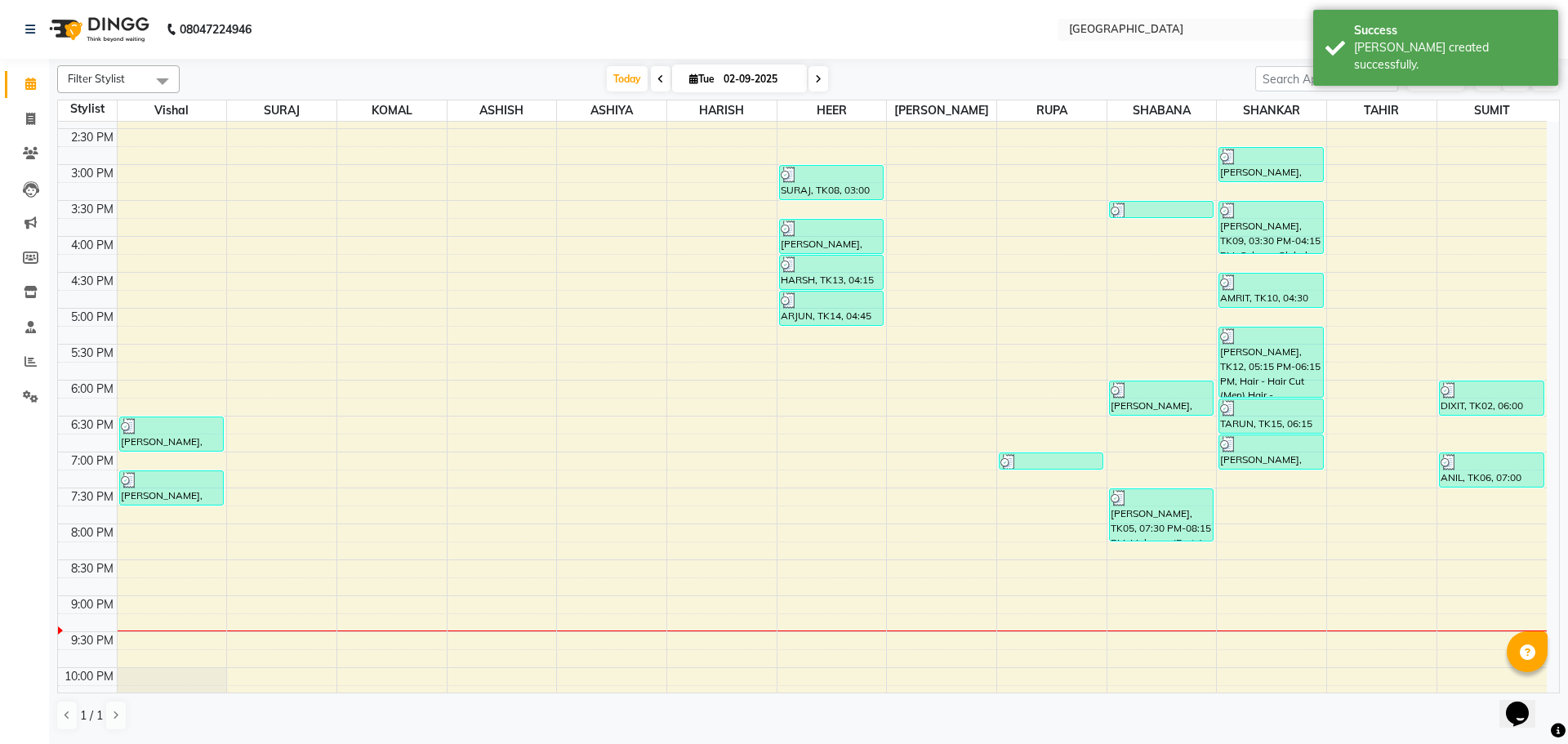
scroll to position [497, 0]
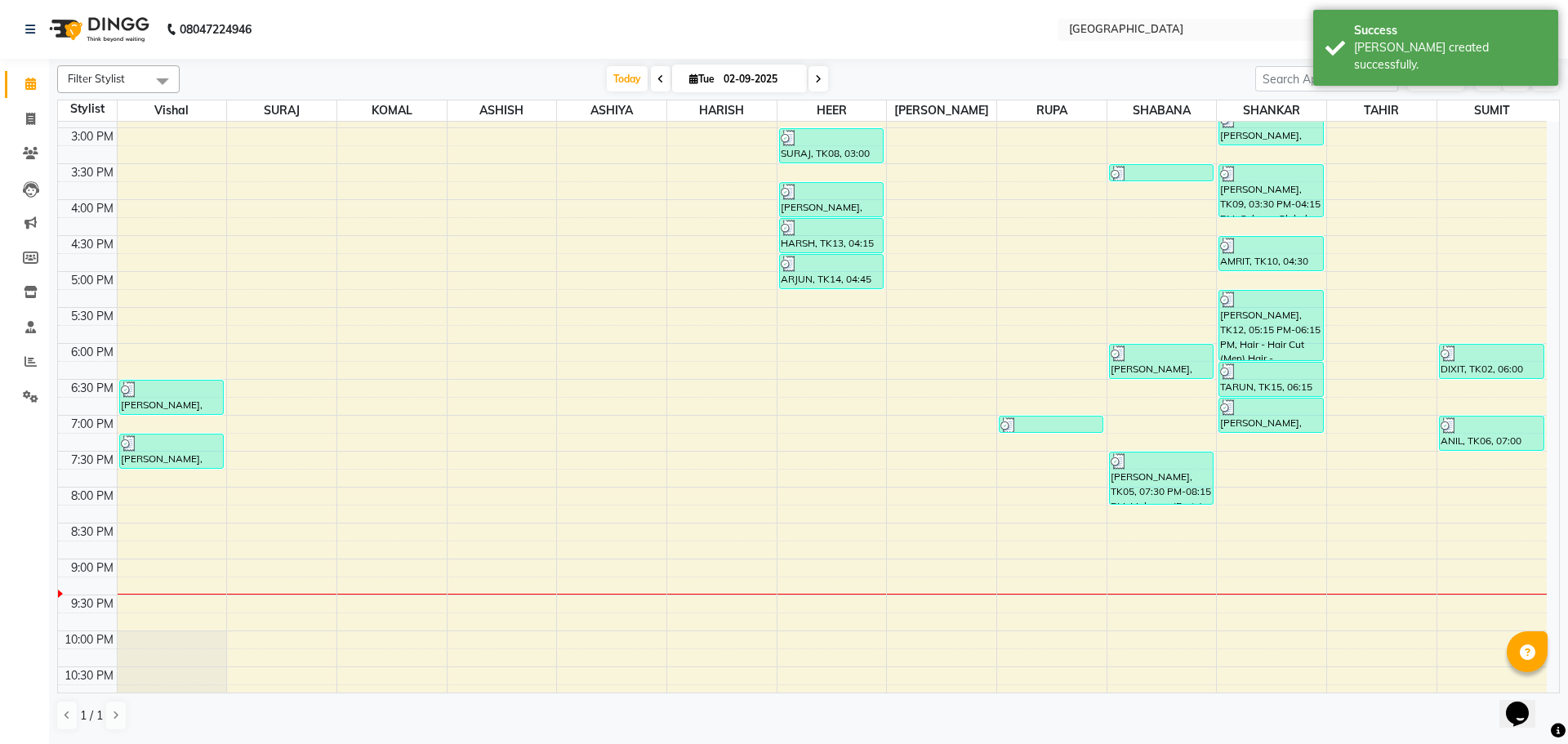
click at [830, 302] on div "8:00 AM 8:30 AM 9:00 AM 9:30 AM 10:00 AM 10:30 AM 11:00 AM 11:30 AM 12:00 PM 12…" at bounding box center [802, 200] width 1488 height 1149
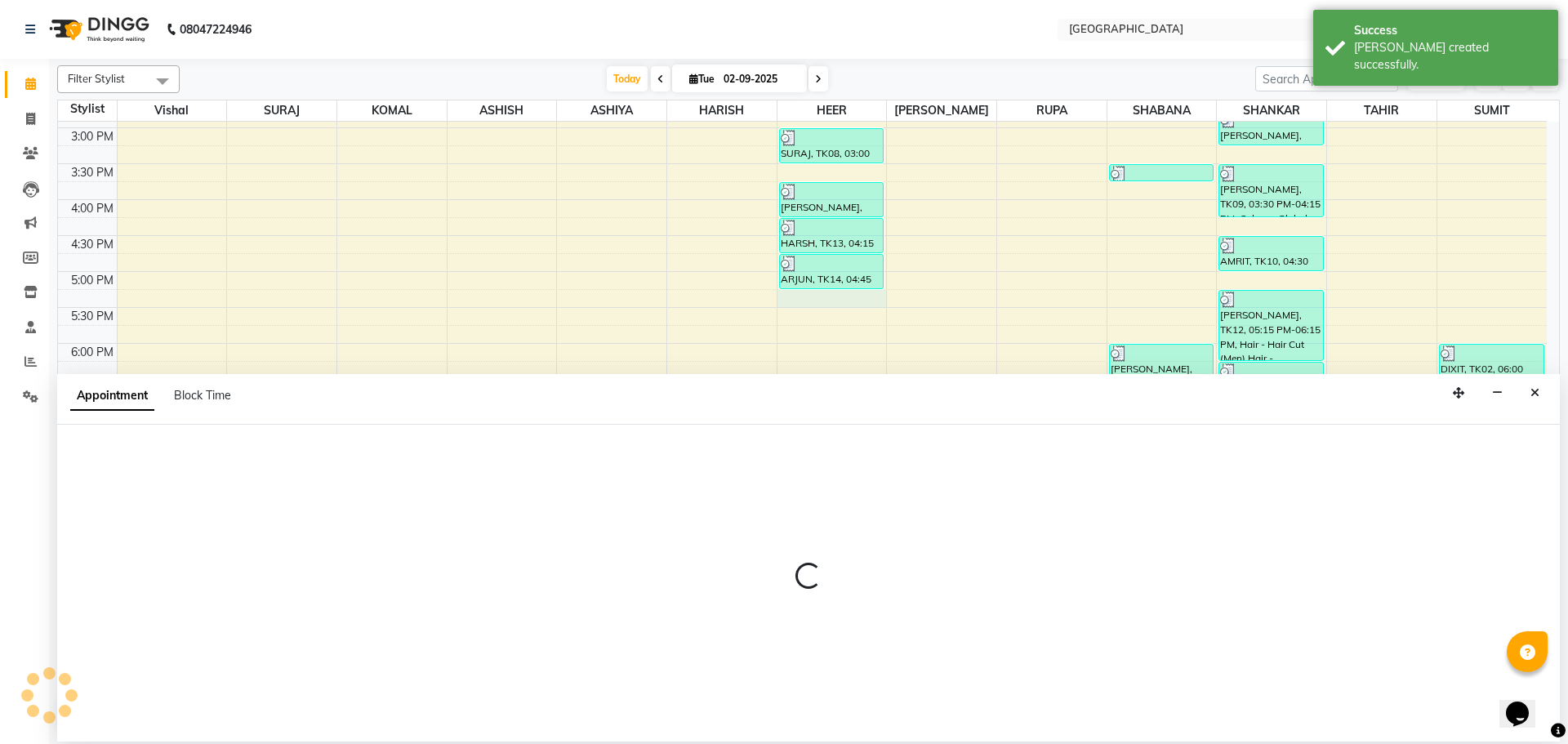
select select "83705"
select select "tentative"
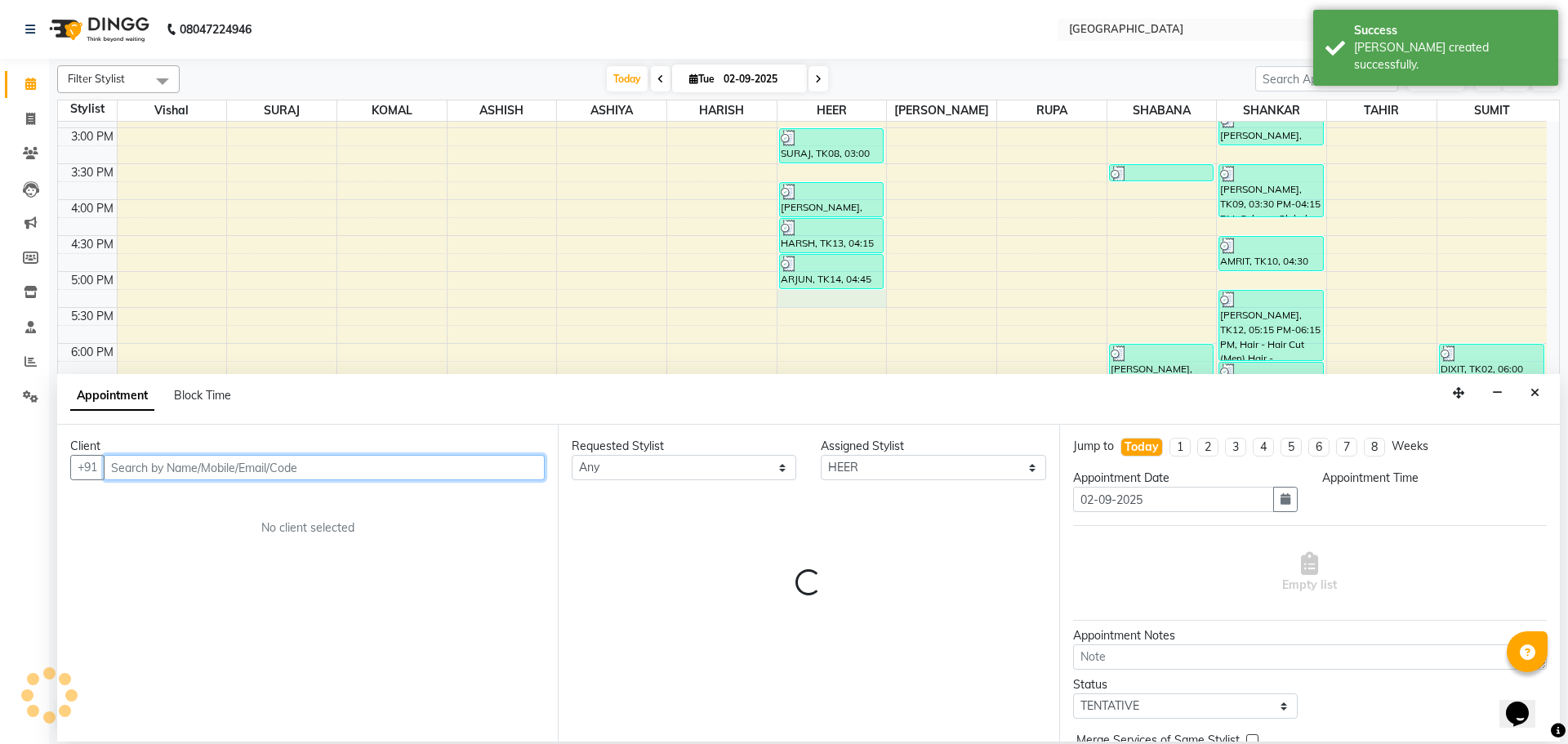
select select "1035"
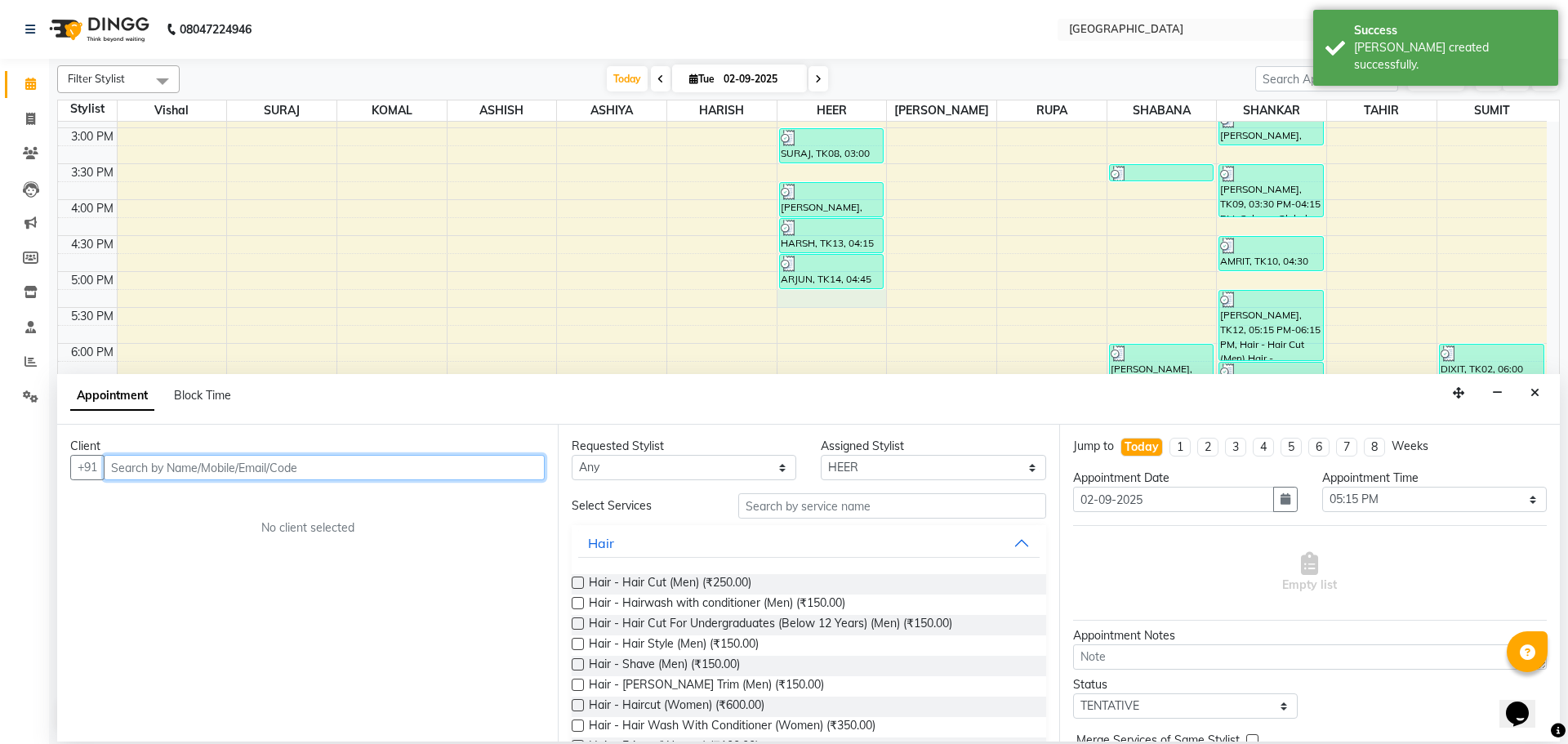
click at [447, 462] on input "text" at bounding box center [323, 467] width 441 height 26
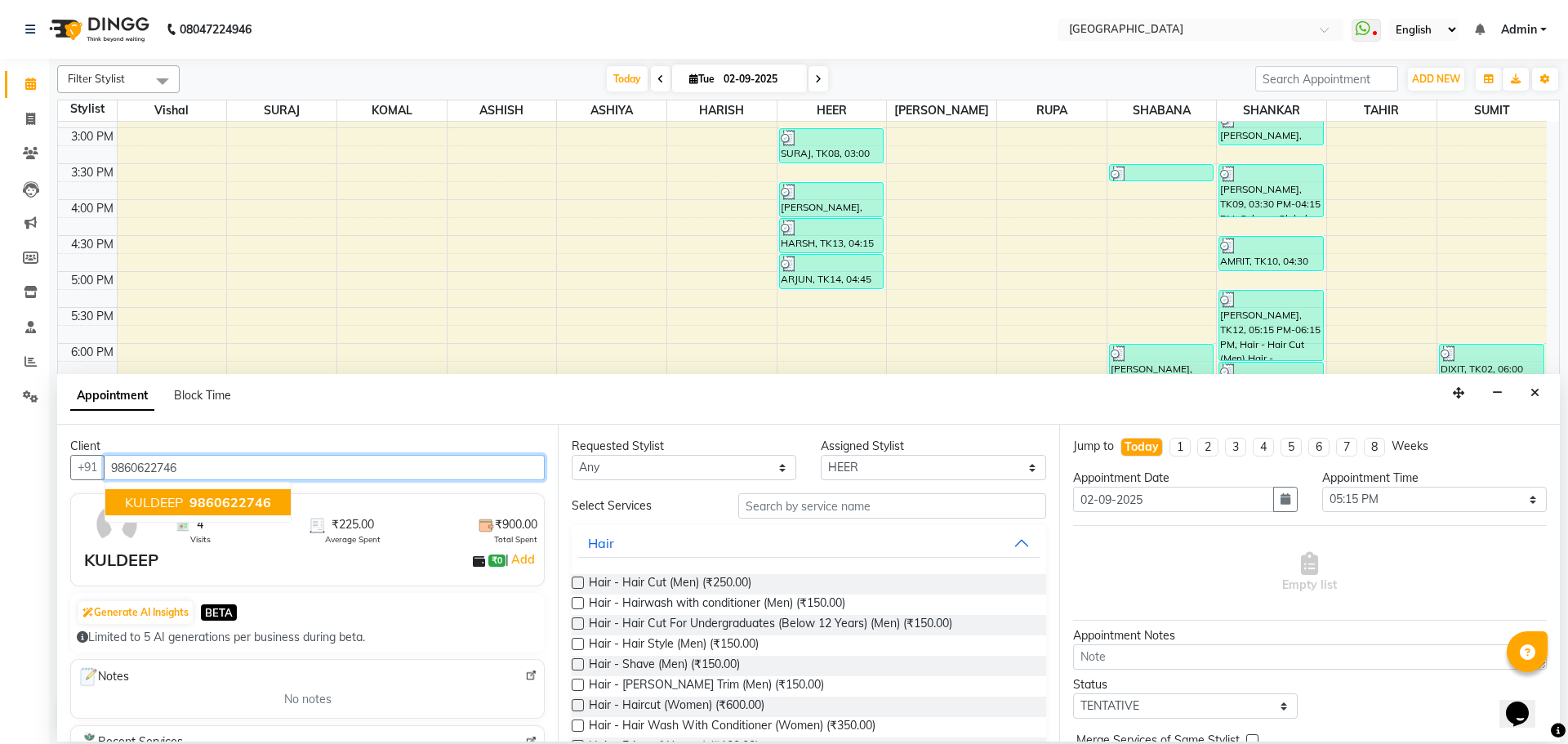
click at [179, 504] on span "KULDEEP" at bounding box center [154, 501] width 58 height 16
type input "9860622746"
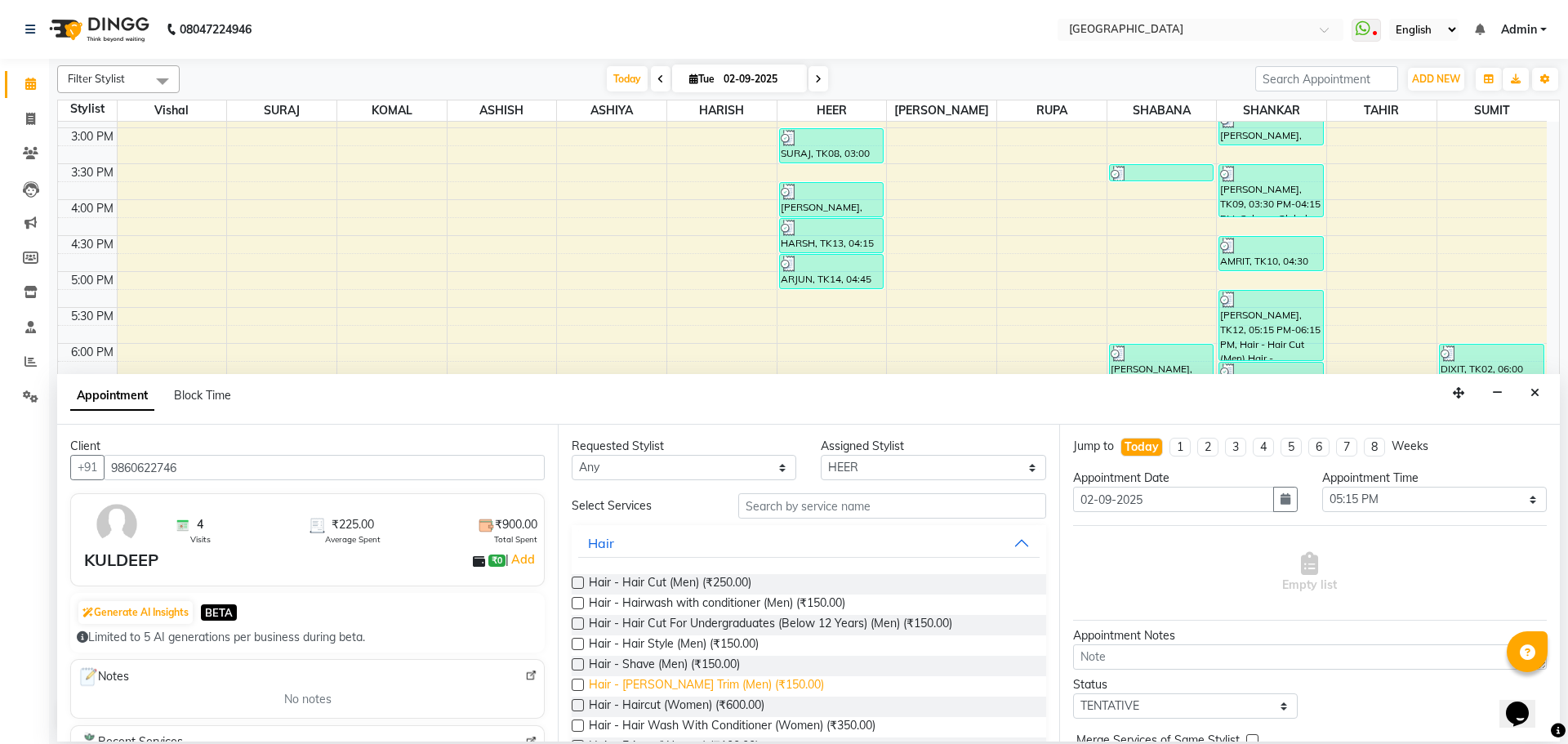
click at [719, 687] on span "Hair - [PERSON_NAME] Trim (Men) (₹150.00)" at bounding box center [706, 686] width 235 height 21
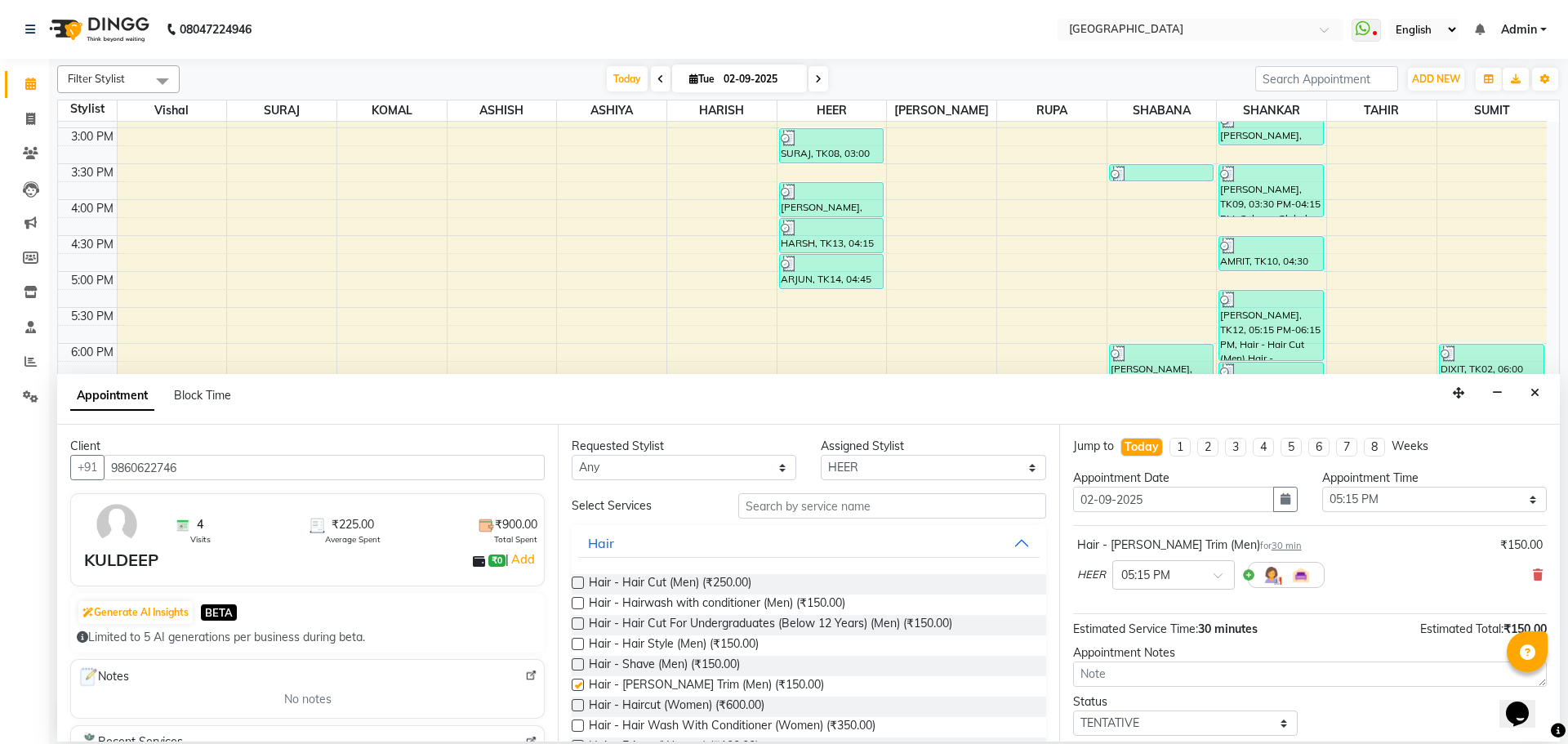
checkbox input "false"
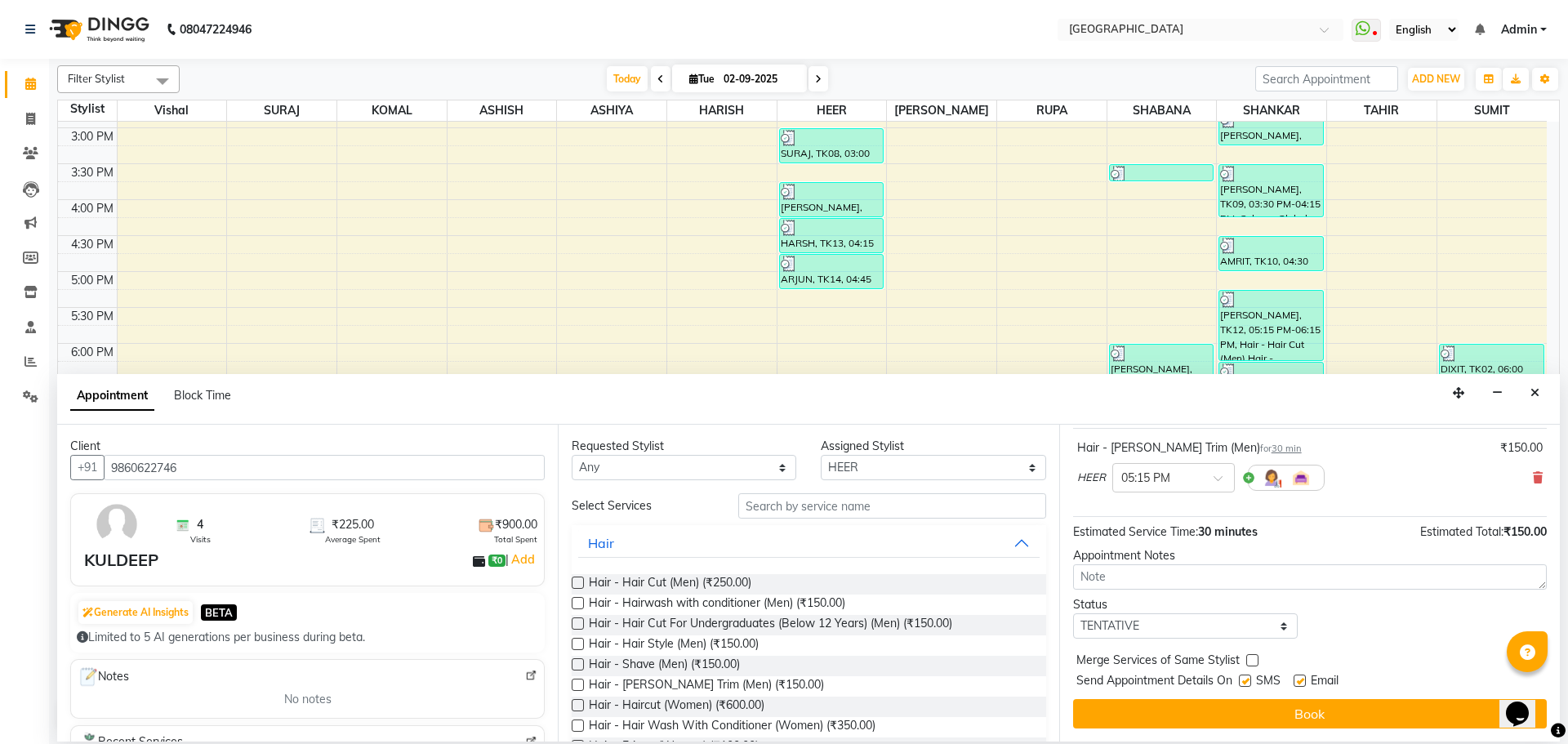
click at [1251, 663] on label at bounding box center [1252, 660] width 12 height 12
click at [1251, 663] on input "checkbox" at bounding box center [1251, 662] width 10 height 10
checkbox input "true"
click at [1245, 621] on select "Select TENTATIVE CONFIRM CHECK-IN UPCOMING" at bounding box center [1185, 626] width 225 height 26
select select "check-in"
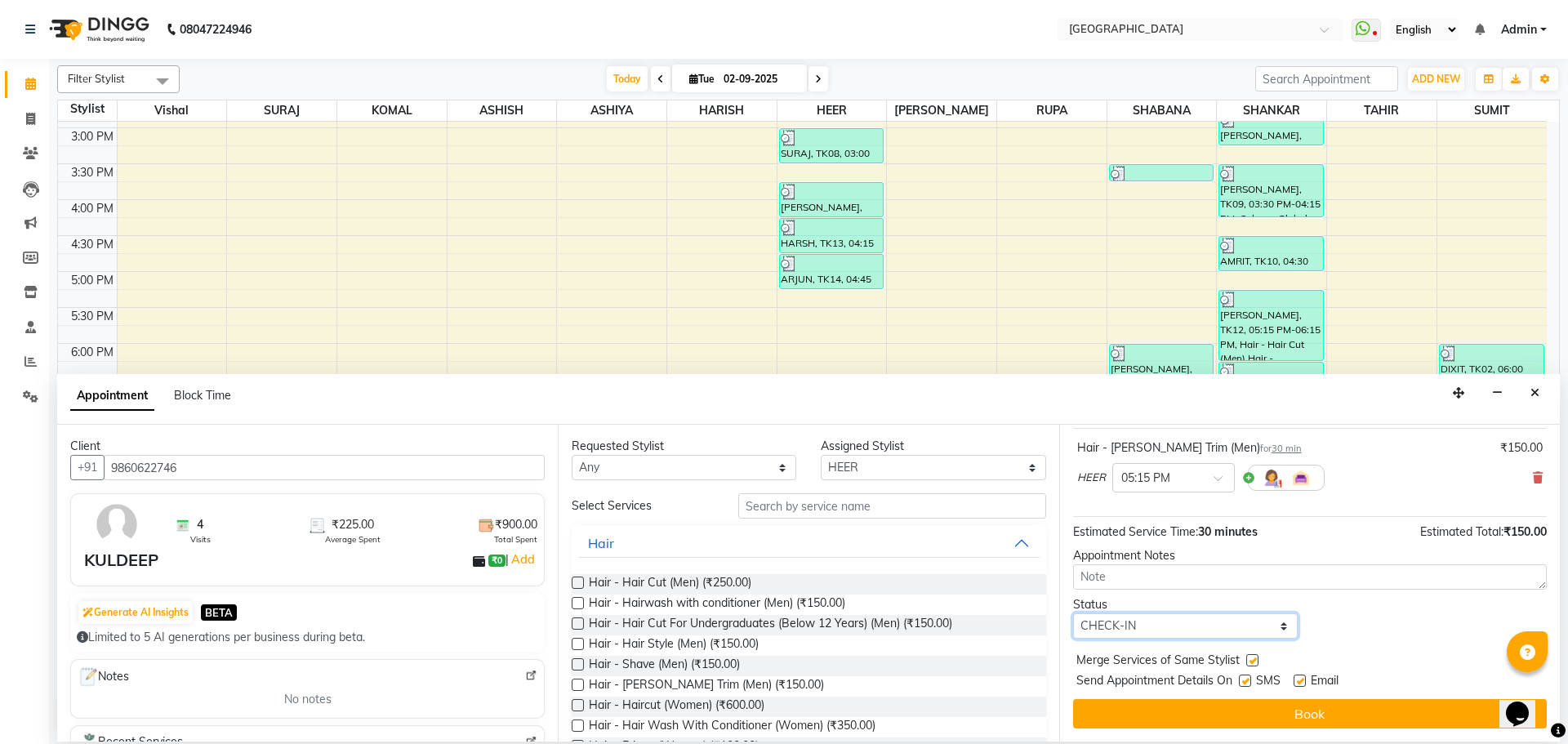
click at [1073, 613] on select "Select TENTATIVE CONFIRM CHECK-IN UPCOMING" at bounding box center [1185, 626] width 225 height 26
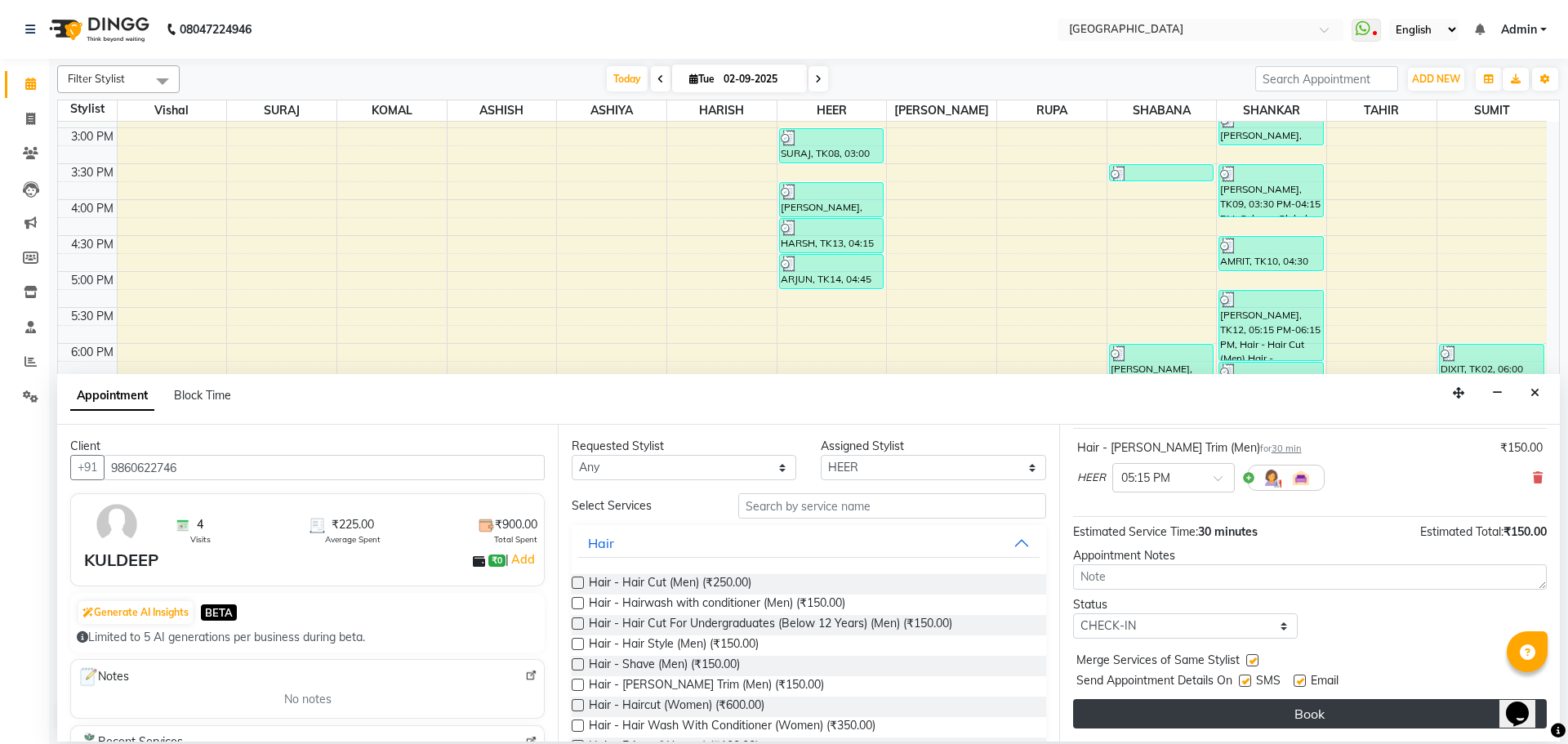
click at [1288, 724] on button "Book" at bounding box center [1310, 713] width 474 height 29
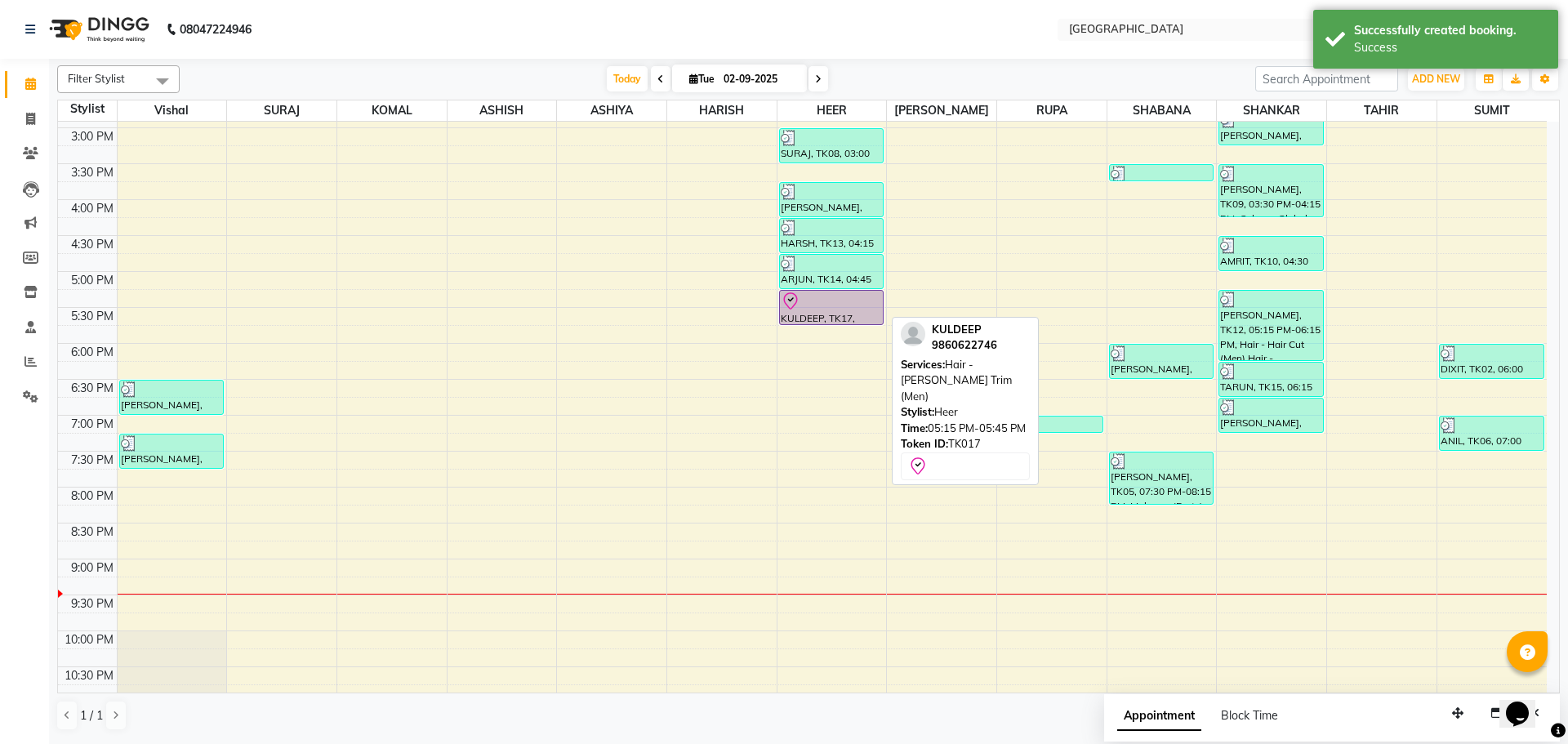
click at [834, 314] on div "KULDEEP, TK17, 05:15 PM-05:45 PM, Hair - [PERSON_NAME] Trim (Men)" at bounding box center [831, 307] width 103 height 33
select select "8"
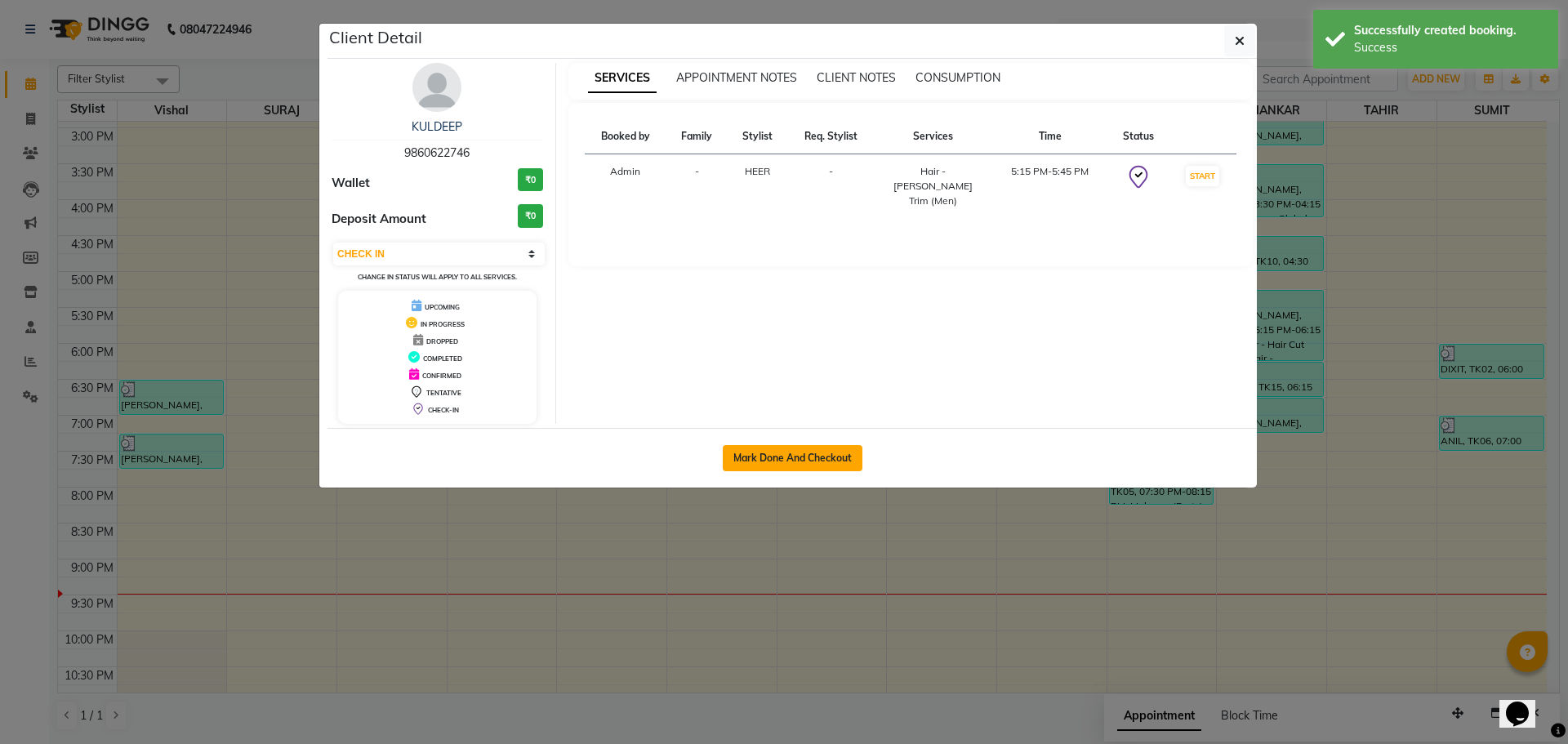
click at [819, 448] on button "Mark Done And Checkout" at bounding box center [792, 459] width 139 height 27
select select "508"
select select "service"
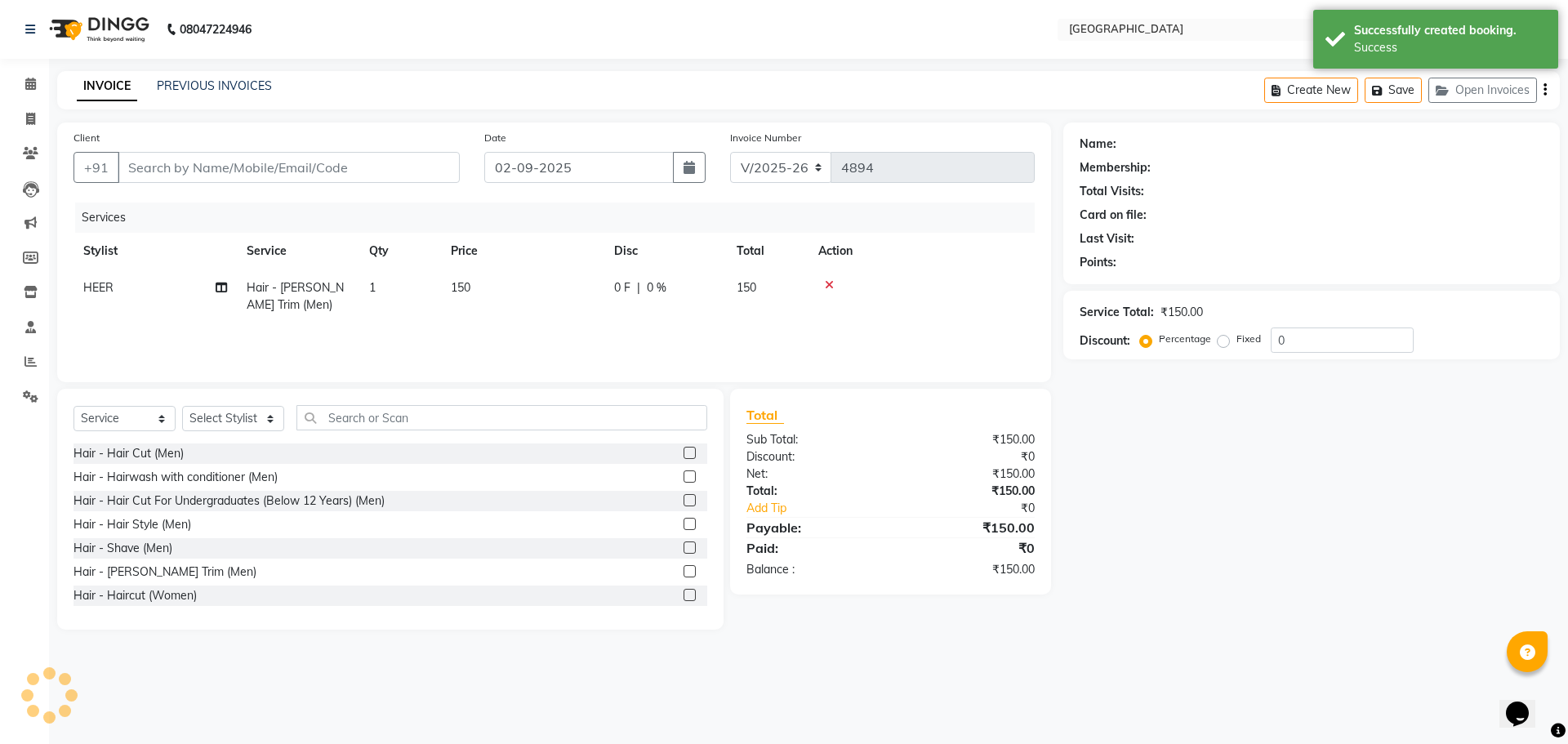
type input "9860622746"
select select "83705"
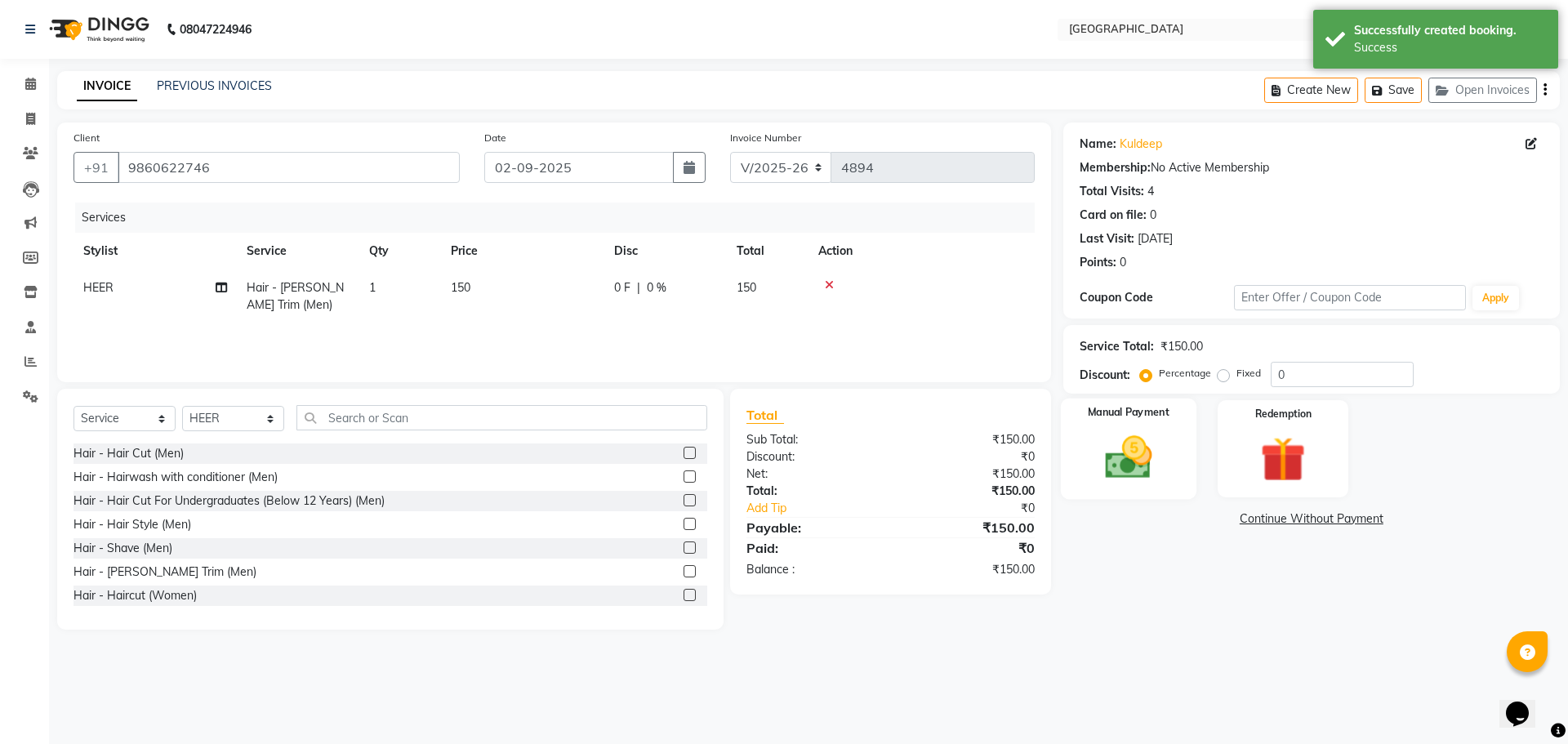
click at [1162, 439] on img at bounding box center [1128, 457] width 76 height 54
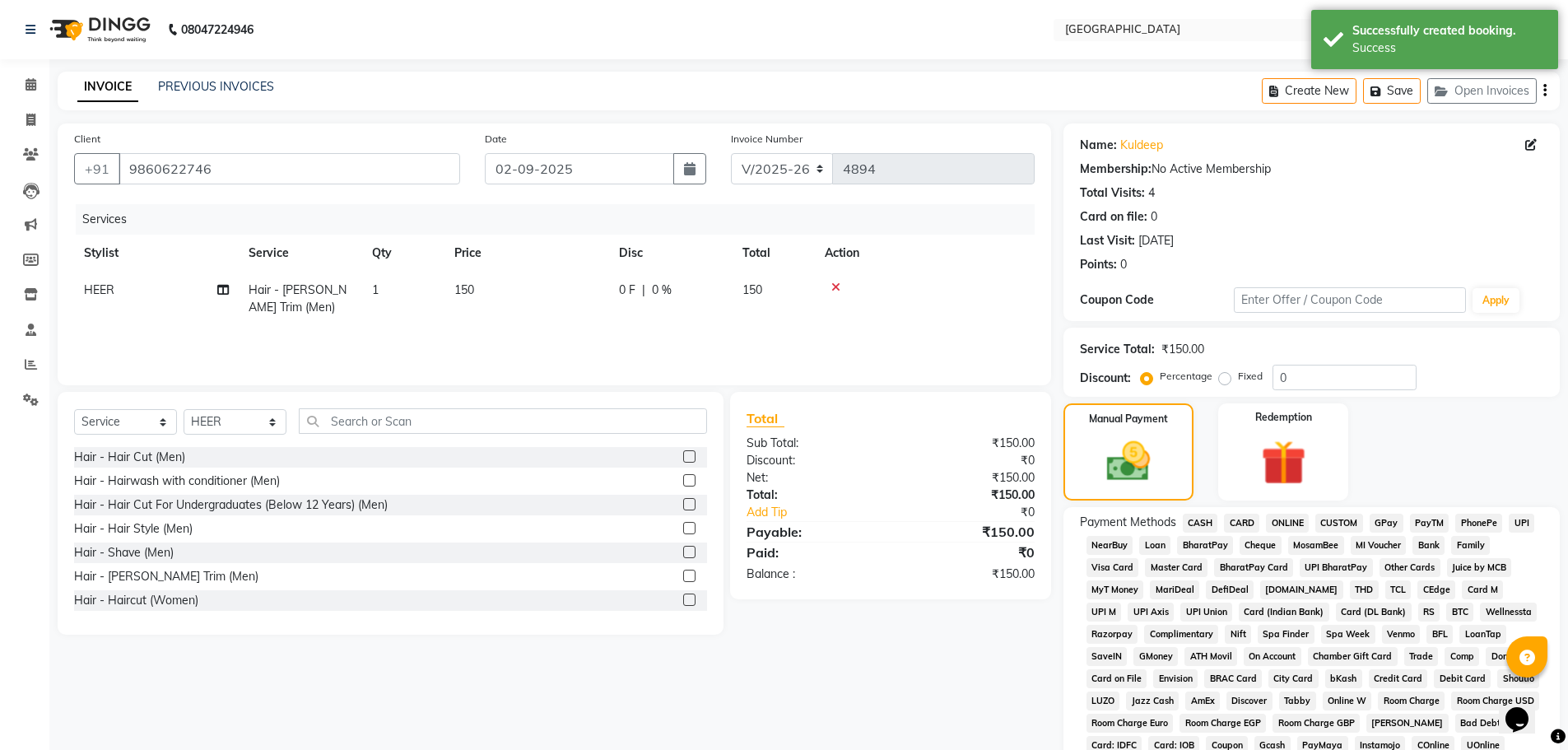
click at [1375, 514] on span "GPay" at bounding box center [1386, 524] width 33 height 19
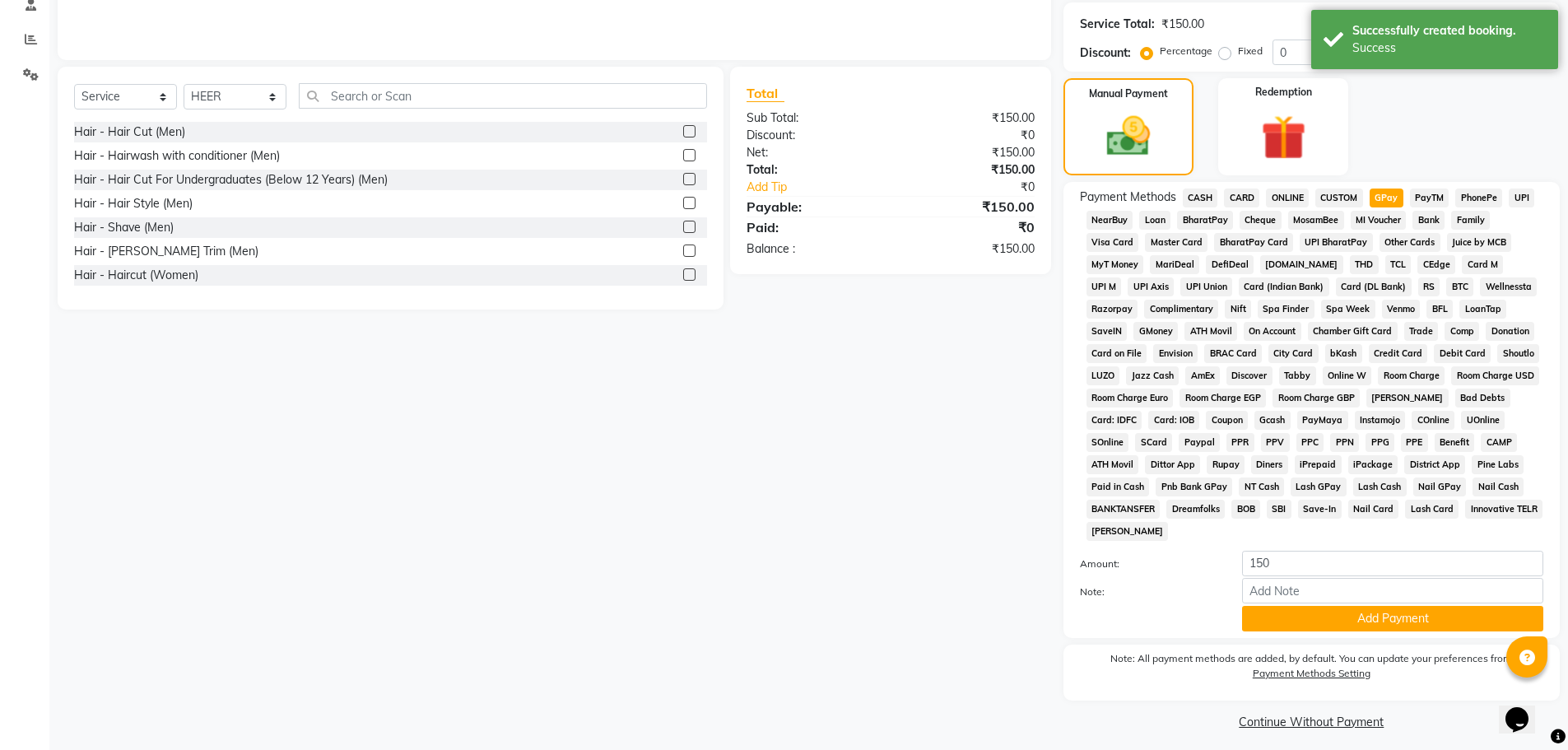
scroll to position [334, 0]
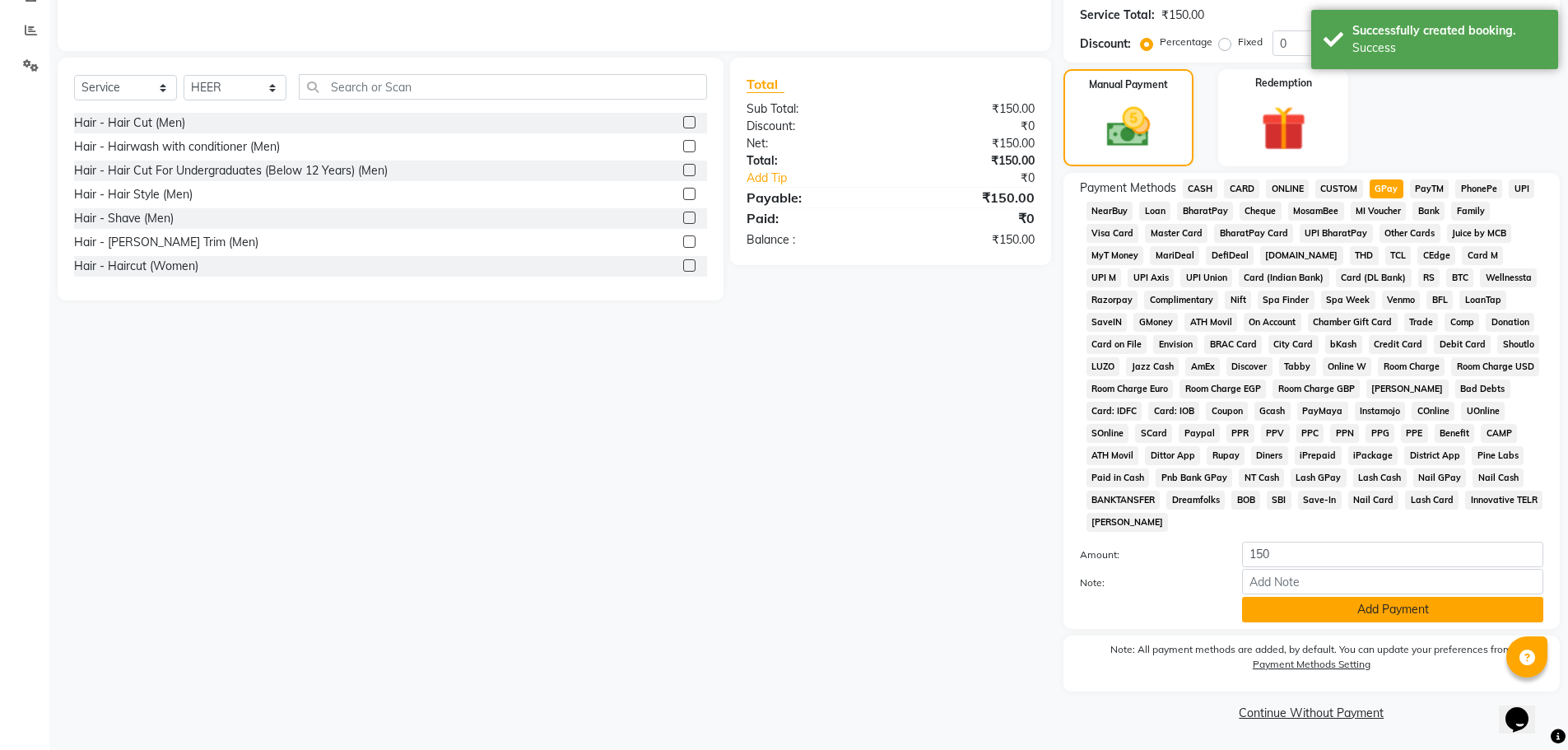
click at [1367, 614] on button "Add Payment" at bounding box center [1392, 610] width 301 height 26
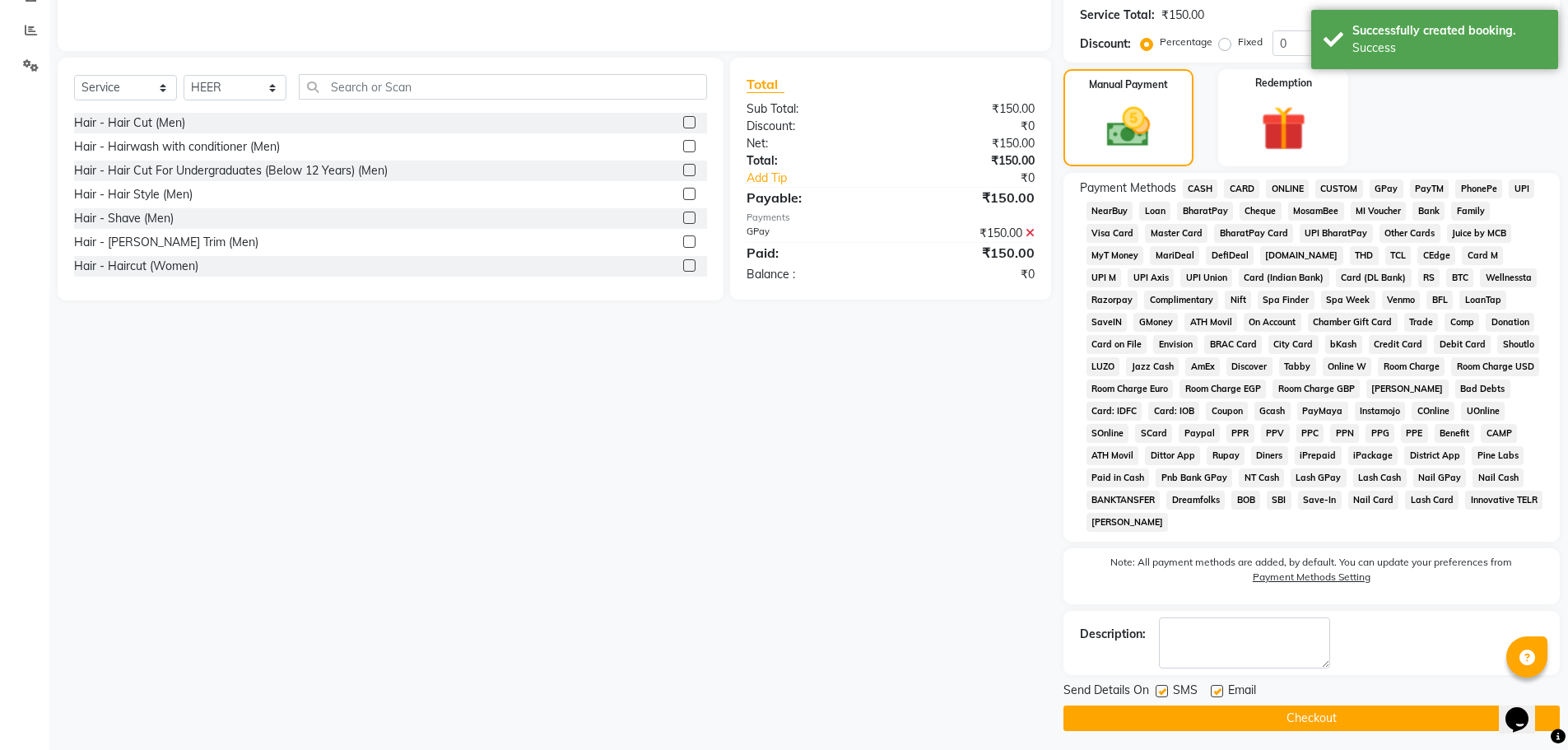
click at [1308, 716] on button "Checkout" at bounding box center [1311, 718] width 496 height 26
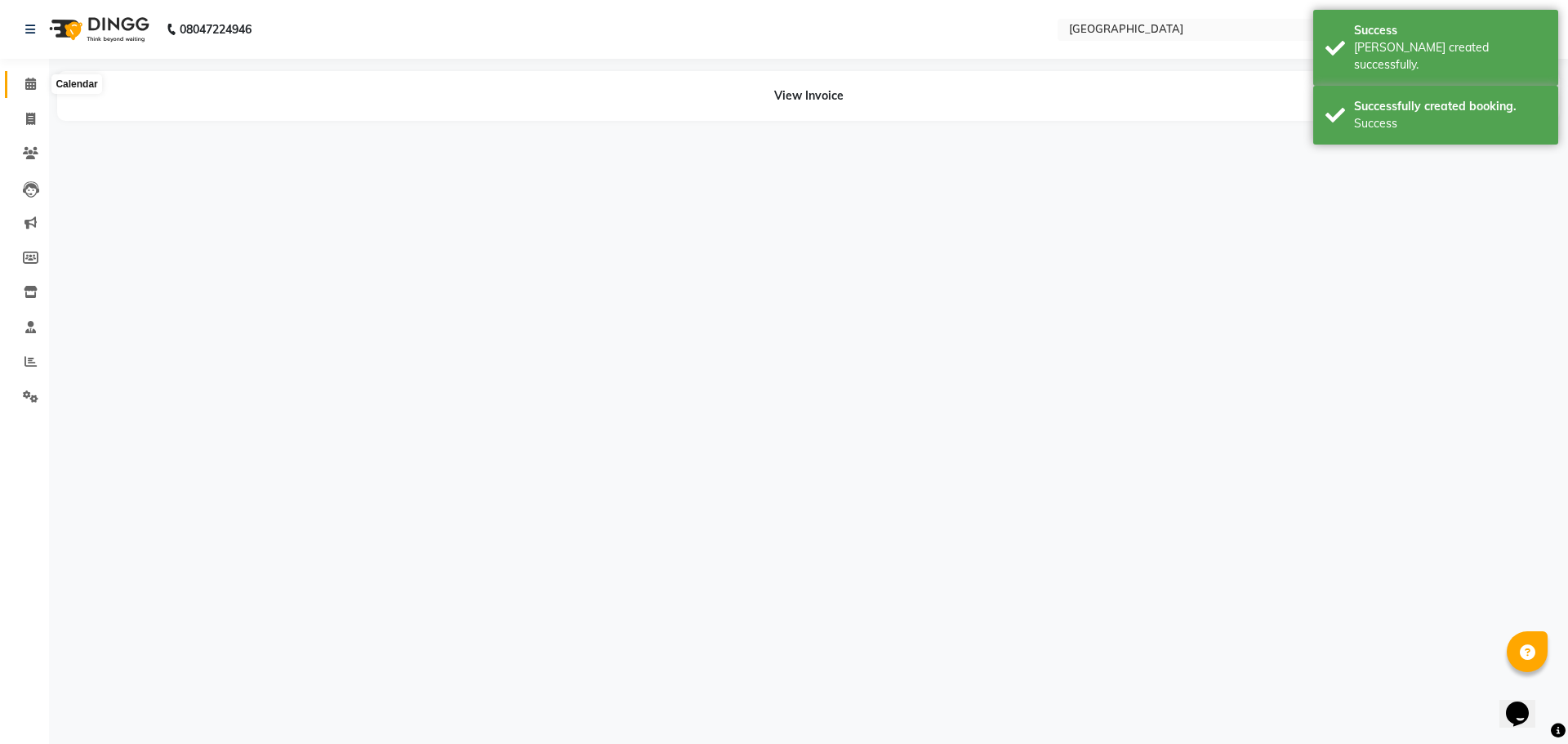
drag, startPoint x: 34, startPoint y: 79, endPoint x: 86, endPoint y: 82, distance: 52.1
click at [34, 79] on icon at bounding box center [30, 83] width 10 height 12
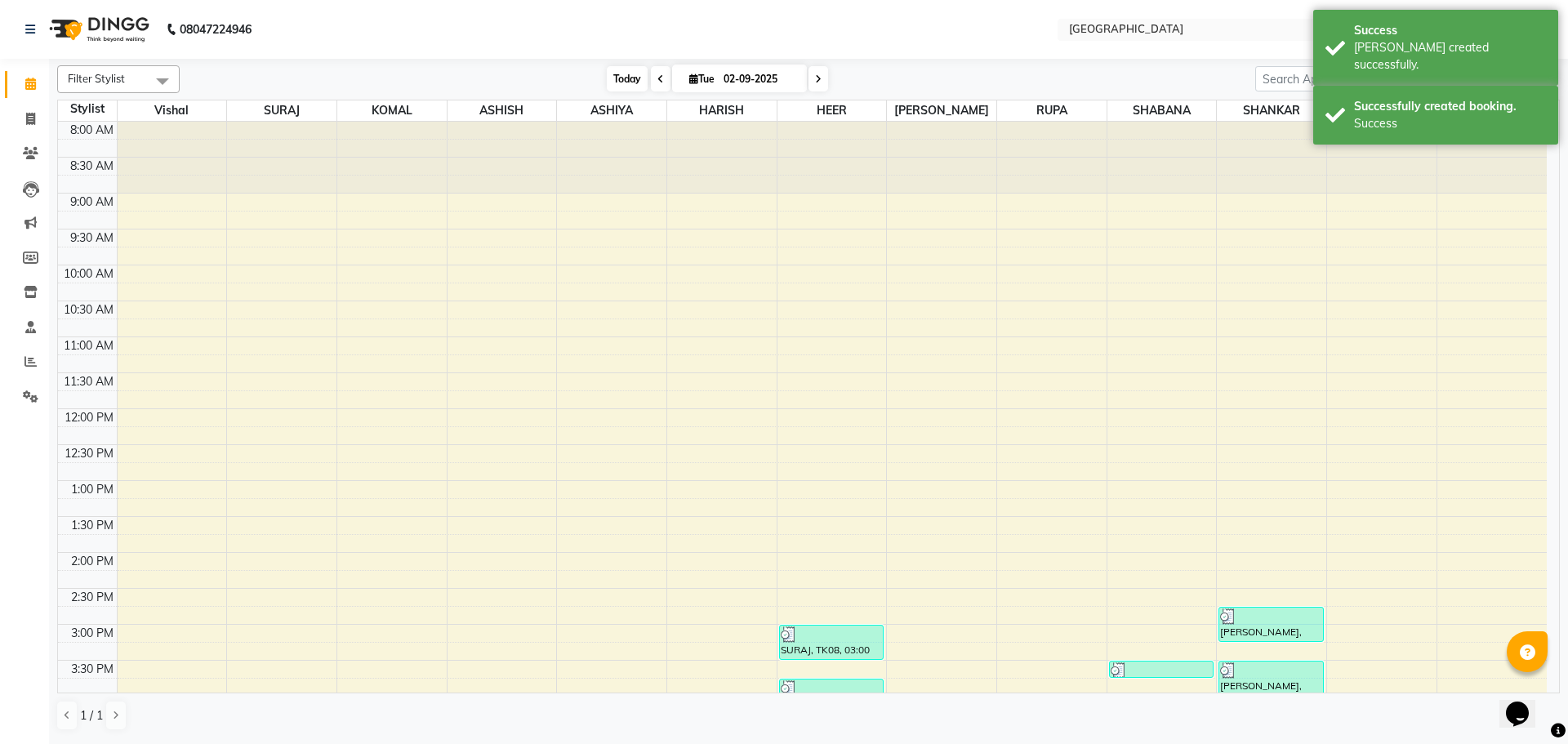
click at [619, 78] on span "Today" at bounding box center [627, 79] width 41 height 26
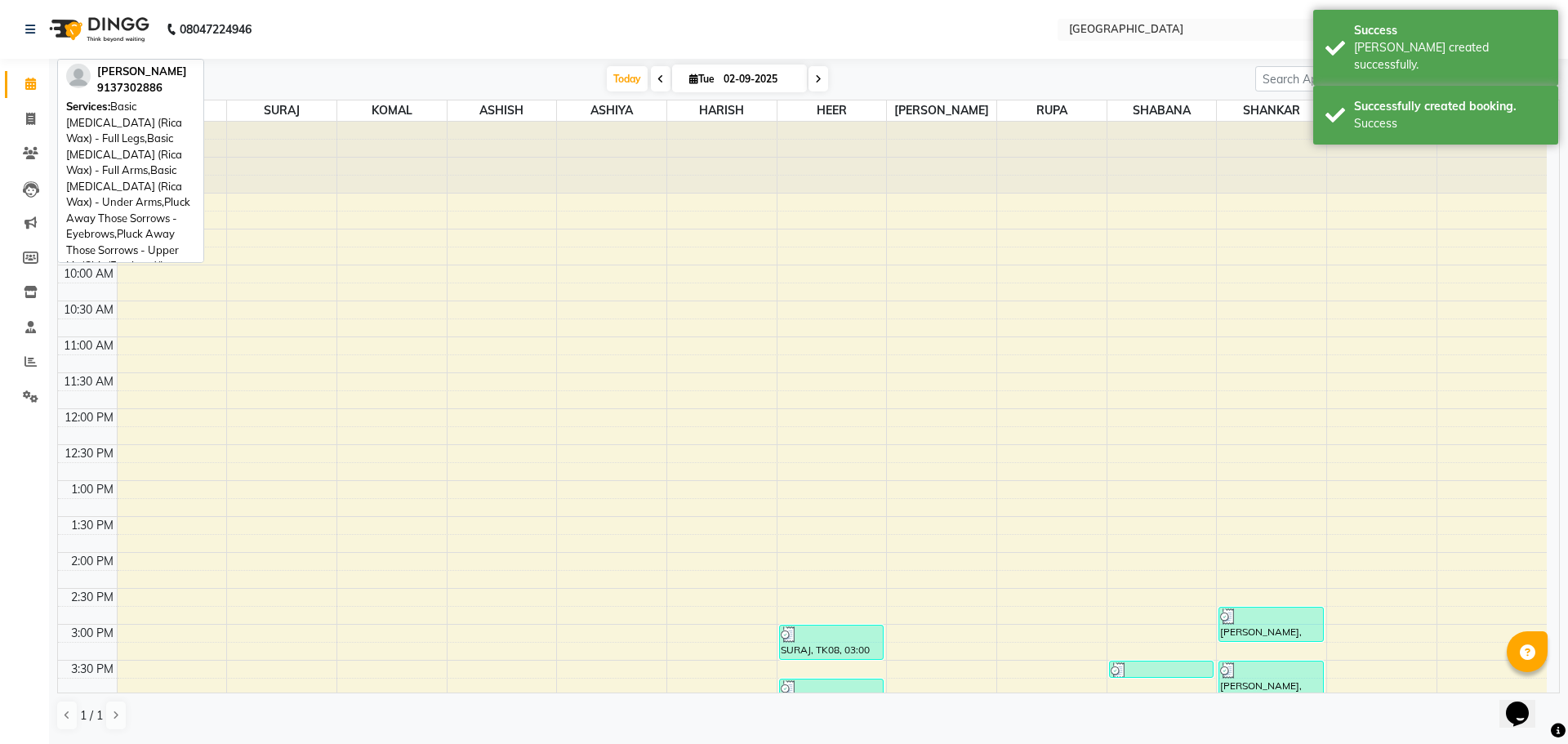
scroll to position [578, 0]
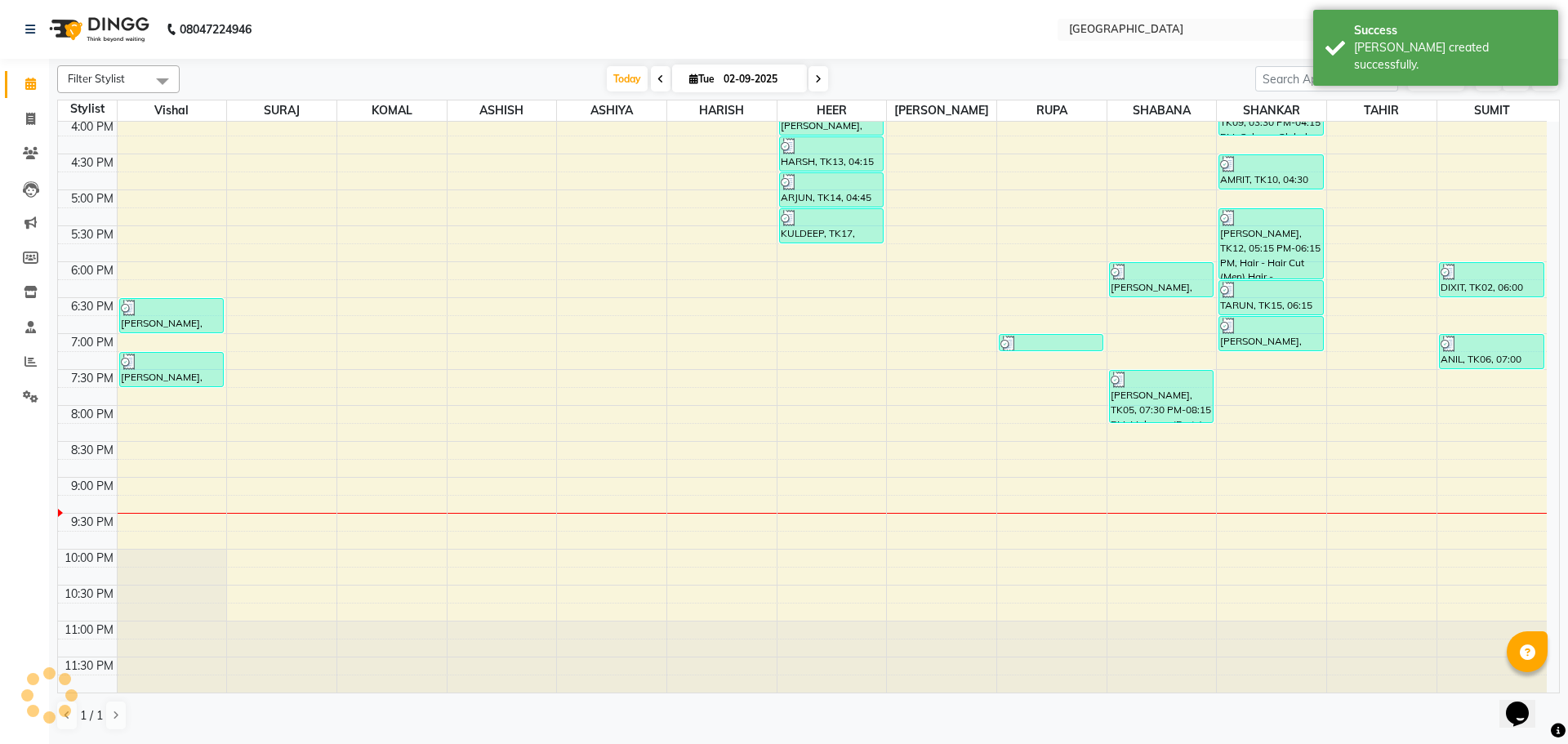
click at [1501, 396] on div "8:00 AM 8:30 AM 9:00 AM 9:30 AM 10:00 AM 10:30 AM 11:00 AM 11:30 AM 12:00 PM 12…" at bounding box center [802, 118] width 1488 height 1149
select select "89692"
select select "tentative"
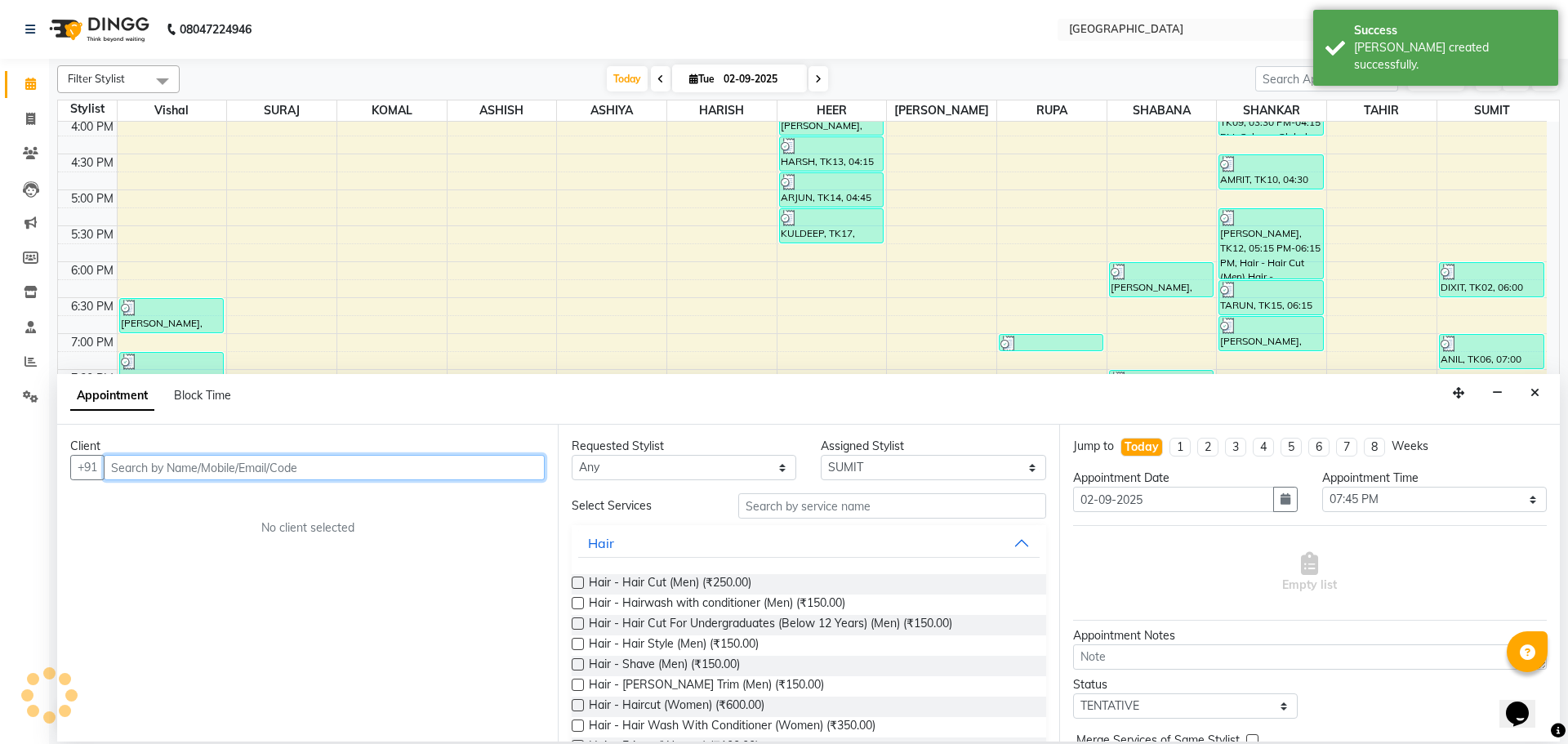
click at [503, 465] on input "text" at bounding box center [323, 467] width 441 height 26
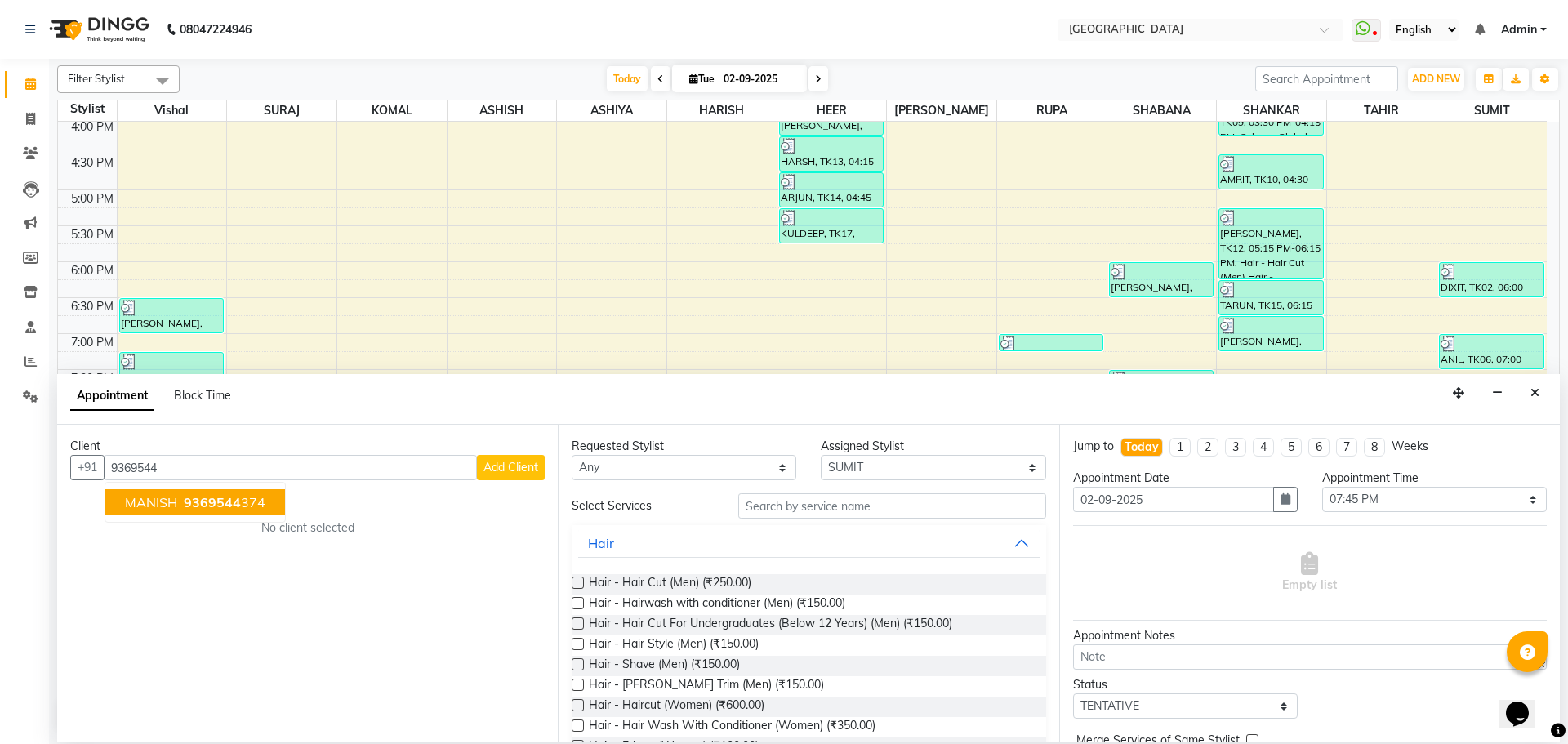
click at [180, 534] on div "No client selected" at bounding box center [307, 528] width 396 height 17
click at [245, 453] on div "Client" at bounding box center [307, 446] width 475 height 17
click at [238, 470] on input "9369544" at bounding box center [290, 467] width 374 height 26
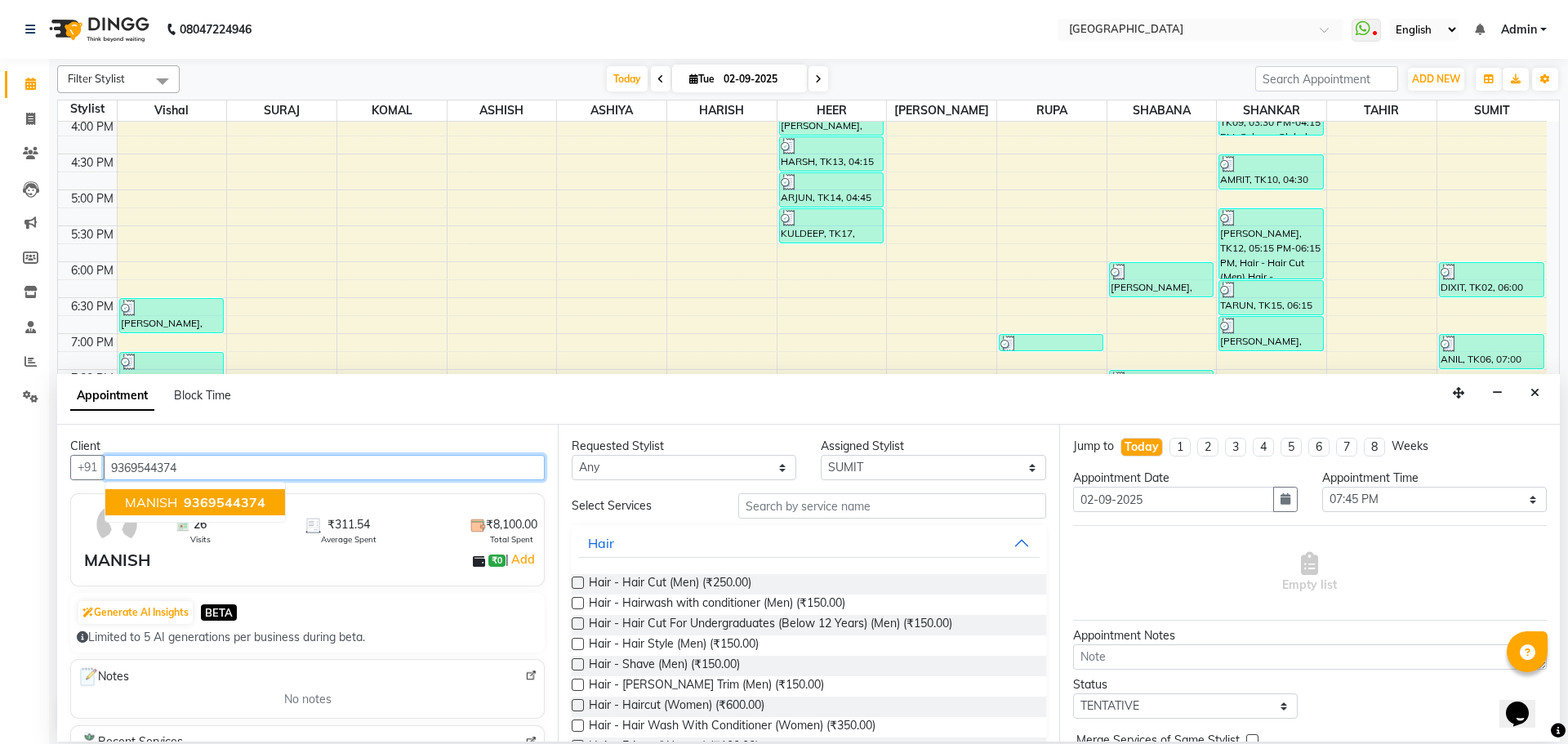
click at [205, 505] on span "9369544374" at bounding box center [225, 501] width 82 height 16
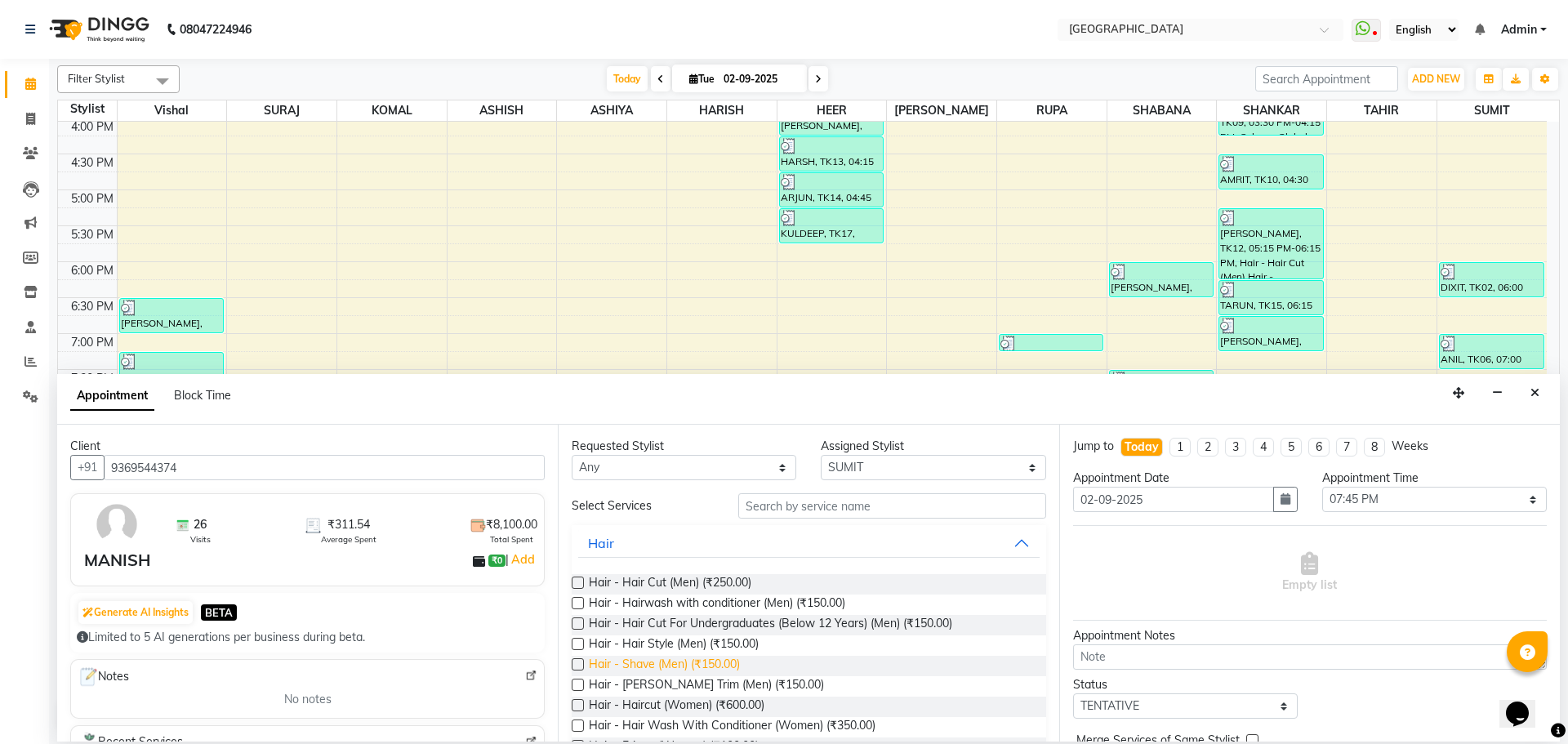
click at [708, 672] on span "Hair - Shave (Men) (₹150.00)" at bounding box center [664, 666] width 151 height 21
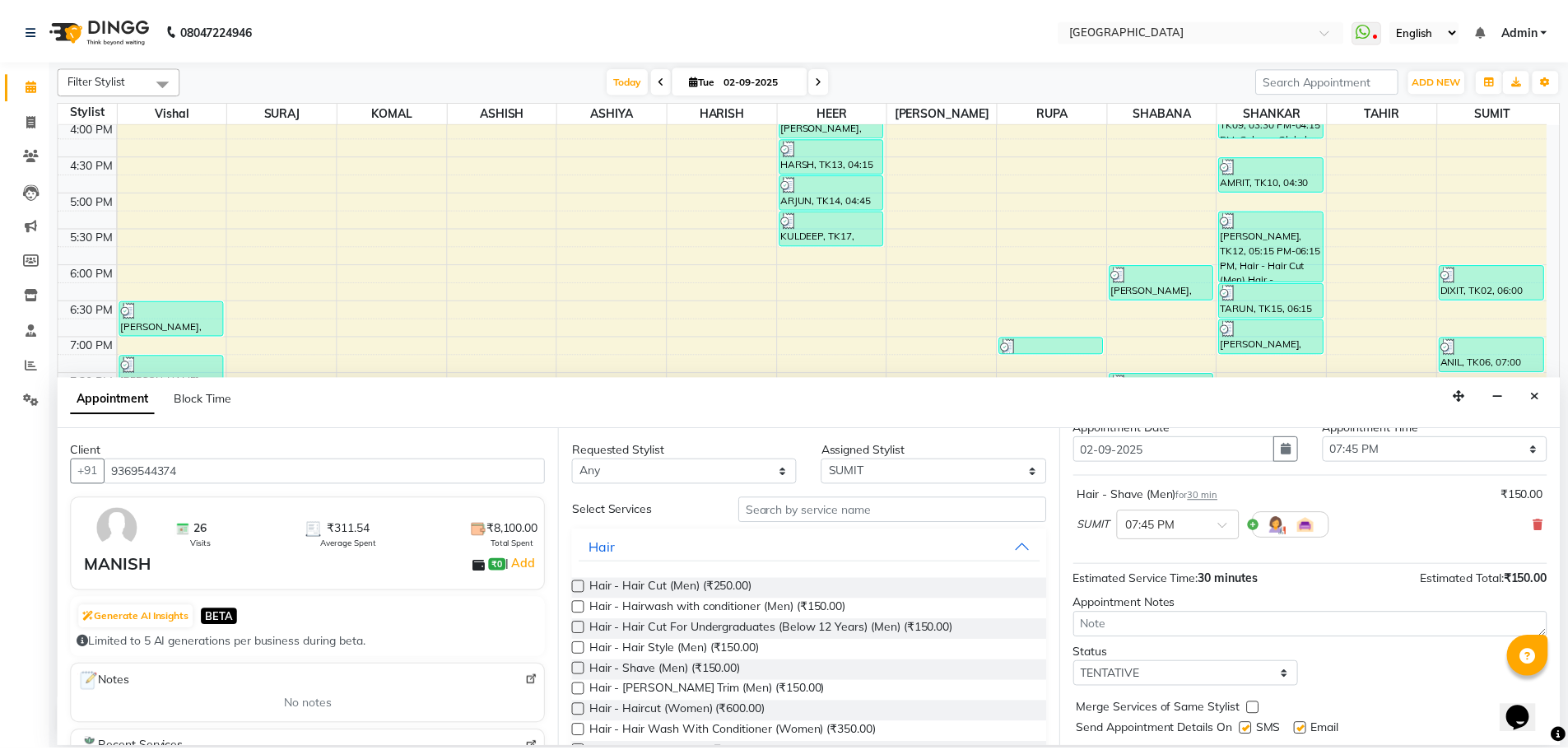
scroll to position [98, 0]
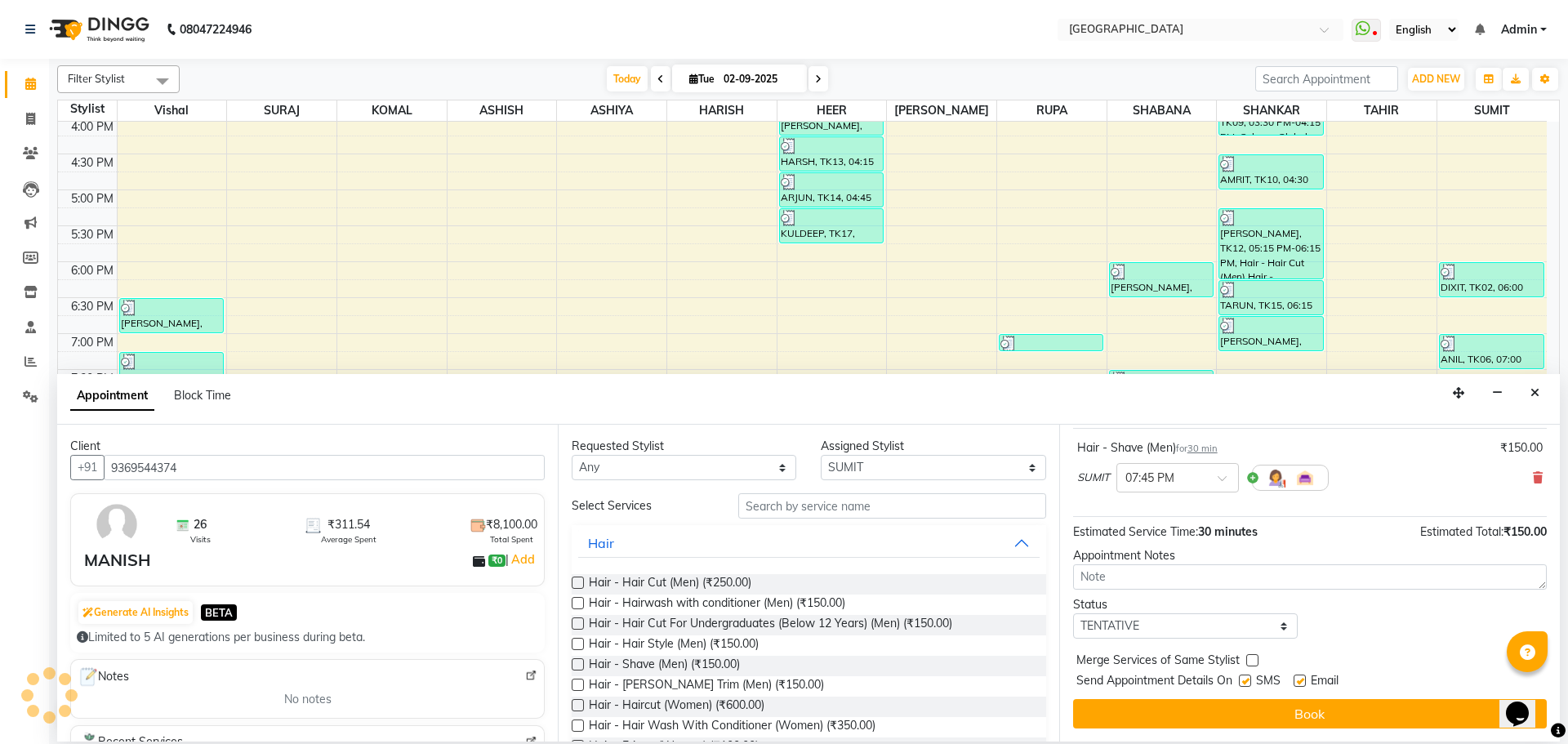
click at [1251, 663] on label at bounding box center [1252, 660] width 12 height 12
click at [1251, 663] on input "checkbox" at bounding box center [1251, 662] width 10 height 10
click at [1247, 627] on select "Select TENTATIVE CONFIRM CHECK-IN UPCOMING" at bounding box center [1185, 626] width 225 height 26
click at [1073, 613] on select "Select TENTATIVE CONFIRM CHECK-IN UPCOMING" at bounding box center [1185, 626] width 225 height 26
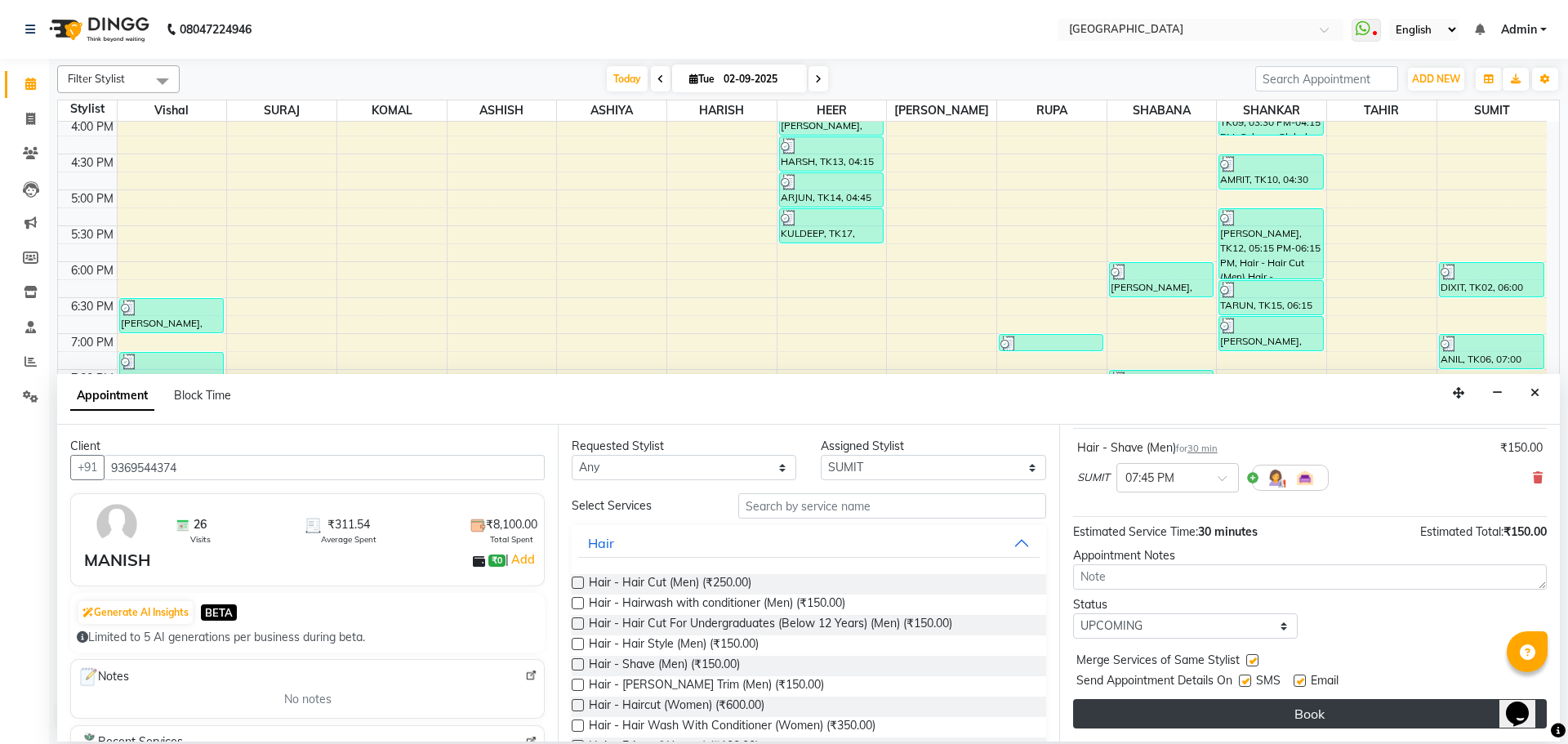
click at [1309, 723] on button "Book" at bounding box center [1310, 713] width 474 height 29
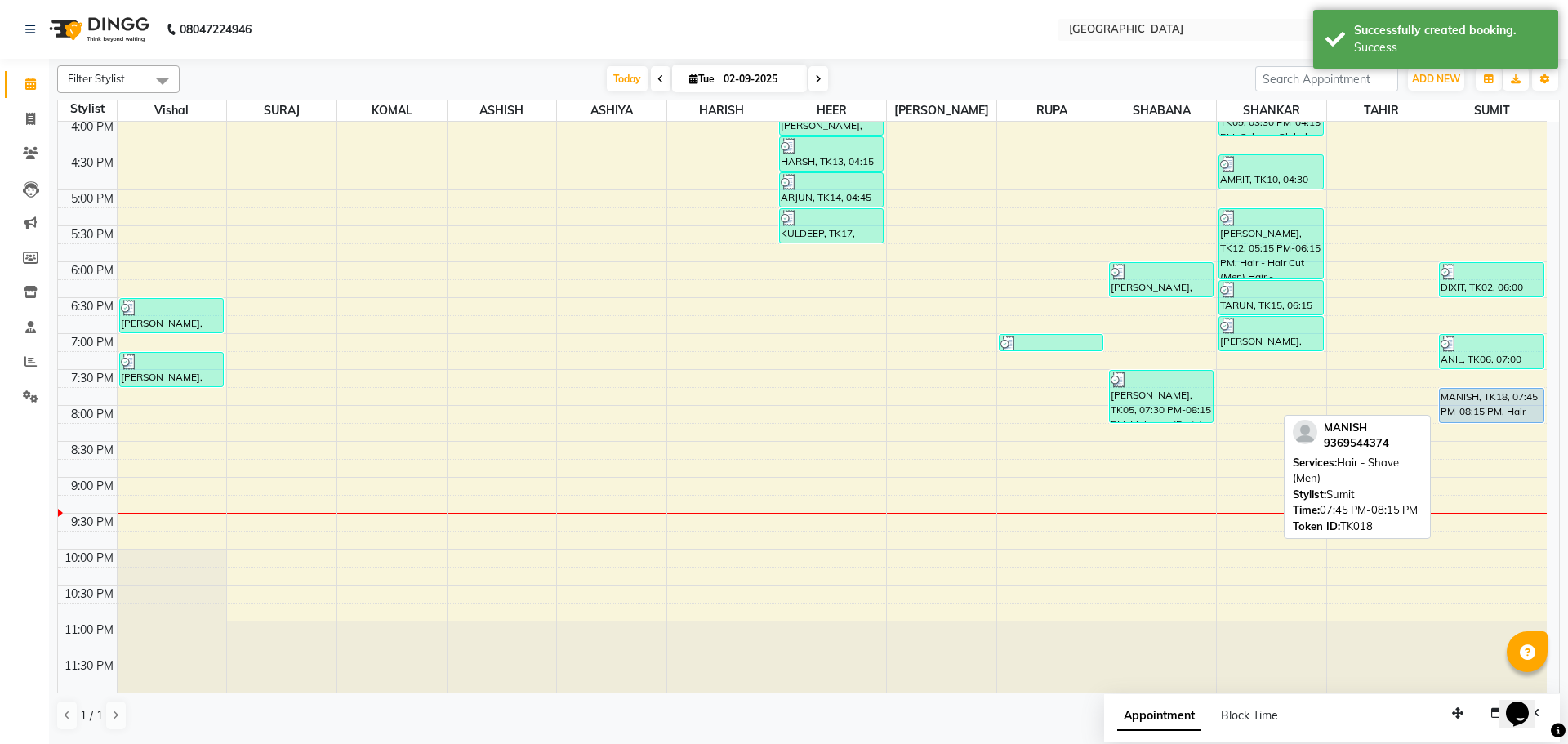
click at [1506, 400] on div "MANISH, TK18, 07:45 PM-08:15 PM, Hair - Shave (Men)" at bounding box center [1491, 405] width 103 height 33
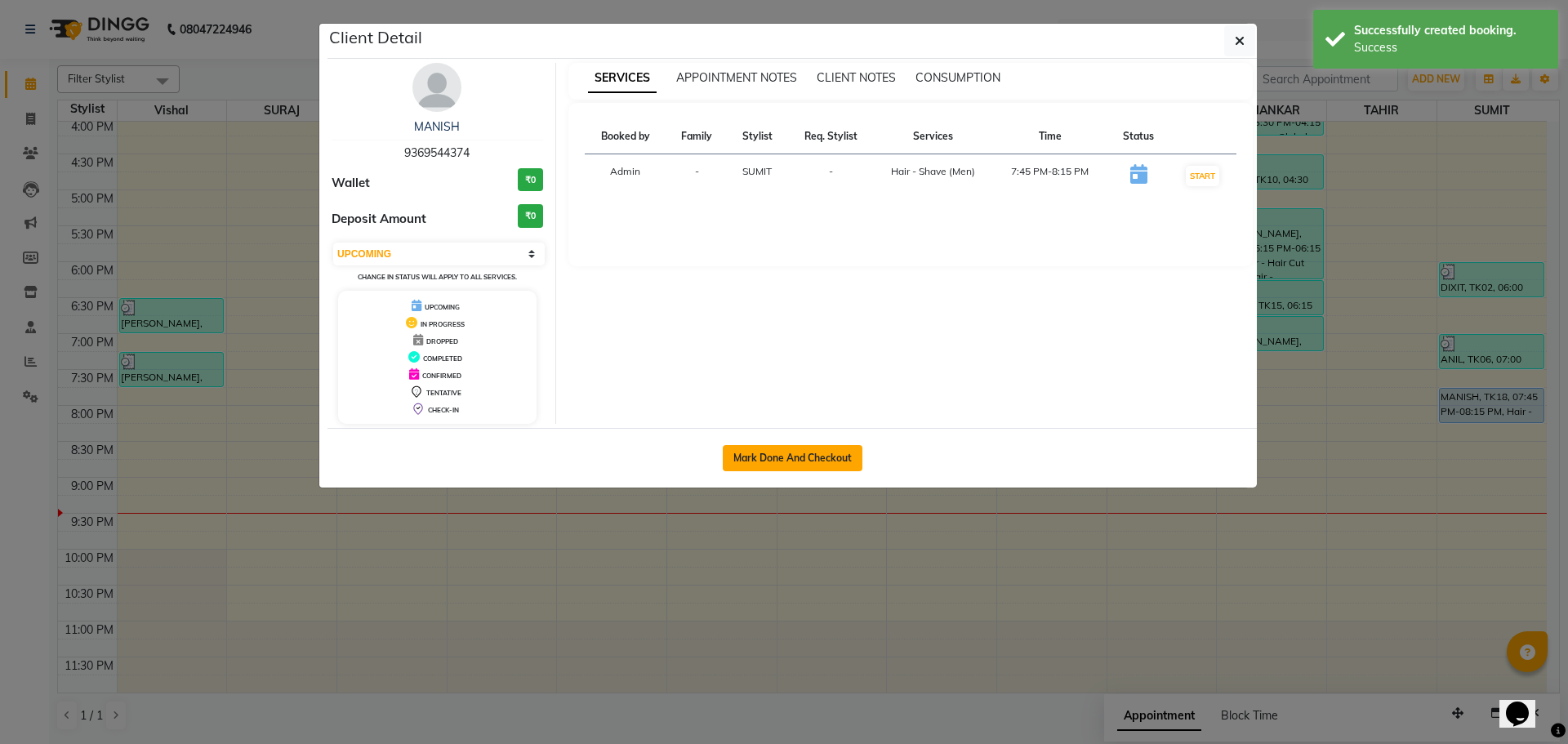
click at [813, 460] on button "Mark Done And Checkout" at bounding box center [792, 459] width 139 height 27
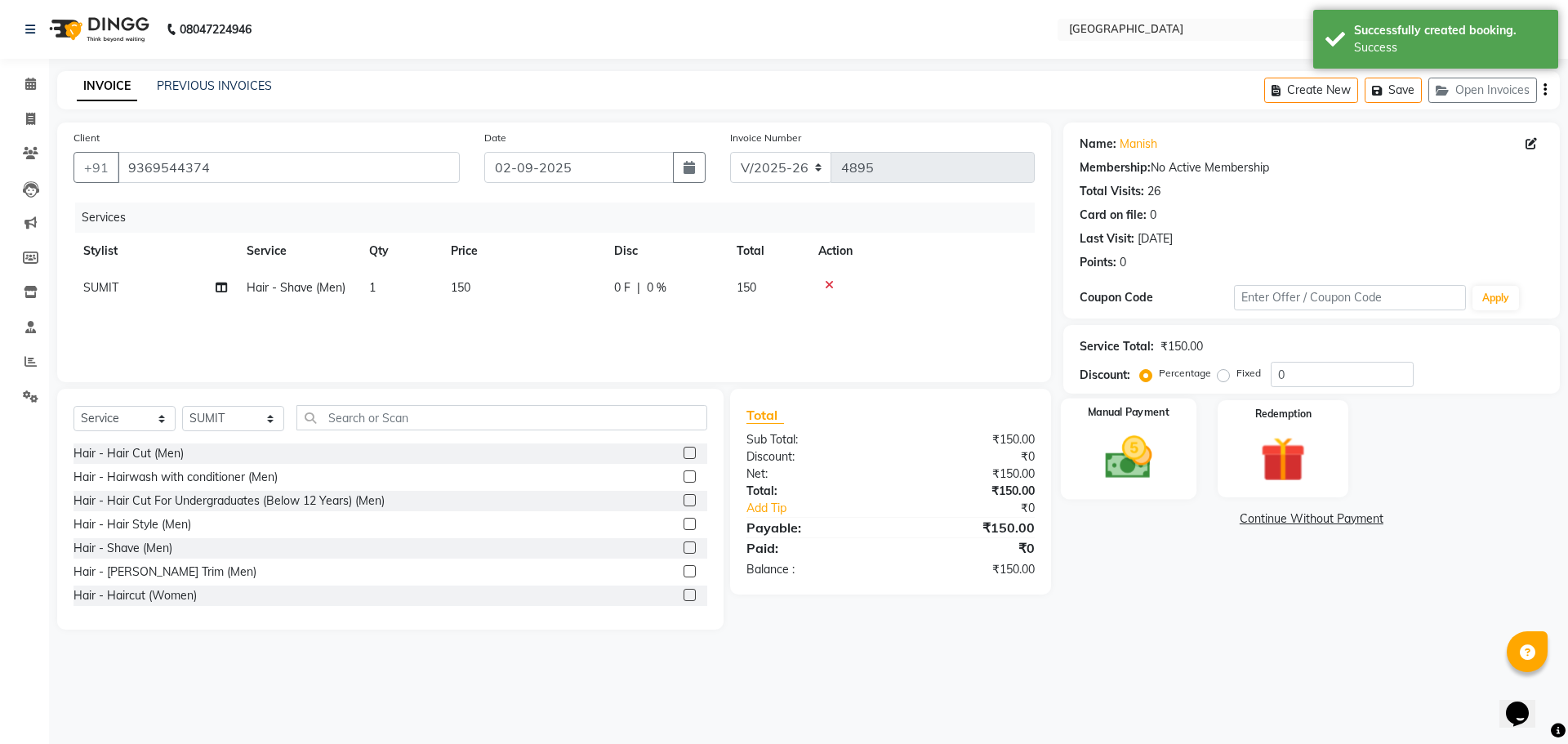
click at [1158, 457] on img at bounding box center [1128, 457] width 76 height 54
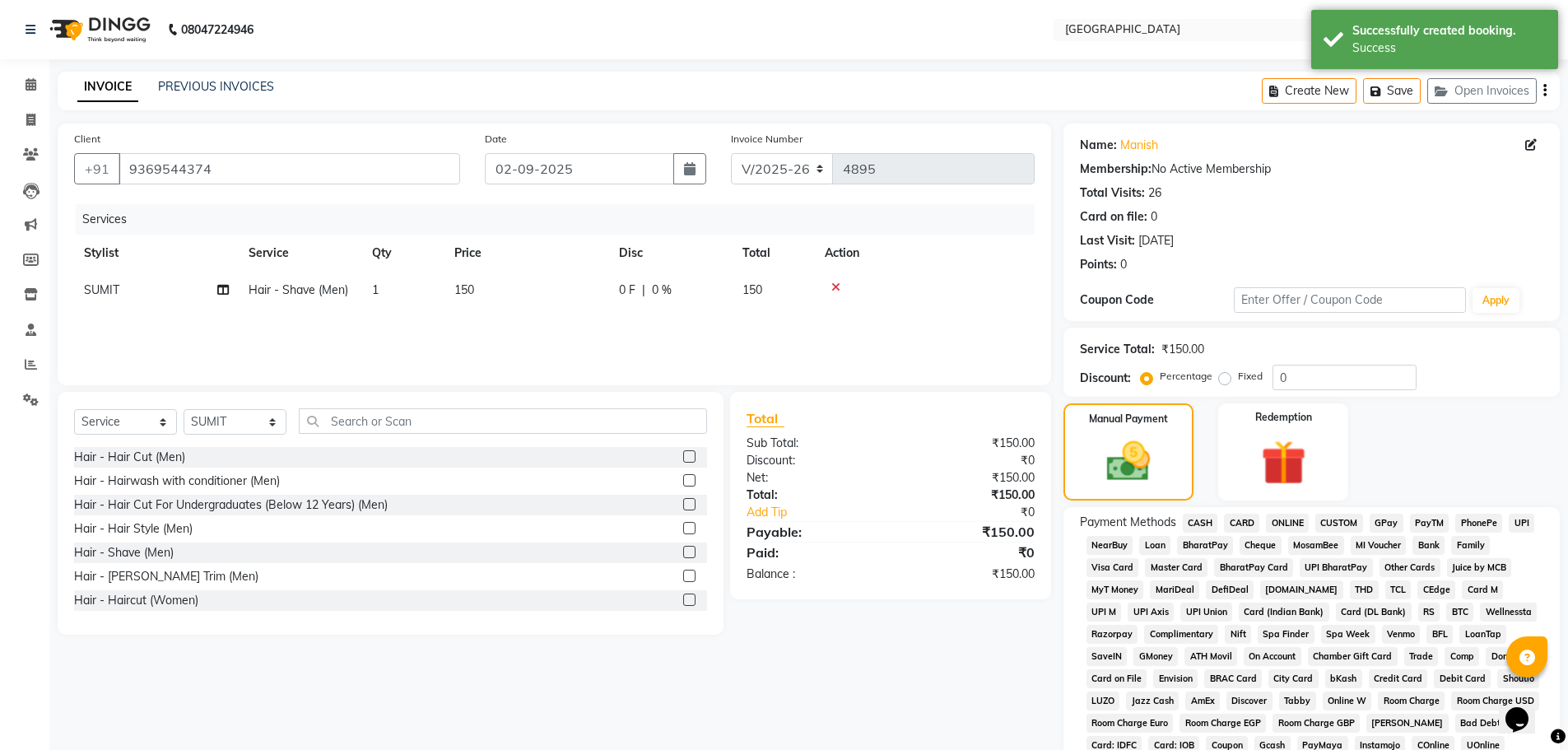
click at [1388, 516] on span "GPay" at bounding box center [1386, 524] width 33 height 19
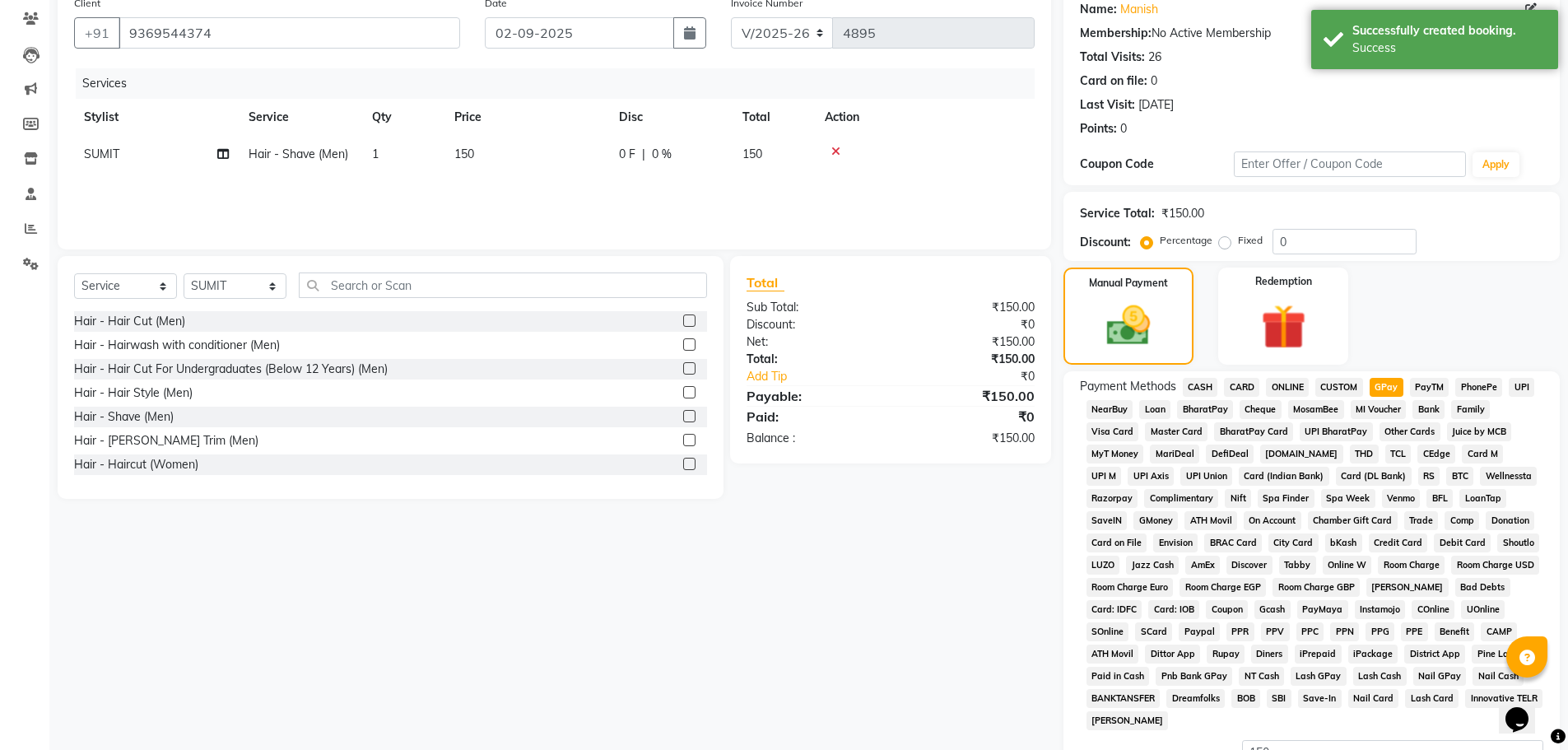
scroll to position [334, 0]
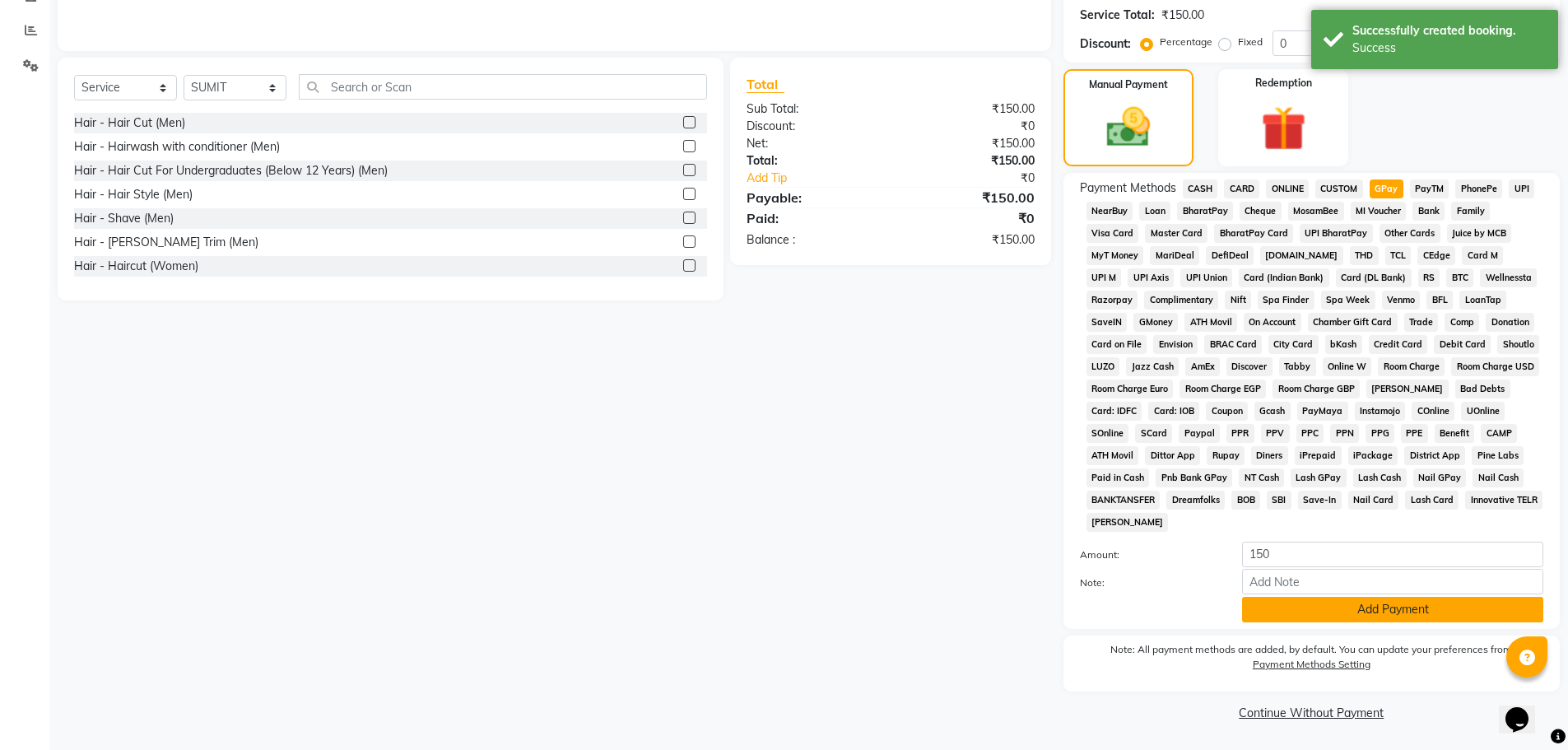
click at [1364, 613] on button "Add Payment" at bounding box center [1392, 610] width 301 height 26
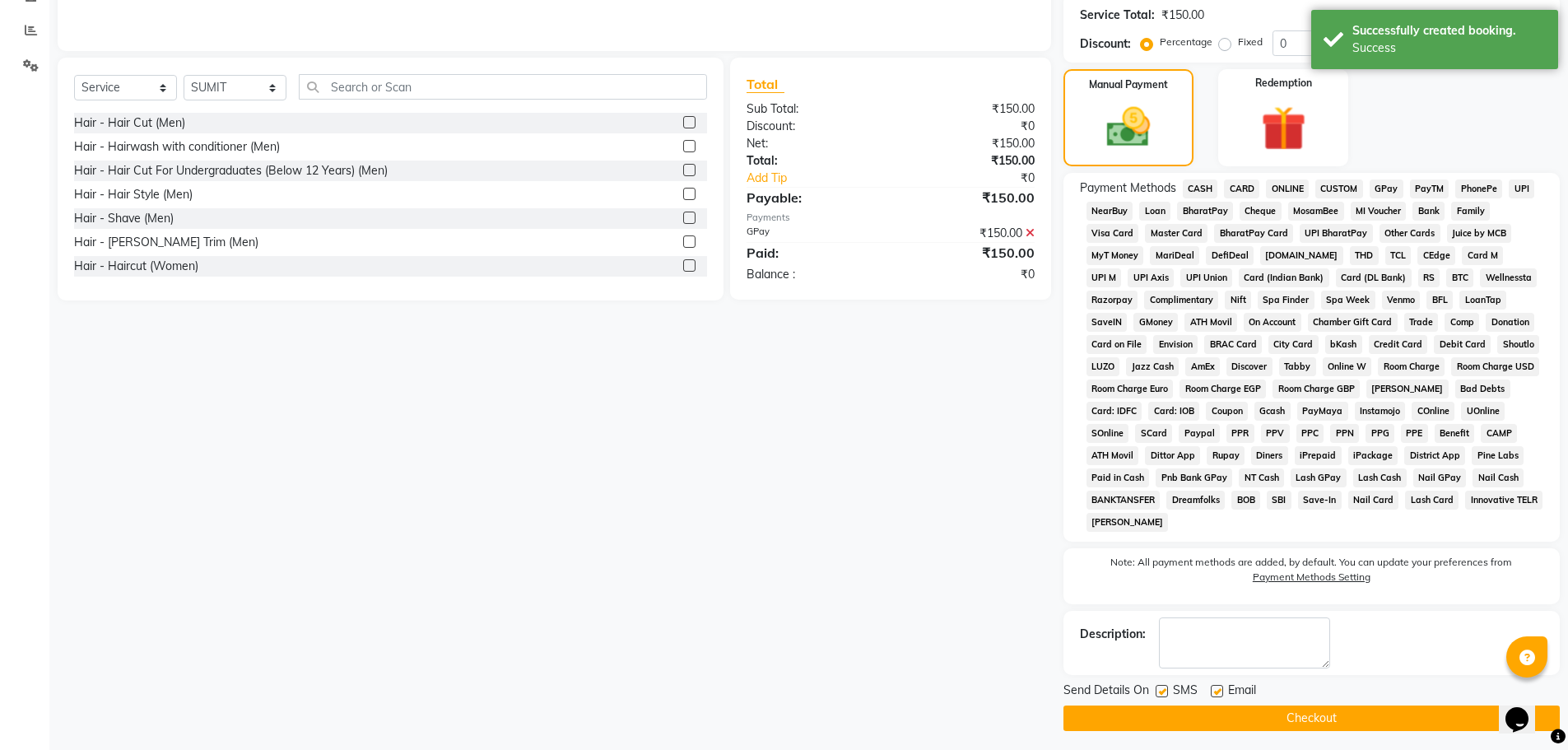
click at [1311, 718] on button "Checkout" at bounding box center [1311, 718] width 496 height 26
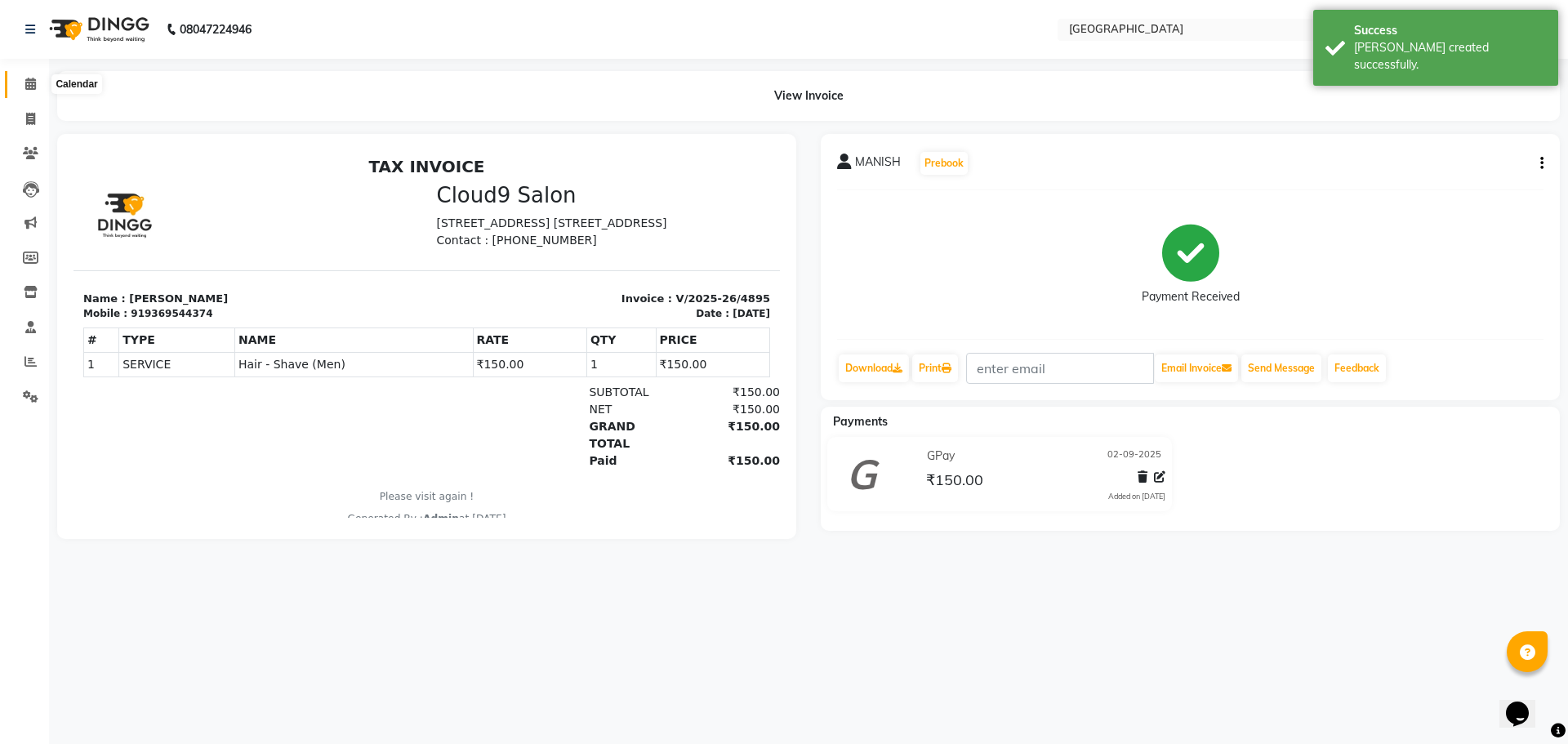
click at [28, 86] on icon at bounding box center [30, 83] width 10 height 12
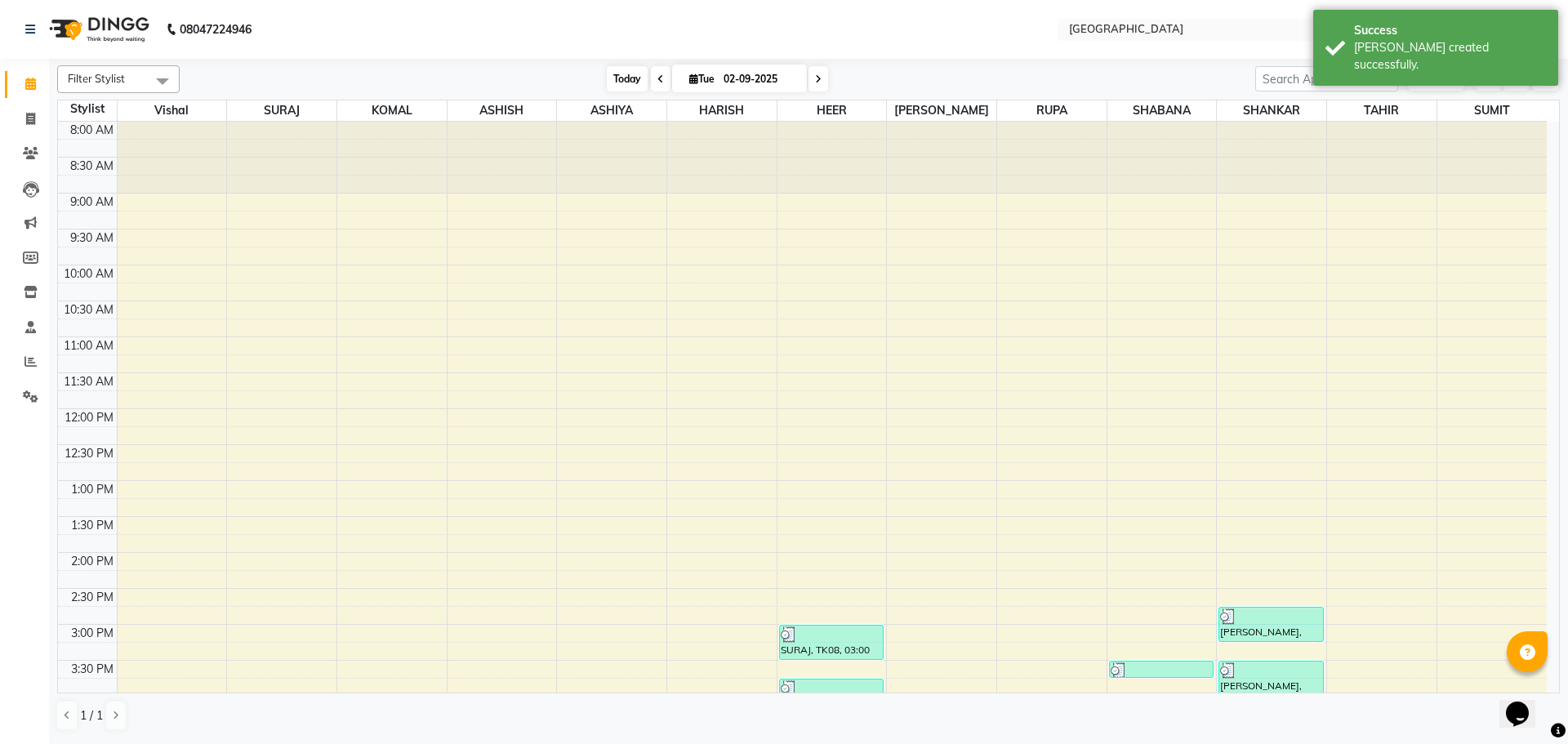
click at [618, 71] on span "Today" at bounding box center [627, 79] width 41 height 26
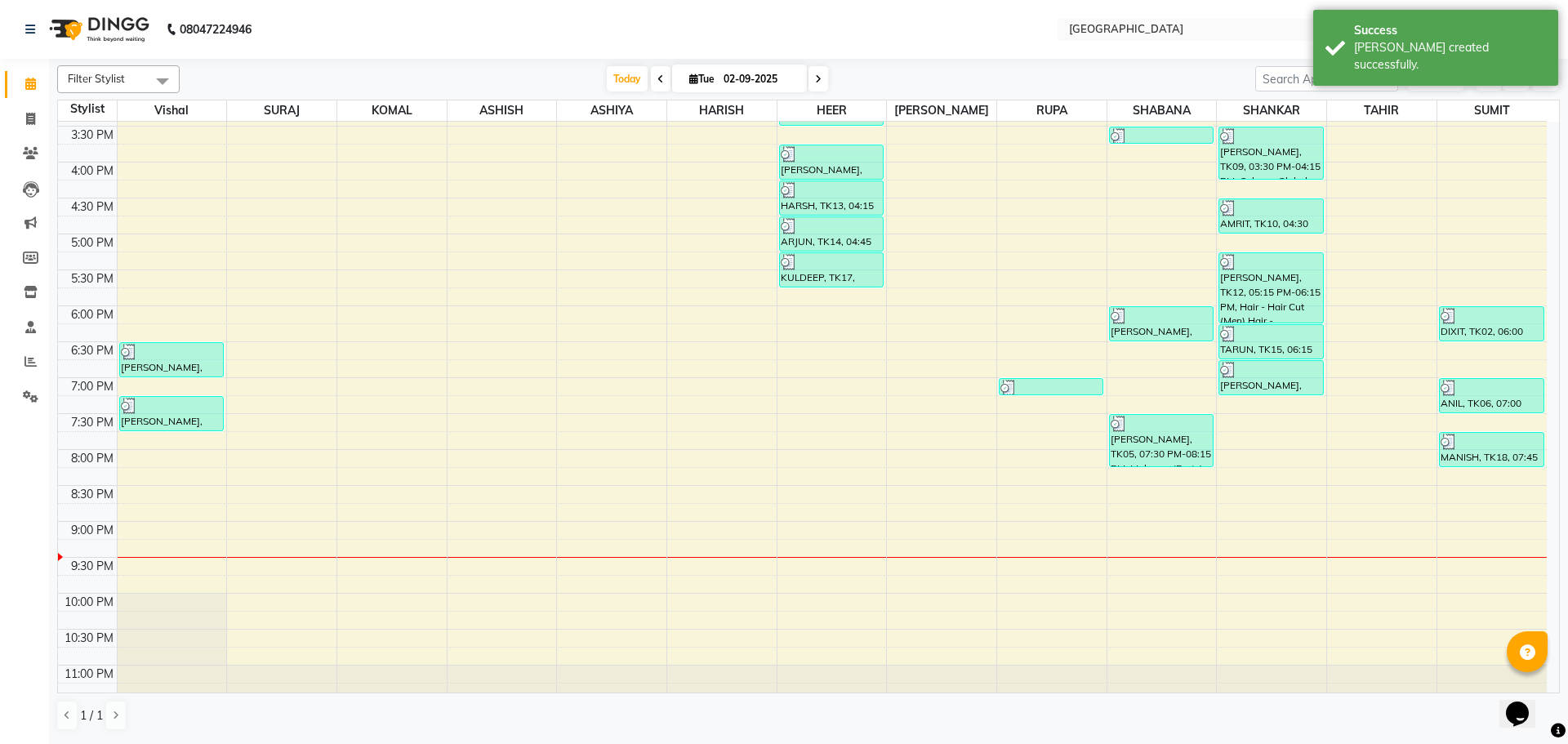
scroll to position [497, 0]
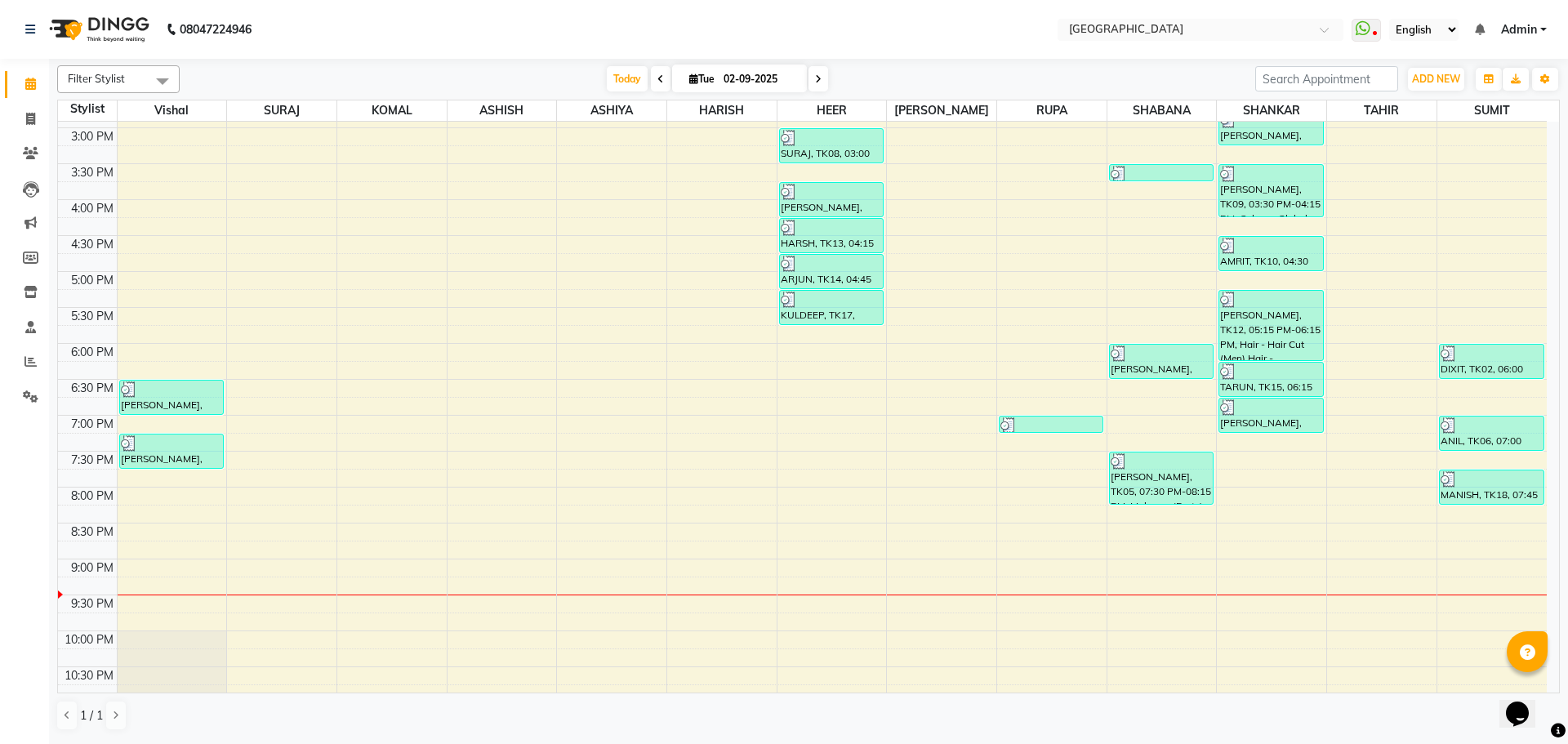
click at [831, 350] on div "8:00 AM 8:30 AM 9:00 AM 9:30 AM 10:00 AM 10:30 AM 11:00 AM 11:30 AM 12:00 PM 12…" at bounding box center [802, 200] width 1488 height 1149
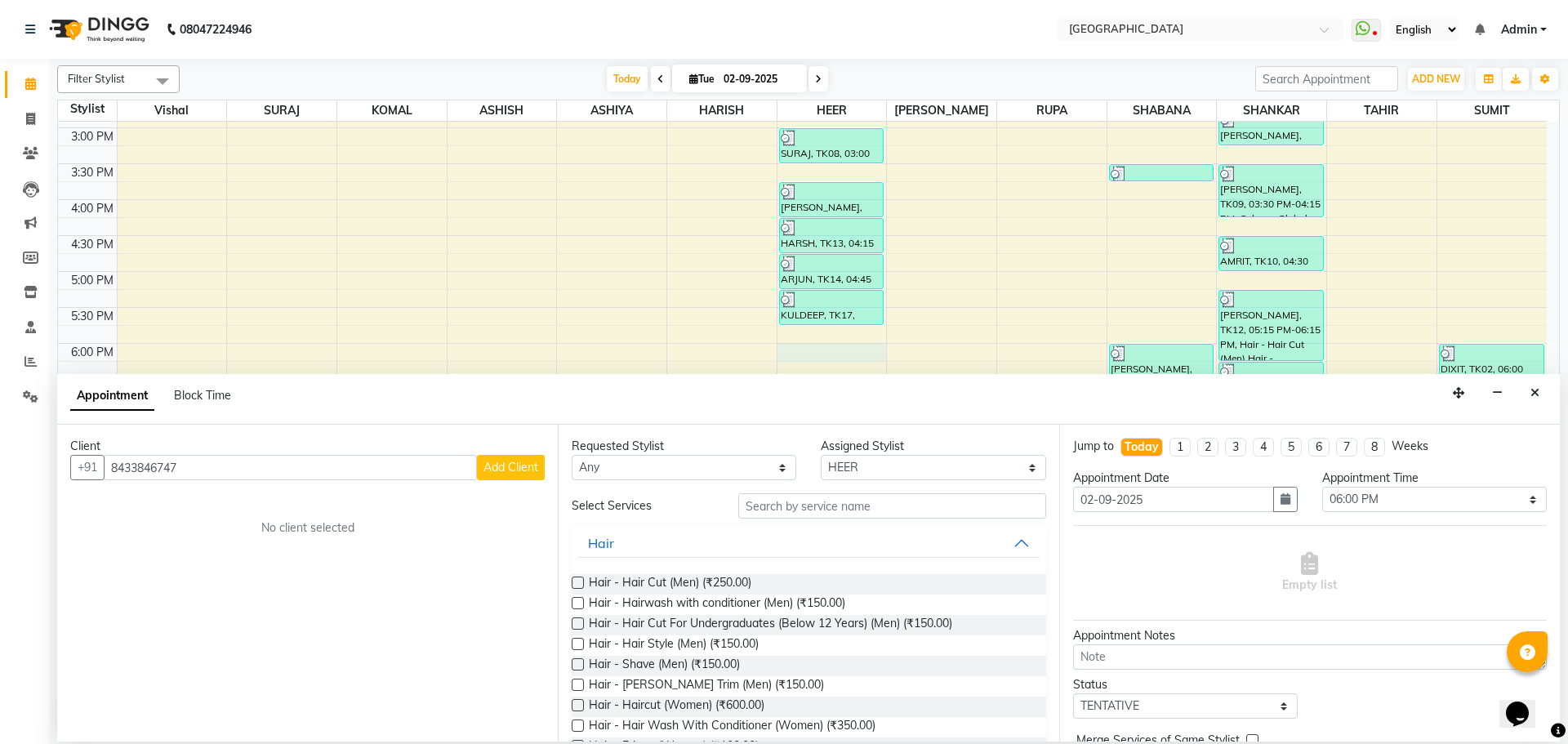
click at [510, 468] on span "Add Client" at bounding box center [511, 467] width 55 height 15
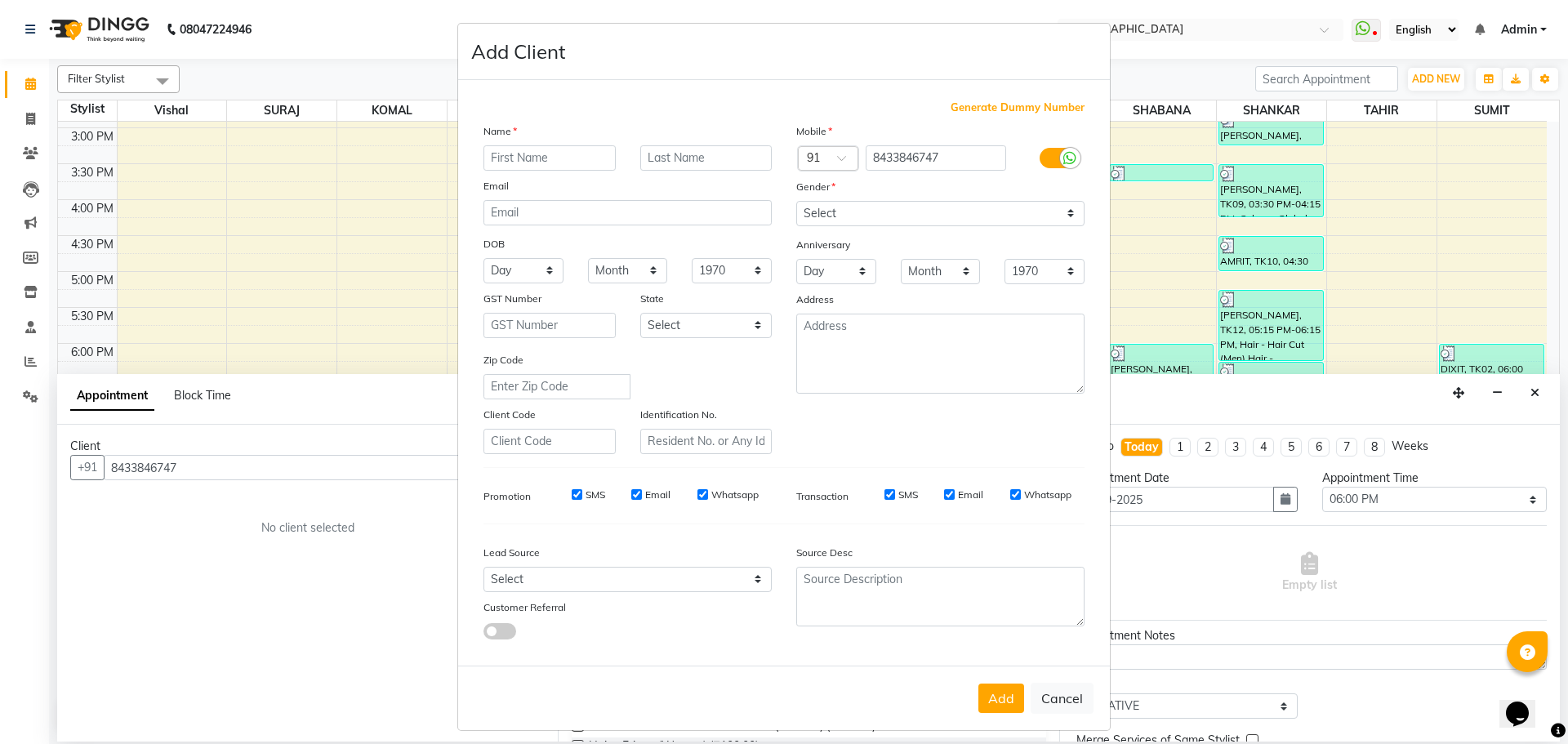
click at [579, 156] on input "text" at bounding box center [550, 157] width 133 height 26
click at [818, 212] on select "Select [DEMOGRAPHIC_DATA] [DEMOGRAPHIC_DATA] Other Prefer Not To Say" at bounding box center [940, 213] width 288 height 26
click at [796, 201] on select "Select [DEMOGRAPHIC_DATA] [DEMOGRAPHIC_DATA] Other Prefer Not To Say" at bounding box center [940, 213] width 288 height 26
click at [995, 703] on button "Add" at bounding box center [1001, 698] width 46 height 29
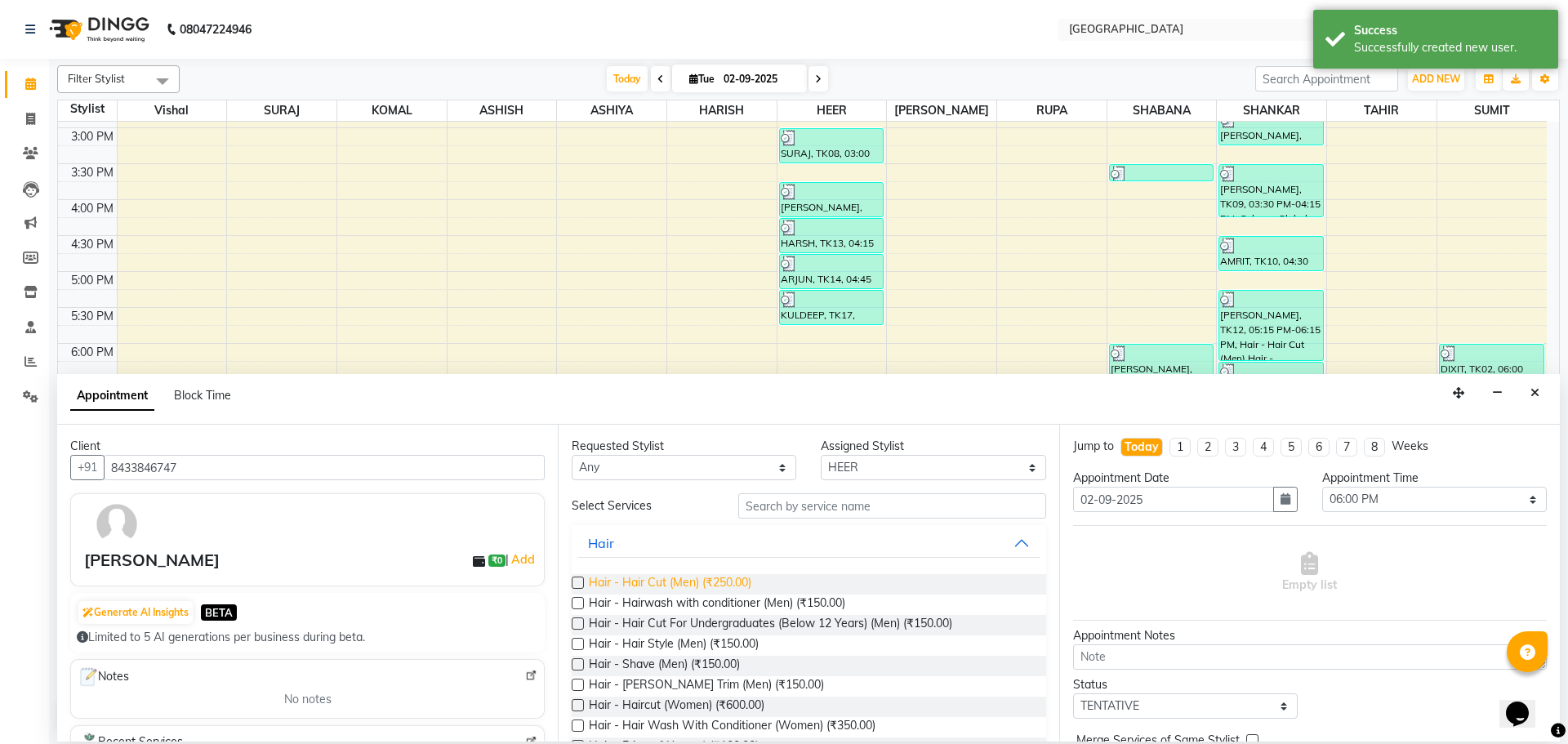
click at [697, 581] on span "Hair - Hair Cut (Men) (₹250.00)" at bounding box center [669, 585] width 162 height 21
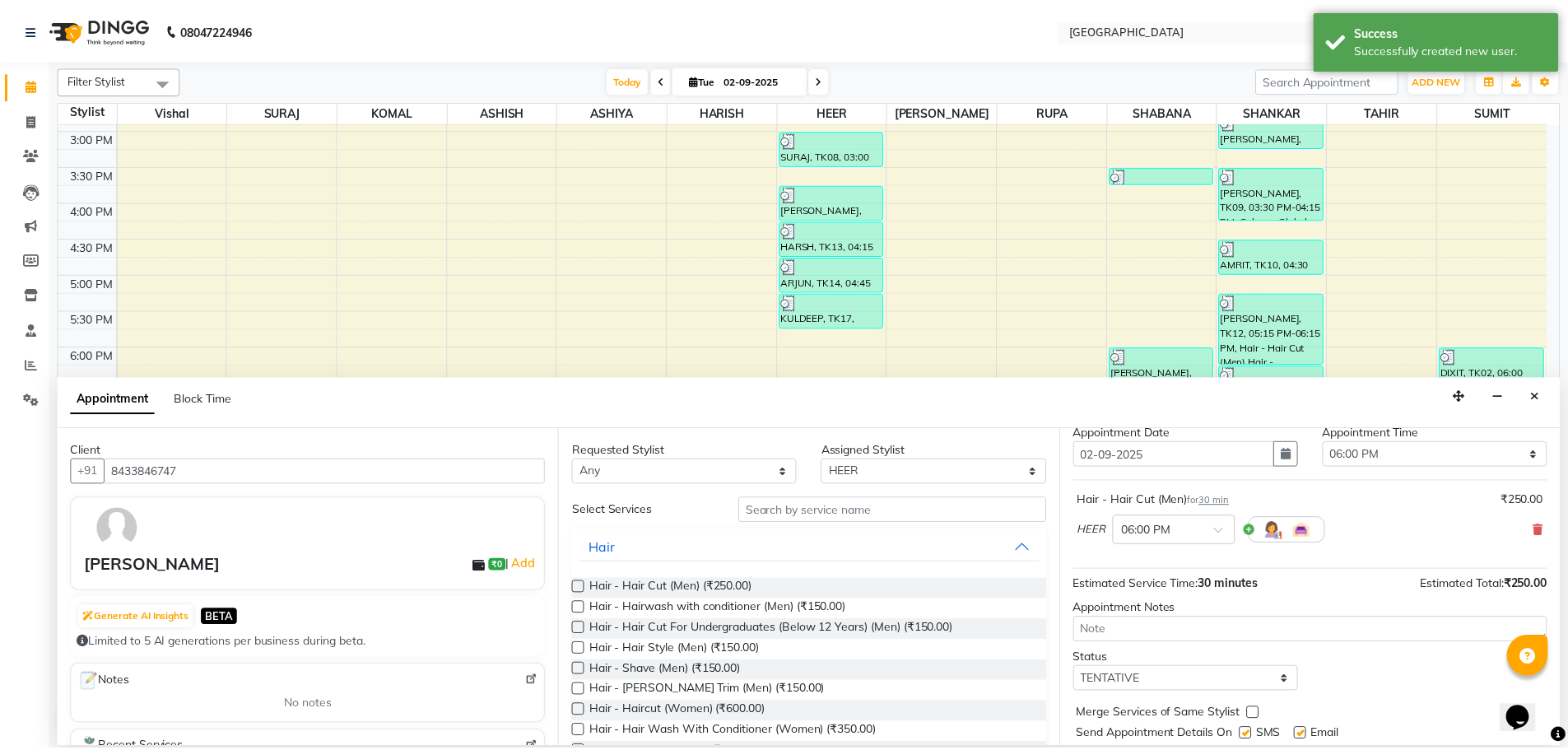
scroll to position [98, 0]
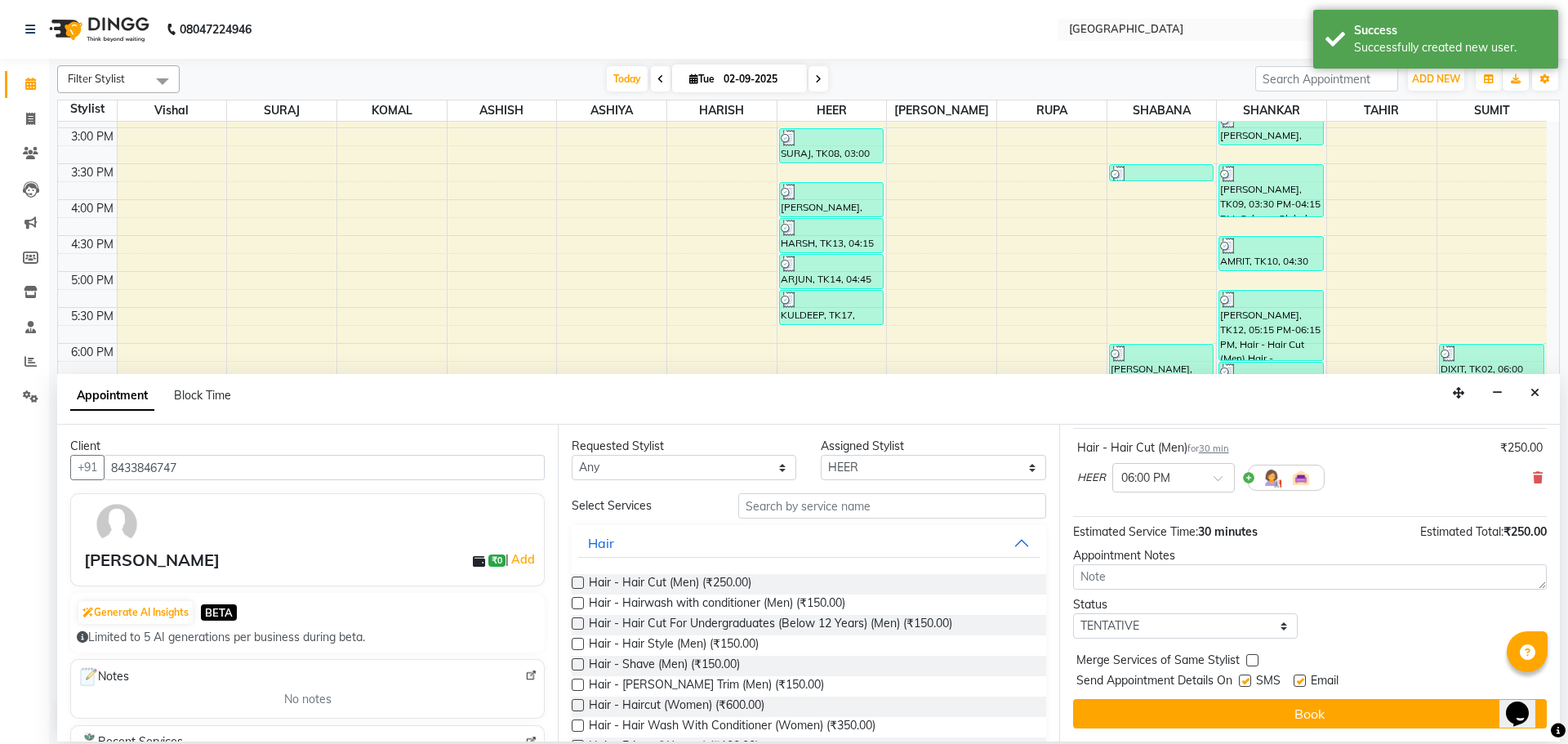
click at [1251, 661] on label at bounding box center [1252, 660] width 12 height 12
click at [1251, 661] on input "checkbox" at bounding box center [1251, 662] width 10 height 10
click at [1247, 617] on select "Select TENTATIVE CONFIRM CHECK-IN UPCOMING" at bounding box center [1185, 626] width 225 height 26
click at [1073, 613] on select "Select TENTATIVE CONFIRM CHECK-IN UPCOMING" at bounding box center [1185, 626] width 225 height 26
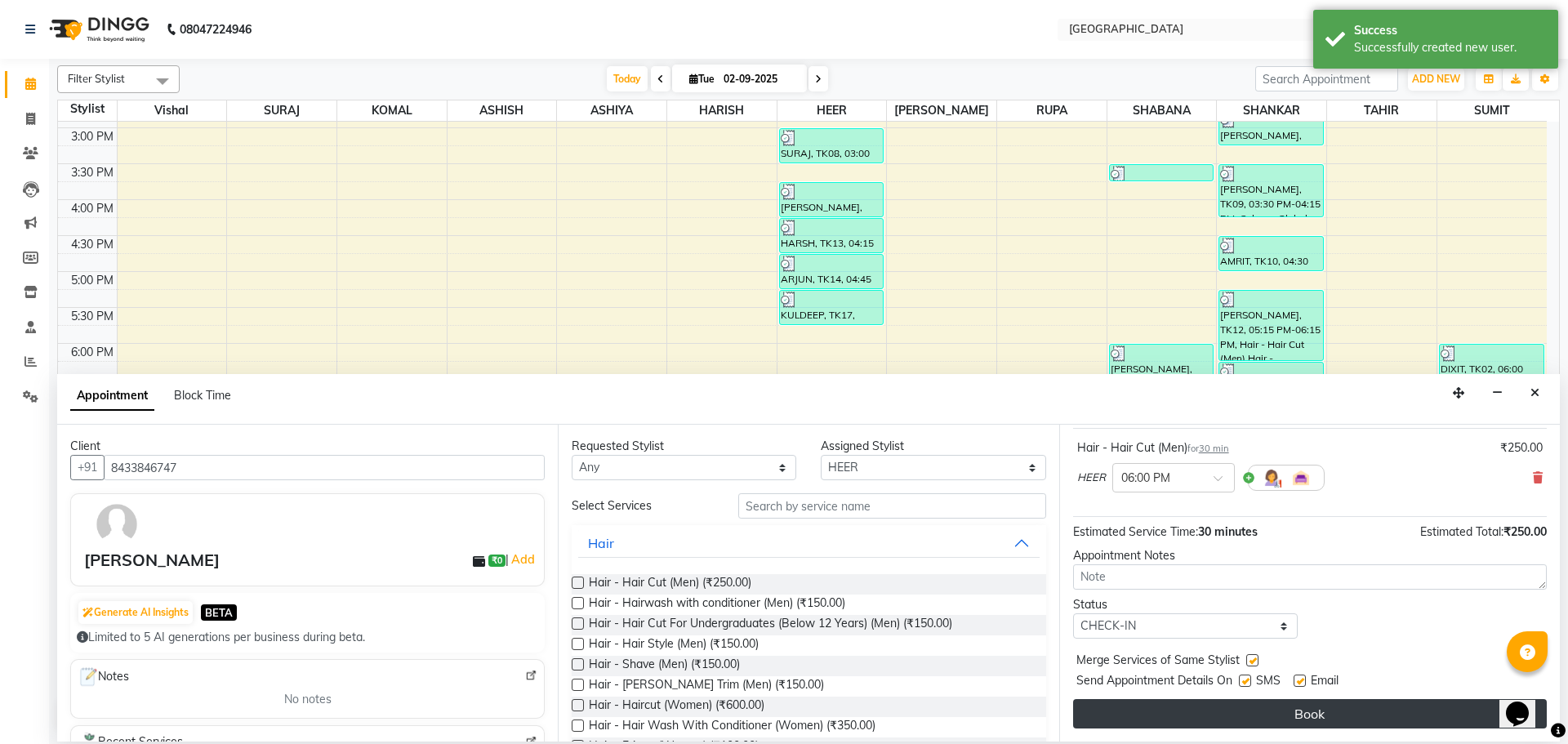
click at [1313, 701] on button "Book" at bounding box center [1310, 713] width 474 height 29
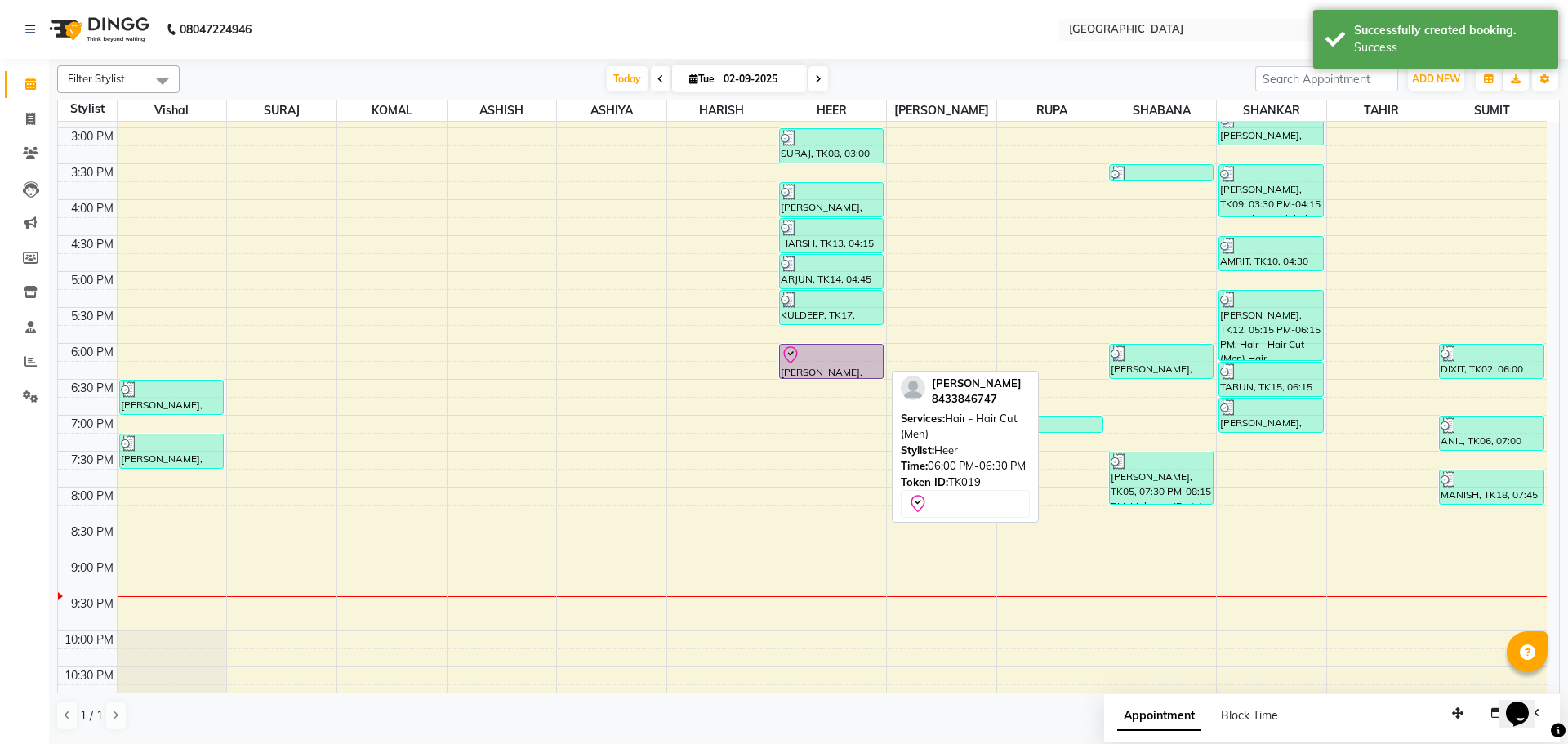
click at [811, 363] on div at bounding box center [831, 354] width 101 height 20
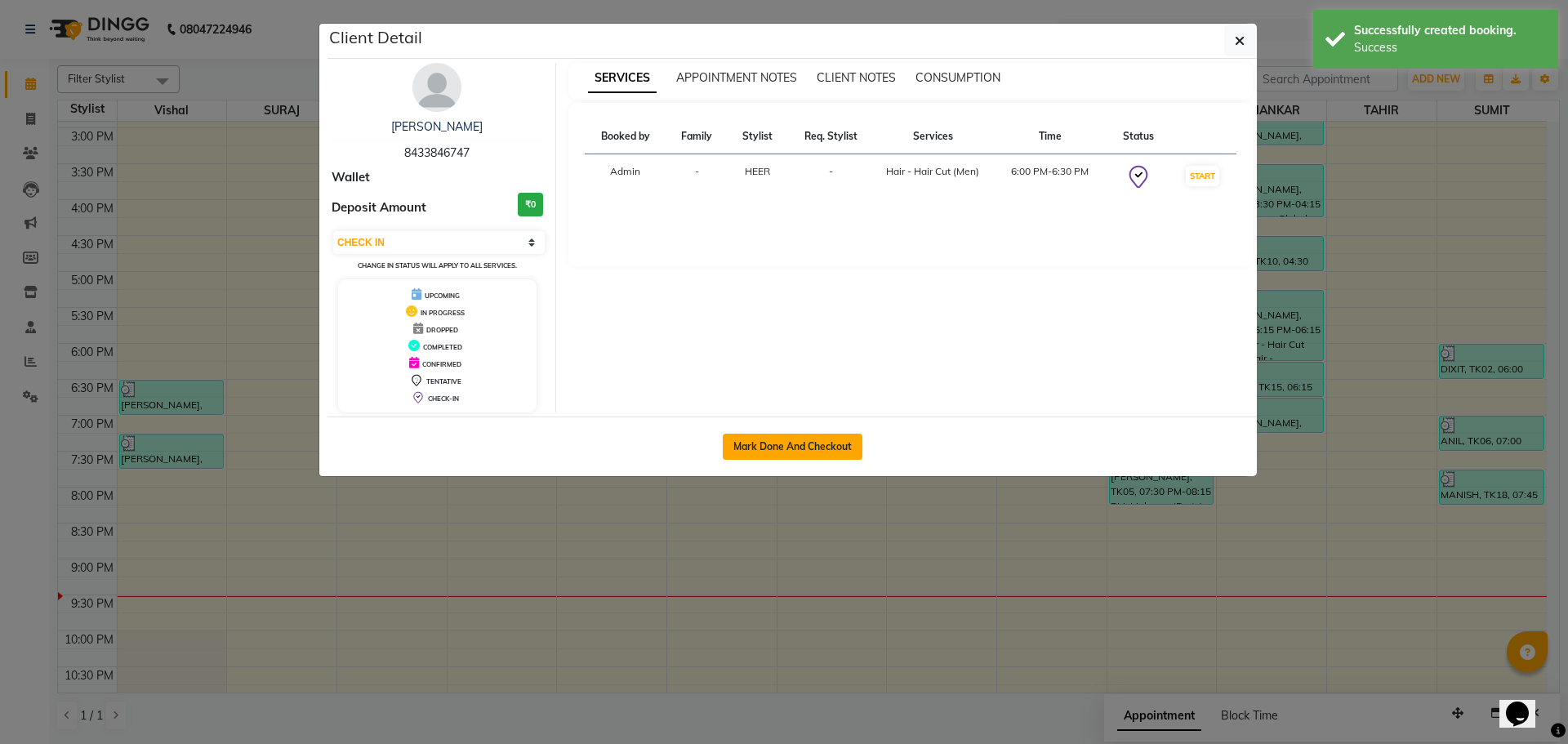
click at [794, 456] on button "Mark Done And Checkout" at bounding box center [792, 446] width 139 height 27
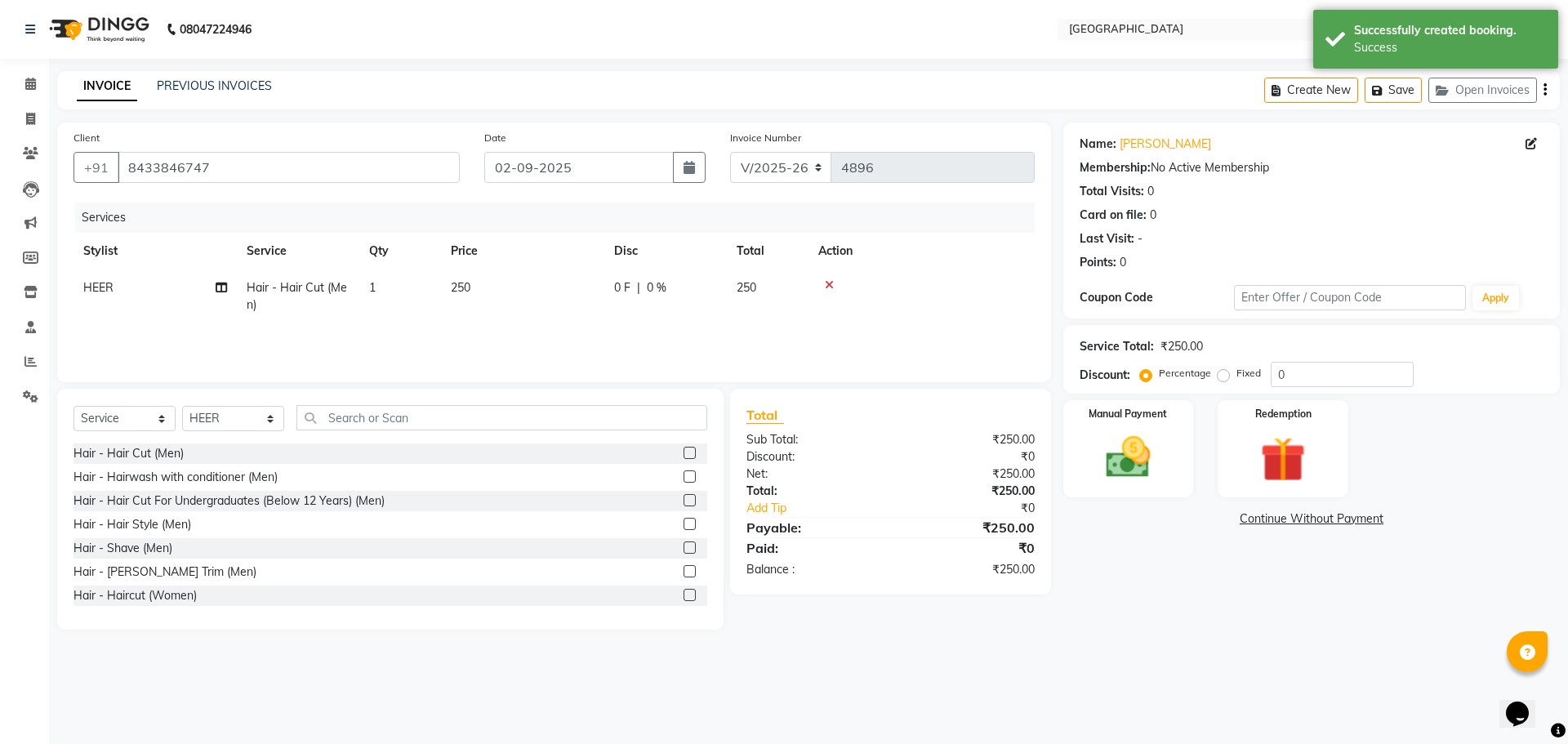
click at [1268, 372] on div "Percentage Fixed" at bounding box center [1207, 373] width 127 height 21
click at [1277, 378] on input "0" at bounding box center [1341, 374] width 143 height 26
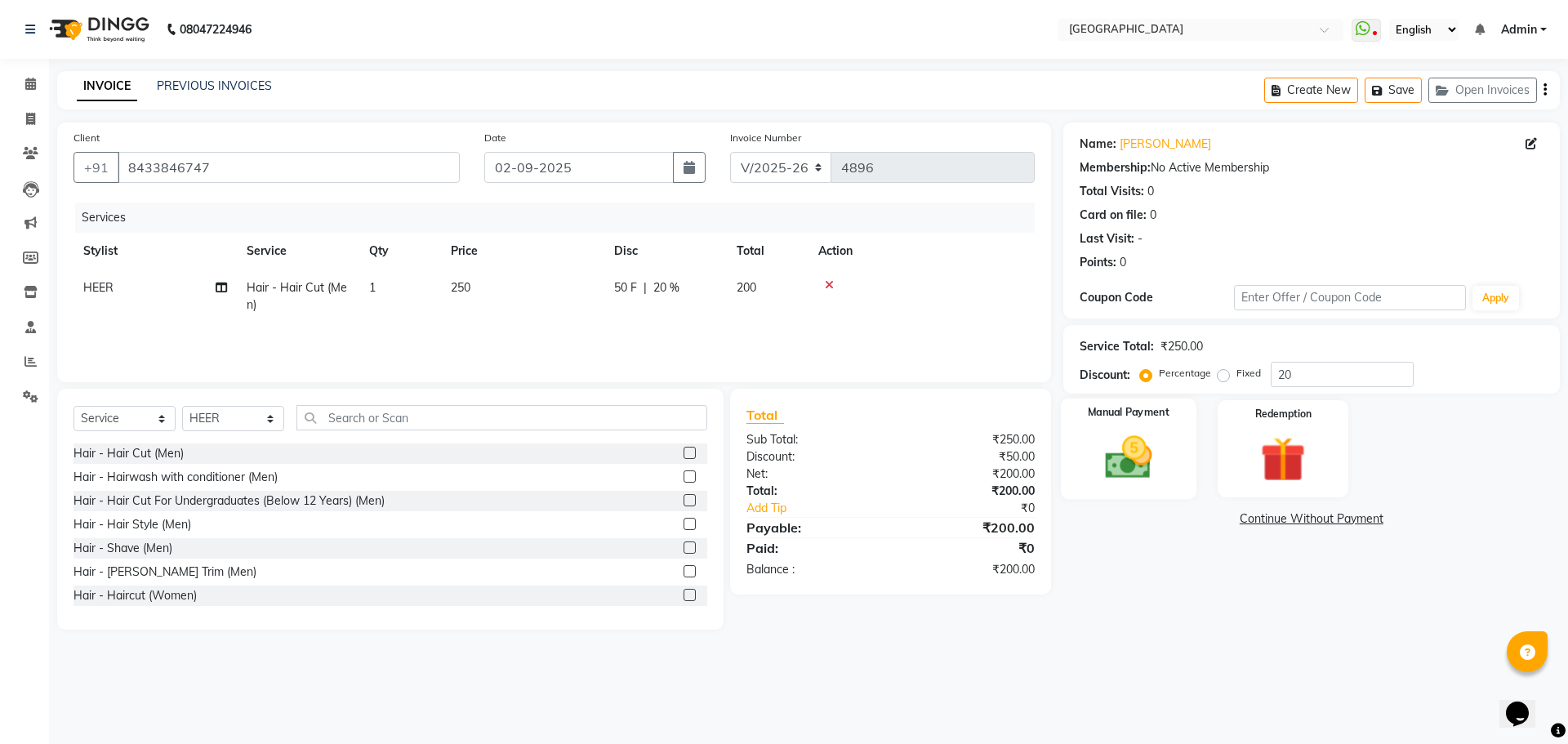
click at [1132, 447] on img at bounding box center [1128, 457] width 76 height 54
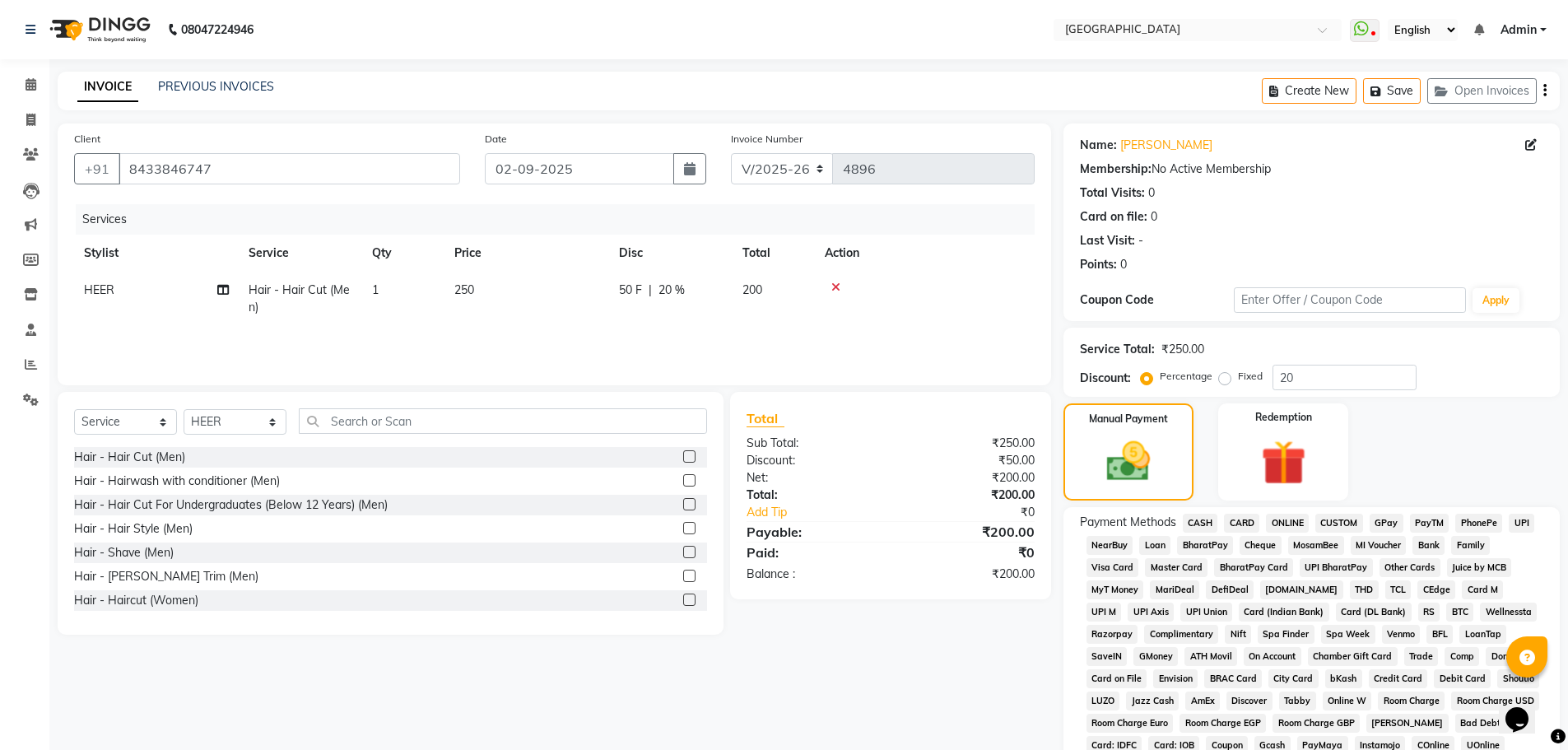
click at [1207, 522] on span "CASH" at bounding box center [1200, 524] width 35 height 19
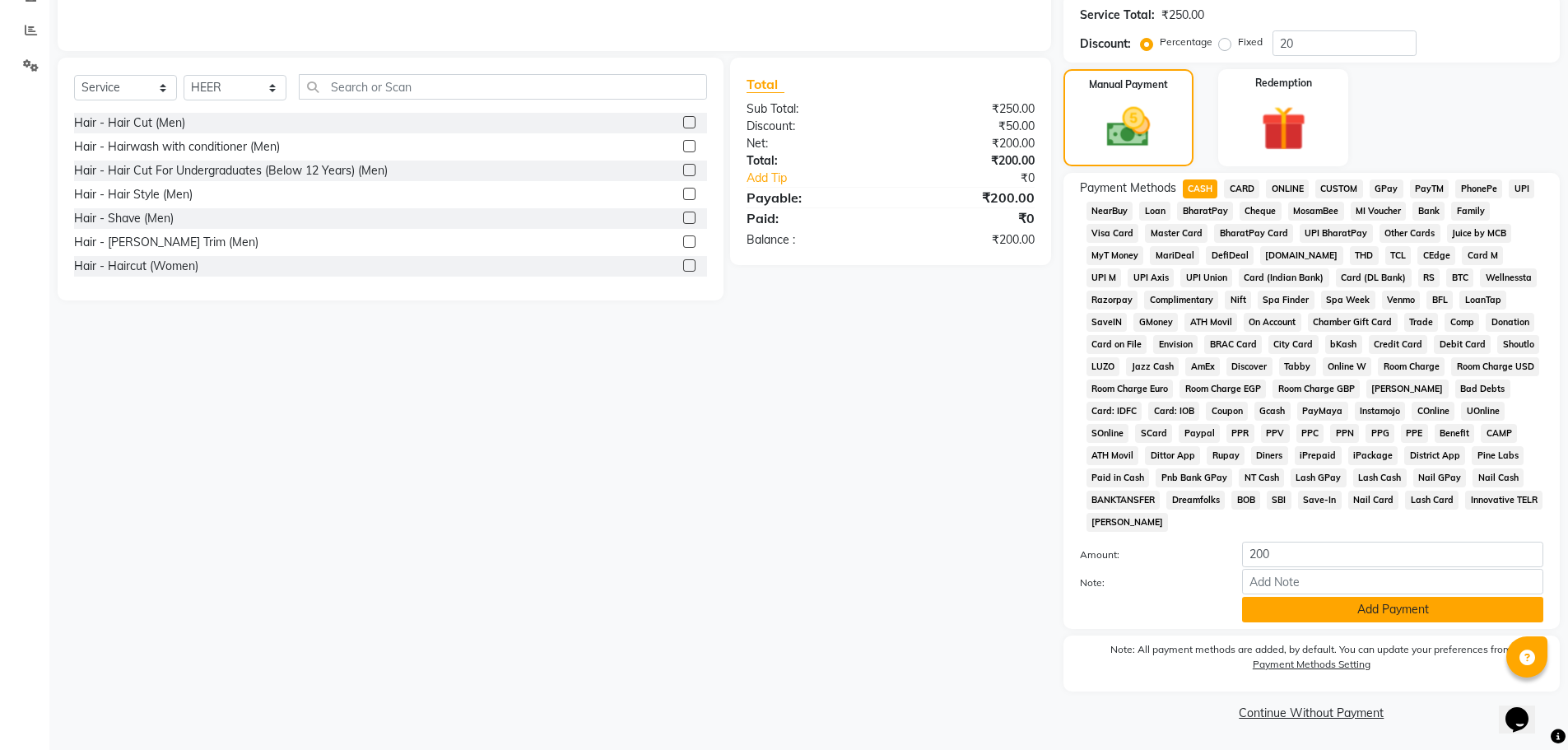
click at [1367, 610] on button "Add Payment" at bounding box center [1392, 610] width 301 height 26
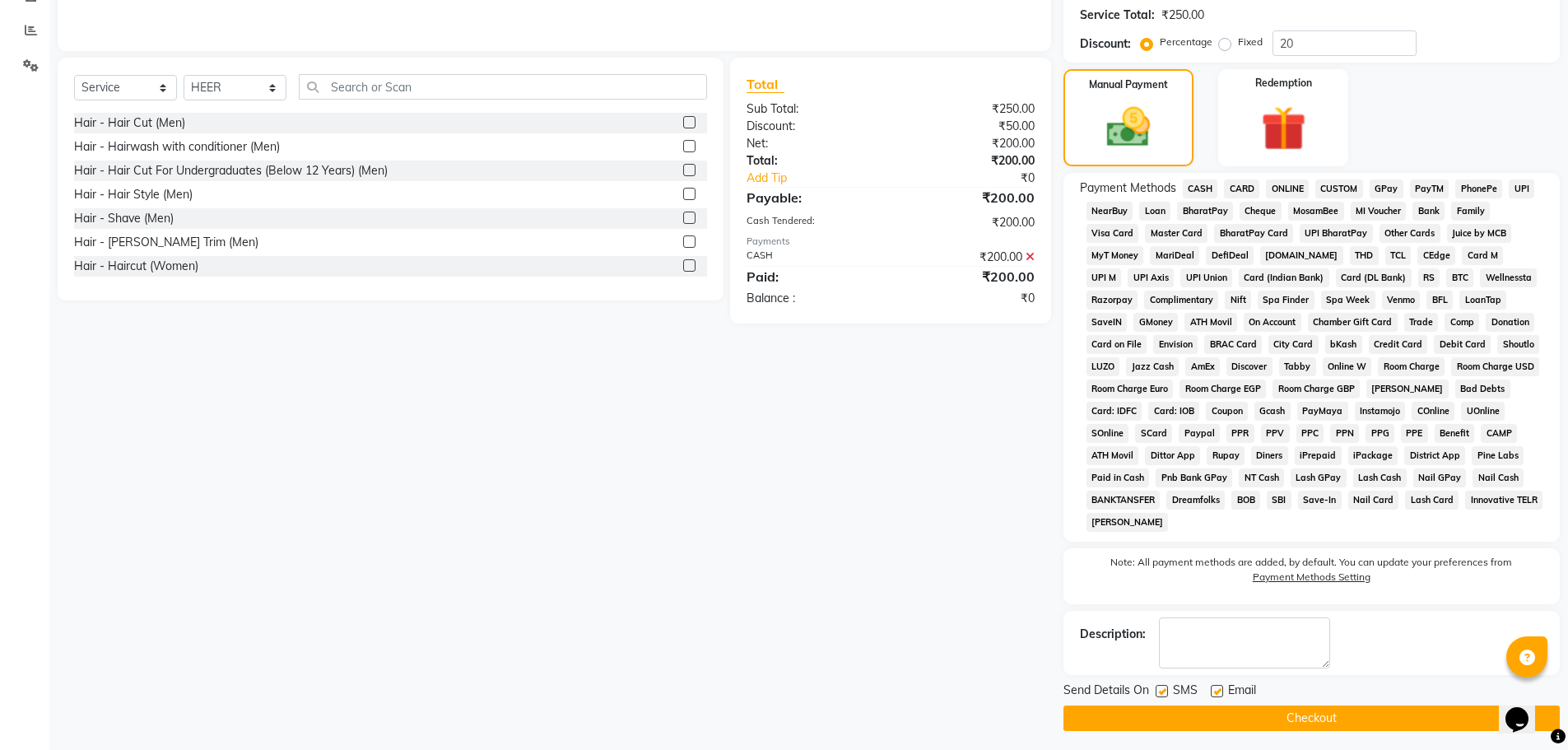
click at [1298, 721] on button "Checkout" at bounding box center [1311, 718] width 496 height 26
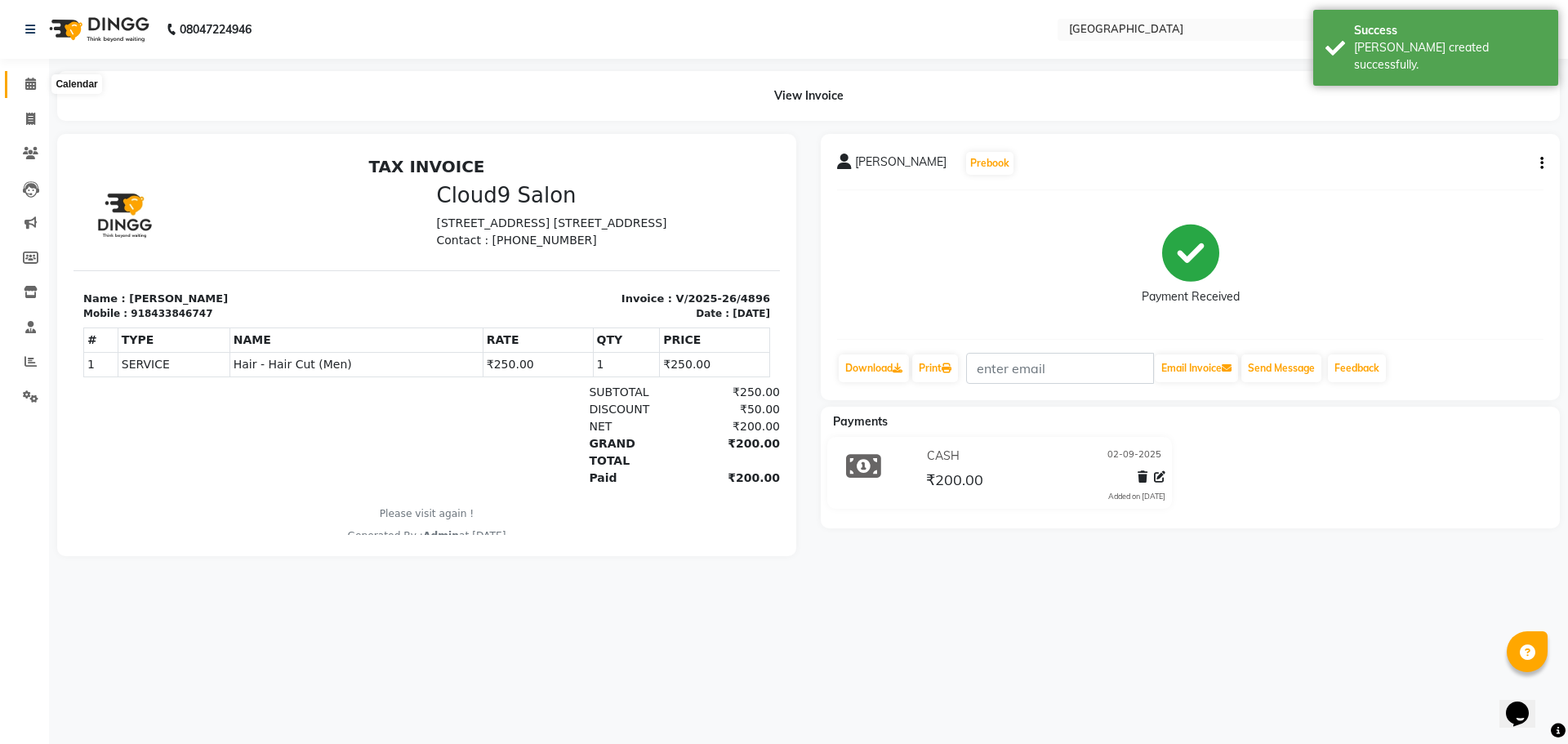
click at [29, 85] on icon at bounding box center [30, 83] width 10 height 12
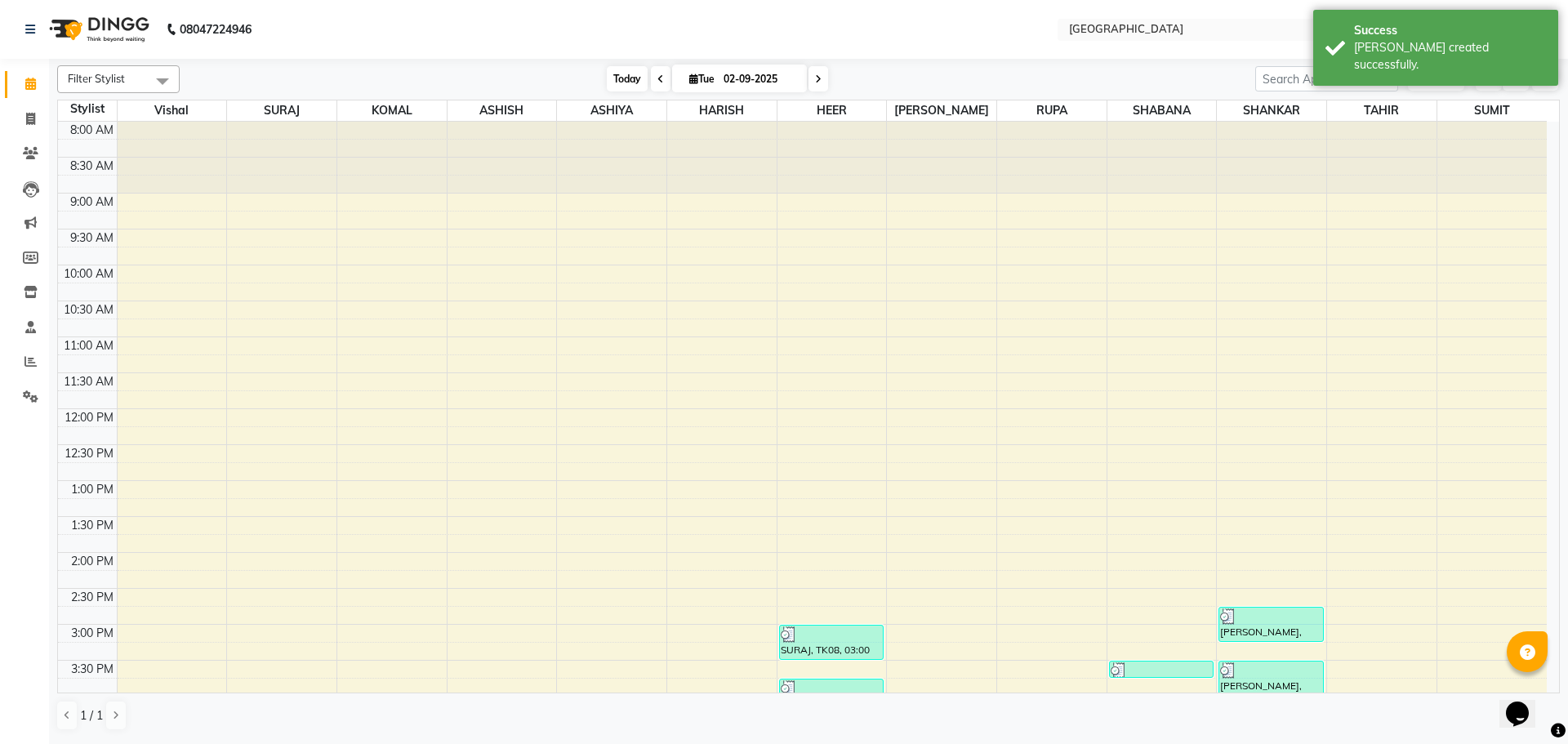
click at [626, 74] on span "Today" at bounding box center [627, 79] width 41 height 26
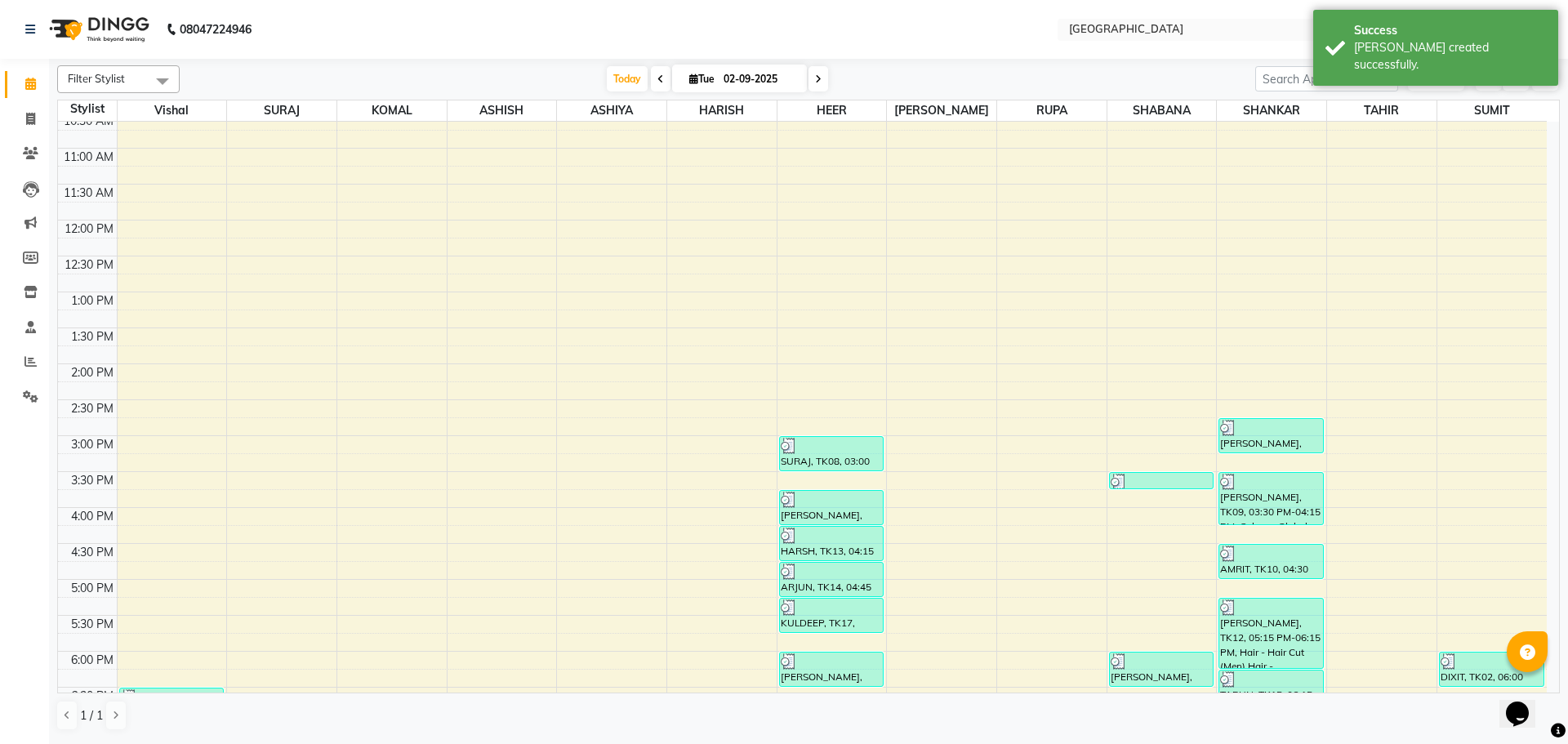
scroll to position [415, 0]
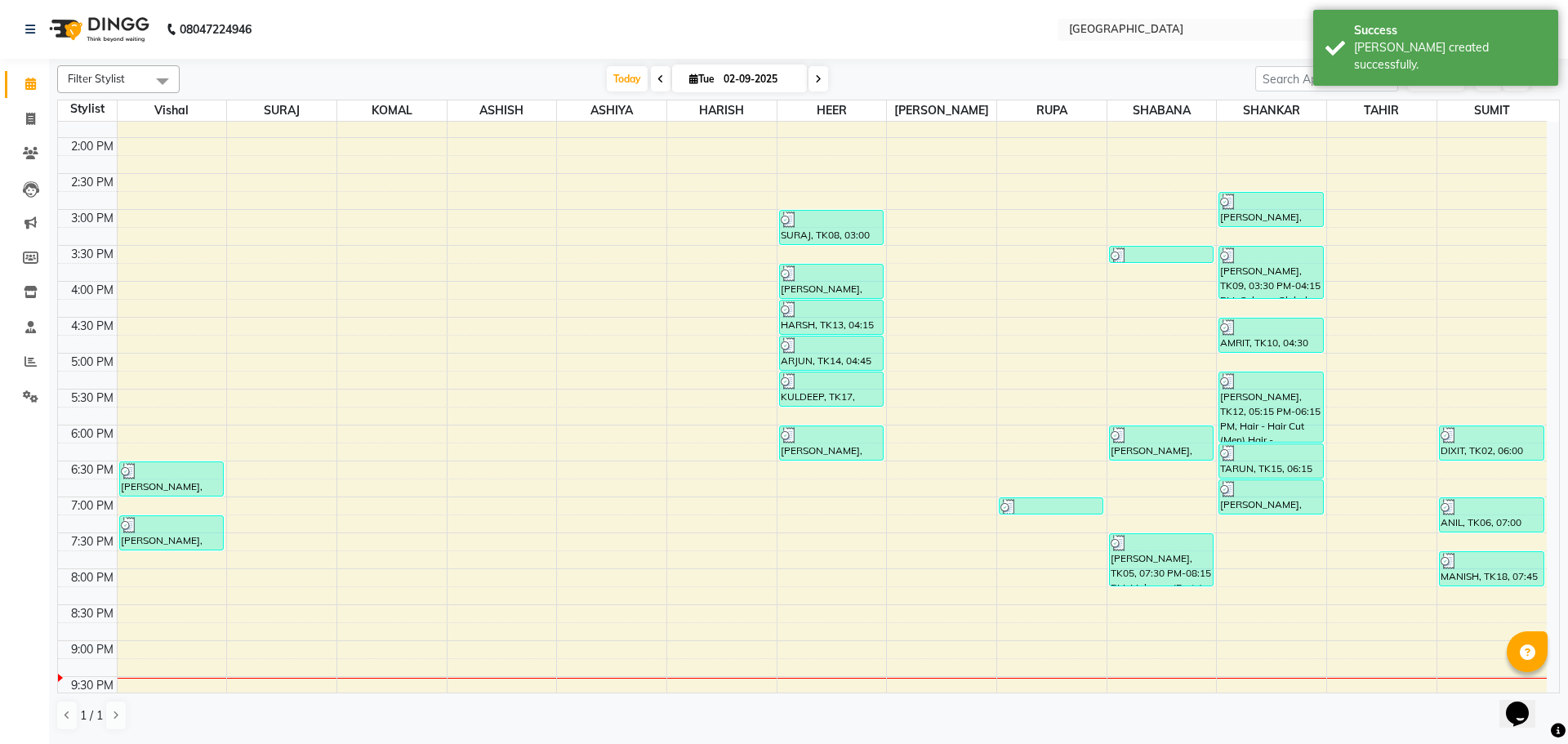
click at [1542, 82] on icon "button" at bounding box center [1545, 79] width 9 height 9
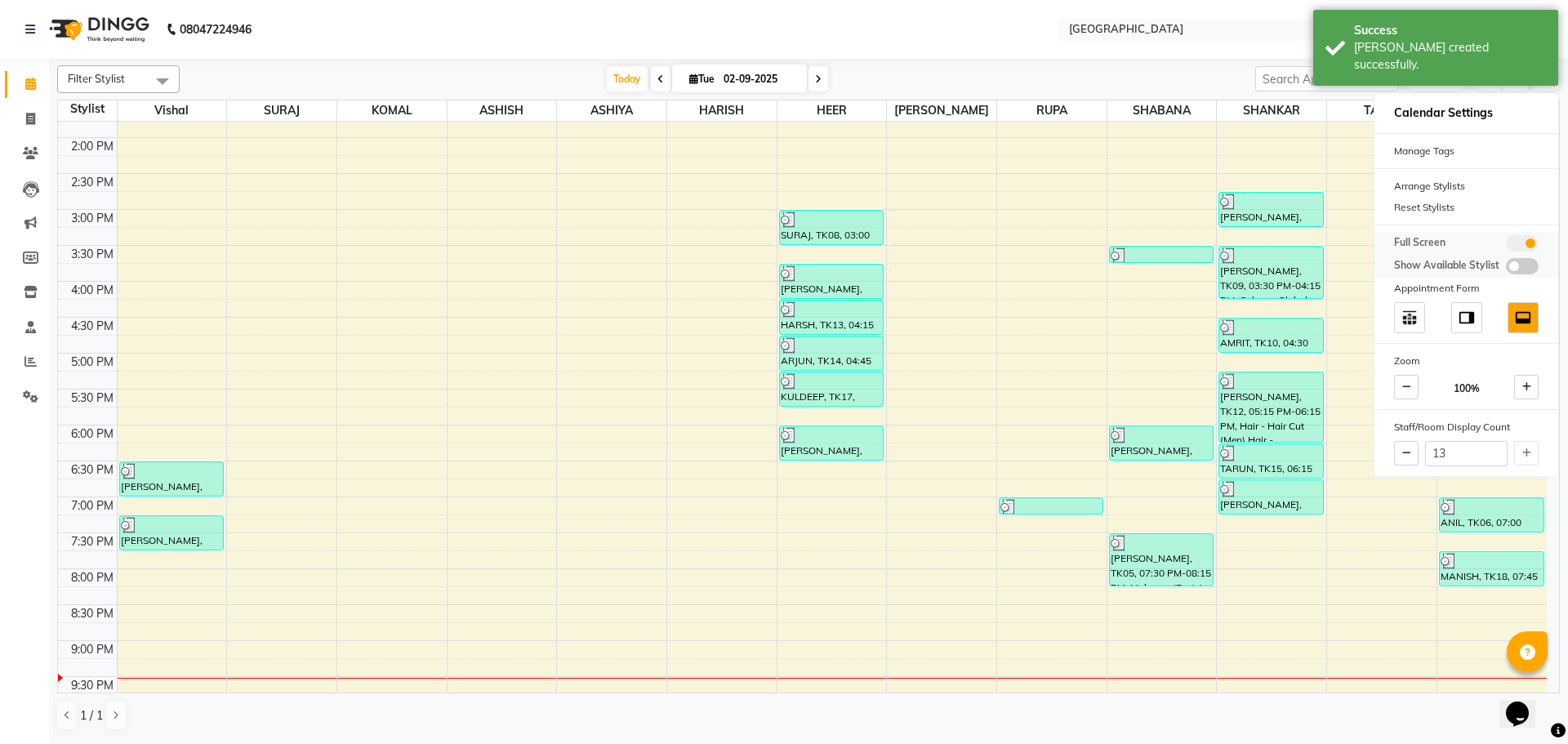
click at [1530, 236] on span at bounding box center [1522, 243] width 32 height 16
click at [1506, 245] on input "checkbox" at bounding box center [1506, 245] width 0 height 0
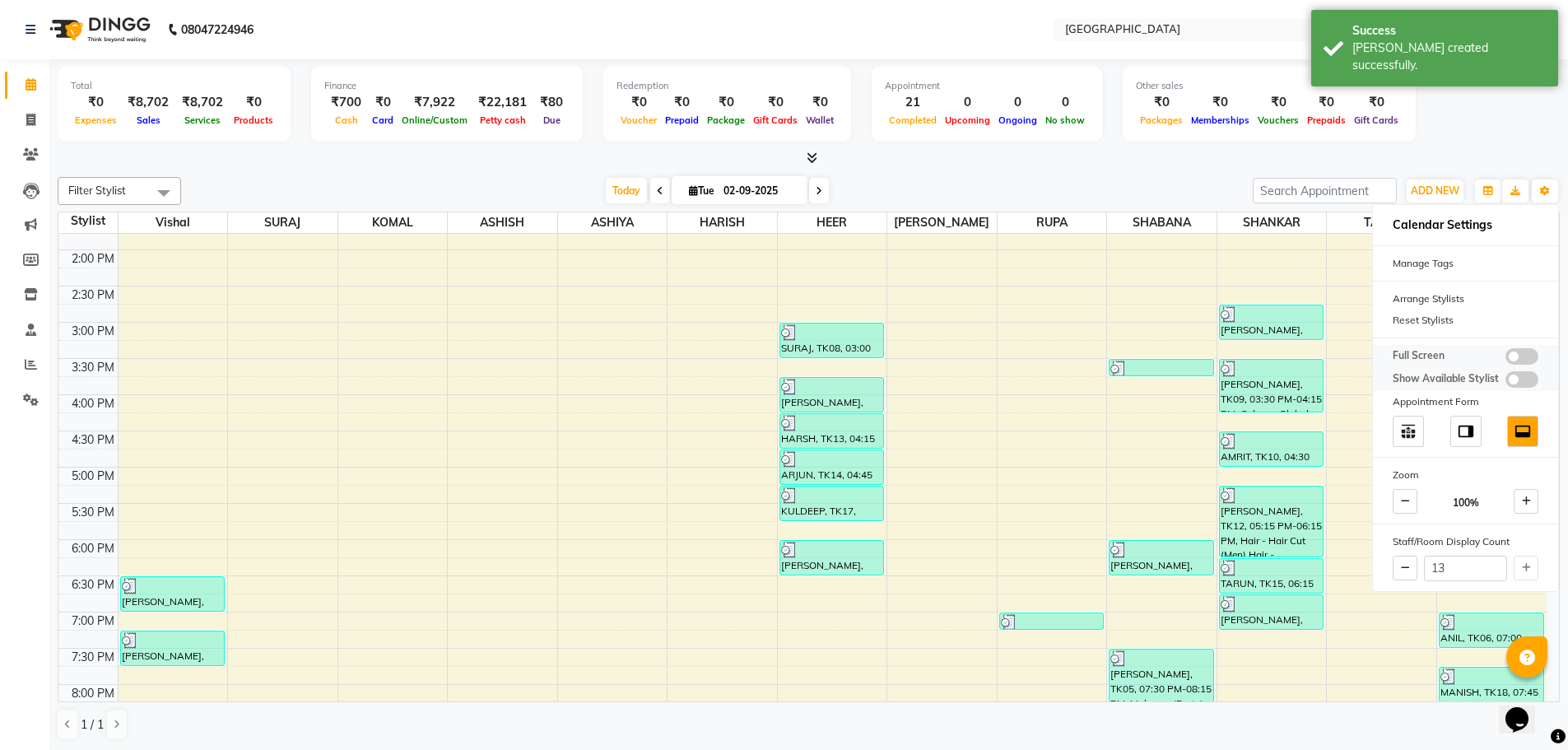
click at [1514, 360] on span at bounding box center [1522, 355] width 32 height 16
click at [1506, 359] on input "checkbox" at bounding box center [1506, 359] width 0 height 0
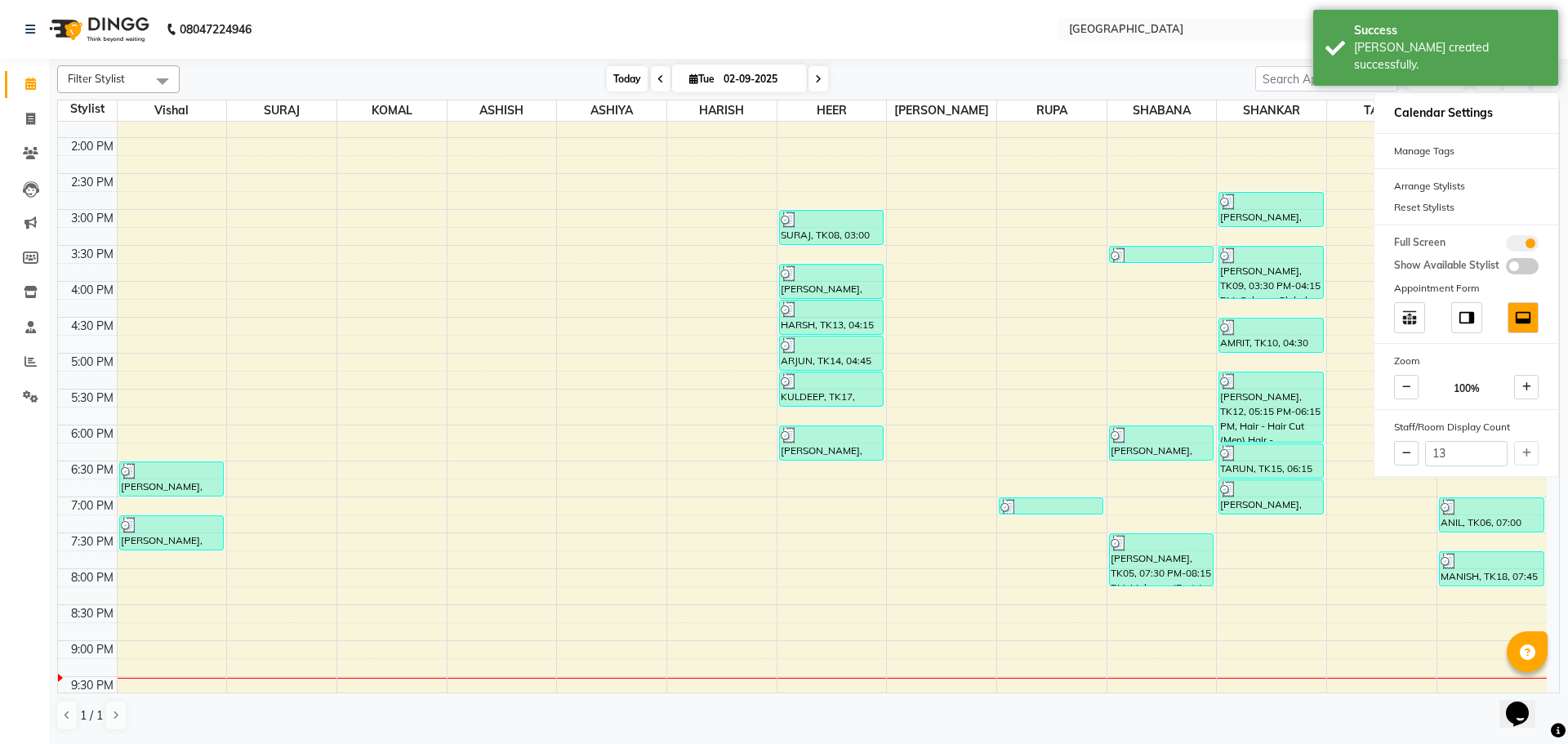
click at [622, 83] on span "Today" at bounding box center [627, 79] width 41 height 26
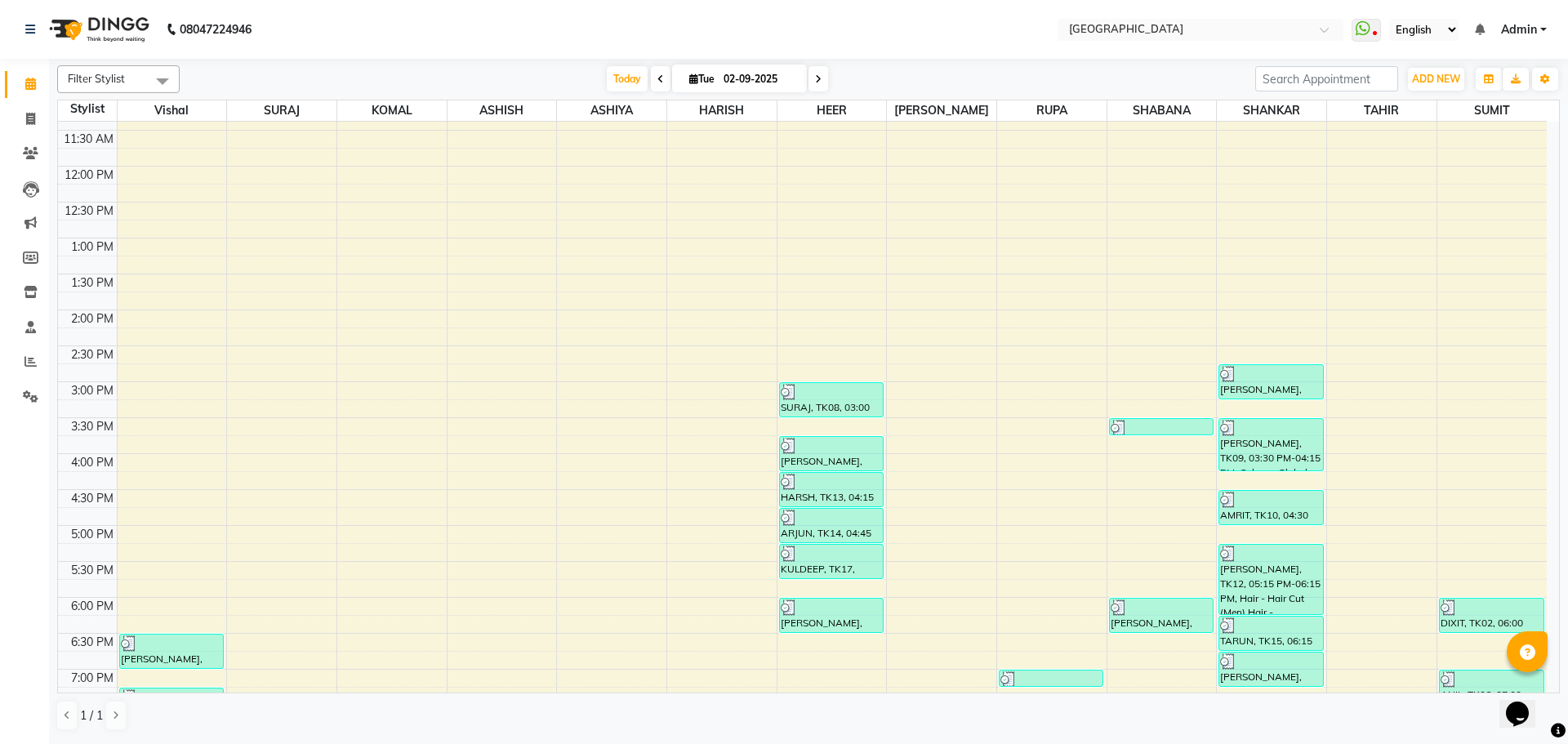
scroll to position [497, 0]
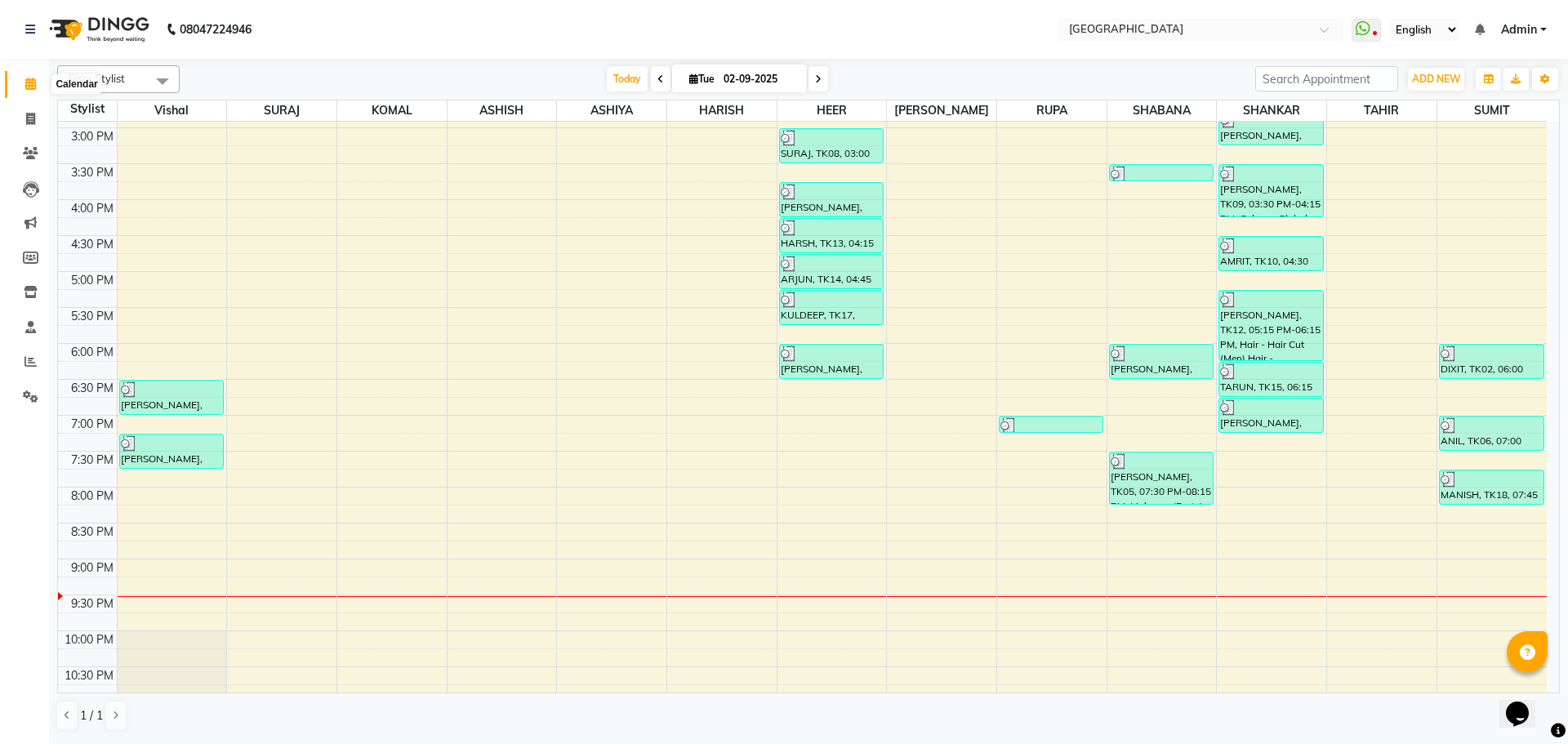
click at [26, 82] on icon at bounding box center [30, 83] width 10 height 12
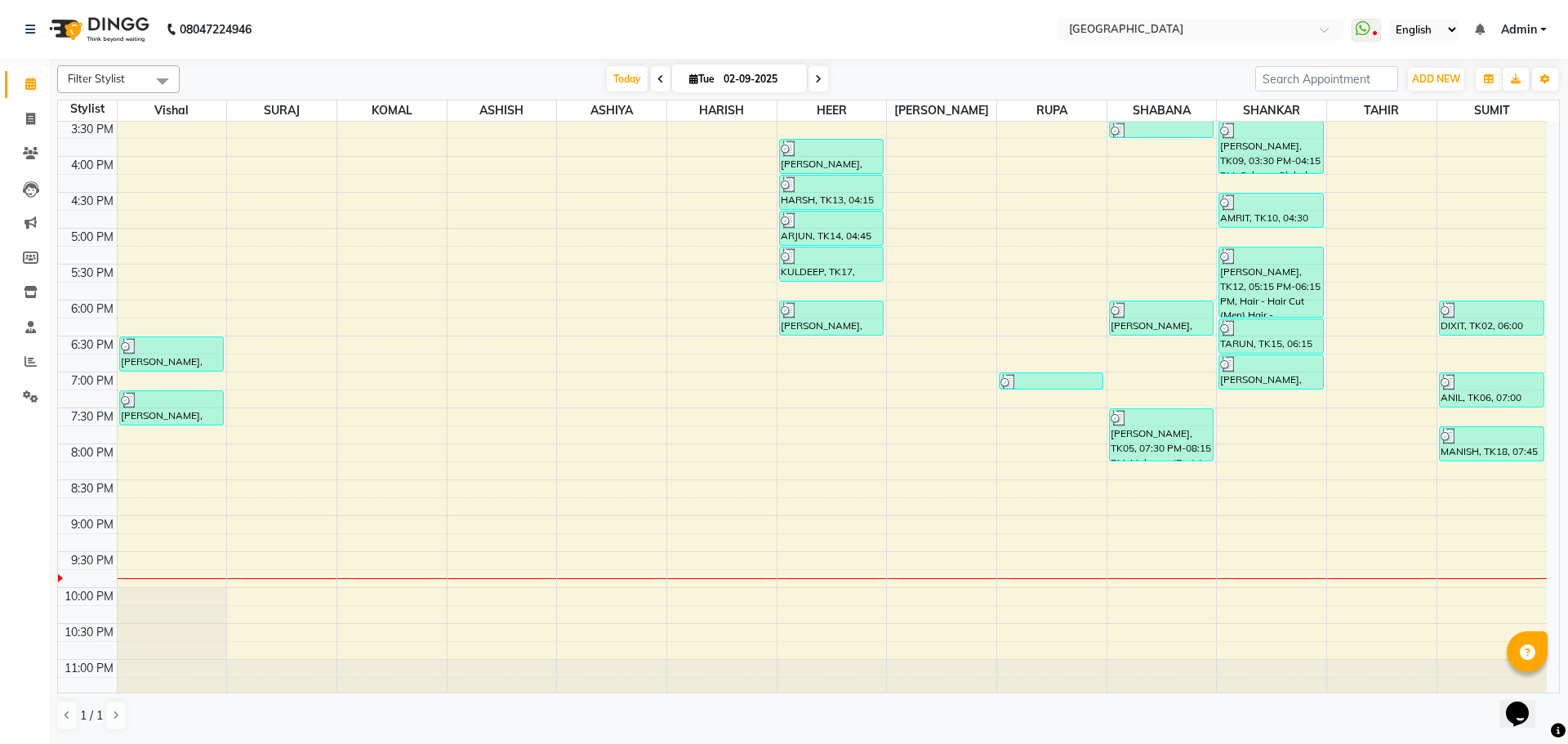
scroll to position [578, 0]
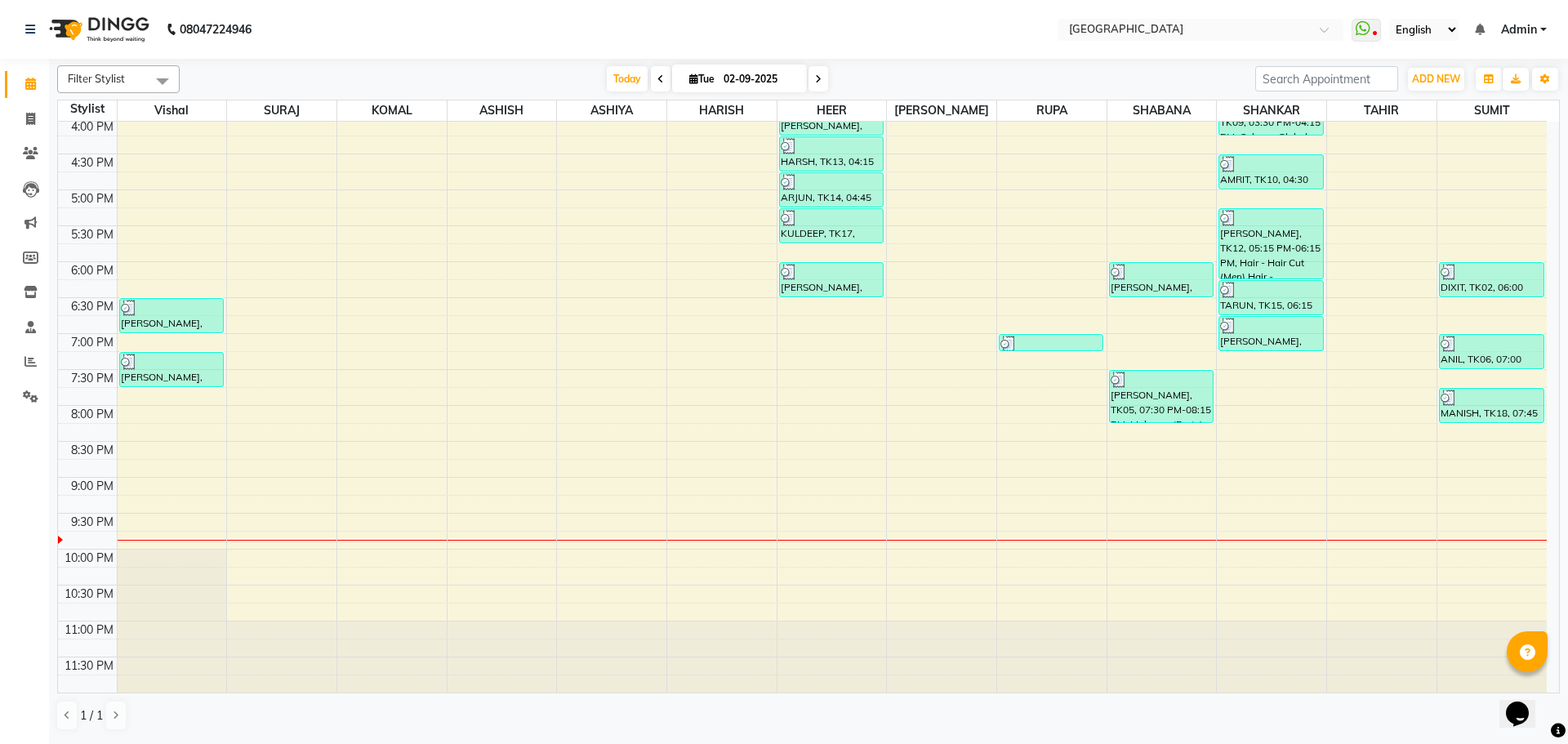
click at [280, 433] on div "8:00 AM 8:30 AM 9:00 AM 9:30 AM 10:00 AM 10:30 AM 11:00 AM 11:30 AM 12:00 PM 12…" at bounding box center [802, 118] width 1488 height 1149
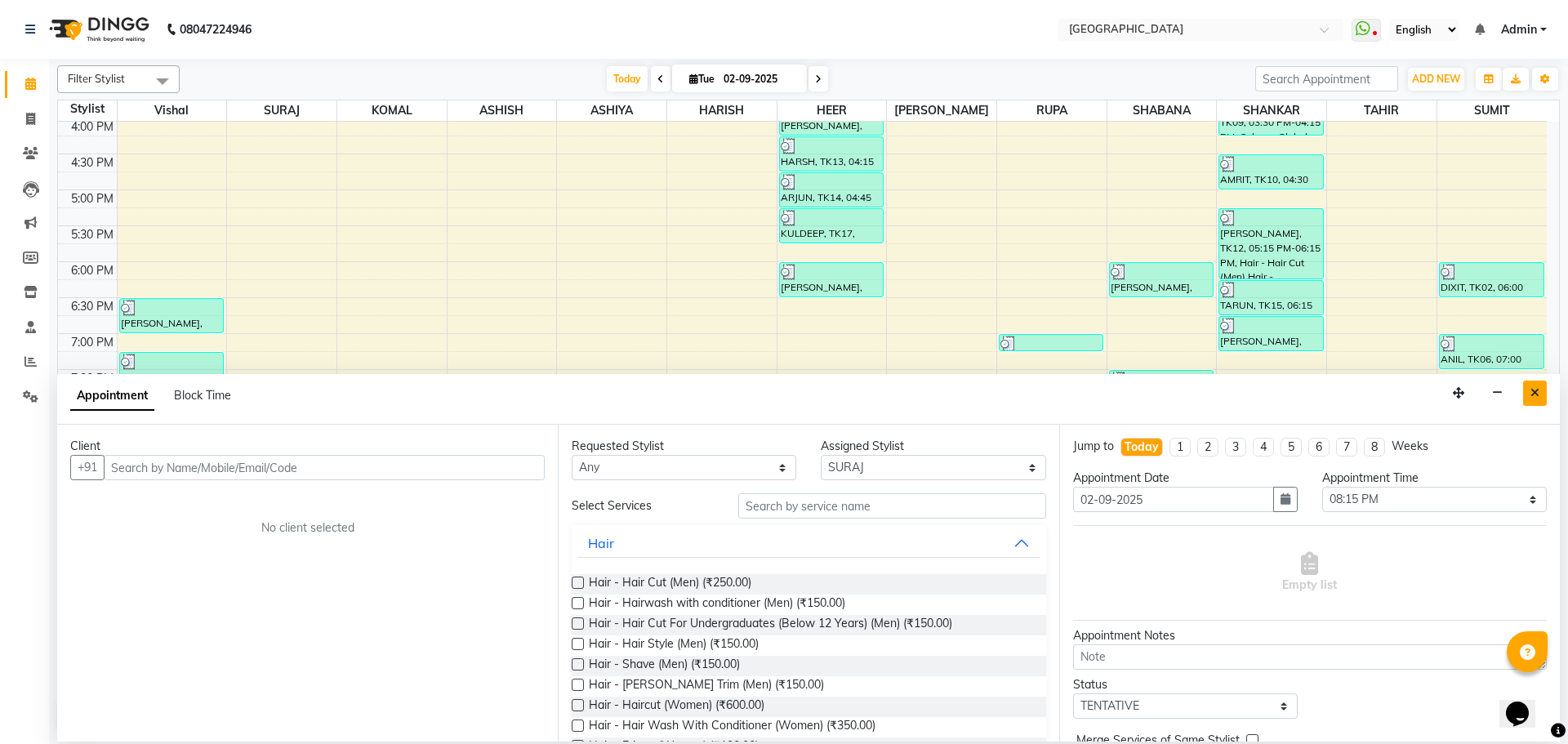
click at [1541, 392] on button "Close" at bounding box center [1535, 392] width 24 height 26
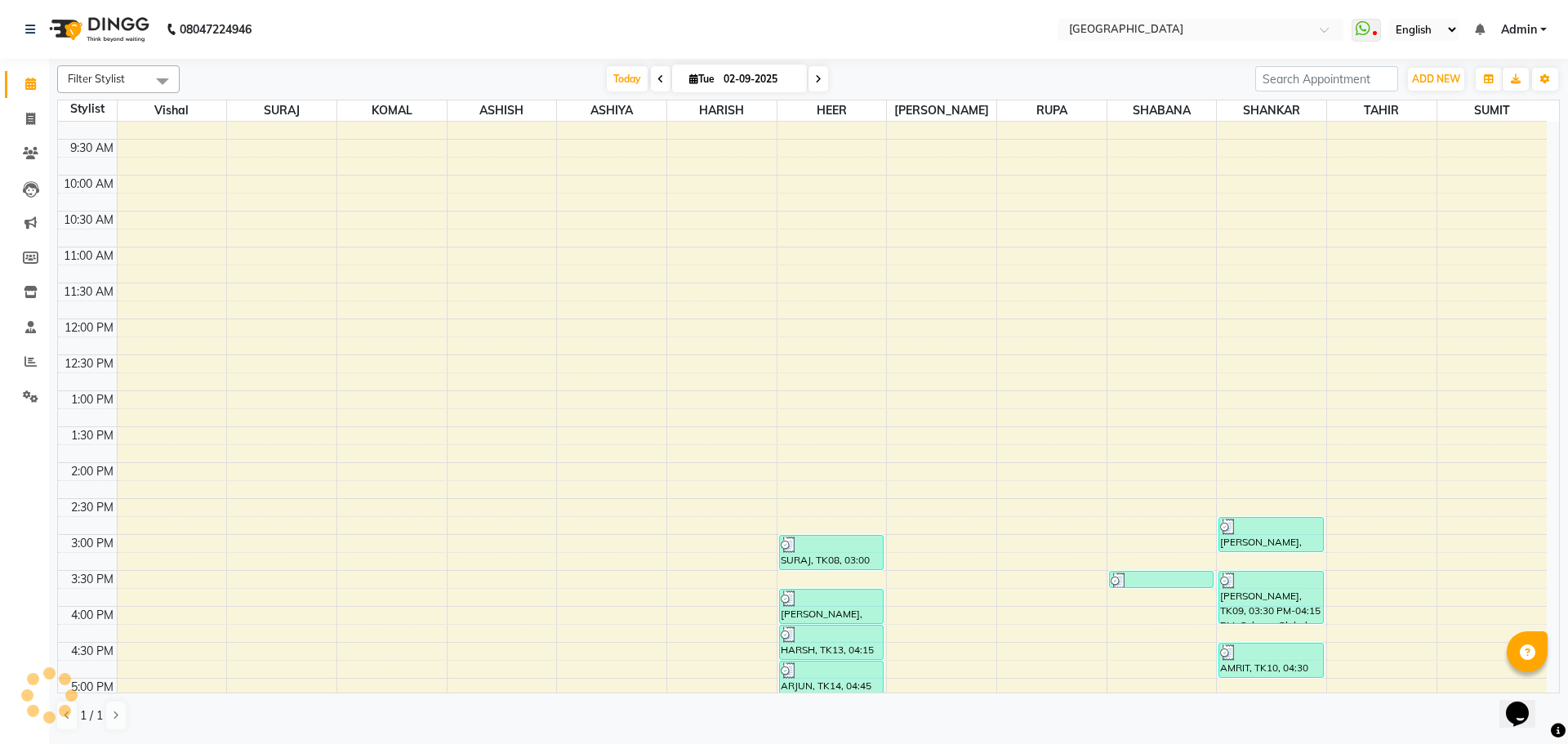
scroll to position [88, 0]
click at [261, 533] on div "8:00 AM 8:30 AM 9:00 AM 9:30 AM 10:00 AM 10:30 AM 11:00 AM 11:30 AM 12:00 PM 12…" at bounding box center [802, 608] width 1488 height 1149
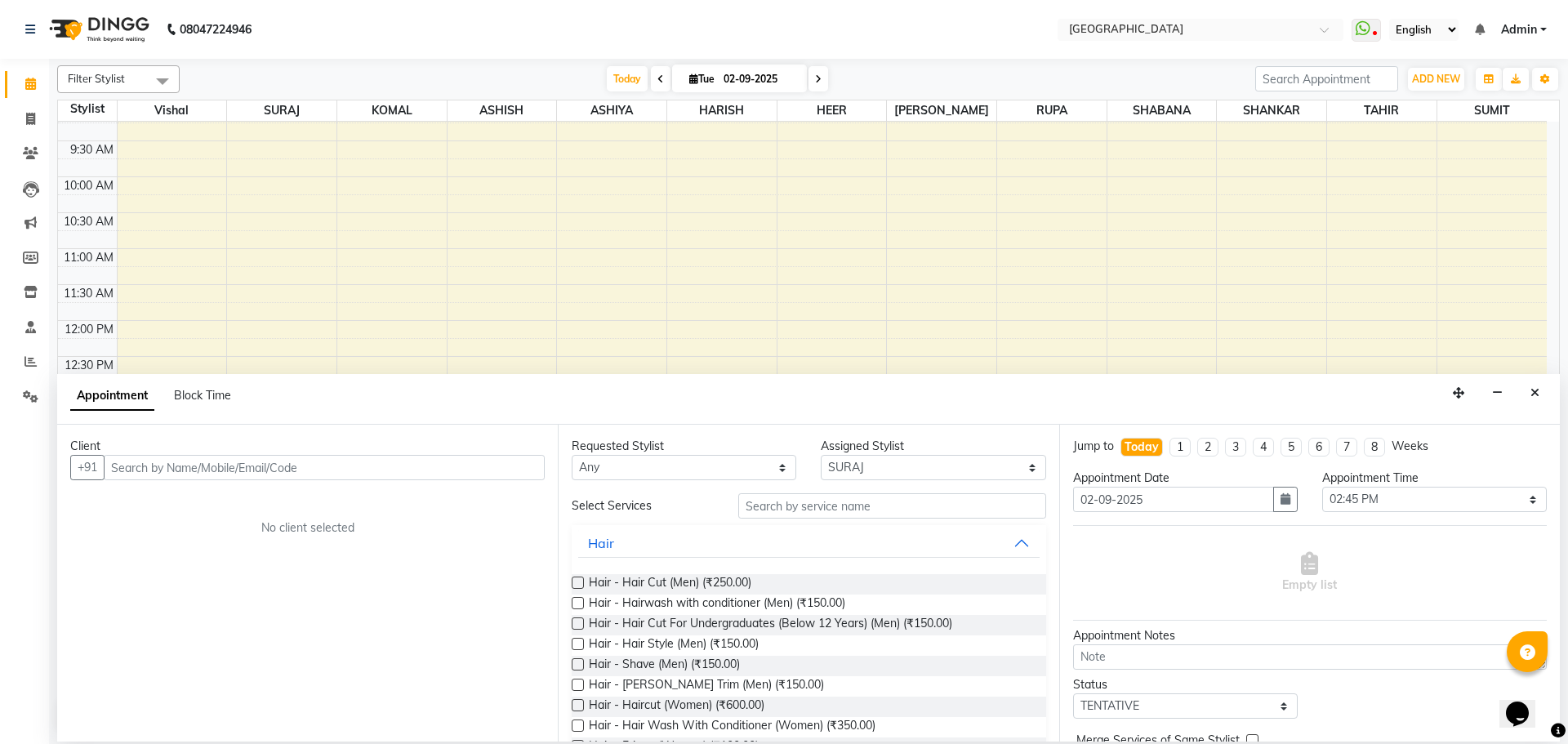
click at [400, 470] on input "text" at bounding box center [323, 467] width 441 height 26
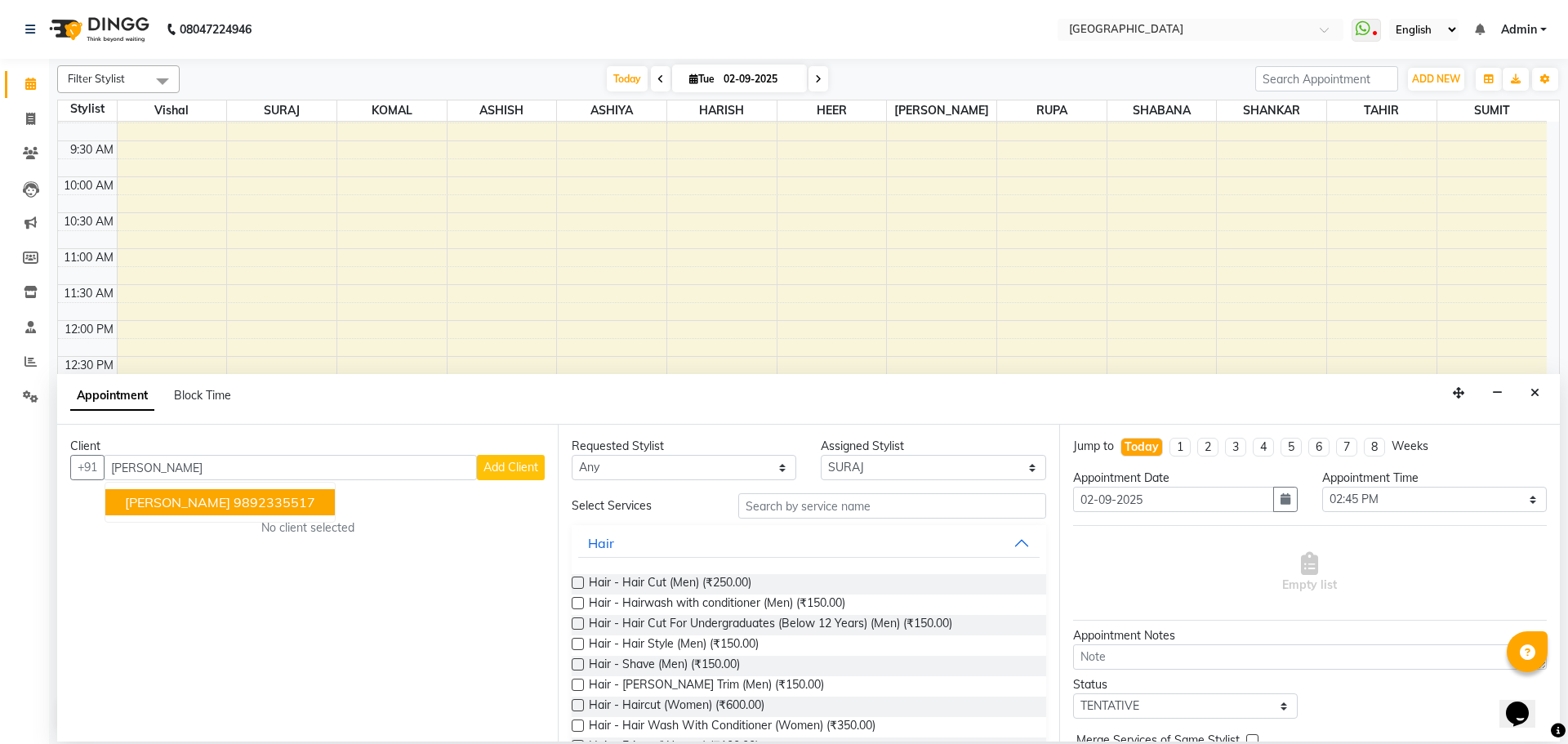
click at [233, 503] on ngb-highlight "9892335517" at bounding box center [274, 501] width 82 height 16
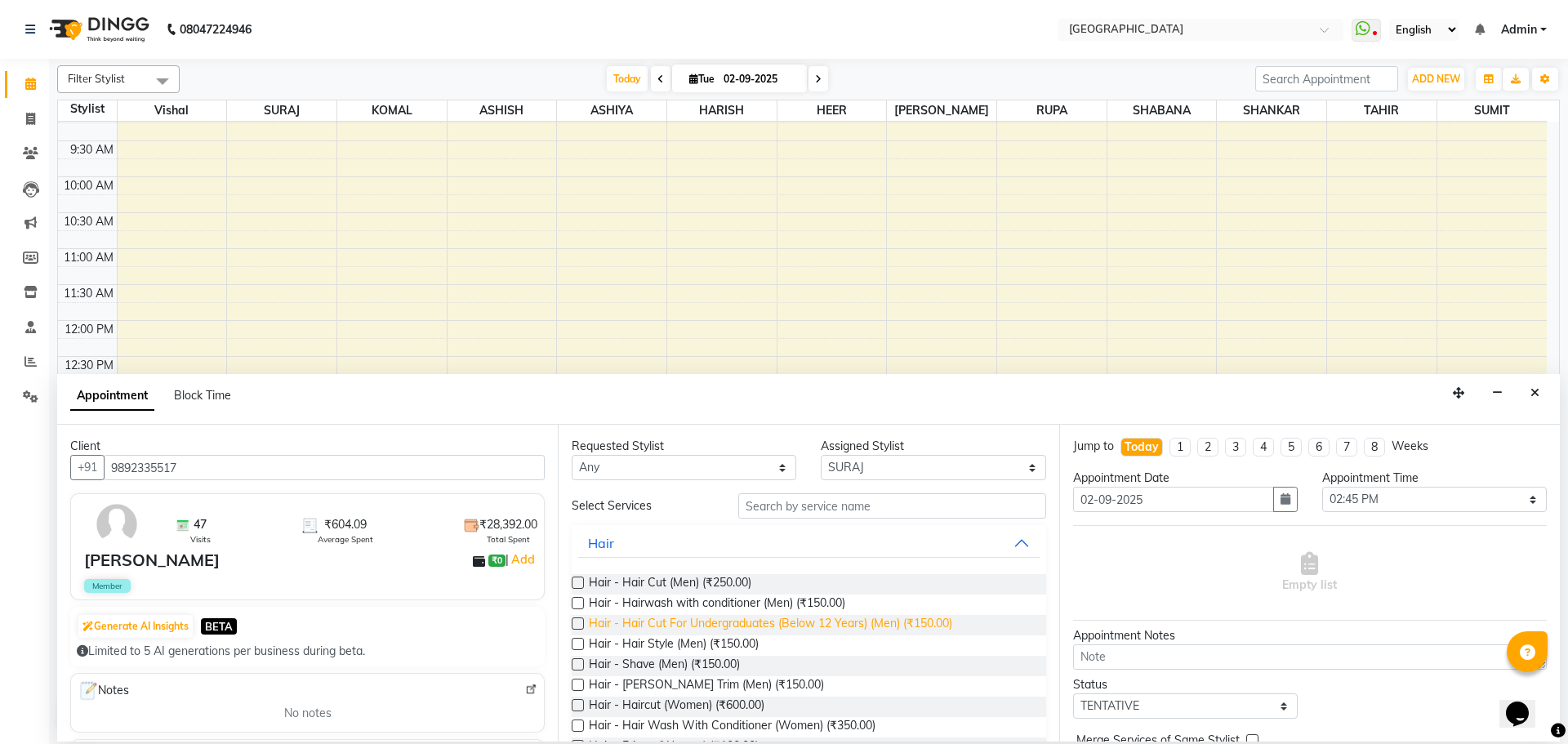
click at [711, 626] on span "Hair - Hair Cut For Undergraduates (Below 12 Years) (Men) (₹150.00)" at bounding box center [770, 626] width 363 height 21
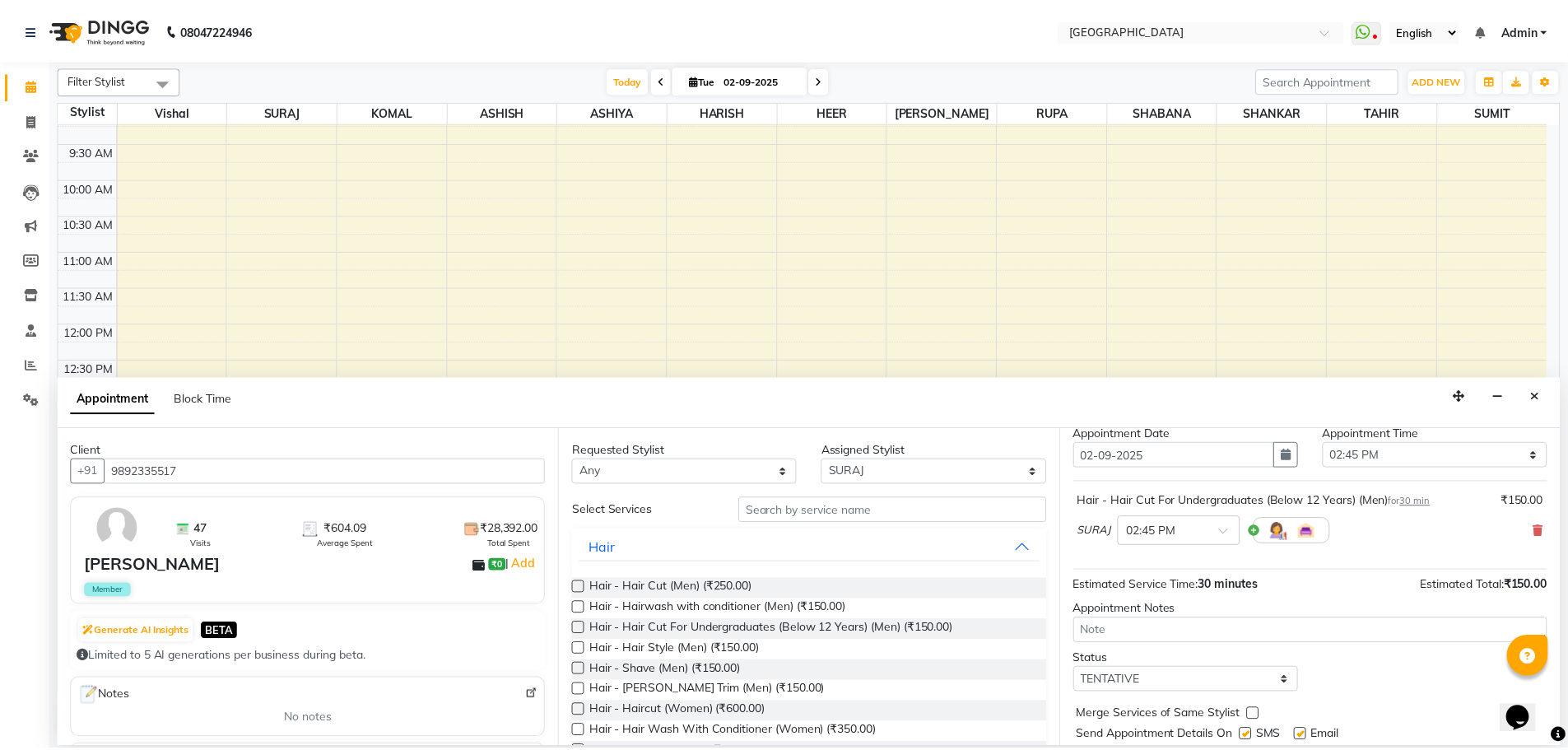
scroll to position [98, 0]
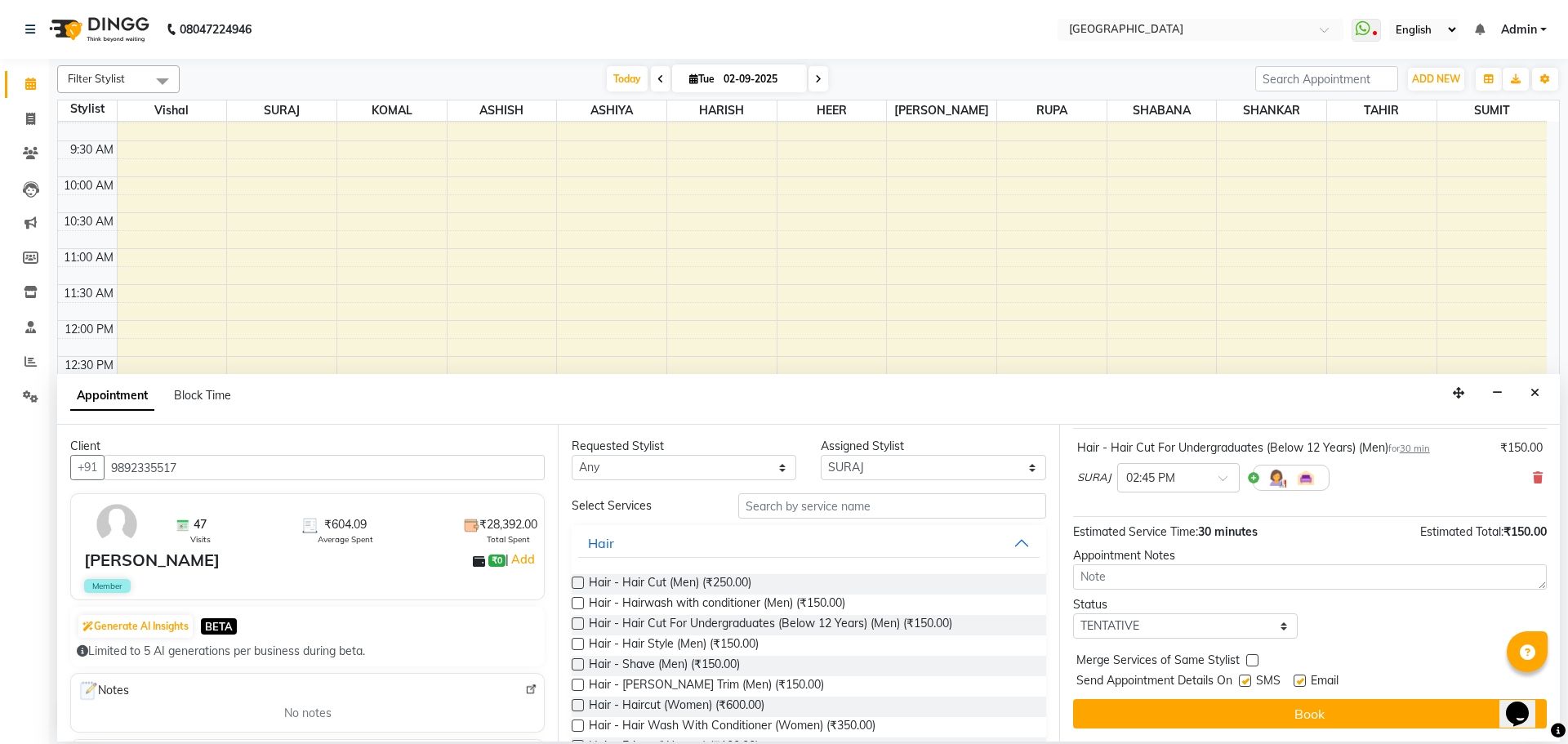
click at [1244, 661] on div "Merge Services of Same Stylist" at bounding box center [1310, 662] width 474 height 21
click at [1248, 626] on select "Select TENTATIVE CONFIRM CHECK-IN UPCOMING" at bounding box center [1185, 626] width 225 height 26
click at [1073, 613] on select "Select TENTATIVE CONFIRM CHECK-IN UPCOMING" at bounding box center [1185, 626] width 225 height 26
click at [1251, 657] on label at bounding box center [1252, 660] width 12 height 12
click at [1251, 657] on input "checkbox" at bounding box center [1251, 662] width 10 height 10
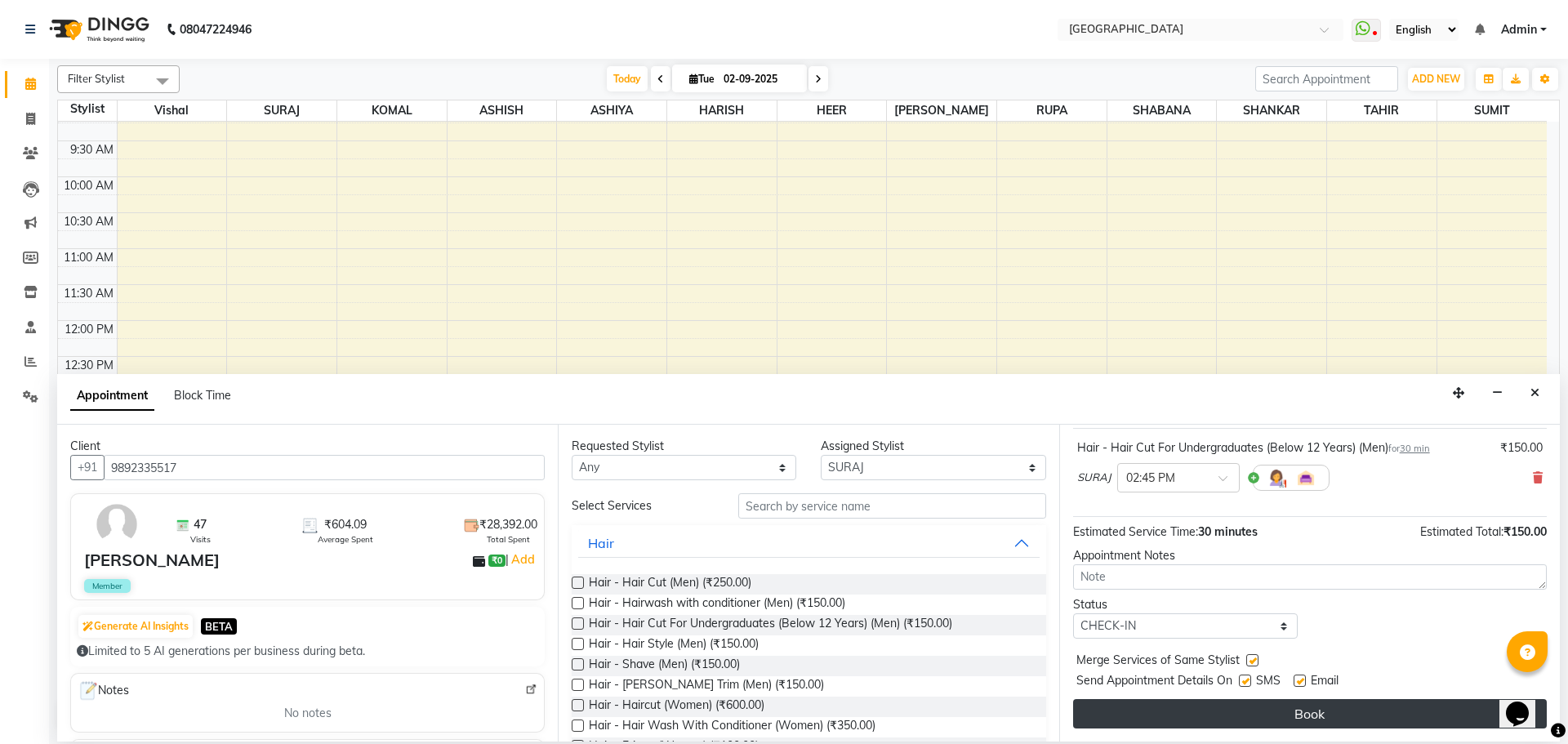
click at [1292, 714] on button "Book" at bounding box center [1310, 713] width 474 height 29
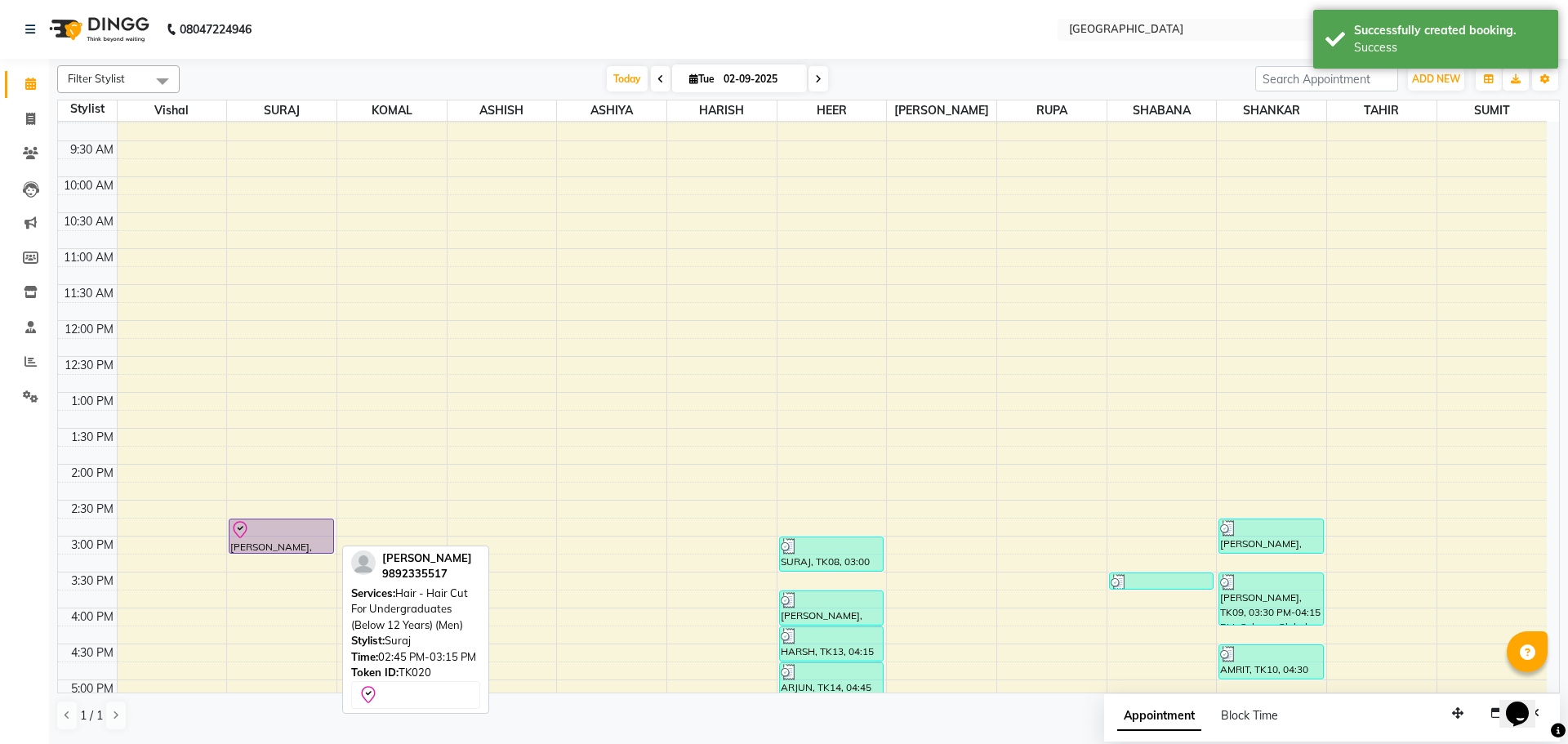
click at [286, 534] on div at bounding box center [281, 530] width 101 height 20
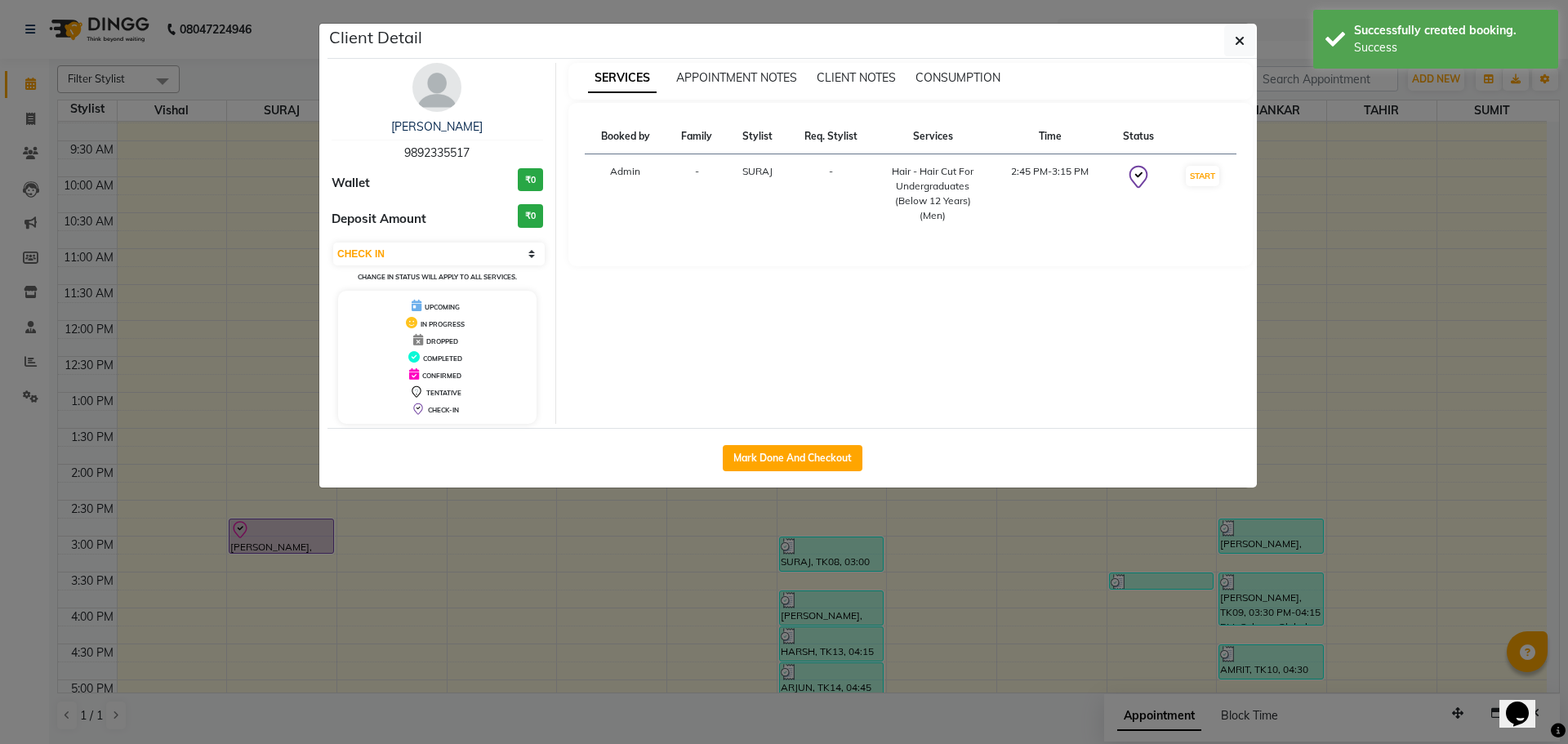
click at [811, 463] on button "Mark Done And Checkout" at bounding box center [792, 459] width 139 height 27
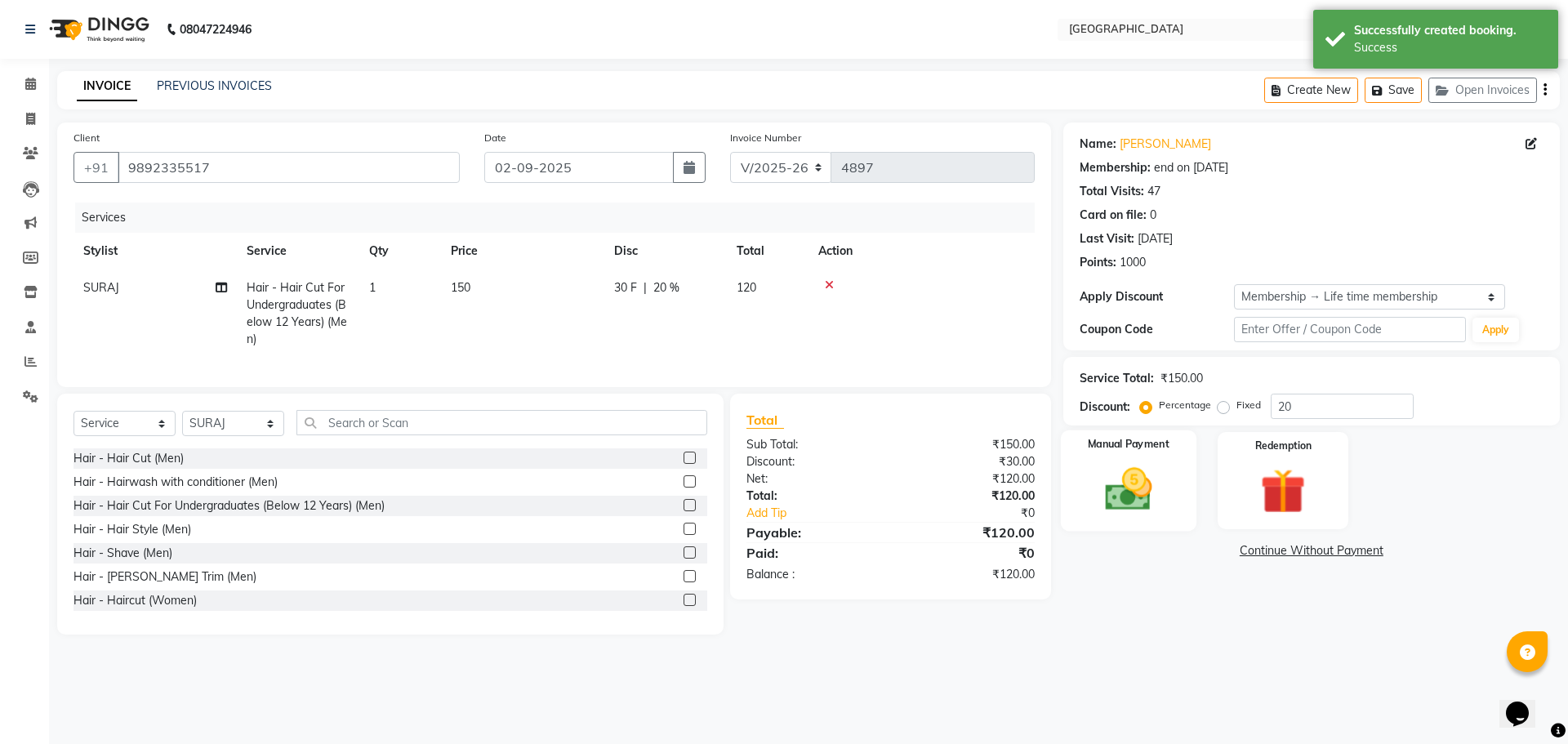
click at [1113, 499] on img at bounding box center [1128, 489] width 76 height 54
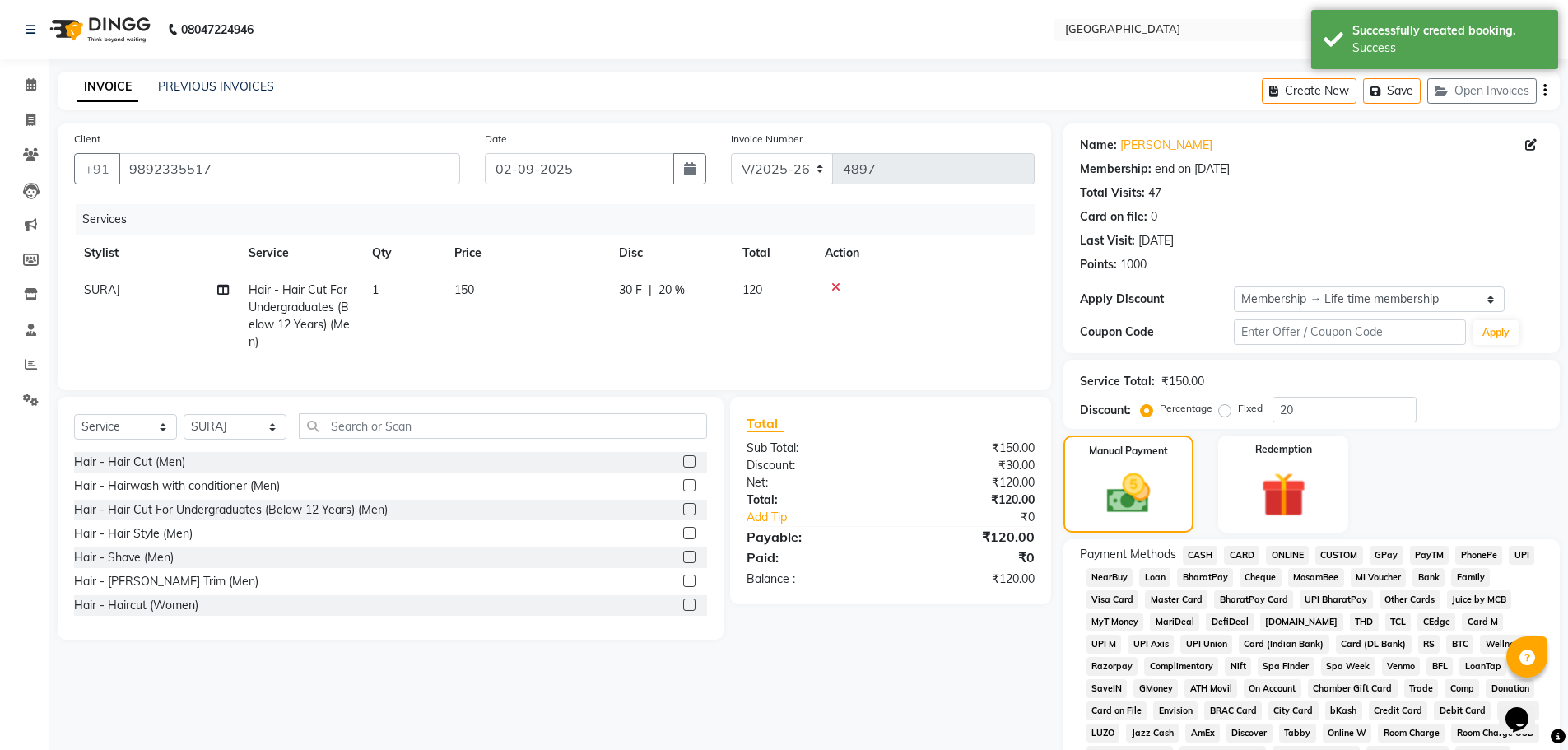
click at [1392, 556] on span "GPay" at bounding box center [1386, 555] width 33 height 19
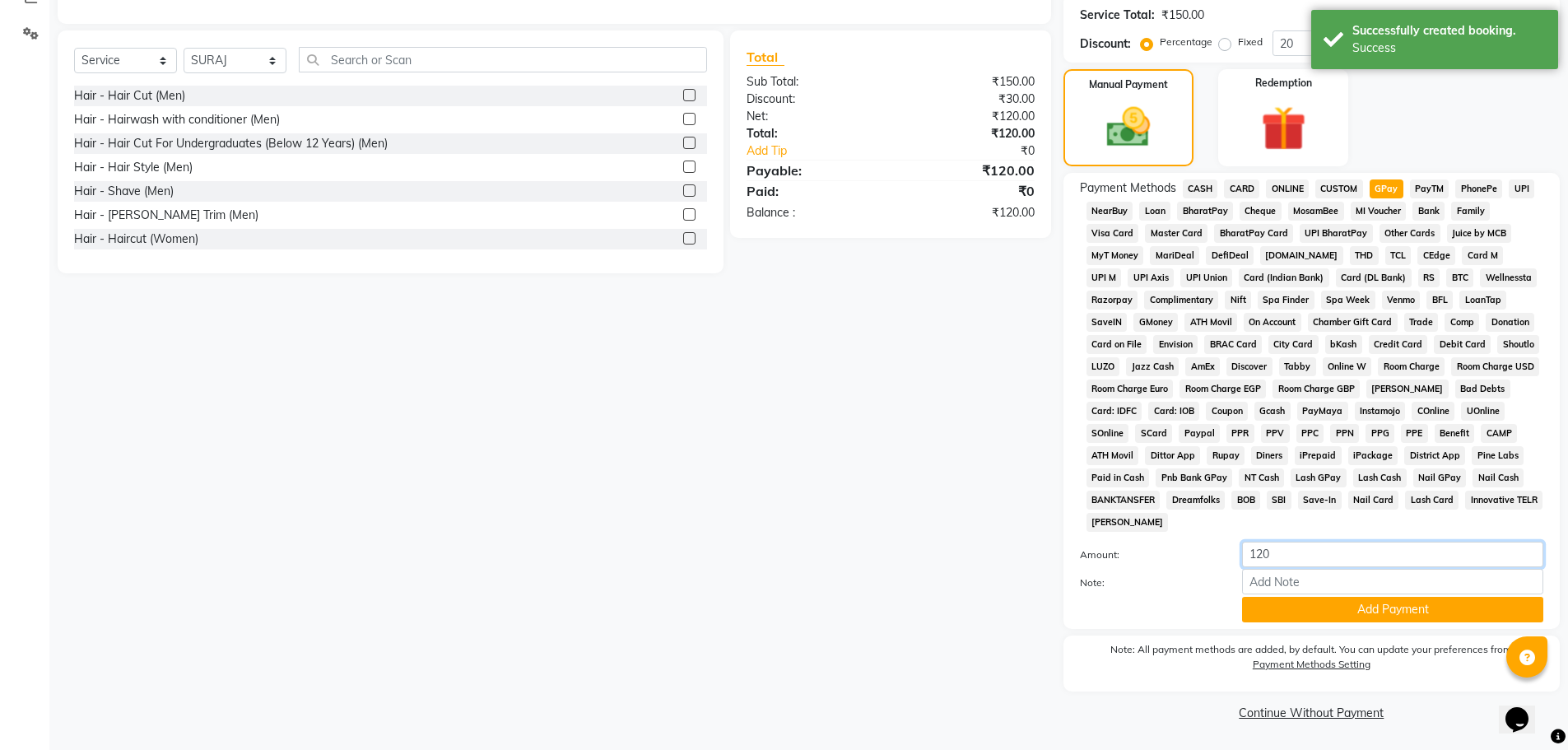
click at [1347, 560] on input "120" at bounding box center [1392, 554] width 301 height 26
click at [1376, 614] on button "Add Payment" at bounding box center [1392, 610] width 301 height 26
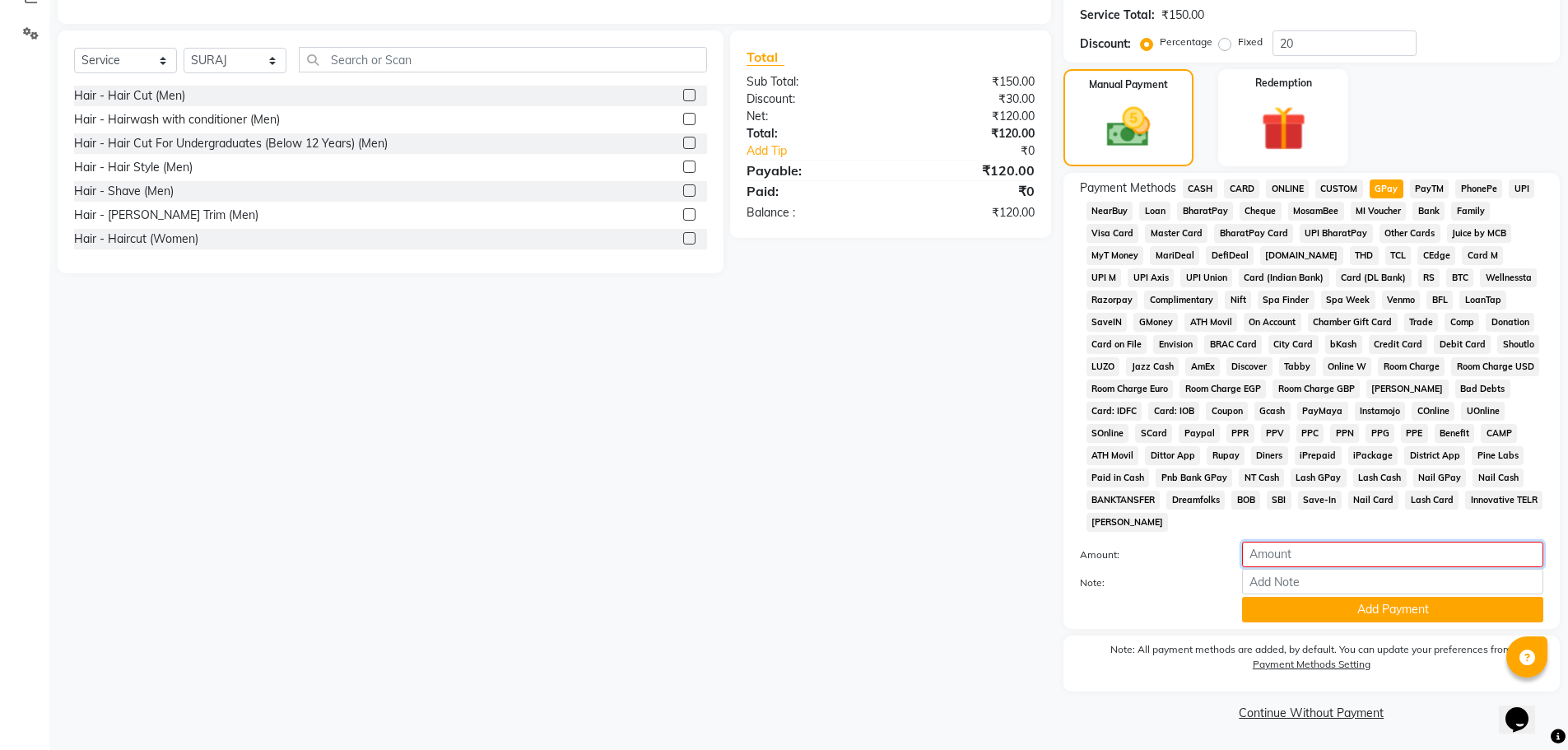
click at [1328, 542] on input "number" at bounding box center [1392, 554] width 301 height 26
click at [1361, 607] on button "Add Payment" at bounding box center [1392, 610] width 301 height 26
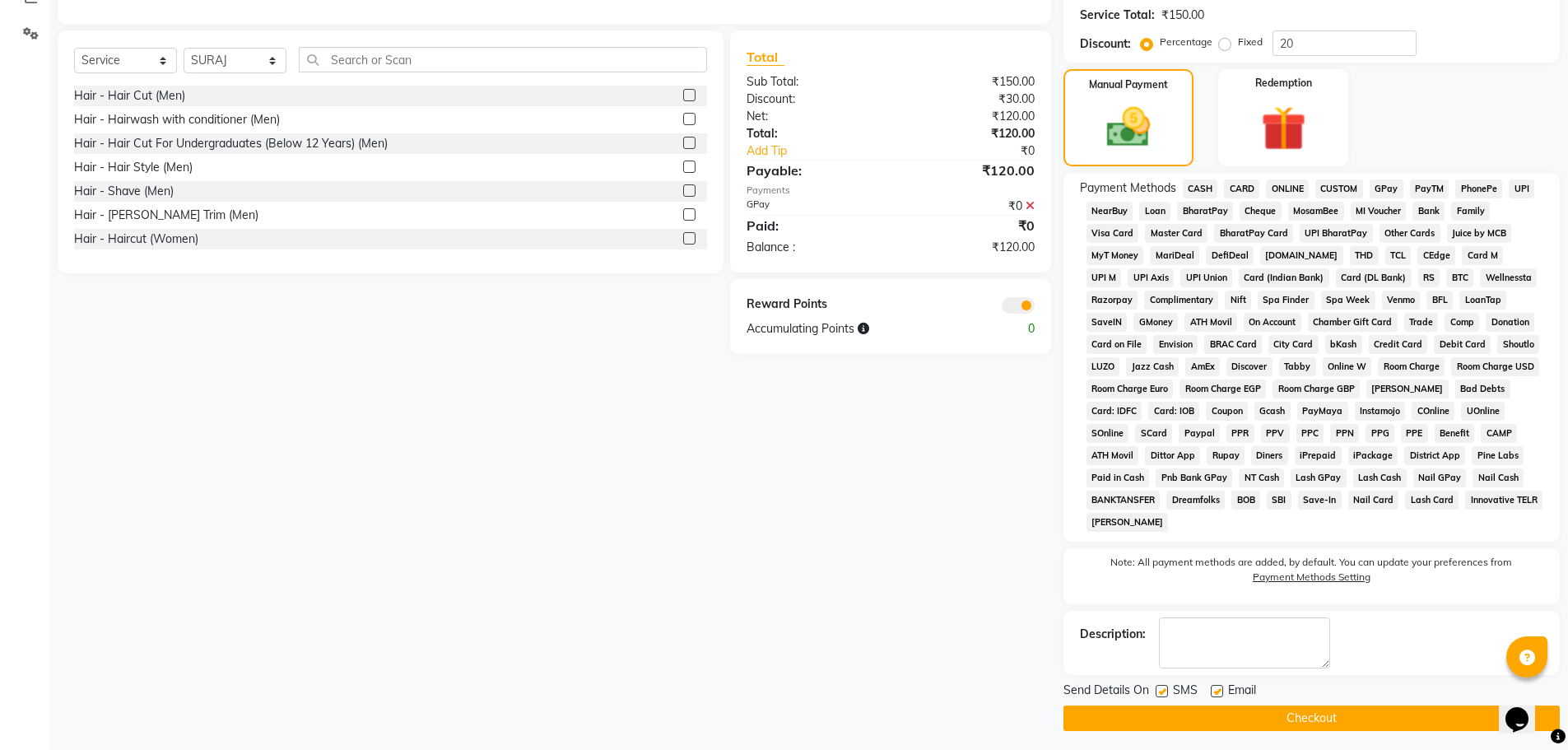
click at [1300, 718] on button "Checkout" at bounding box center [1311, 718] width 496 height 26
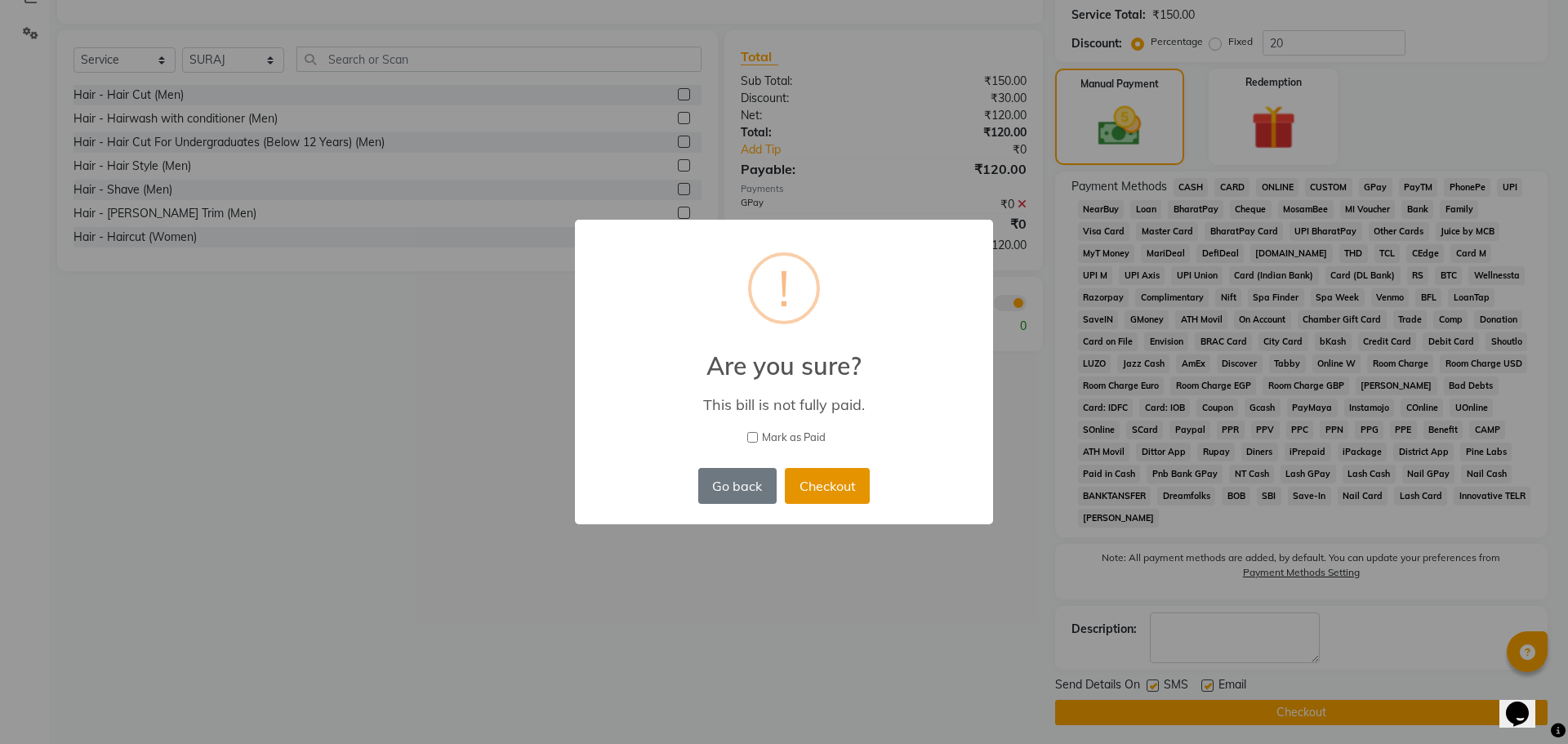
click at [821, 473] on button "Checkout" at bounding box center [828, 486] width 85 height 36
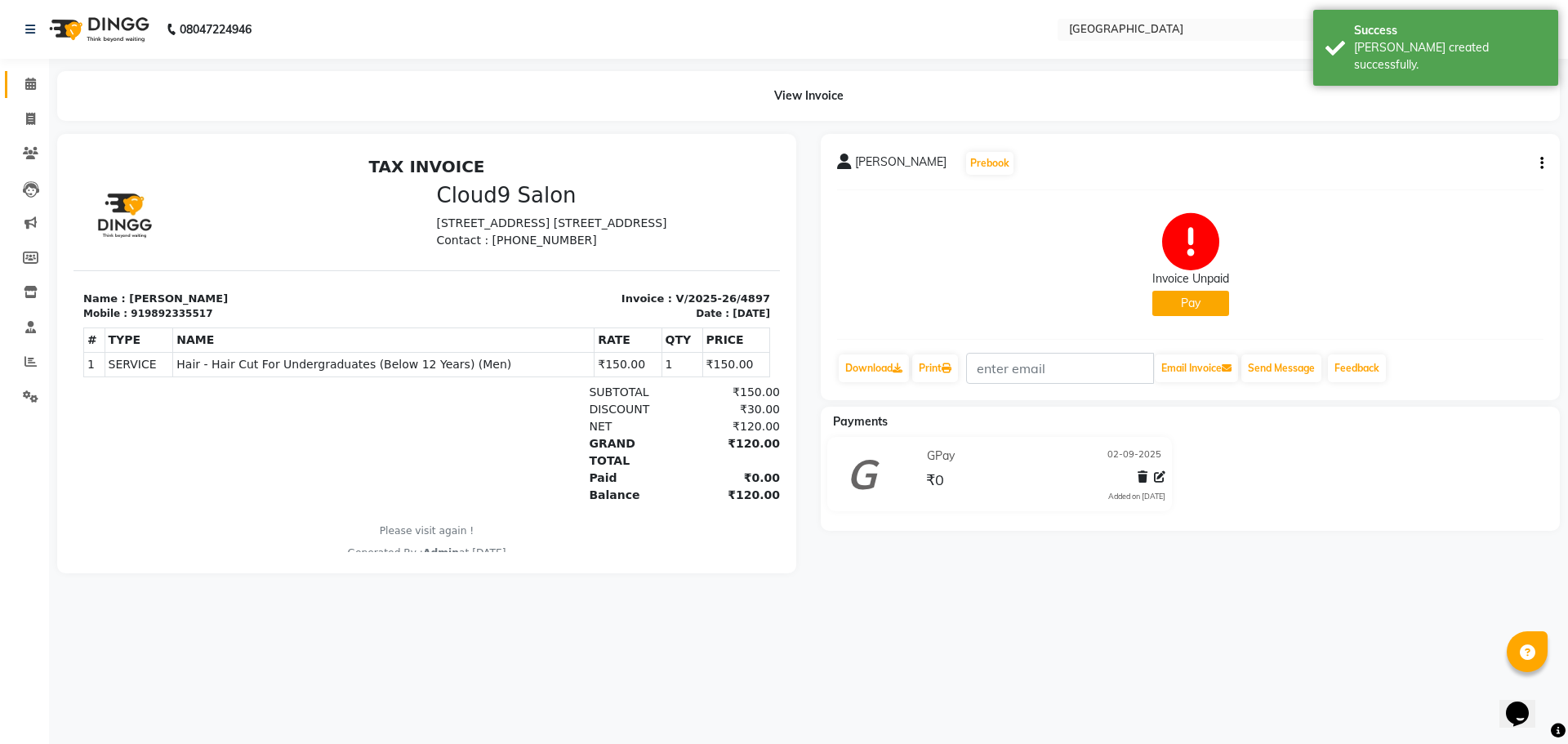
click at [32, 88] on icon at bounding box center [30, 83] width 10 height 12
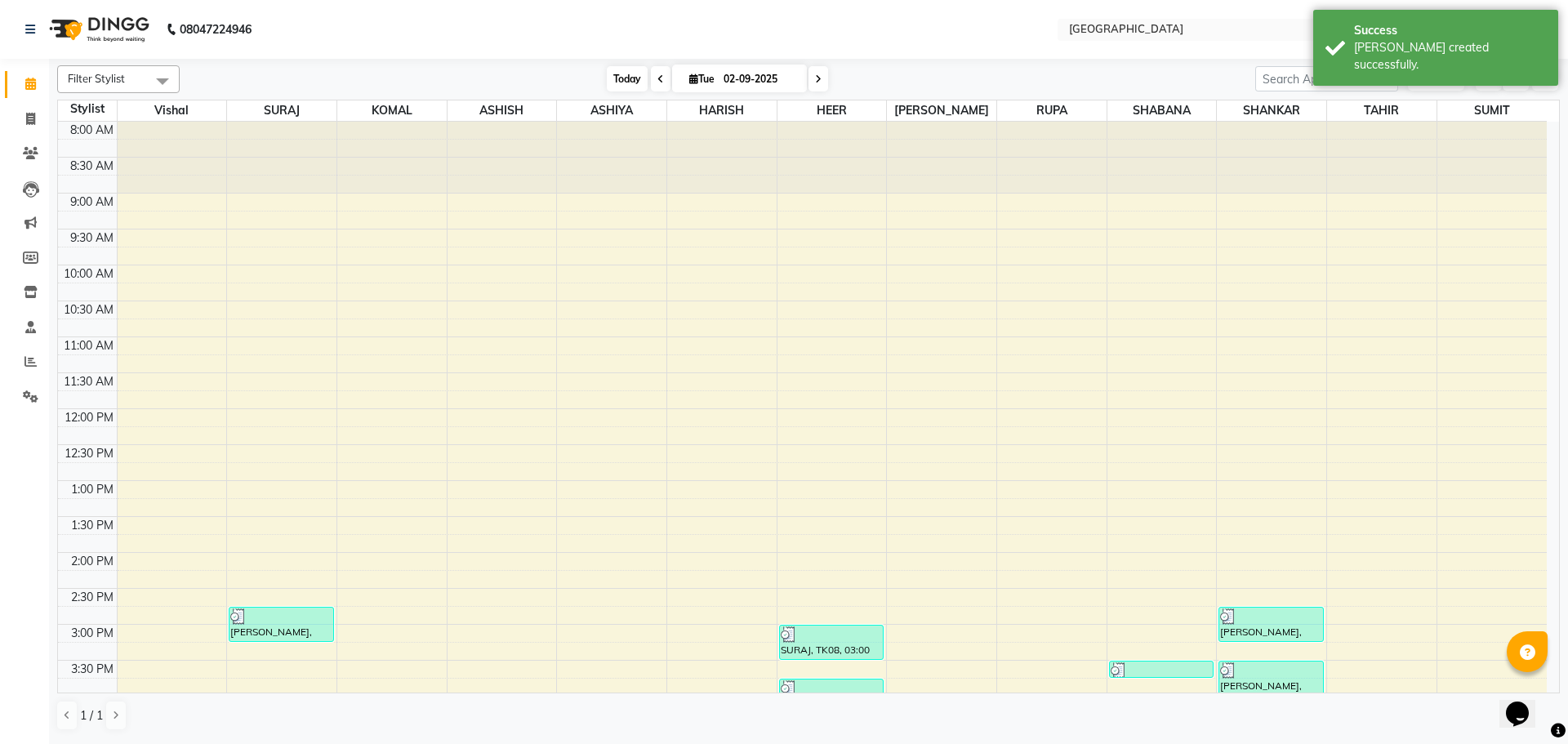
click at [617, 80] on span "Today" at bounding box center [627, 79] width 41 height 26
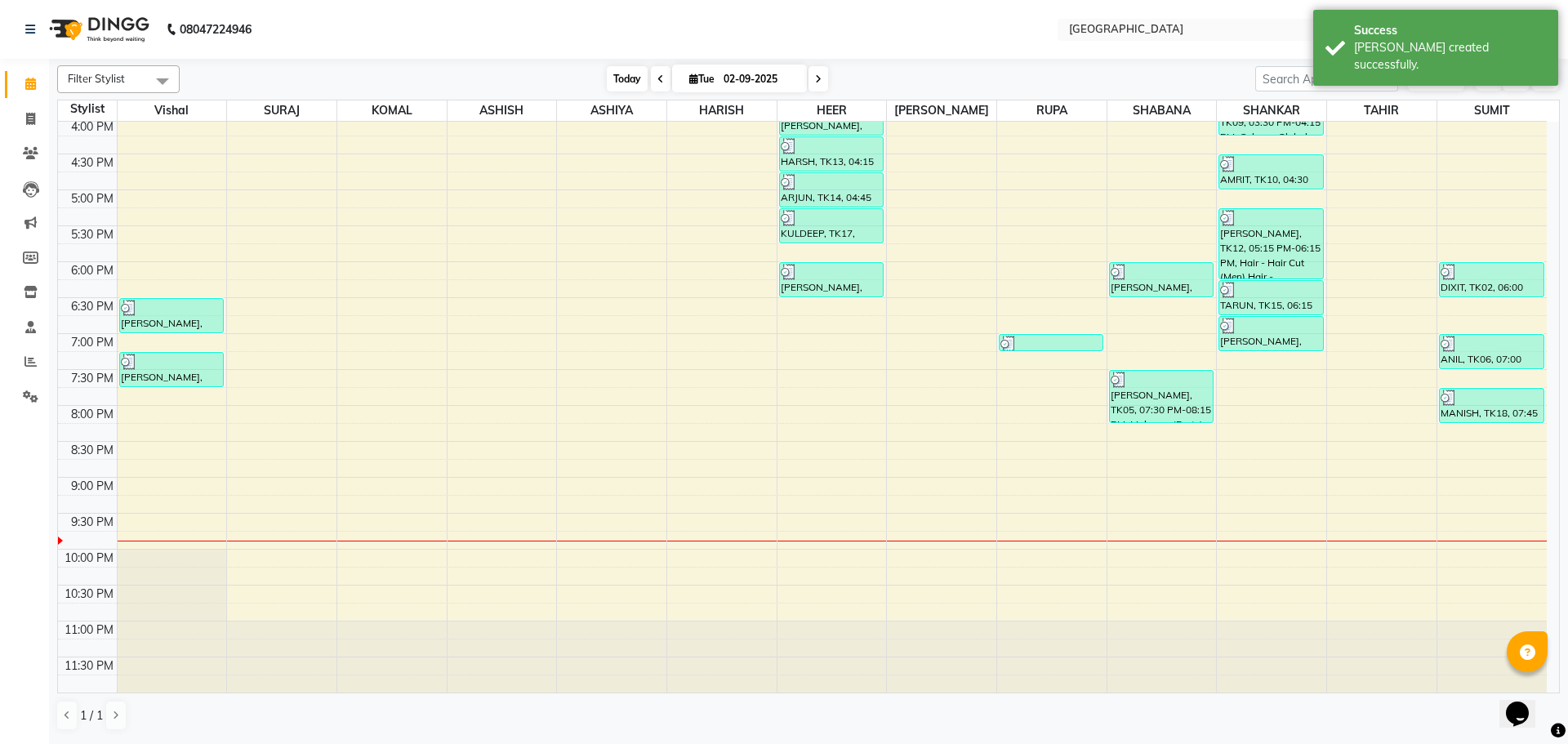
click at [622, 80] on span "Today" at bounding box center [627, 79] width 41 height 26
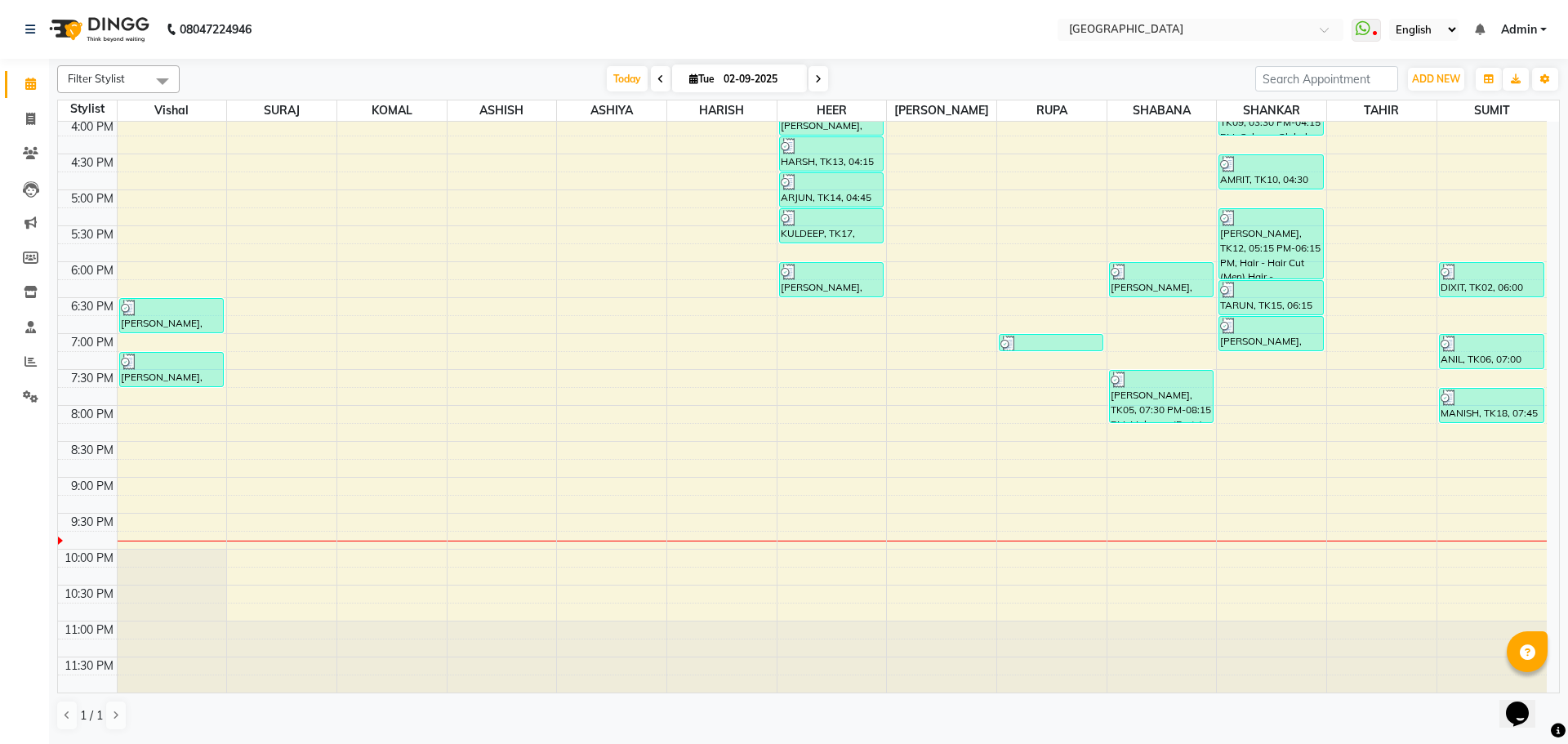
click at [256, 268] on div "8:00 AM 8:30 AM 9:00 AM 9:30 AM 10:00 AM 10:30 AM 11:00 AM 11:30 AM 12:00 PM 12…" at bounding box center [802, 118] width 1488 height 1149
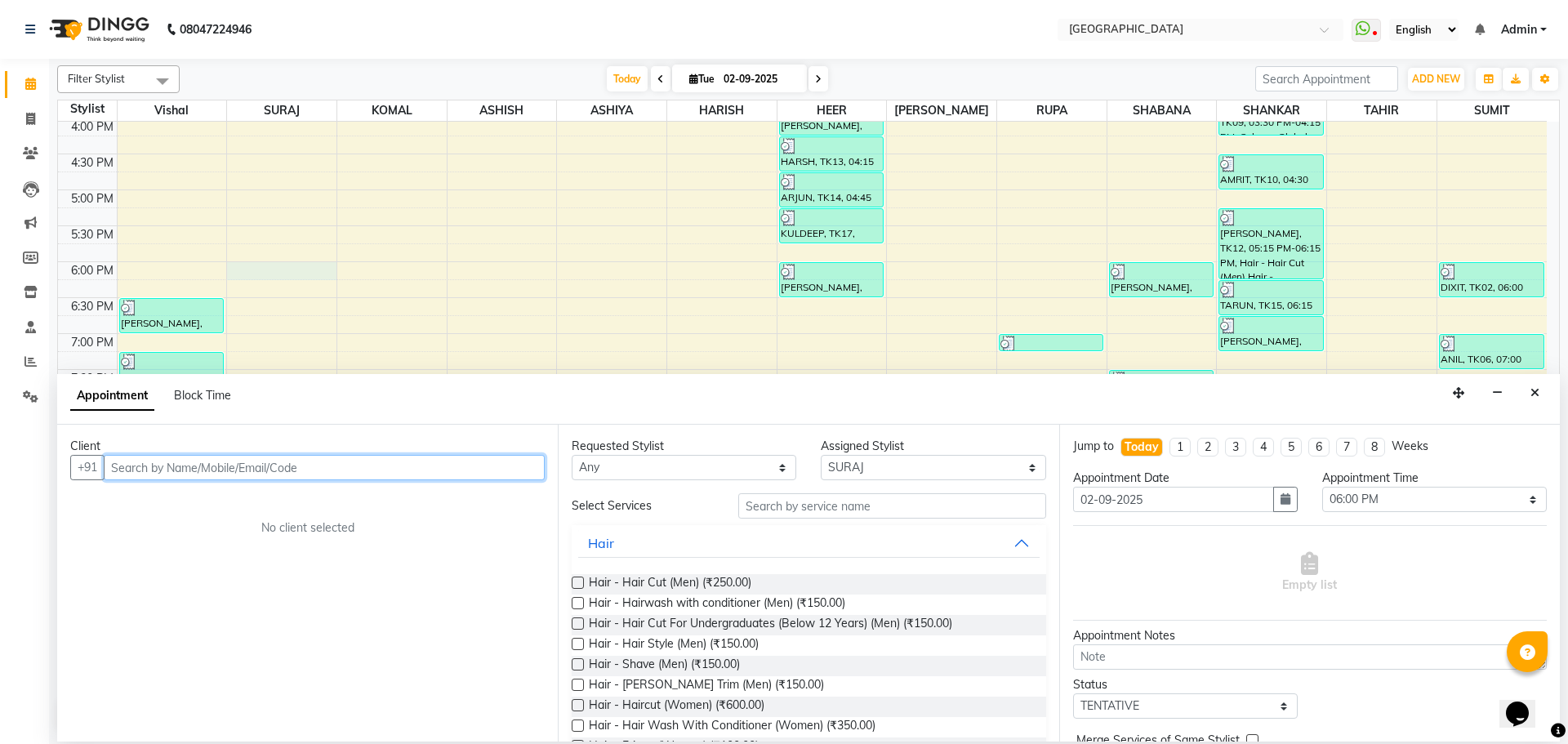
click at [370, 467] on input "text" at bounding box center [323, 467] width 441 height 26
click at [384, 468] on input "text" at bounding box center [323, 467] width 441 height 26
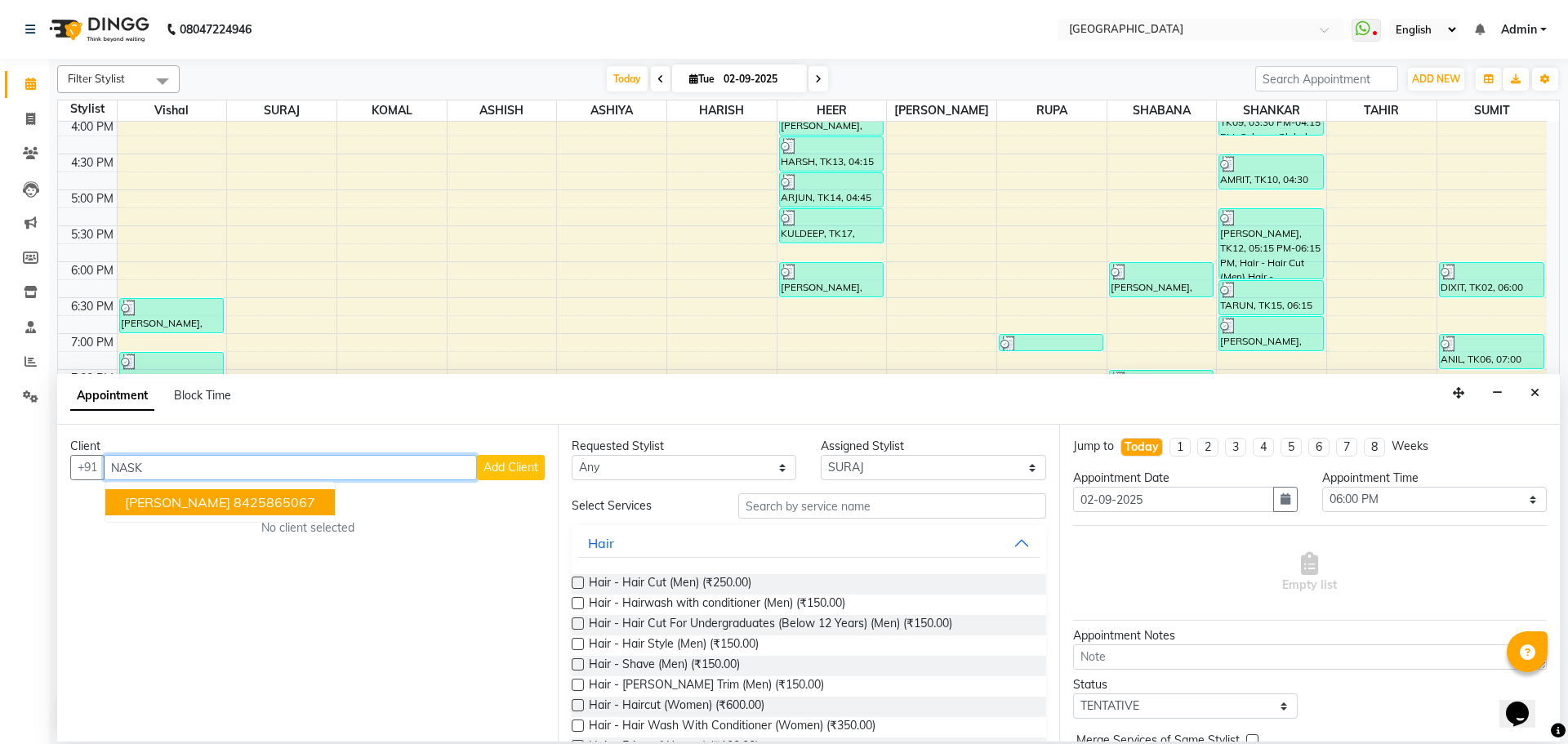
click at [168, 503] on span "[PERSON_NAME]" at bounding box center [177, 501] width 105 height 16
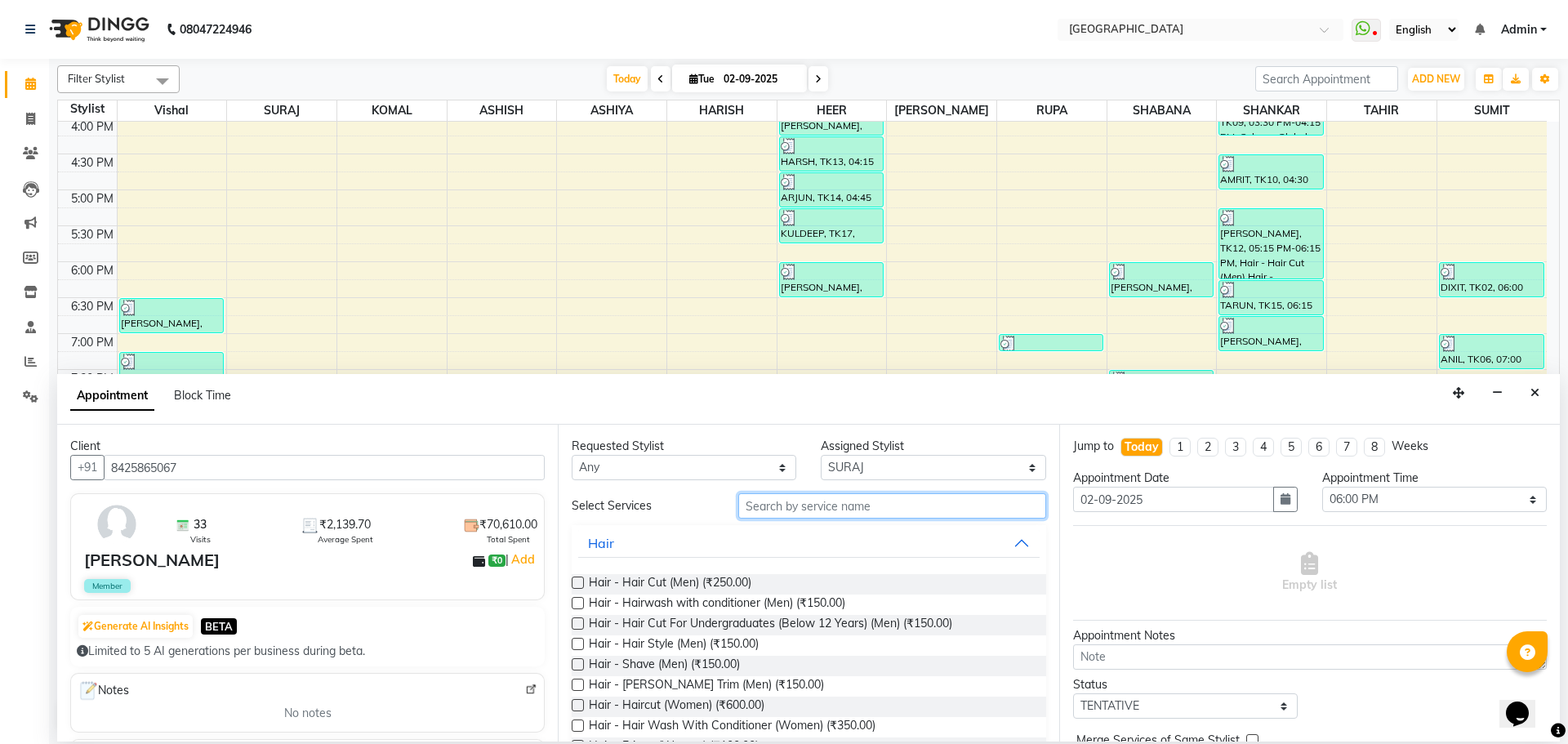
click at [882, 502] on input "text" at bounding box center [892, 505] width 308 height 26
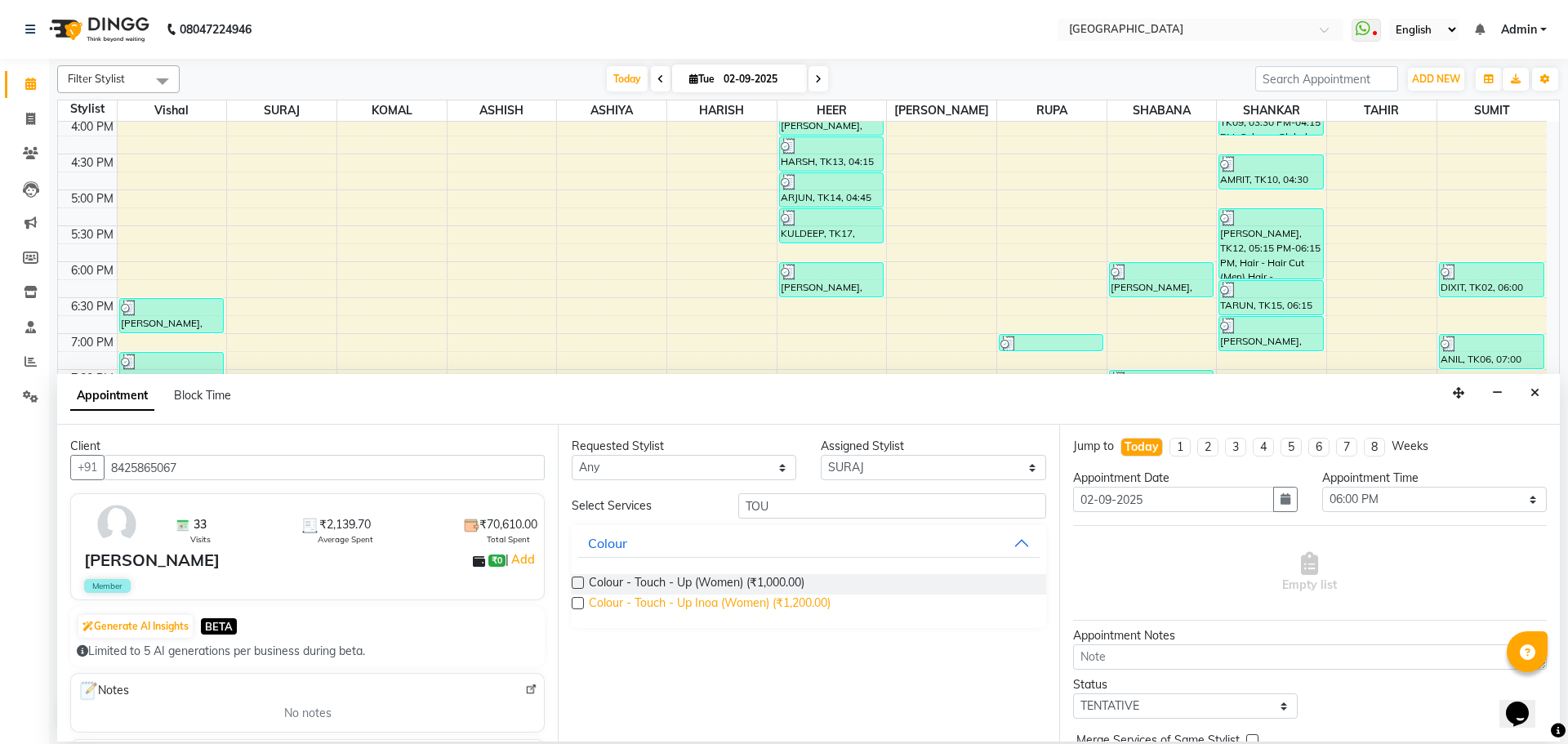
click at [739, 603] on span "Colour - Touch - Up Inoa (Women) (₹1,200.00)" at bounding box center [709, 605] width 242 height 21
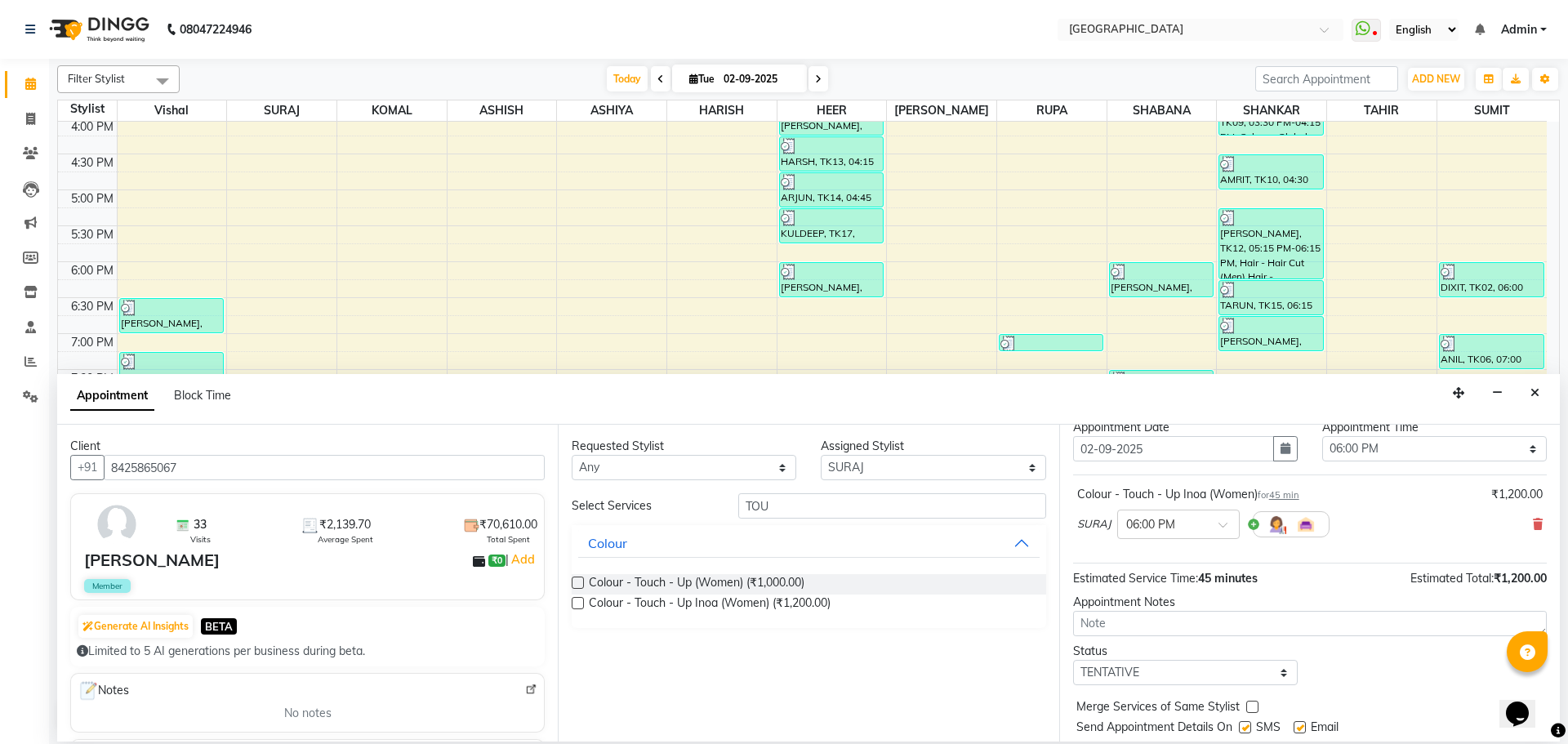
scroll to position [98, 0]
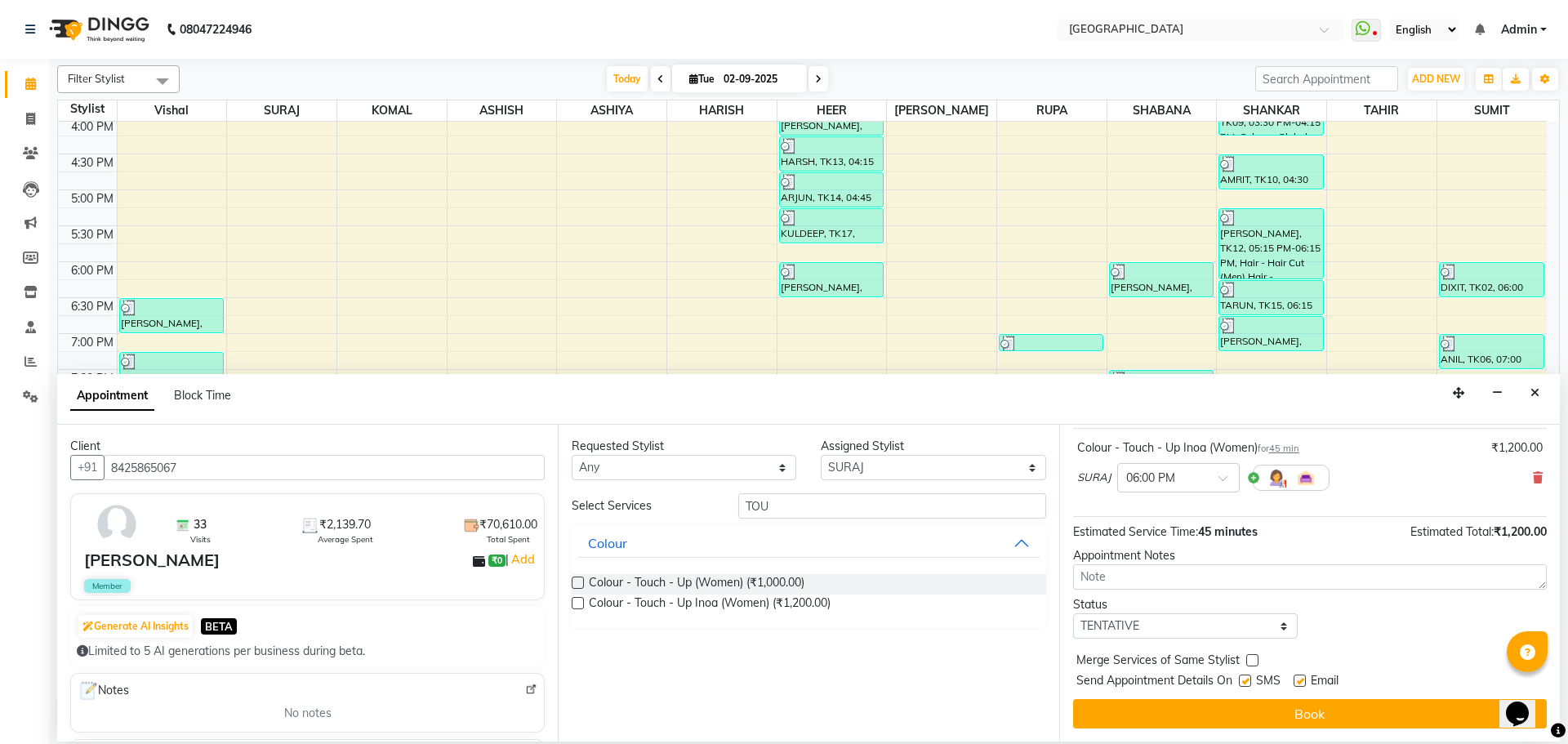
click at [1252, 658] on label at bounding box center [1252, 660] width 12 height 12
click at [1252, 658] on input "checkbox" at bounding box center [1251, 662] width 10 height 10
click at [1254, 634] on select "Select TENTATIVE CONFIRM CHECK-IN UPCOMING" at bounding box center [1185, 626] width 225 height 26
click at [1073, 613] on select "Select TENTATIVE CONFIRM CHECK-IN UPCOMING" at bounding box center [1185, 626] width 225 height 26
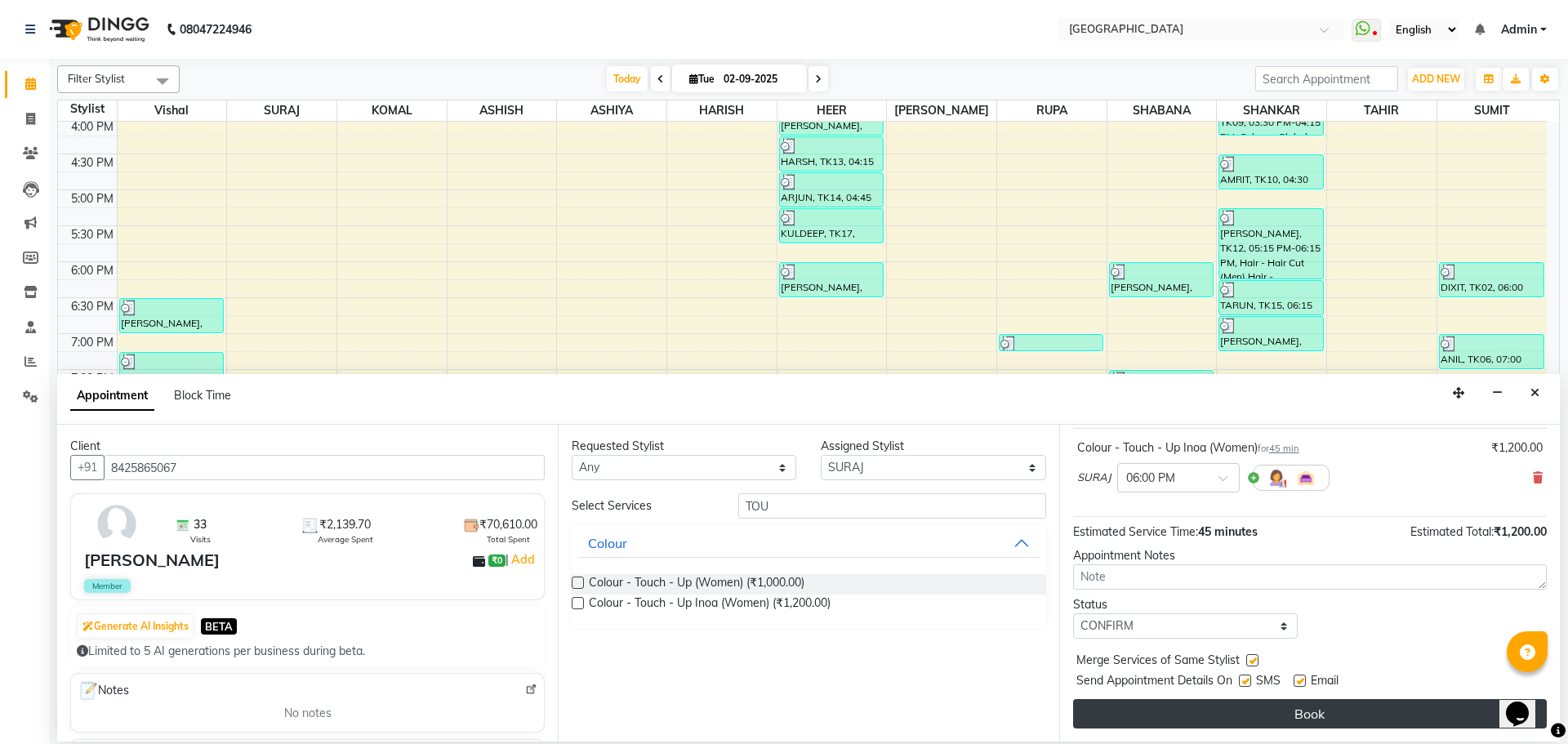
click at [1293, 722] on button "Book" at bounding box center [1310, 713] width 474 height 29
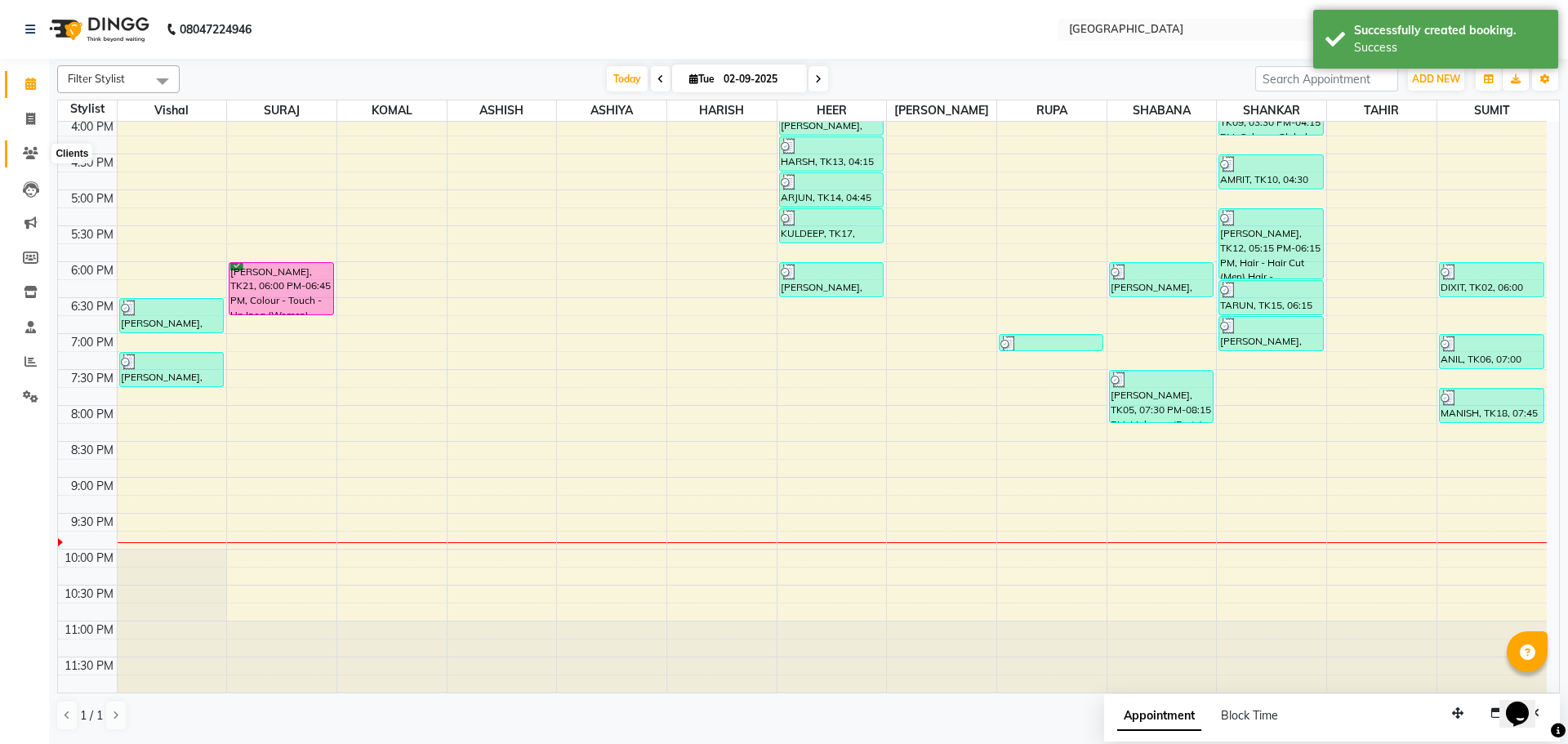
drag, startPoint x: 27, startPoint y: 154, endPoint x: 87, endPoint y: 154, distance: 60.0
click at [27, 154] on icon at bounding box center [30, 153] width 15 height 12
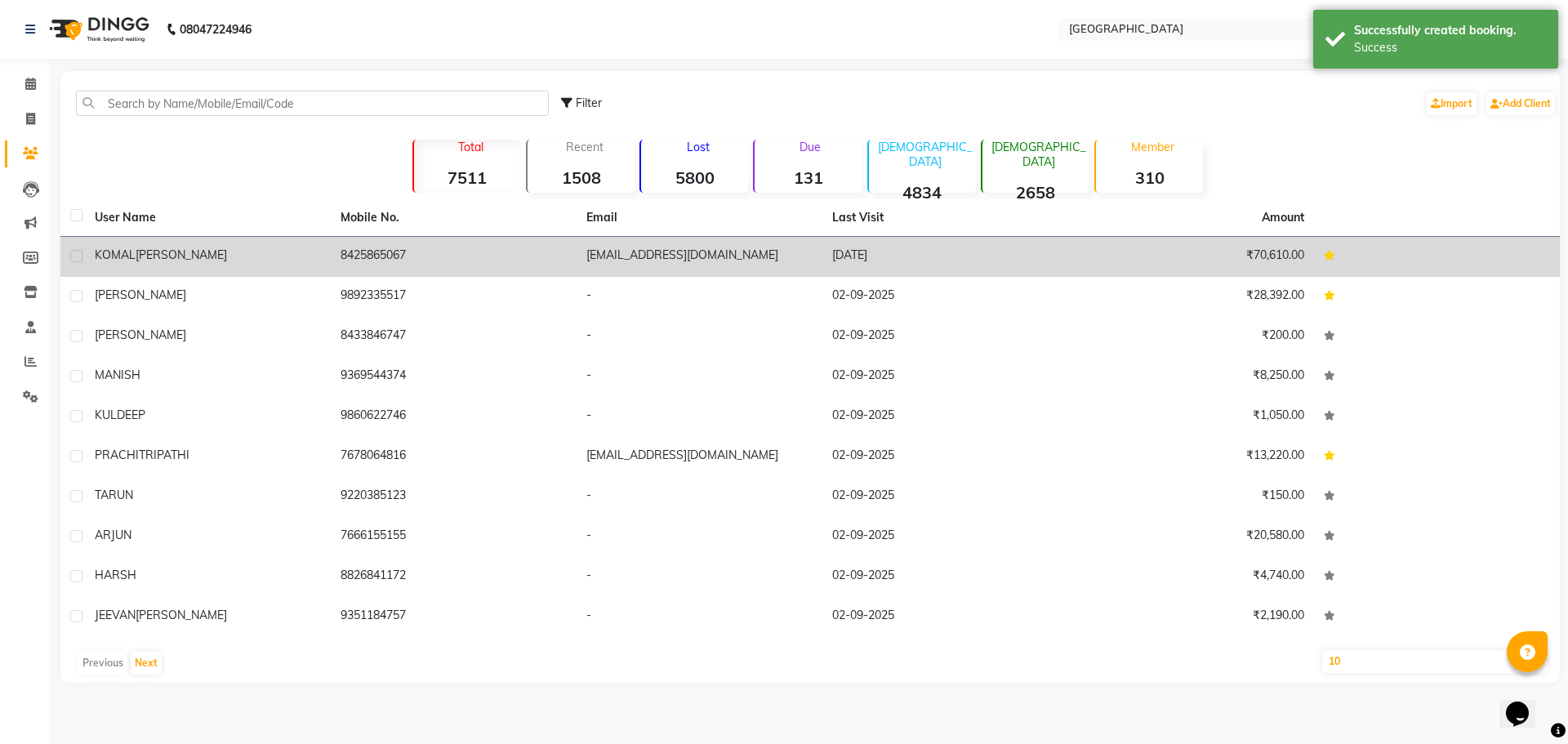
click at [129, 256] on span "KOMAL" at bounding box center [115, 255] width 41 height 15
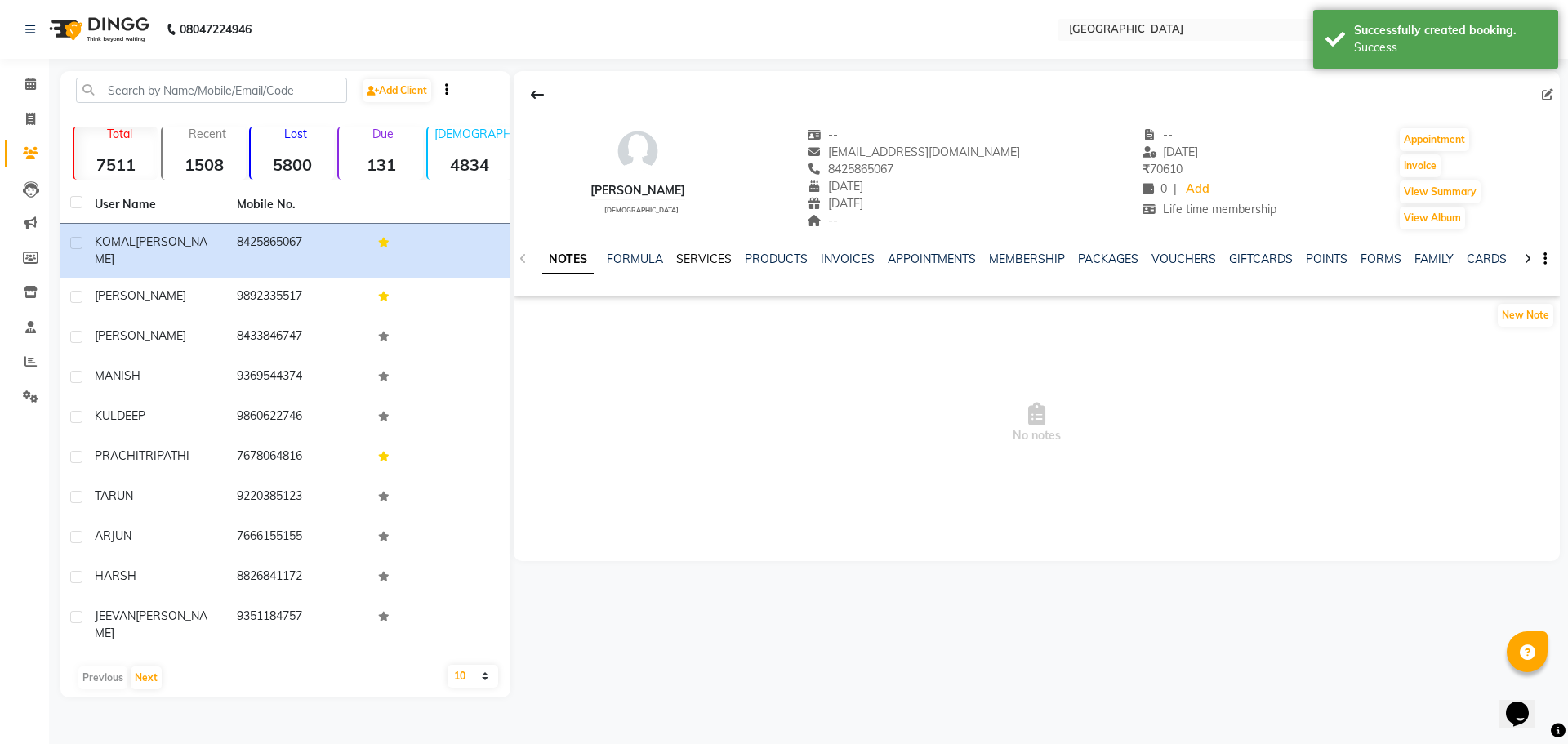
click at [699, 261] on link "SERVICES" at bounding box center [703, 259] width 56 height 15
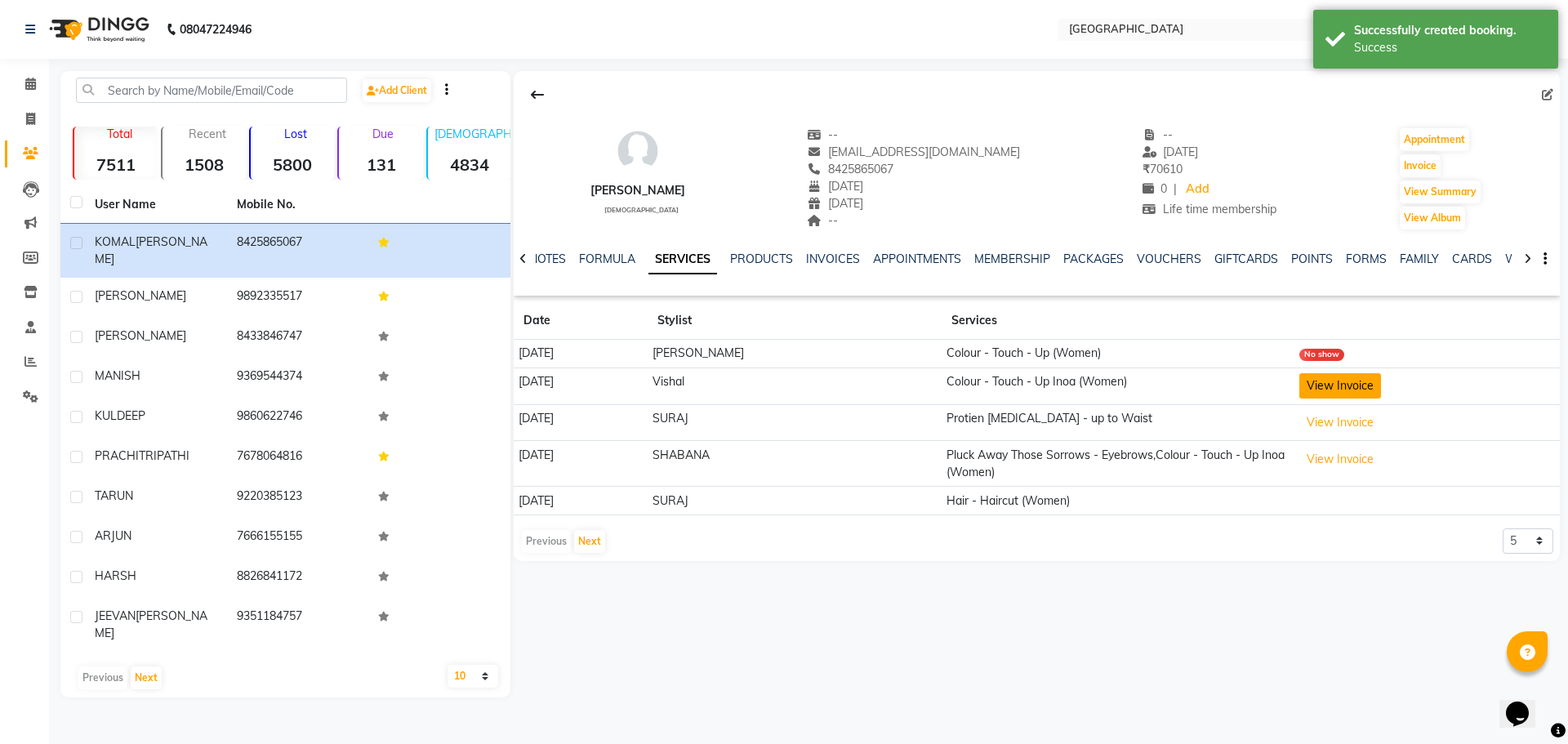
click at [1331, 390] on button "View Invoice" at bounding box center [1340, 386] width 82 height 26
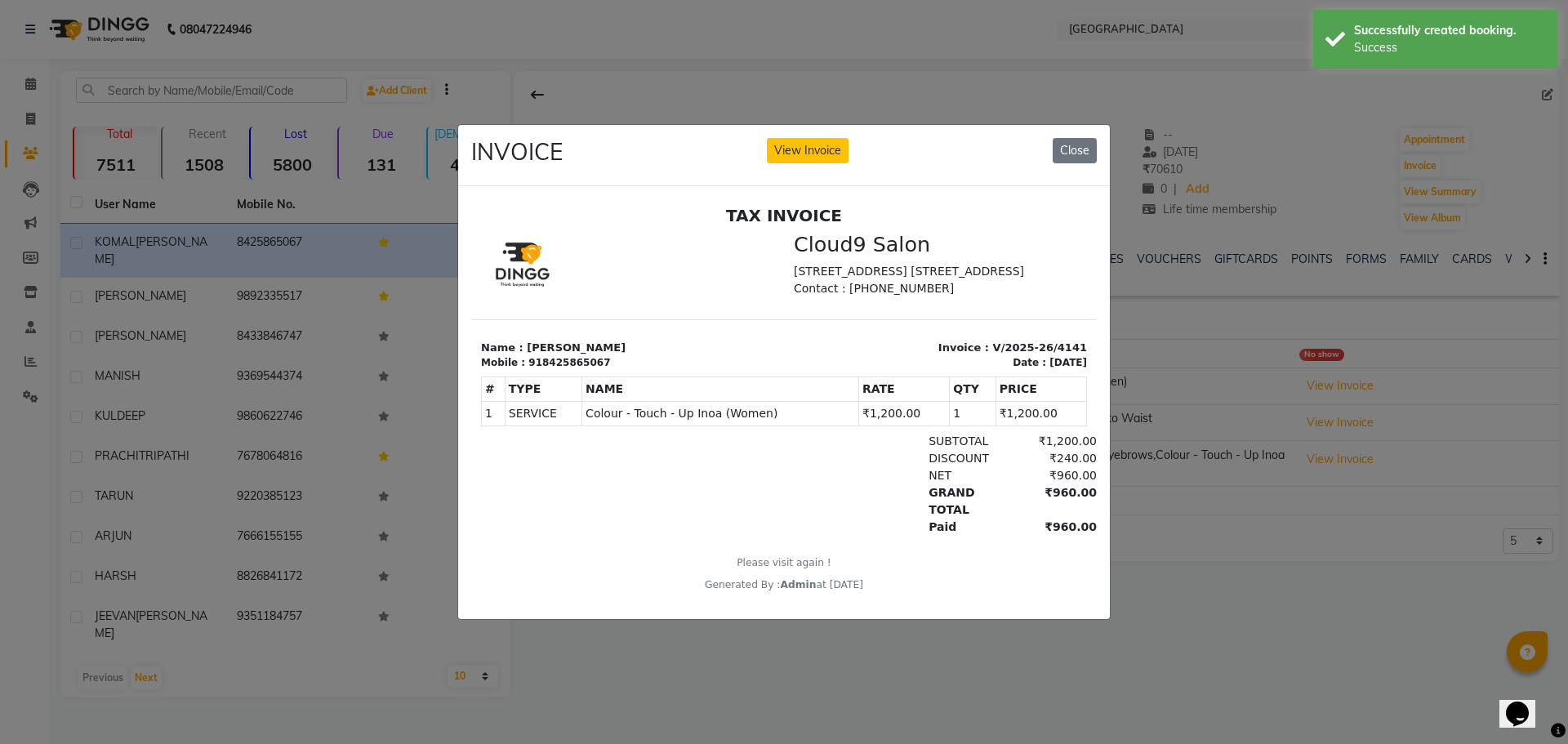
drag, startPoint x: 1088, startPoint y: 143, endPoint x: 1090, endPoint y: 152, distance: 9.2
click at [1089, 143] on button "Close" at bounding box center [1074, 151] width 45 height 26
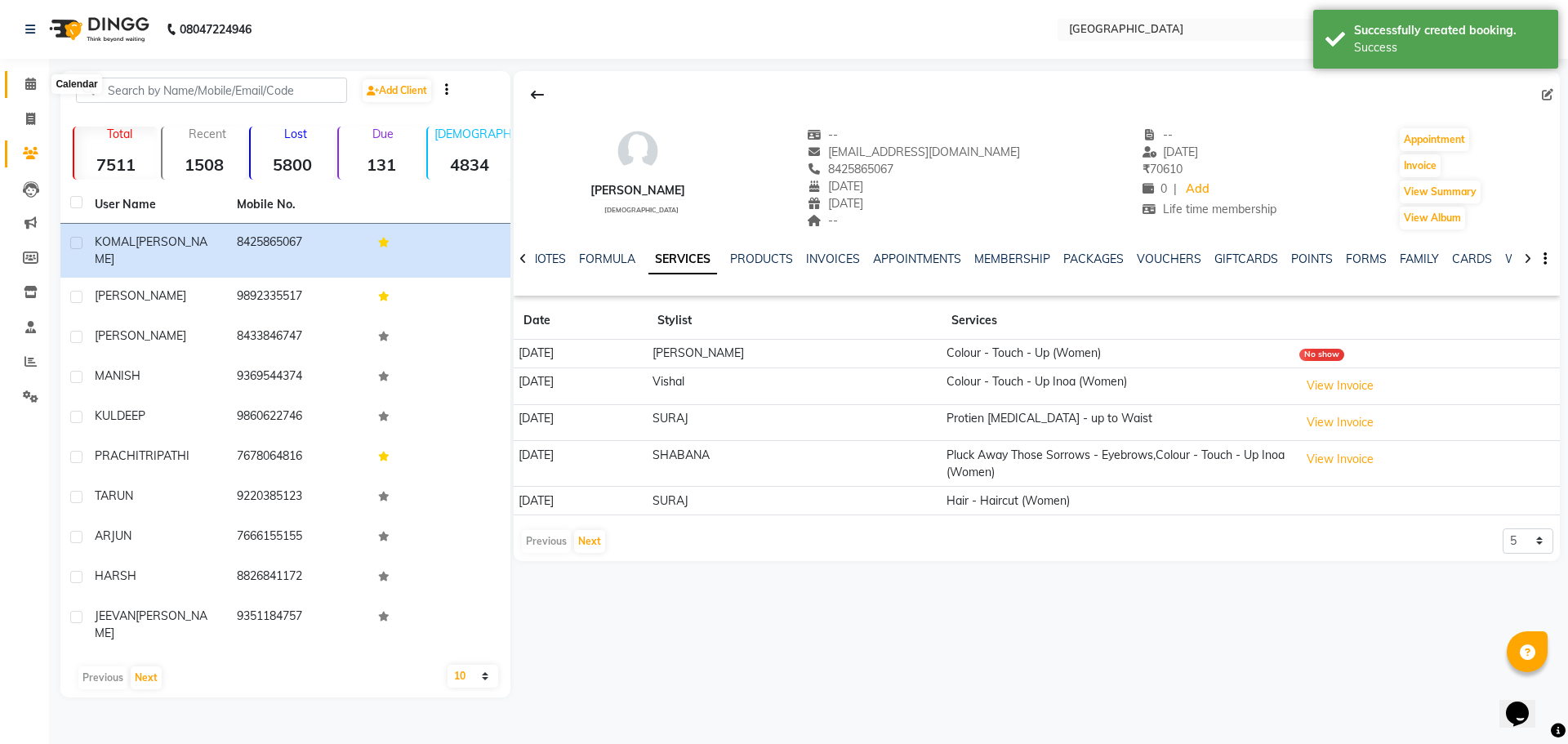
click at [27, 85] on icon at bounding box center [30, 83] width 10 height 12
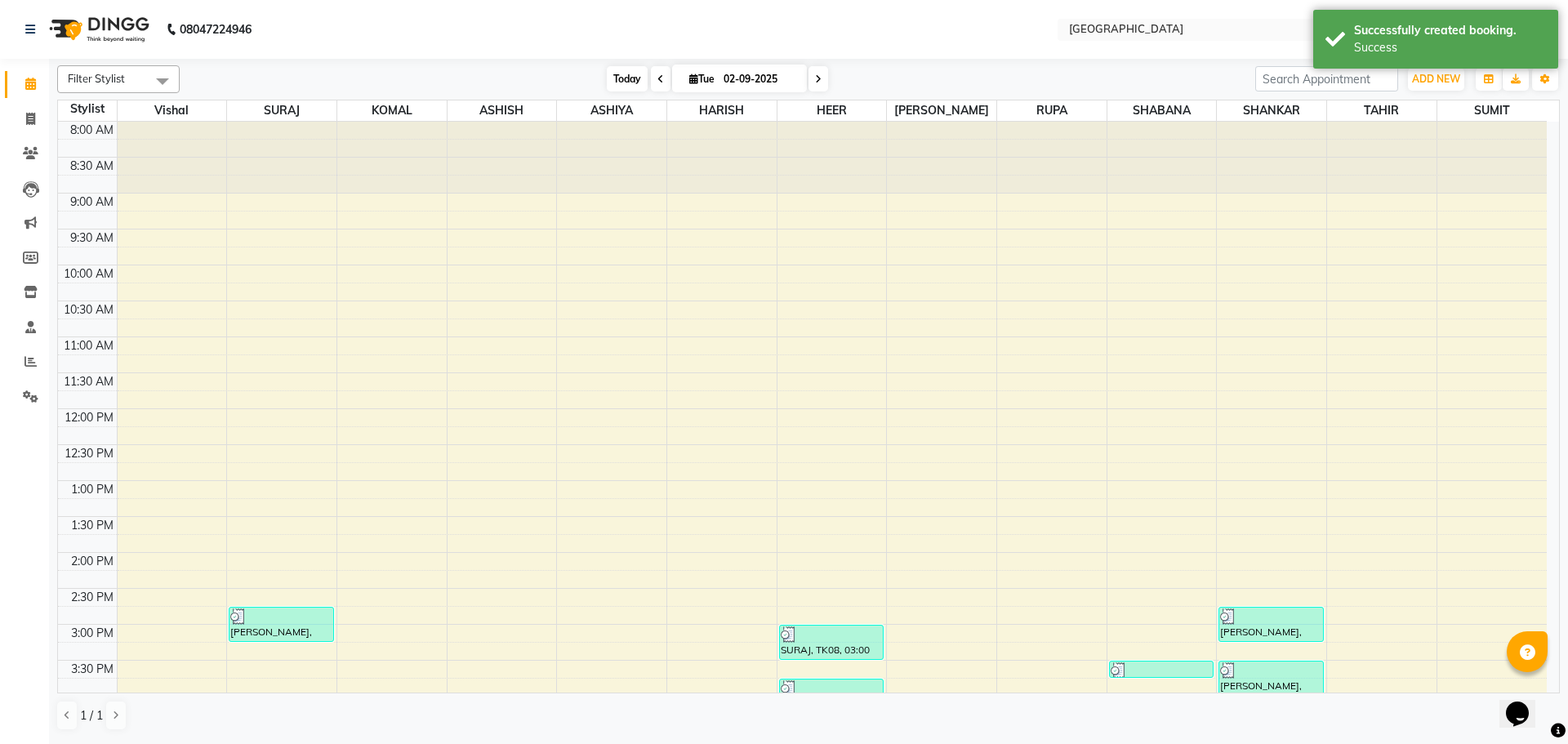
click at [622, 77] on span "Today" at bounding box center [627, 79] width 41 height 26
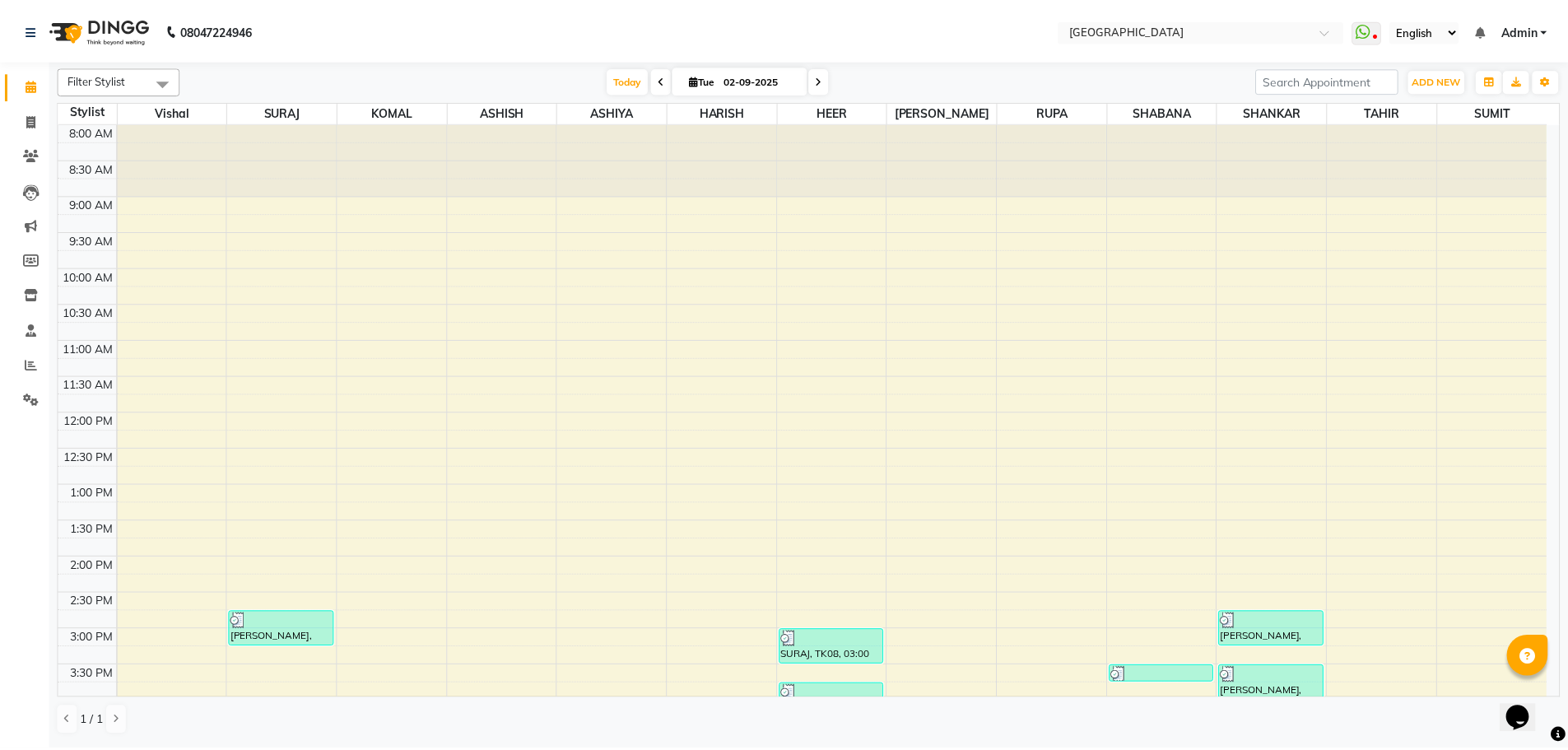
scroll to position [583, 0]
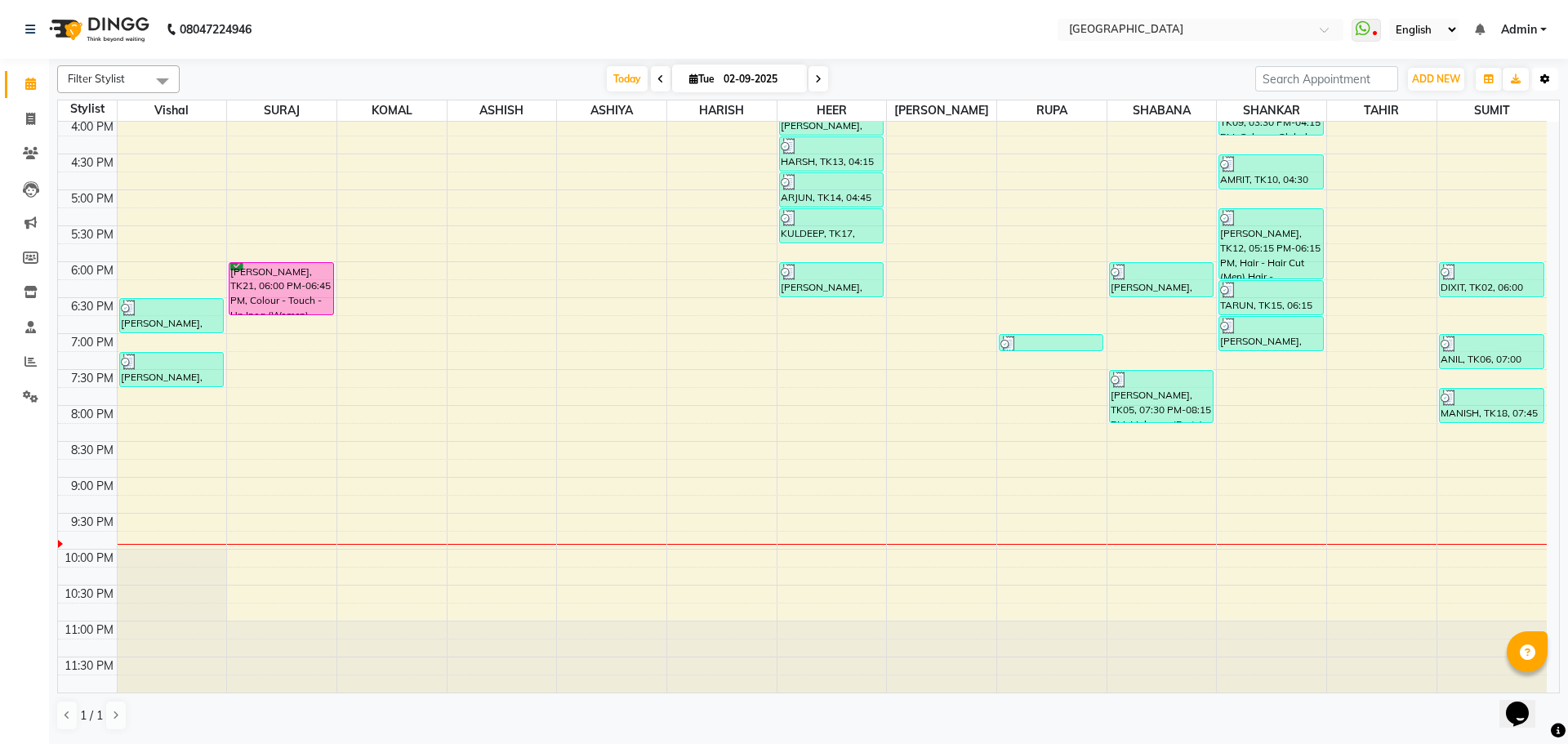
click at [1544, 76] on icon "button" at bounding box center [1545, 79] width 9 height 9
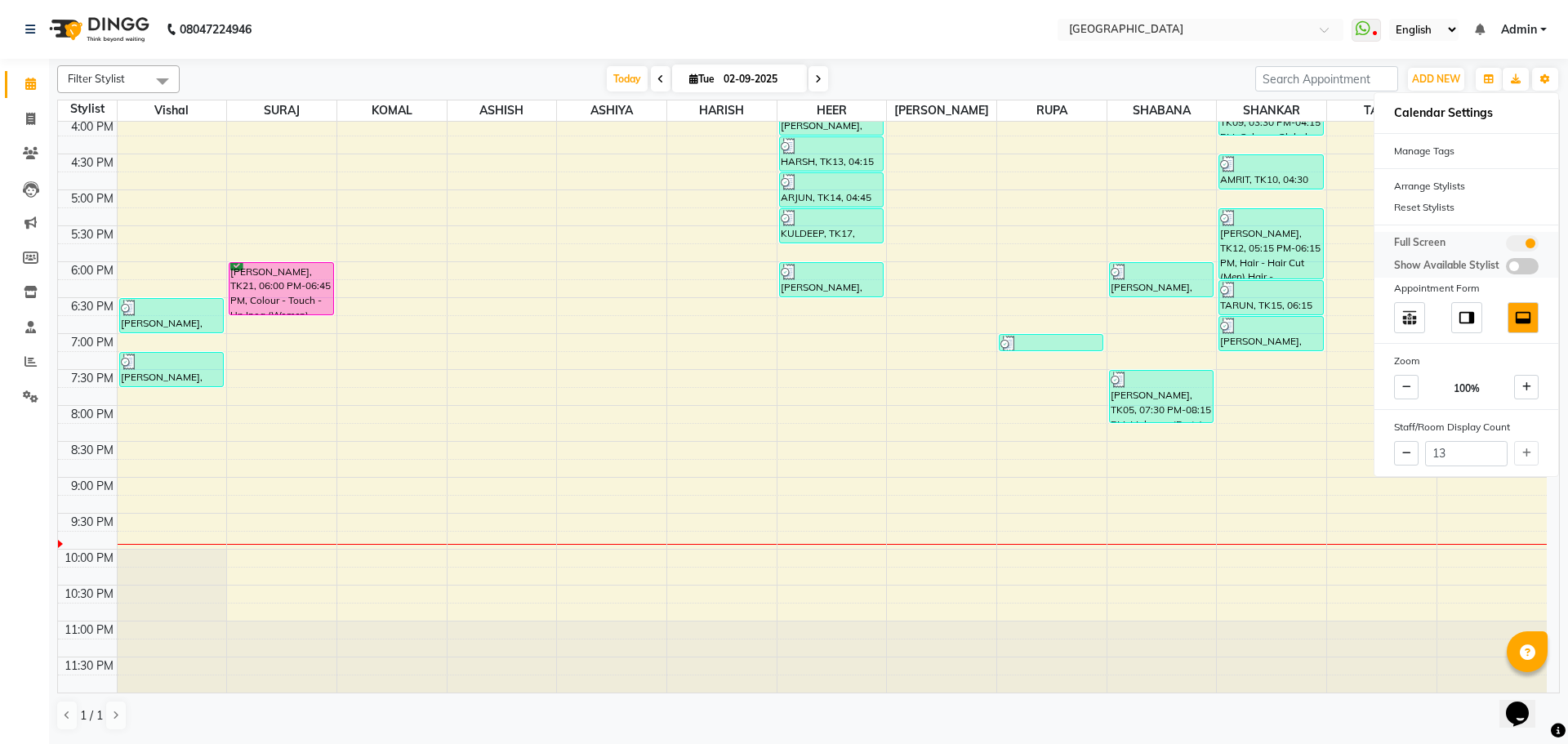
click at [1528, 240] on span at bounding box center [1522, 243] width 32 height 16
click at [1506, 245] on input "checkbox" at bounding box center [1506, 245] width 0 height 0
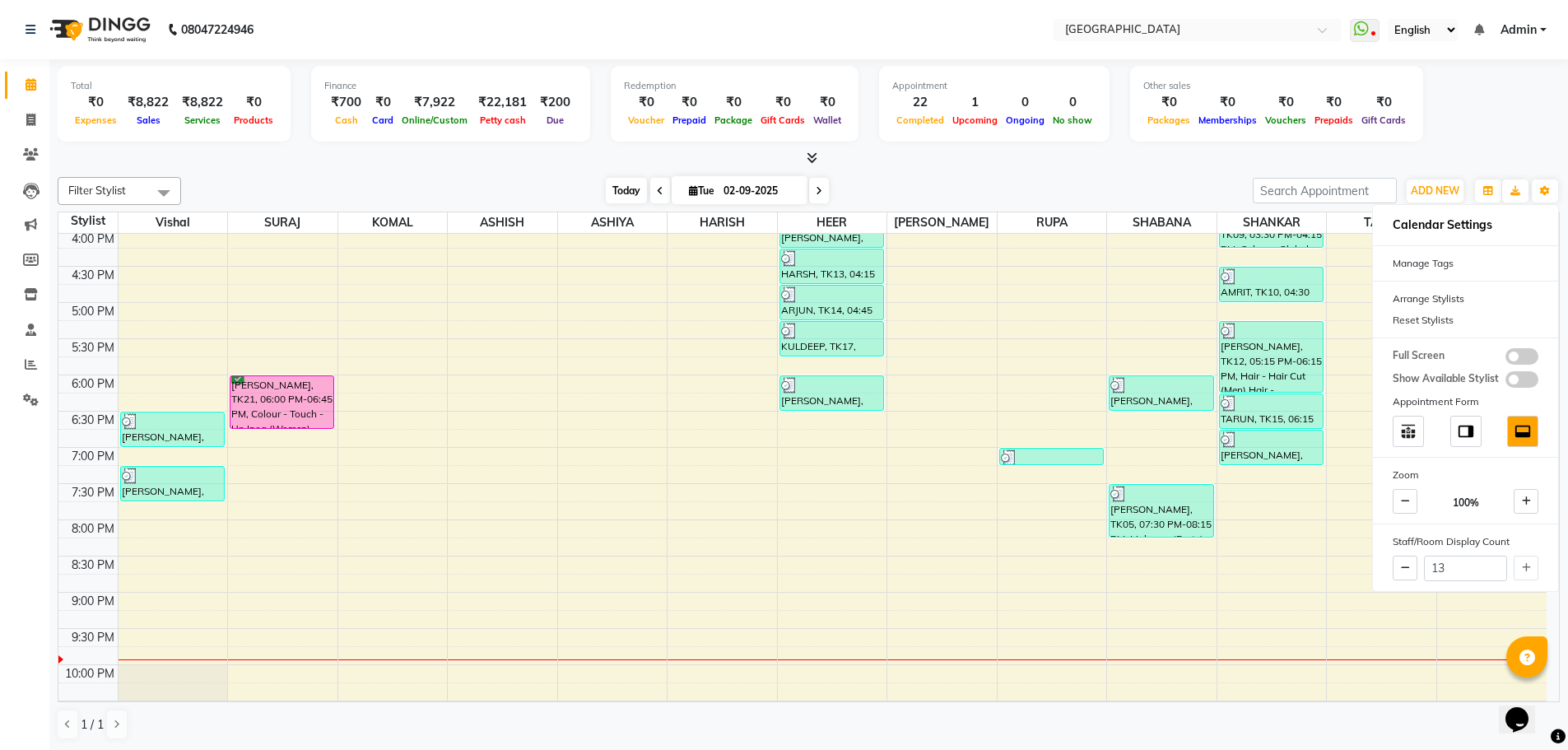
click at [614, 193] on span "Today" at bounding box center [626, 190] width 41 height 26
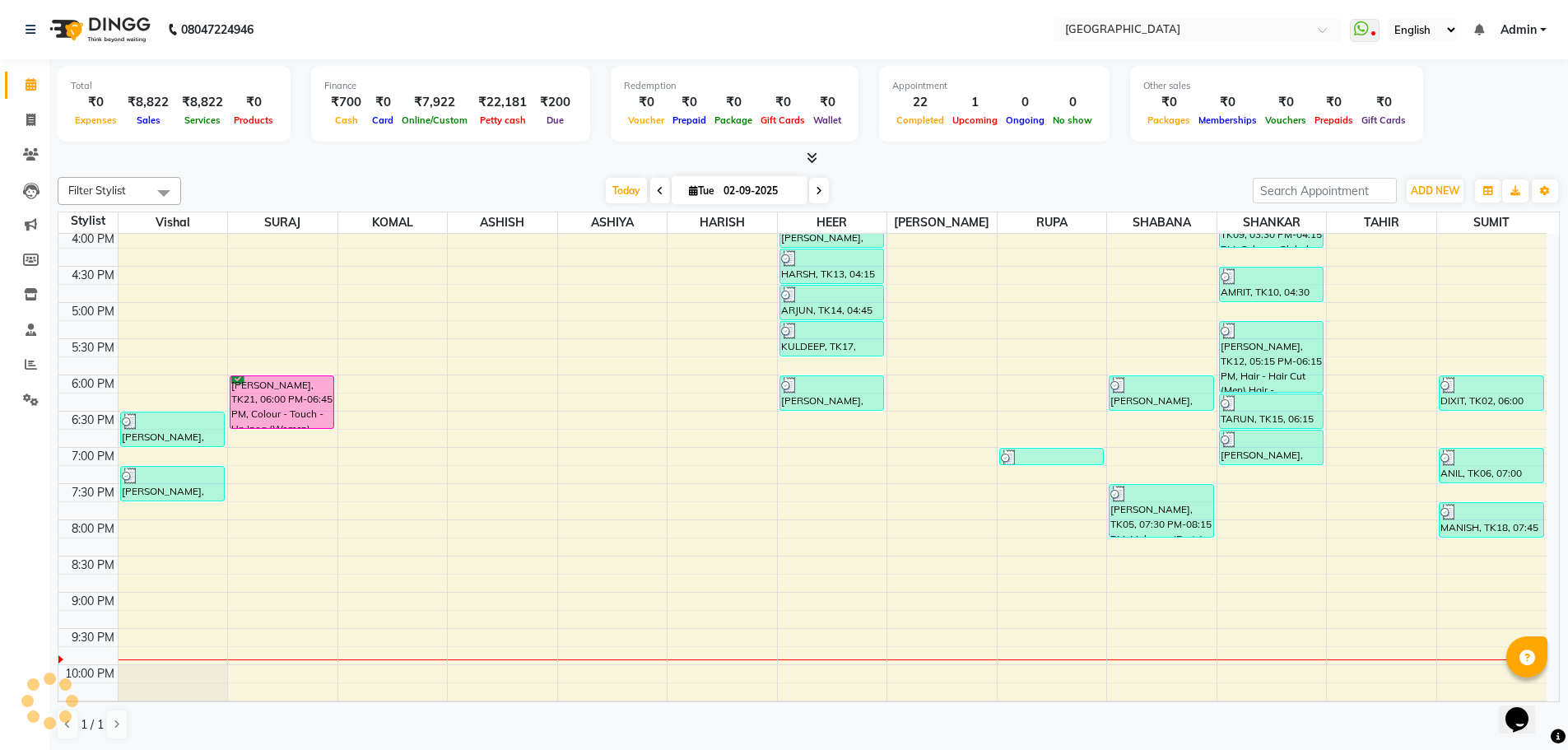
scroll to position [691, 0]
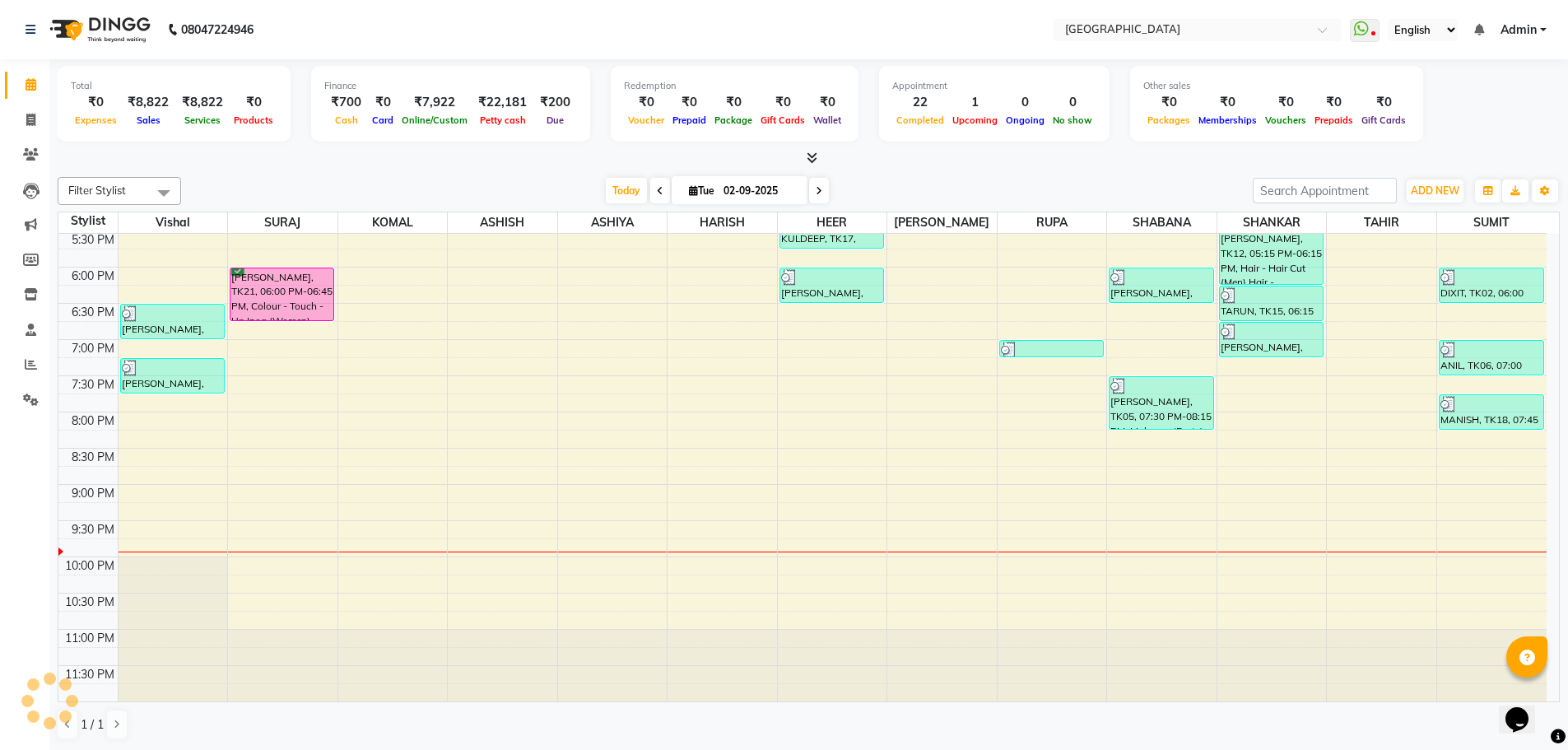
click at [956, 169] on div "Total ₹0 Expenses ₹8,822 Sales ₹8,822 Services ₹0 Products Finance ₹700 Cash ₹0…" at bounding box center [808, 405] width 1518 height 692
drag, startPoint x: 32, startPoint y: 366, endPoint x: 65, endPoint y: 359, distance: 33.7
click at [32, 366] on icon at bounding box center [31, 364] width 12 height 12
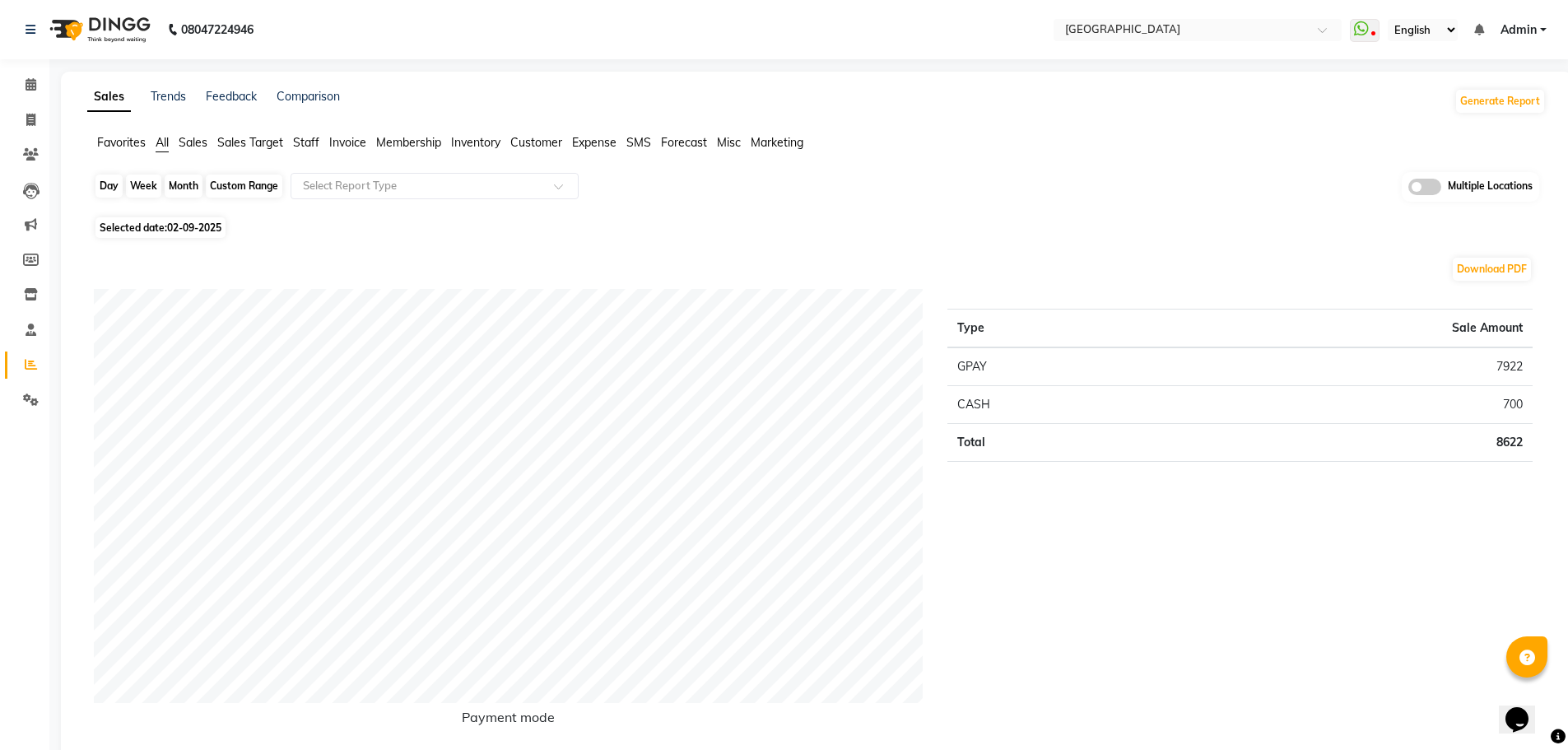
click at [104, 182] on div "Day" at bounding box center [109, 186] width 27 height 23
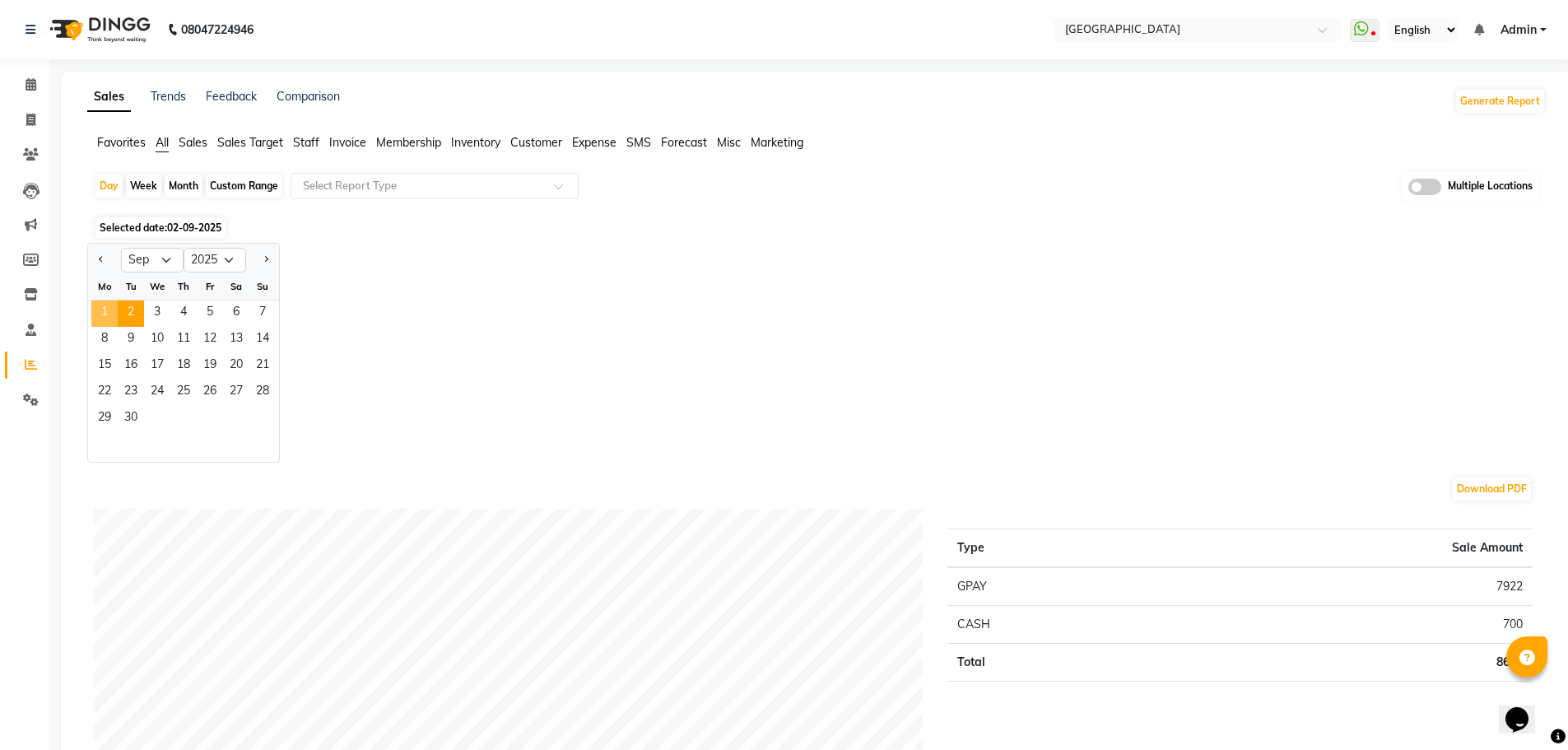
click at [111, 306] on span "1" at bounding box center [105, 313] width 27 height 27
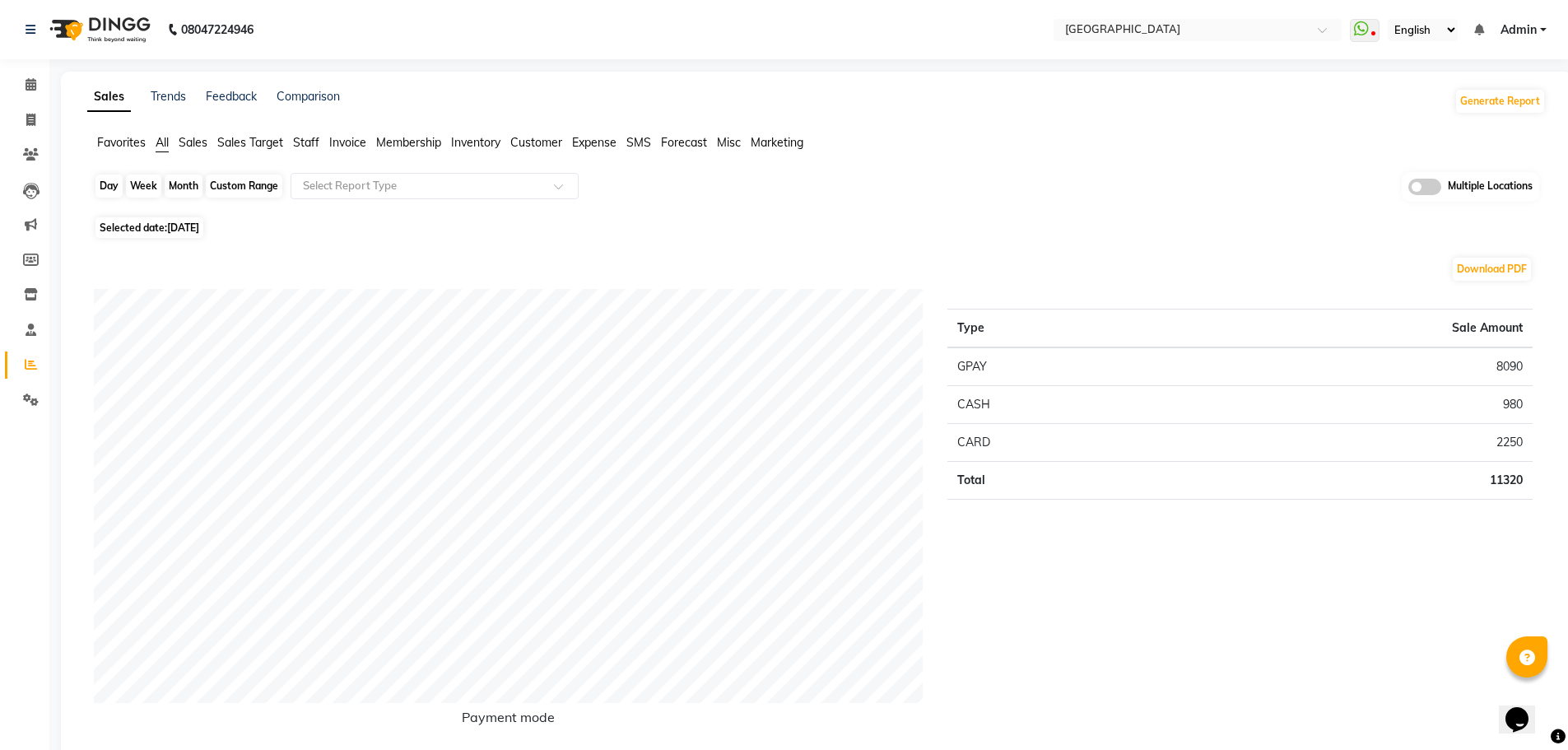
click at [101, 183] on div "Day" at bounding box center [109, 186] width 27 height 23
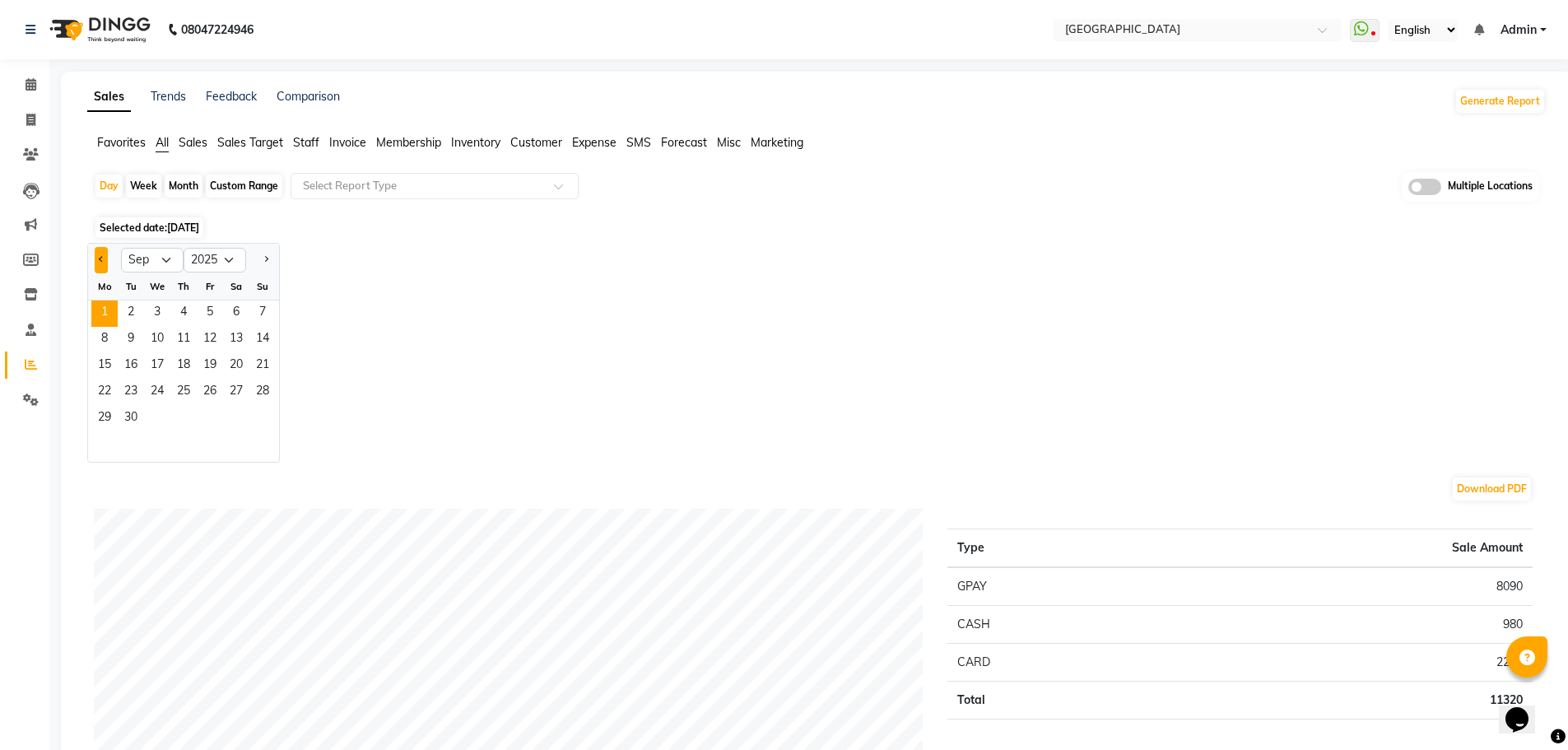
click at [102, 259] on span "Previous month" at bounding box center [101, 259] width 6 height 6
click at [269, 421] on span "31" at bounding box center [263, 419] width 27 height 27
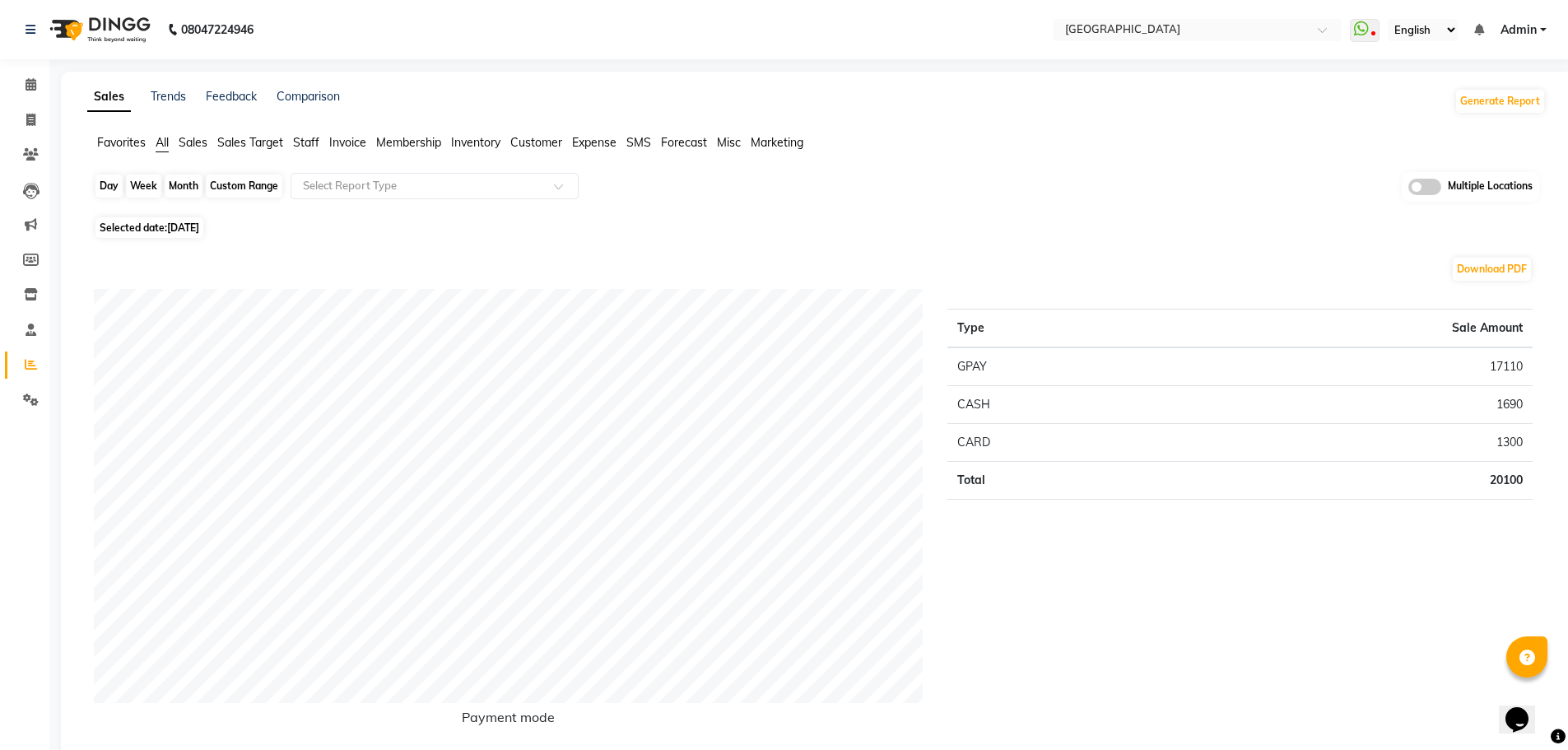
click at [103, 186] on div "Day" at bounding box center [109, 186] width 27 height 23
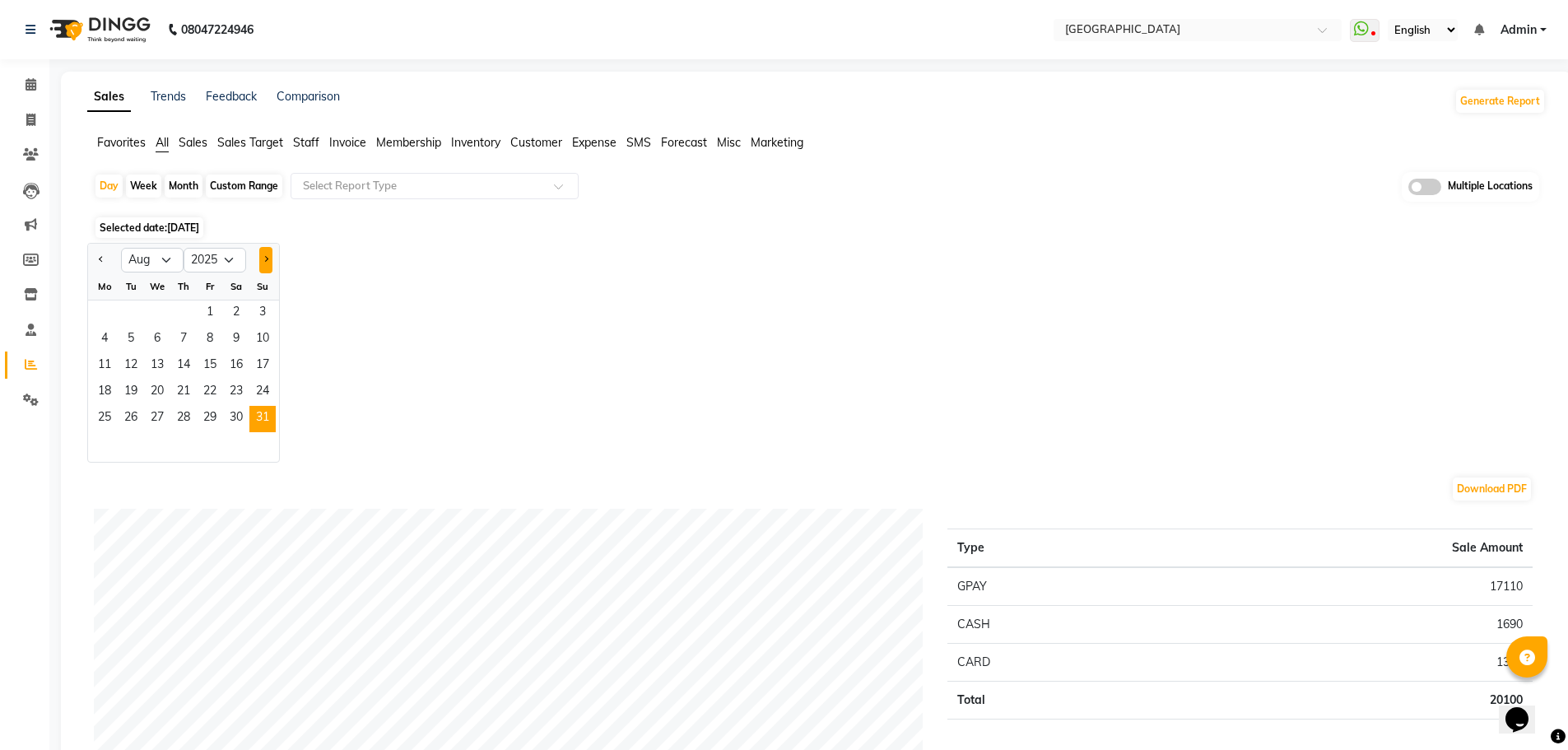
click at [266, 259] on span "Next month" at bounding box center [266, 259] width 6 height 6
click at [104, 311] on span "1" at bounding box center [105, 313] width 27 height 27
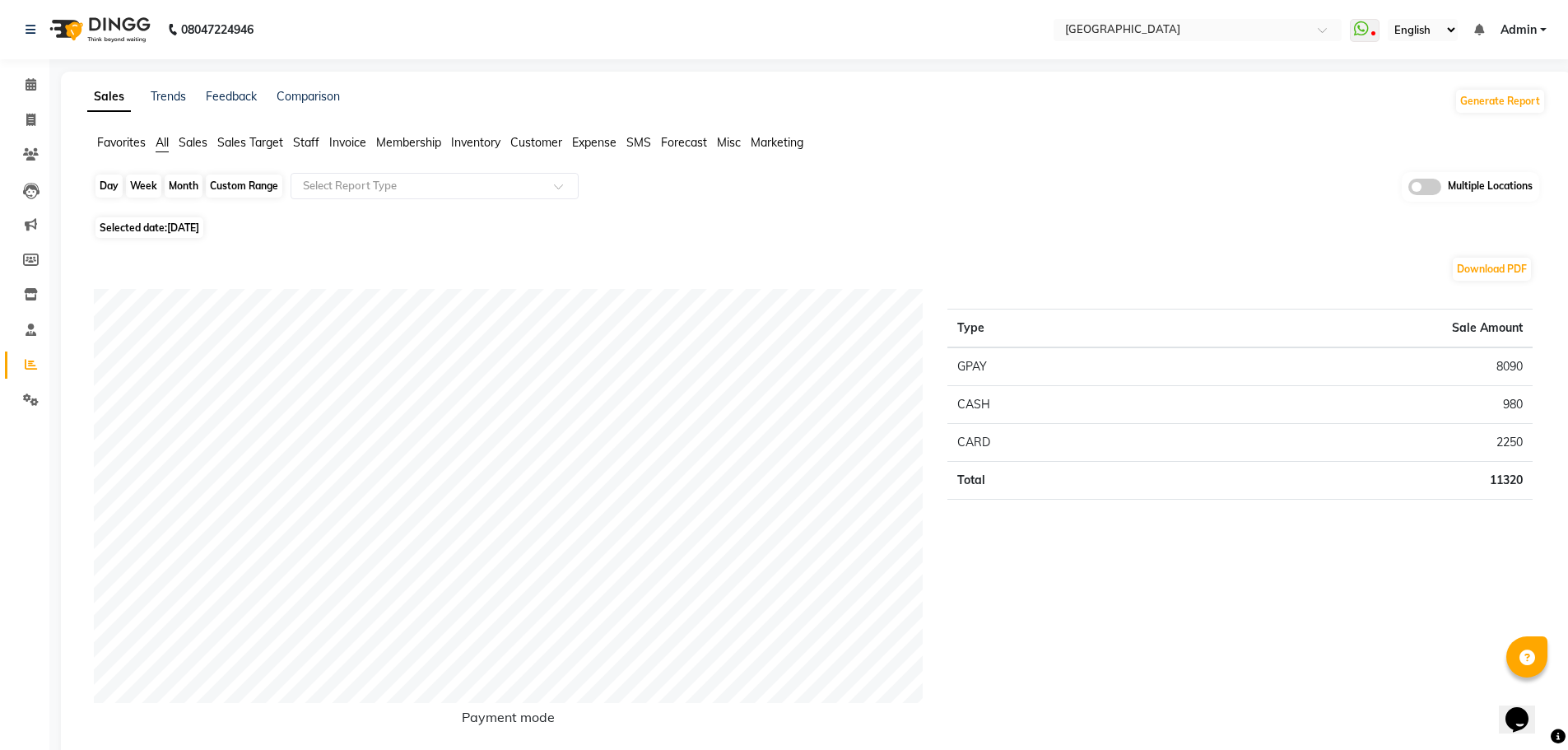
click at [98, 181] on div "Day" at bounding box center [109, 186] width 27 height 23
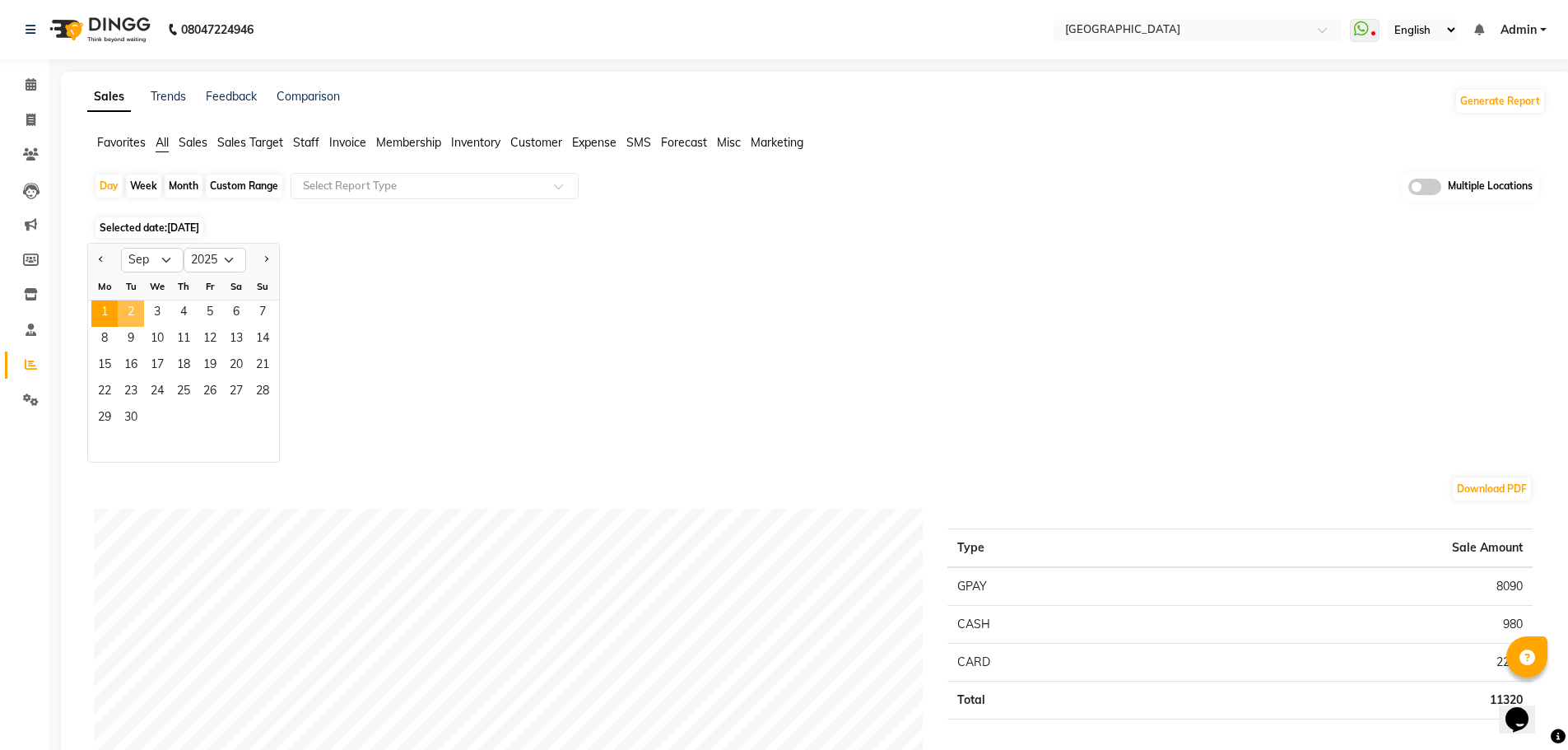
click at [134, 307] on span "2" at bounding box center [131, 313] width 27 height 27
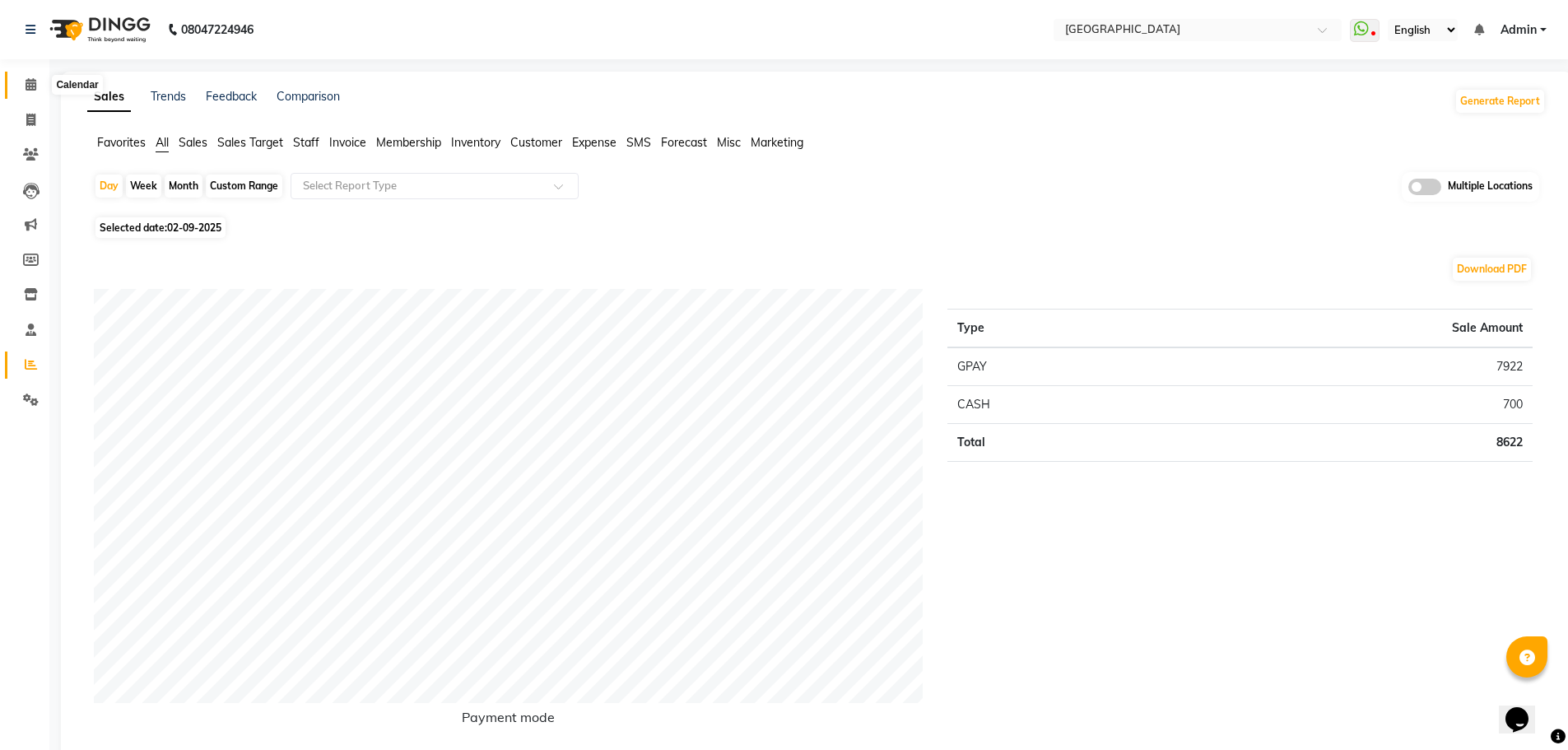
click at [28, 82] on icon at bounding box center [31, 84] width 11 height 12
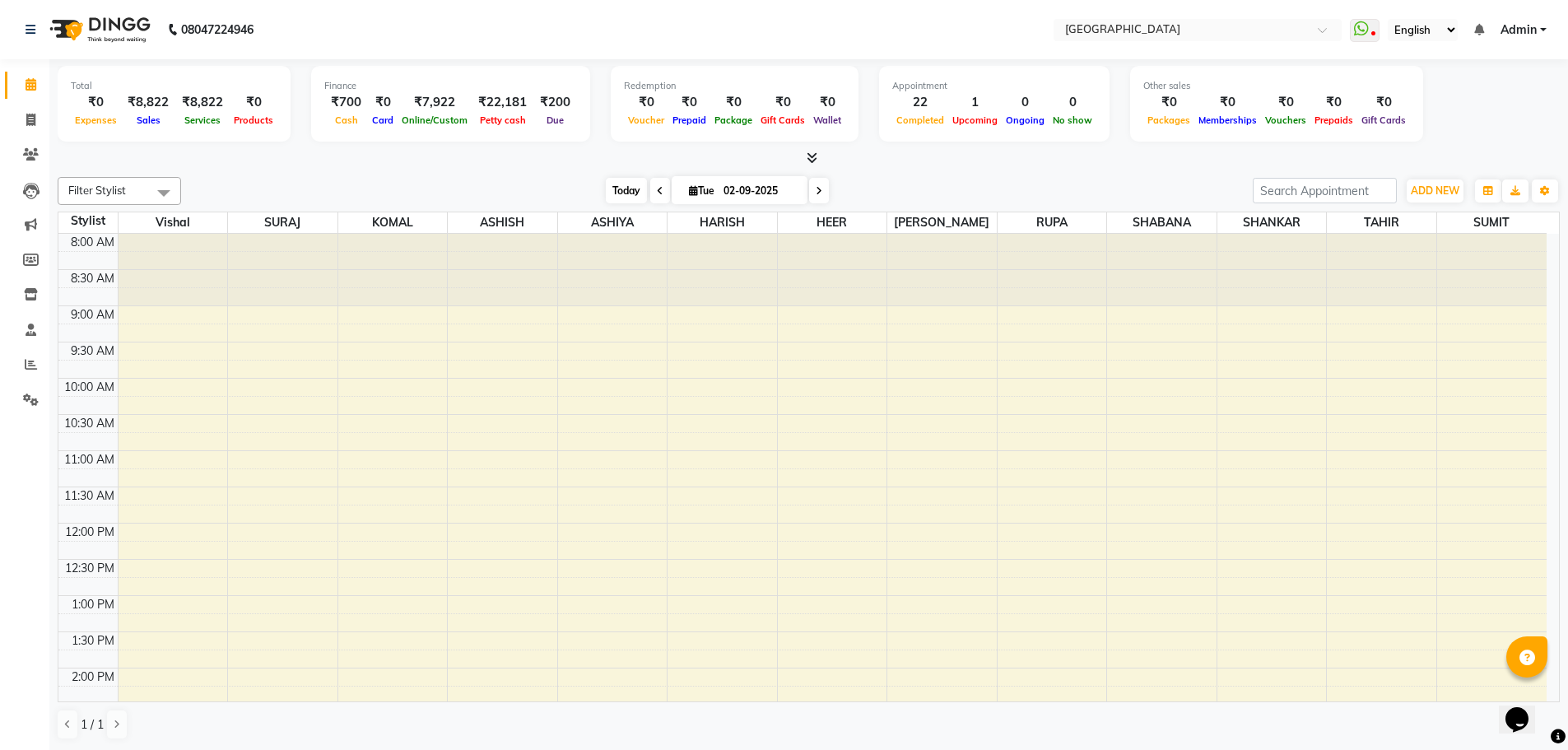
click at [629, 183] on span "Today" at bounding box center [626, 190] width 41 height 26
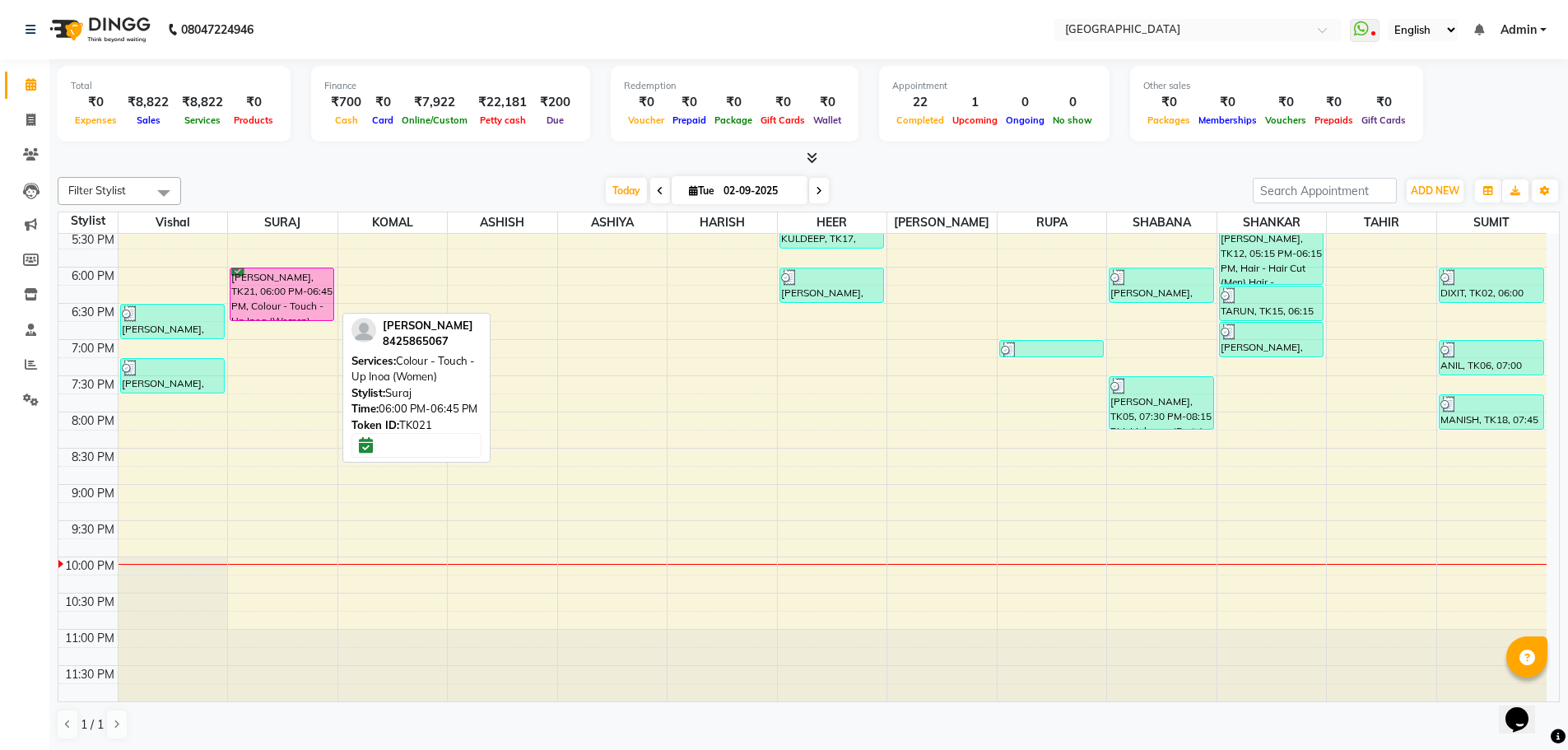
click at [282, 290] on div "[PERSON_NAME], TK21, 06:00 PM-06:45 PM, Colour - Touch - Up Inoa (Women)" at bounding box center [282, 294] width 103 height 52
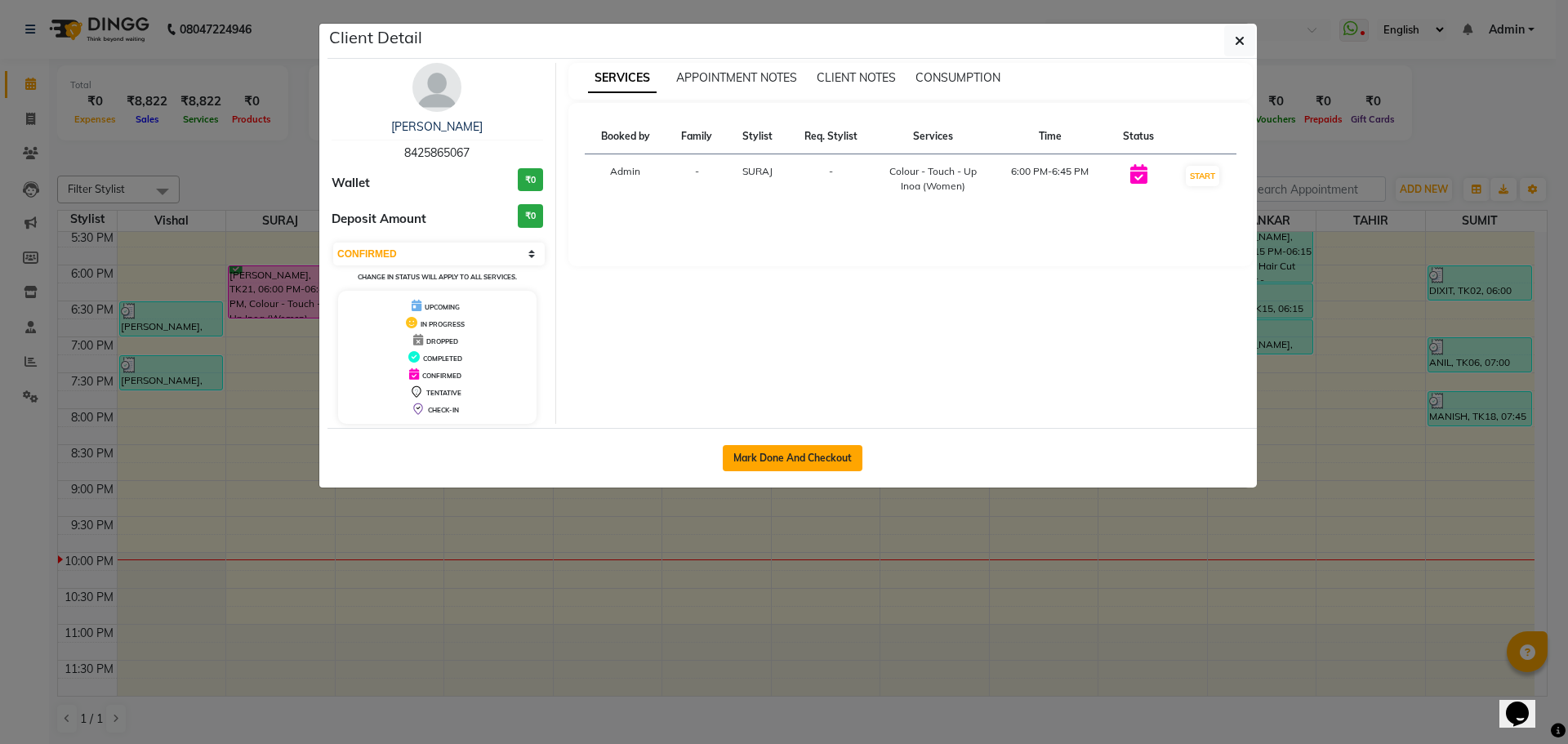
click at [755, 452] on button "Mark Done And Checkout" at bounding box center [792, 459] width 139 height 27
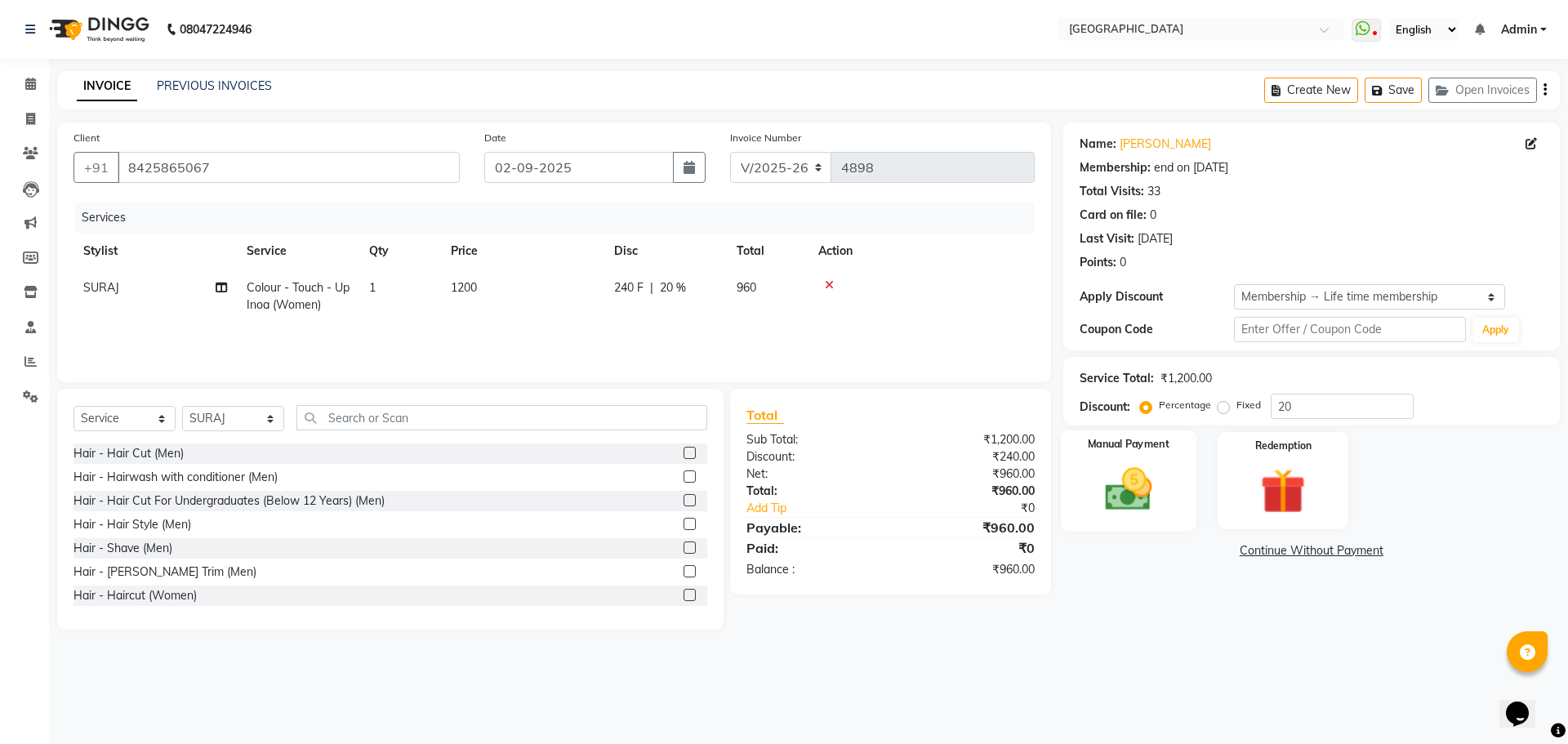
click at [1146, 506] on img at bounding box center [1128, 489] width 76 height 54
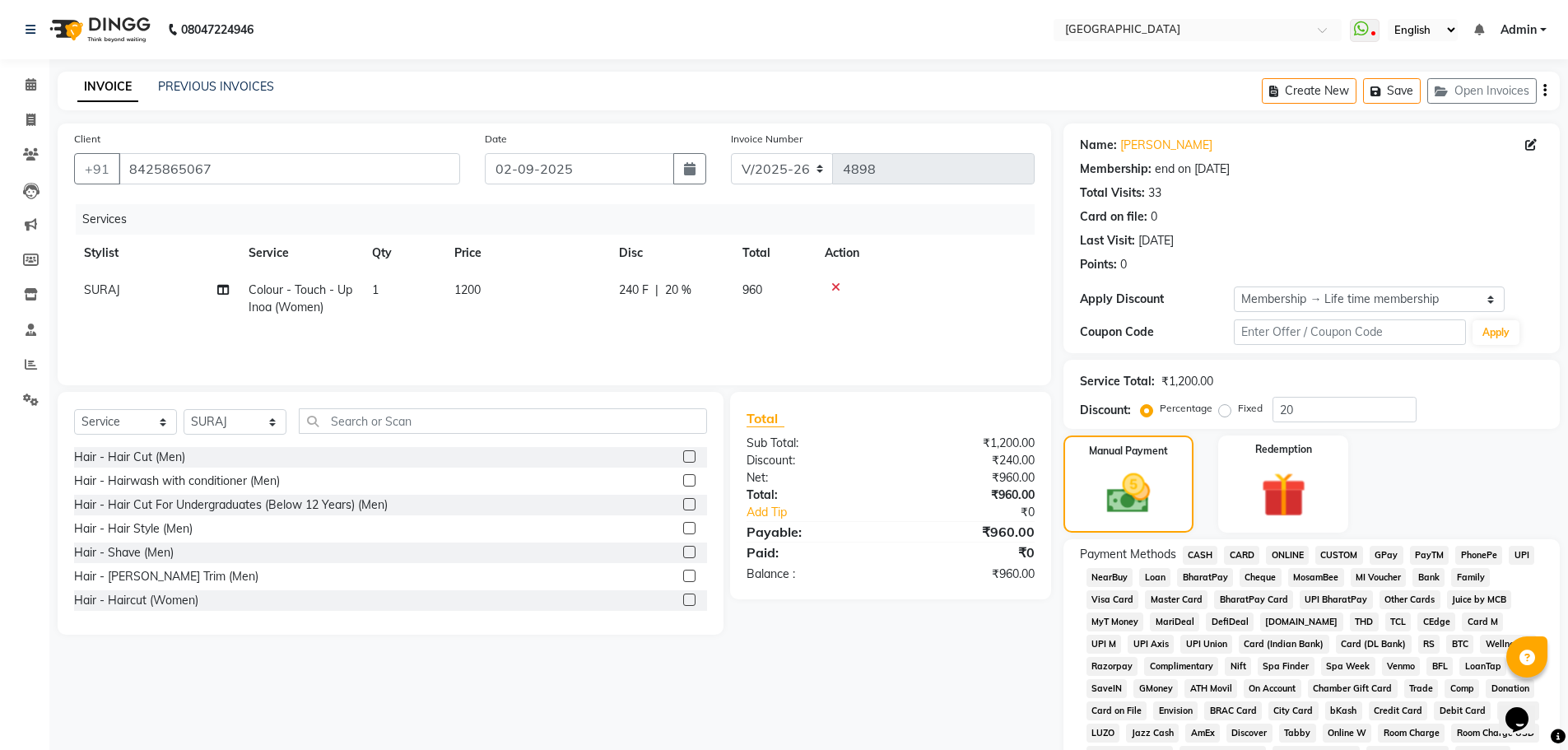
click at [1394, 554] on span "GPay" at bounding box center [1386, 555] width 33 height 19
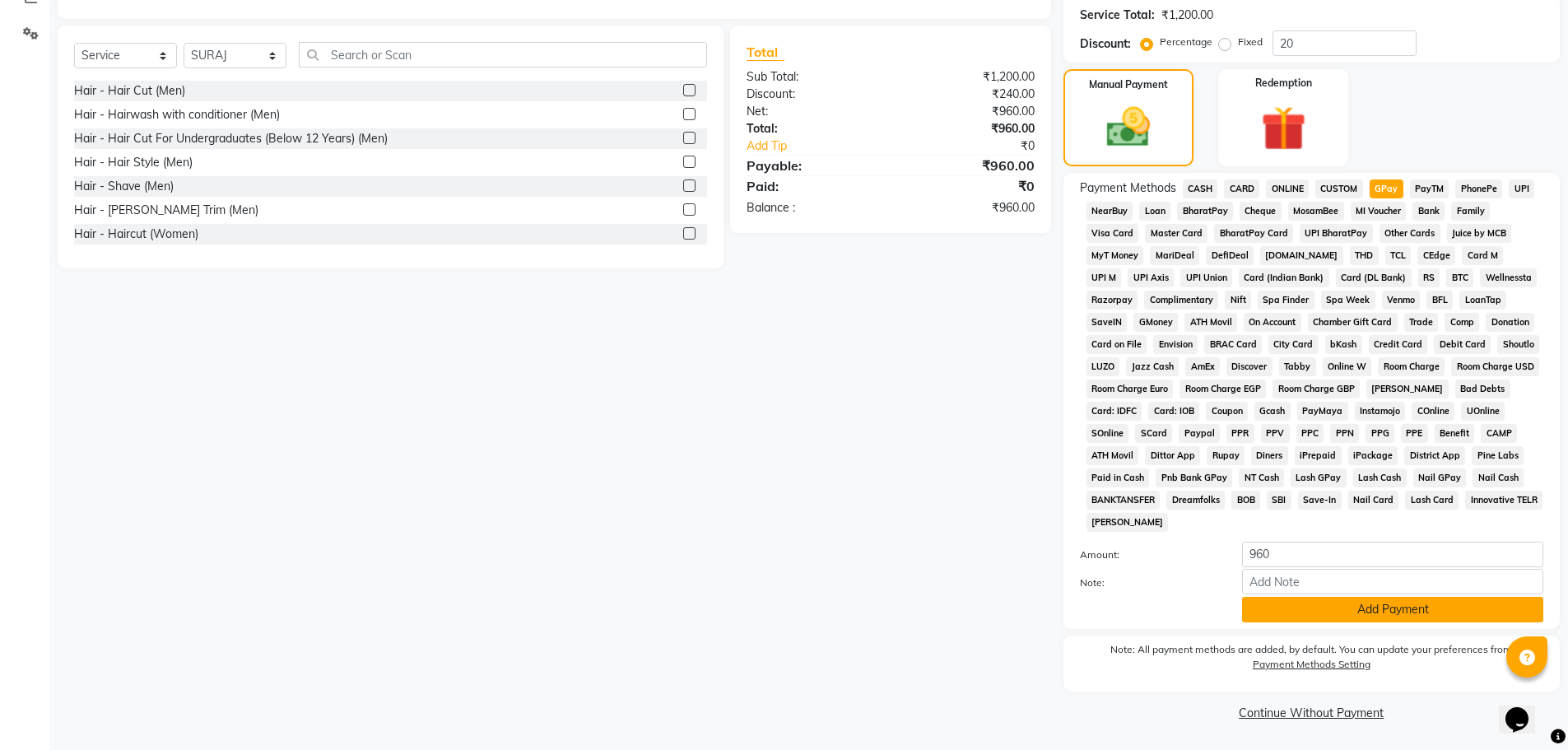
click at [1372, 604] on button "Add Payment" at bounding box center [1392, 610] width 301 height 26
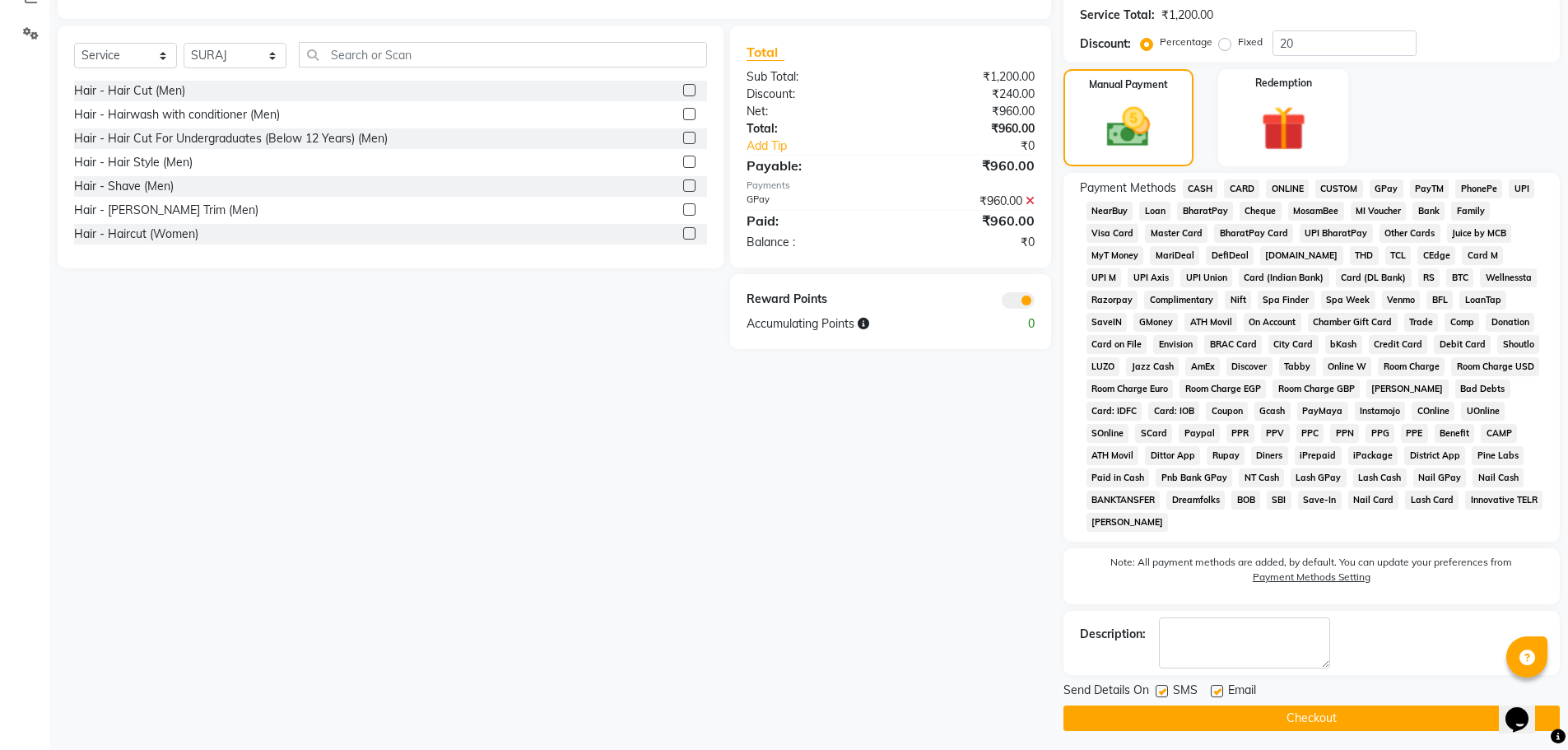
click at [1317, 718] on button "Checkout" at bounding box center [1311, 718] width 496 height 26
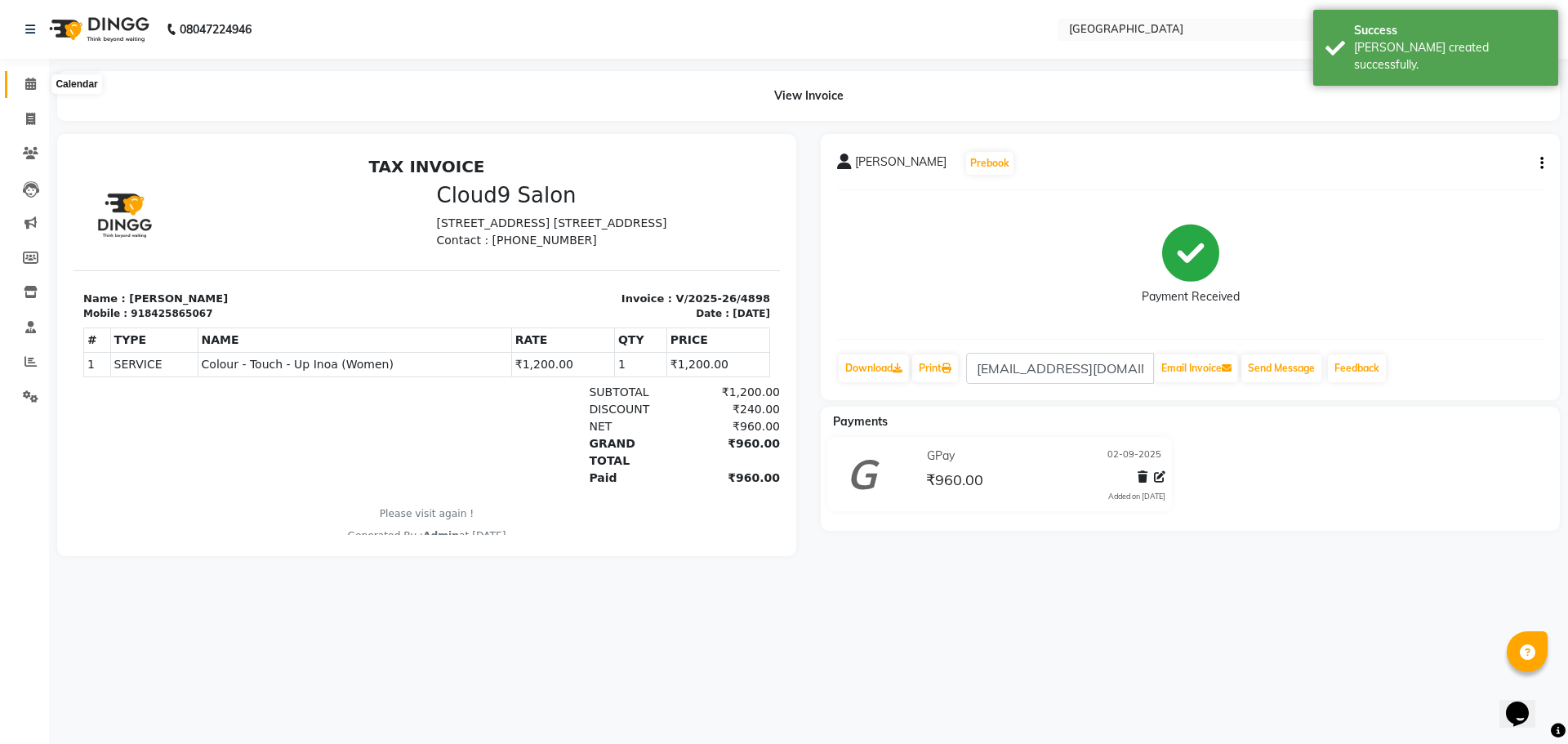
click at [30, 85] on icon at bounding box center [30, 83] width 10 height 12
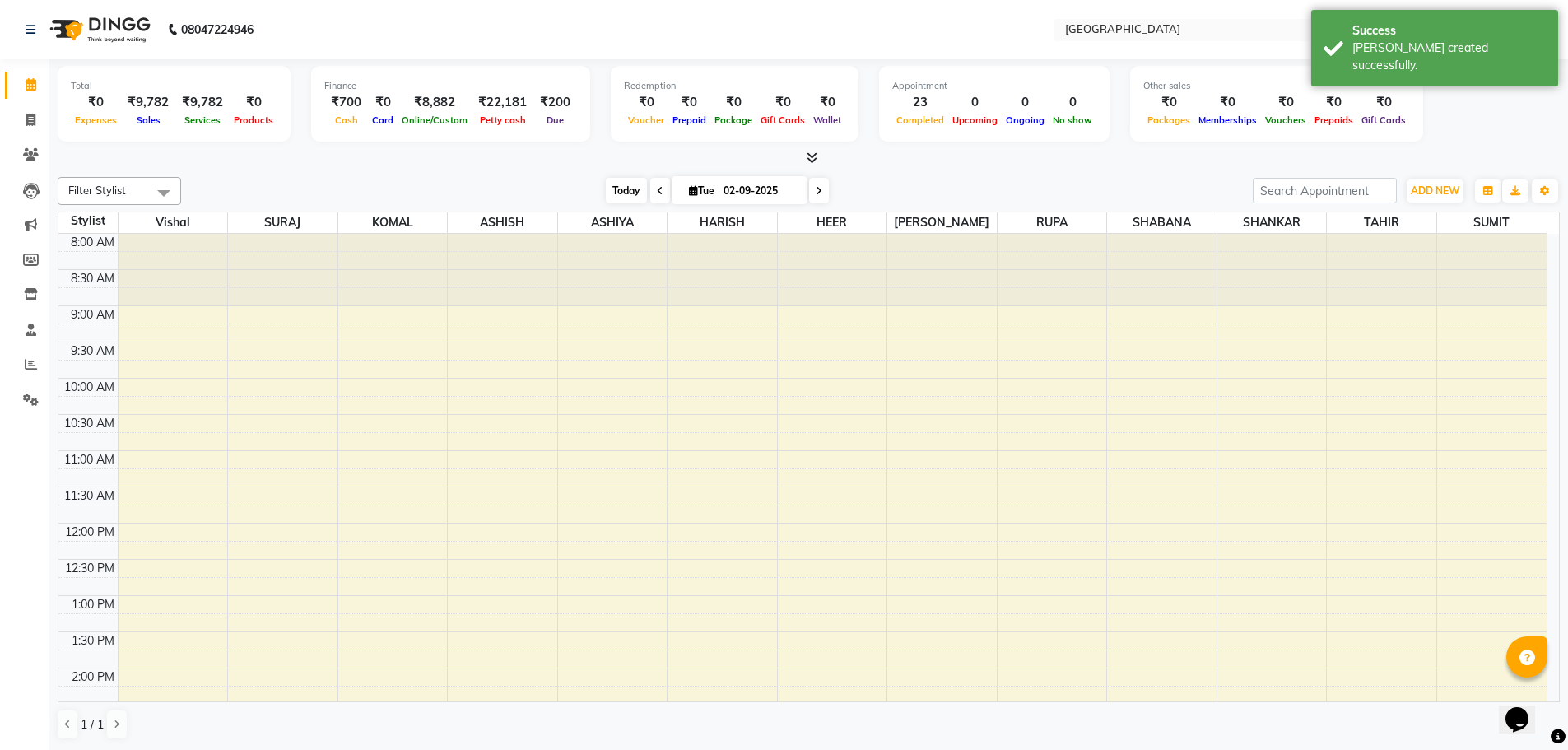
click at [625, 189] on span "Today" at bounding box center [626, 190] width 41 height 26
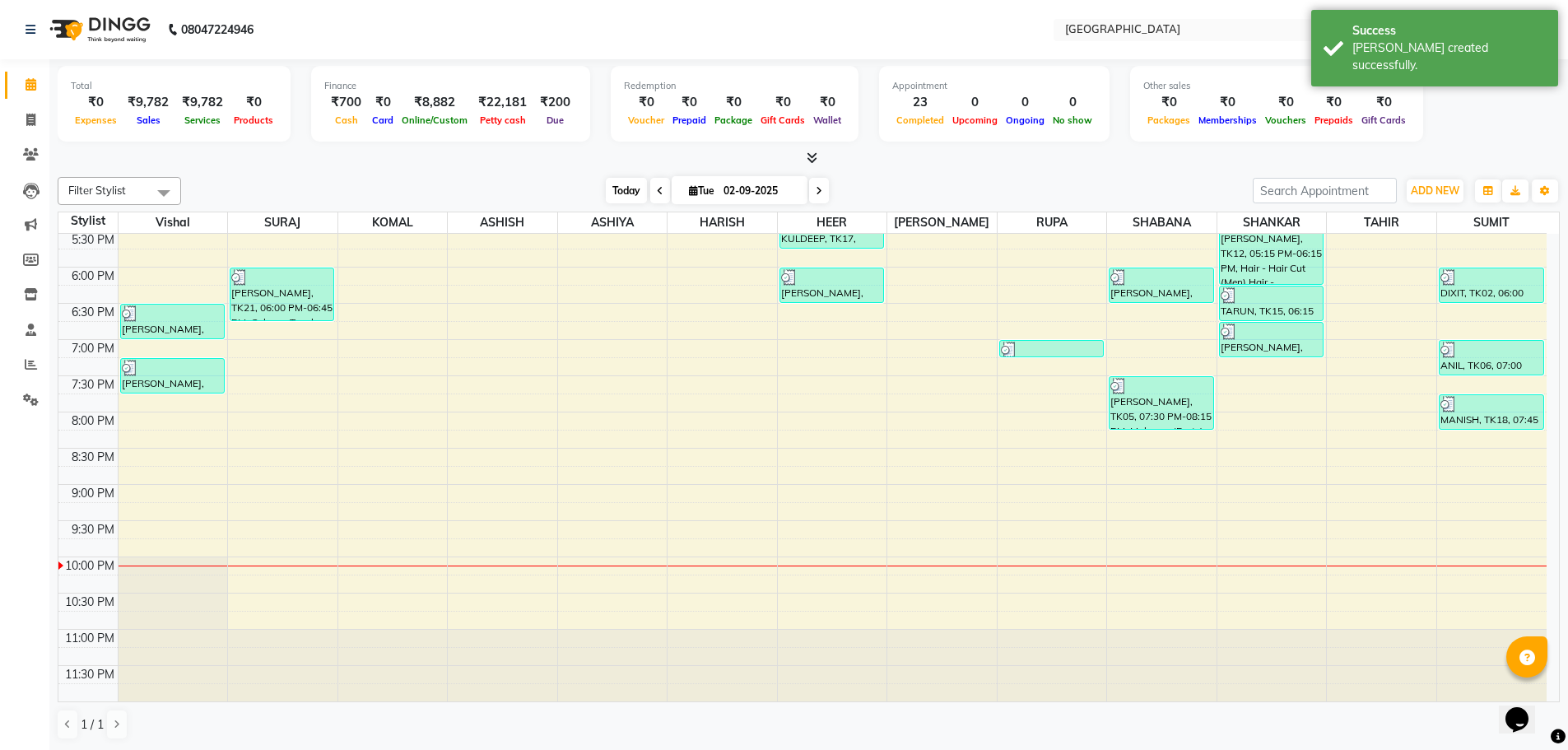
click at [624, 190] on span "Today" at bounding box center [626, 190] width 41 height 26
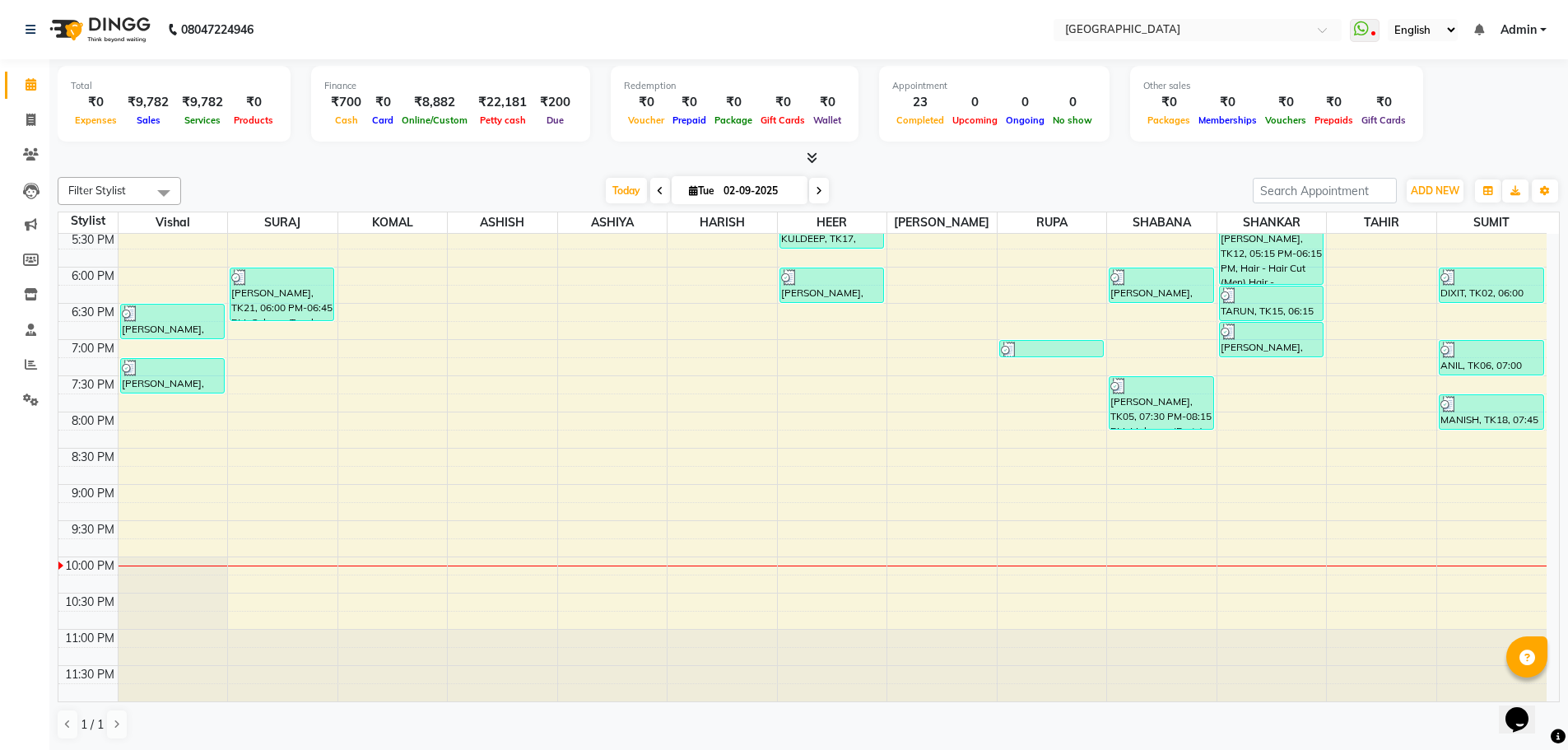
drag, startPoint x: 627, startPoint y: 191, endPoint x: 673, endPoint y: 161, distance: 54.9
click at [627, 191] on span "Today" at bounding box center [626, 190] width 41 height 26
click at [627, 187] on span "Today" at bounding box center [626, 190] width 41 height 26
click at [30, 86] on icon at bounding box center [31, 84] width 11 height 12
click at [622, 192] on span "Today" at bounding box center [626, 190] width 41 height 26
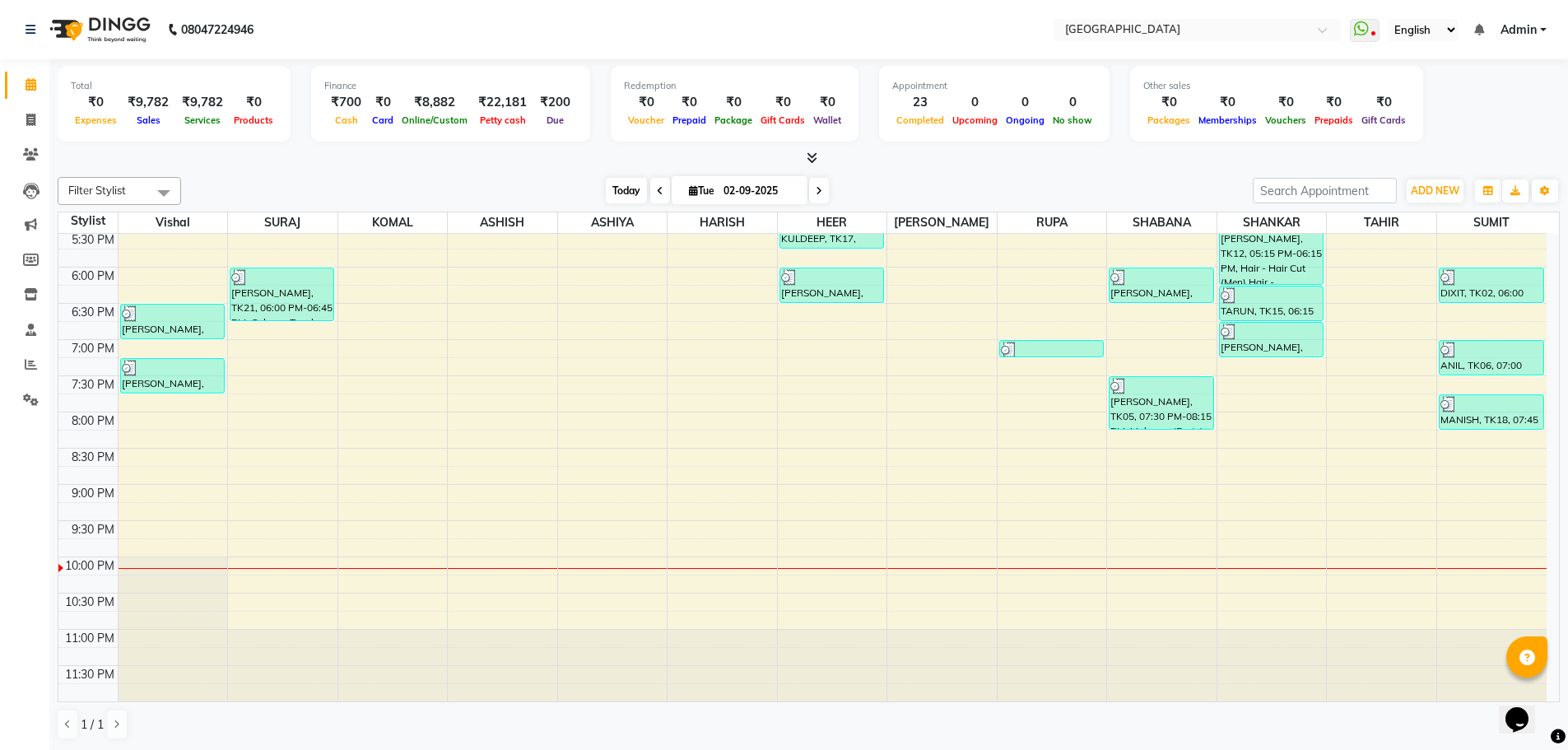
click at [621, 192] on span "Today" at bounding box center [626, 190] width 41 height 26
click at [625, 191] on span "Today" at bounding box center [626, 190] width 41 height 26
click at [31, 86] on icon at bounding box center [31, 84] width 11 height 12
click at [625, 184] on span "Today" at bounding box center [626, 190] width 41 height 26
click at [621, 189] on span "Today" at bounding box center [626, 190] width 41 height 26
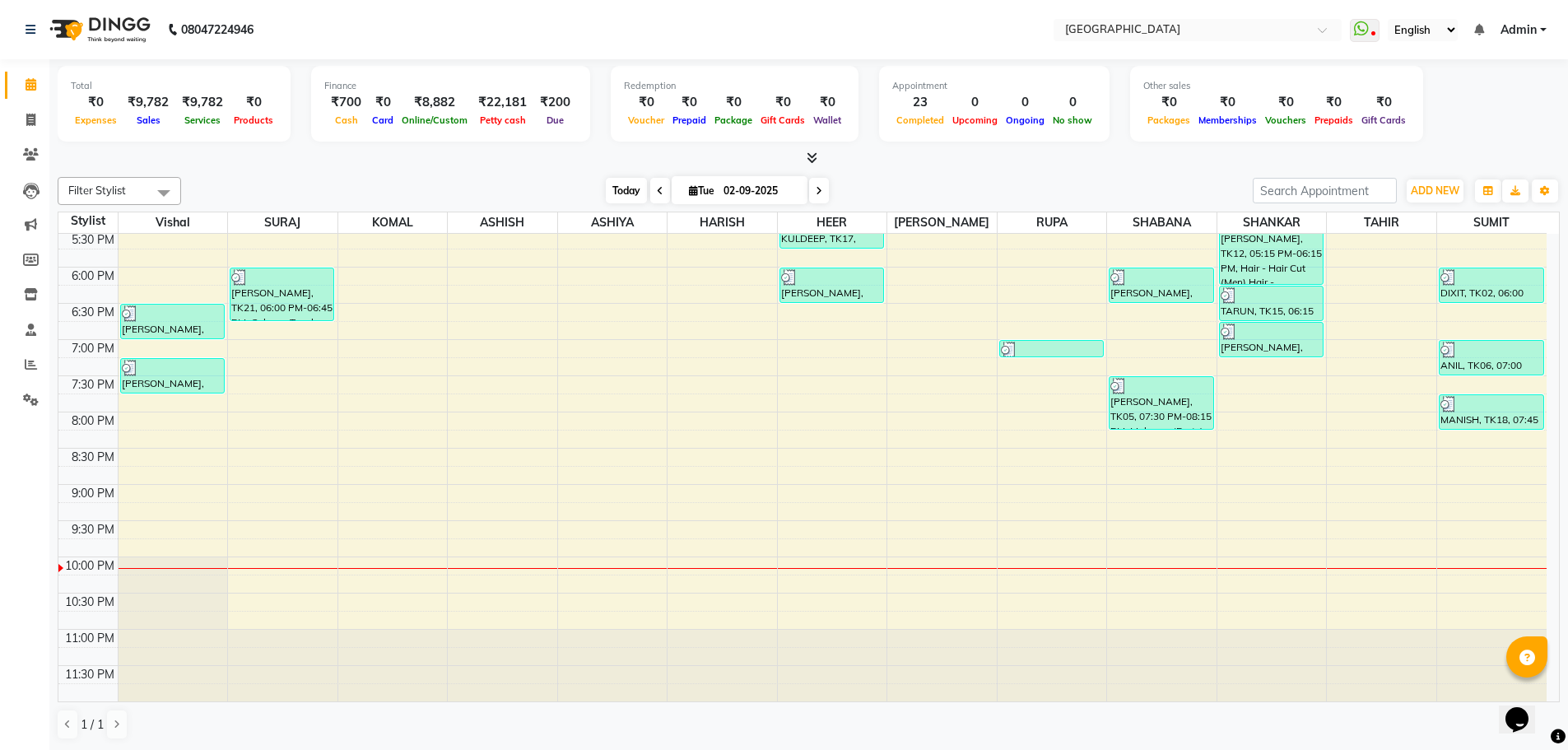
click at [623, 195] on span "Today" at bounding box center [626, 190] width 41 height 26
click at [611, 185] on span "Today" at bounding box center [626, 190] width 41 height 26
click at [829, 309] on div "8:00 AM 8:30 AM 9:00 AM 9:30 AM 10:00 AM 10:30 AM 11:00 AM 11:30 AM 12:00 PM 12…" at bounding box center [803, 122] width 1489 height 1158
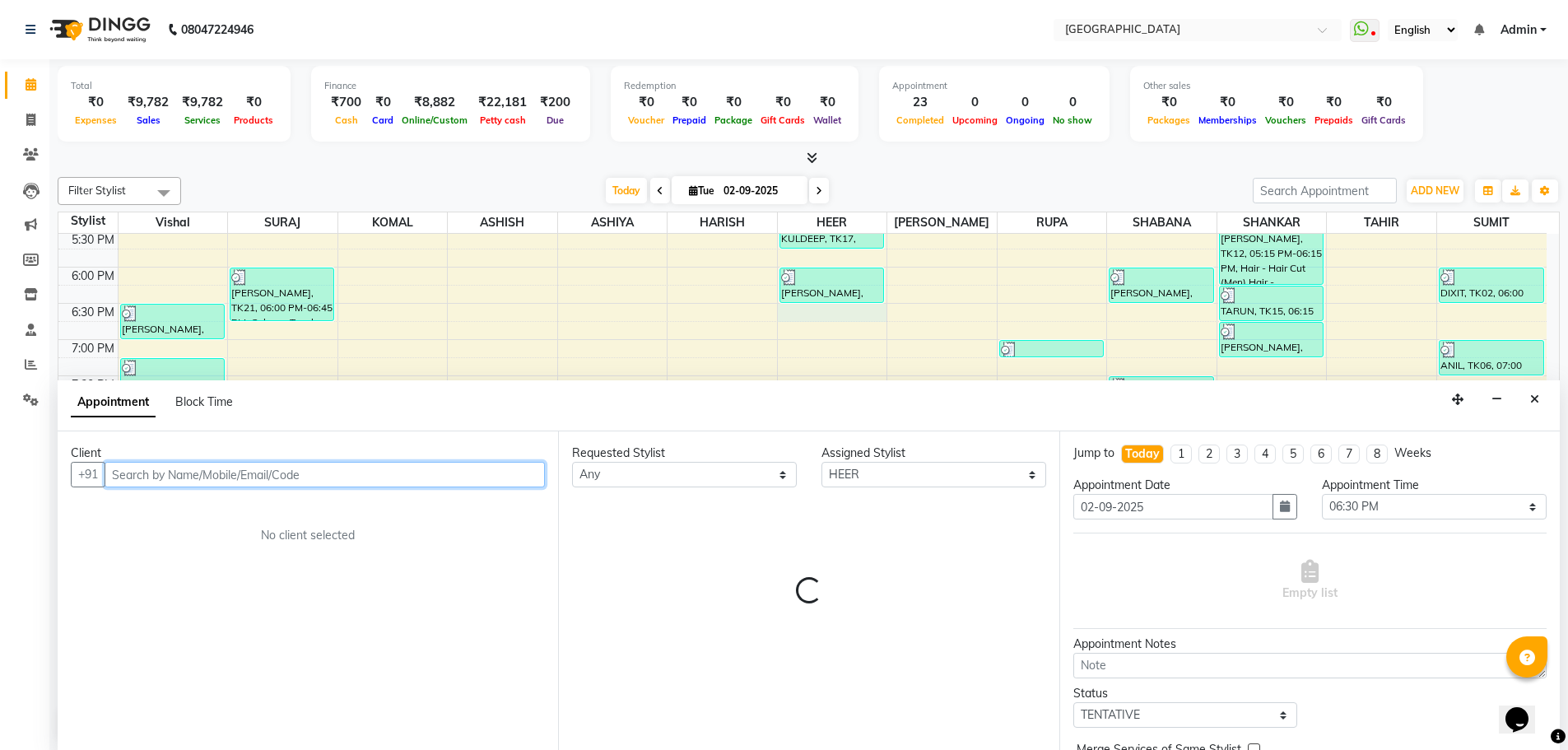
scroll to position [1, 0]
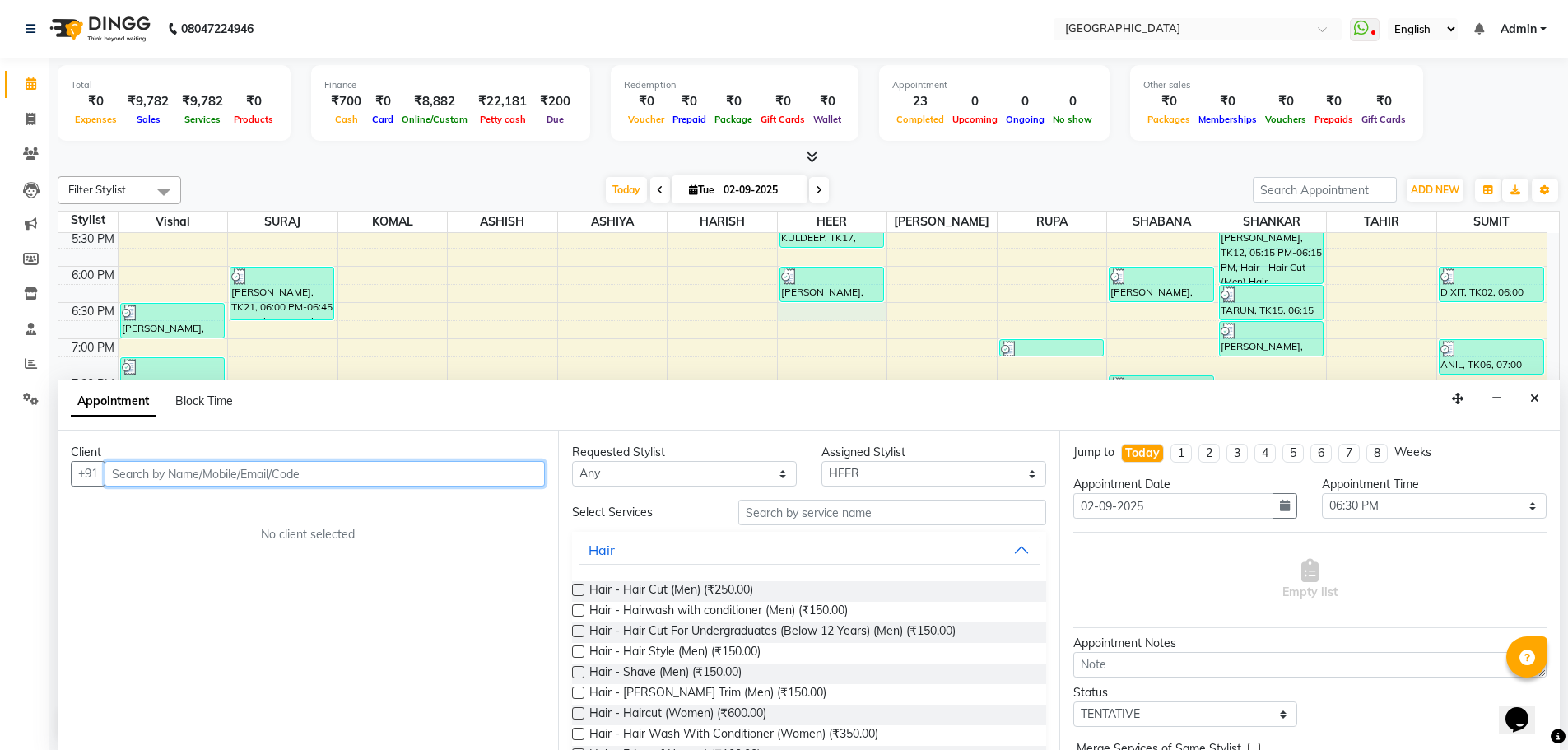
click at [489, 473] on input "text" at bounding box center [324, 473] width 440 height 26
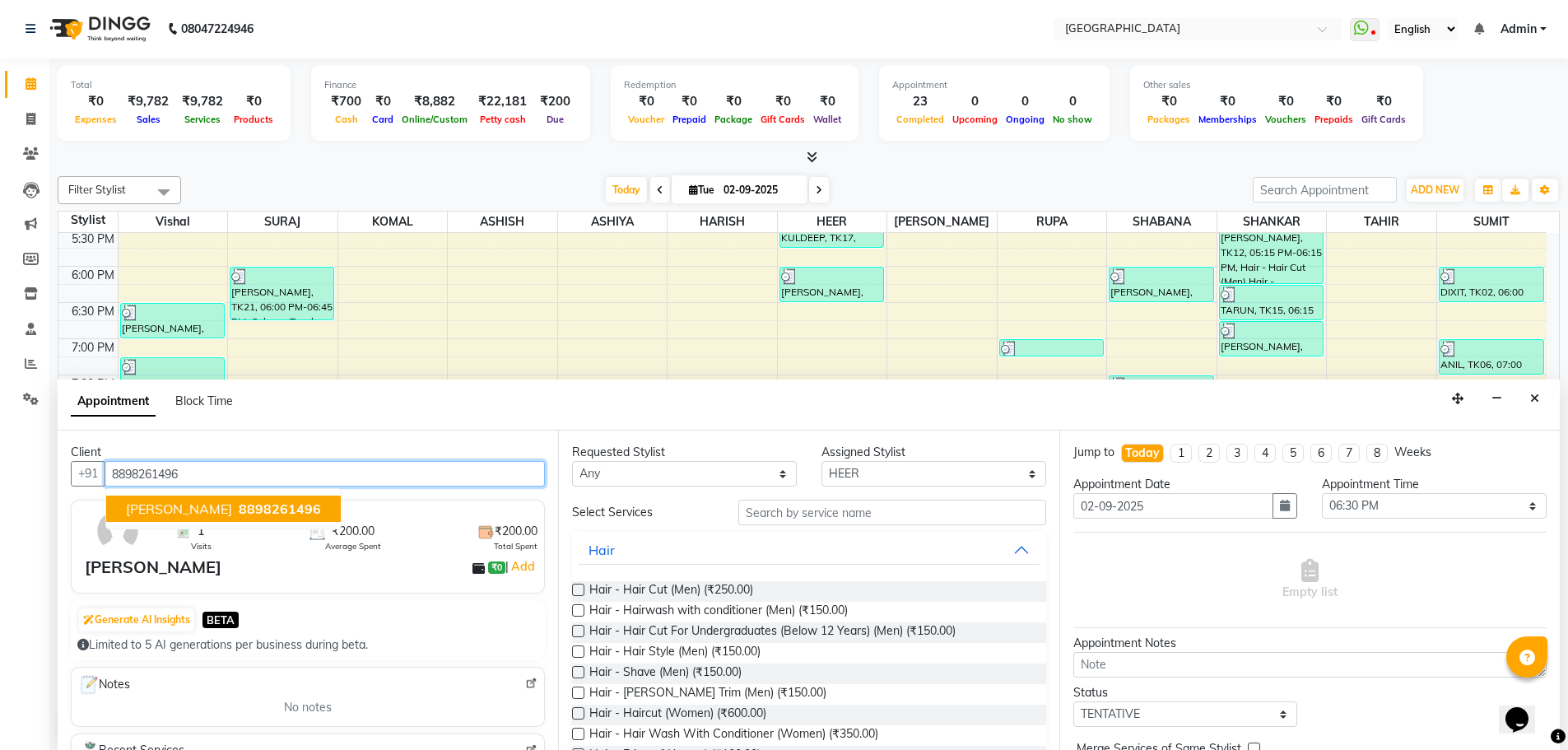
click at [239, 506] on span "8898261496" at bounding box center [280, 508] width 82 height 16
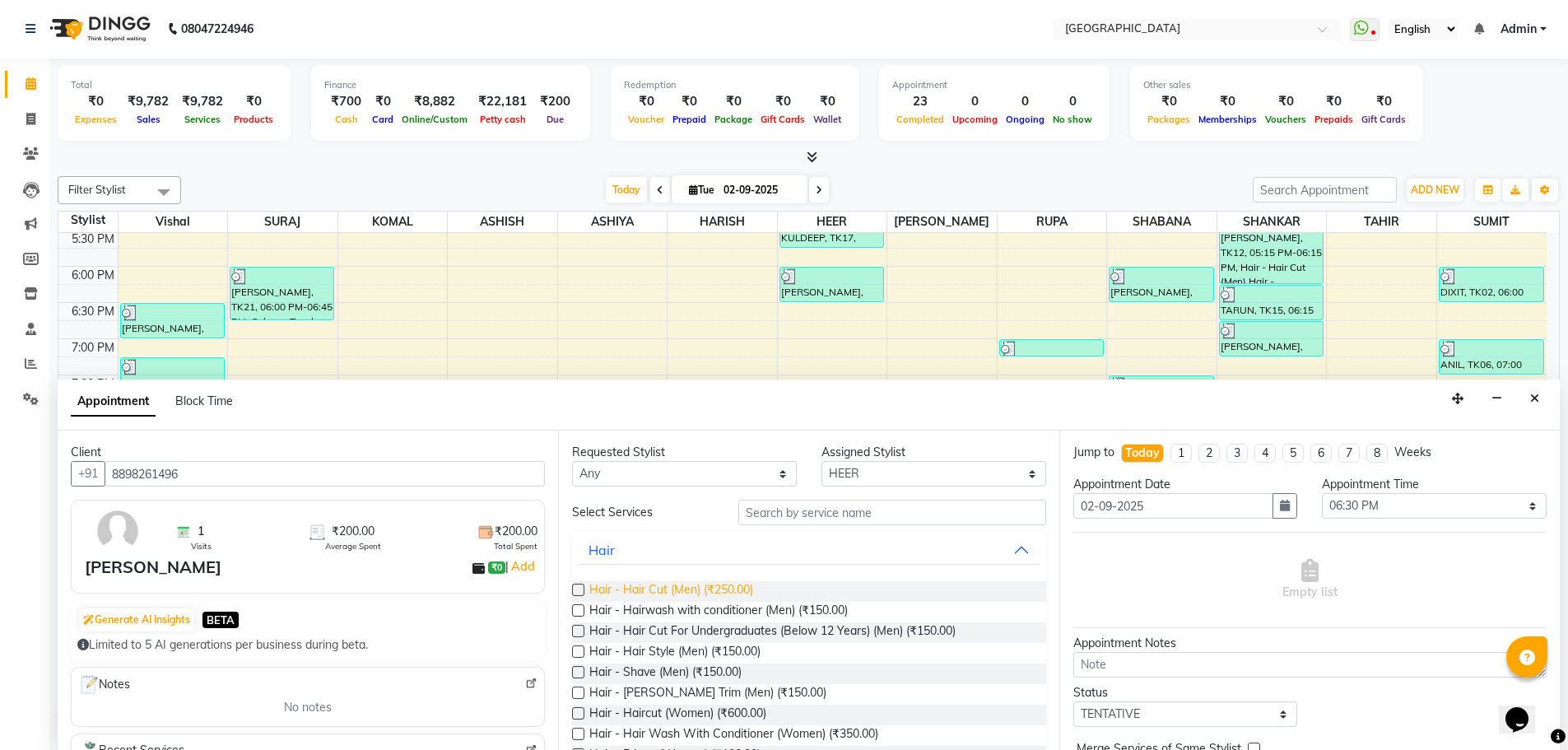
click at [729, 587] on span "Hair - Hair Cut (Men) (₹250.00)" at bounding box center [671, 591] width 163 height 21
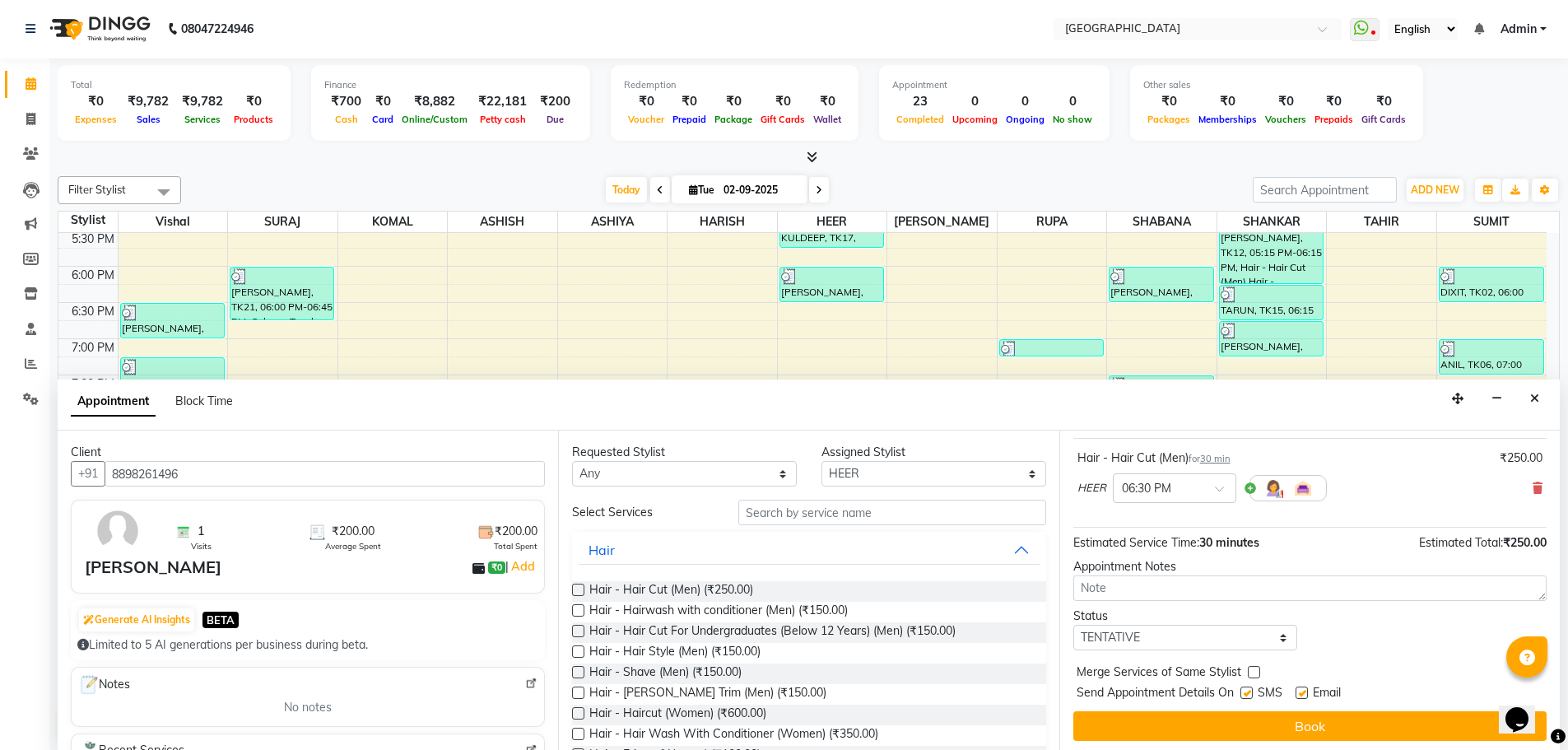
scroll to position [98, 0]
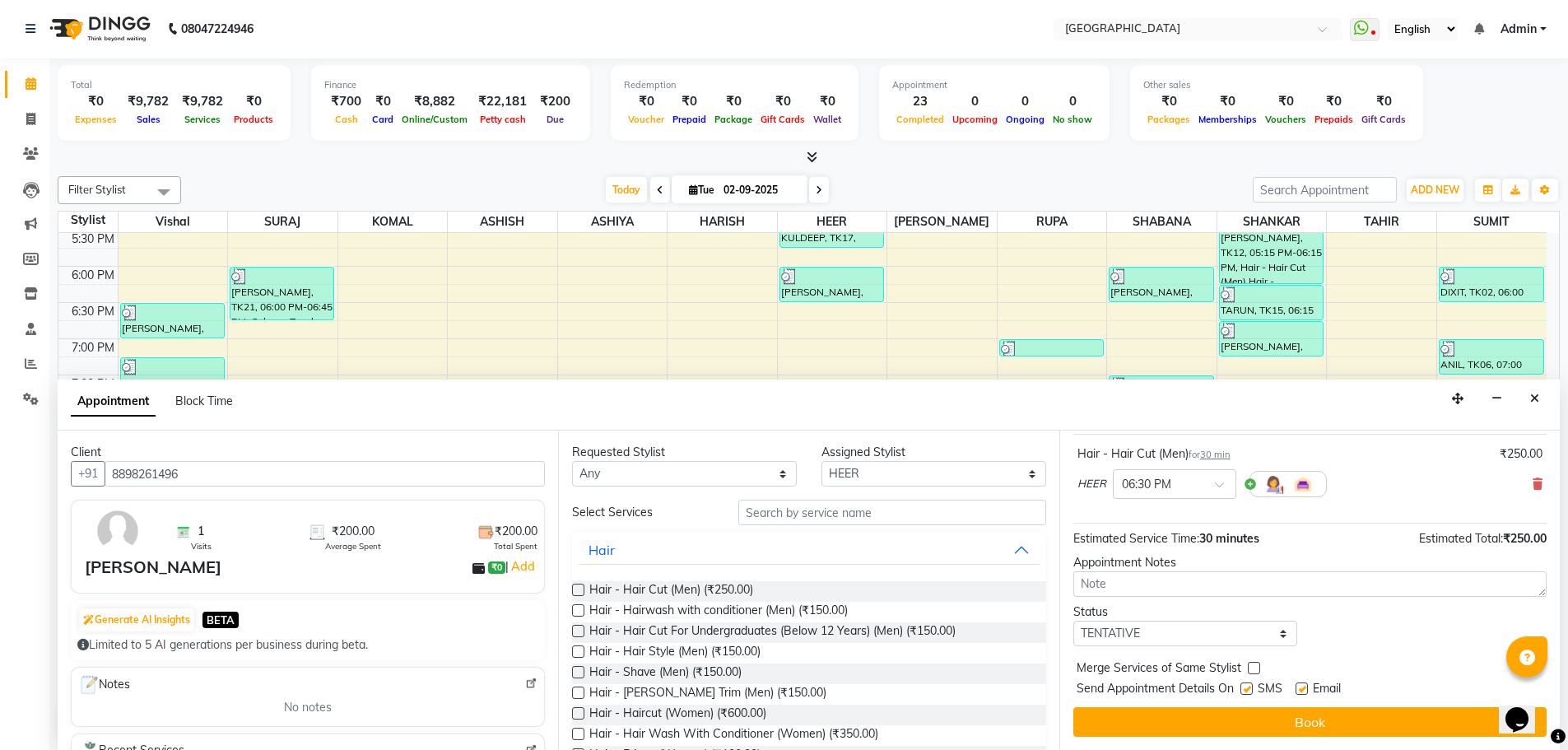
click at [1248, 669] on label at bounding box center [1254, 668] width 12 height 12
click at [1248, 669] on input "checkbox" at bounding box center [1253, 669] width 11 height 11
click at [1258, 643] on select "Select TENTATIVE CONFIRM CHECK-IN UPCOMING" at bounding box center [1185, 633] width 225 height 26
click at [1073, 621] on select "Select TENTATIVE CONFIRM CHECK-IN UPCOMING" at bounding box center [1185, 633] width 225 height 26
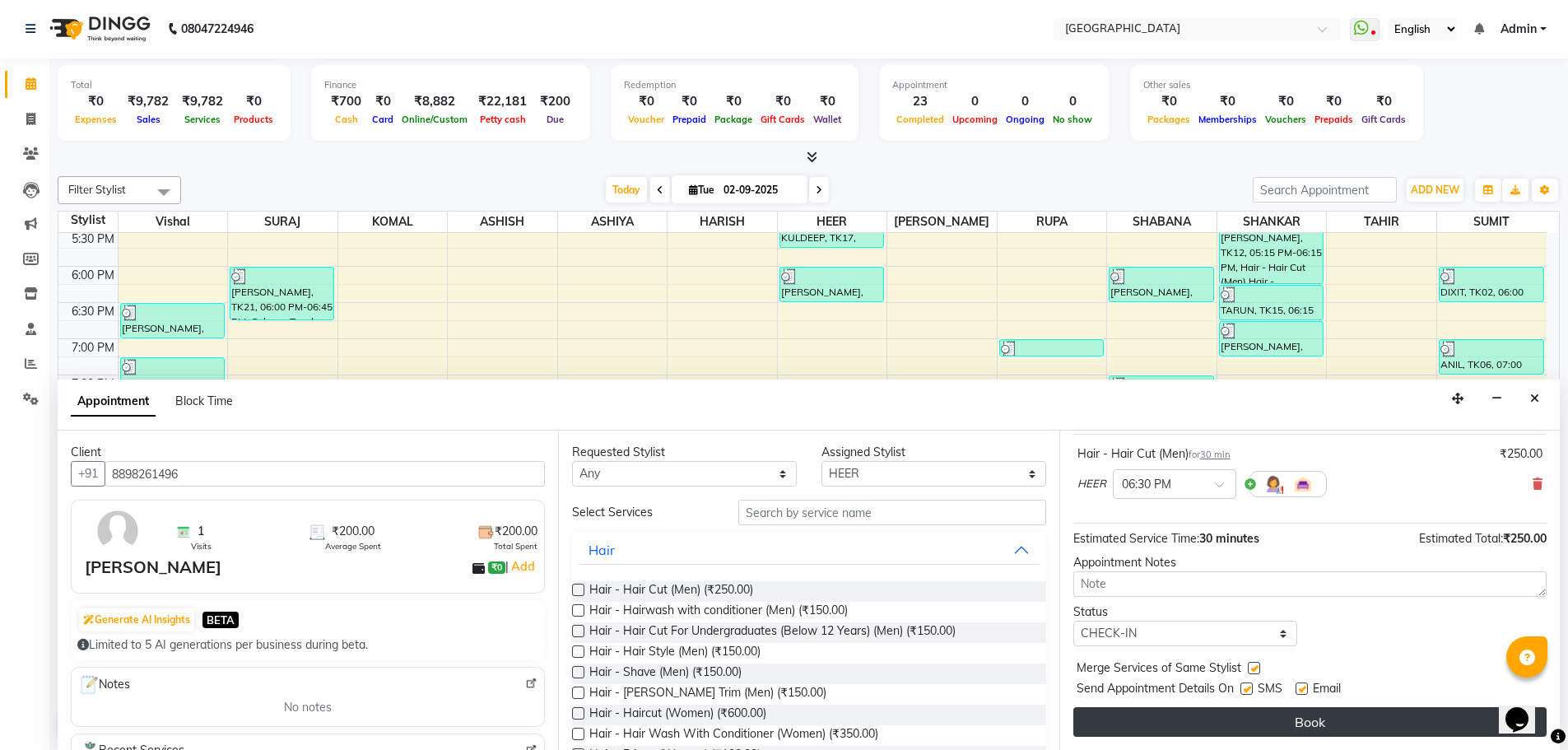
click at [1298, 727] on button "Book" at bounding box center [1309, 721] width 473 height 30
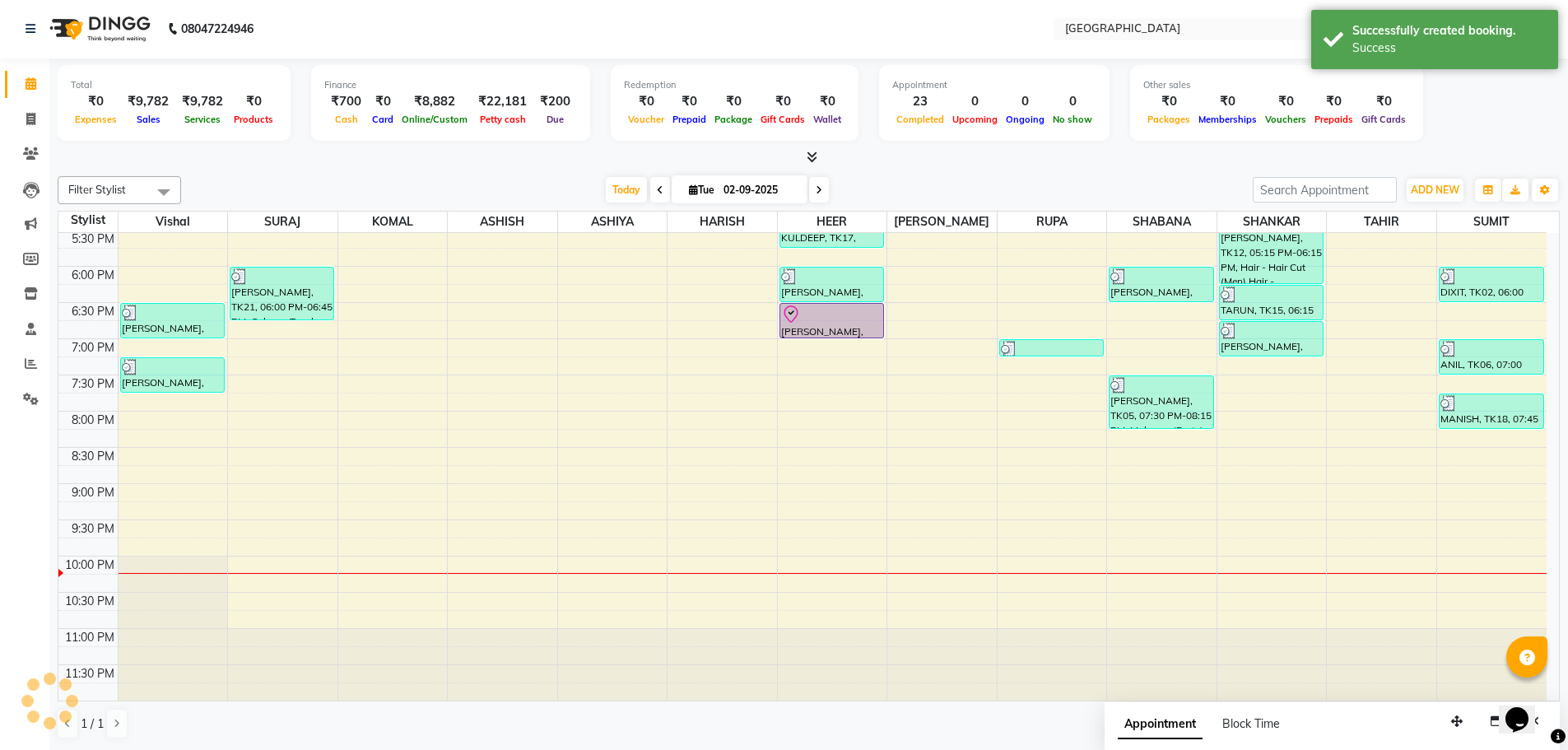
scroll to position [0, 0]
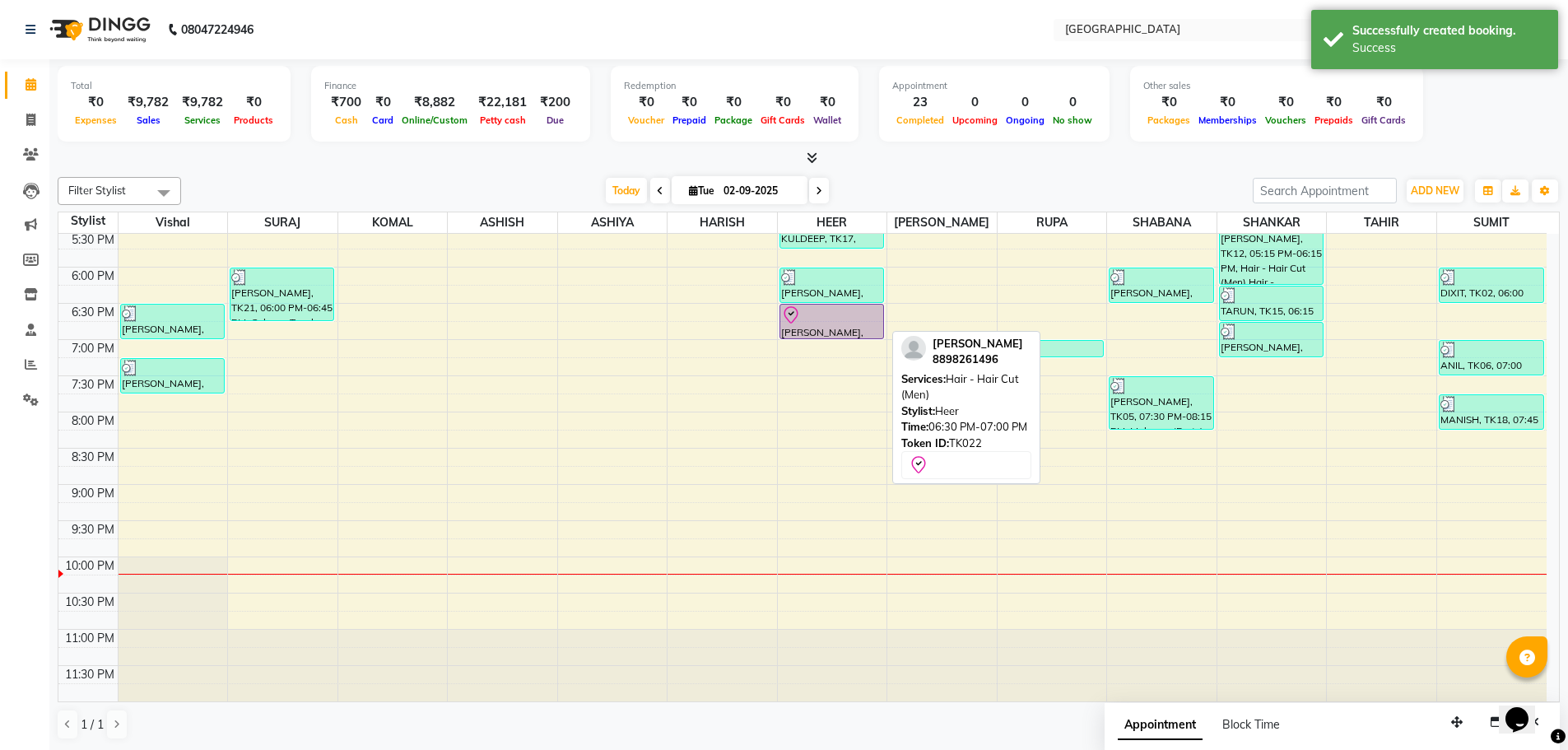
click at [835, 321] on div at bounding box center [832, 315] width 101 height 20
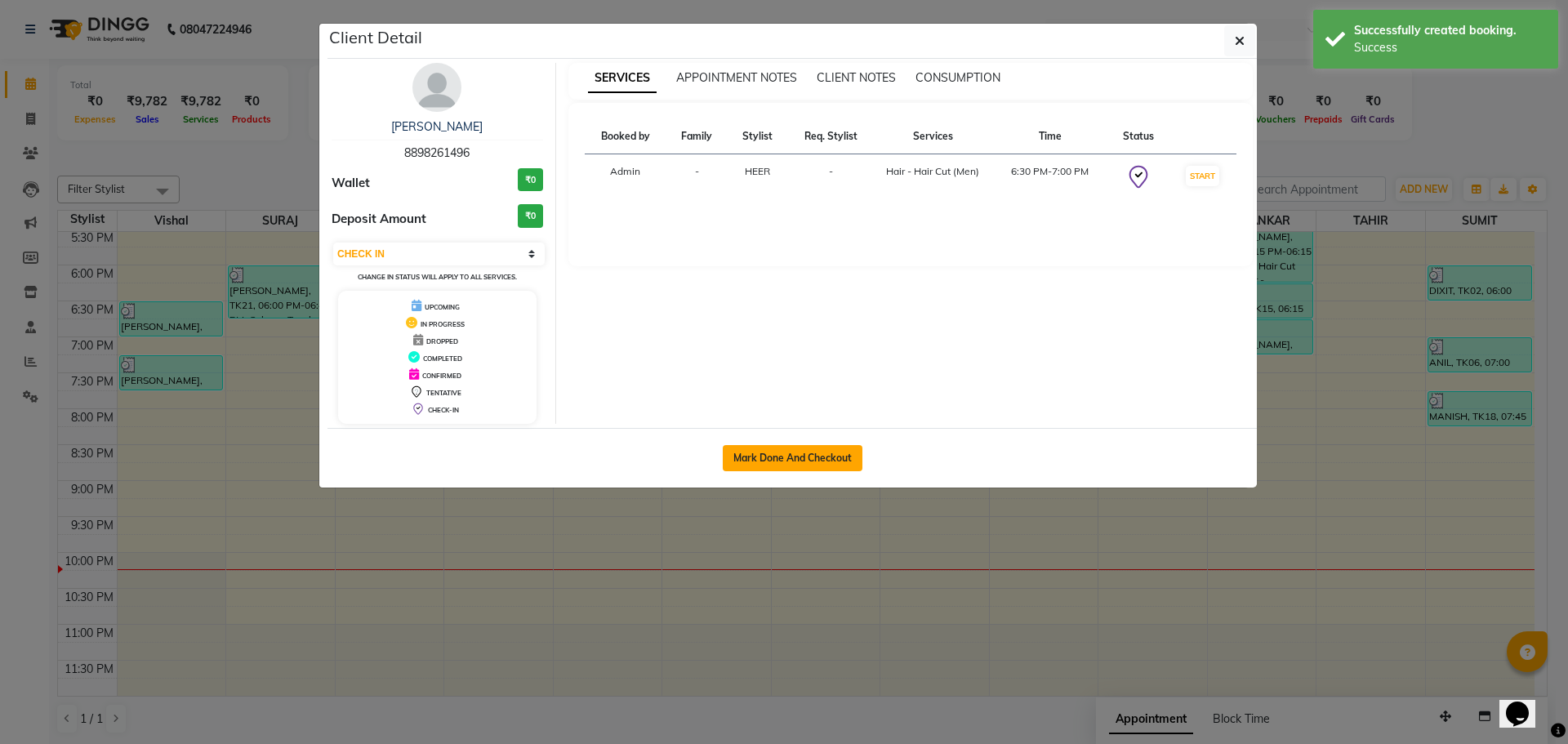
click at [796, 453] on button "Mark Done And Checkout" at bounding box center [792, 459] width 139 height 27
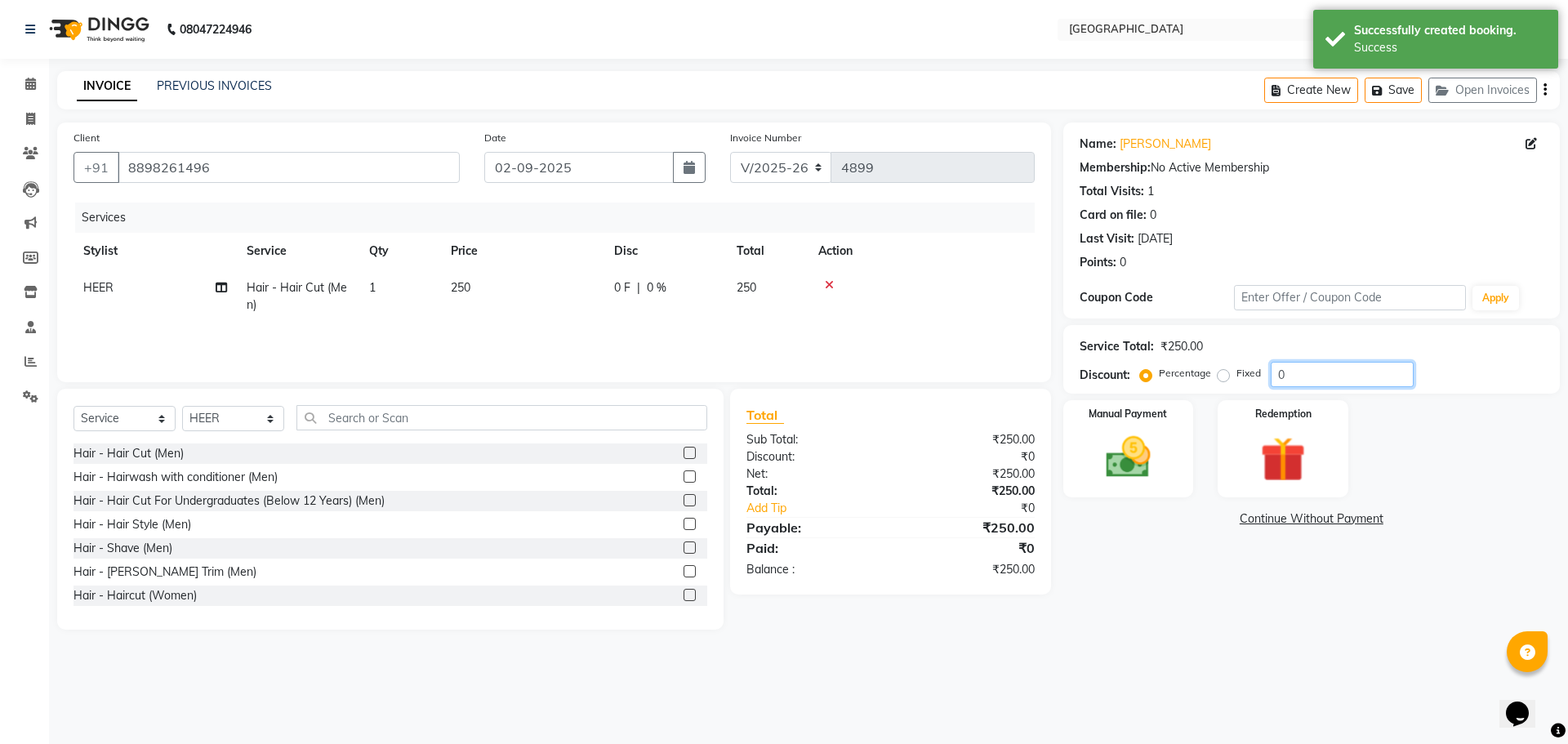
click at [1271, 373] on input "0" at bounding box center [1341, 374] width 143 height 26
click at [1148, 441] on img at bounding box center [1128, 457] width 76 height 54
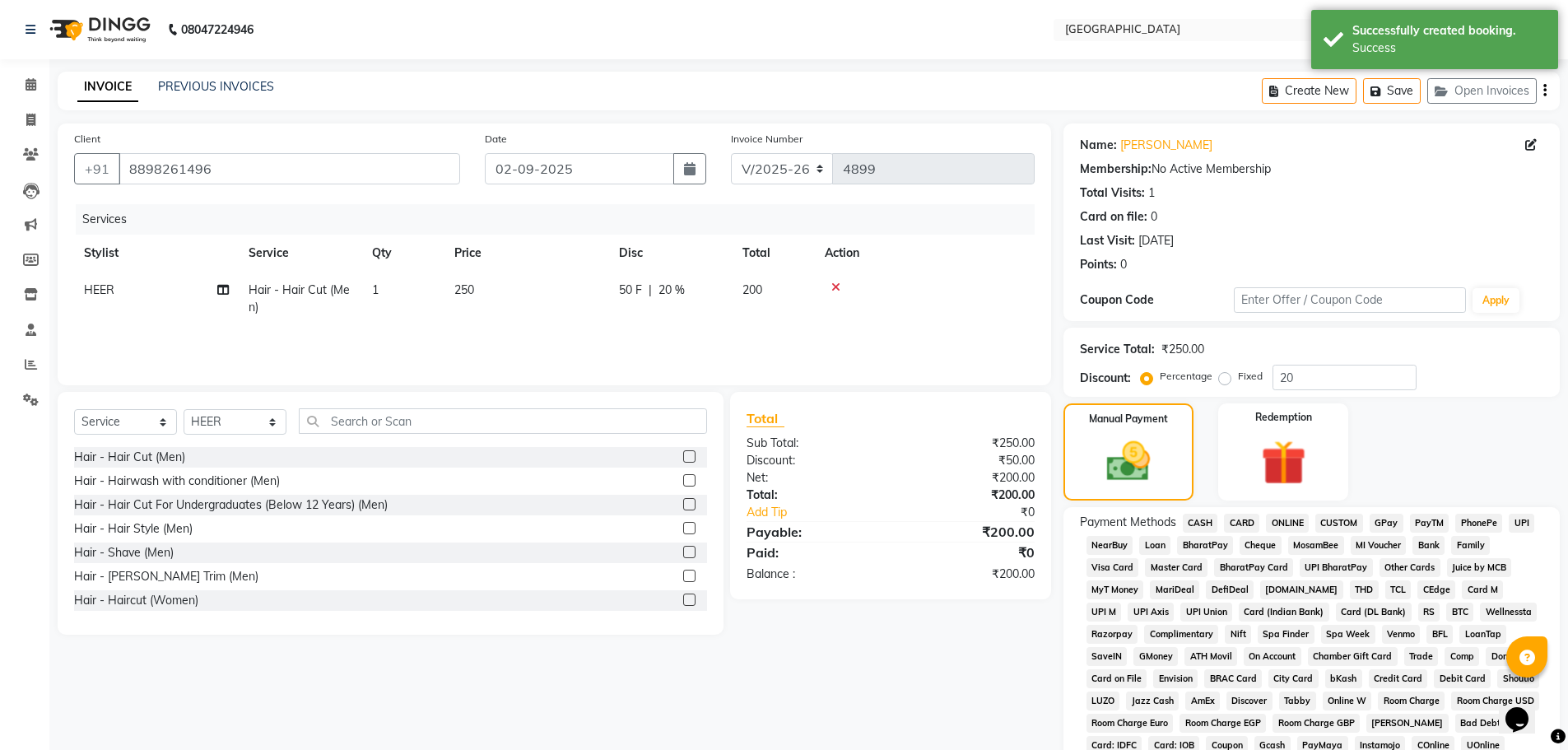
drag, startPoint x: 1374, startPoint y: 529, endPoint x: 1379, endPoint y: 551, distance: 22.6
click at [1374, 528] on span "GPay" at bounding box center [1386, 524] width 33 height 19
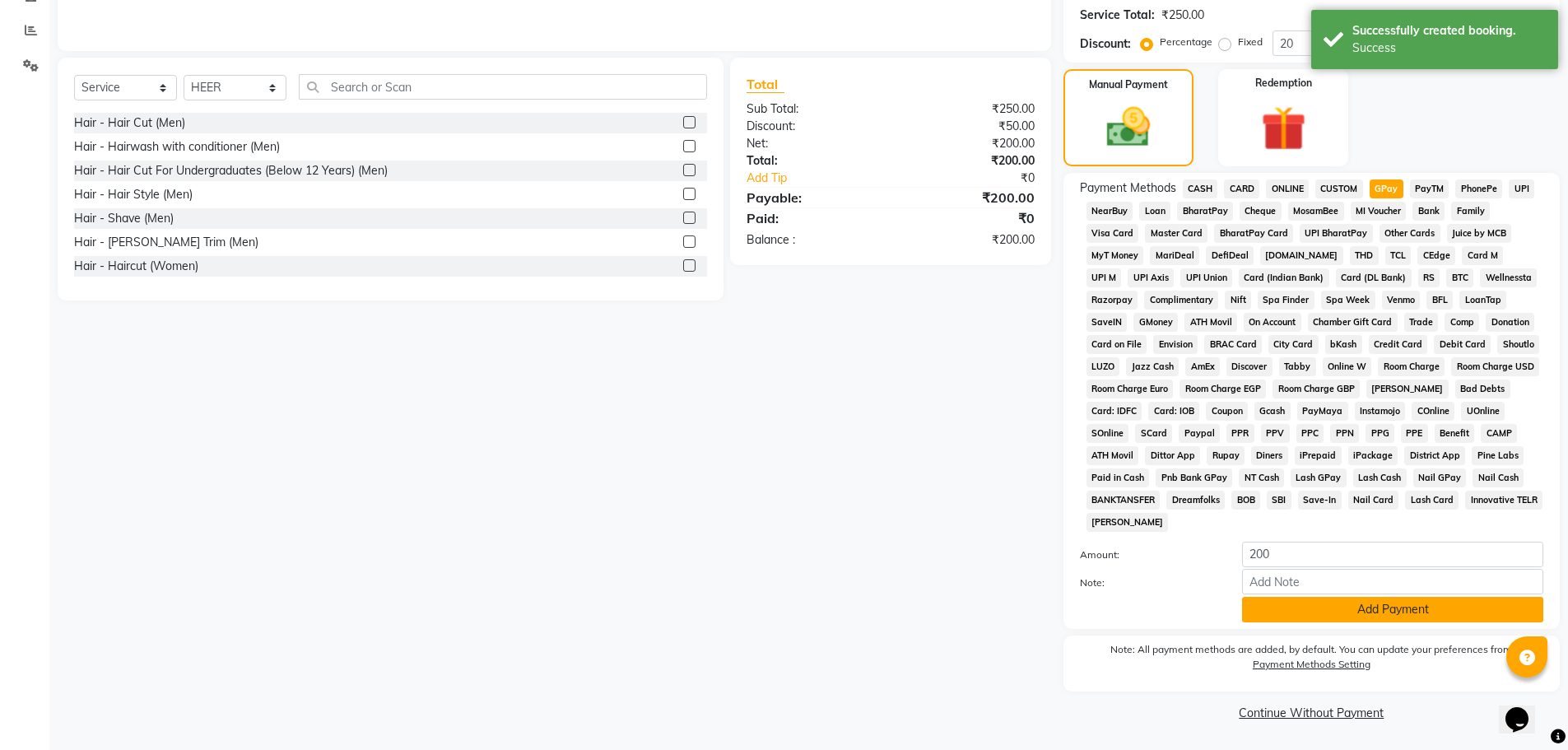
click at [1377, 614] on button "Add Payment" at bounding box center [1392, 610] width 301 height 26
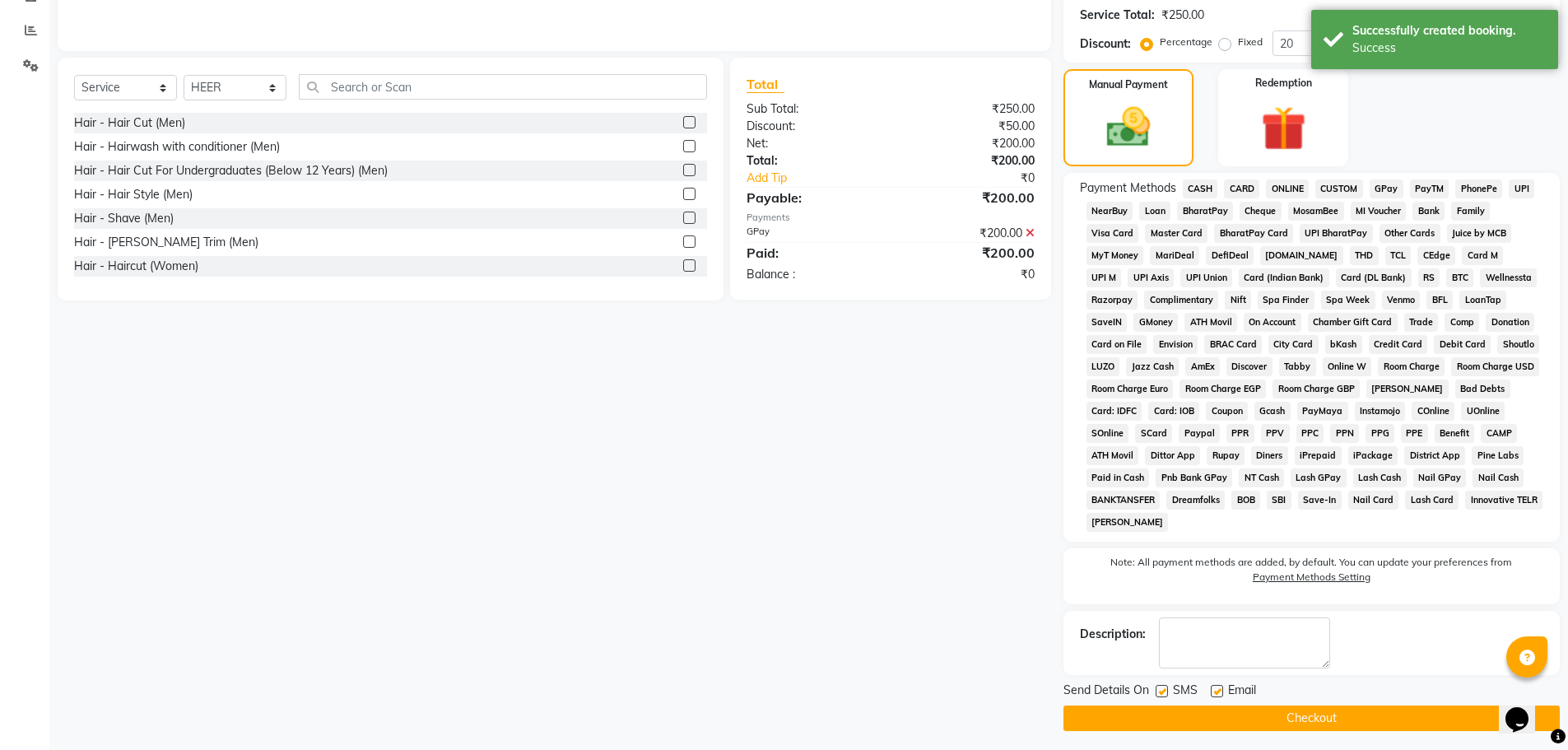
click at [1324, 715] on button "Checkout" at bounding box center [1311, 718] width 496 height 26
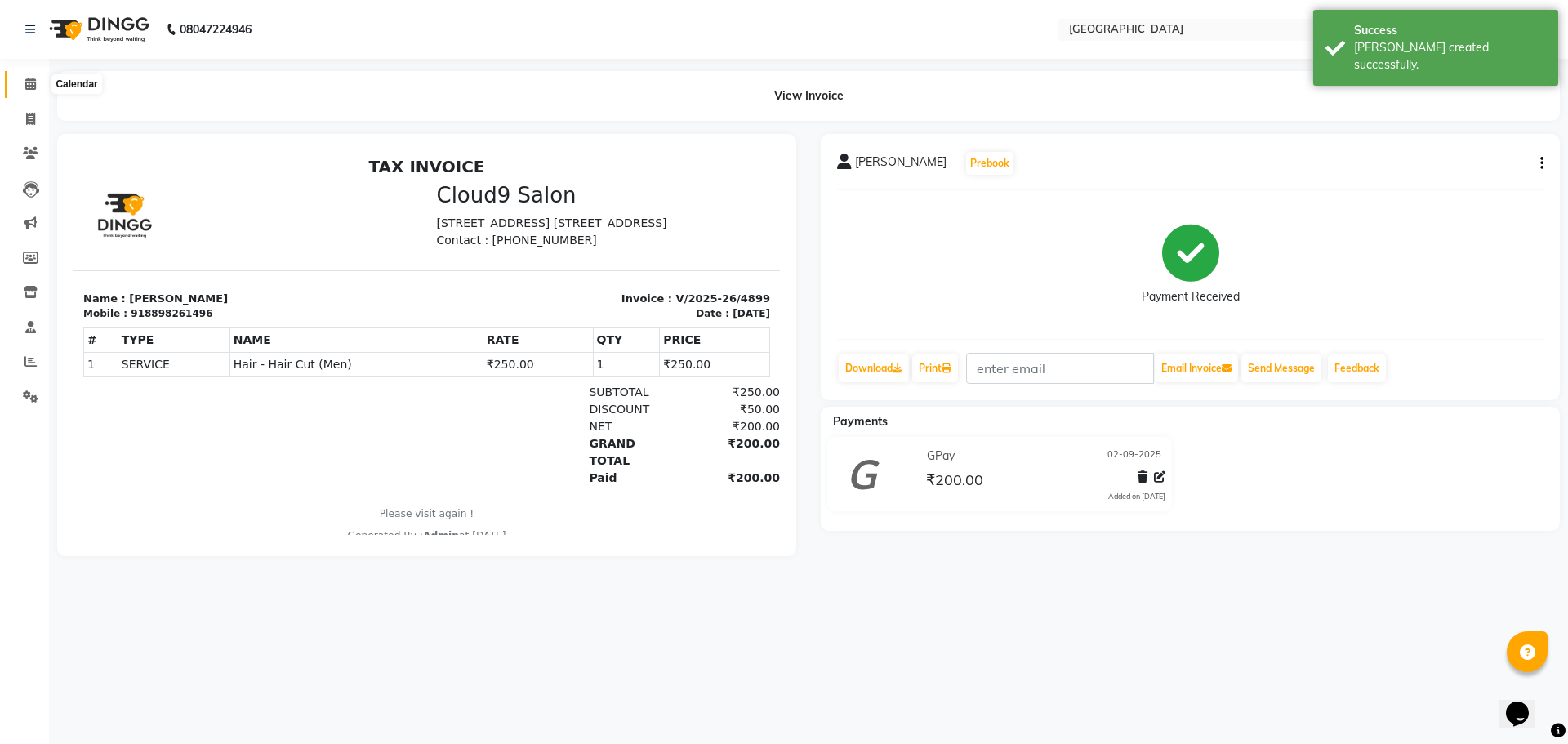
click at [30, 81] on icon at bounding box center [30, 83] width 10 height 12
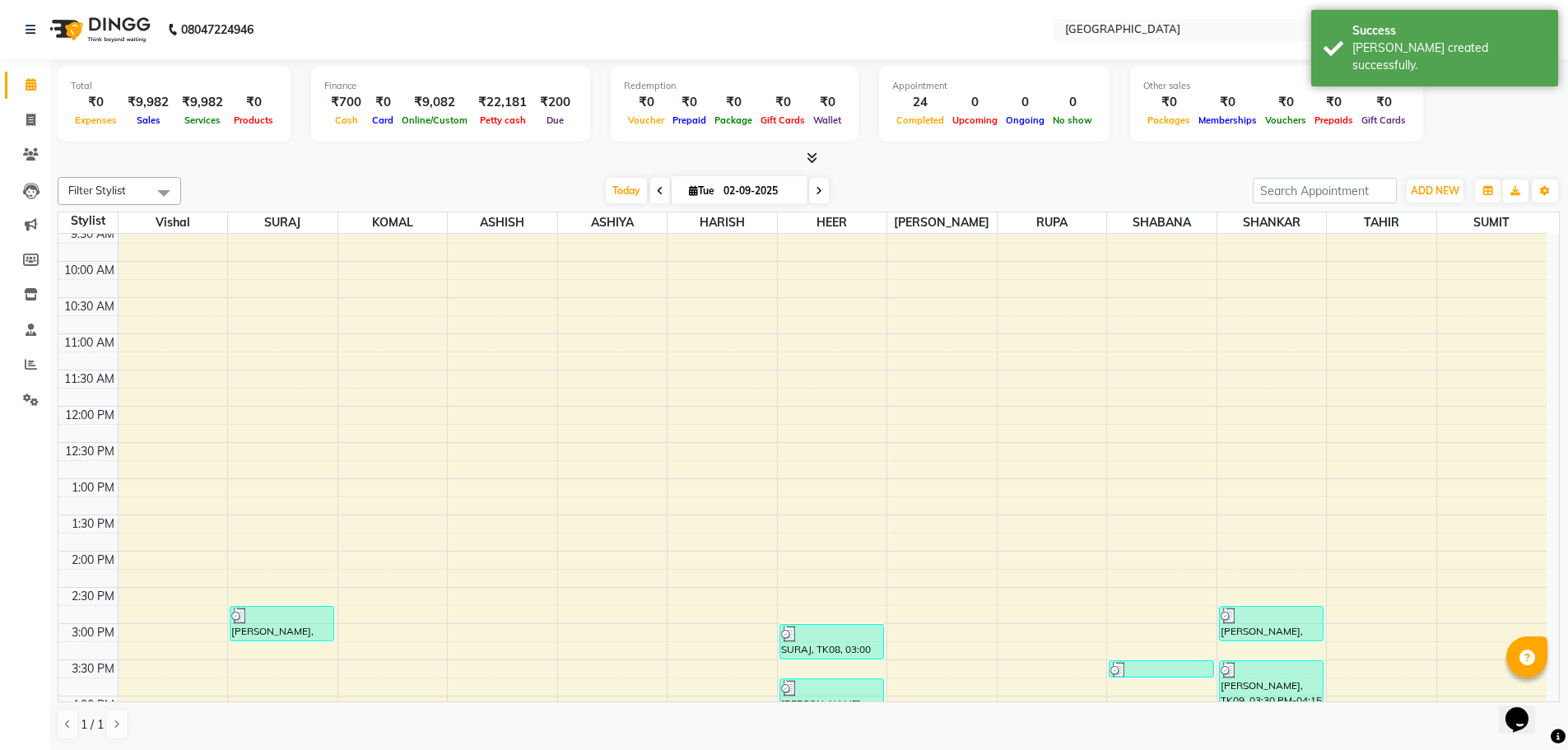
scroll to position [494, 0]
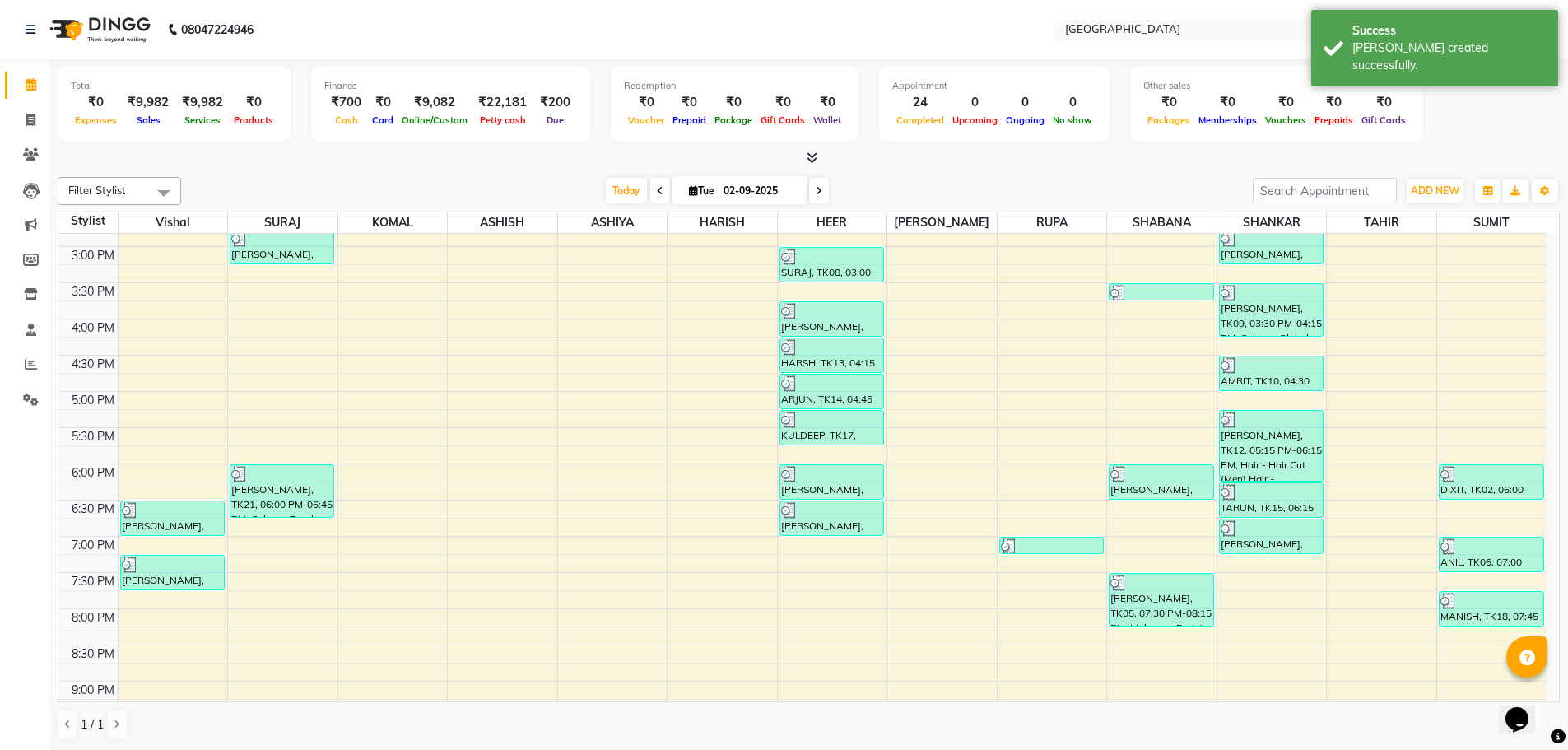
click at [1257, 576] on div "8:00 AM 8:30 AM 9:00 AM 9:30 AM 10:00 AM 10:30 AM 11:00 AM 11:30 AM 12:00 PM 12…" at bounding box center [803, 319] width 1489 height 1158
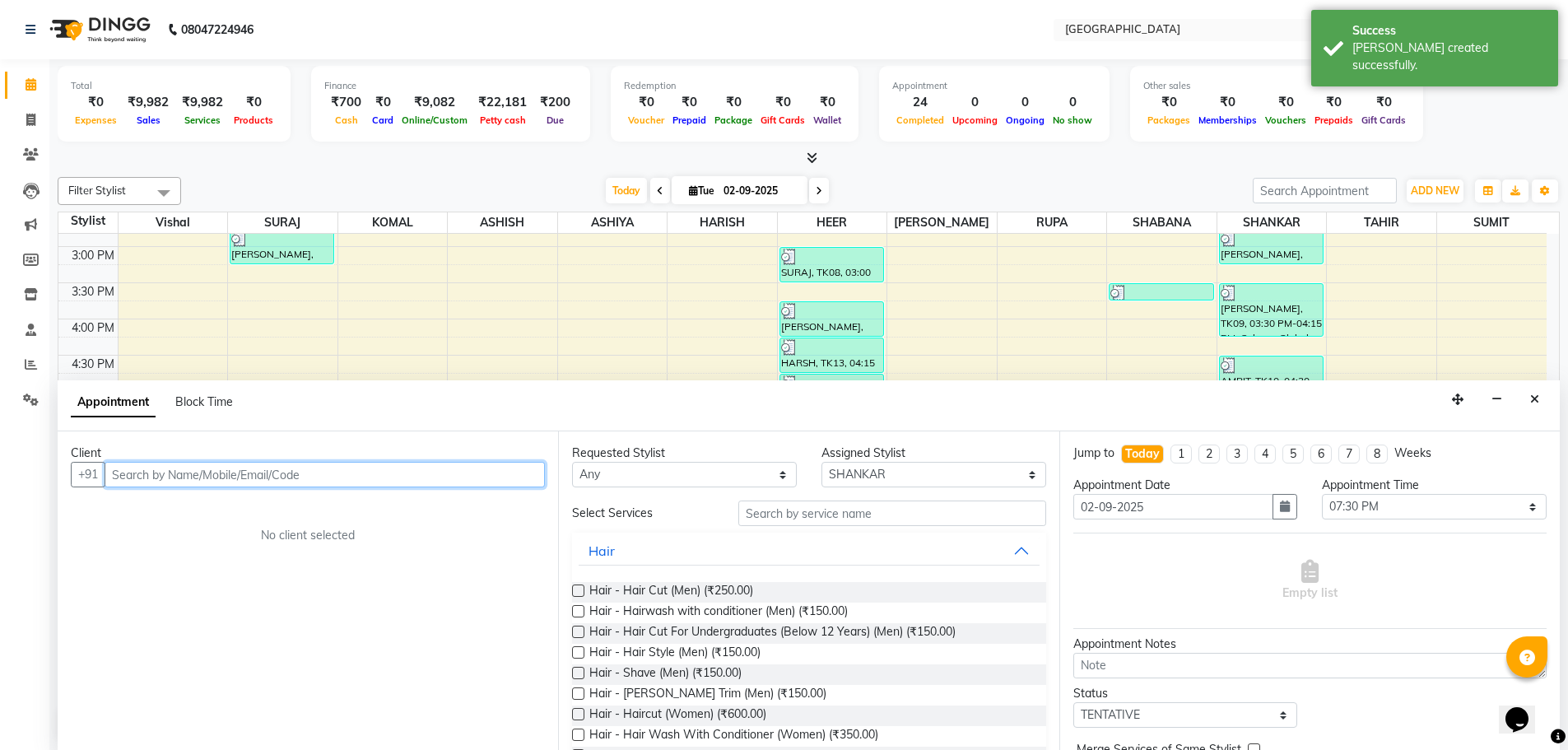
scroll to position [1, 0]
click at [525, 475] on input "text" at bounding box center [324, 473] width 440 height 26
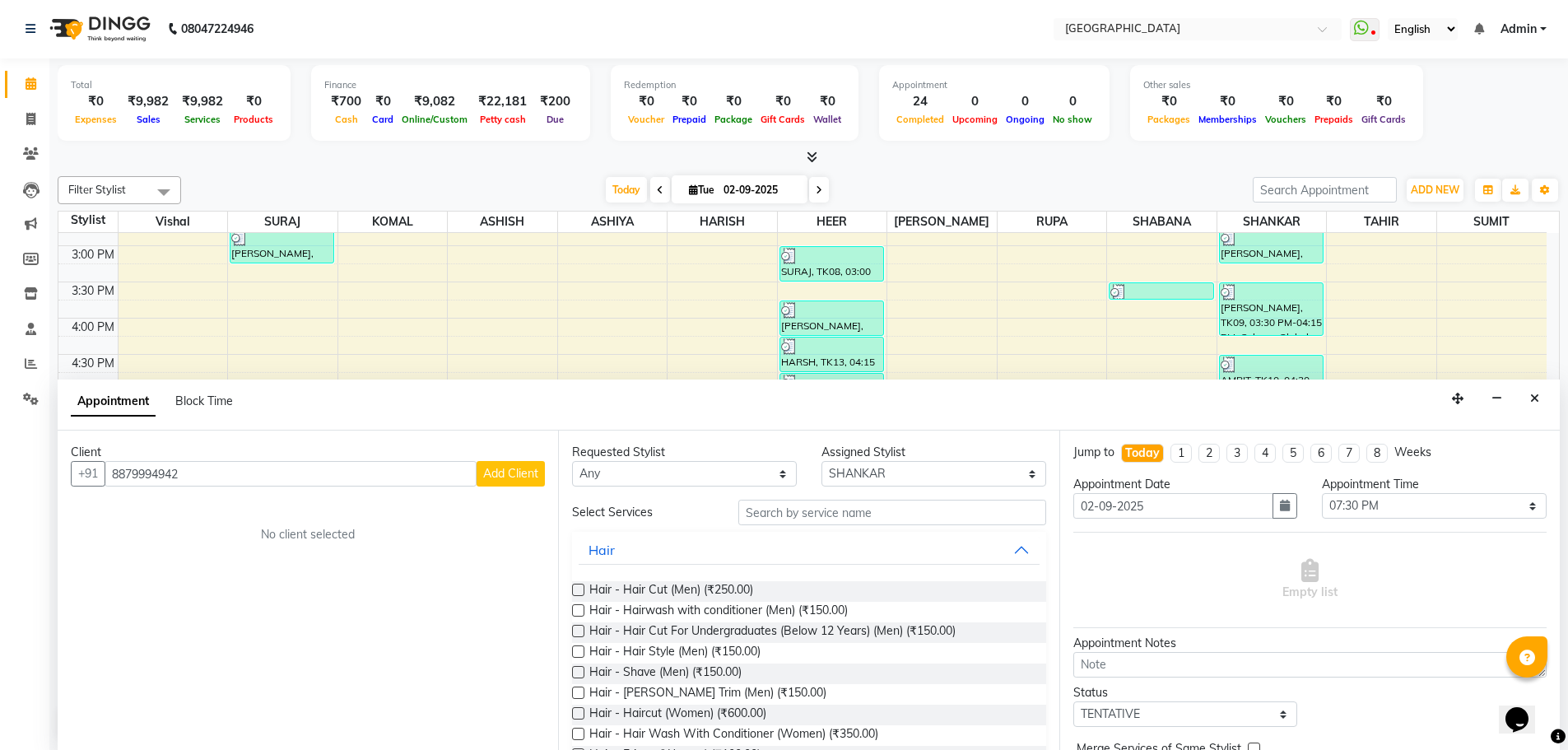
click at [520, 473] on span "Add Client" at bounding box center [511, 474] width 55 height 15
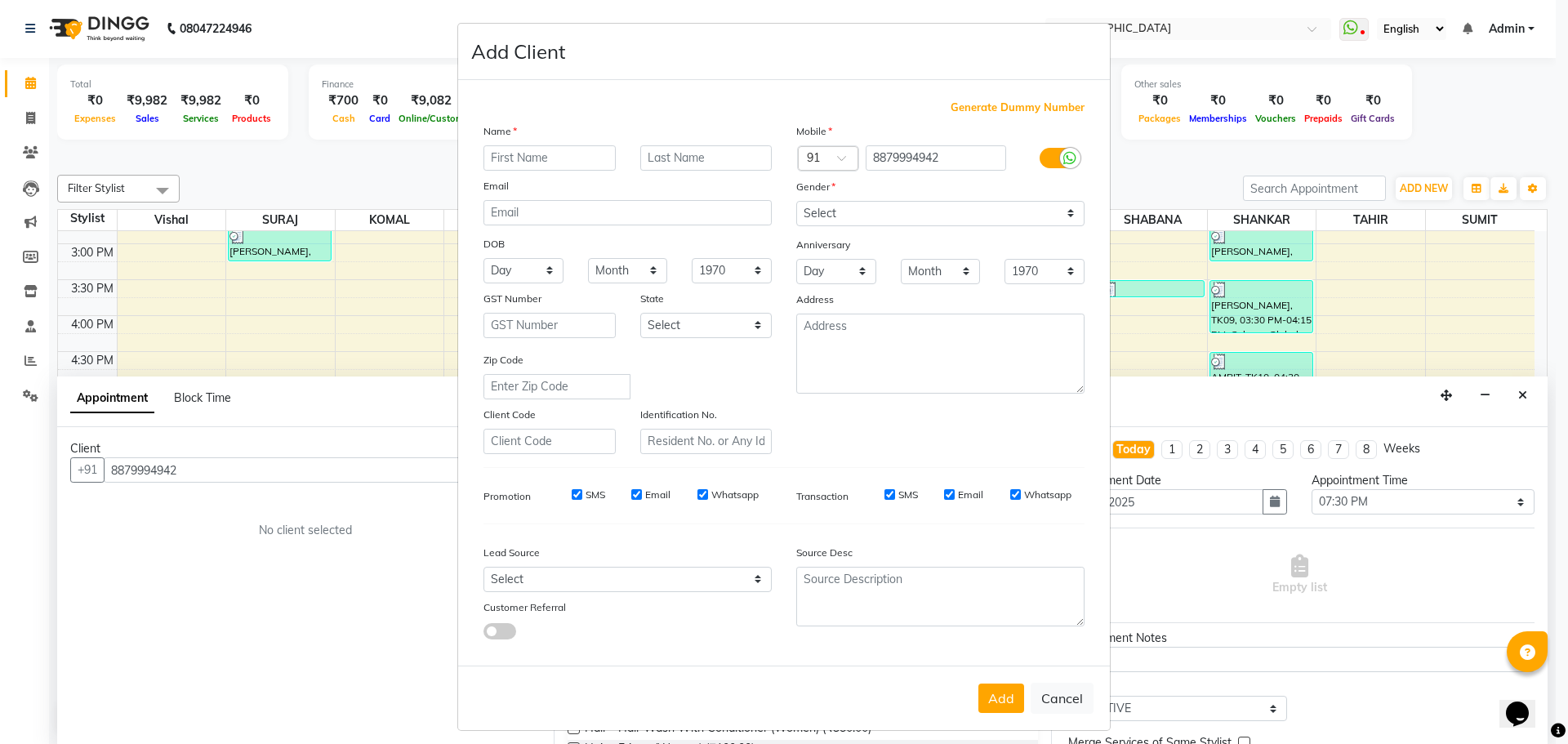
click at [529, 159] on input "text" at bounding box center [550, 157] width 133 height 26
click at [852, 215] on select "Select [DEMOGRAPHIC_DATA] [DEMOGRAPHIC_DATA] Other Prefer Not To Say" at bounding box center [940, 213] width 288 height 26
click at [796, 201] on select "Select [DEMOGRAPHIC_DATA] [DEMOGRAPHIC_DATA] Other Prefer Not To Say" at bounding box center [940, 213] width 288 height 26
click at [994, 706] on button "Add" at bounding box center [1001, 698] width 46 height 29
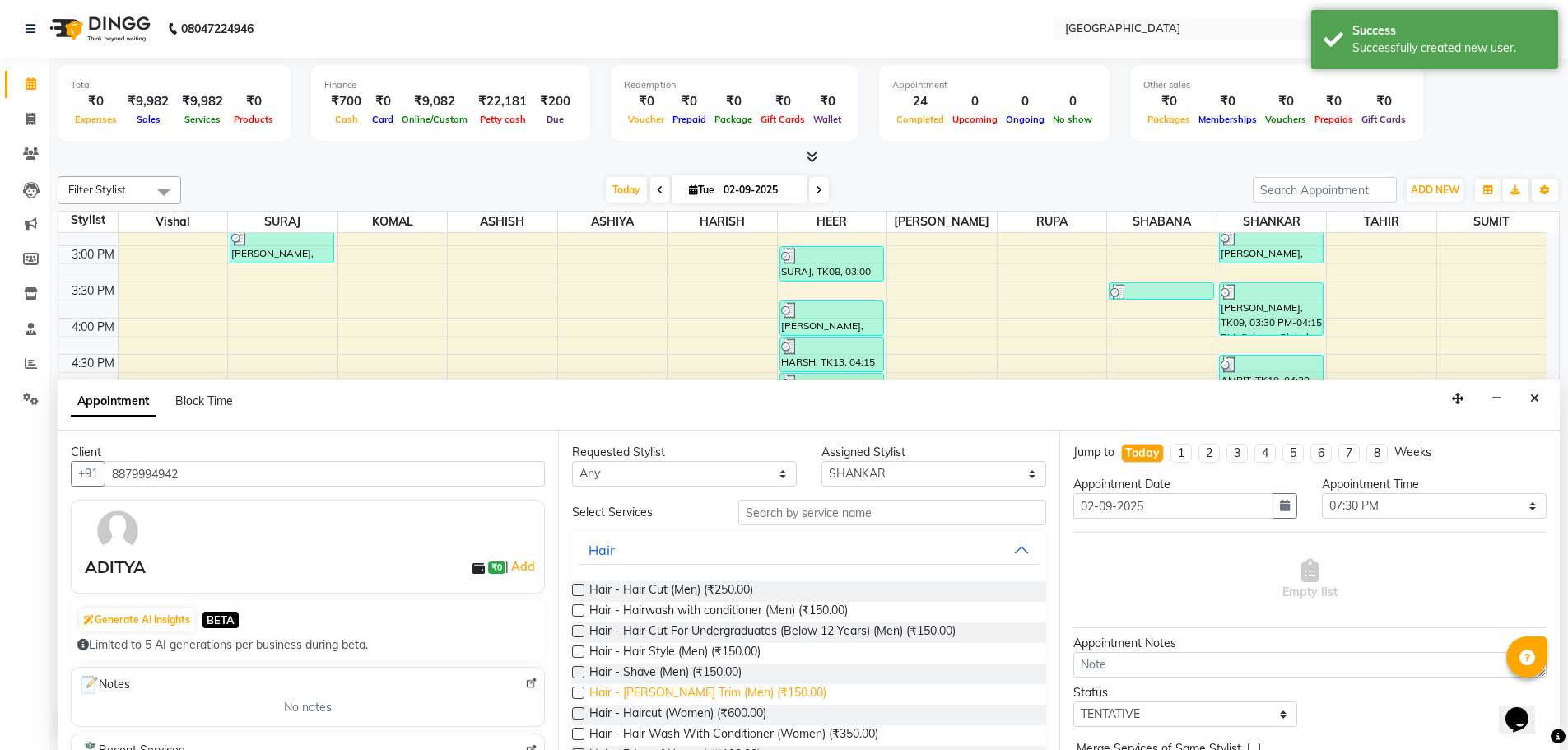
click at [711, 691] on span "Hair - [PERSON_NAME] Trim (Men) (₹150.00)" at bounding box center [708, 695] width 237 height 21
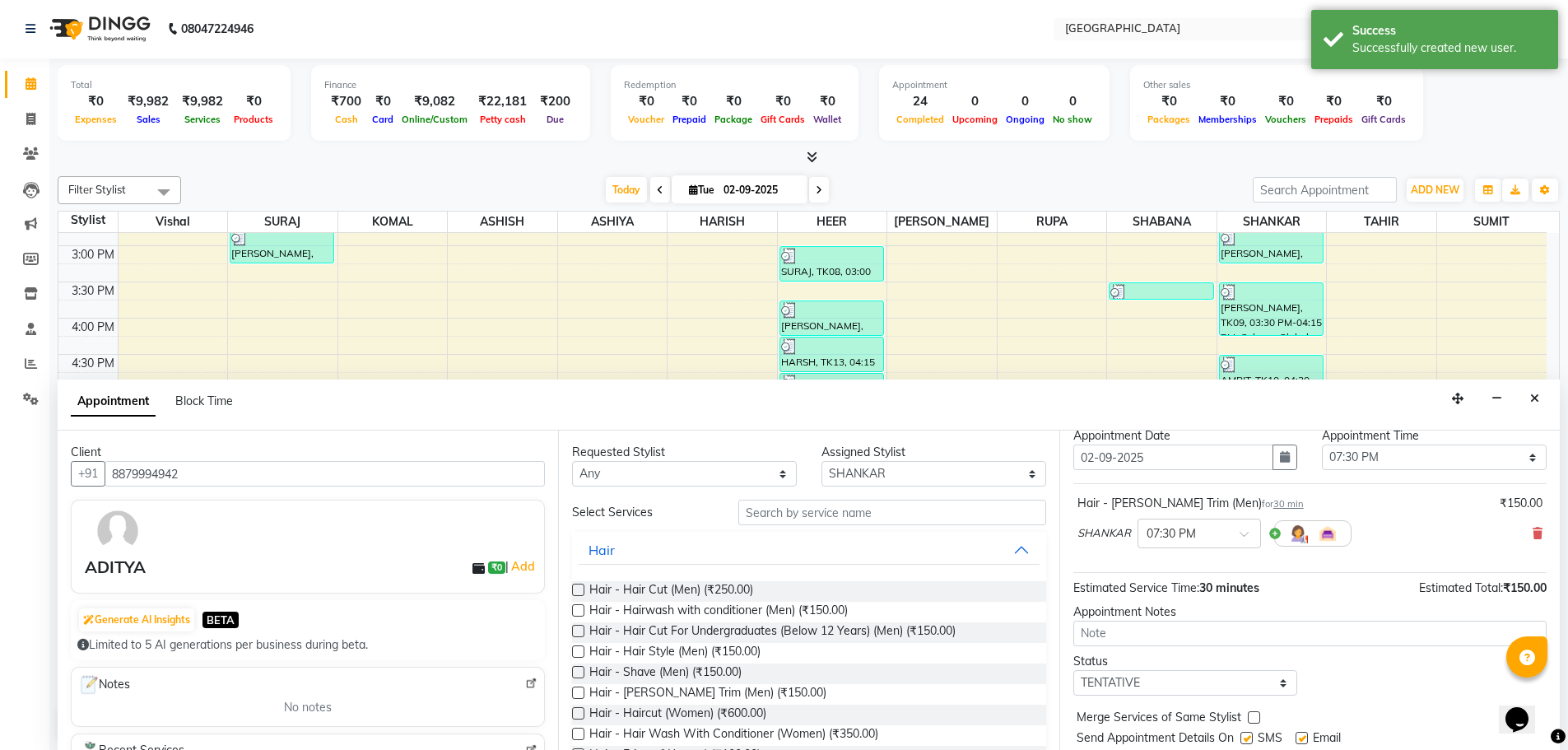
scroll to position [98, 0]
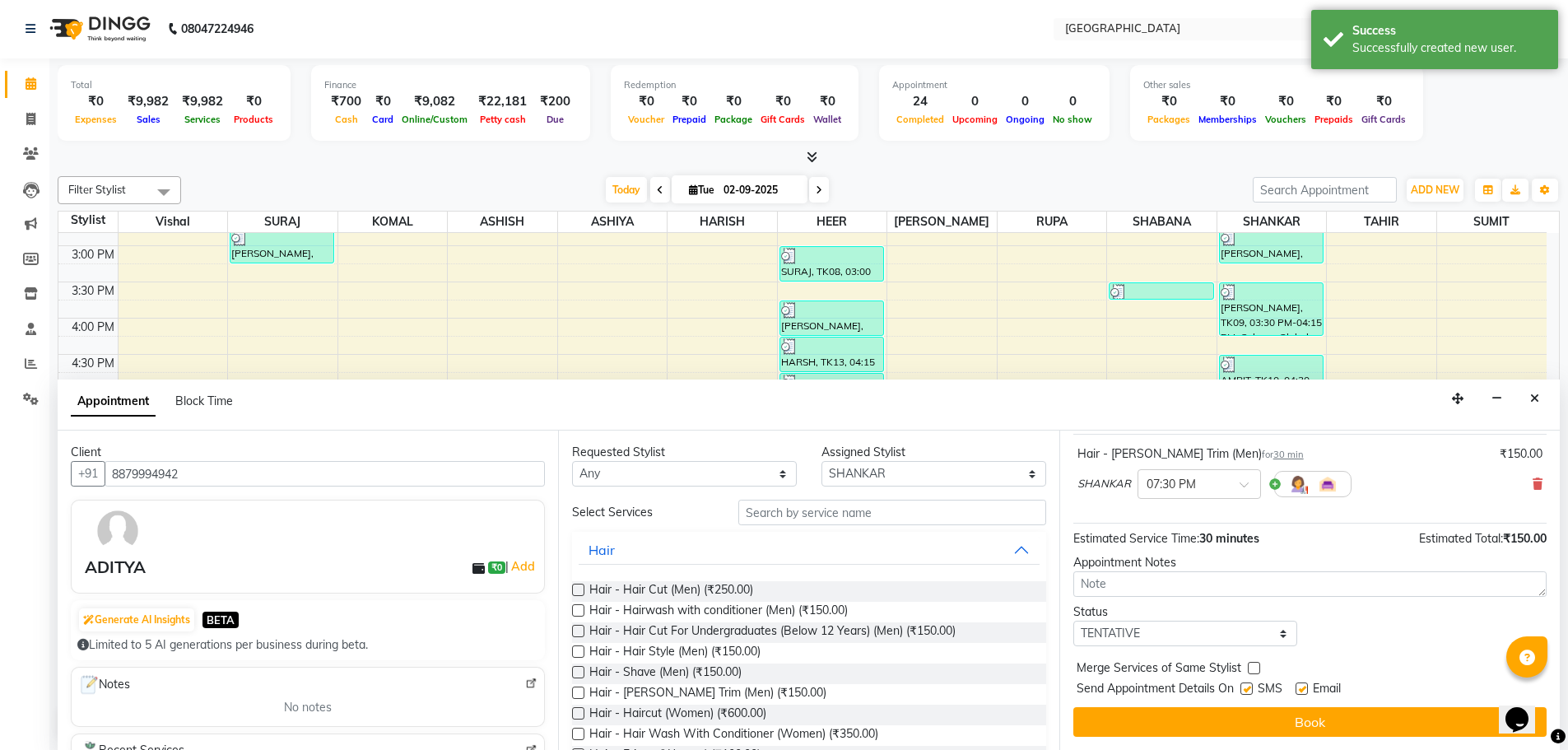
click at [1255, 667] on label at bounding box center [1254, 668] width 12 height 12
click at [1255, 667] on input "checkbox" at bounding box center [1253, 669] width 11 height 11
drag, startPoint x: 1257, startPoint y: 637, endPoint x: 1240, endPoint y: 636, distance: 17.0
click at [1257, 637] on select "Select TENTATIVE CONFIRM CHECK-IN UPCOMING" at bounding box center [1185, 633] width 225 height 26
click at [1073, 621] on select "Select TENTATIVE CONFIRM CHECK-IN UPCOMING" at bounding box center [1185, 633] width 225 height 26
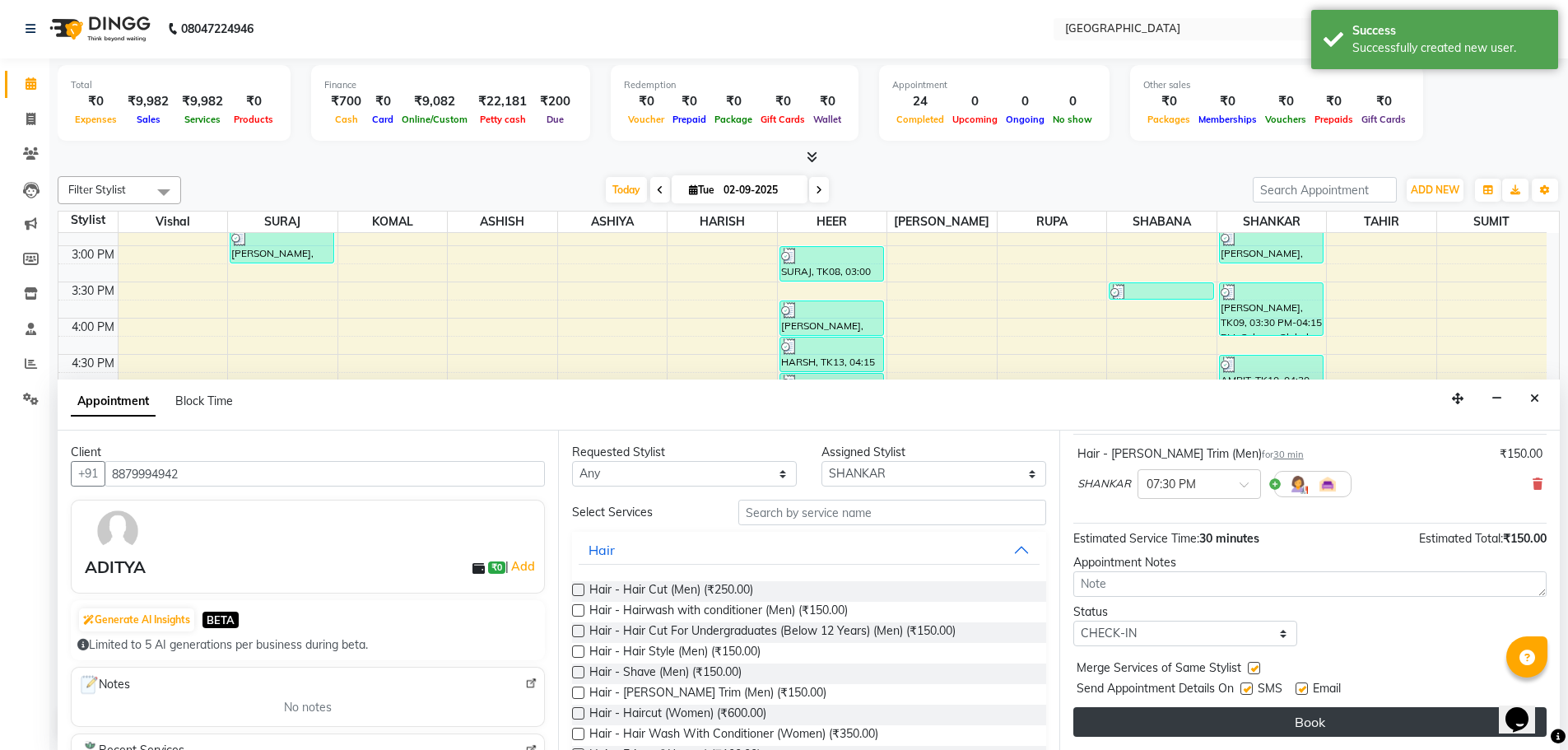
click at [1278, 724] on button "Book" at bounding box center [1309, 721] width 473 height 30
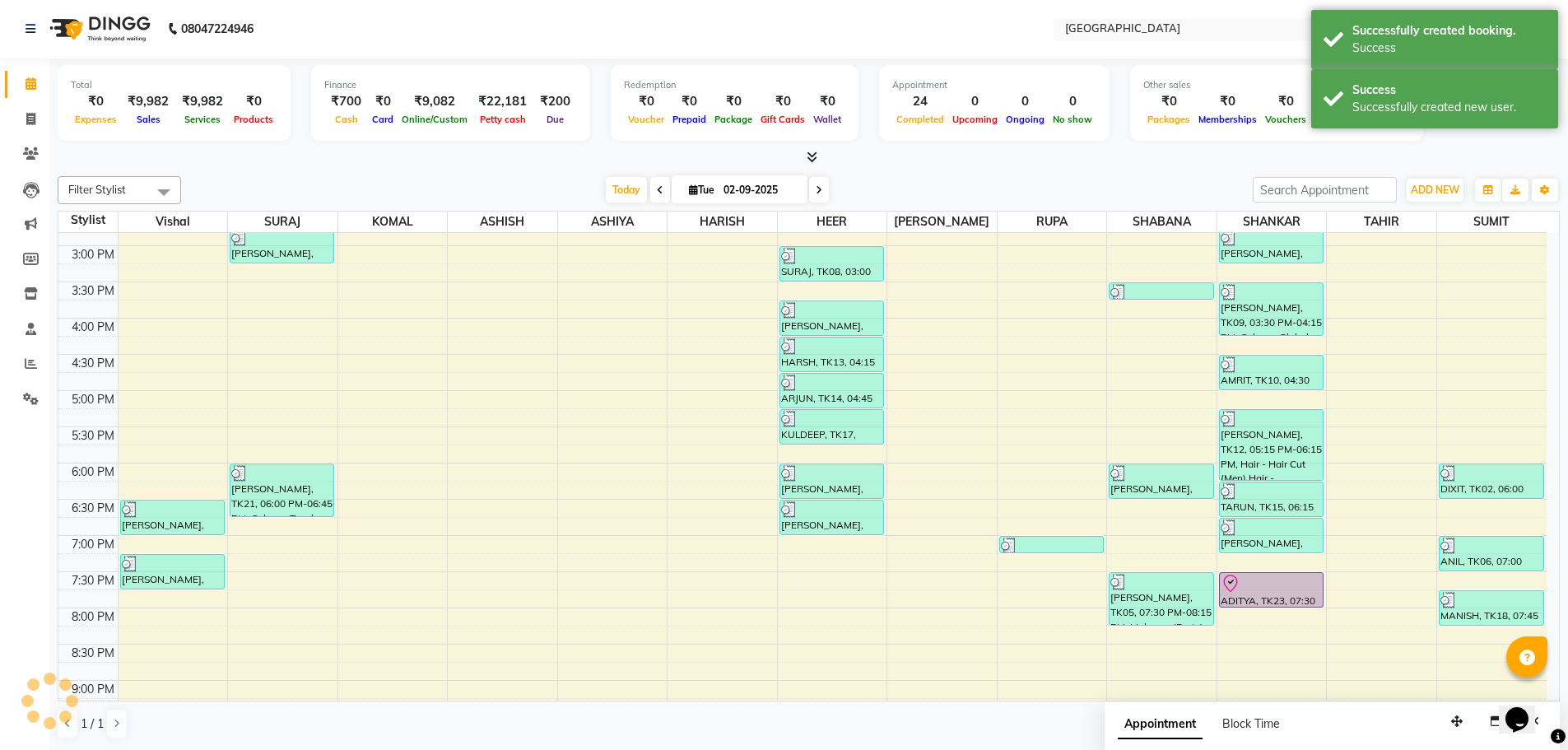
scroll to position [0, 0]
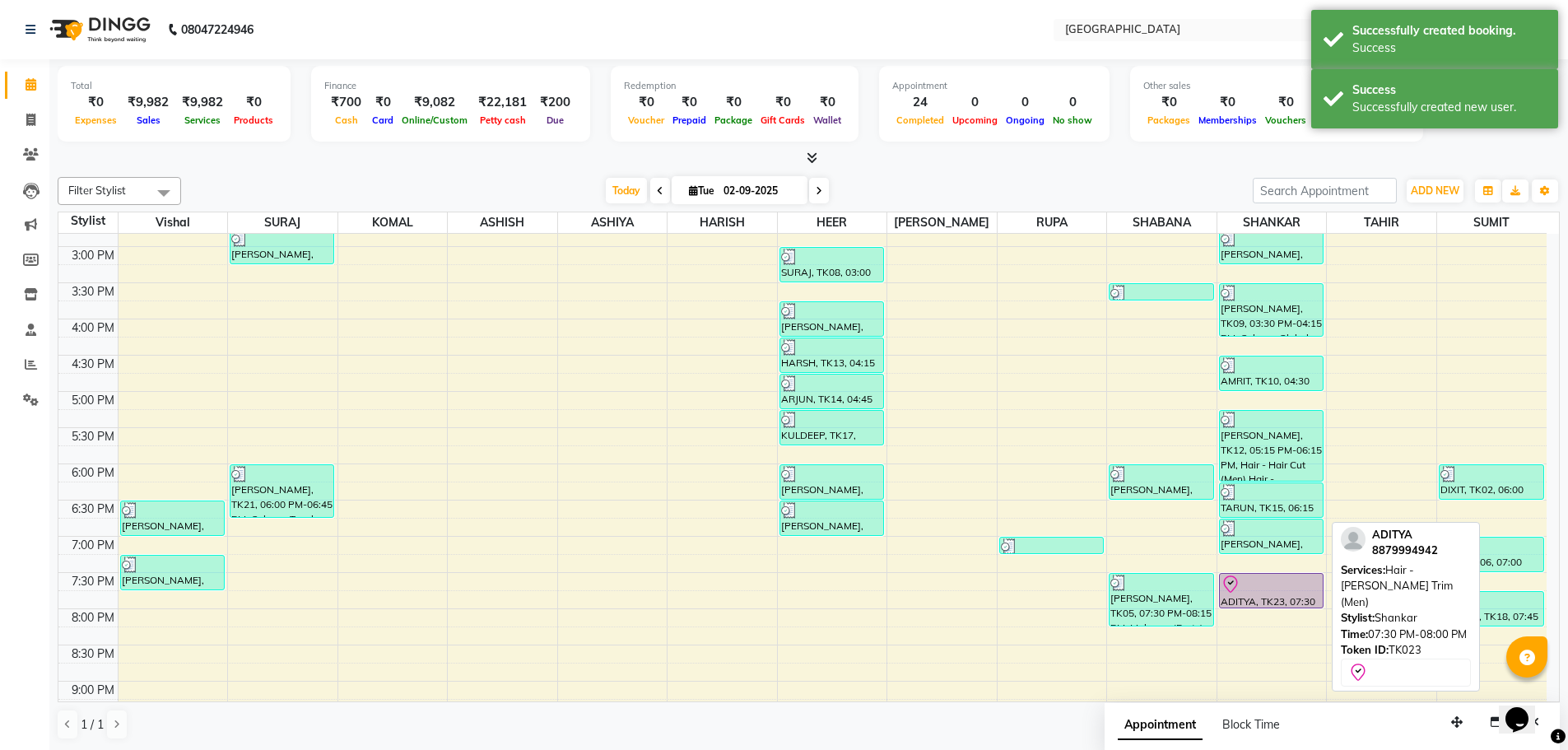
click at [1250, 588] on div at bounding box center [1272, 584] width 101 height 20
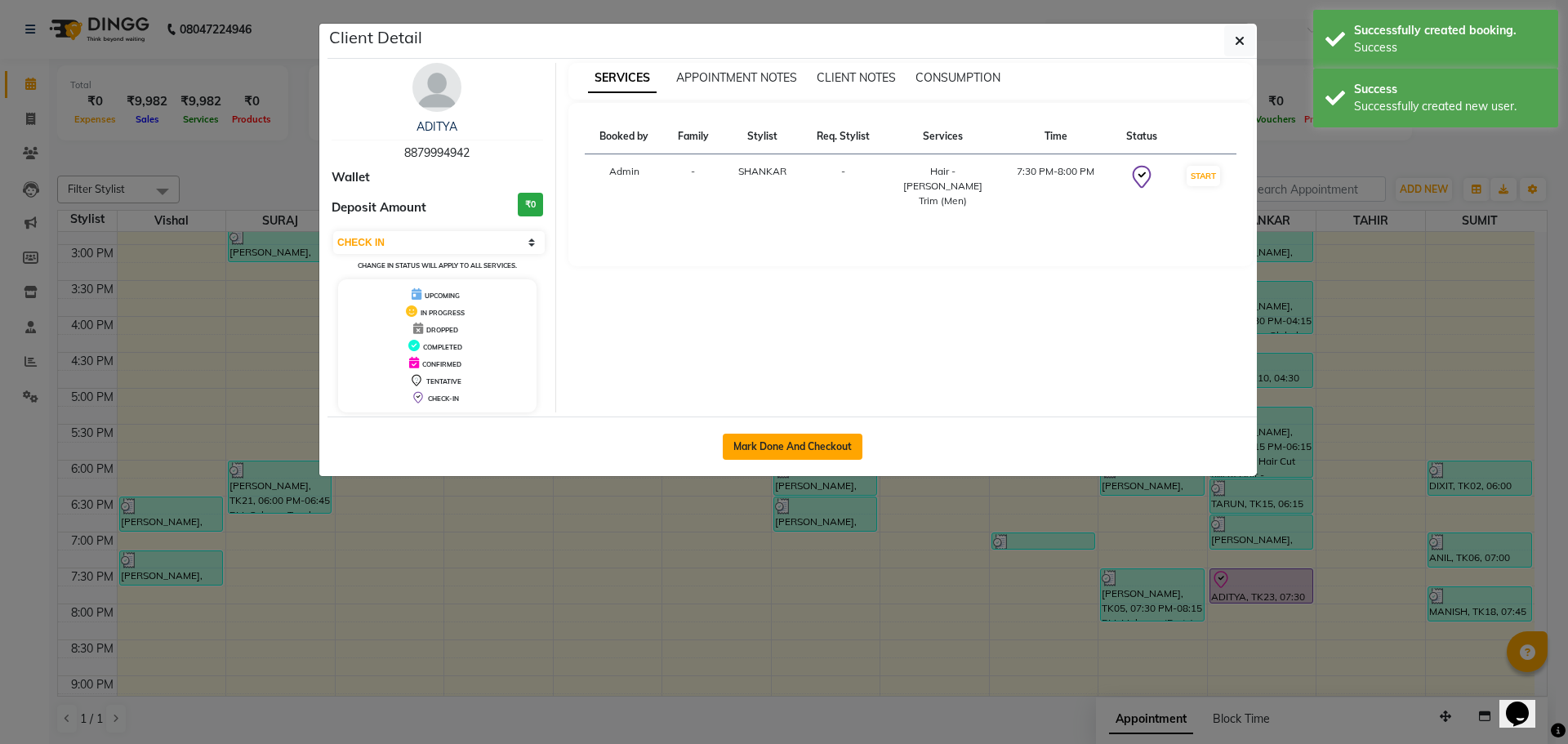
click at [784, 453] on button "Mark Done And Checkout" at bounding box center [792, 446] width 139 height 27
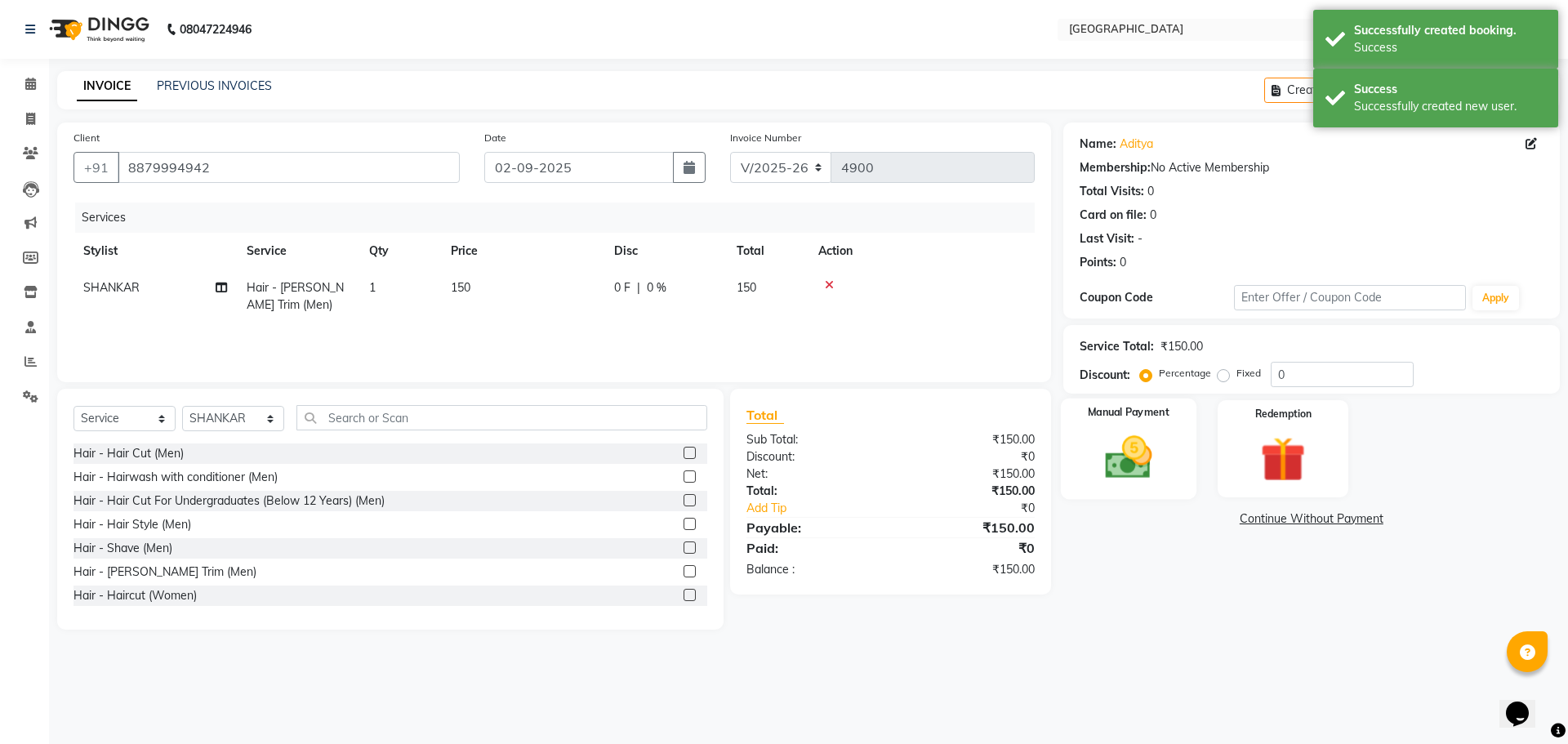
click at [1111, 437] on img at bounding box center [1128, 457] width 76 height 54
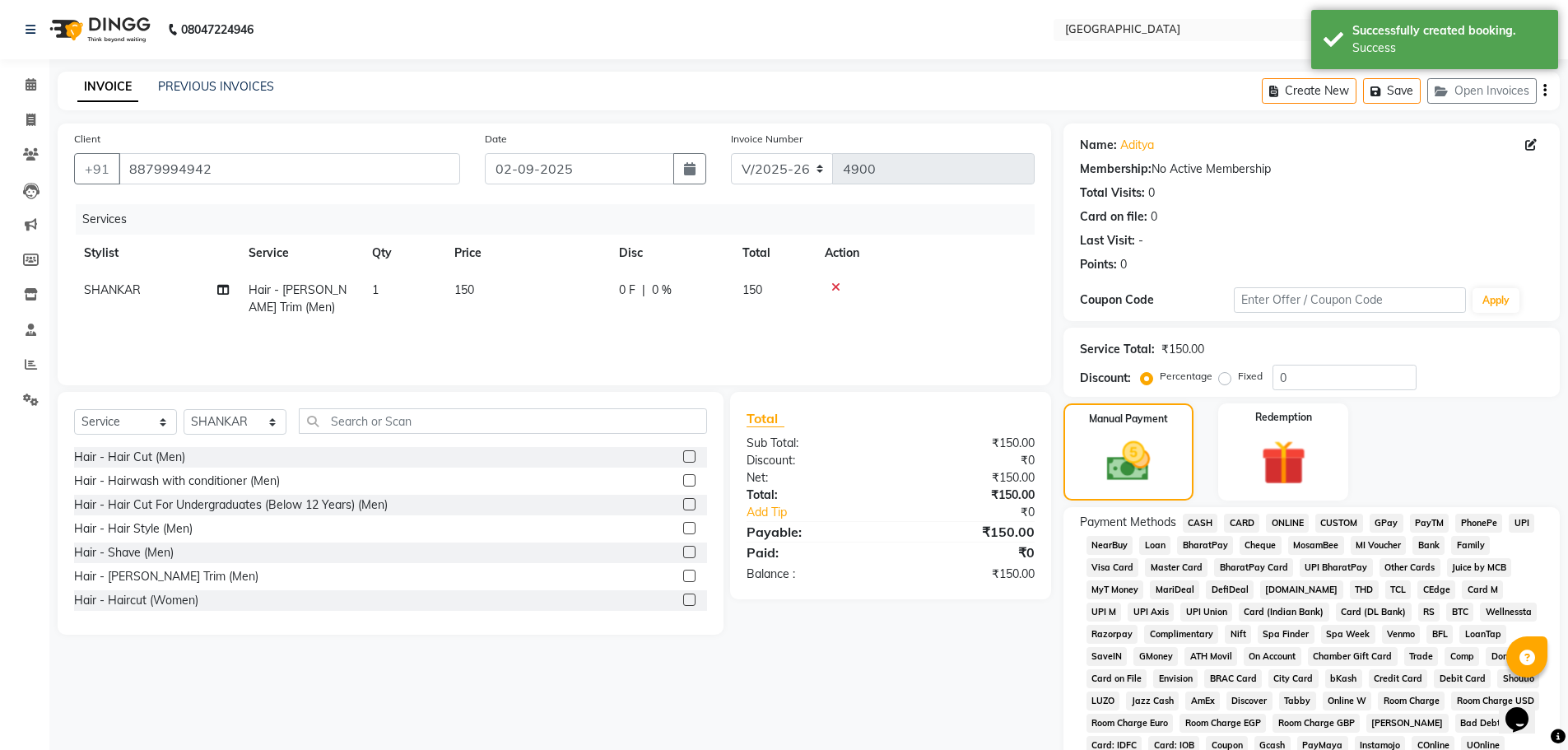
click at [1384, 521] on span "GPay" at bounding box center [1386, 524] width 33 height 19
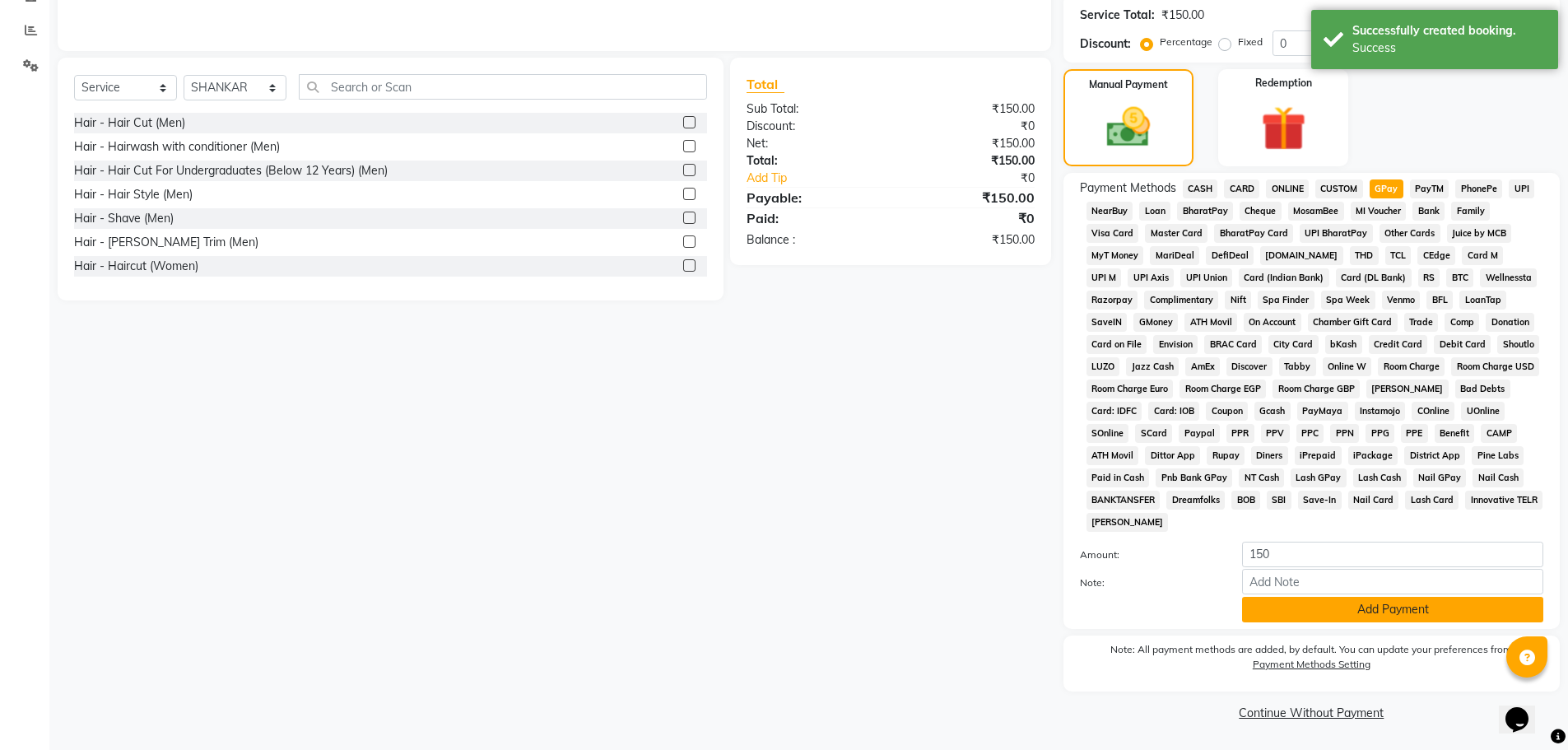
click at [1385, 613] on button "Add Payment" at bounding box center [1392, 610] width 301 height 26
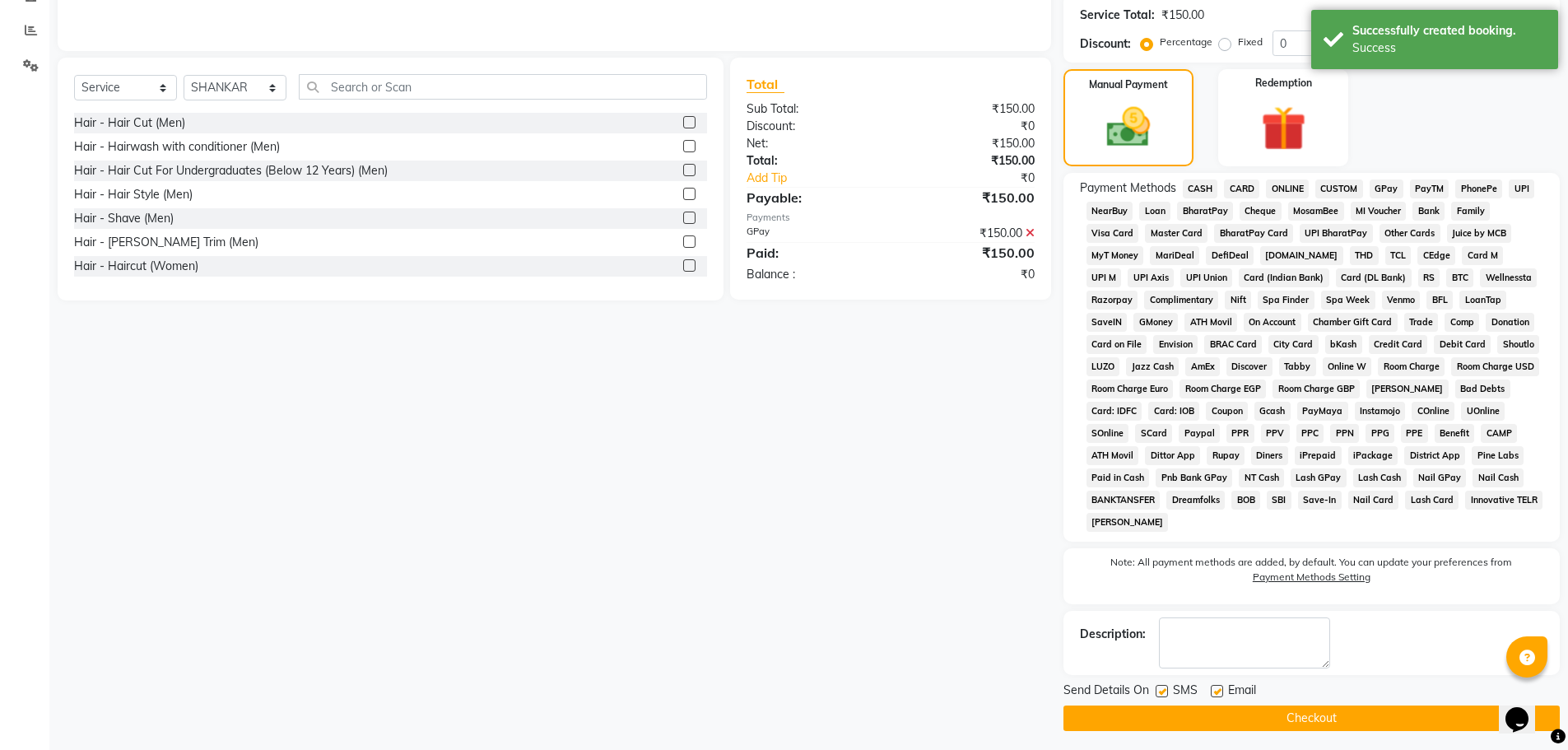
click at [1323, 713] on button "Checkout" at bounding box center [1311, 718] width 496 height 26
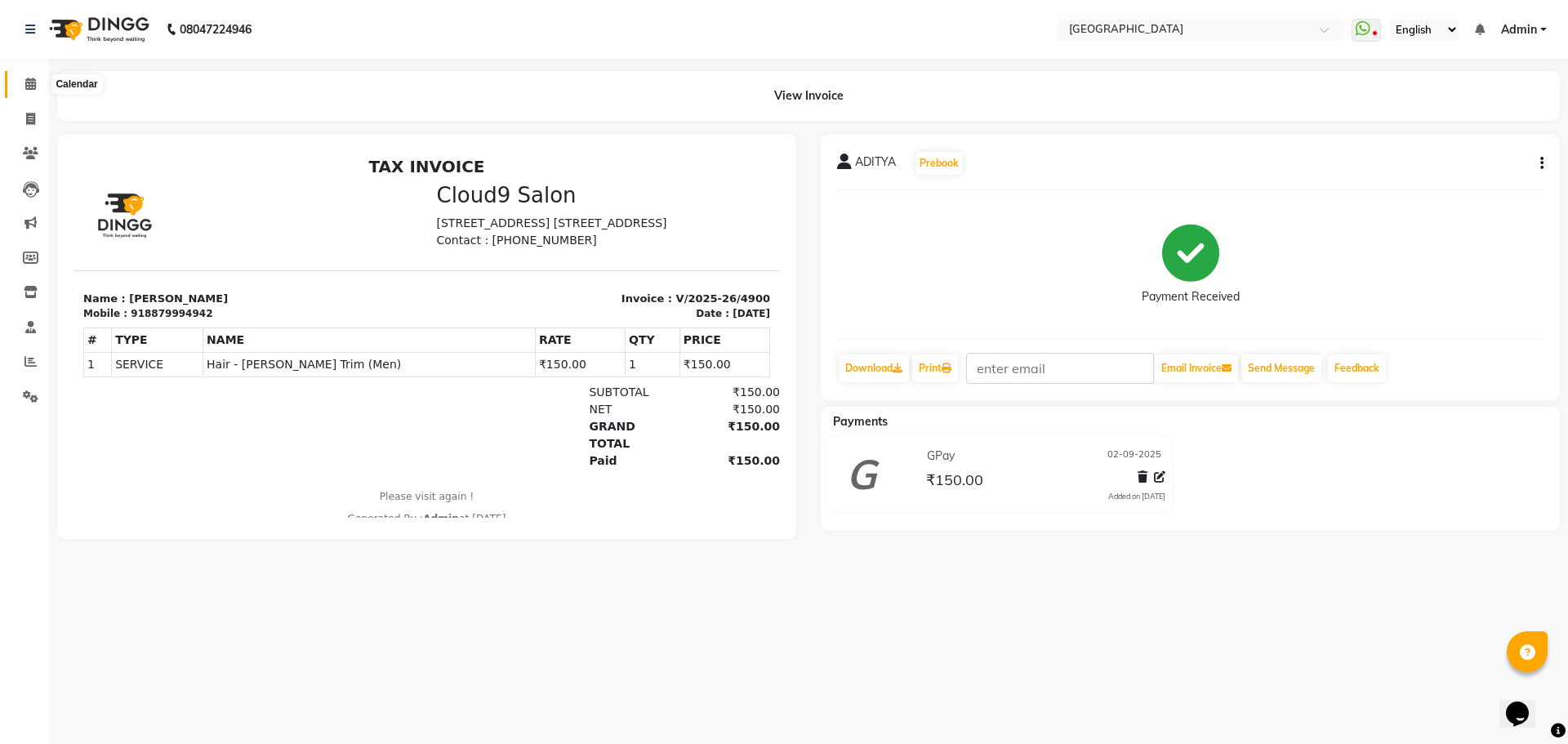
click at [26, 82] on icon at bounding box center [30, 83] width 10 height 12
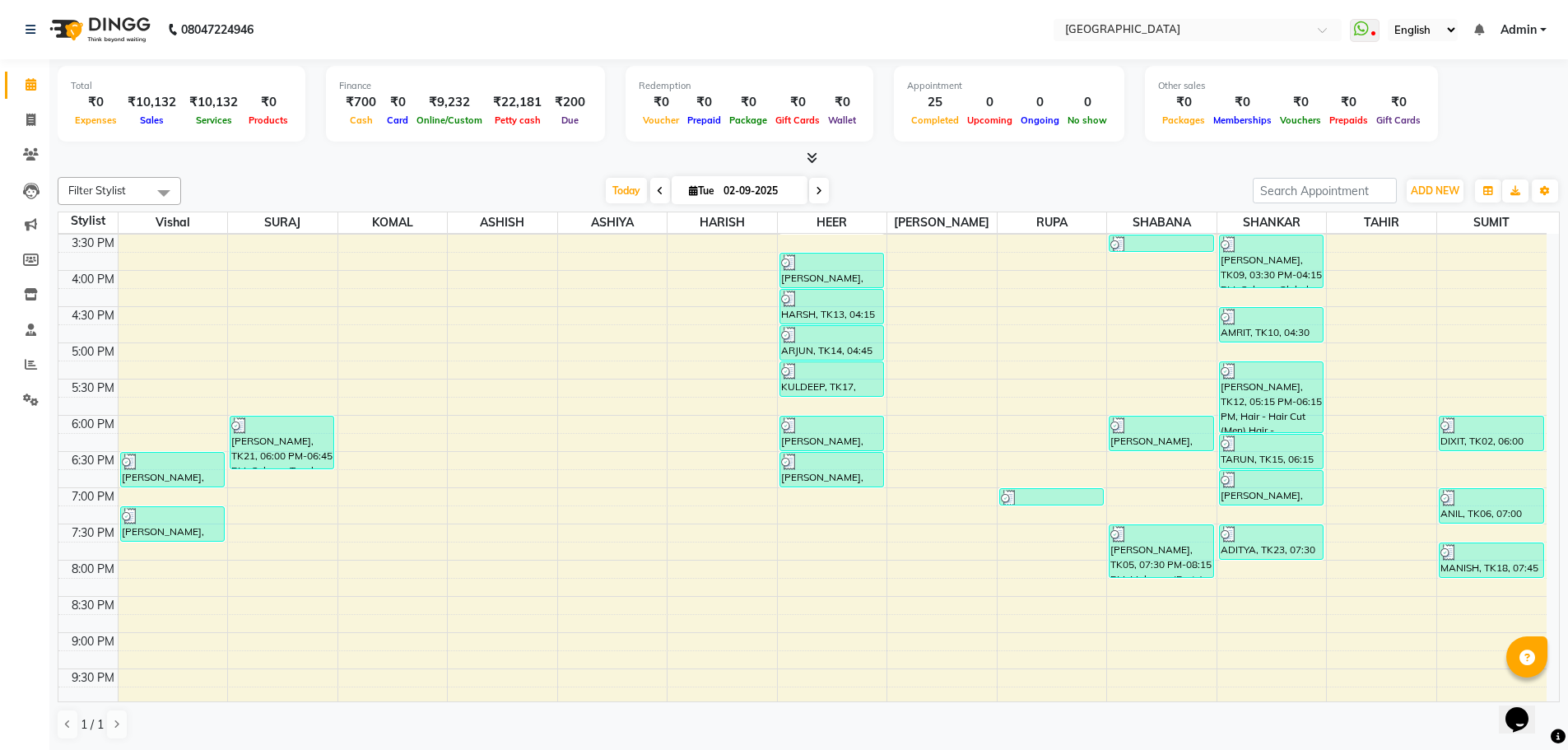
scroll to position [576, 0]
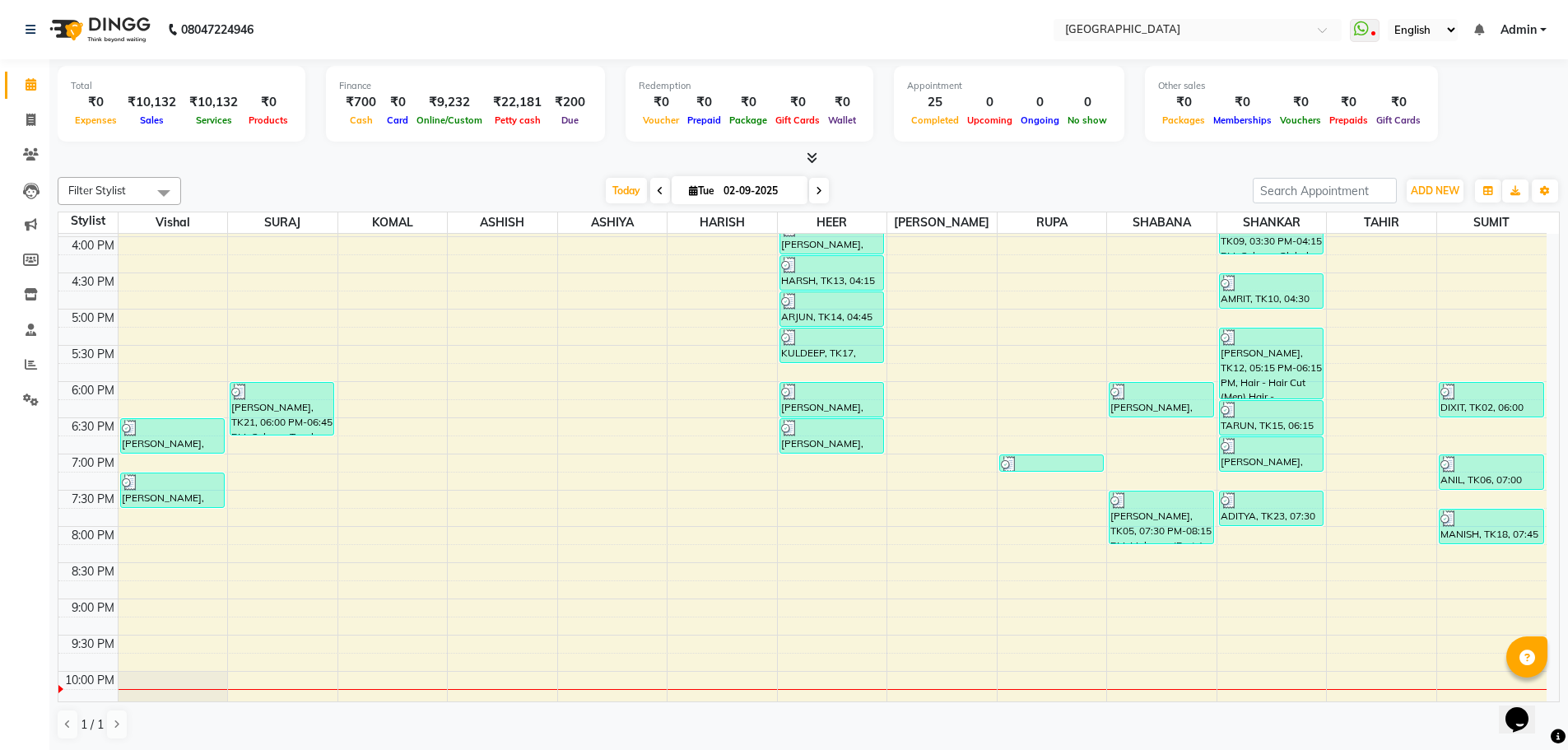
click at [1267, 551] on div "8:00 AM 8:30 AM 9:00 AM 9:30 AM 10:00 AM 10:30 AM 11:00 AM 11:30 AM 12:00 PM 12…" at bounding box center [803, 237] width 1489 height 1158
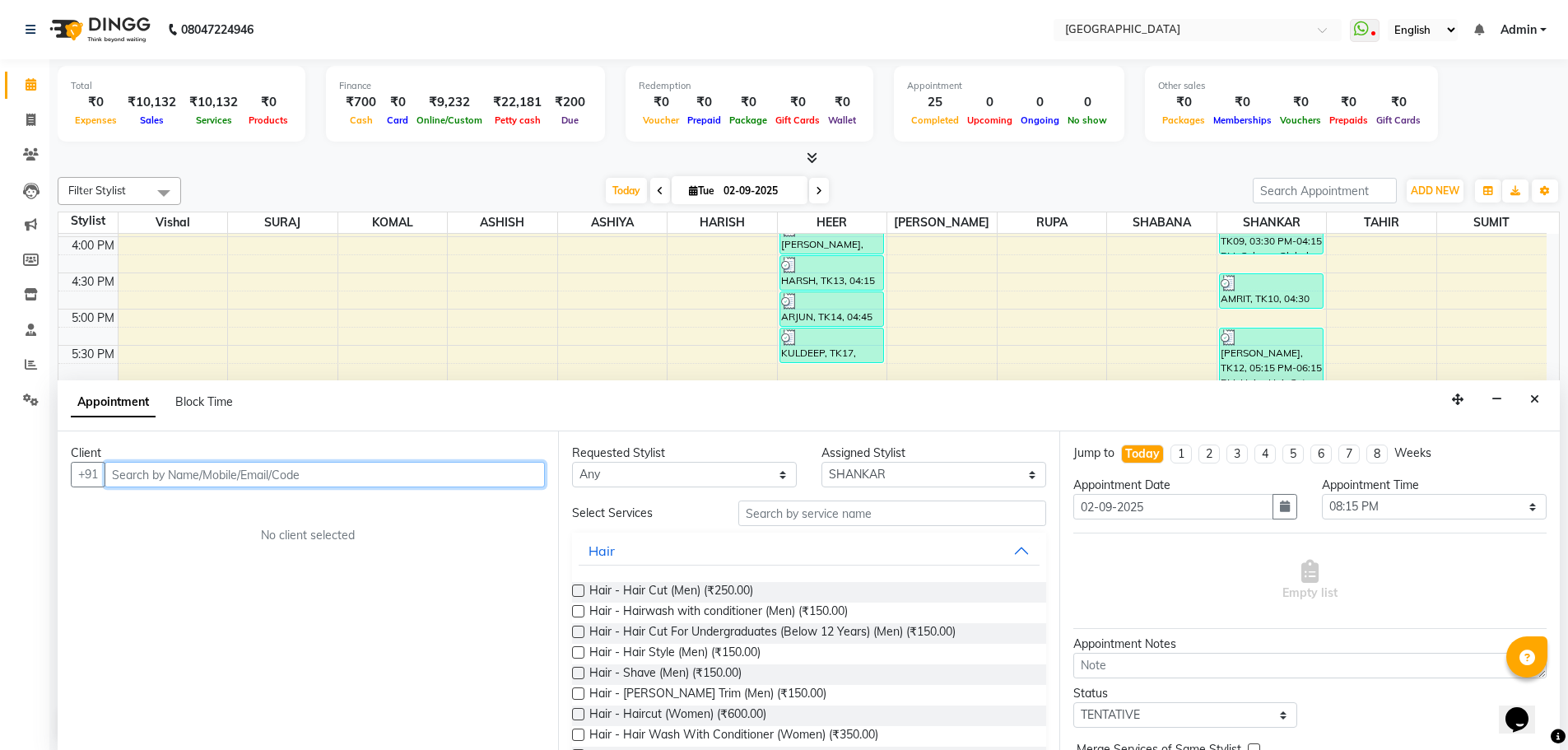
scroll to position [1, 0]
click at [376, 496] on div "Client +91 No client selected" at bounding box center [308, 590] width 501 height 319
click at [410, 473] on input "text" at bounding box center [324, 473] width 440 height 26
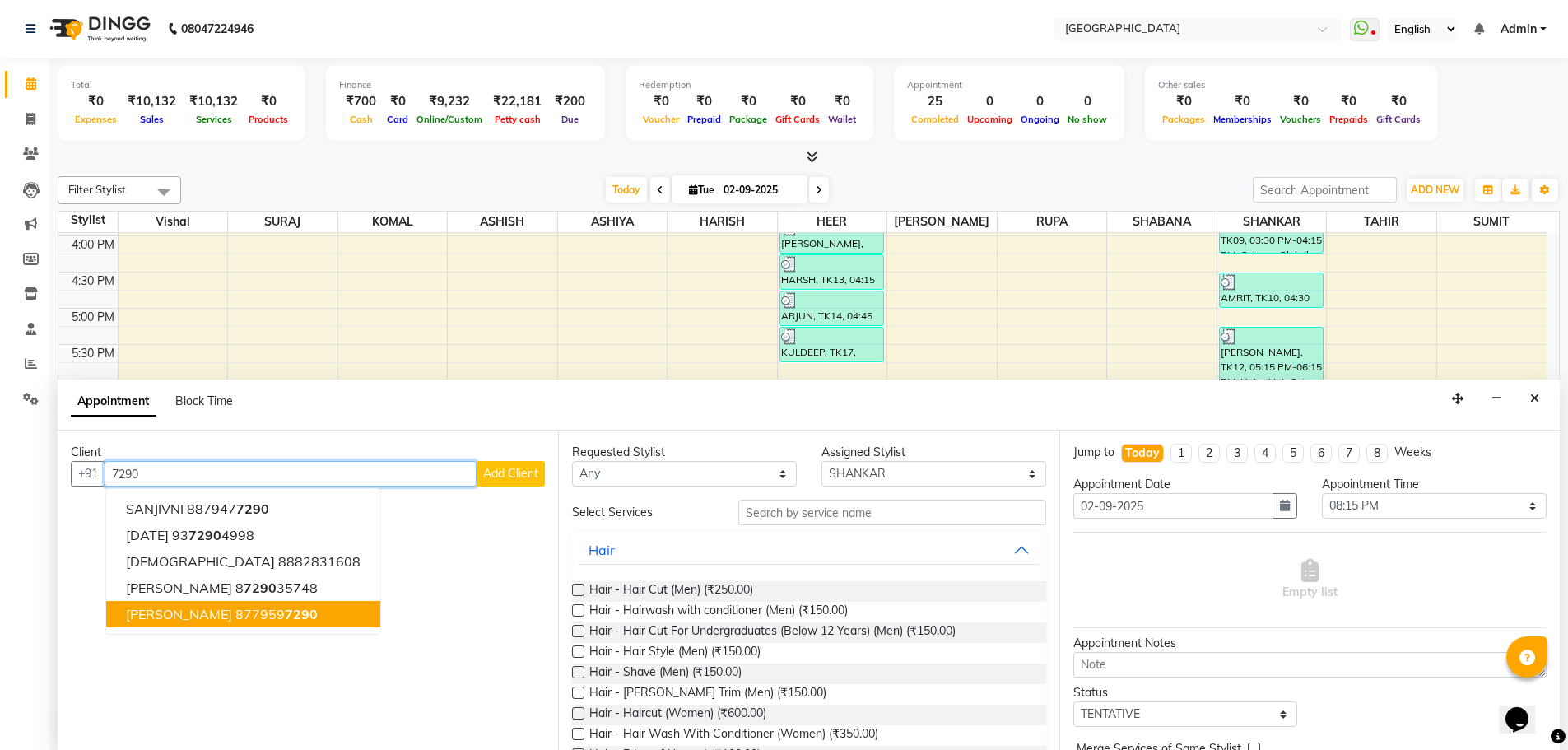
click at [157, 616] on span "[PERSON_NAME]" at bounding box center [179, 613] width 106 height 16
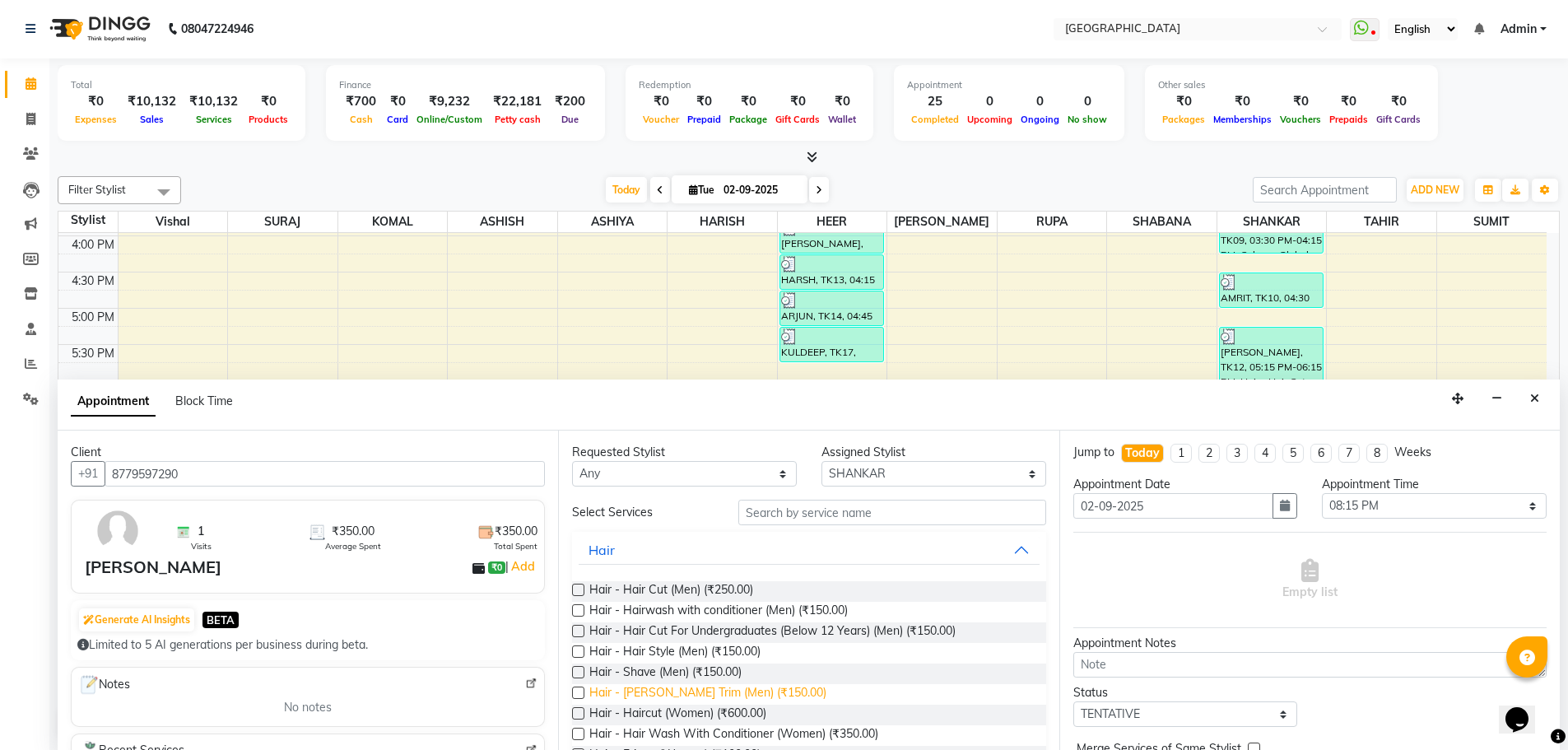
click at [744, 693] on span "Hair - [PERSON_NAME] Trim (Men) (₹150.00)" at bounding box center [708, 695] width 237 height 21
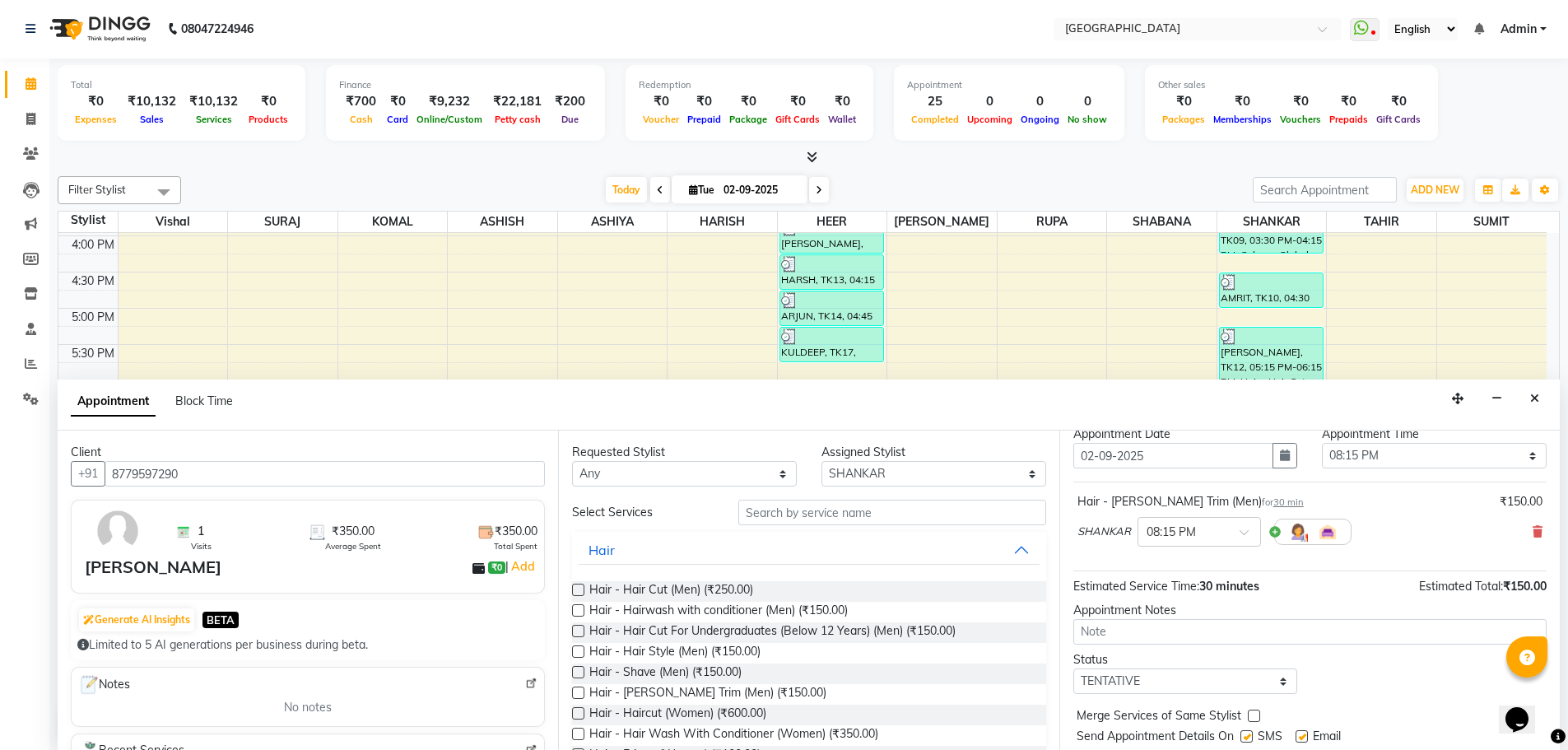
scroll to position [98, 0]
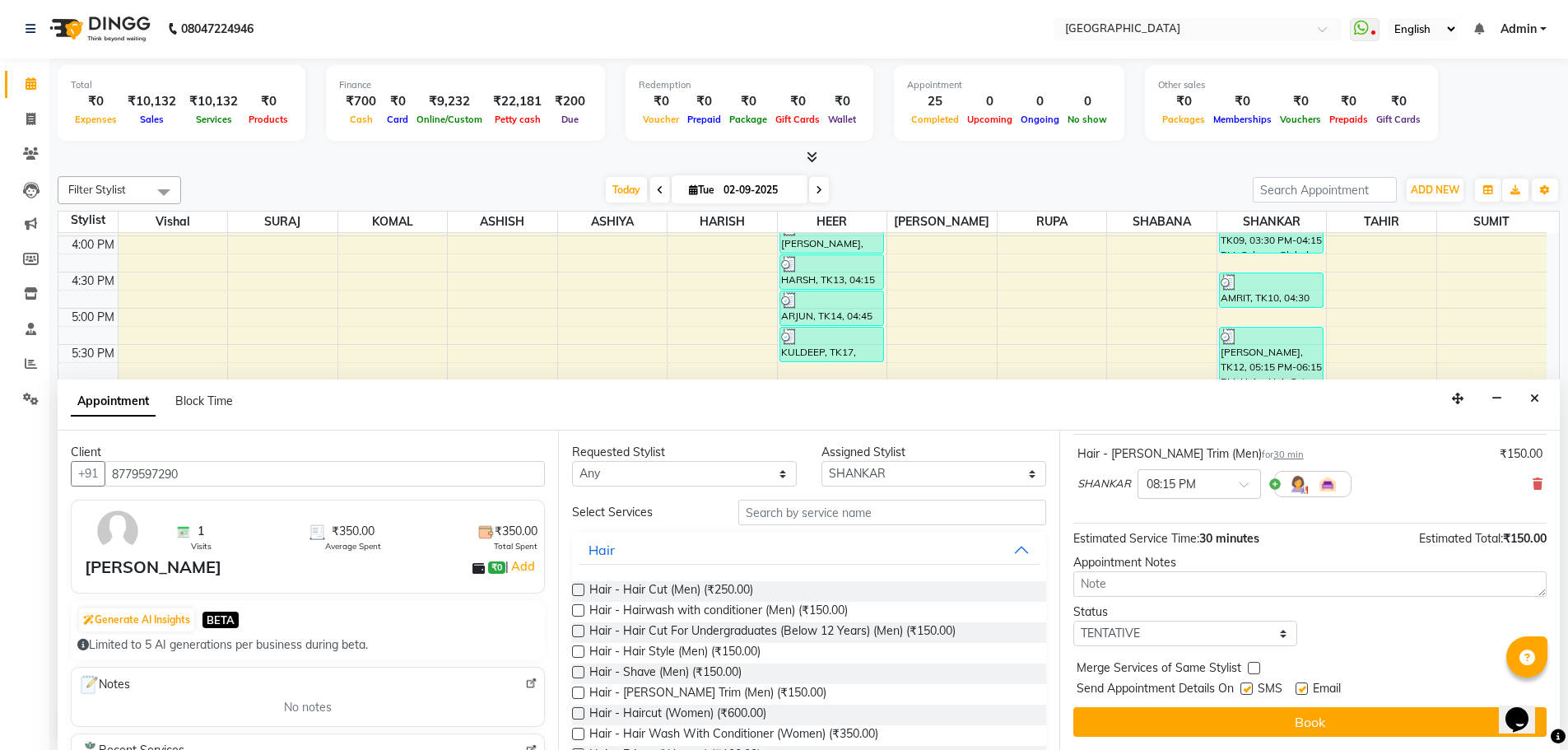
click at [1250, 669] on label at bounding box center [1254, 668] width 12 height 12
click at [1250, 669] on input "checkbox" at bounding box center [1253, 669] width 11 height 11
drag, startPoint x: 1246, startPoint y: 632, endPoint x: 1205, endPoint y: 621, distance: 42.4
click at [1246, 632] on select "Select TENTATIVE CONFIRM CHECK-IN UPCOMING" at bounding box center [1185, 633] width 225 height 26
click at [1073, 621] on select "Select TENTATIVE CONFIRM CHECK-IN UPCOMING" at bounding box center [1185, 633] width 225 height 26
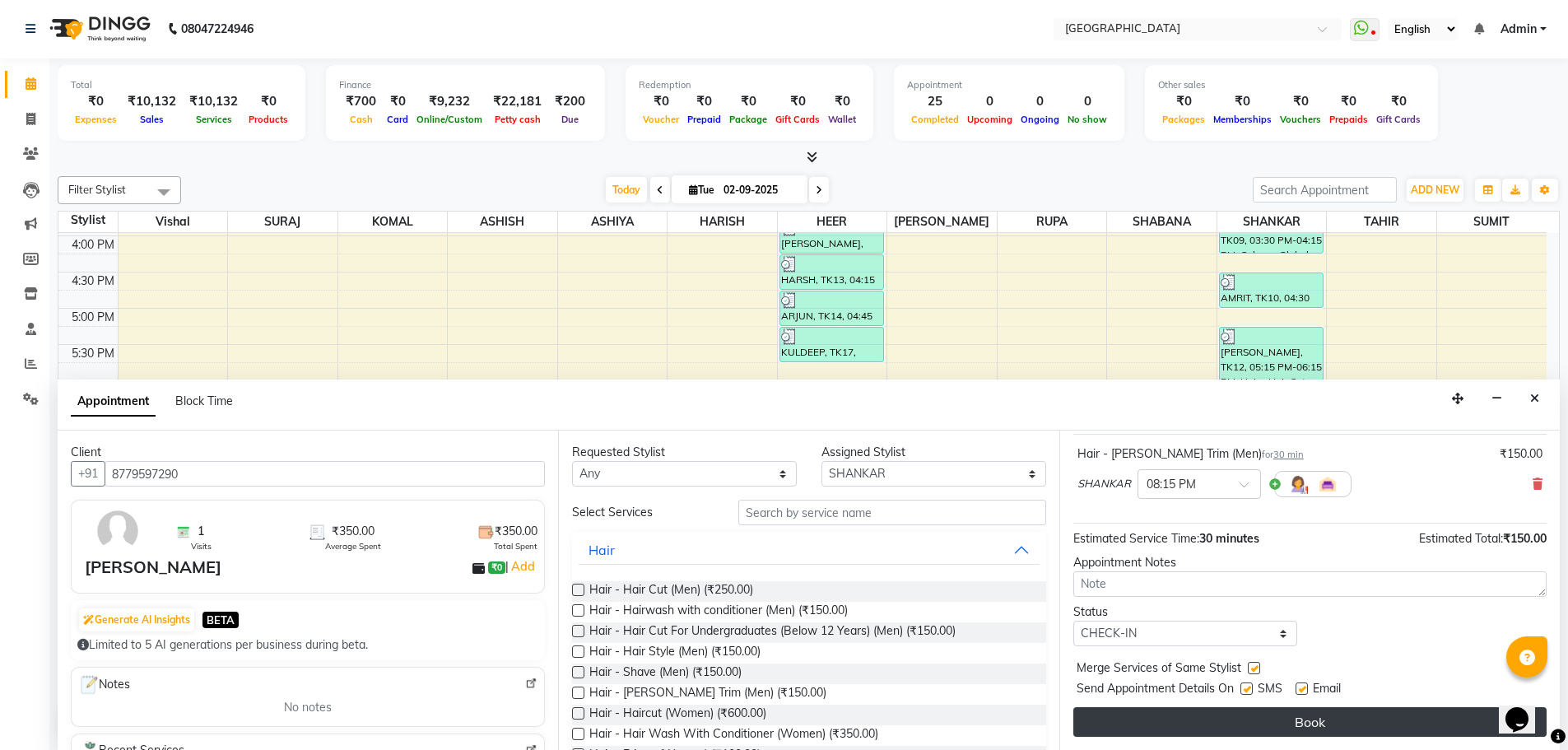
click at [1280, 720] on button "Book" at bounding box center [1309, 721] width 473 height 30
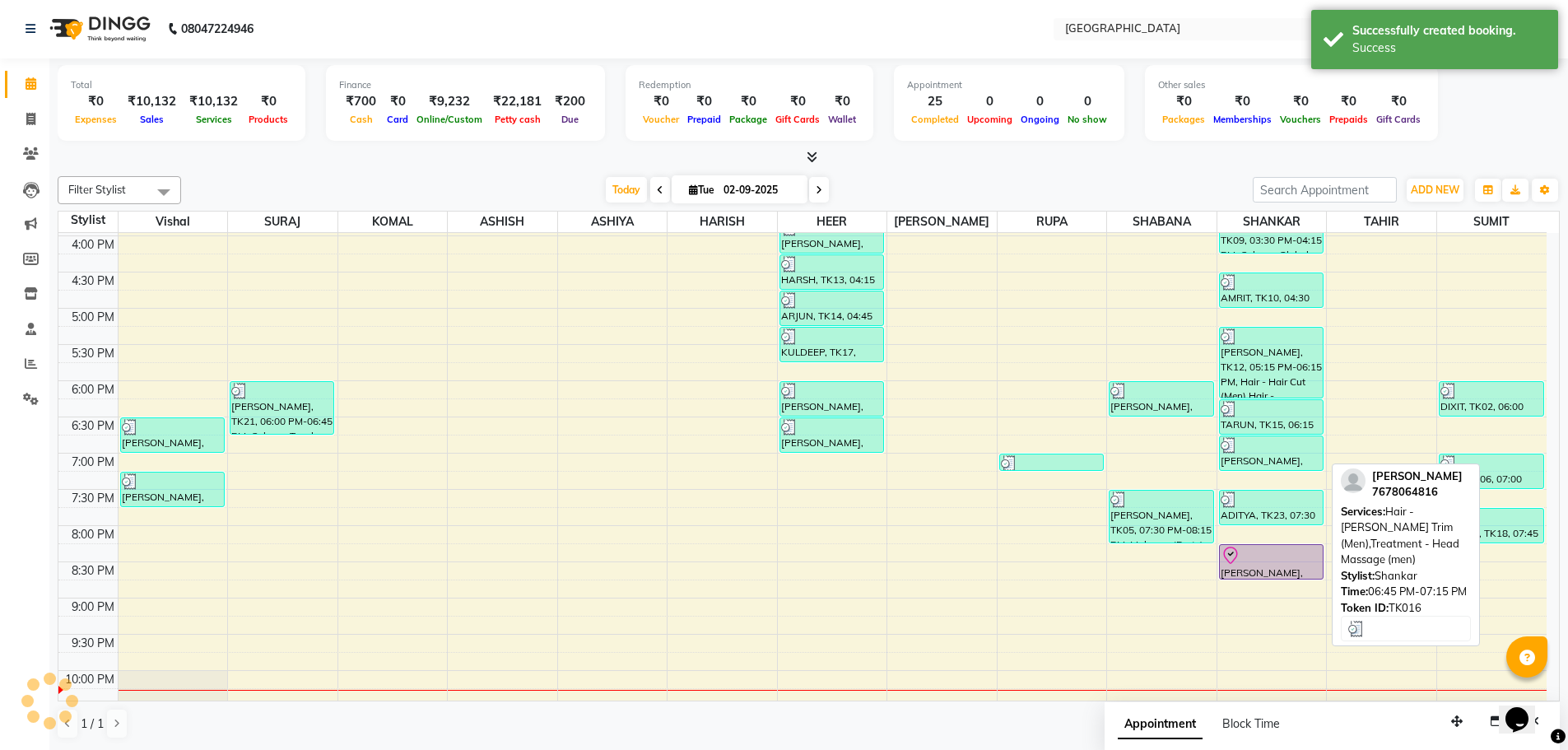
scroll to position [0, 0]
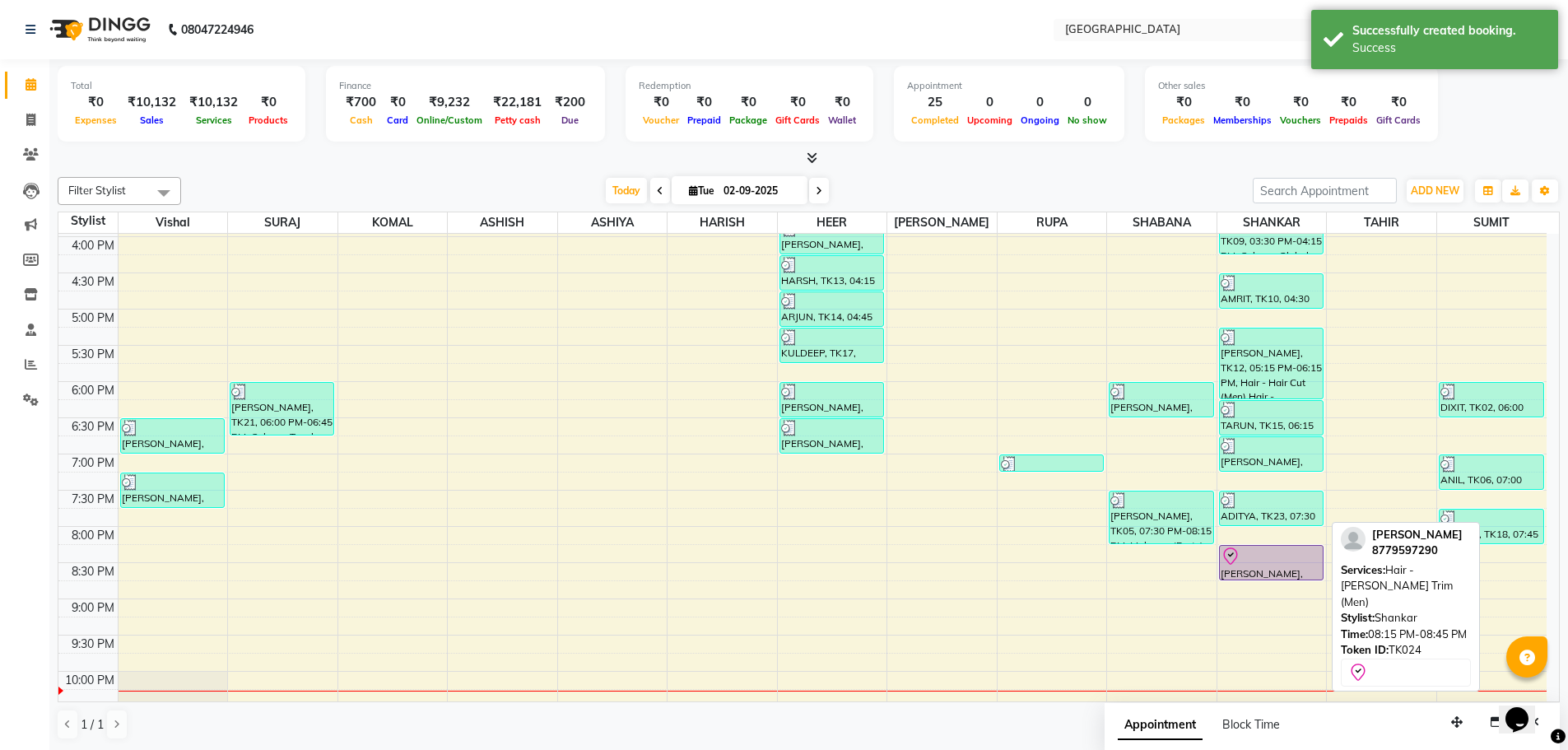
click at [1259, 559] on div at bounding box center [1272, 556] width 101 height 20
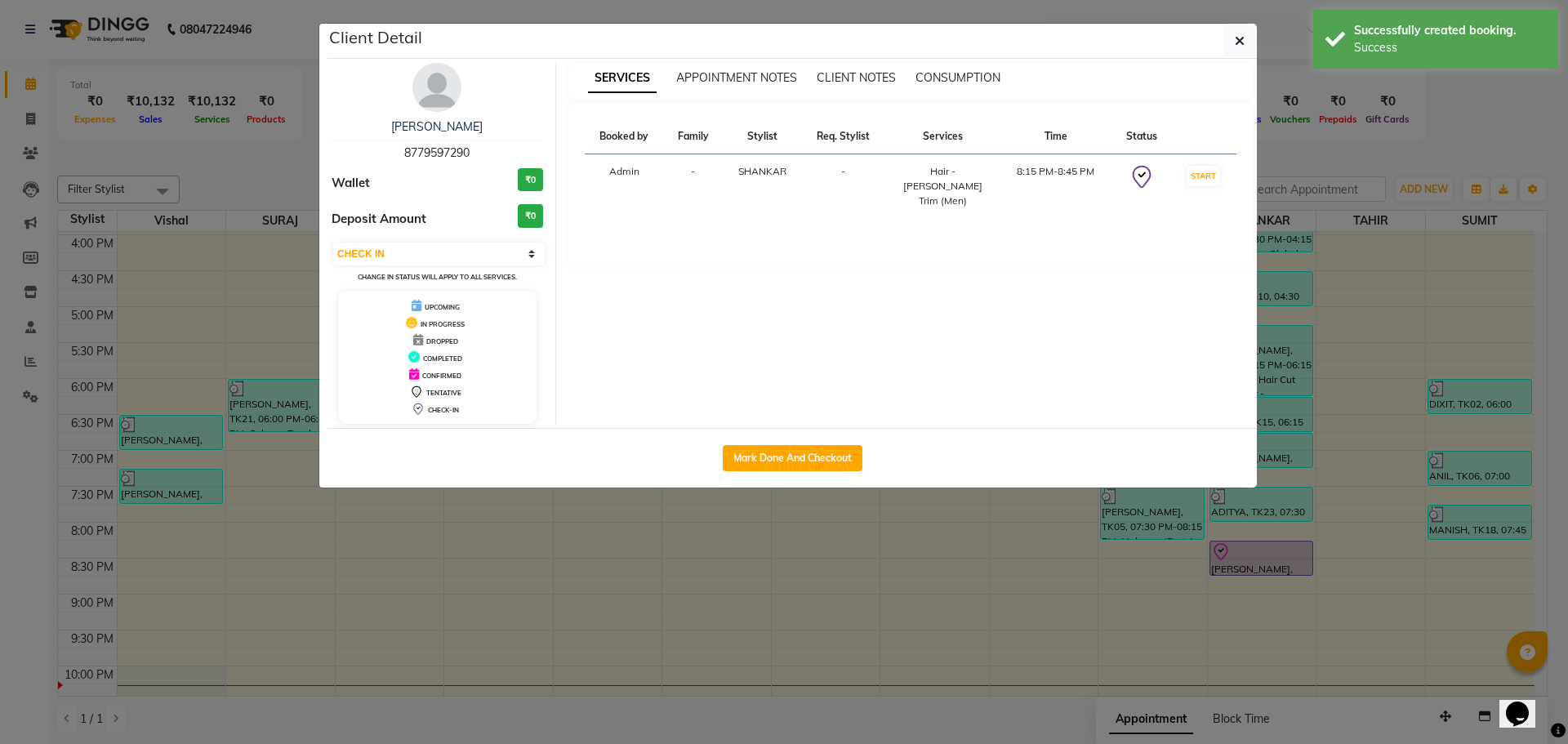
click at [763, 463] on button "Mark Done And Checkout" at bounding box center [792, 459] width 139 height 27
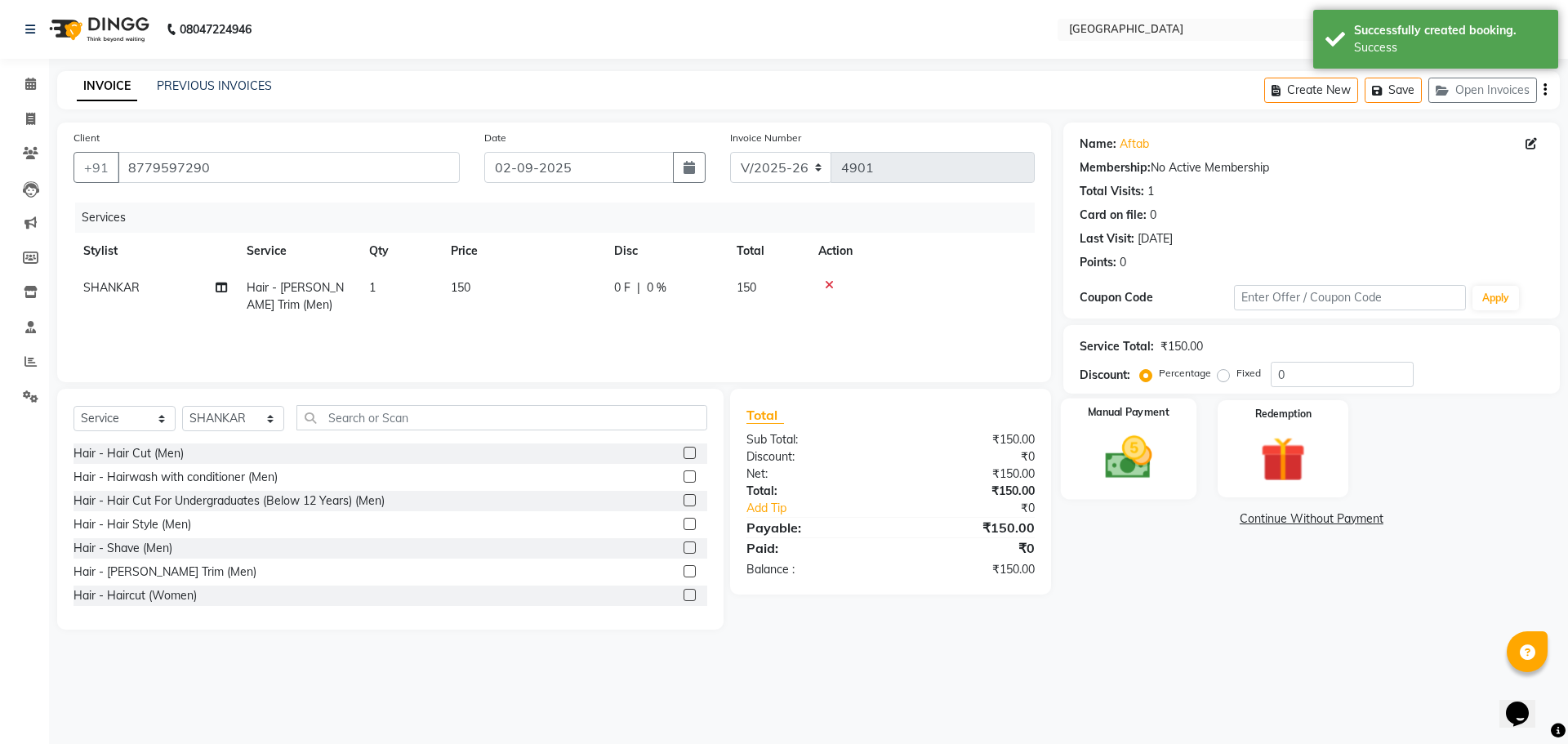
click at [1134, 452] on img at bounding box center [1128, 457] width 76 height 54
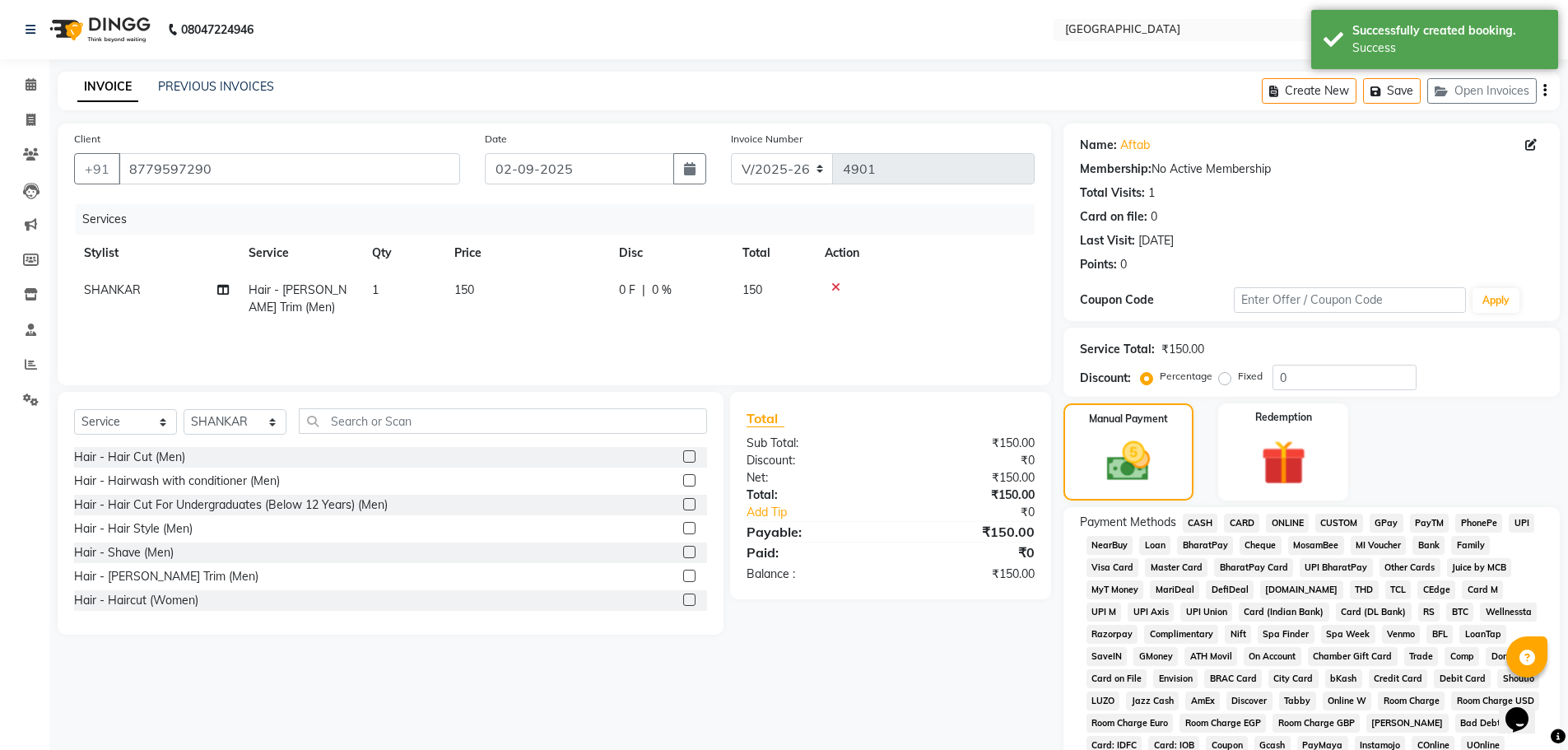
click at [1389, 527] on span "GPay" at bounding box center [1386, 524] width 33 height 19
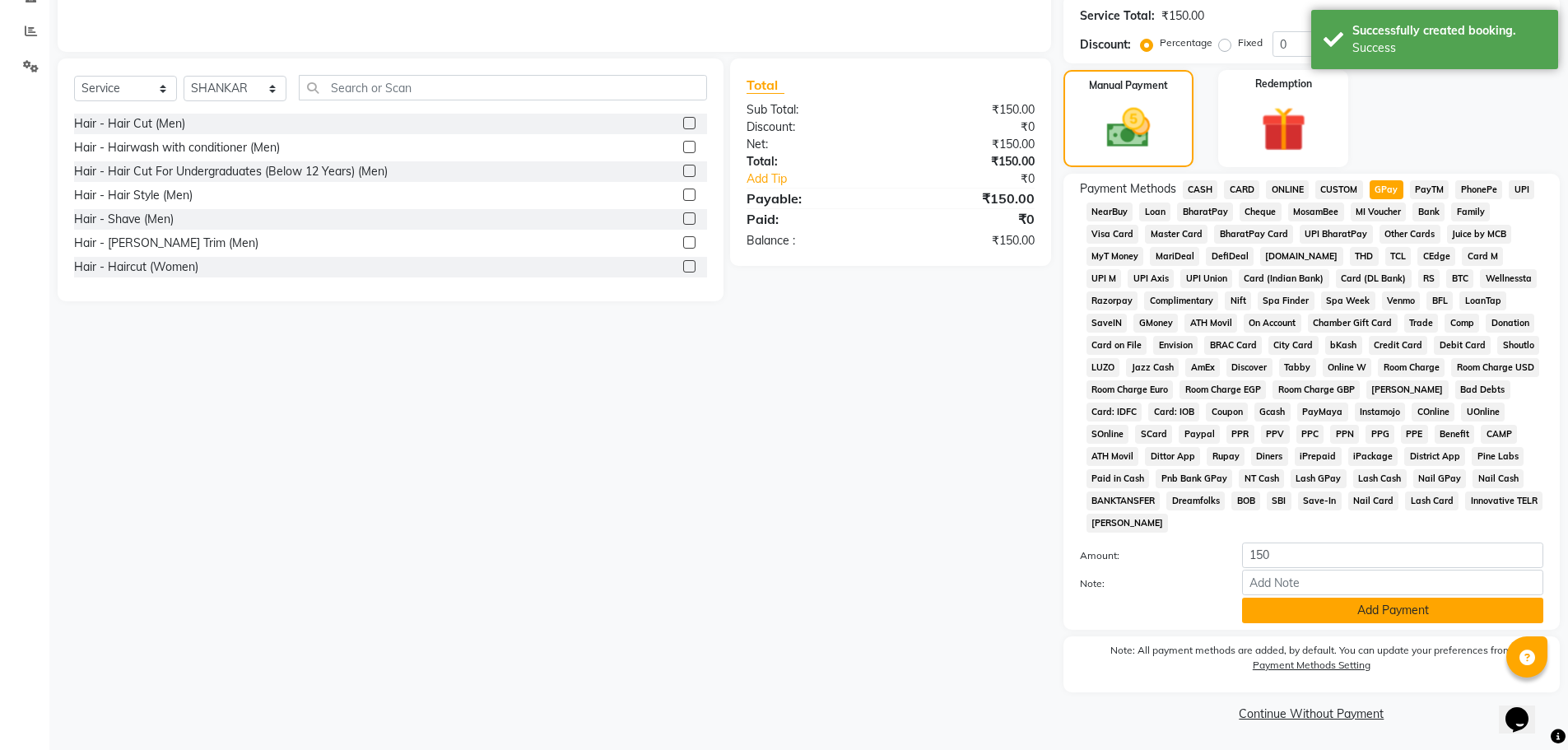
scroll to position [334, 0]
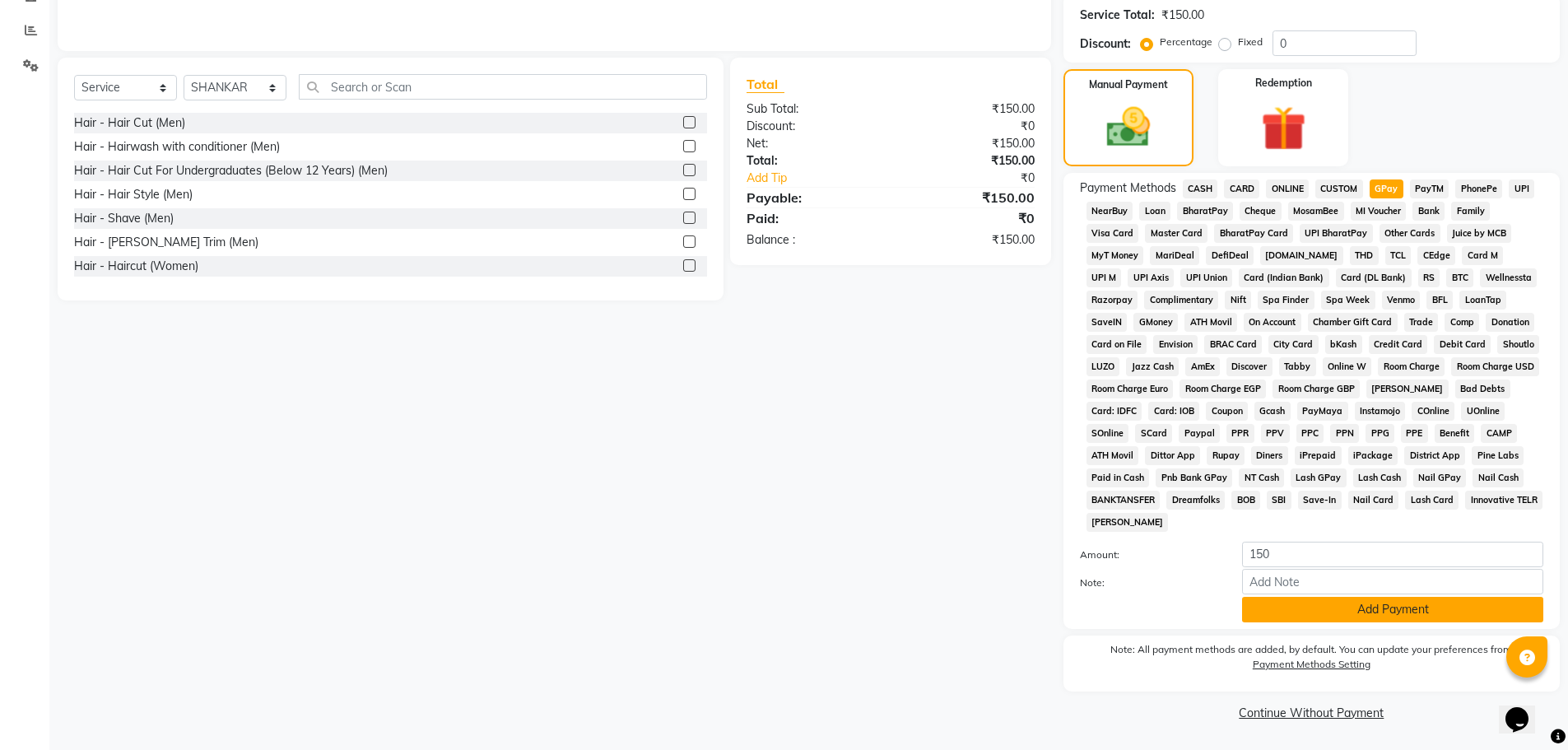
click at [1351, 614] on button "Add Payment" at bounding box center [1392, 610] width 301 height 26
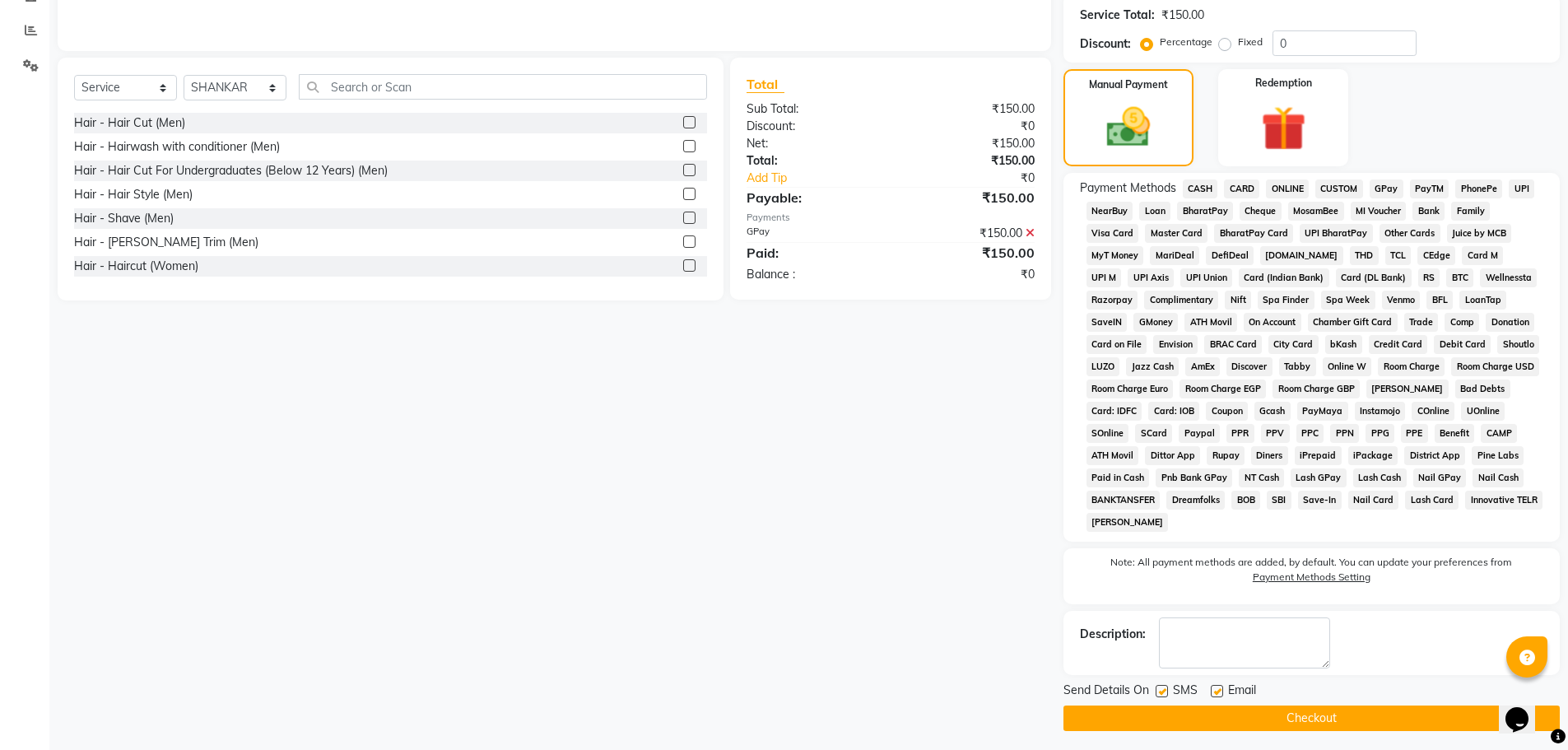
click at [1293, 722] on button "Checkout" at bounding box center [1311, 718] width 496 height 26
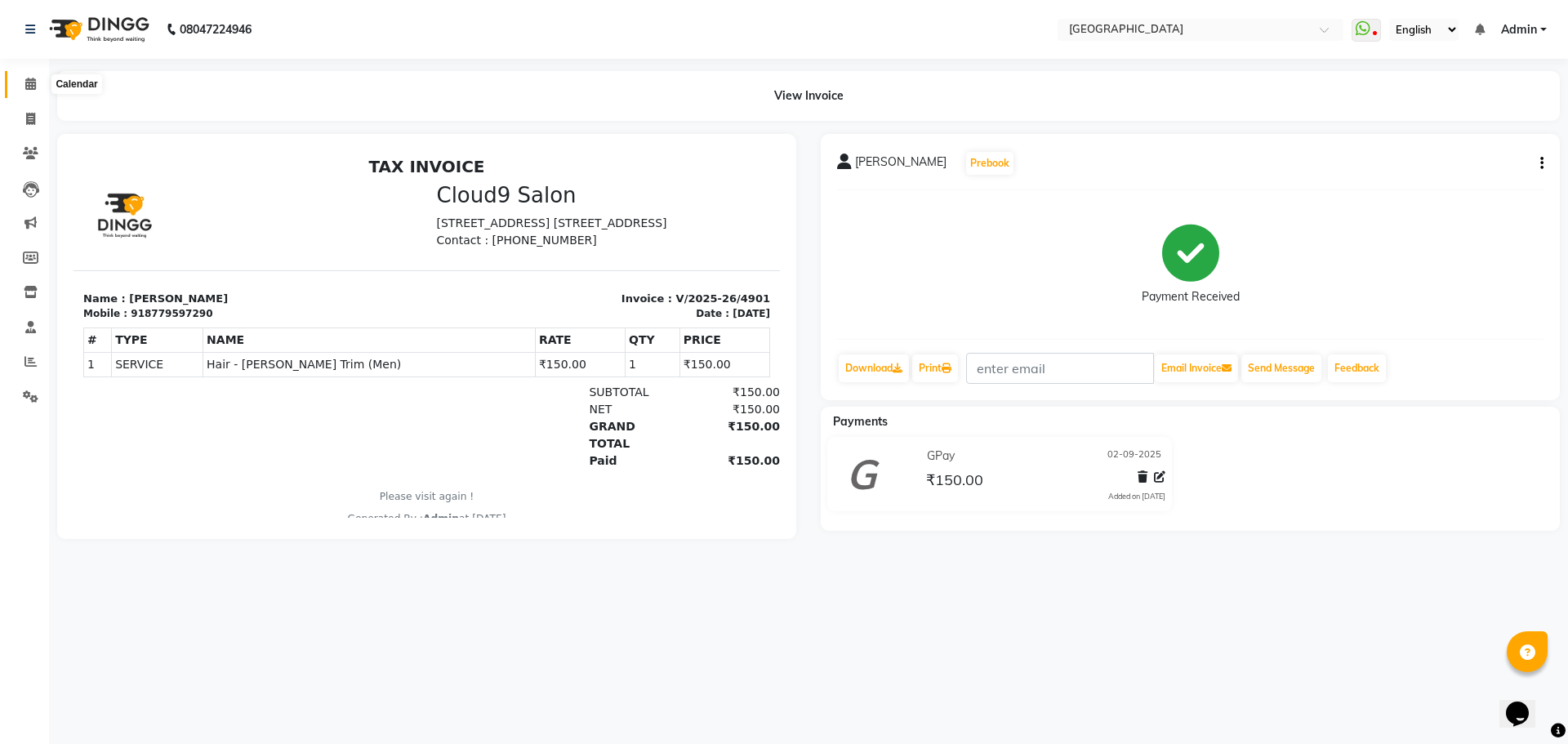
click at [31, 85] on icon at bounding box center [30, 83] width 10 height 12
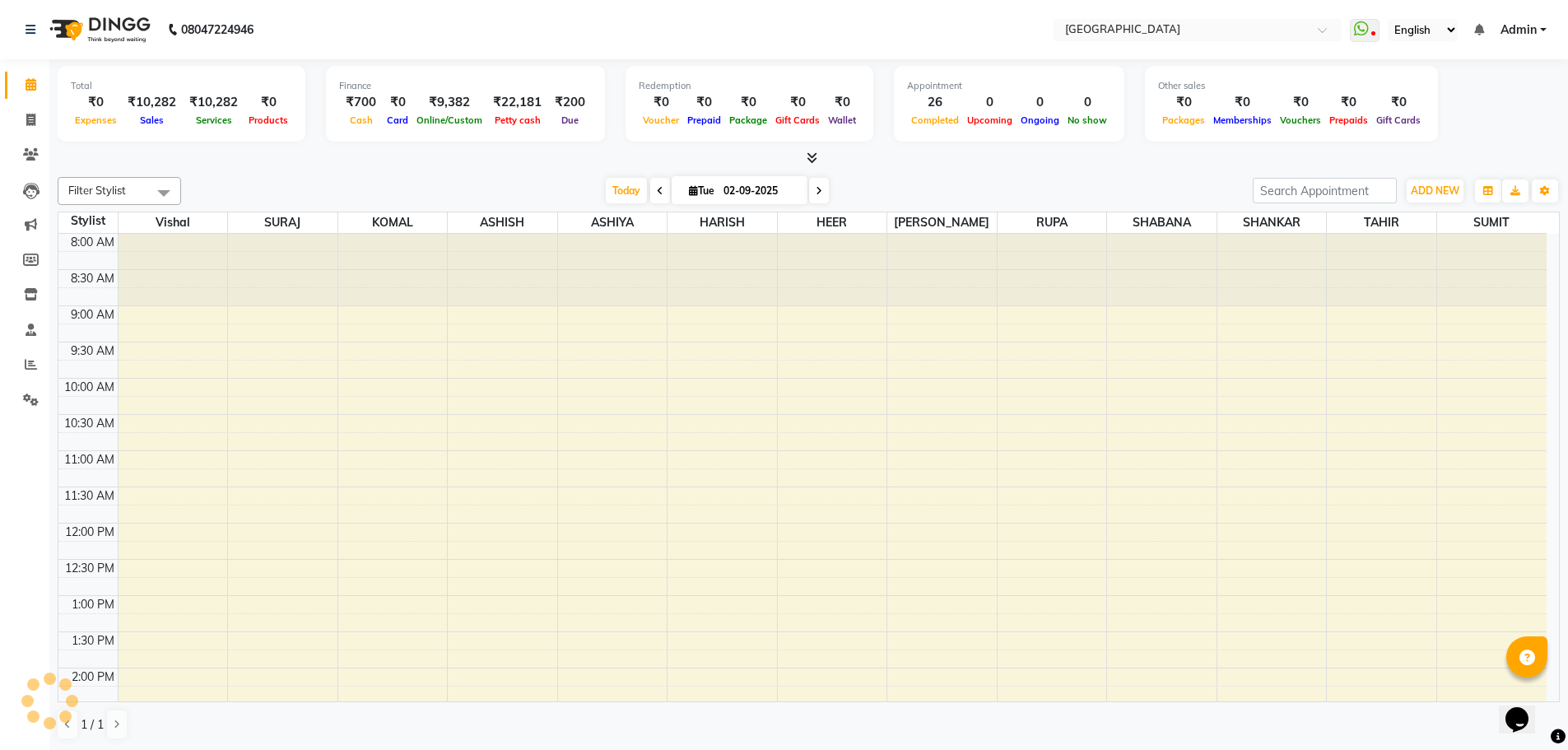
scroll to position [659, 0]
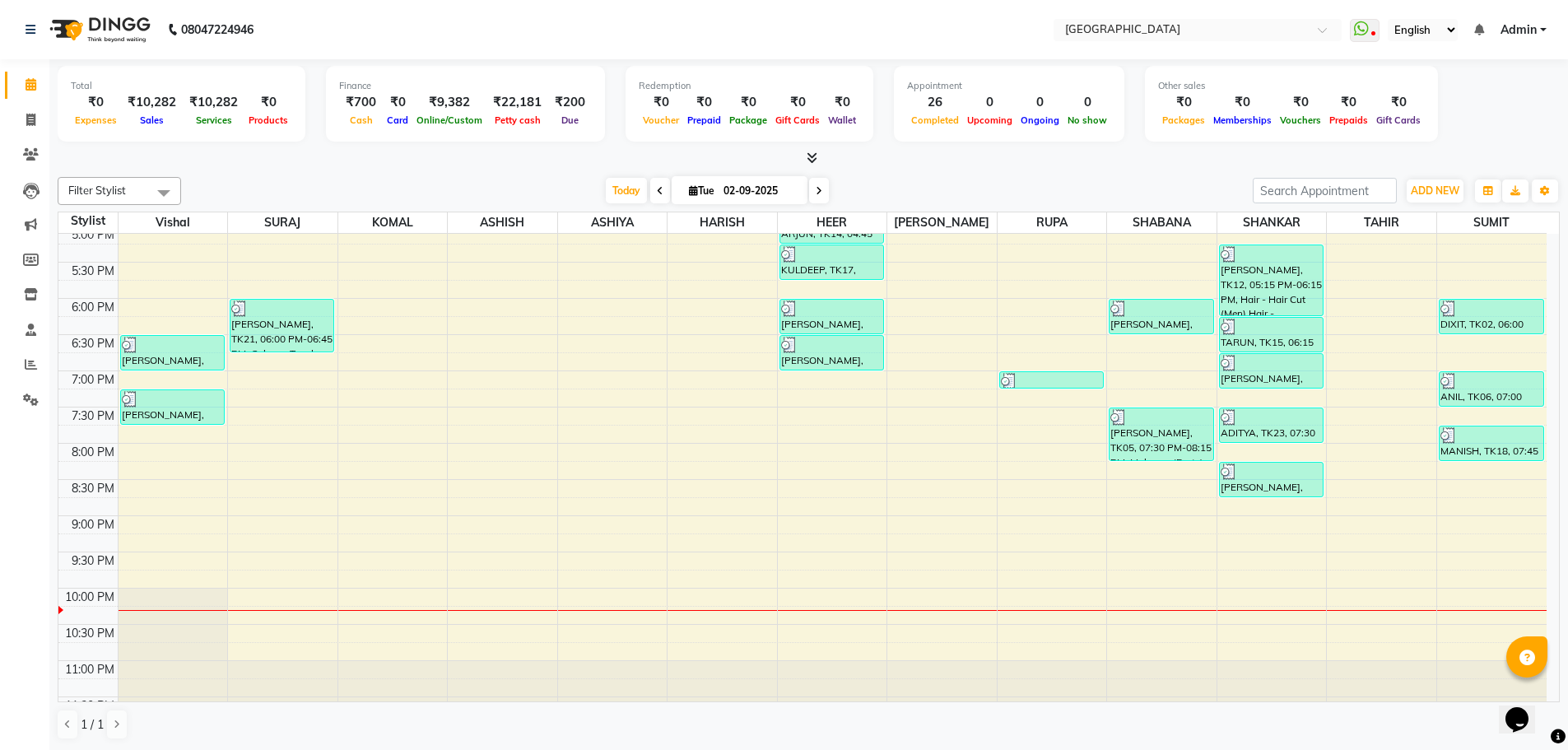
click at [624, 533] on div "8:00 AM 8:30 AM 9:00 AM 9:30 AM 10:00 AM 10:30 AM 11:00 AM 11:30 AM 12:00 PM 12…" at bounding box center [803, 154] width 1489 height 1158
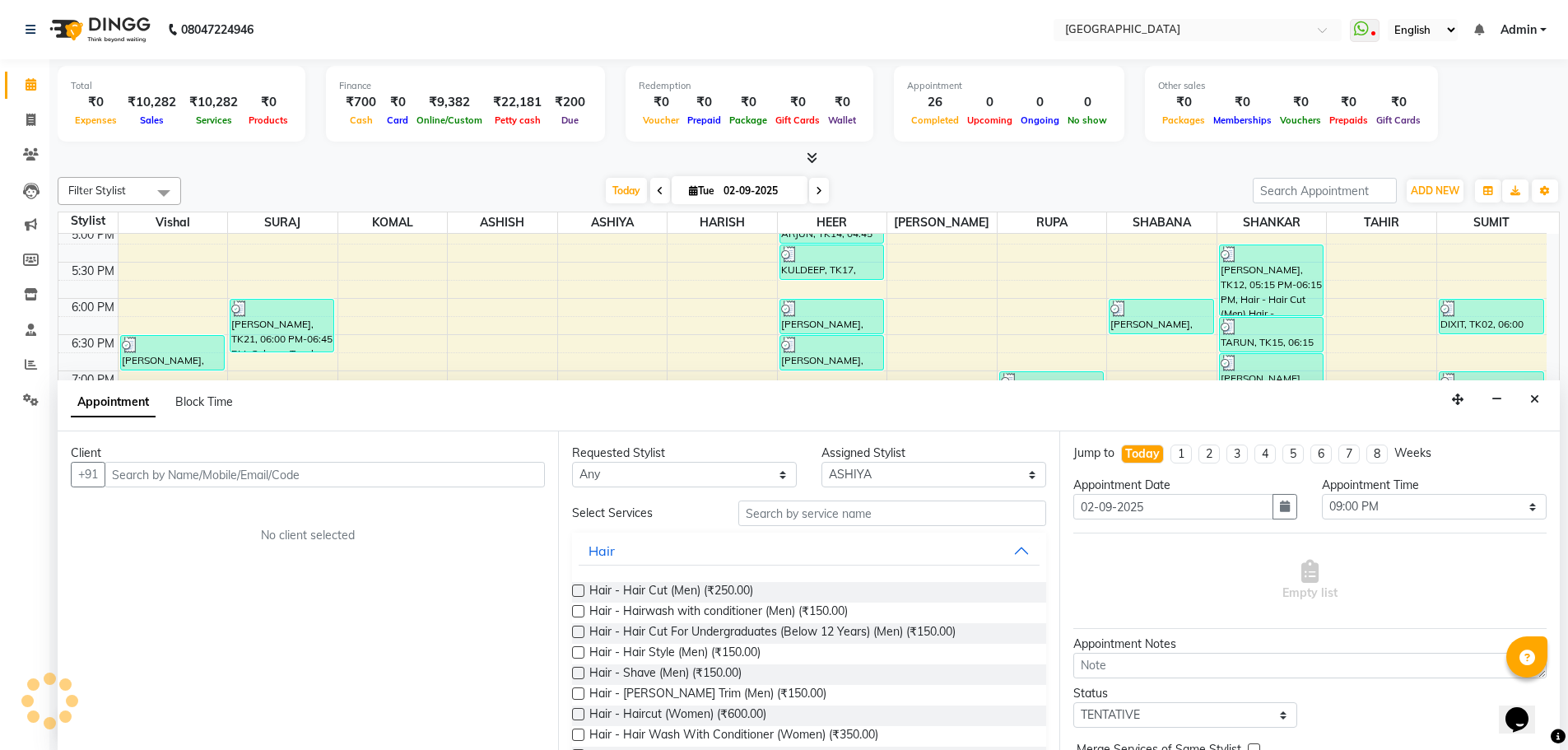
scroll to position [1, 0]
click at [505, 475] on input "text" at bounding box center [324, 473] width 440 height 26
click at [507, 474] on span "Add Client" at bounding box center [511, 474] width 55 height 15
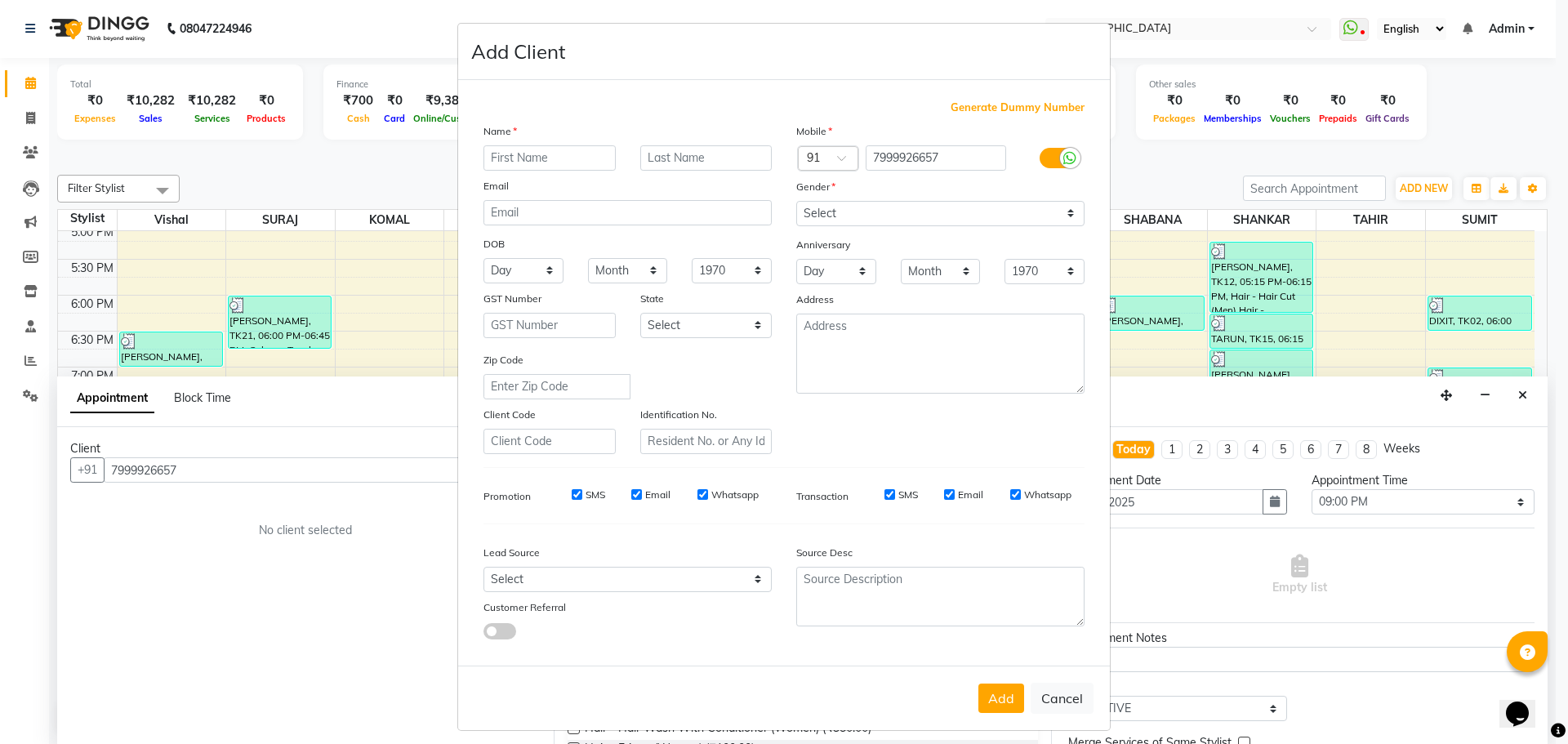
click at [557, 164] on input "text" at bounding box center [550, 157] width 133 height 26
click at [918, 221] on select "Select [DEMOGRAPHIC_DATA] [DEMOGRAPHIC_DATA] Other Prefer Not To Say" at bounding box center [940, 213] width 288 height 26
click at [796, 201] on select "Select [DEMOGRAPHIC_DATA] [DEMOGRAPHIC_DATA] Other Prefer Not To Say" at bounding box center [940, 213] width 288 height 26
click at [993, 693] on button "Add" at bounding box center [1001, 698] width 46 height 29
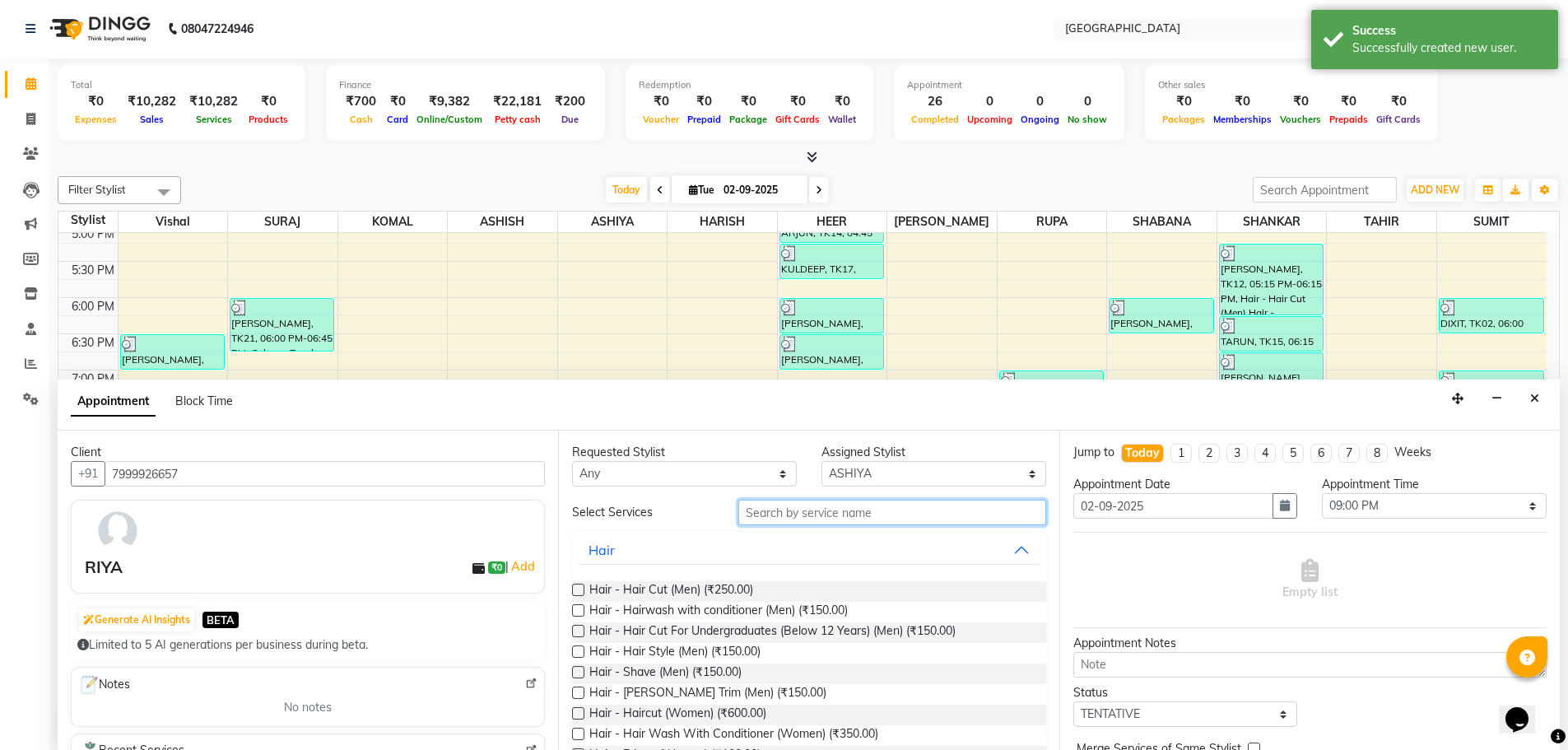
click at [806, 512] on input "text" at bounding box center [892, 512] width 308 height 26
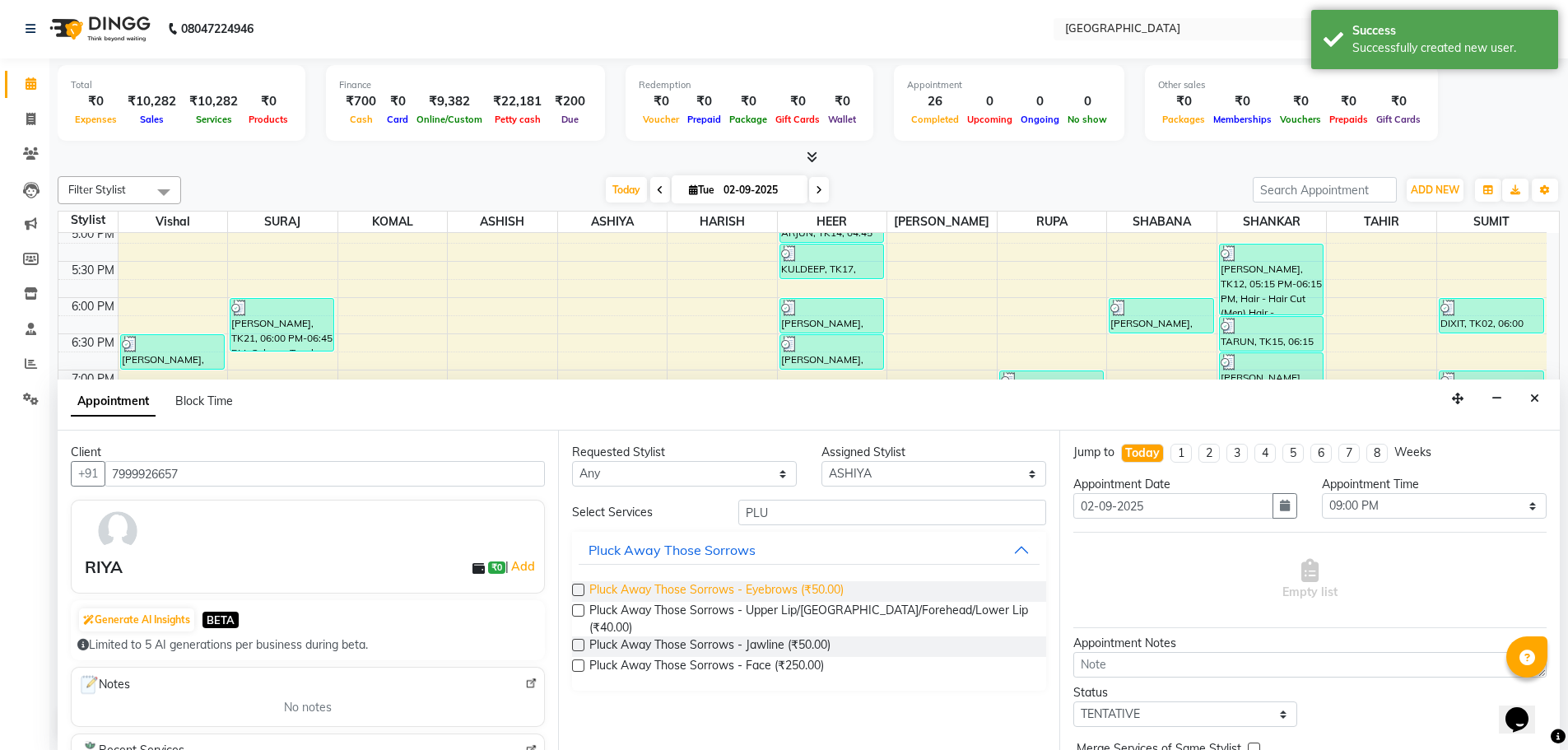
click at [805, 589] on span "Pluck Away Those Sorrows - Eyebrows (₹50.00)" at bounding box center [717, 591] width 254 height 21
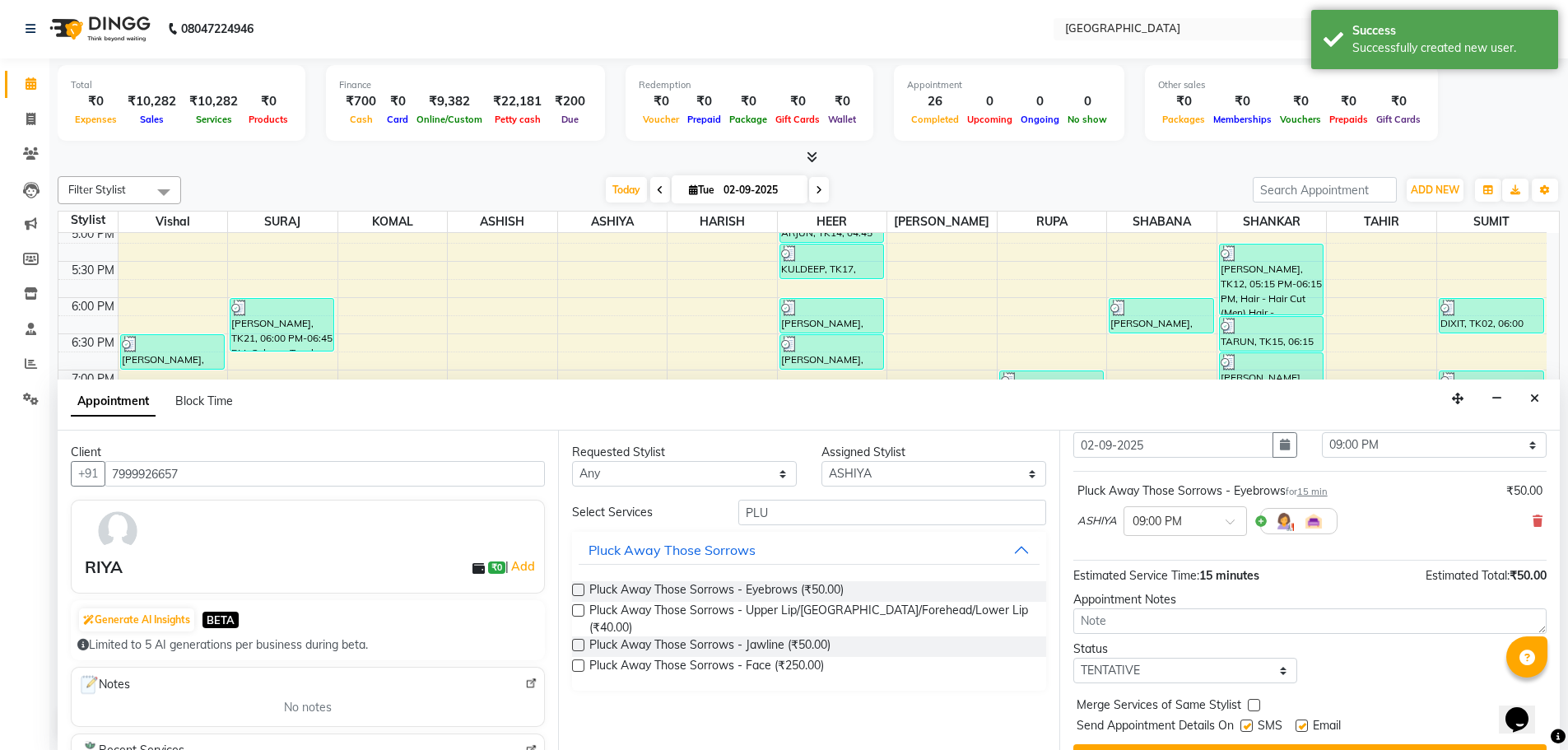
scroll to position [98, 0]
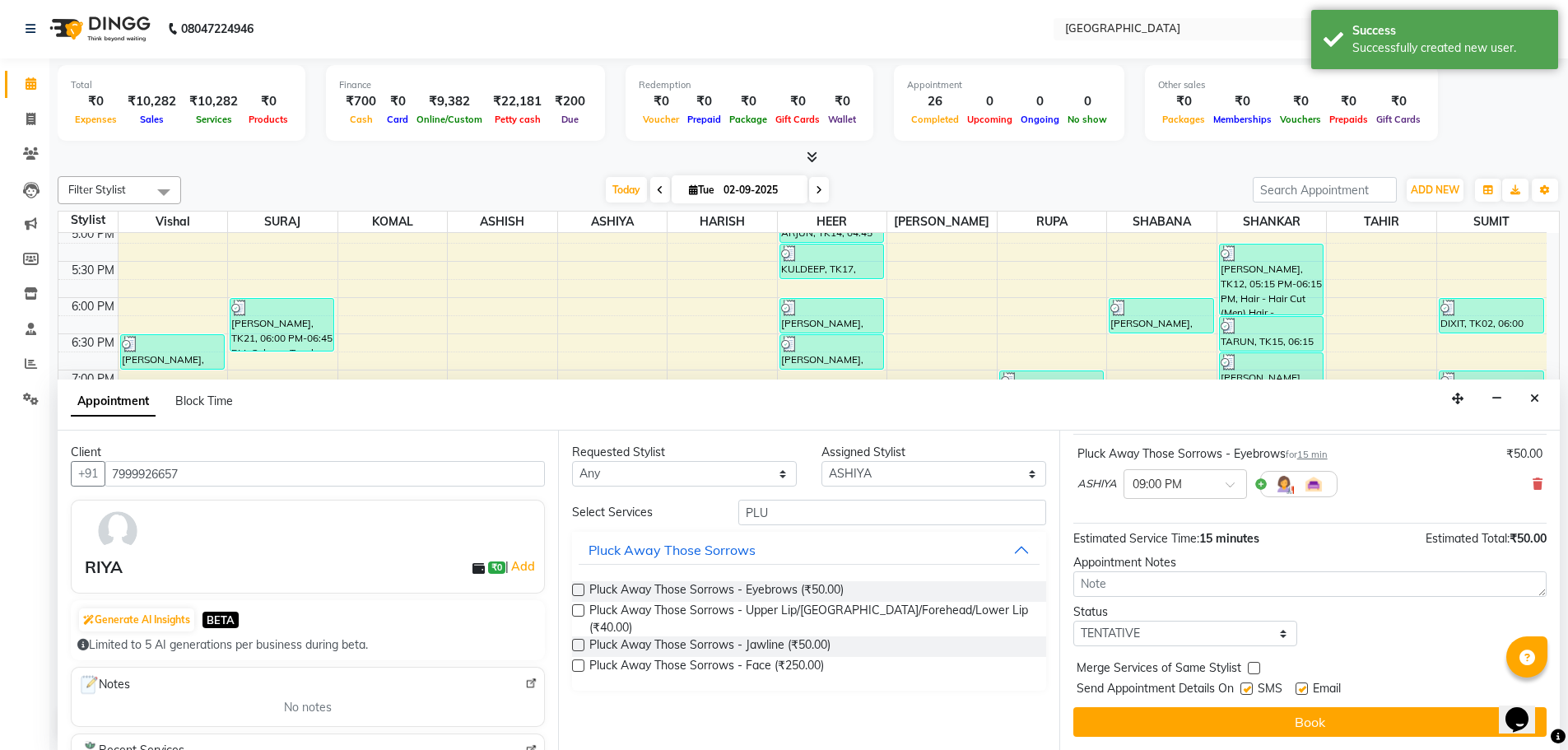
click at [1251, 668] on label at bounding box center [1254, 668] width 12 height 12
click at [1251, 668] on input "checkbox" at bounding box center [1253, 669] width 11 height 11
drag, startPoint x: 1257, startPoint y: 630, endPoint x: 1216, endPoint y: 627, distance: 41.1
click at [1257, 629] on select "Select TENTATIVE CONFIRM CHECK-IN UPCOMING" at bounding box center [1185, 633] width 225 height 26
click at [1073, 621] on select "Select TENTATIVE CONFIRM CHECK-IN UPCOMING" at bounding box center [1185, 633] width 225 height 26
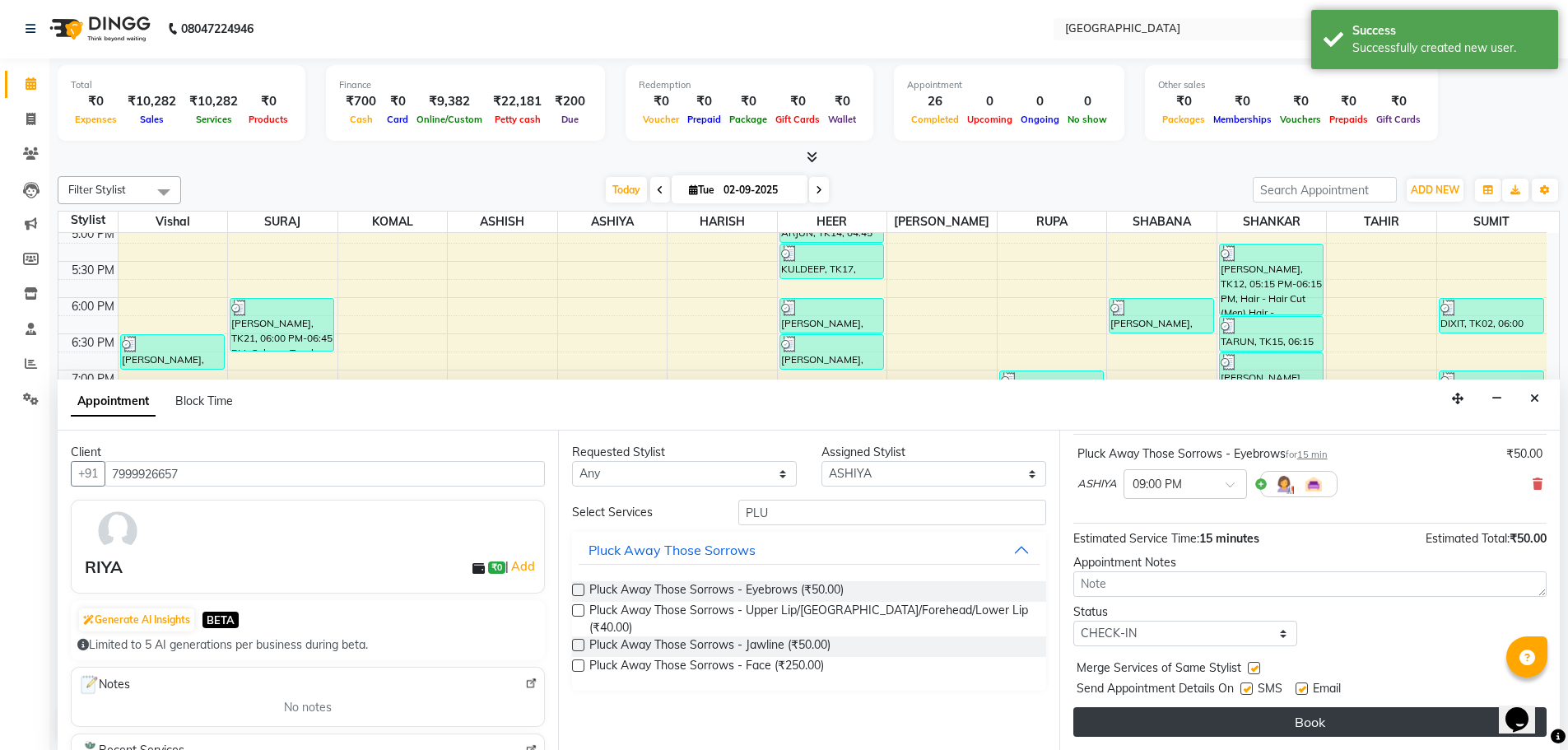
click at [1304, 718] on button "Book" at bounding box center [1309, 721] width 473 height 30
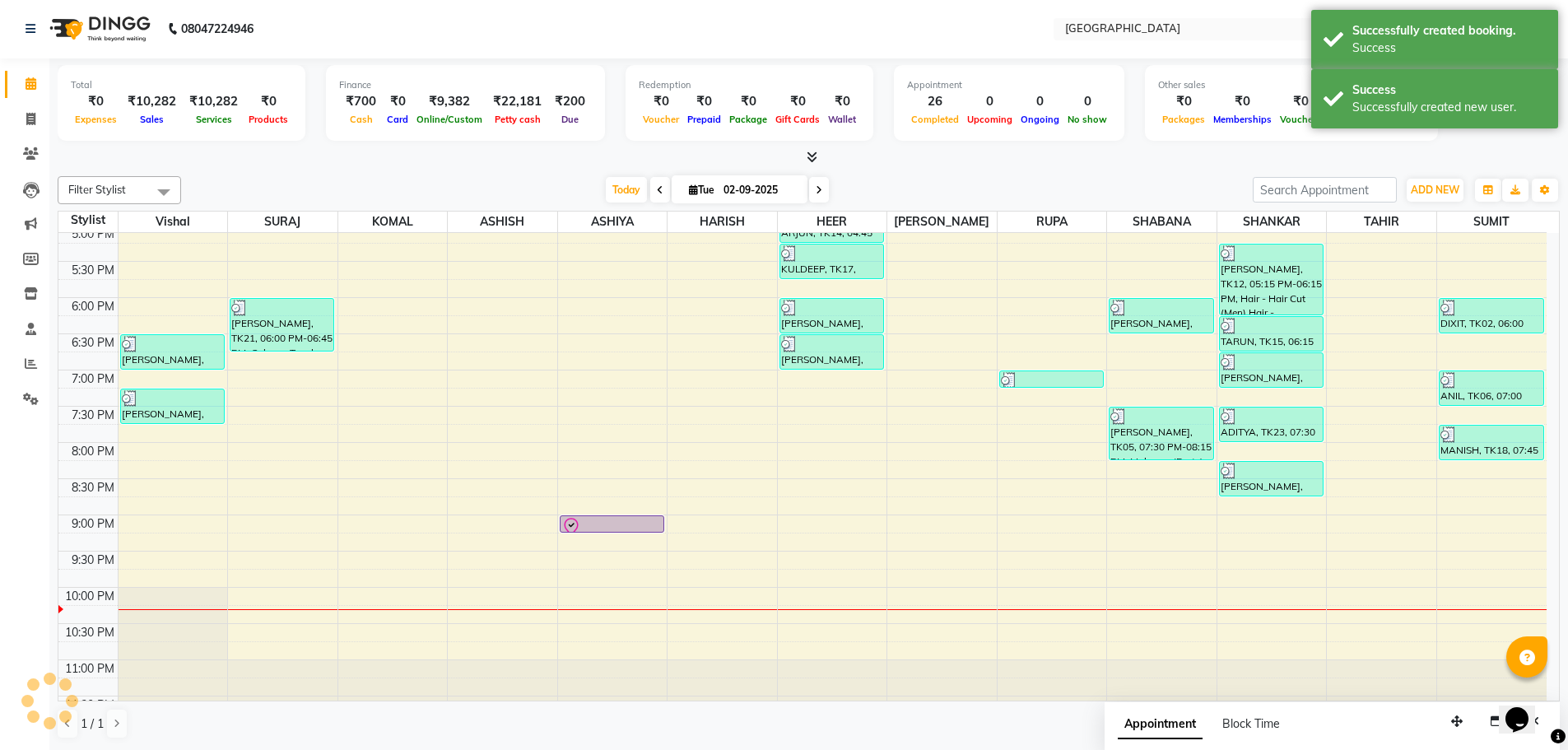
scroll to position [0, 0]
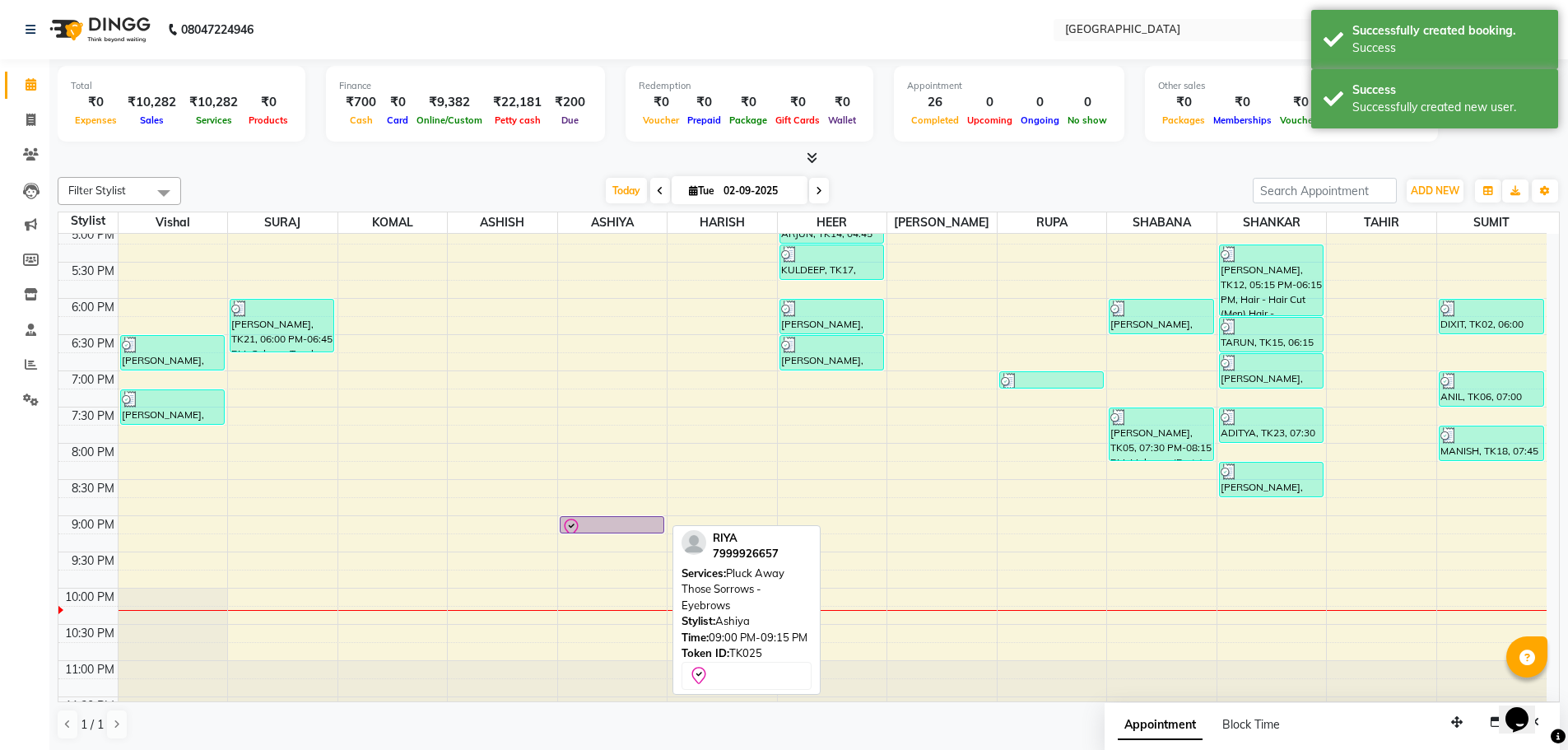
click at [597, 529] on div at bounding box center [612, 532] width 103 height 7
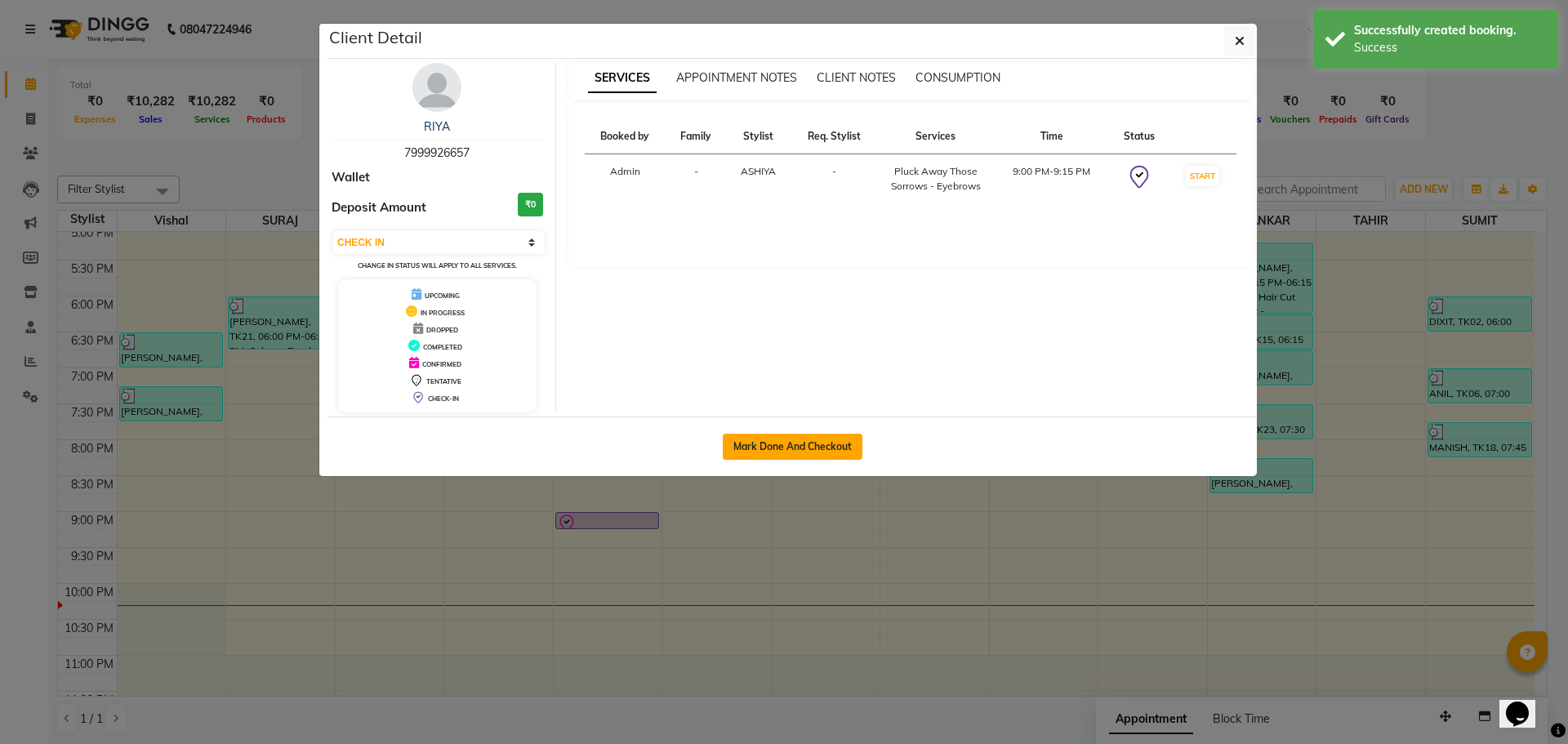
click at [794, 441] on button "Mark Done And Checkout" at bounding box center [792, 446] width 139 height 27
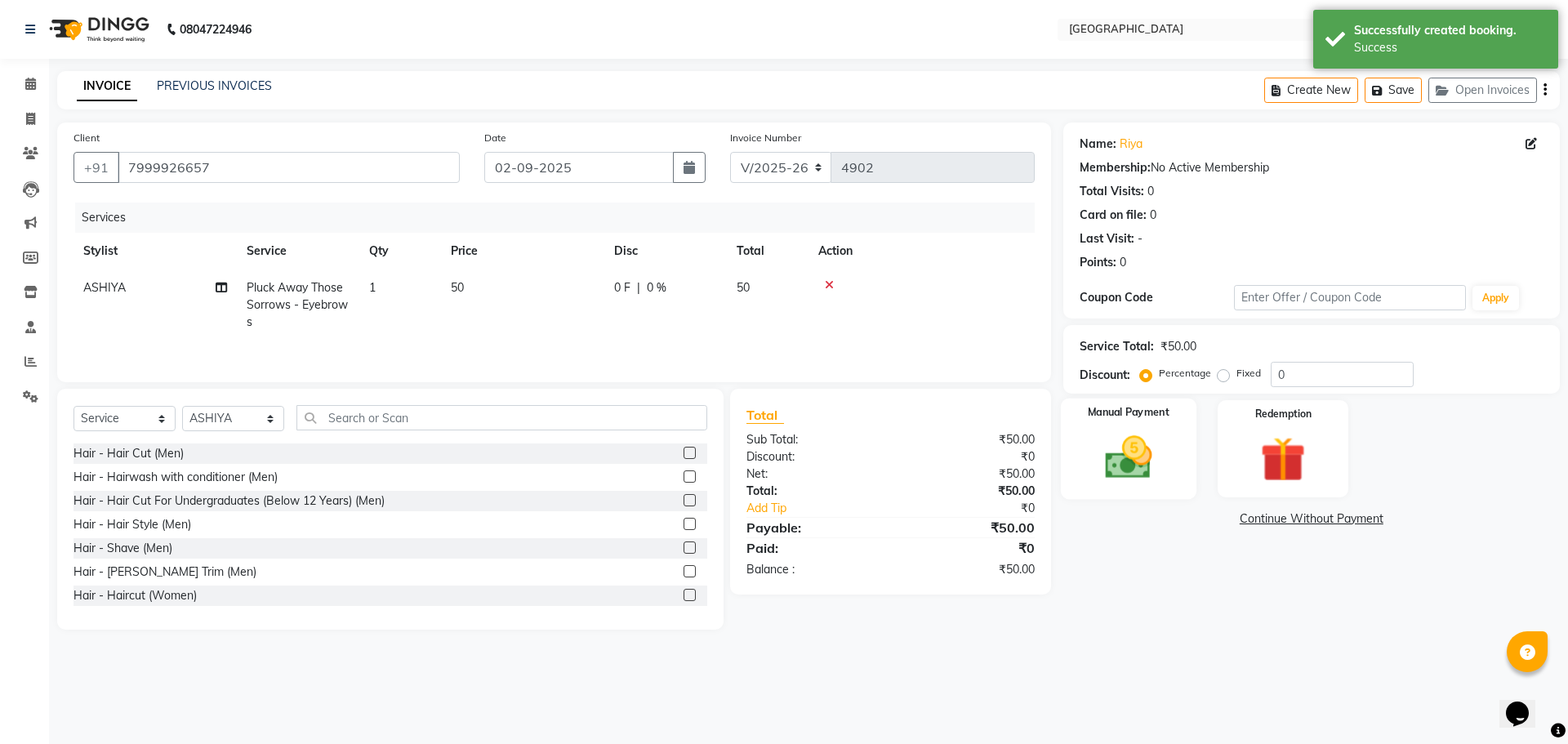
click at [1140, 461] on img at bounding box center [1128, 457] width 76 height 54
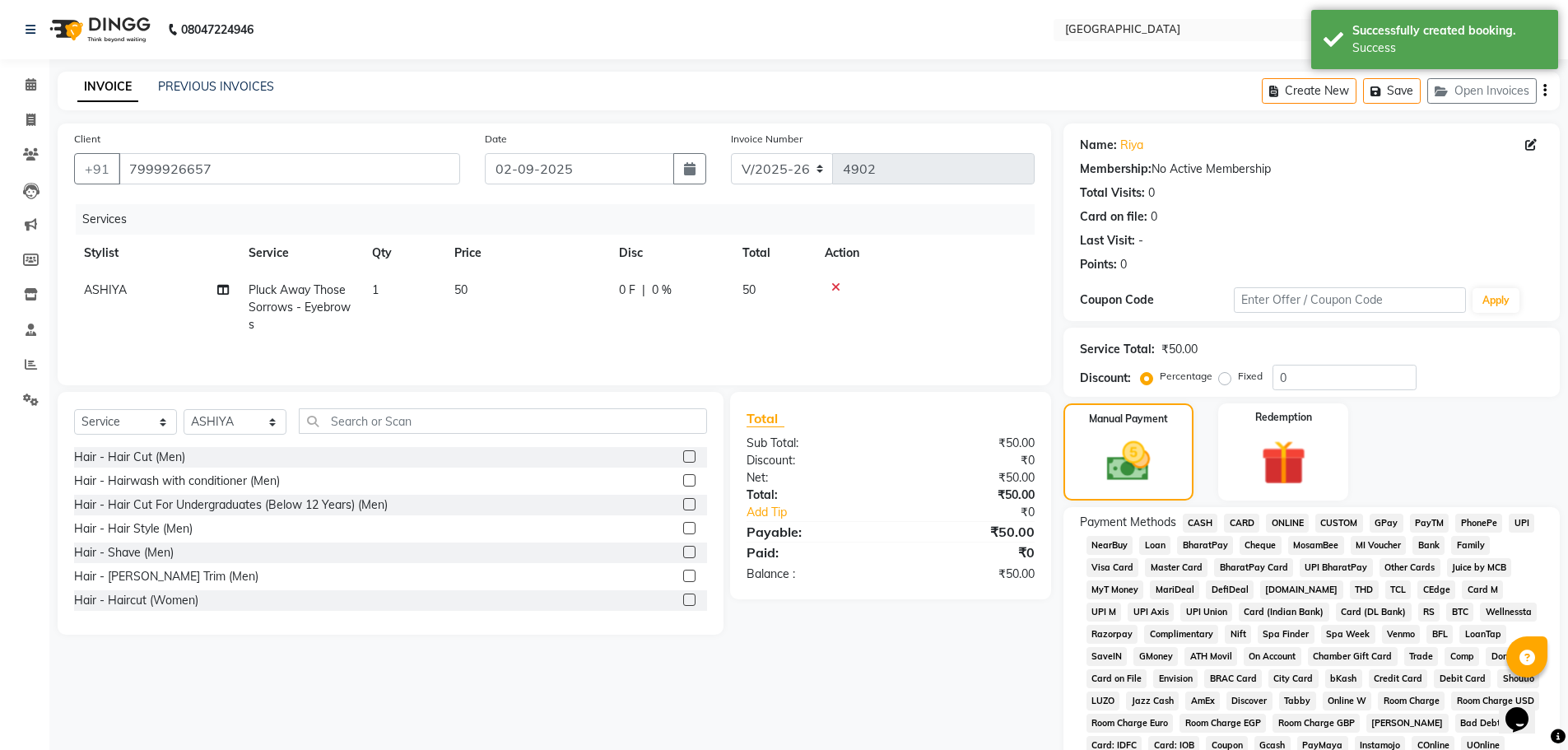
click at [1394, 518] on span "GPay" at bounding box center [1386, 524] width 33 height 19
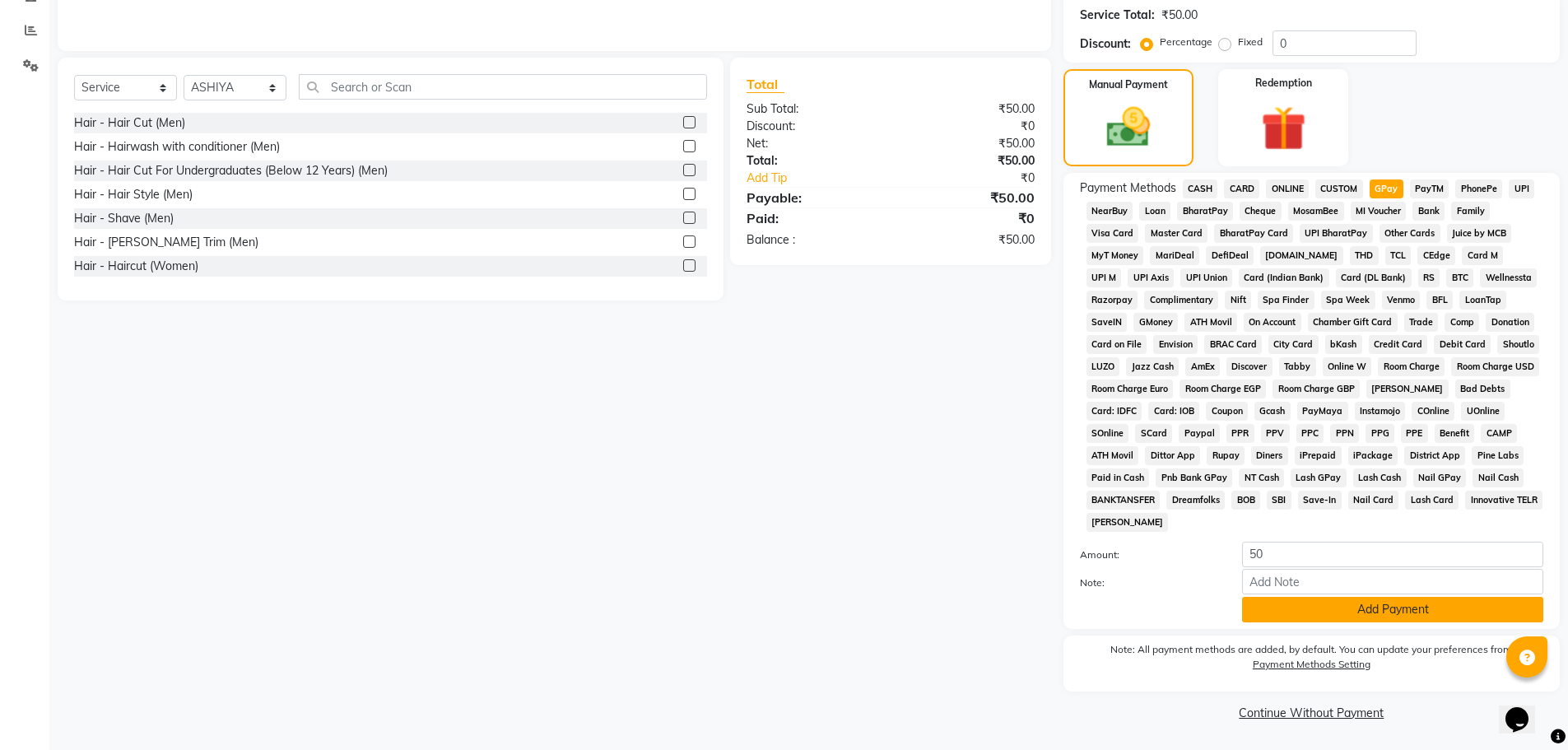
click at [1374, 611] on button "Add Payment" at bounding box center [1392, 610] width 301 height 26
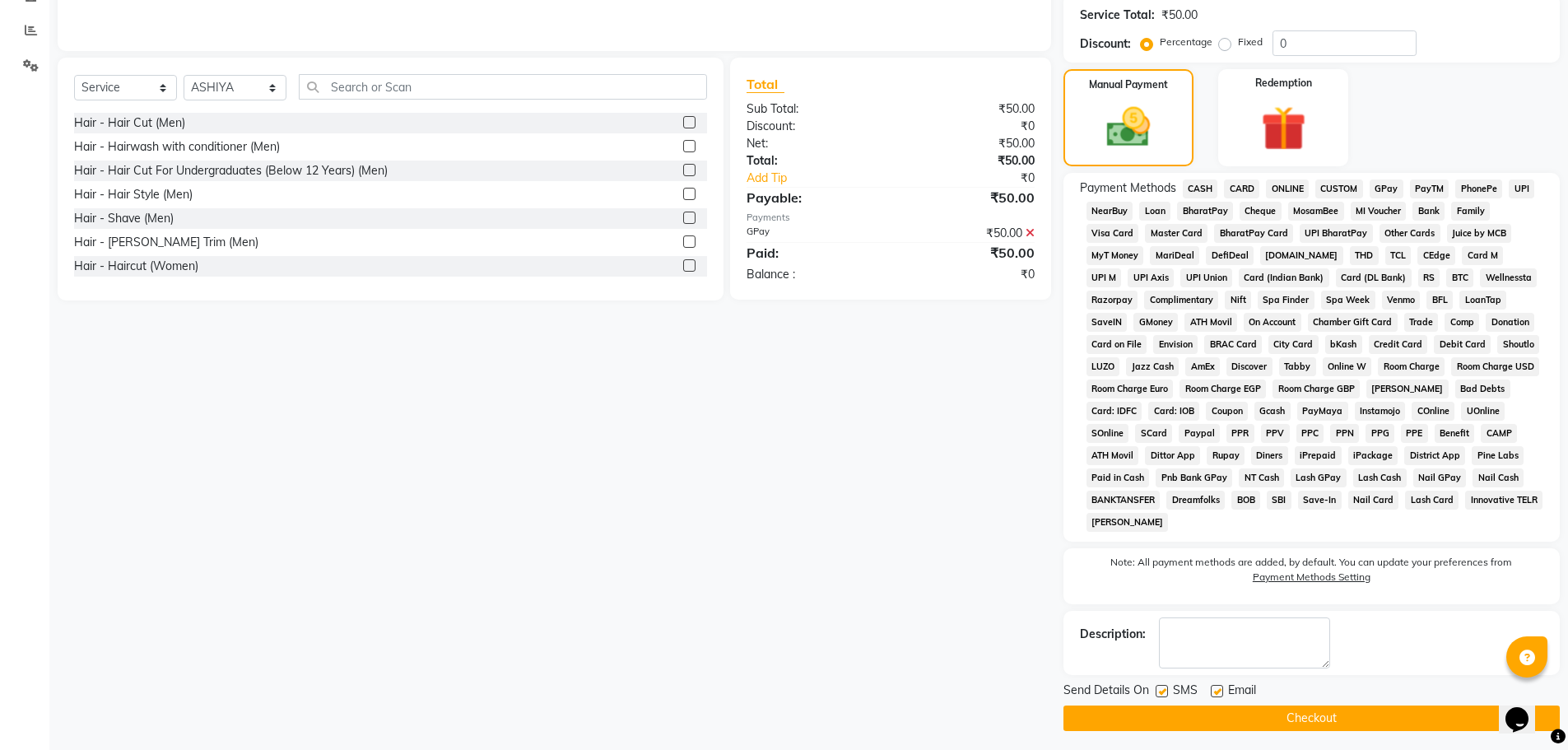
click at [1315, 721] on button "Checkout" at bounding box center [1311, 718] width 496 height 26
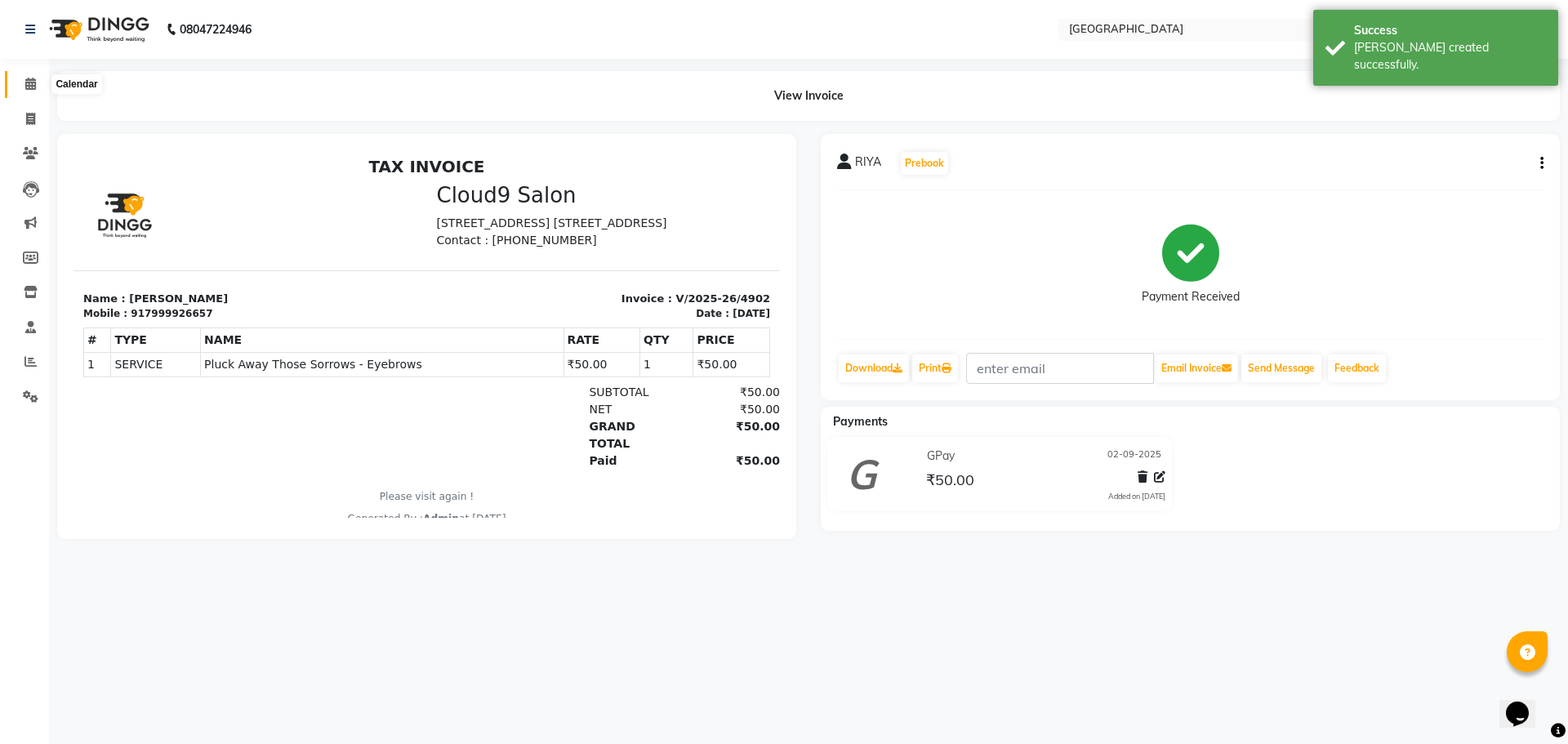
click at [32, 84] on icon at bounding box center [30, 83] width 10 height 12
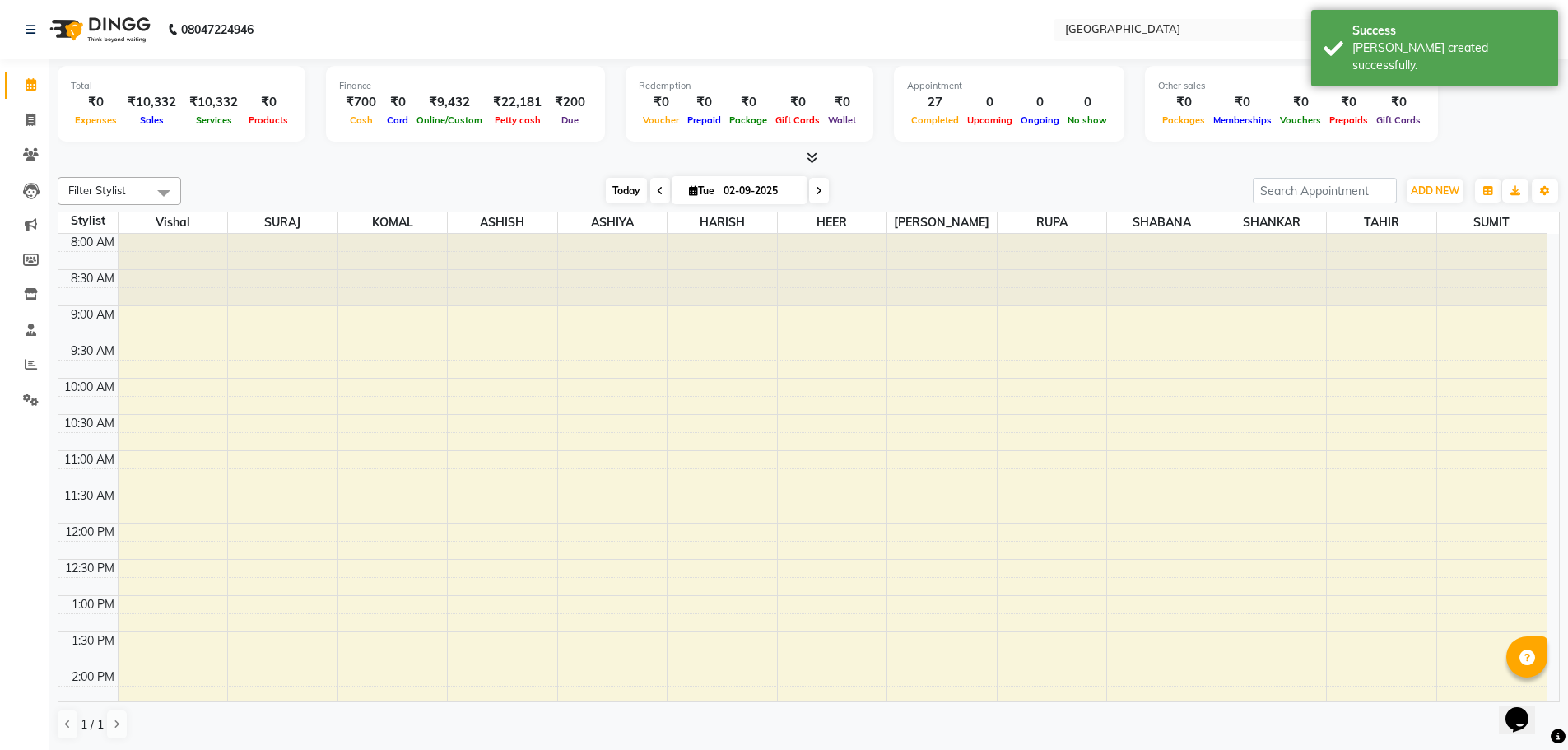
click at [621, 190] on span "Today" at bounding box center [626, 190] width 41 height 26
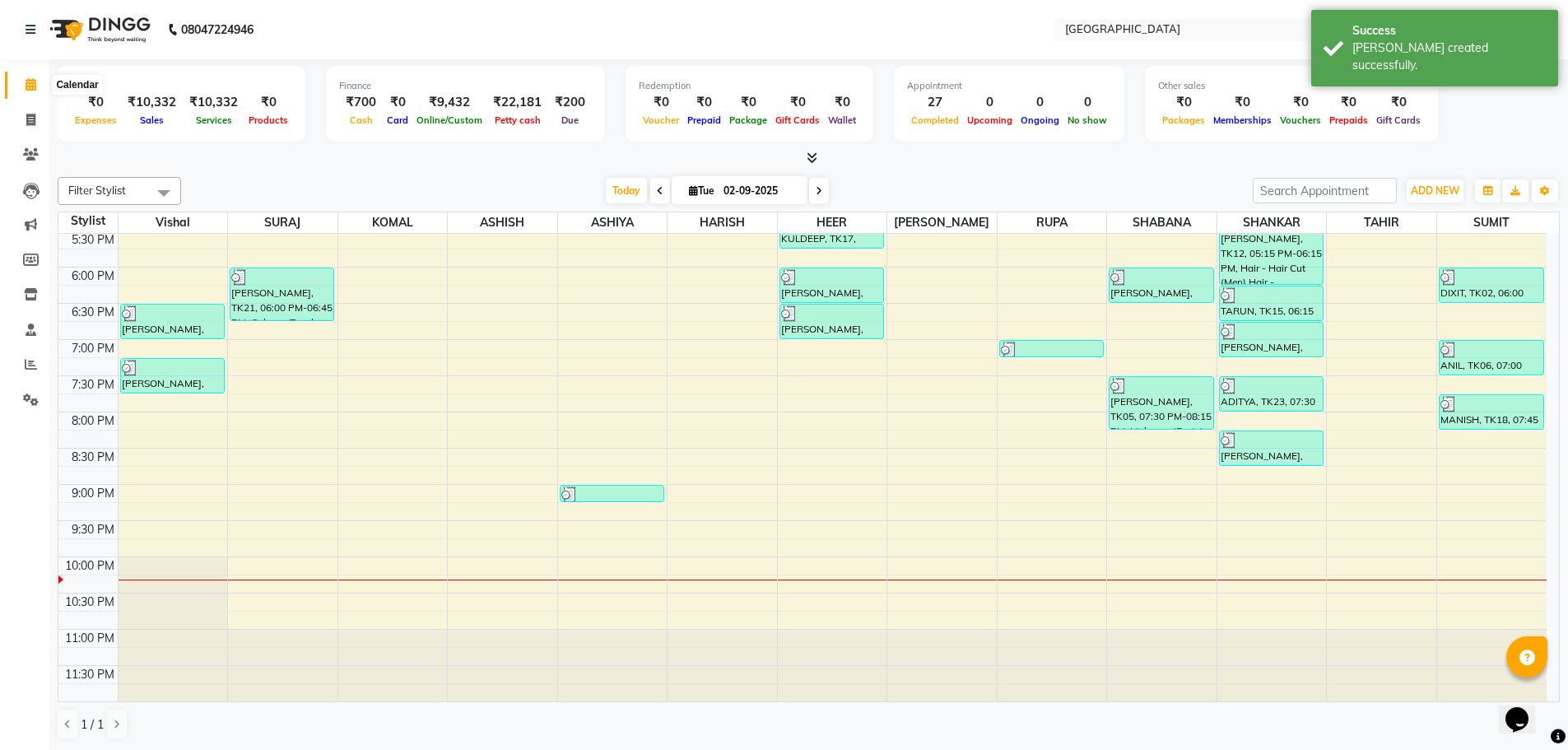
click at [32, 87] on icon at bounding box center [31, 84] width 11 height 12
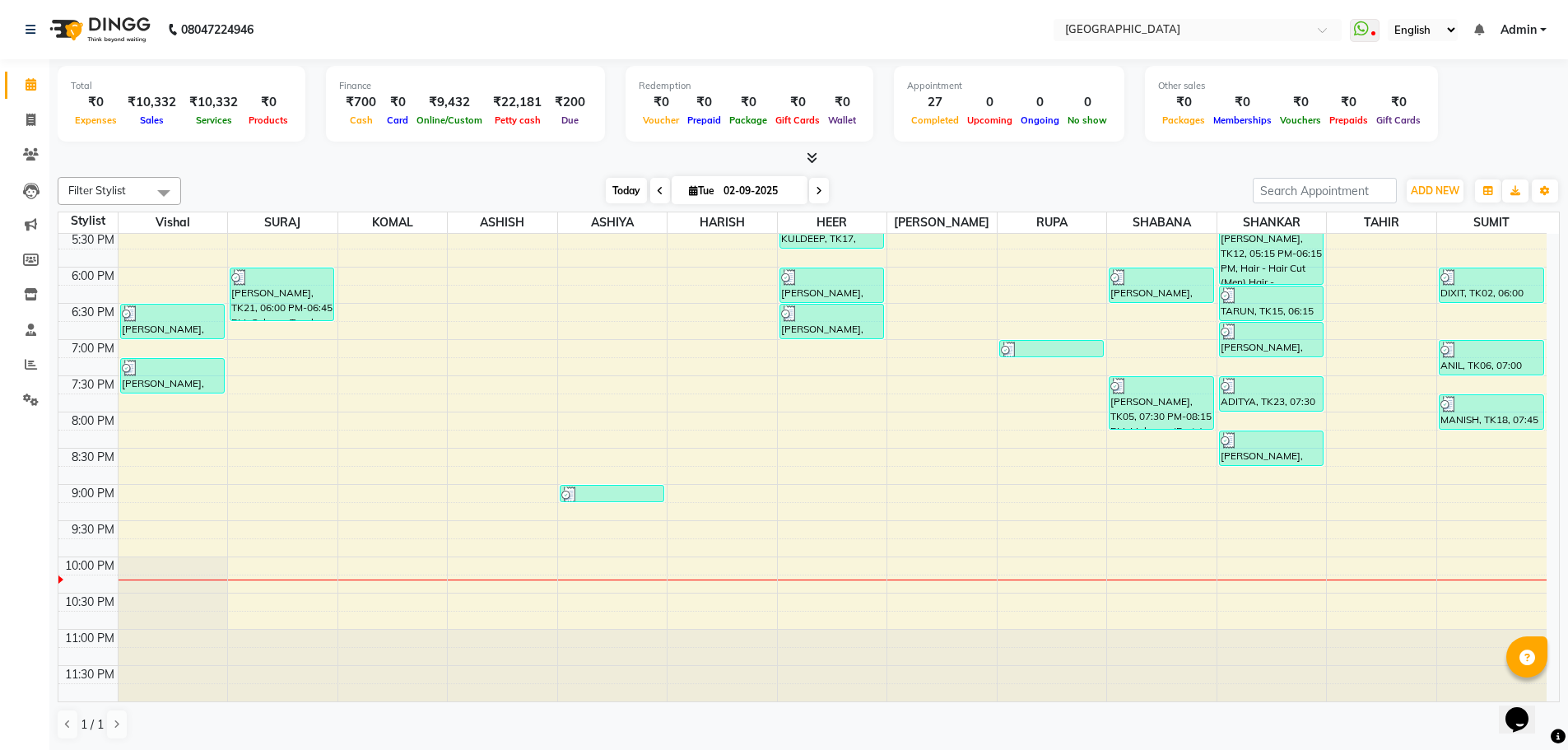
click at [617, 186] on span "Today" at bounding box center [626, 190] width 41 height 26
click at [624, 191] on span "Today" at bounding box center [626, 190] width 41 height 26
click at [624, 189] on span "Today" at bounding box center [626, 190] width 41 height 26
click at [621, 190] on span "Today" at bounding box center [626, 190] width 41 height 26
click at [32, 84] on icon at bounding box center [31, 84] width 11 height 12
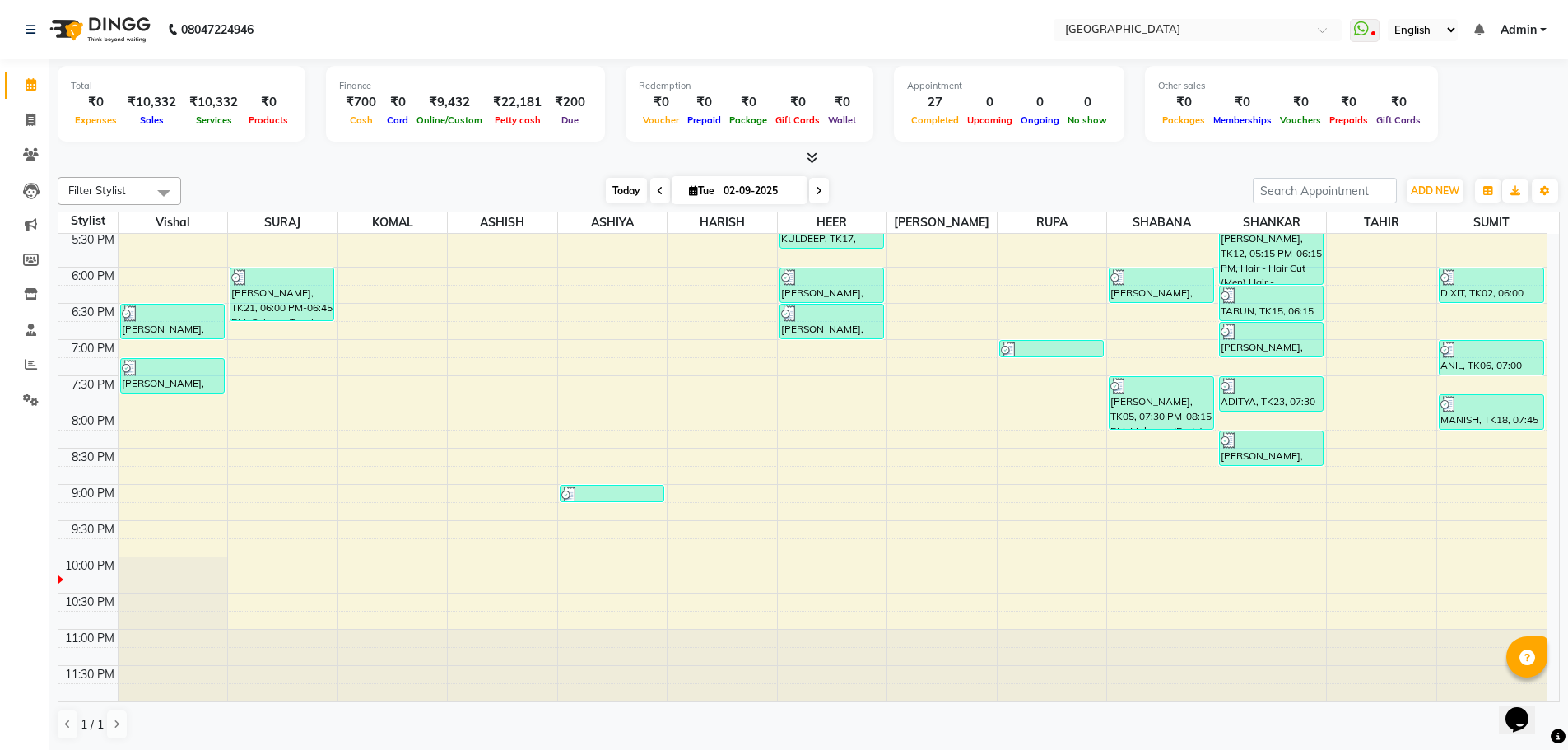
click at [625, 191] on span "Today" at bounding box center [626, 190] width 41 height 26
click at [32, 86] on icon at bounding box center [31, 84] width 11 height 12
click at [620, 190] on span "Today" at bounding box center [626, 190] width 41 height 26
click at [622, 189] on span "Today" at bounding box center [626, 190] width 41 height 26
click at [621, 190] on span "Today" at bounding box center [626, 190] width 41 height 26
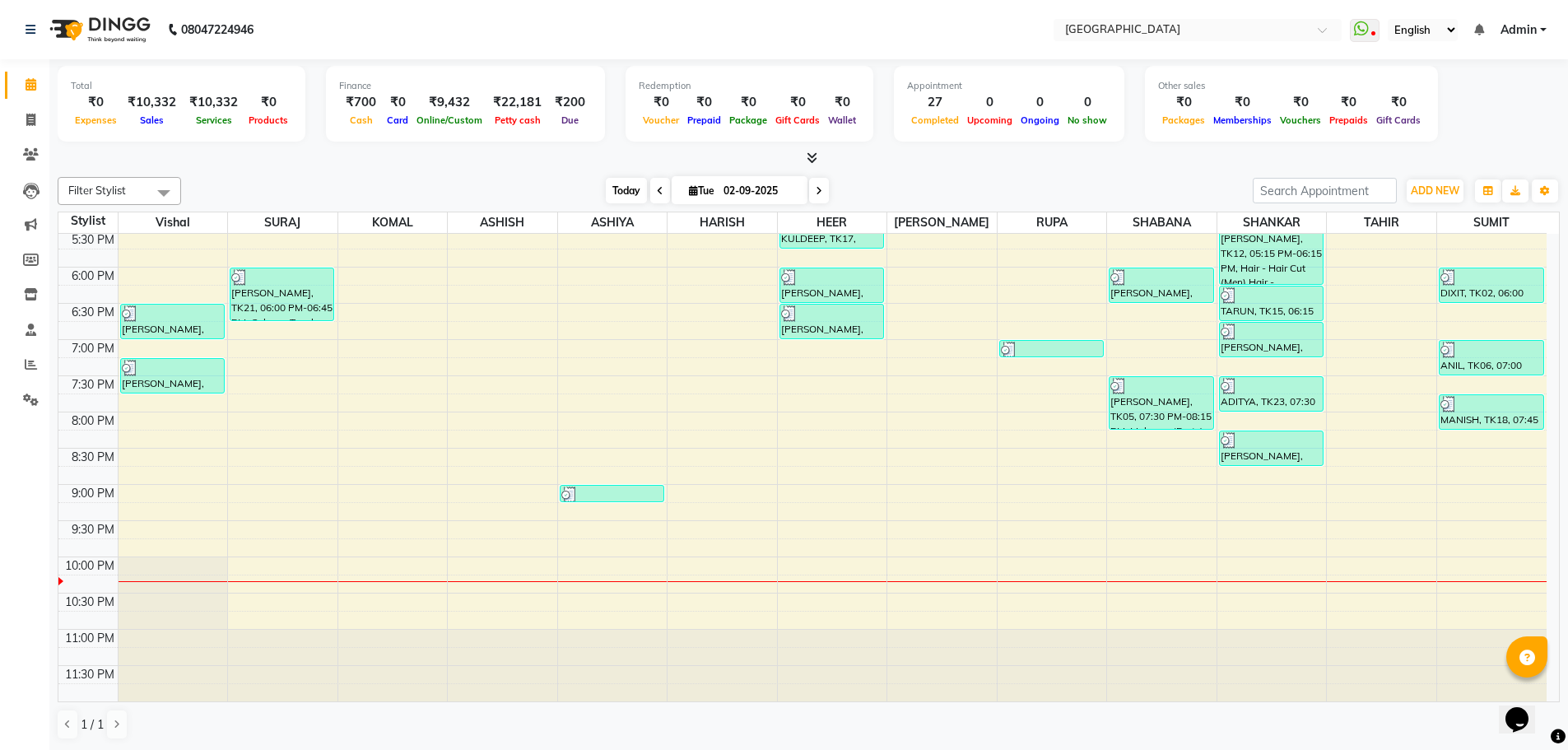
click at [631, 188] on span "Today" at bounding box center [626, 190] width 41 height 26
click at [621, 191] on span "Today" at bounding box center [626, 190] width 41 height 26
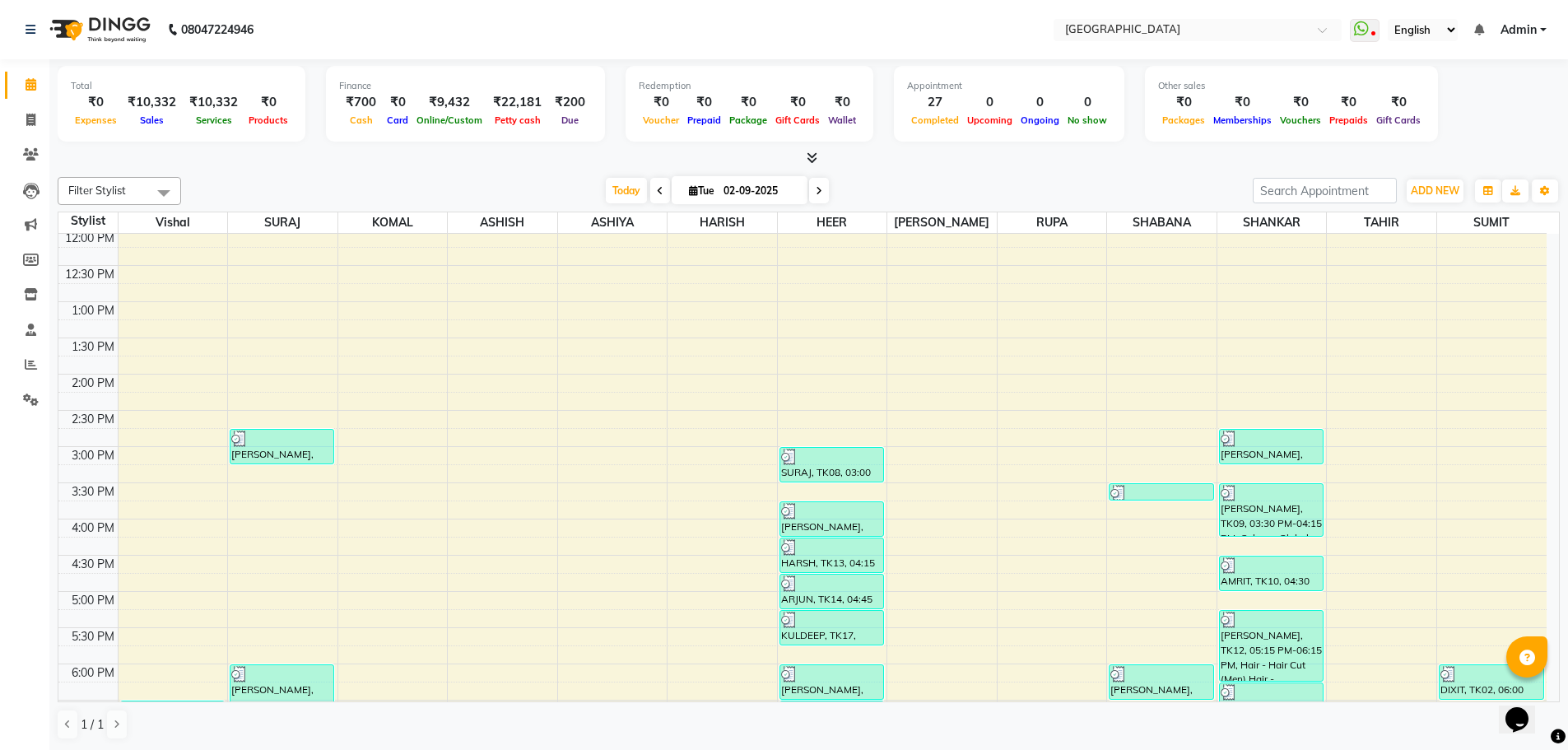
scroll to position [279, 0]
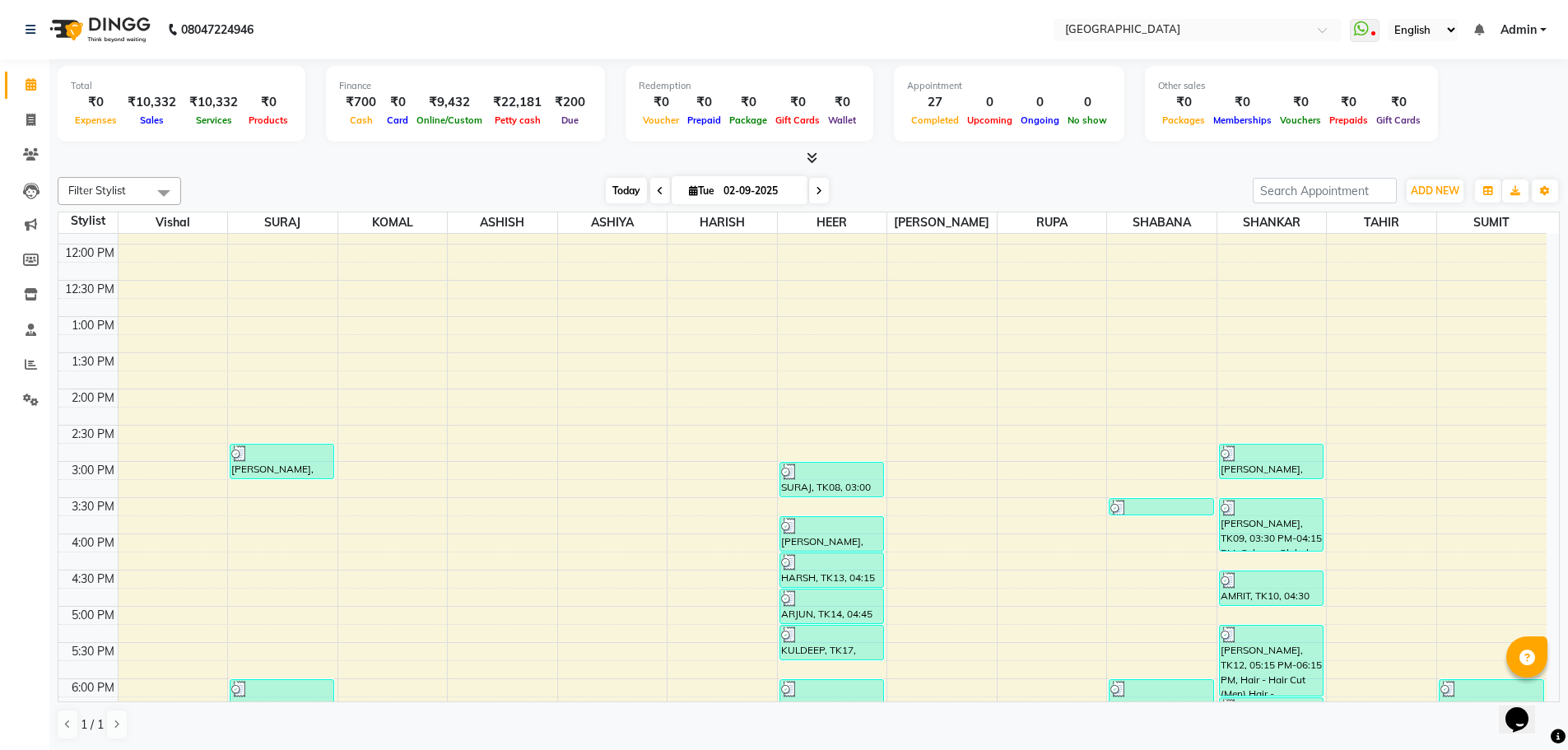
click at [612, 188] on span "Today" at bounding box center [626, 190] width 41 height 26
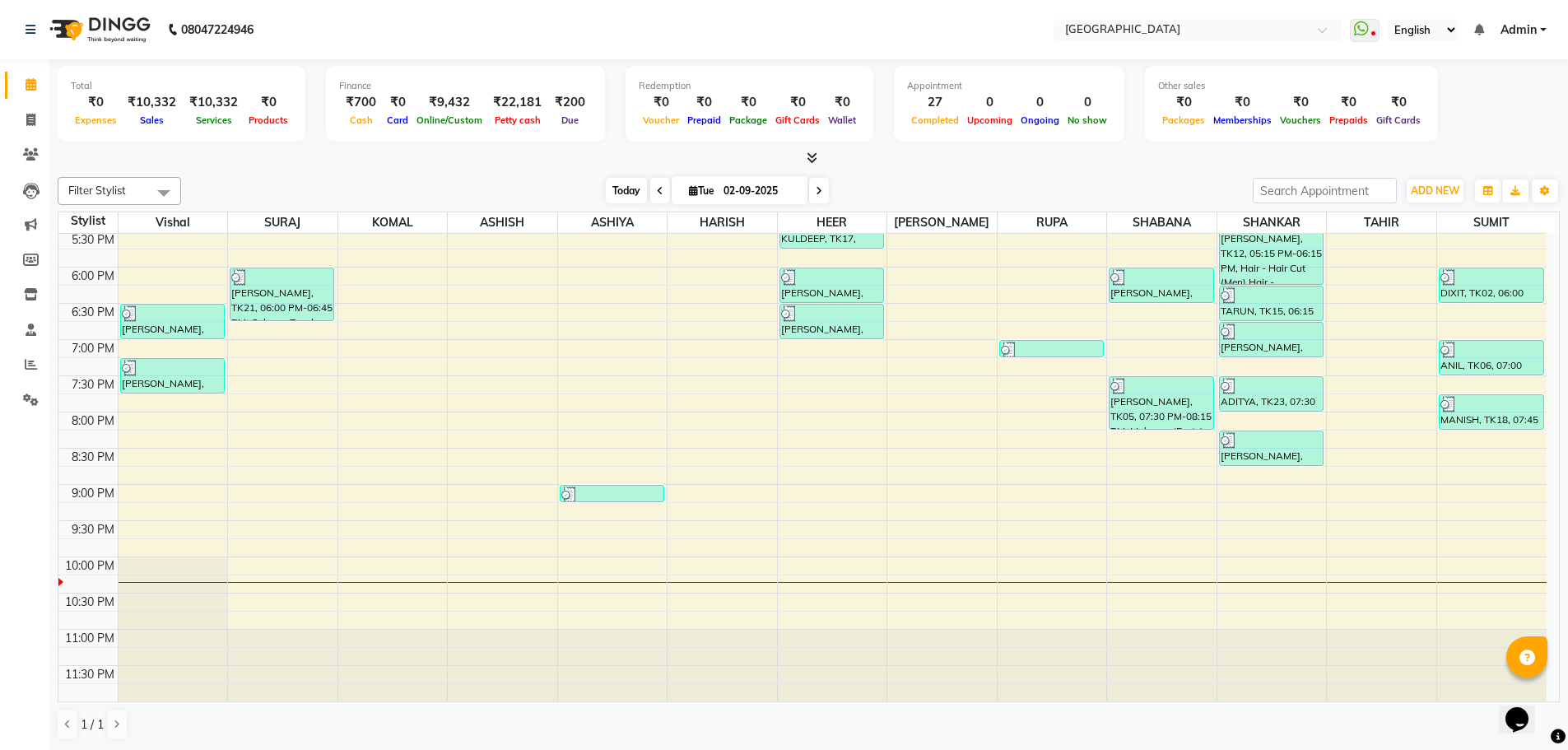
click at [621, 188] on span "Today" at bounding box center [626, 190] width 41 height 26
click at [621, 190] on span "Today" at bounding box center [626, 190] width 41 height 26
click at [31, 86] on icon at bounding box center [31, 84] width 11 height 12
drag, startPoint x: 27, startPoint y: 399, endPoint x: 27, endPoint y: 134, distance: 265.0
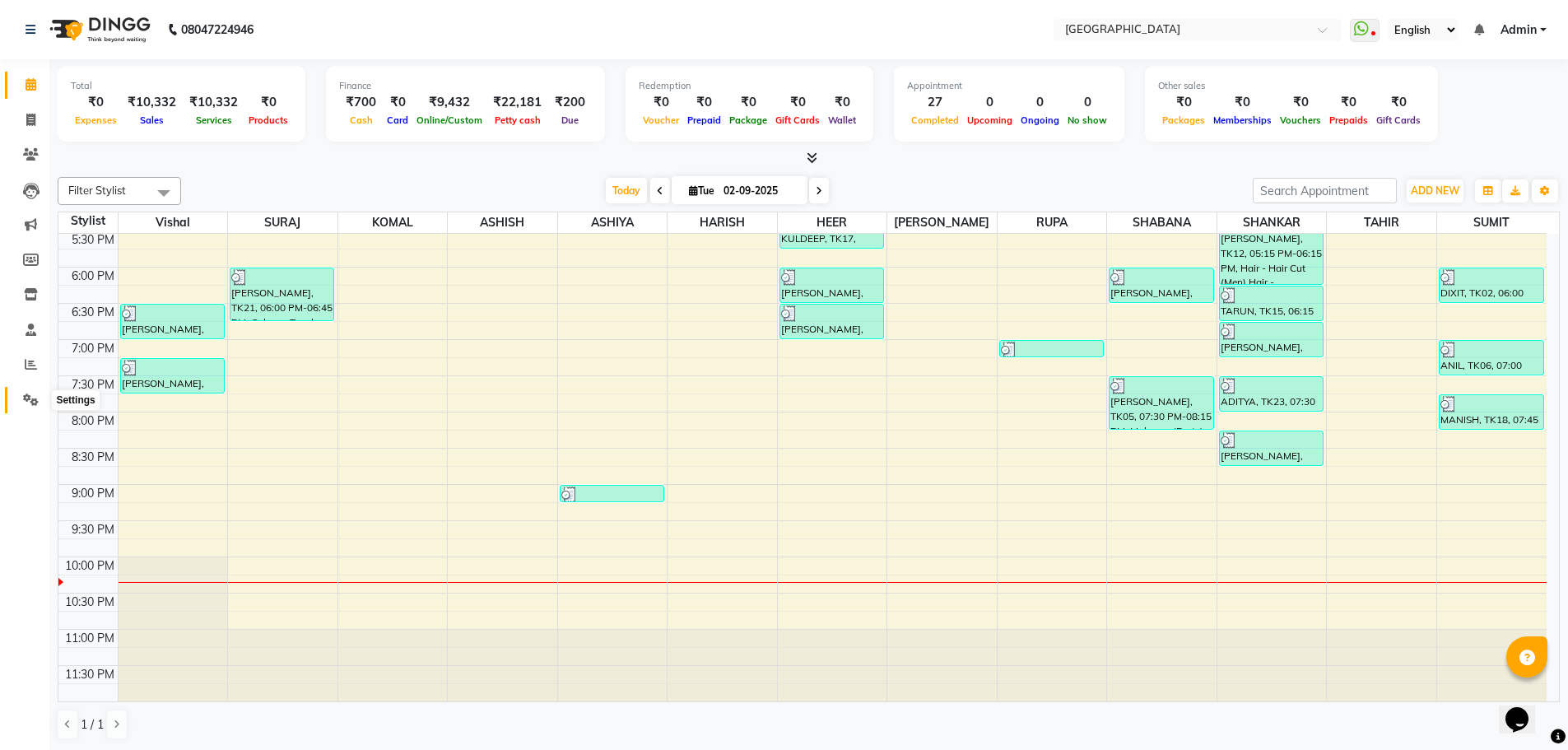
click at [27, 400] on icon at bounding box center [31, 399] width 15 height 12
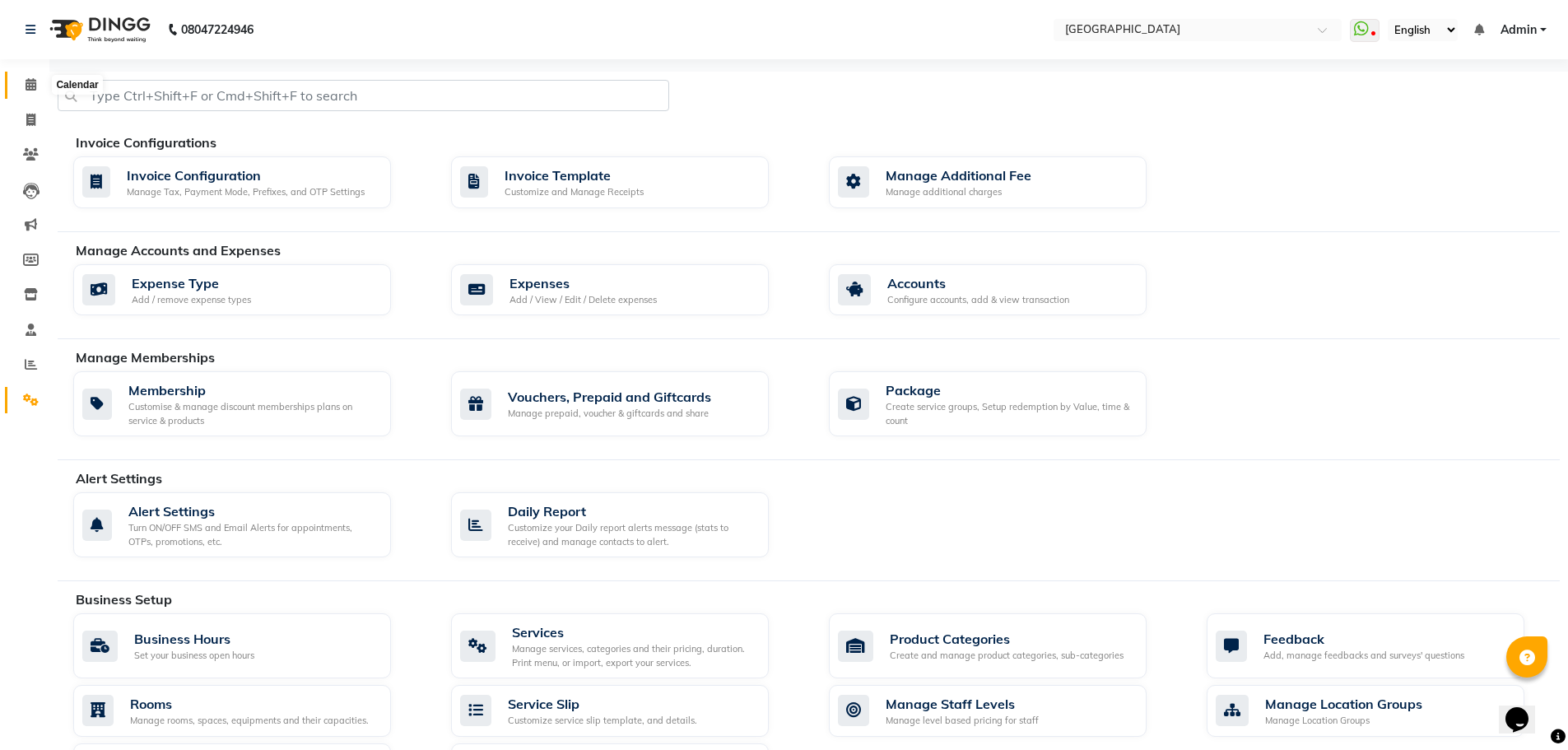
click at [32, 87] on icon at bounding box center [31, 84] width 11 height 12
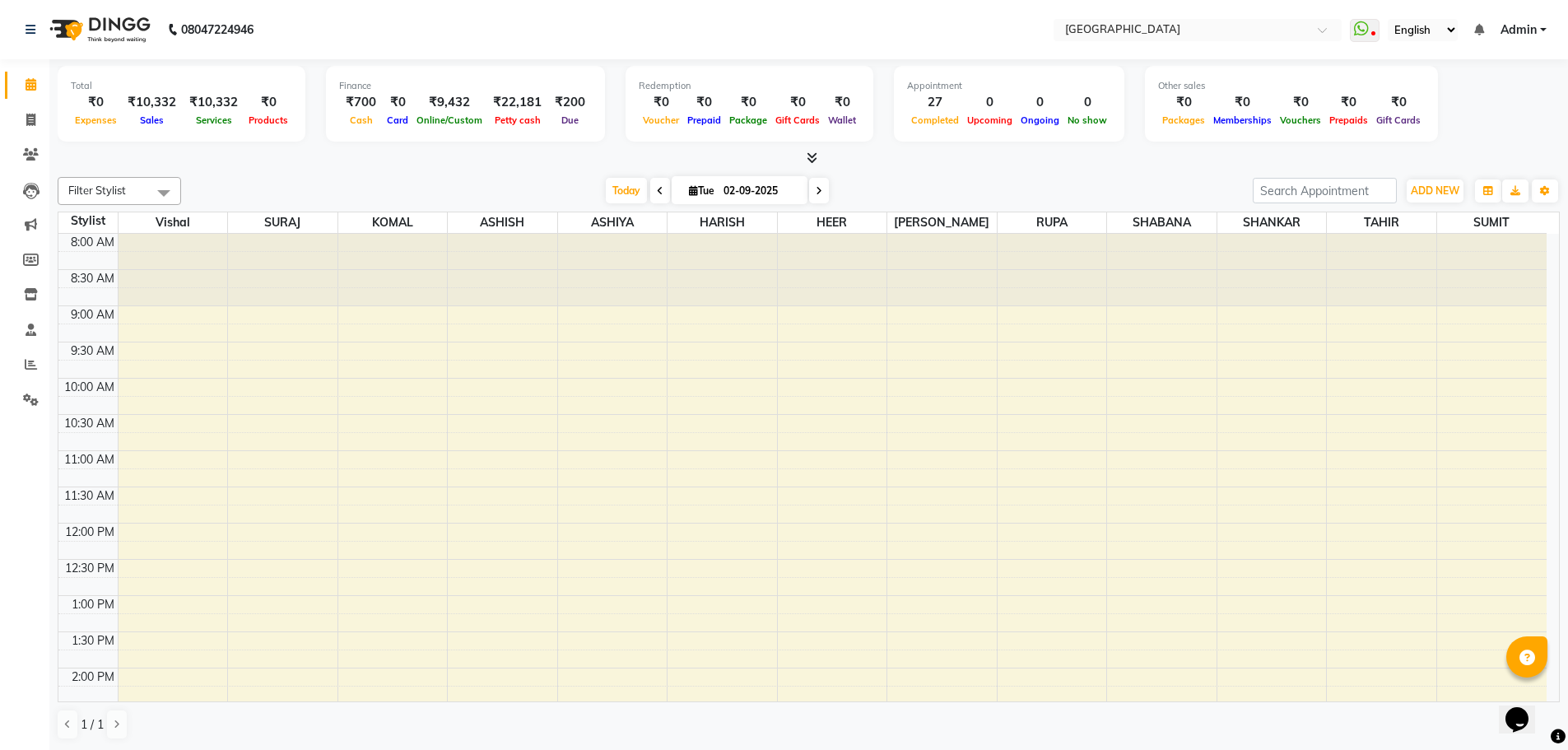
click at [619, 191] on span "Today" at bounding box center [626, 190] width 41 height 26
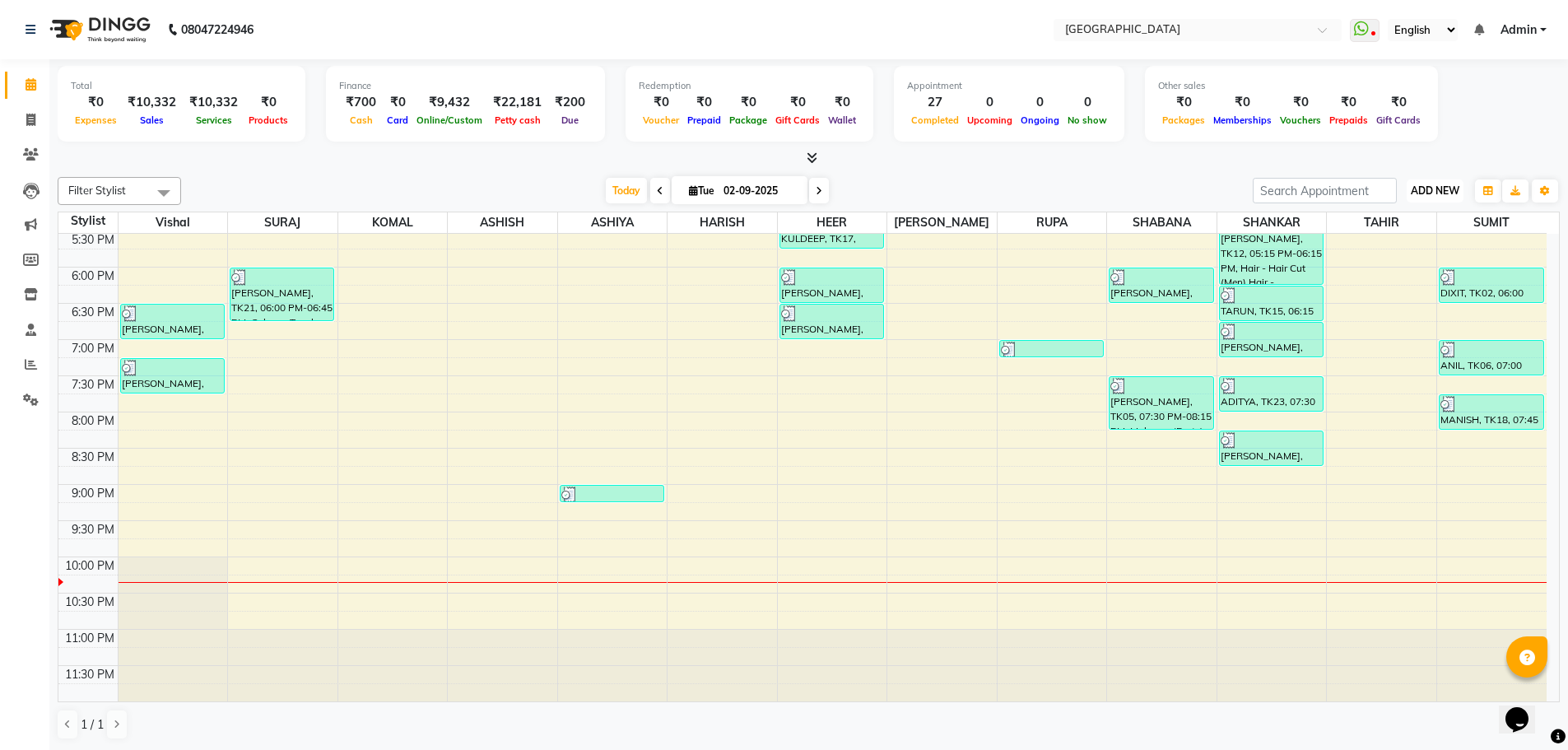
click at [1436, 187] on span "ADD NEW" at bounding box center [1435, 190] width 49 height 12
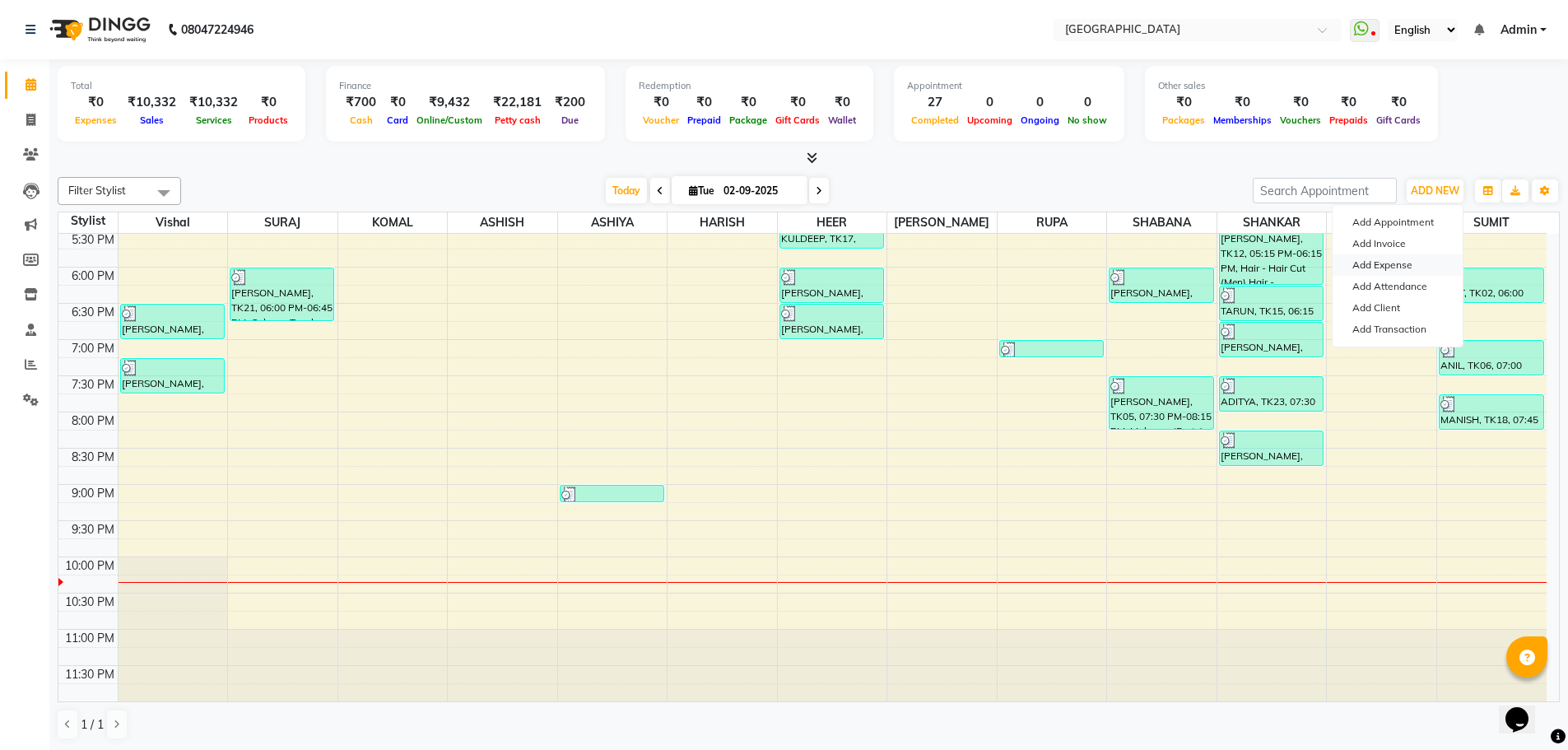
click at [1391, 267] on link "Add Expense" at bounding box center [1398, 265] width 130 height 21
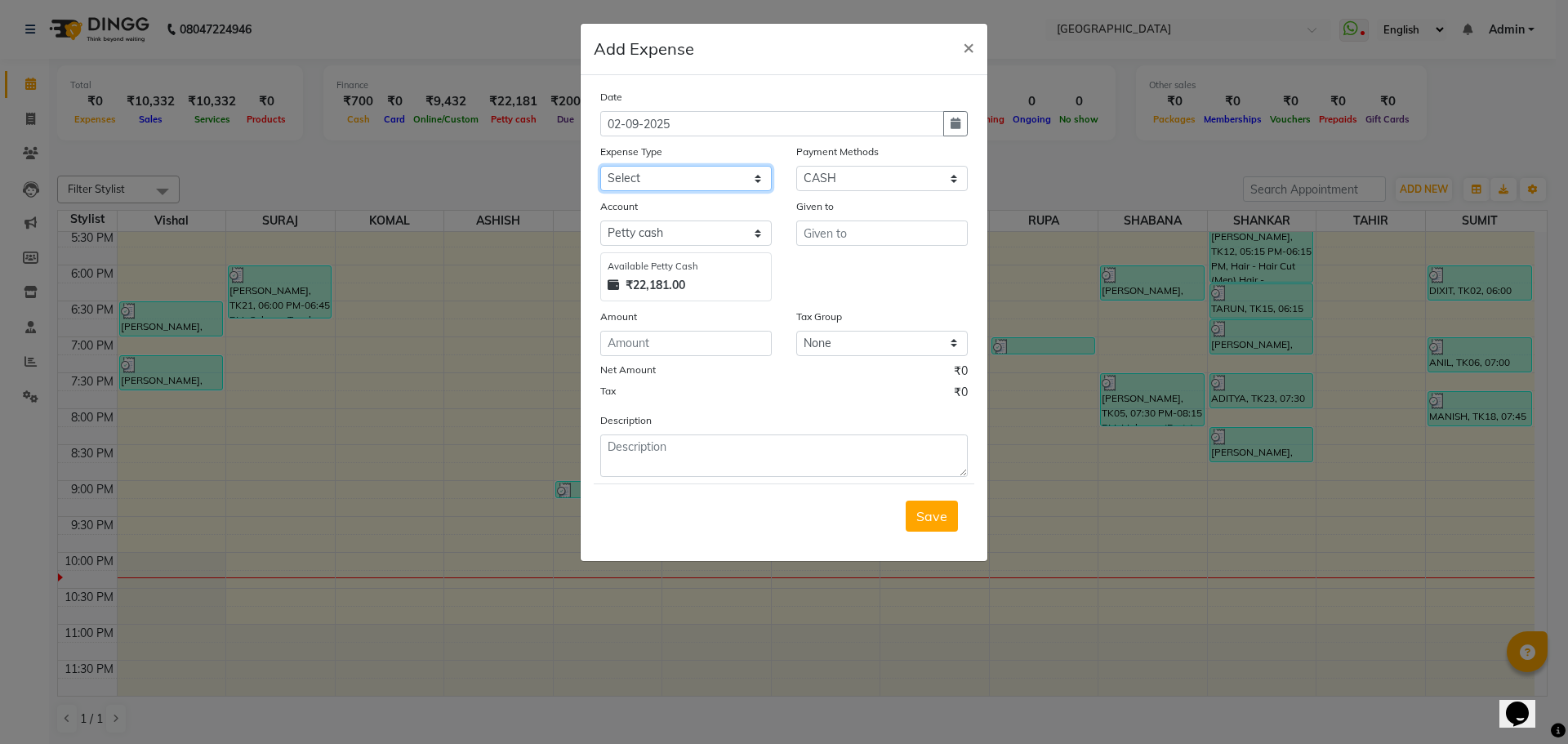
click at [649, 178] on select "Select Advance Salary Bank charges Car maintenance Cash transfer to bank Cash t…" at bounding box center [685, 178] width 172 height 26
click at [600, 166] on select "Select Advance Salary Bank charges Car maintenance Cash transfer to bank Cash t…" at bounding box center [685, 178] width 172 height 26
click at [829, 233] on input "text" at bounding box center [882, 233] width 172 height 26
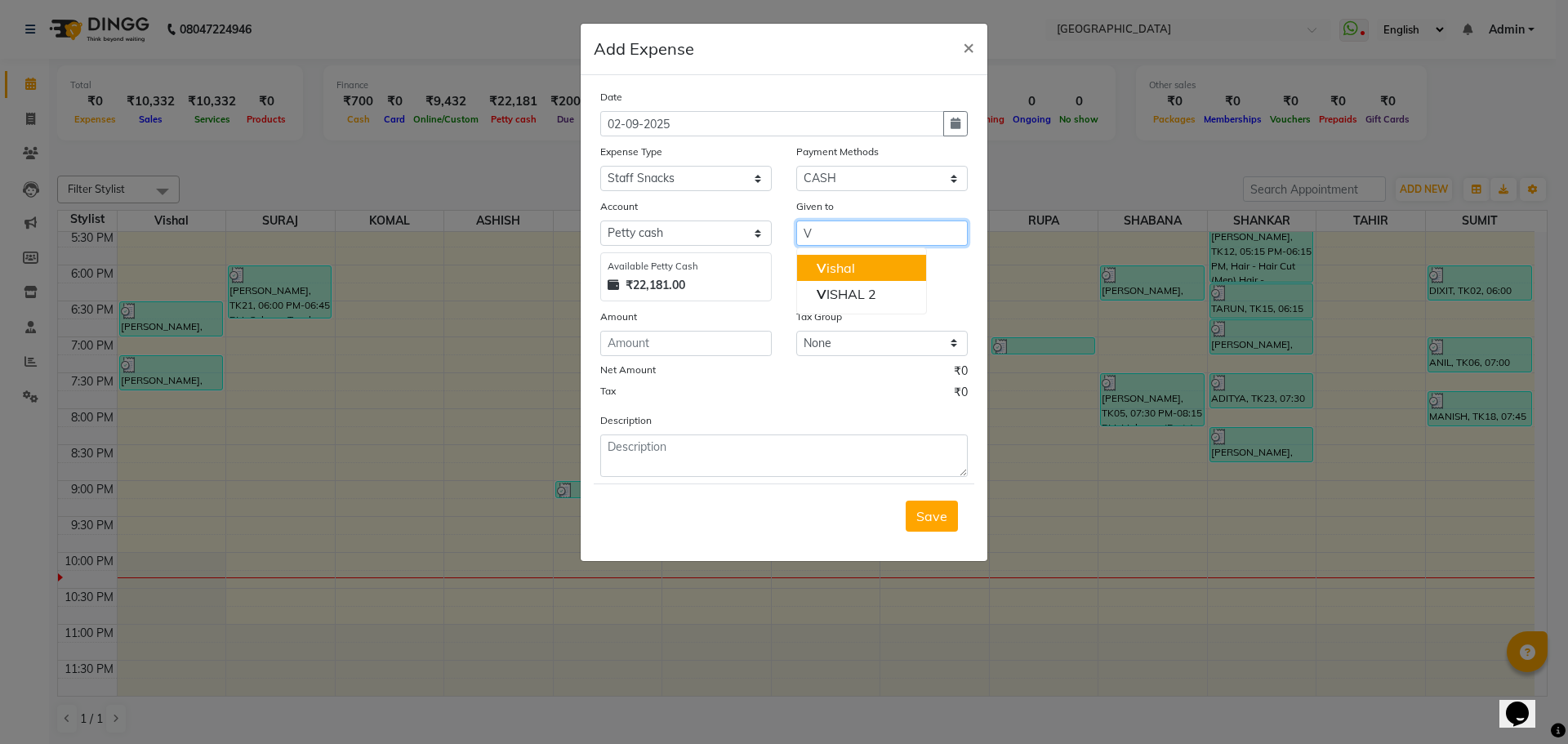
click at [833, 271] on ngb-highlight "V ishal" at bounding box center [835, 267] width 38 height 16
click at [669, 350] on input "number" at bounding box center [685, 343] width 172 height 26
click at [935, 516] on span "Save" at bounding box center [932, 516] width 31 height 16
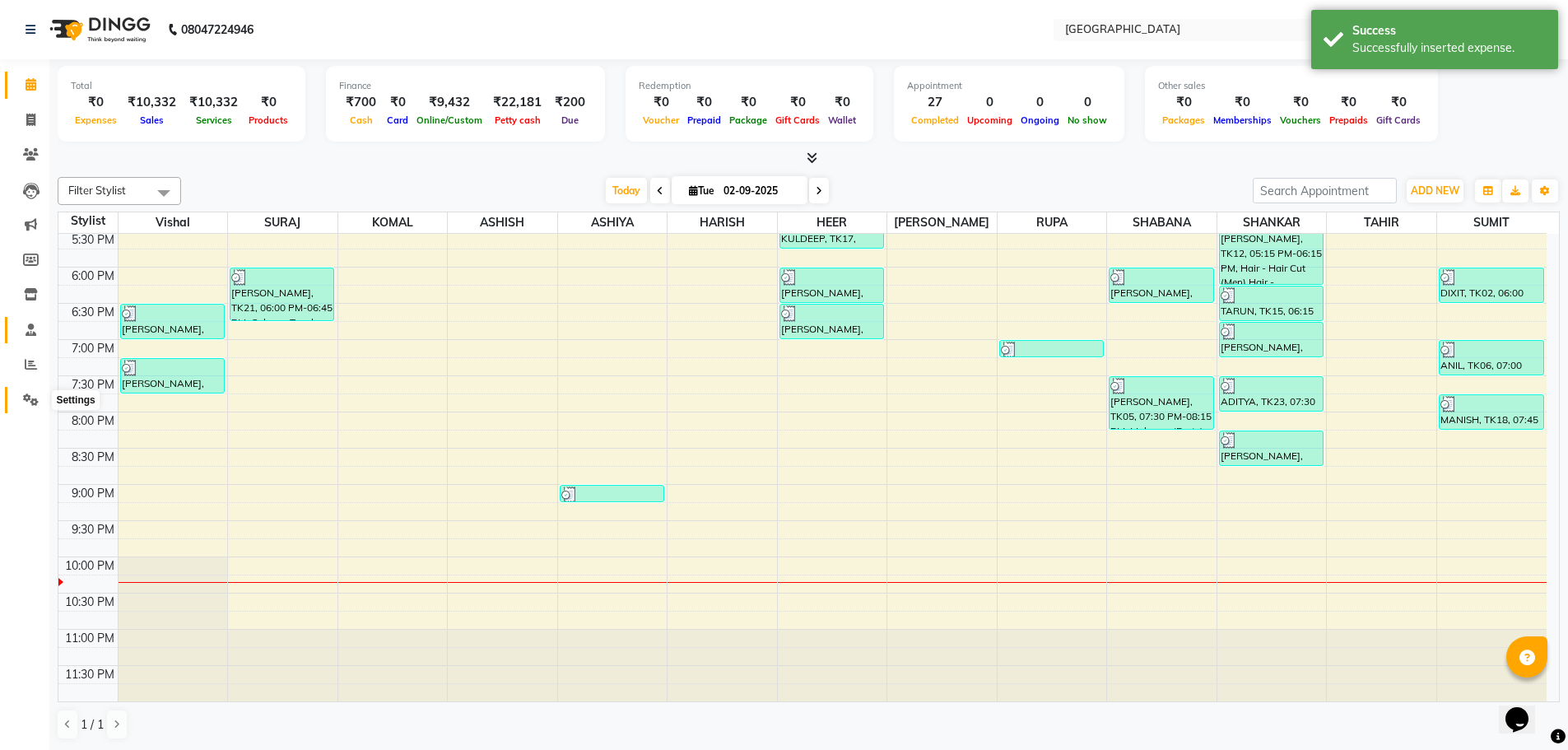
drag, startPoint x: 31, startPoint y: 396, endPoint x: 36, endPoint y: 332, distance: 64.2
click at [31, 396] on icon at bounding box center [31, 399] width 15 height 12
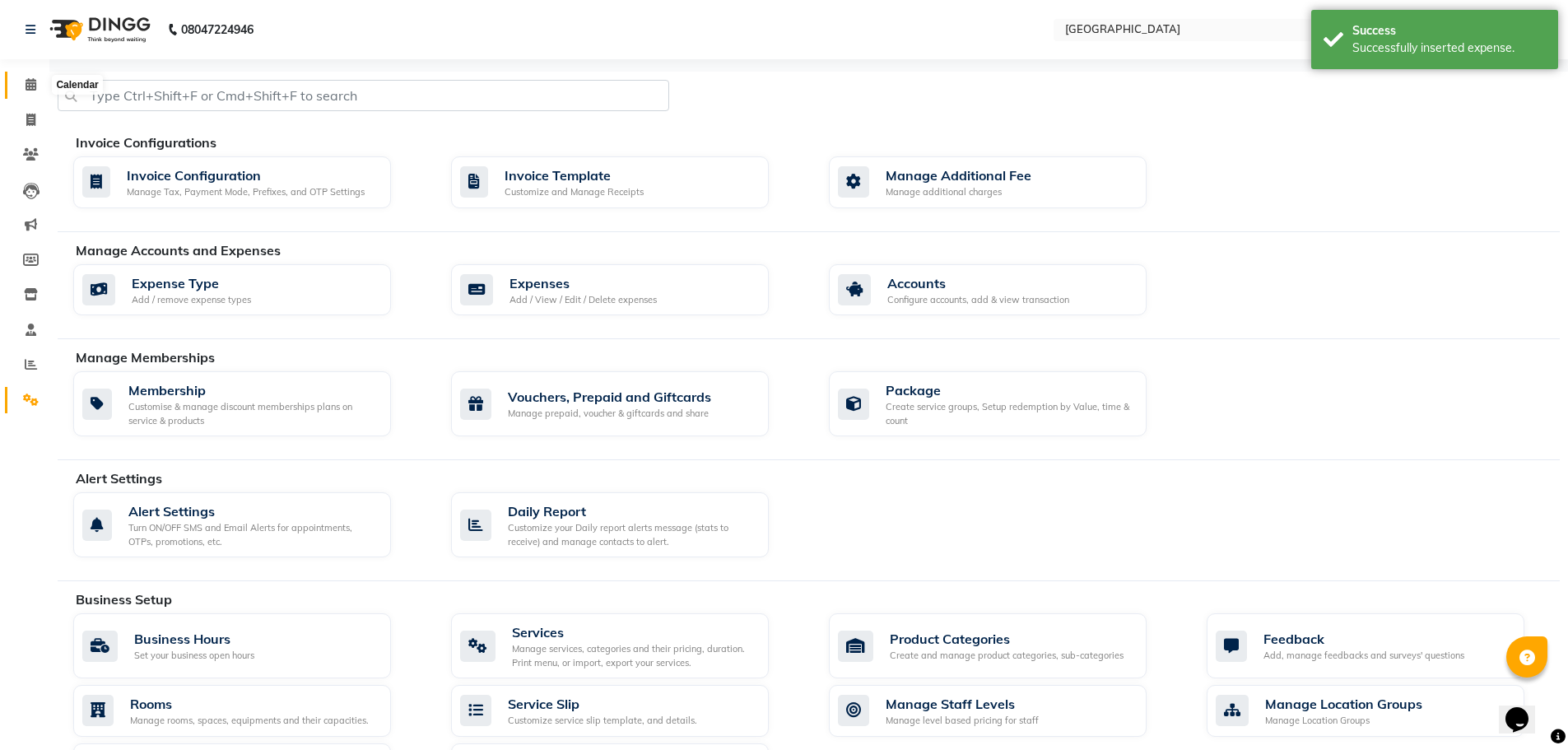
click at [32, 88] on icon at bounding box center [31, 84] width 11 height 12
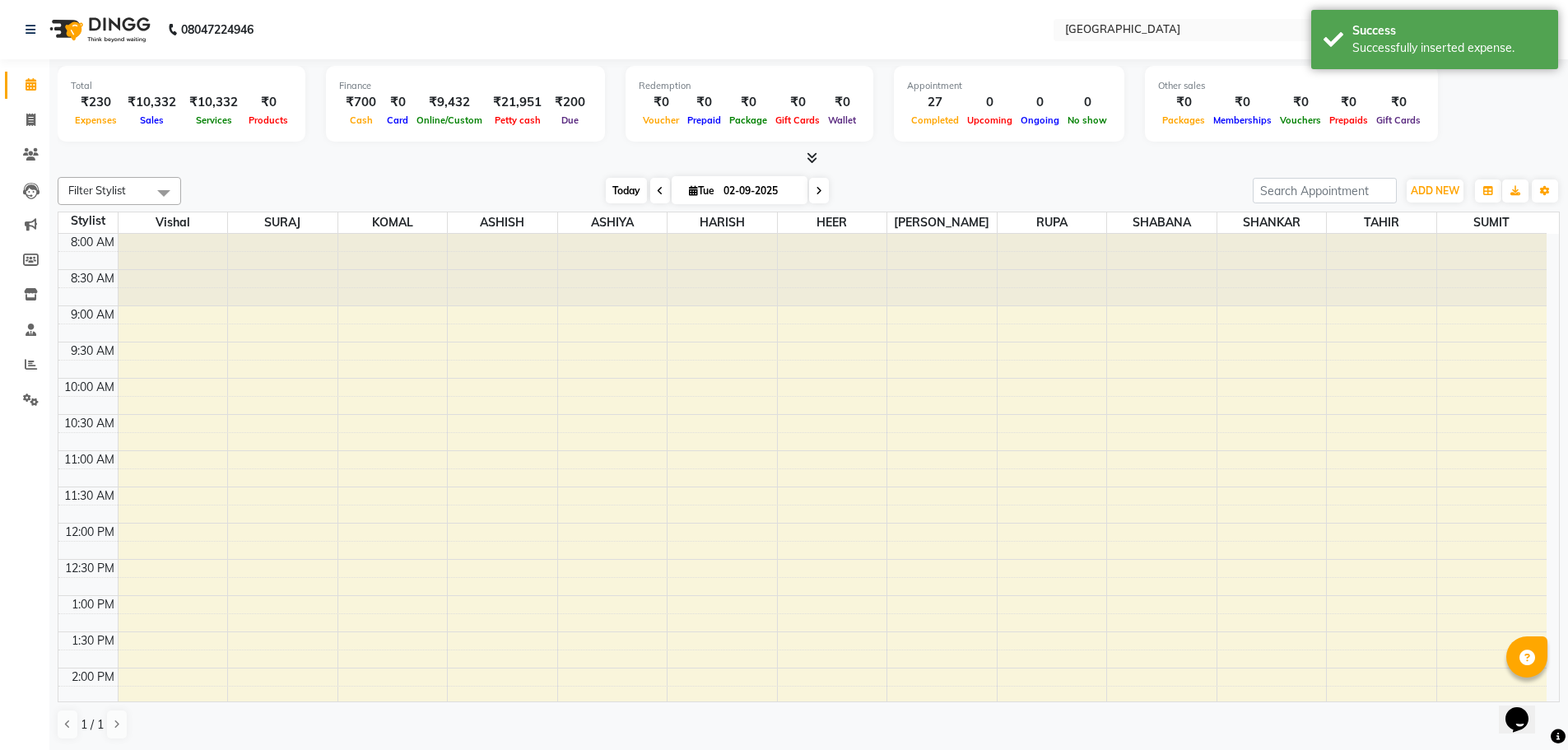
click at [617, 190] on span "Today" at bounding box center [626, 190] width 41 height 26
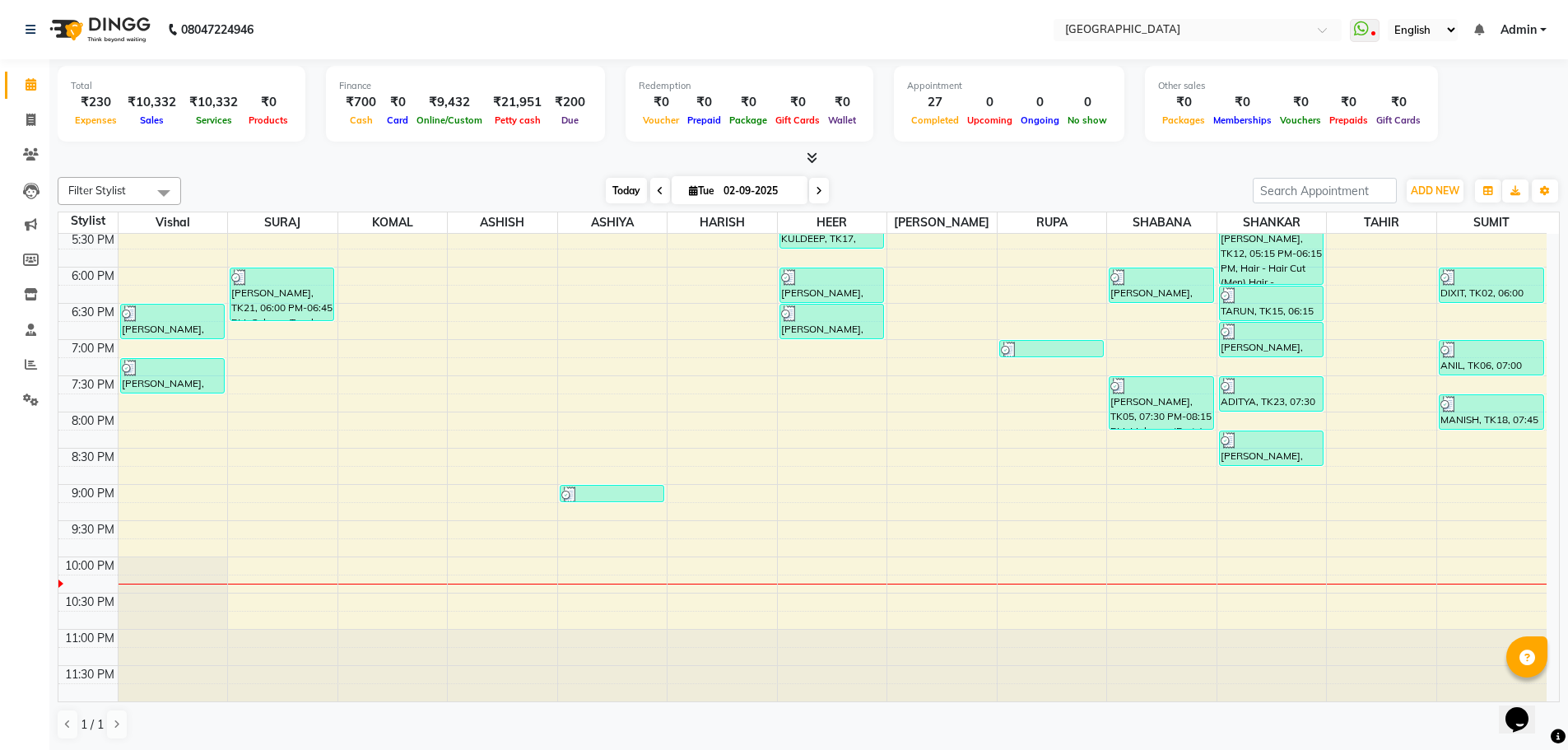
click at [620, 187] on span "Today" at bounding box center [626, 190] width 41 height 26
click at [620, 192] on span "Today" at bounding box center [626, 190] width 41 height 26
click at [620, 189] on span "Today" at bounding box center [626, 190] width 41 height 26
click at [27, 82] on icon at bounding box center [31, 84] width 11 height 12
click at [31, 401] on icon at bounding box center [31, 399] width 15 height 12
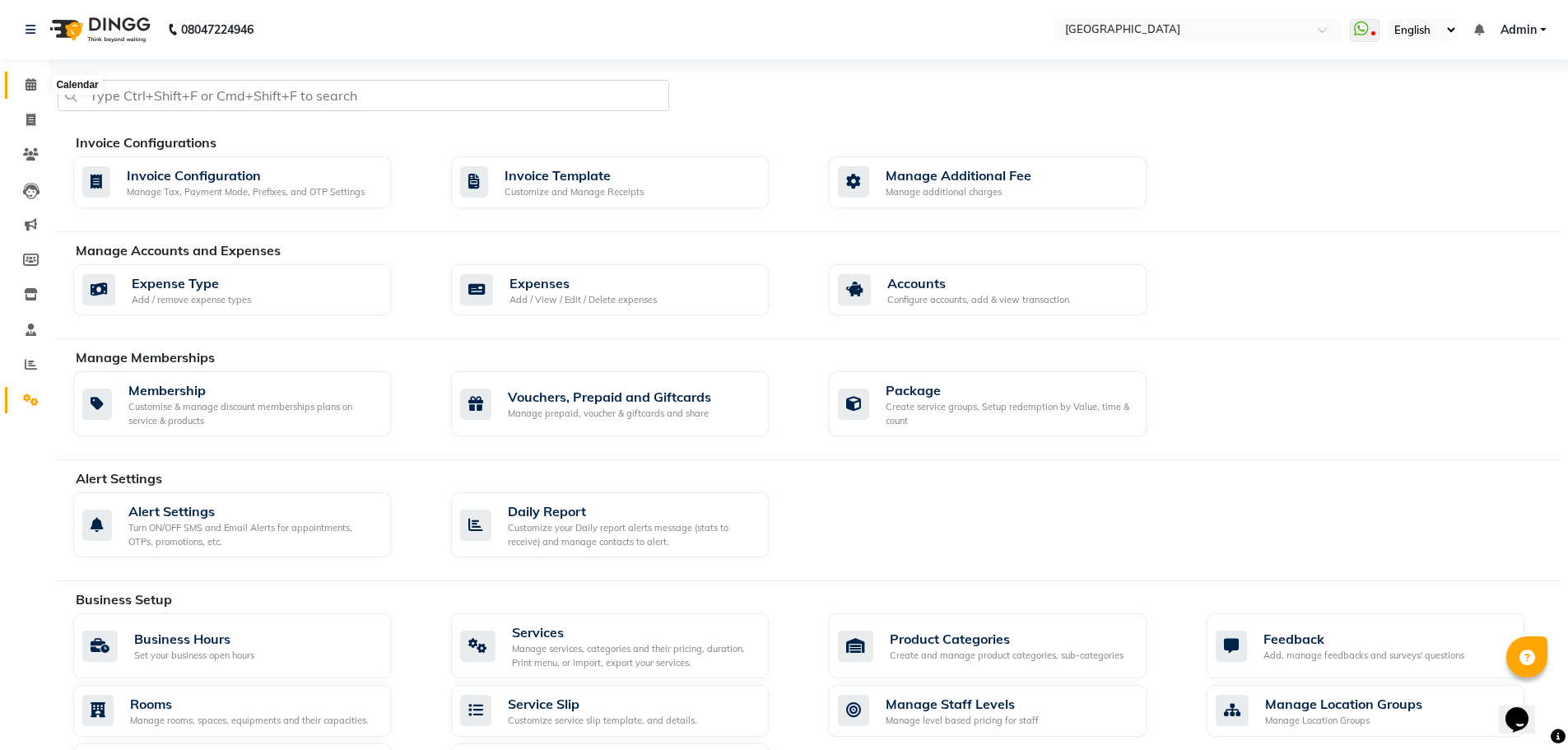
click at [31, 80] on icon at bounding box center [31, 84] width 11 height 12
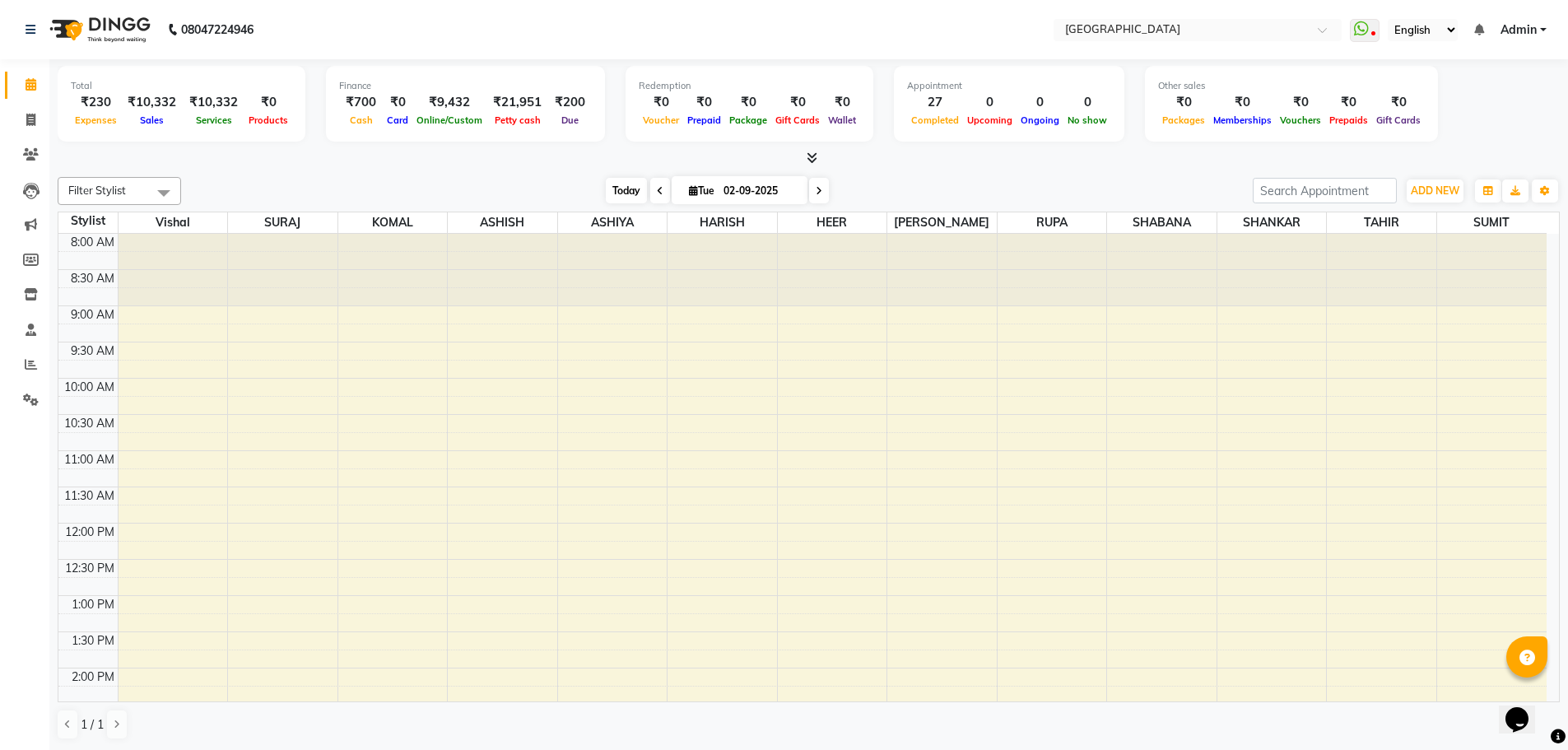
click at [621, 190] on span "Today" at bounding box center [626, 190] width 41 height 26
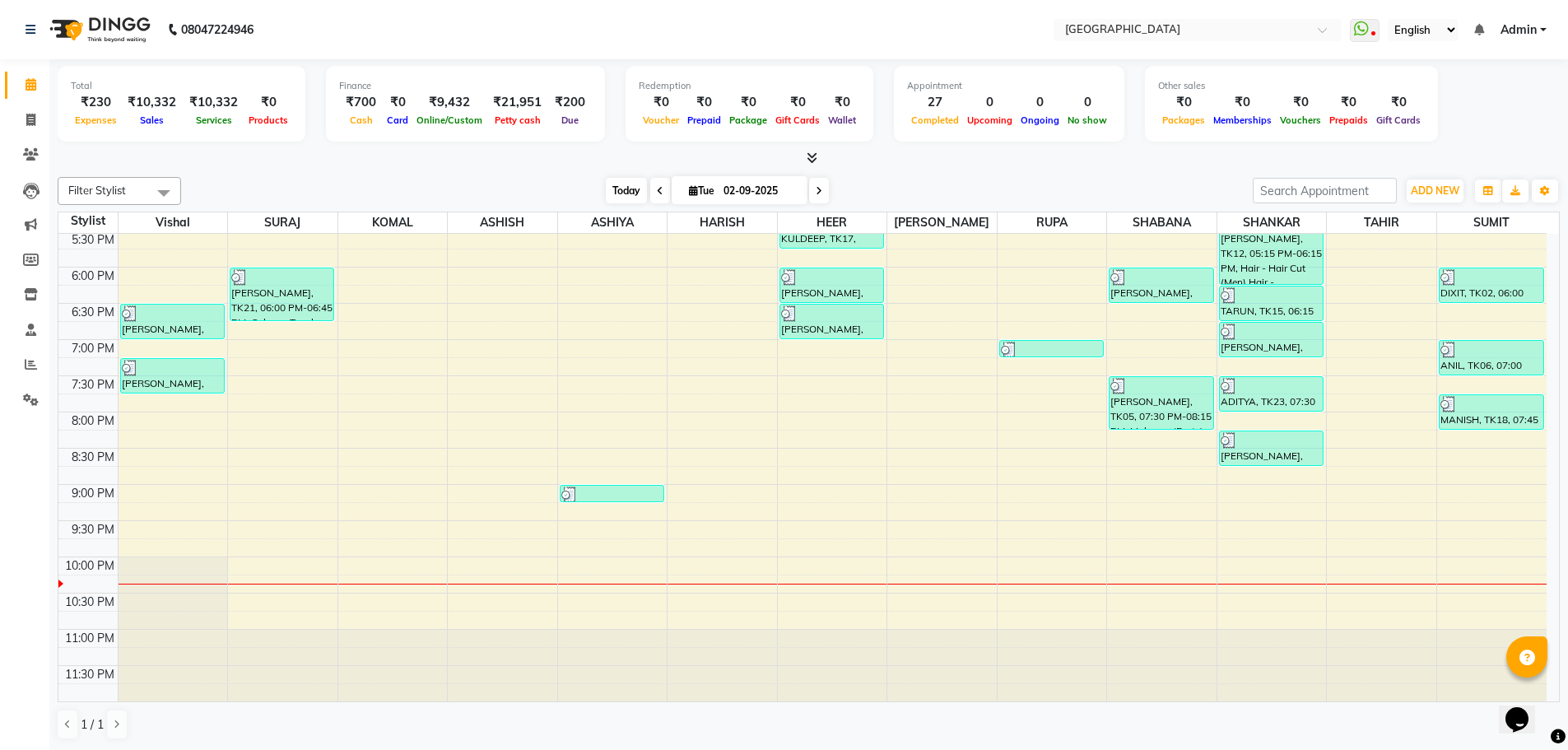
click at [621, 192] on span "Today" at bounding box center [626, 190] width 41 height 26
click at [621, 190] on span "Today" at bounding box center [626, 190] width 41 height 26
click at [621, 191] on span "Today" at bounding box center [626, 190] width 41 height 26
click at [614, 188] on span "Today" at bounding box center [626, 190] width 41 height 26
click at [27, 398] on icon at bounding box center [31, 399] width 15 height 12
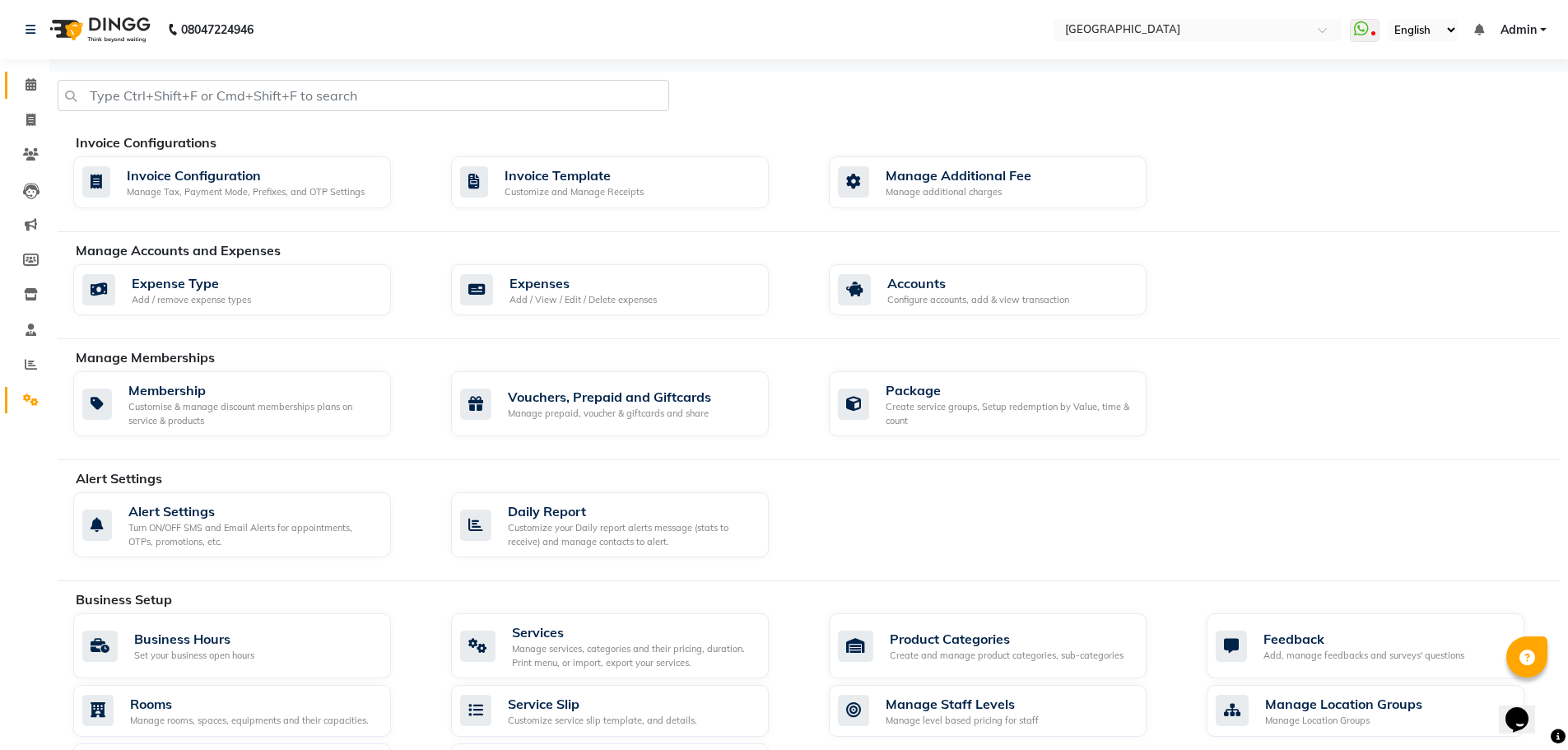
click at [28, 84] on icon at bounding box center [31, 84] width 11 height 12
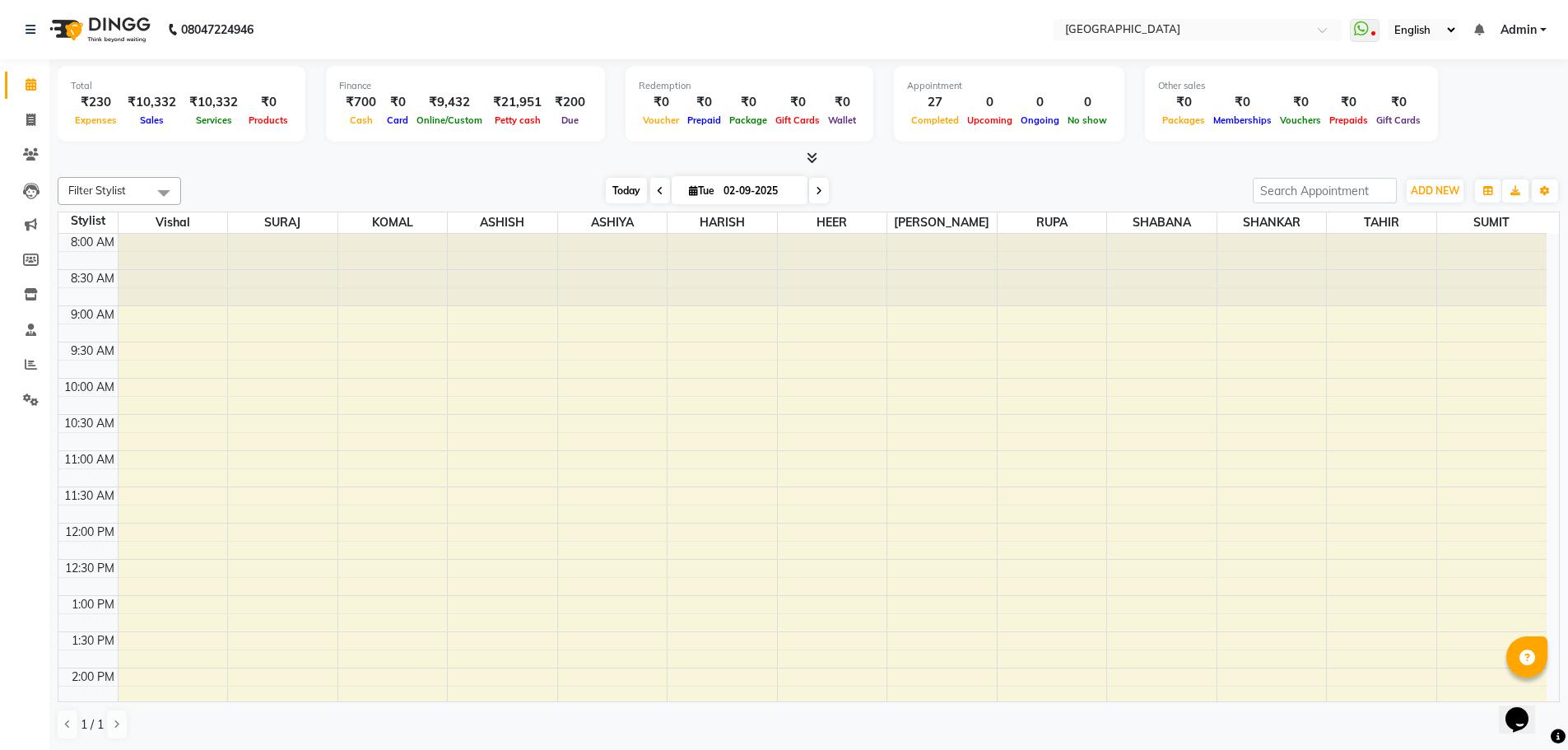
click at [621, 189] on span "Today" at bounding box center [626, 190] width 41 height 26
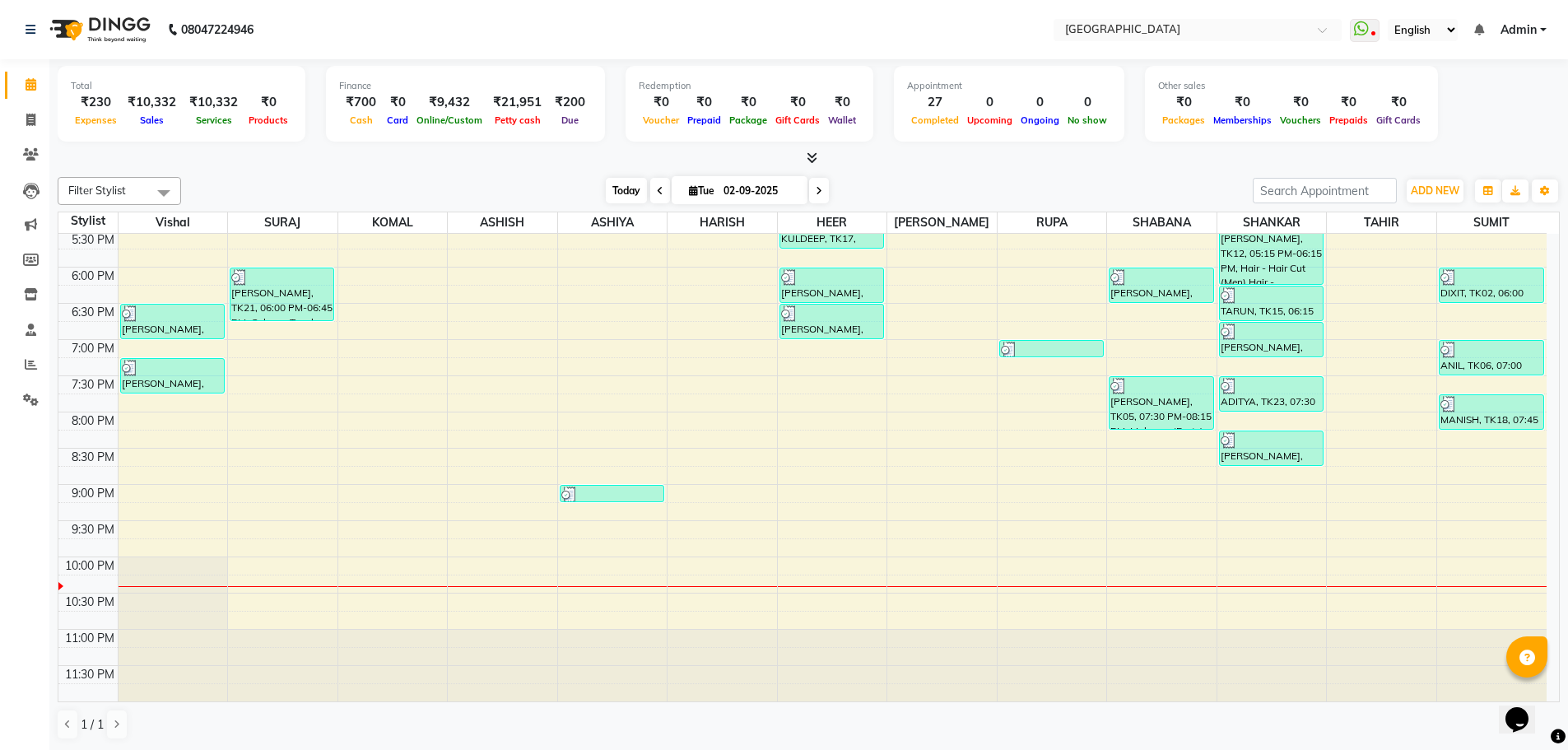
click at [621, 190] on span "Today" at bounding box center [626, 190] width 41 height 26
click at [618, 195] on span "Today" at bounding box center [626, 190] width 41 height 26
click at [622, 192] on span "Today" at bounding box center [626, 190] width 41 height 26
click at [627, 193] on span "Today" at bounding box center [626, 190] width 41 height 26
click at [1435, 192] on span "ADD NEW" at bounding box center [1435, 190] width 49 height 12
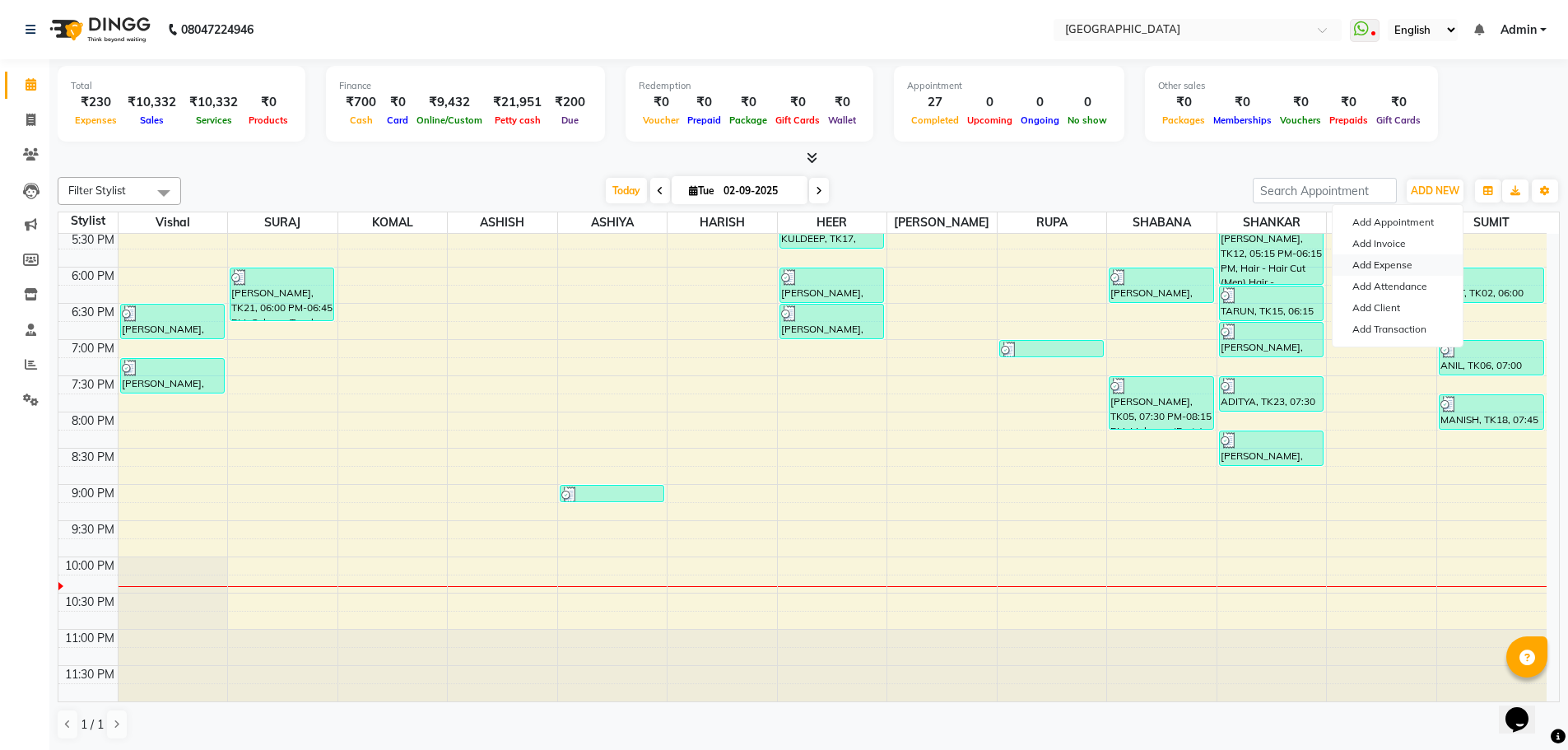
click at [1383, 265] on link "Add Expense" at bounding box center [1398, 265] width 130 height 21
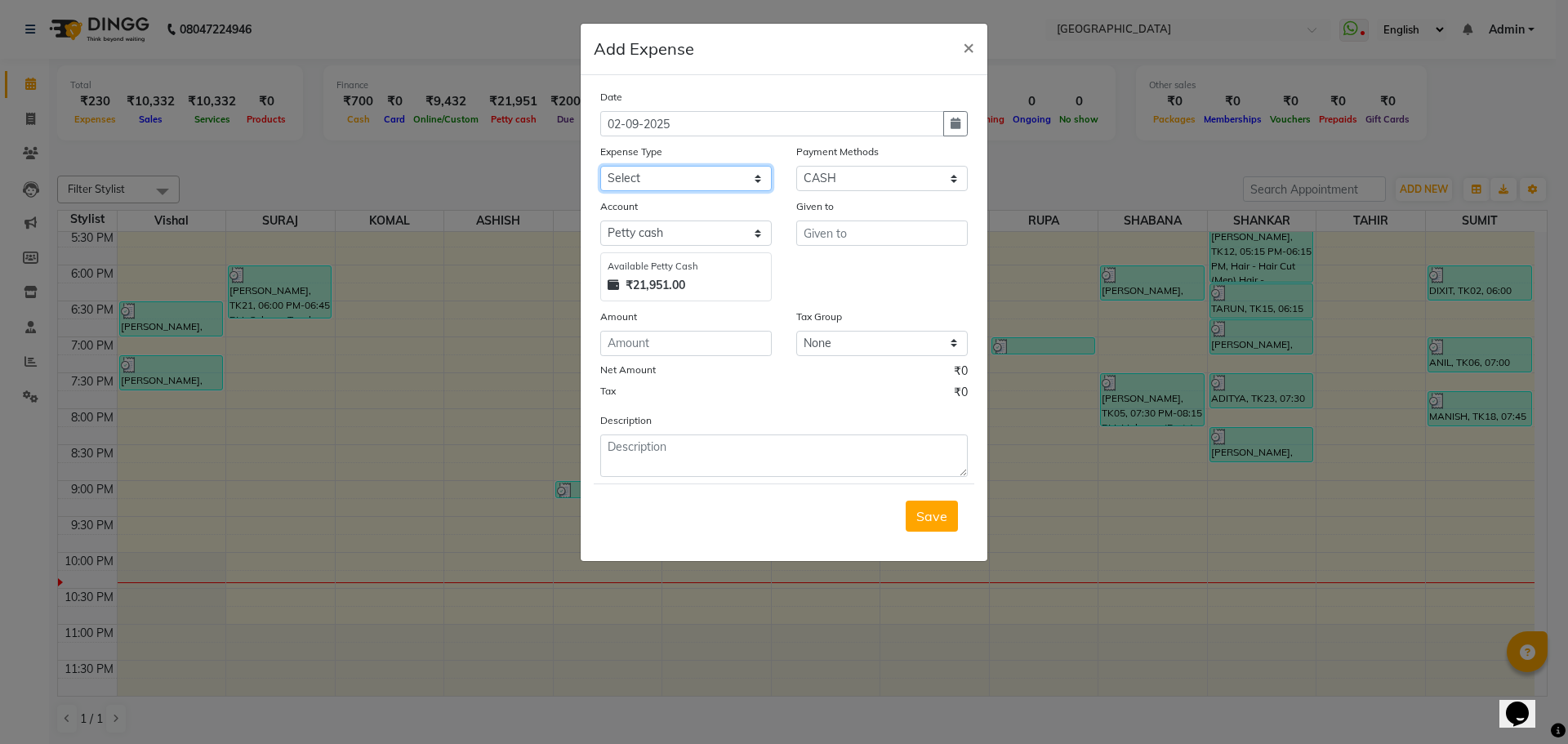
click at [681, 184] on select "Select Advance Salary Bank charges Car maintenance Cash transfer to bank Cash t…" at bounding box center [685, 178] width 172 height 26
click at [600, 166] on select "Select Advance Salary Bank charges Car maintenance Cash transfer to bank Cash t…" at bounding box center [685, 178] width 172 height 26
click at [837, 233] on input "text" at bounding box center [882, 233] width 172 height 26
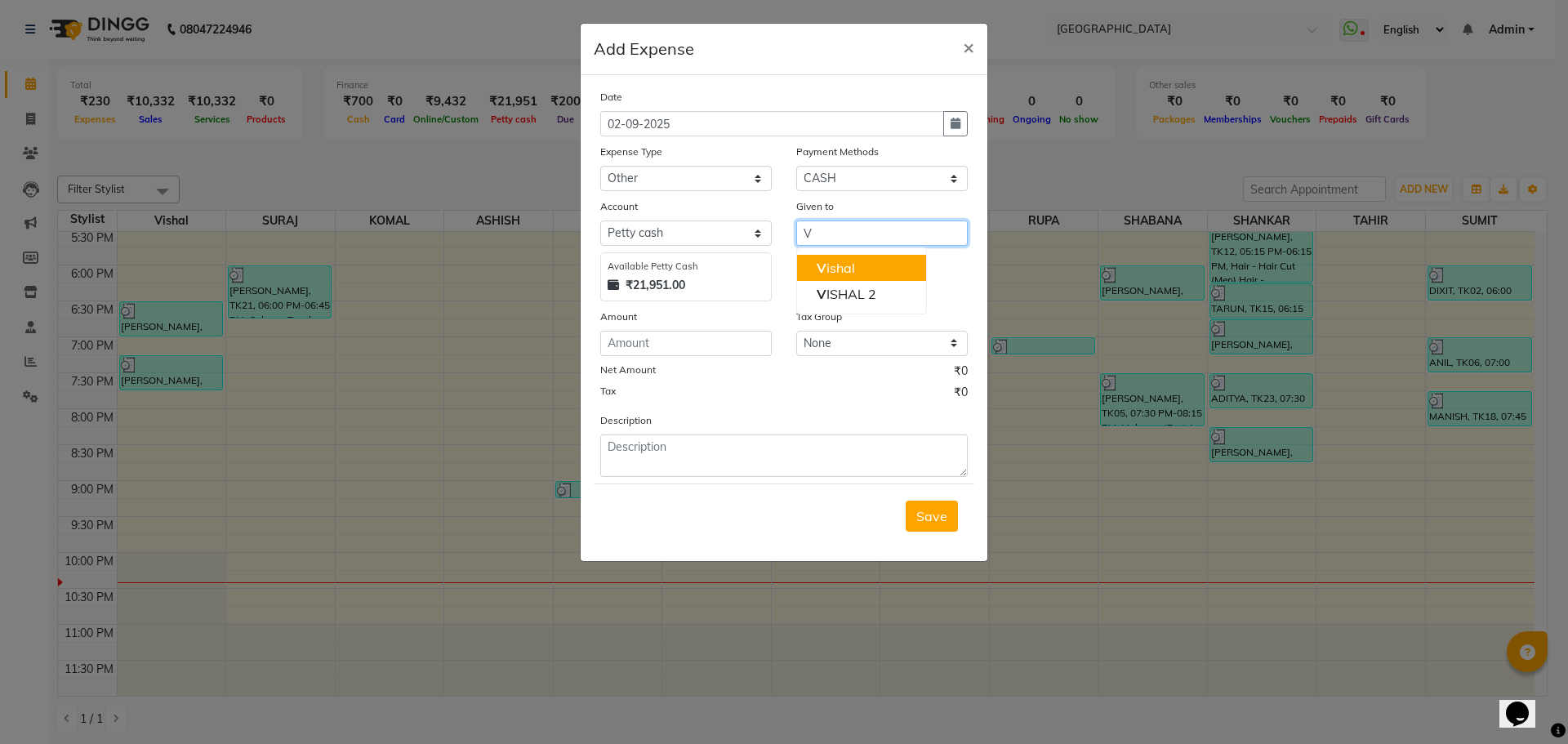
click at [838, 273] on ngb-highlight "V ishal" at bounding box center [835, 267] width 38 height 16
click at [709, 339] on input "number" at bounding box center [685, 343] width 172 height 26
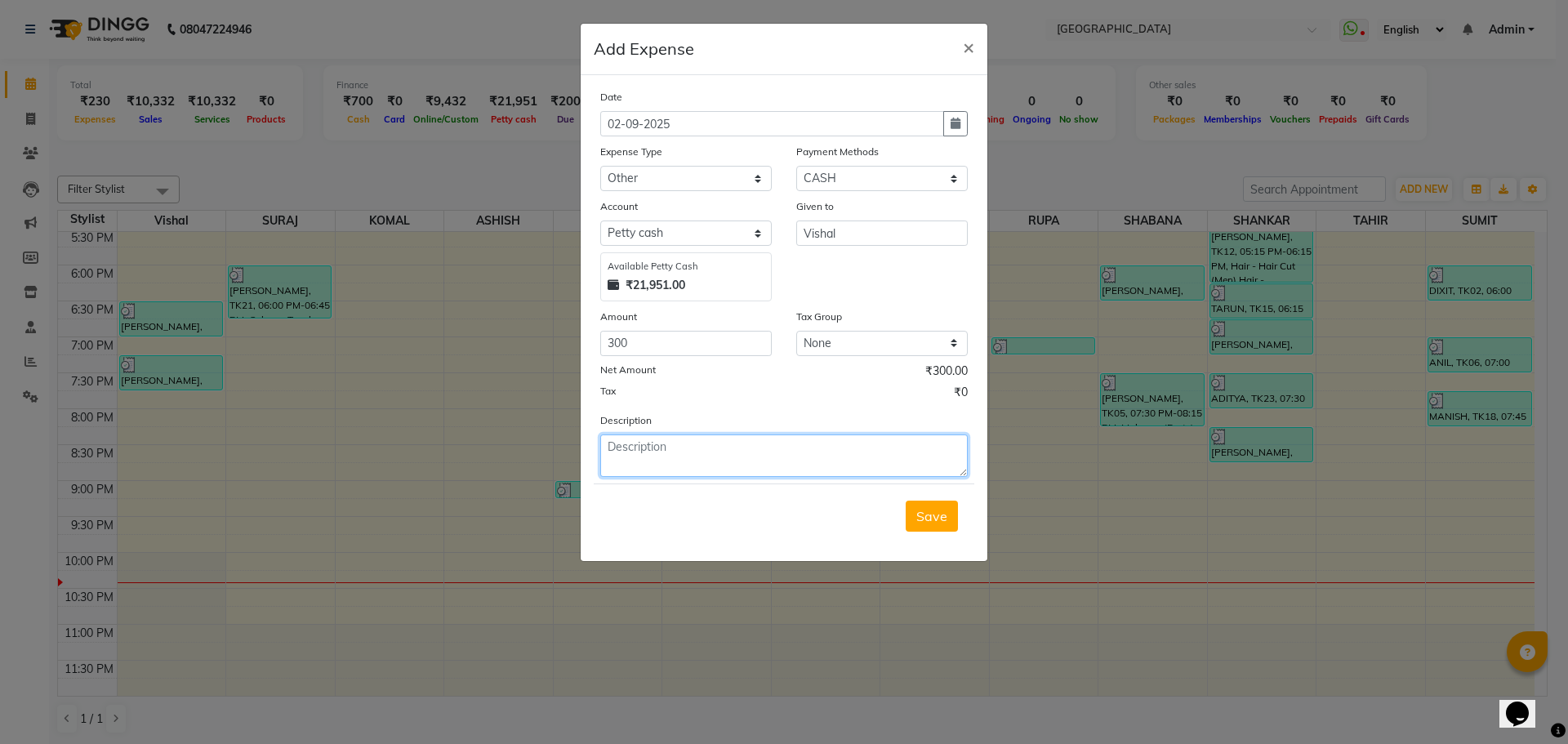
click at [740, 465] on textarea at bounding box center [784, 455] width 368 height 43
click at [946, 521] on span "Save" at bounding box center [932, 516] width 31 height 16
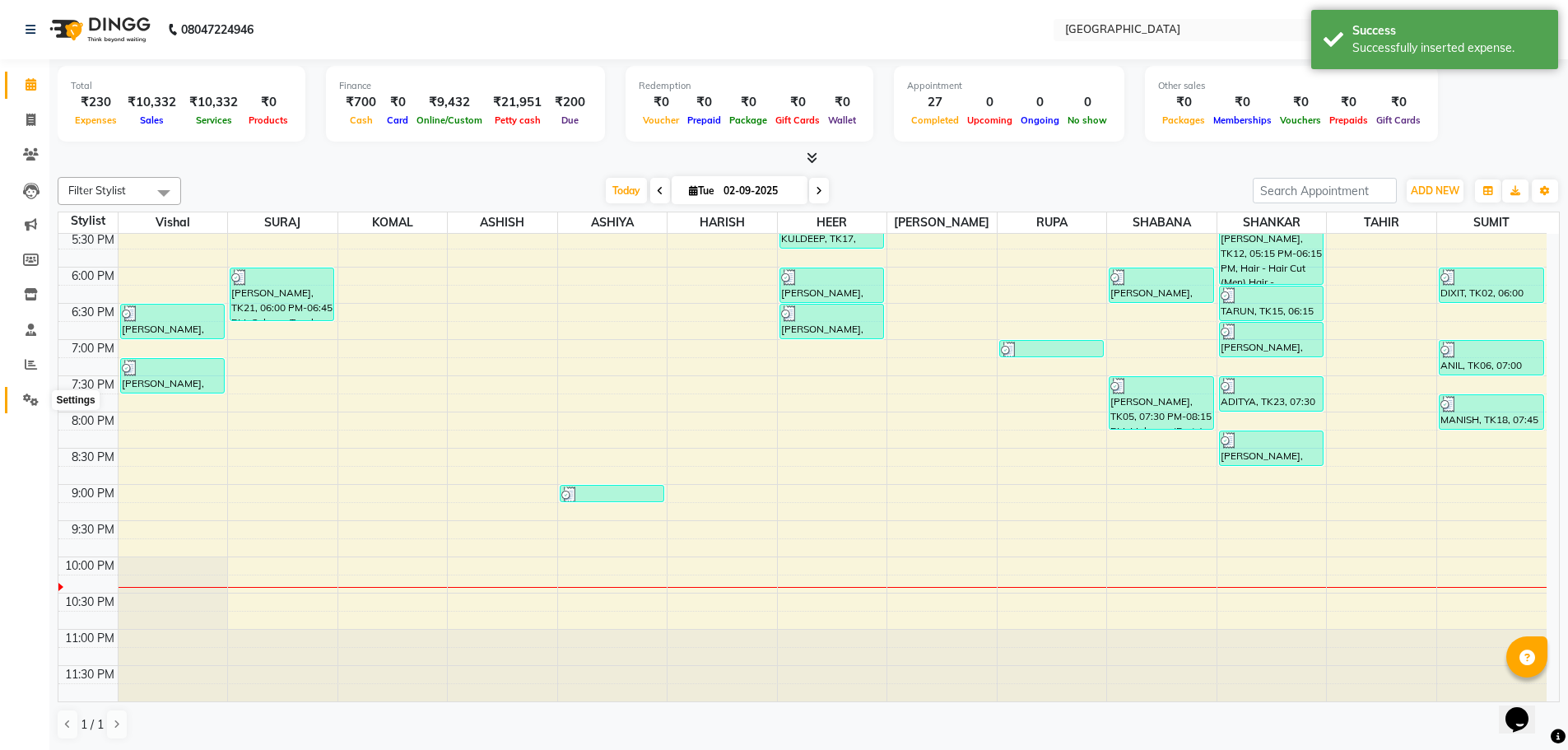
click at [29, 401] on icon at bounding box center [31, 399] width 15 height 12
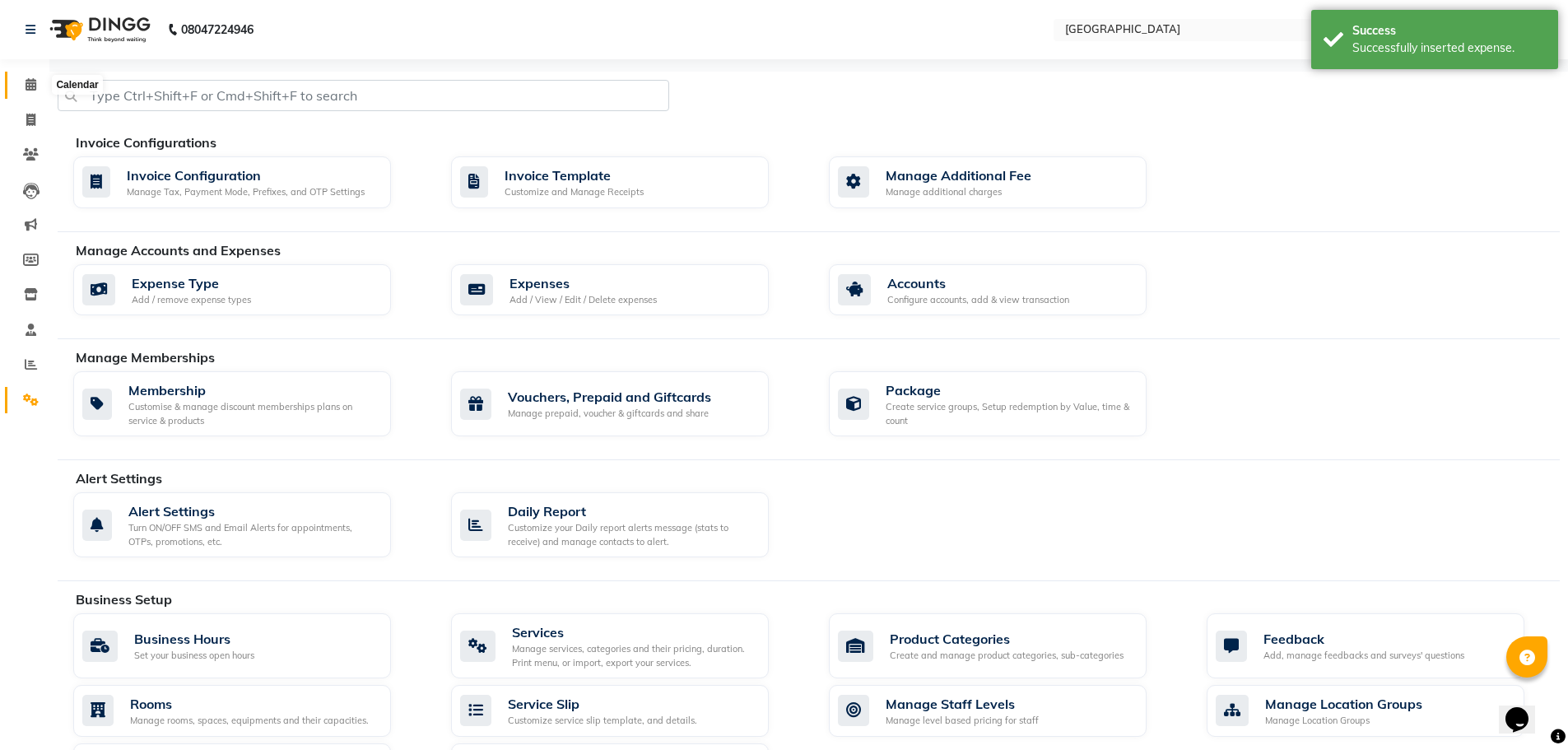
click at [32, 84] on icon at bounding box center [31, 84] width 11 height 12
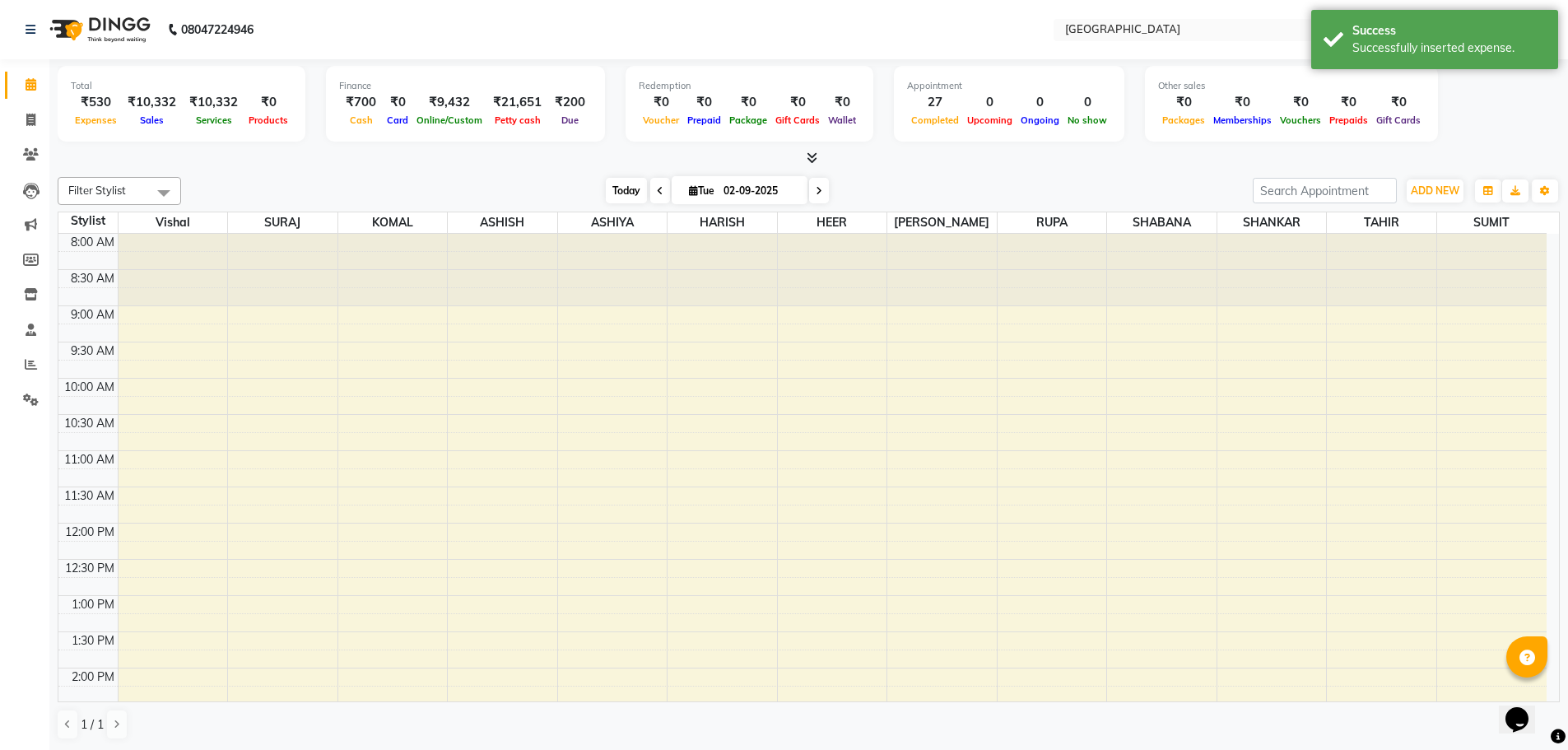
click at [626, 188] on span "Today" at bounding box center [626, 190] width 41 height 26
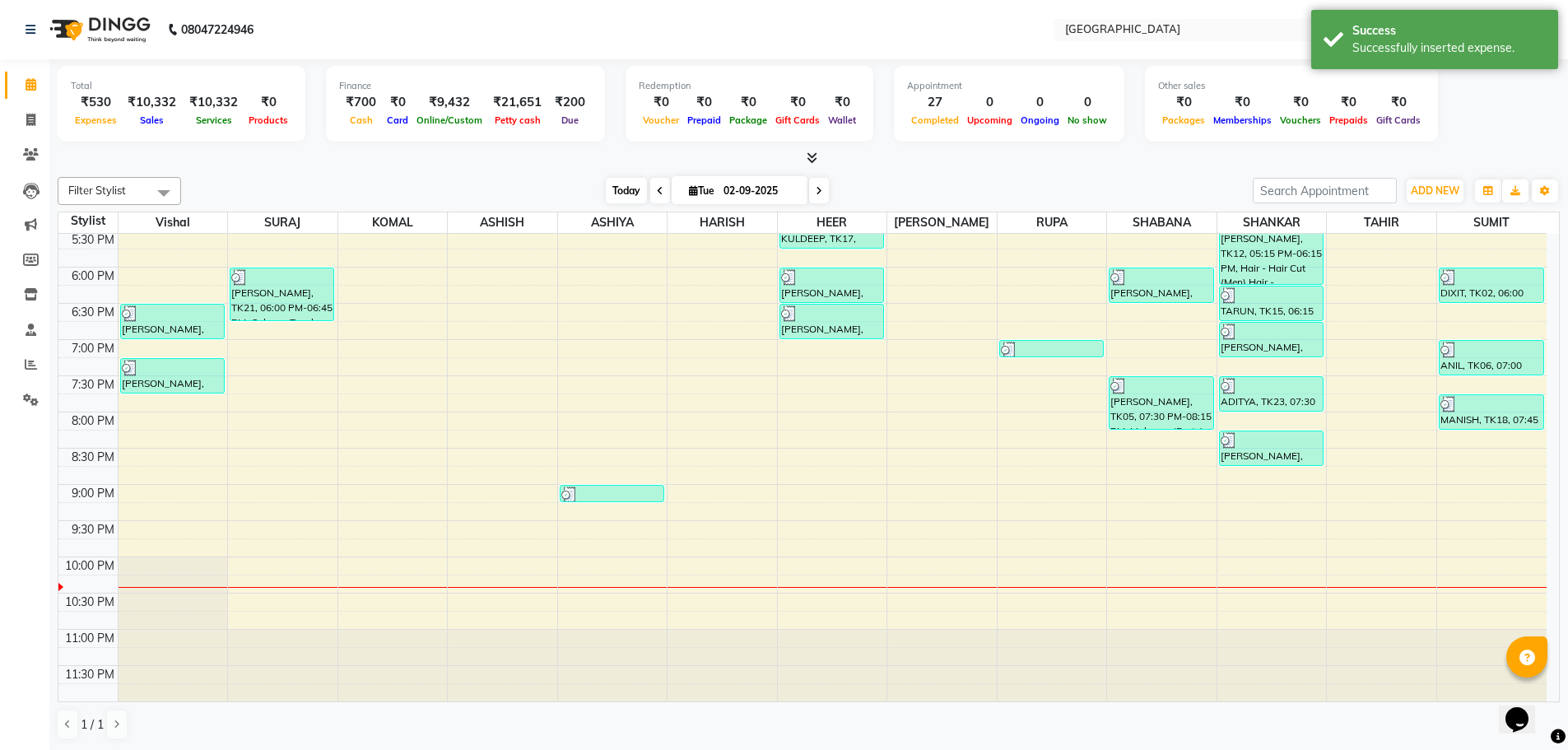
click at [621, 191] on span "Today" at bounding box center [626, 190] width 41 height 26
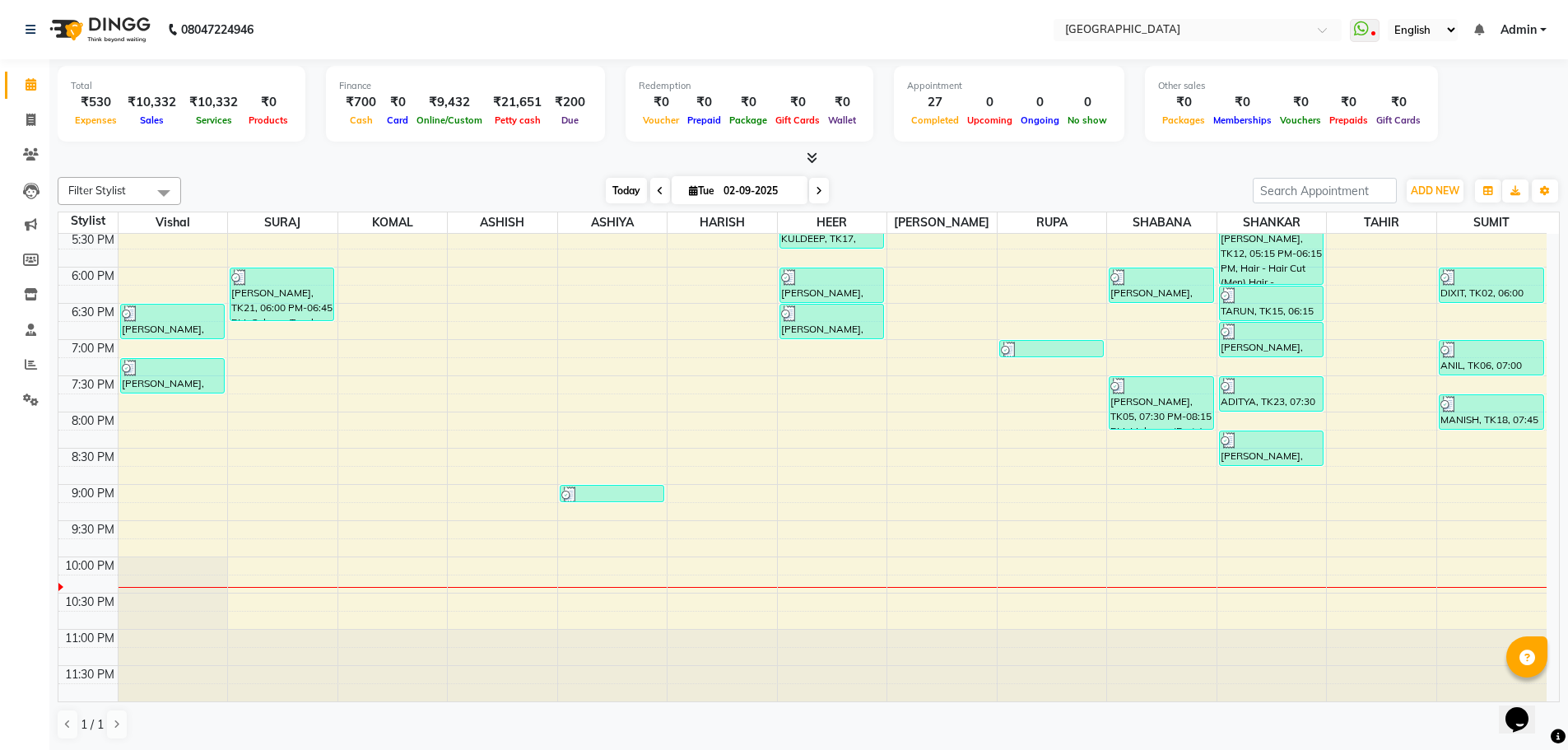
click at [624, 193] on span "Today" at bounding box center [626, 190] width 41 height 26
click at [621, 191] on span "Today" at bounding box center [626, 190] width 41 height 26
click at [32, 85] on icon at bounding box center [31, 84] width 11 height 12
click at [27, 396] on icon at bounding box center [31, 399] width 15 height 12
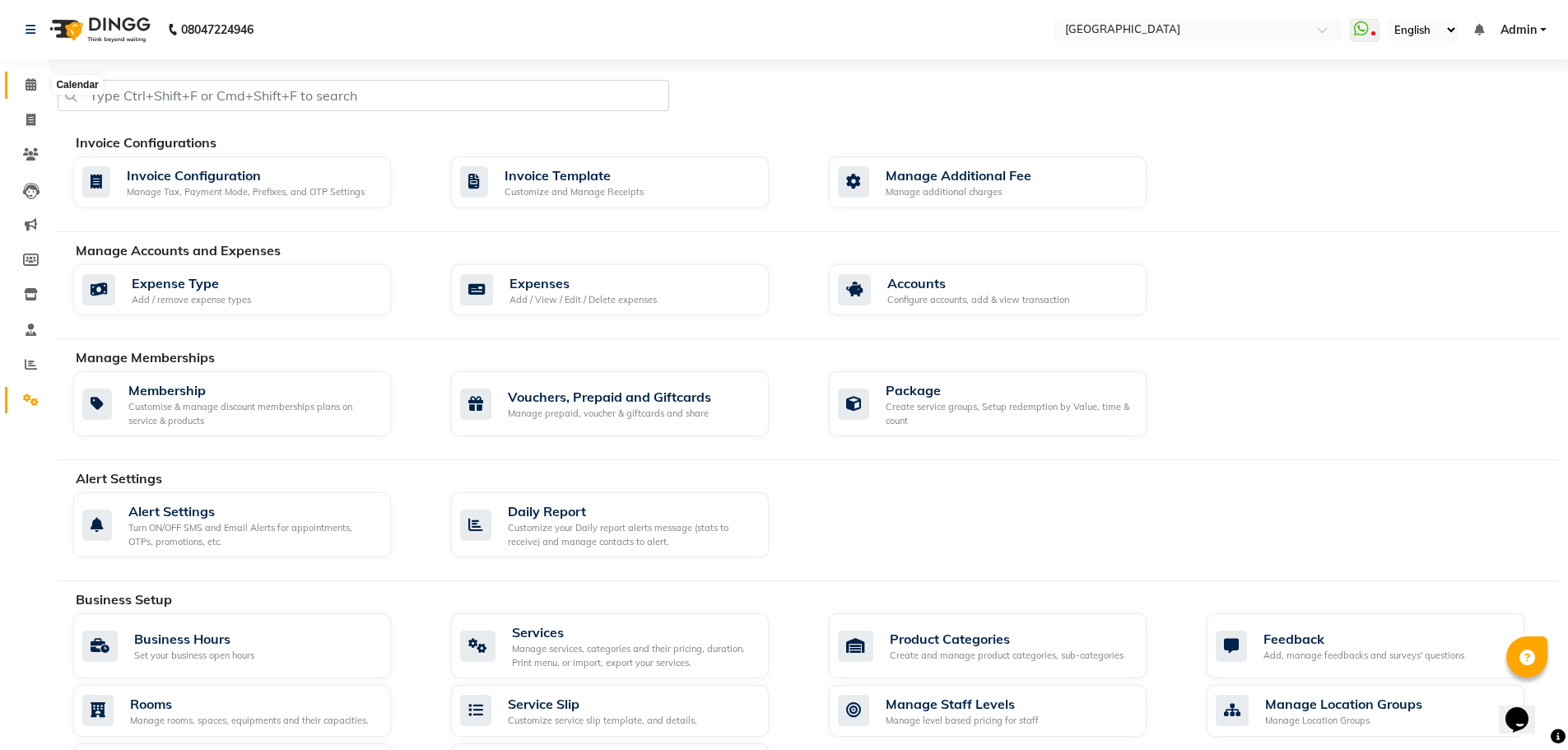
click at [31, 87] on icon at bounding box center [31, 84] width 11 height 12
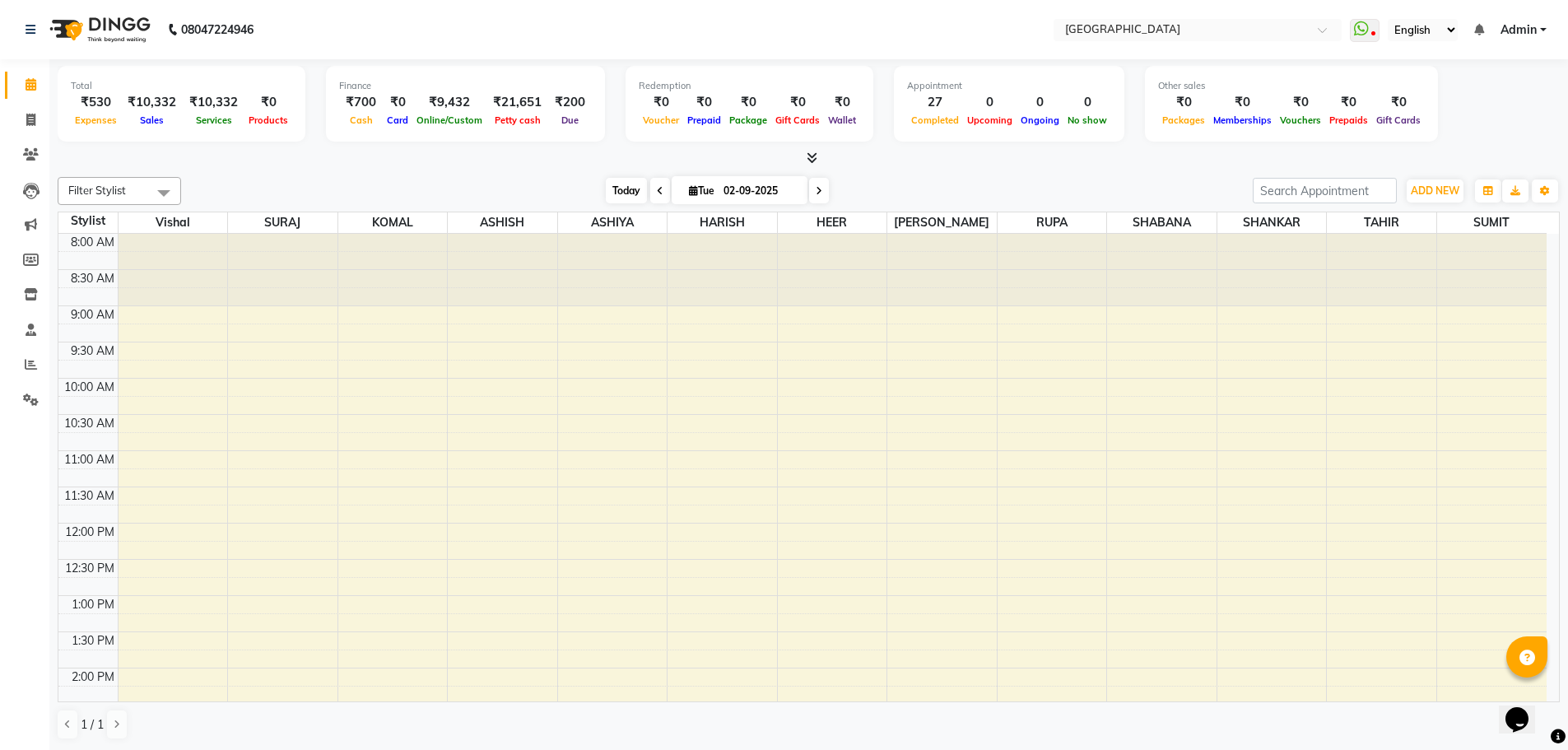
click at [625, 189] on span "Today" at bounding box center [626, 190] width 41 height 26
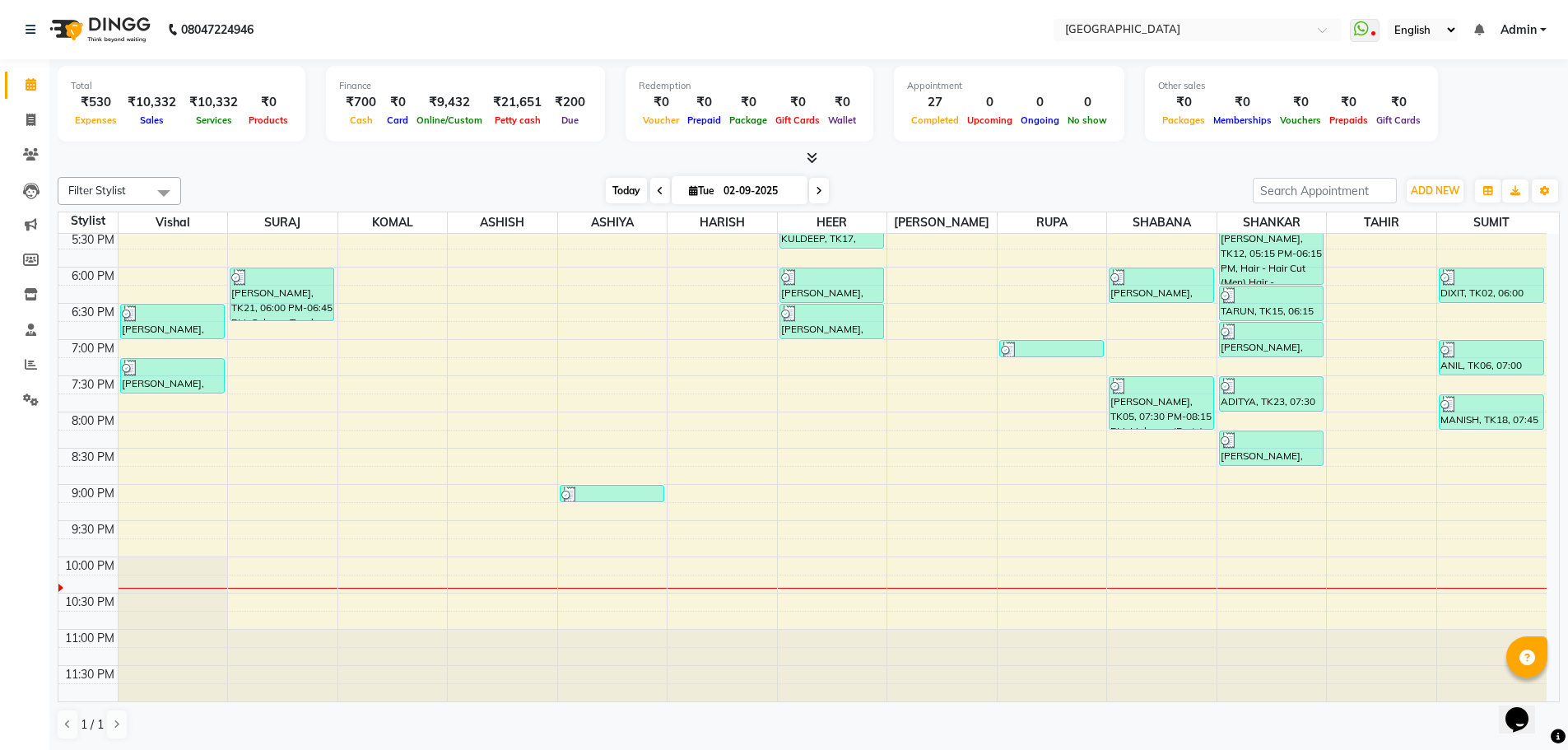
click at [625, 192] on span "Today" at bounding box center [626, 190] width 41 height 26
click at [622, 189] on span "Today" at bounding box center [626, 190] width 41 height 26
drag, startPoint x: 31, startPoint y: 83, endPoint x: 70, endPoint y: 86, distance: 39.1
click at [31, 83] on icon at bounding box center [31, 84] width 11 height 12
click at [618, 195] on span "Today" at bounding box center [626, 190] width 41 height 26
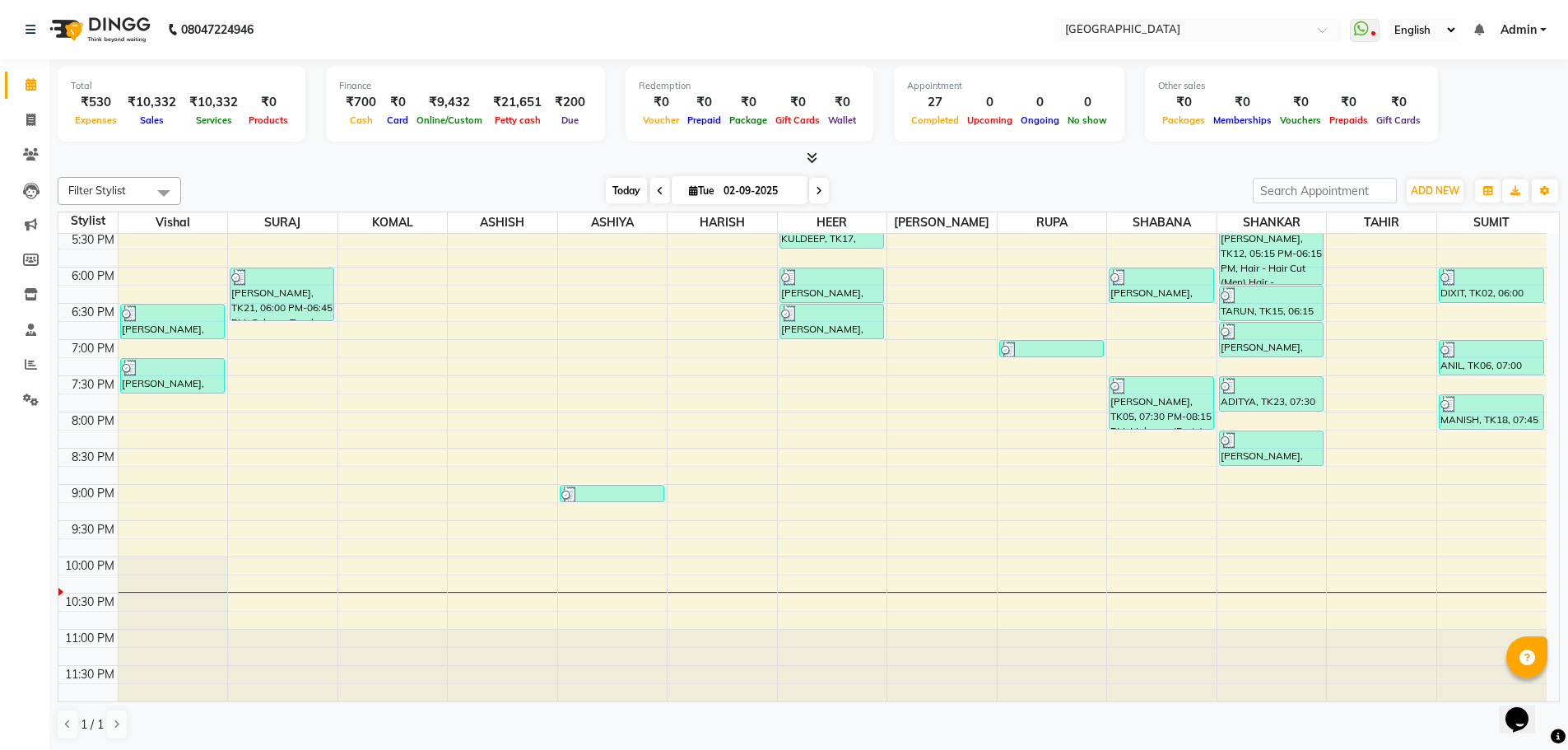
click at [622, 189] on span "Today" at bounding box center [626, 190] width 41 height 26
drag, startPoint x: 628, startPoint y: 193, endPoint x: 686, endPoint y: 178, distance: 59.9
click at [627, 193] on span "Today" at bounding box center [626, 190] width 41 height 26
click at [811, 158] on icon at bounding box center [811, 158] width 11 height 12
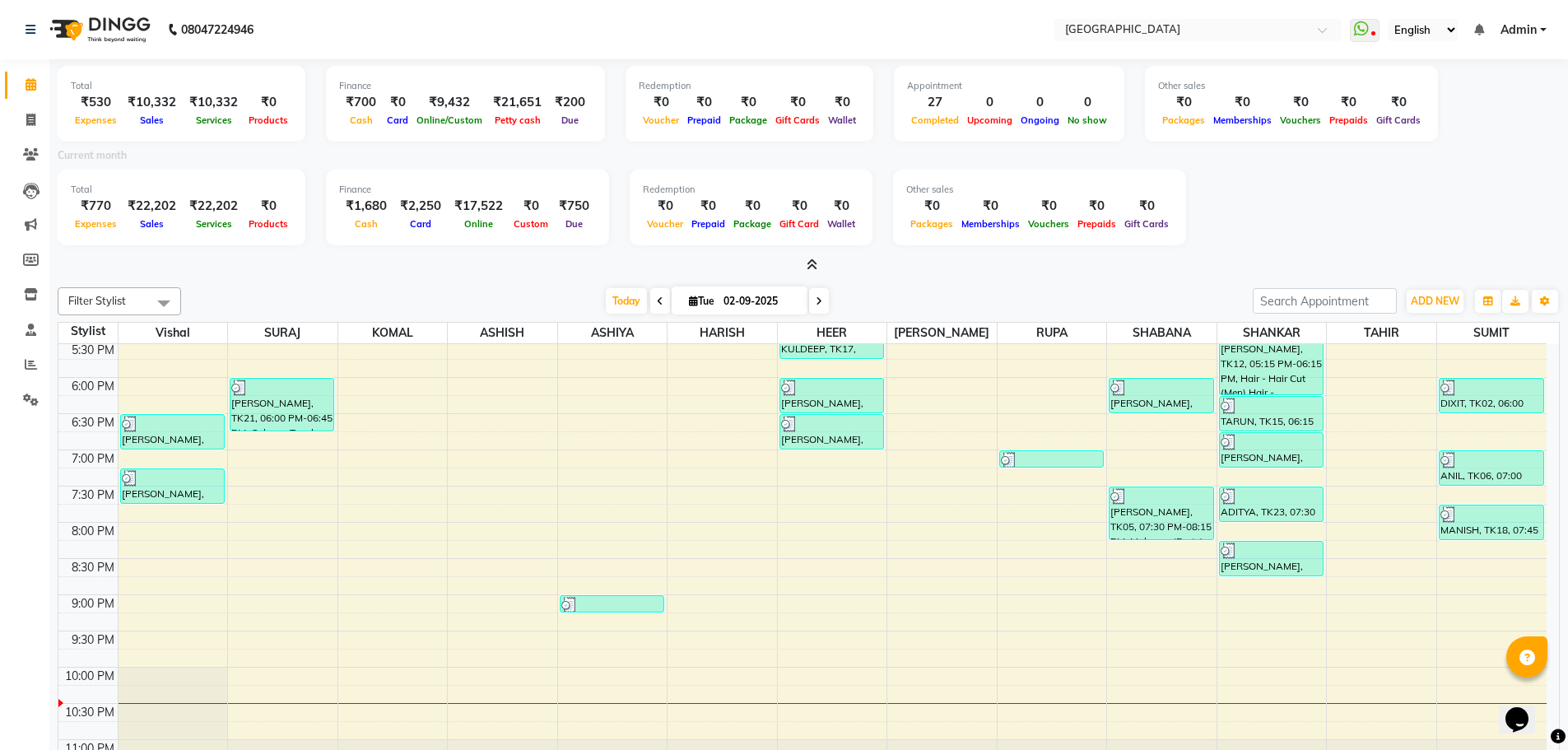
click at [811, 261] on icon at bounding box center [811, 265] width 11 height 12
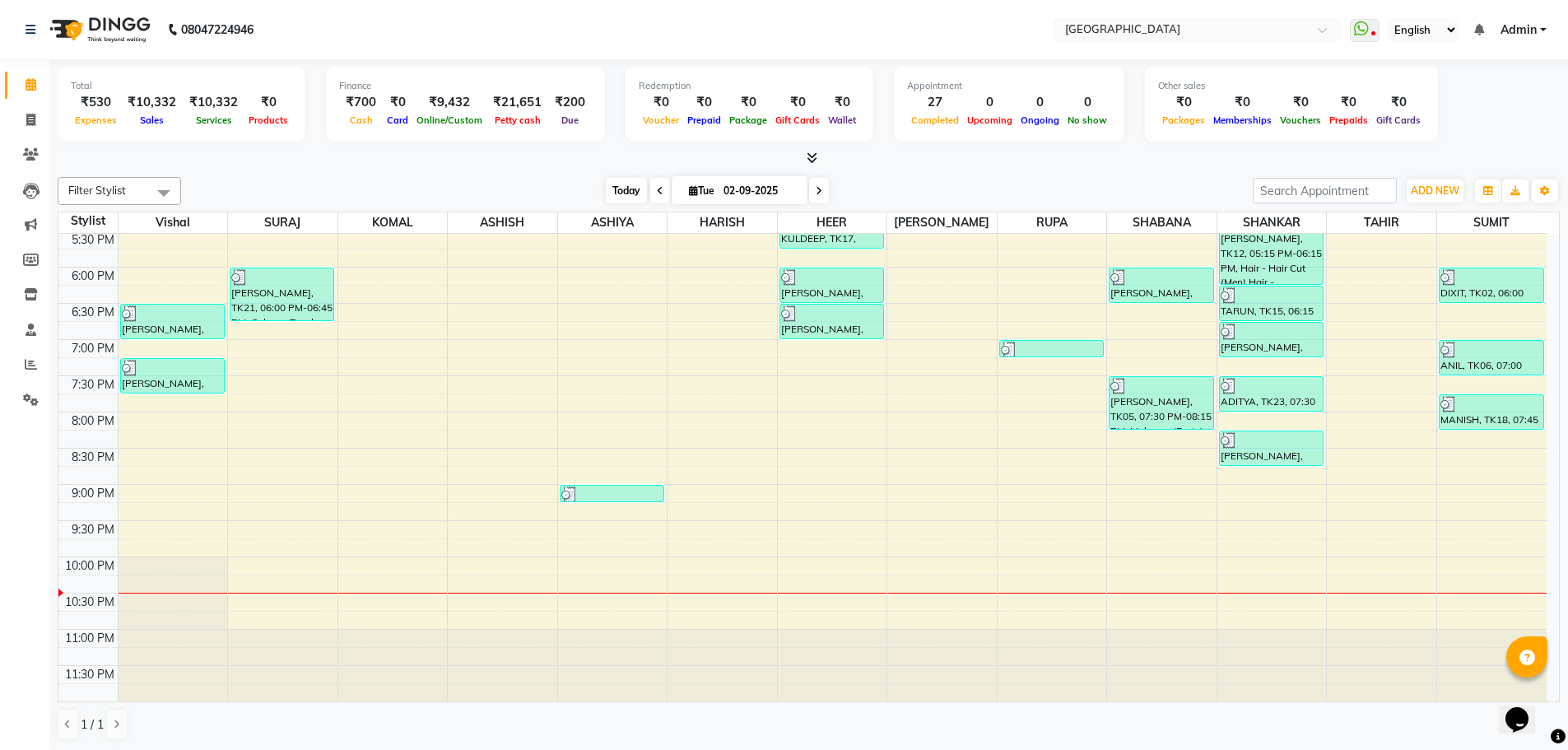
click at [629, 194] on span "Today" at bounding box center [626, 190] width 41 height 26
click at [32, 88] on icon at bounding box center [31, 84] width 11 height 12
click at [27, 402] on icon at bounding box center [31, 399] width 15 height 12
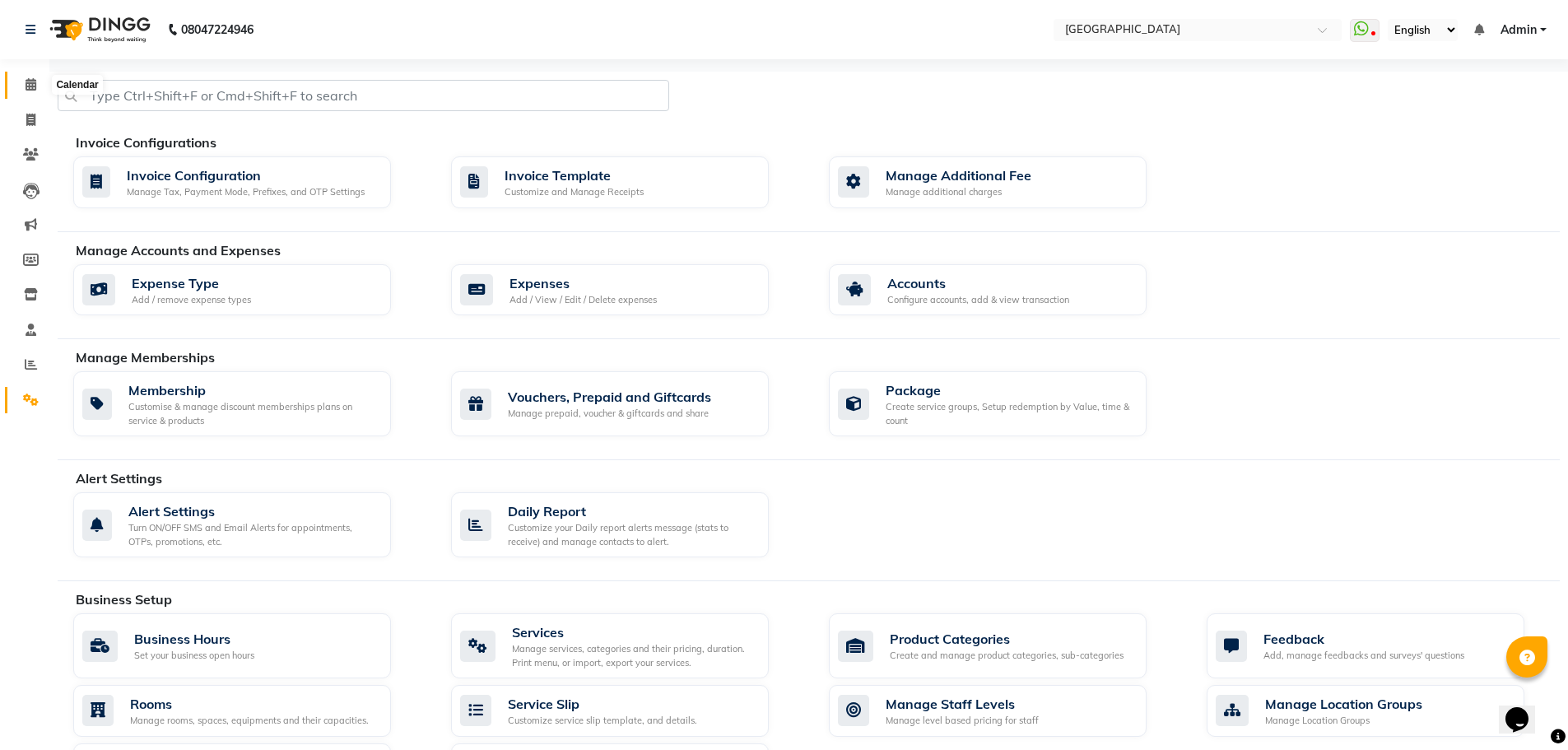
drag, startPoint x: 32, startPoint y: 86, endPoint x: 56, endPoint y: 79, distance: 25.0
click at [32, 86] on icon at bounding box center [31, 84] width 11 height 12
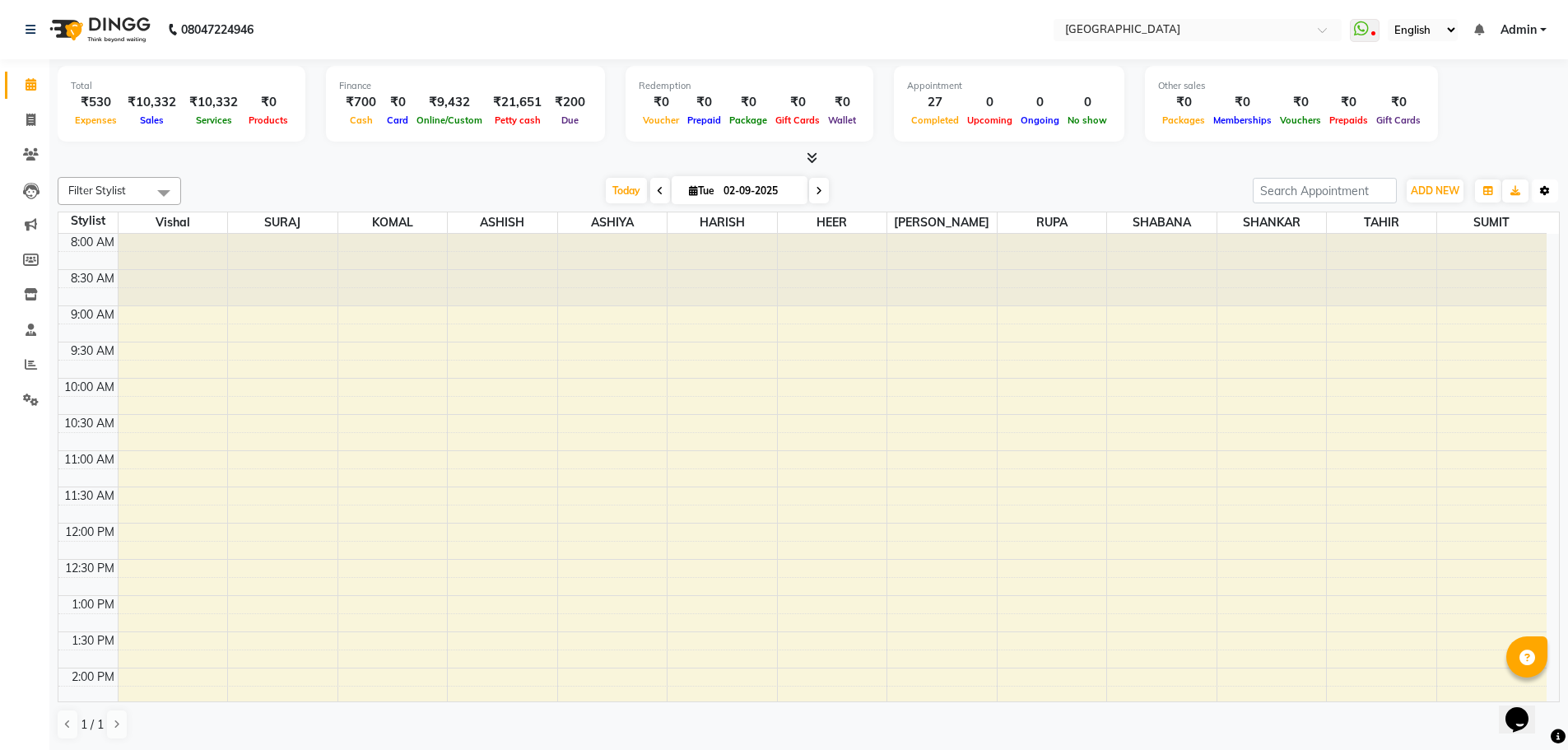
click at [1548, 193] on icon "button" at bounding box center [1545, 191] width 10 height 10
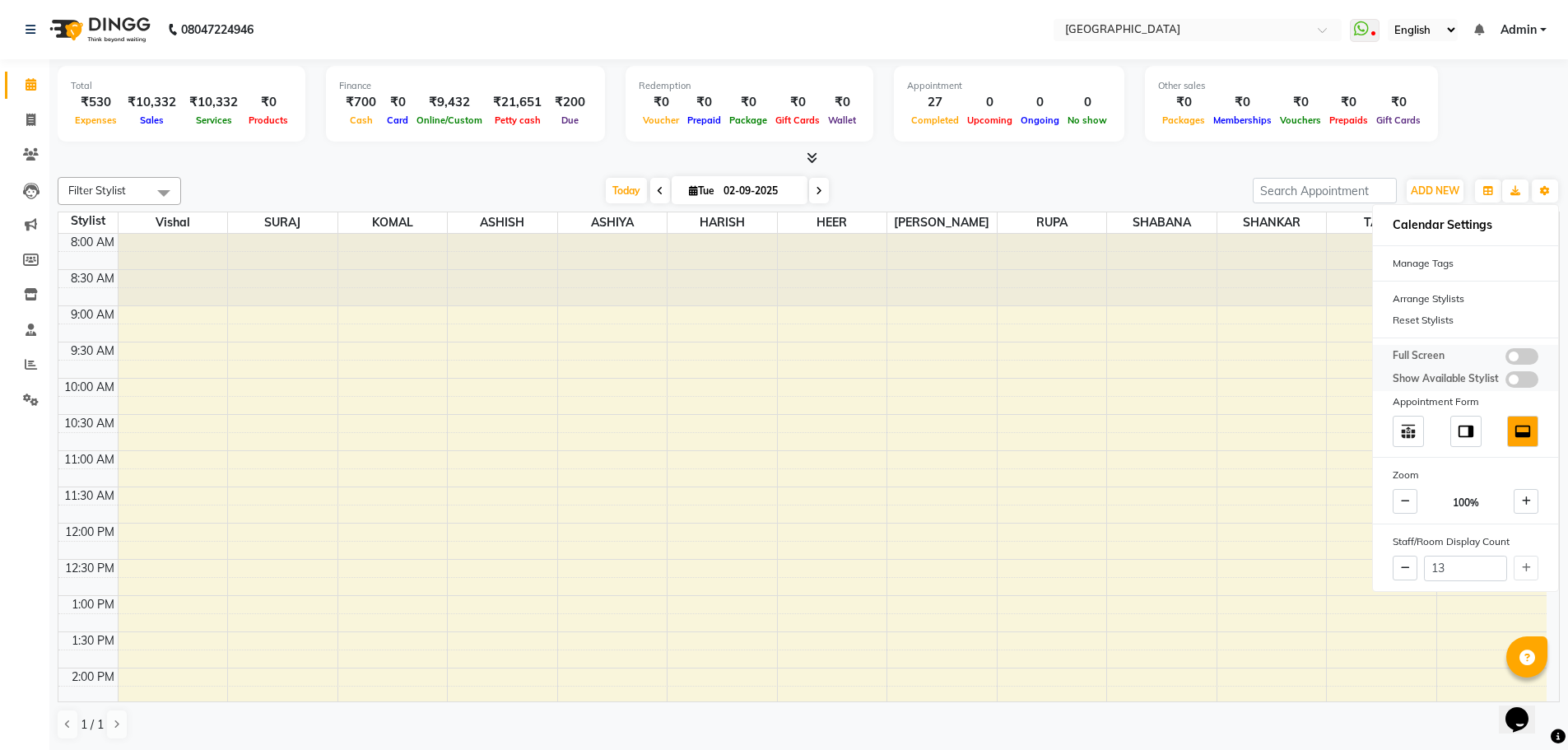
click at [1510, 356] on span at bounding box center [1522, 355] width 32 height 16
click at [1506, 359] on input "checkbox" at bounding box center [1506, 359] width 0 height 0
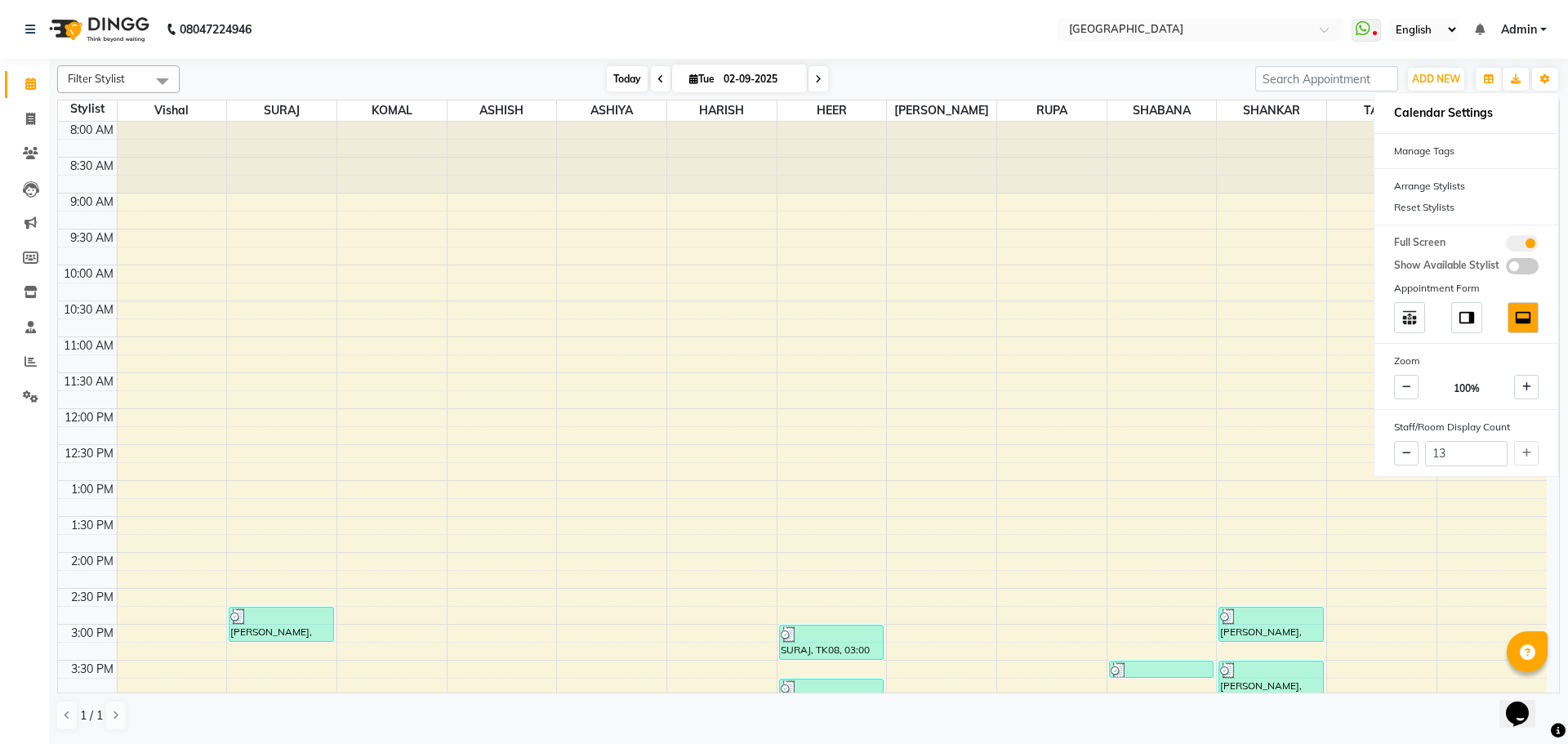
click at [622, 82] on span "Today" at bounding box center [627, 79] width 41 height 26
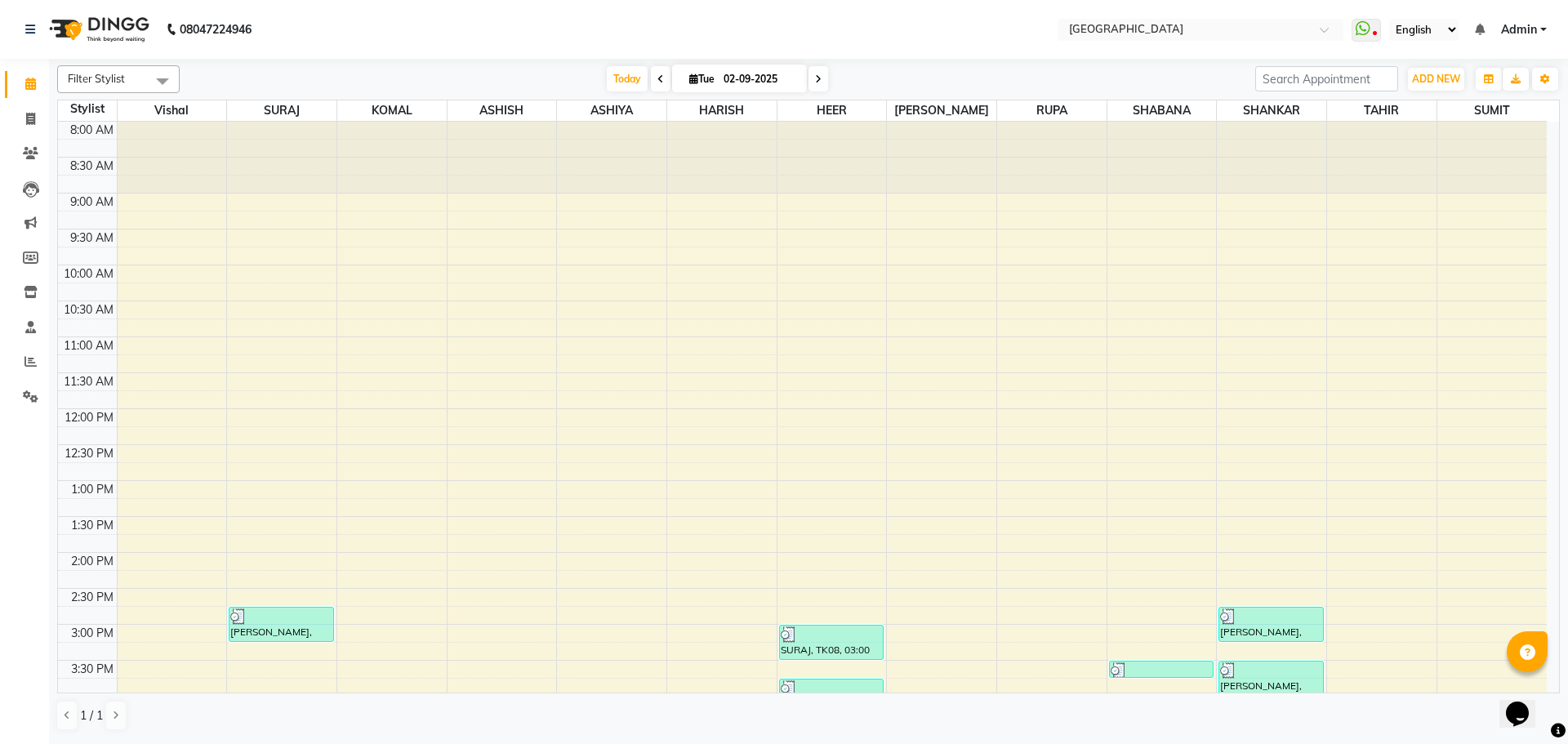
scroll to position [578, 0]
